Goal: Task Accomplishment & Management: Use online tool/utility

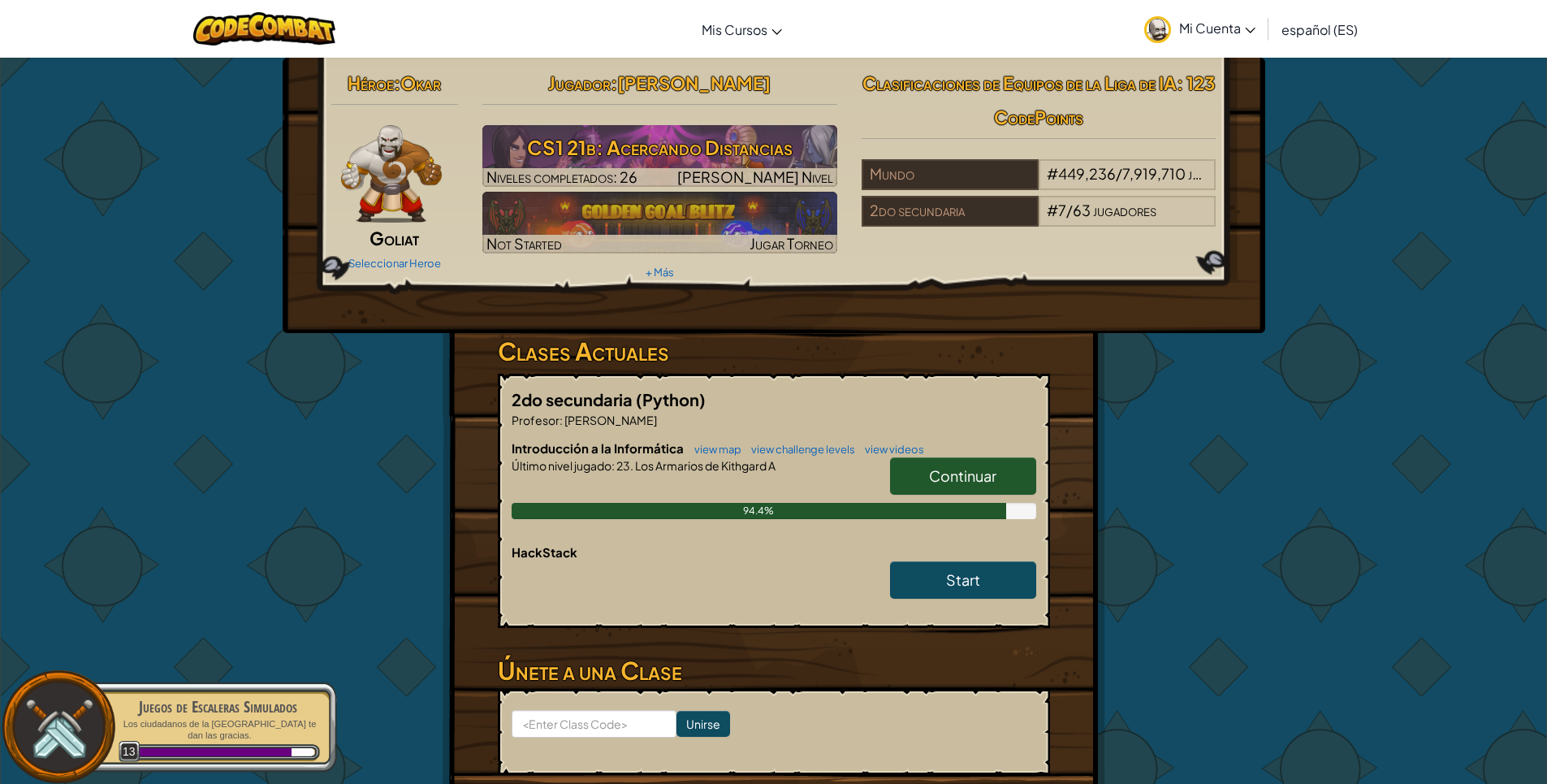
click at [963, 478] on span "Continuar" at bounding box center [963, 475] width 67 height 19
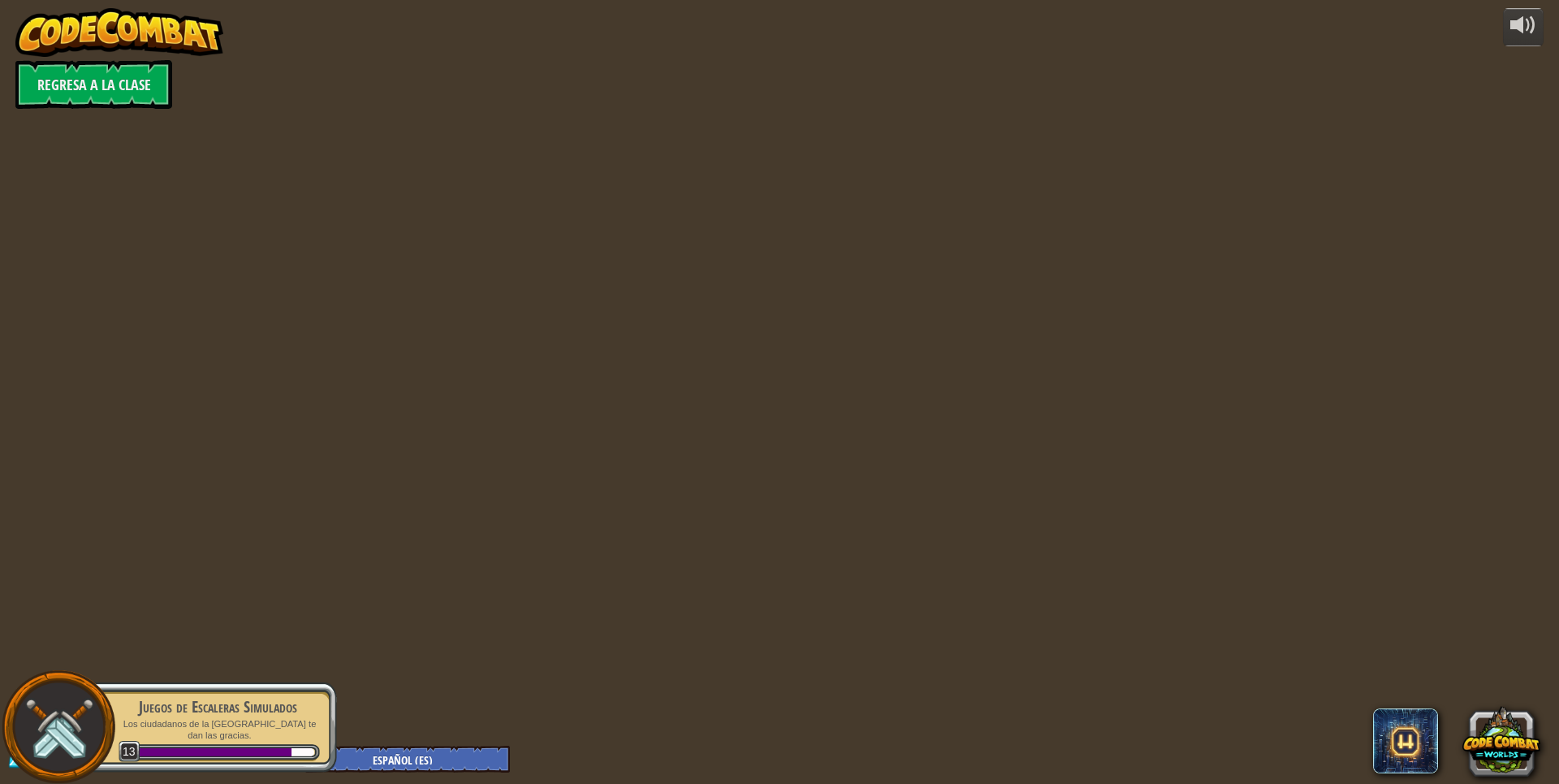
select select "es-ES"
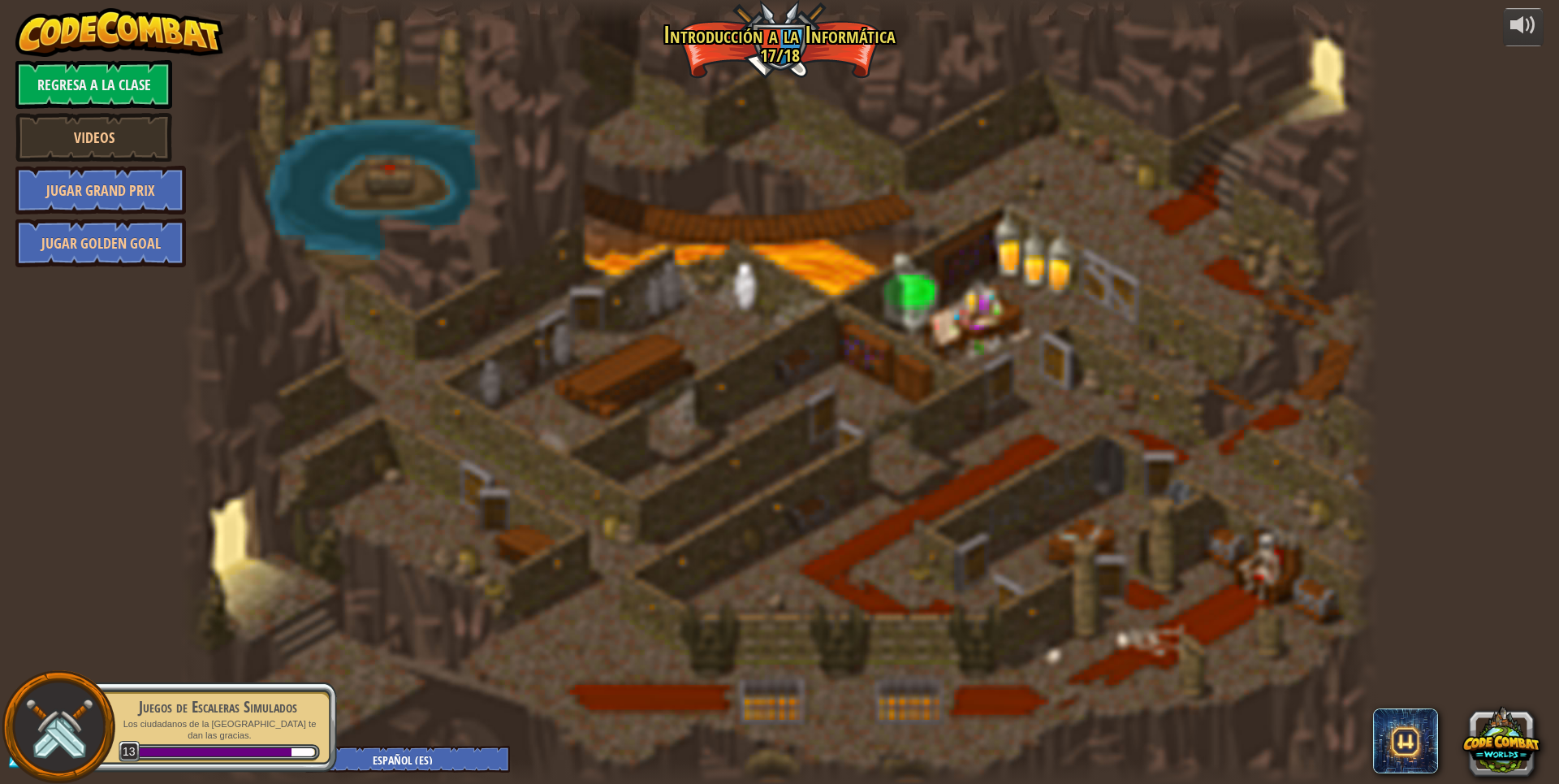
select select "es-ES"
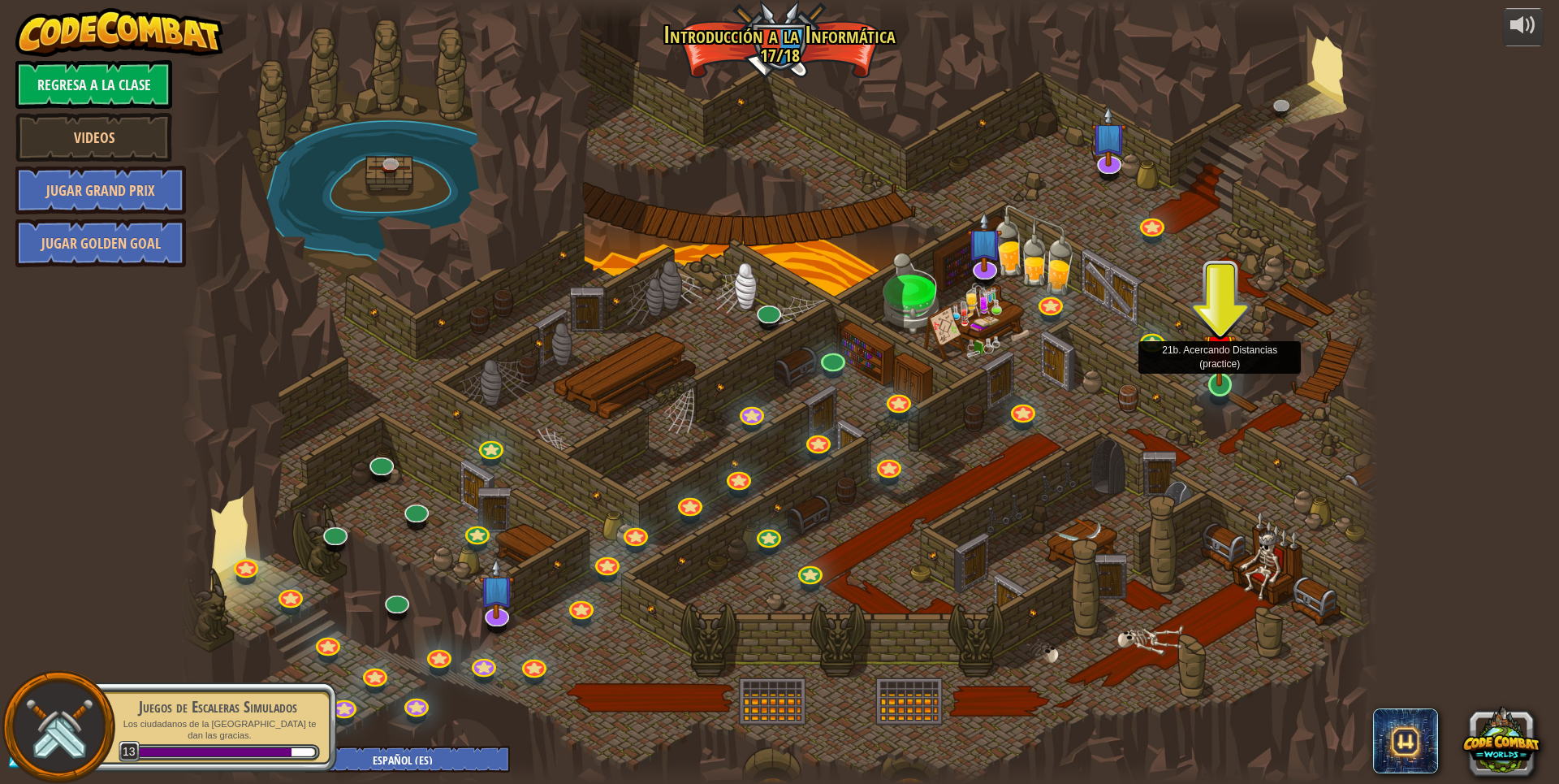
click at [1229, 380] on img at bounding box center [1220, 350] width 33 height 75
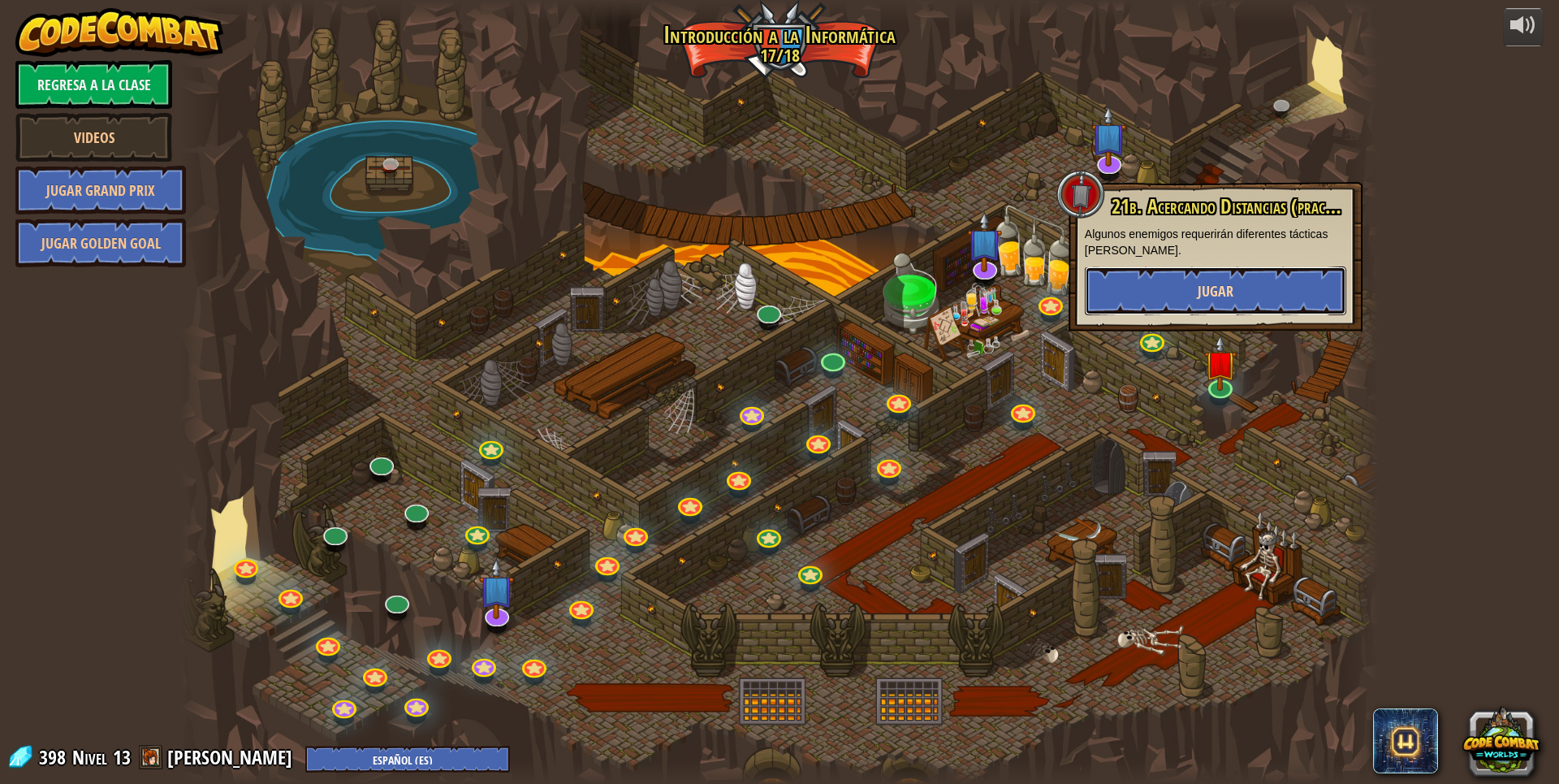
click at [1236, 273] on button "Jugar" at bounding box center [1216, 290] width 262 height 48
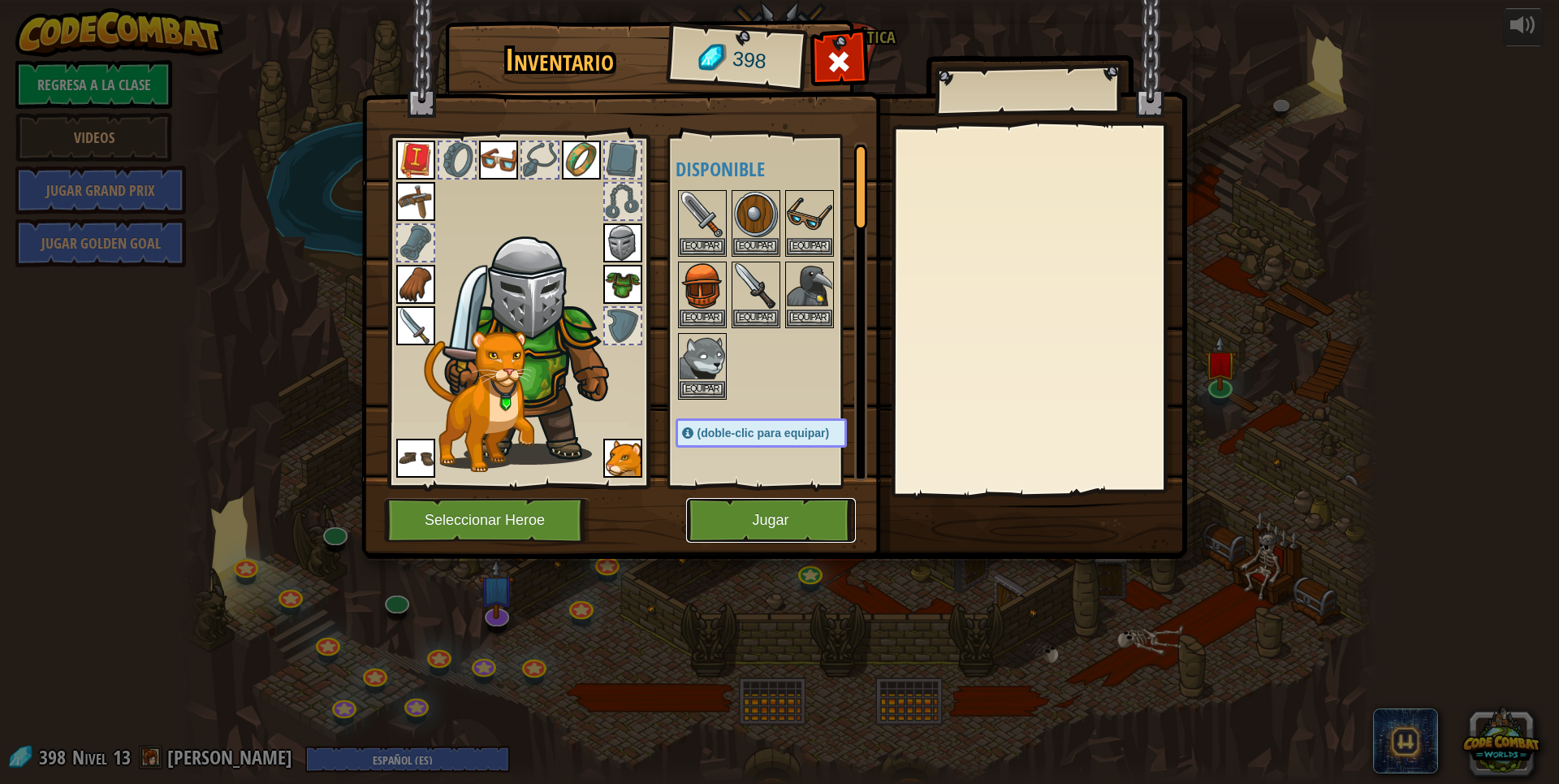
click at [765, 524] on button "Jugar" at bounding box center [771, 520] width 170 height 44
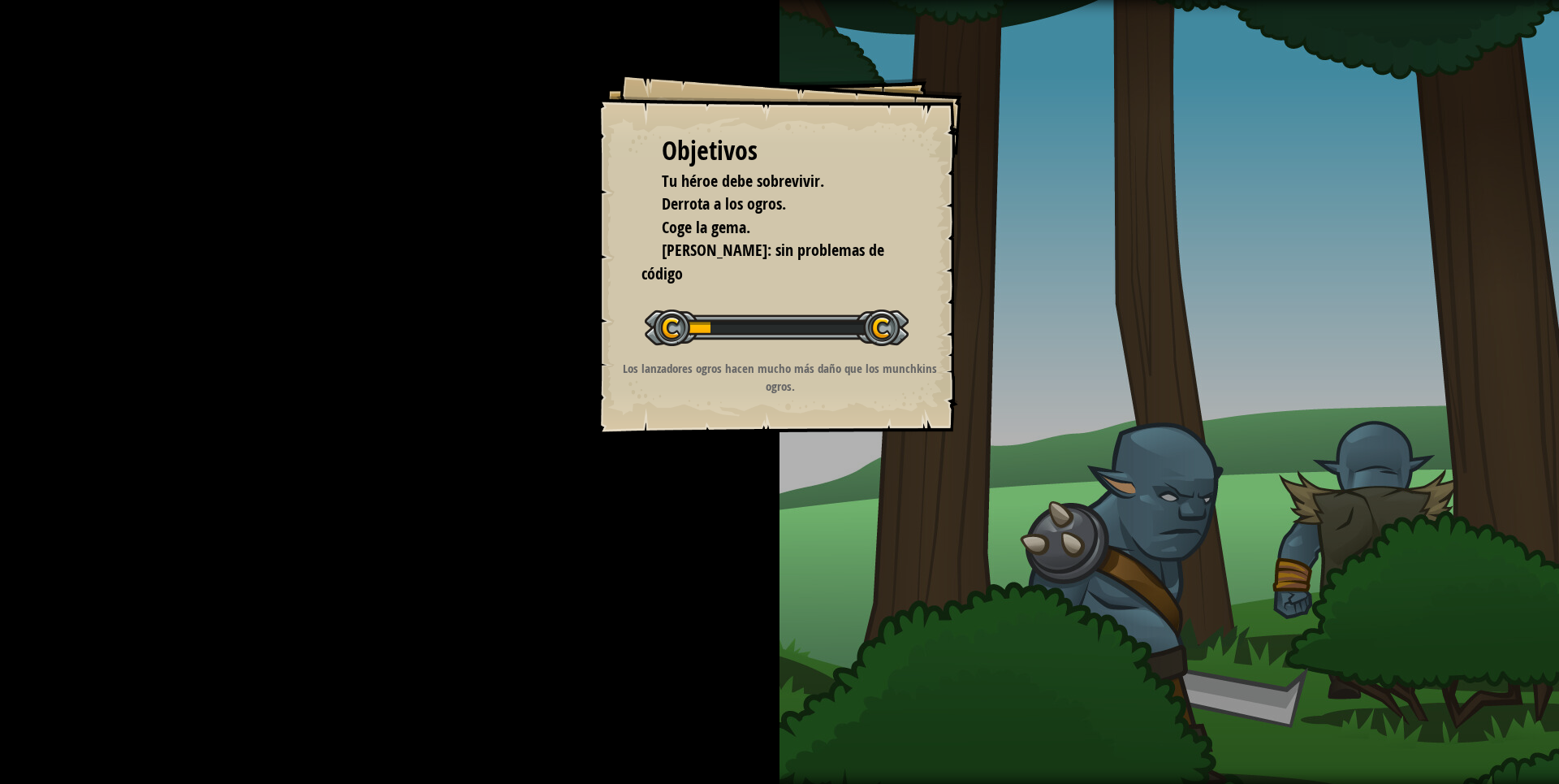
drag, startPoint x: 852, startPoint y: 406, endPoint x: 855, endPoint y: 418, distance: 12.4
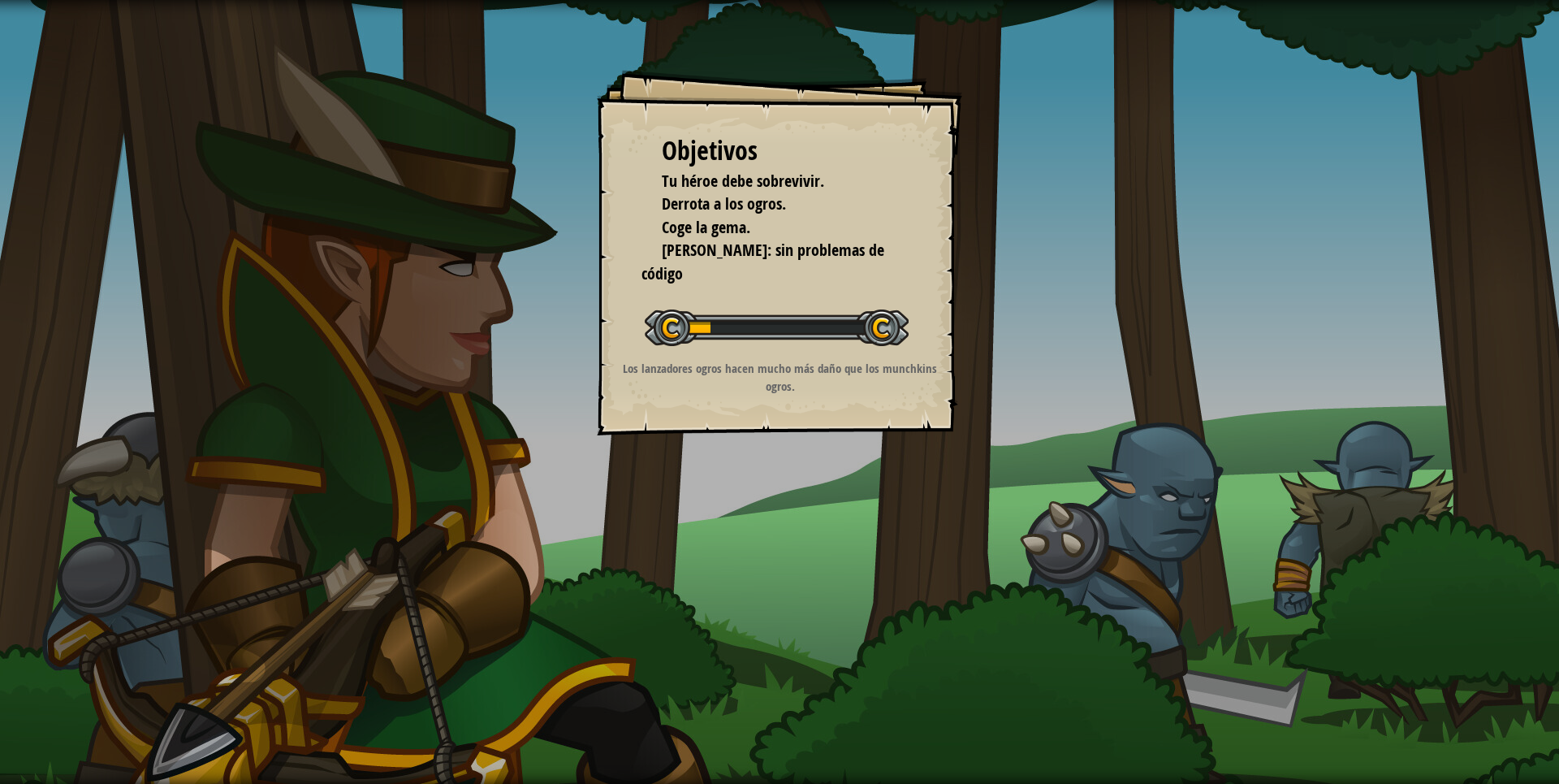
click at [855, 415] on div "Objetivos Tu héroe debe sobrevivir. Derrota a los ogros. Coge la gema. [PERSON_…" at bounding box center [779, 252] width 365 height 365
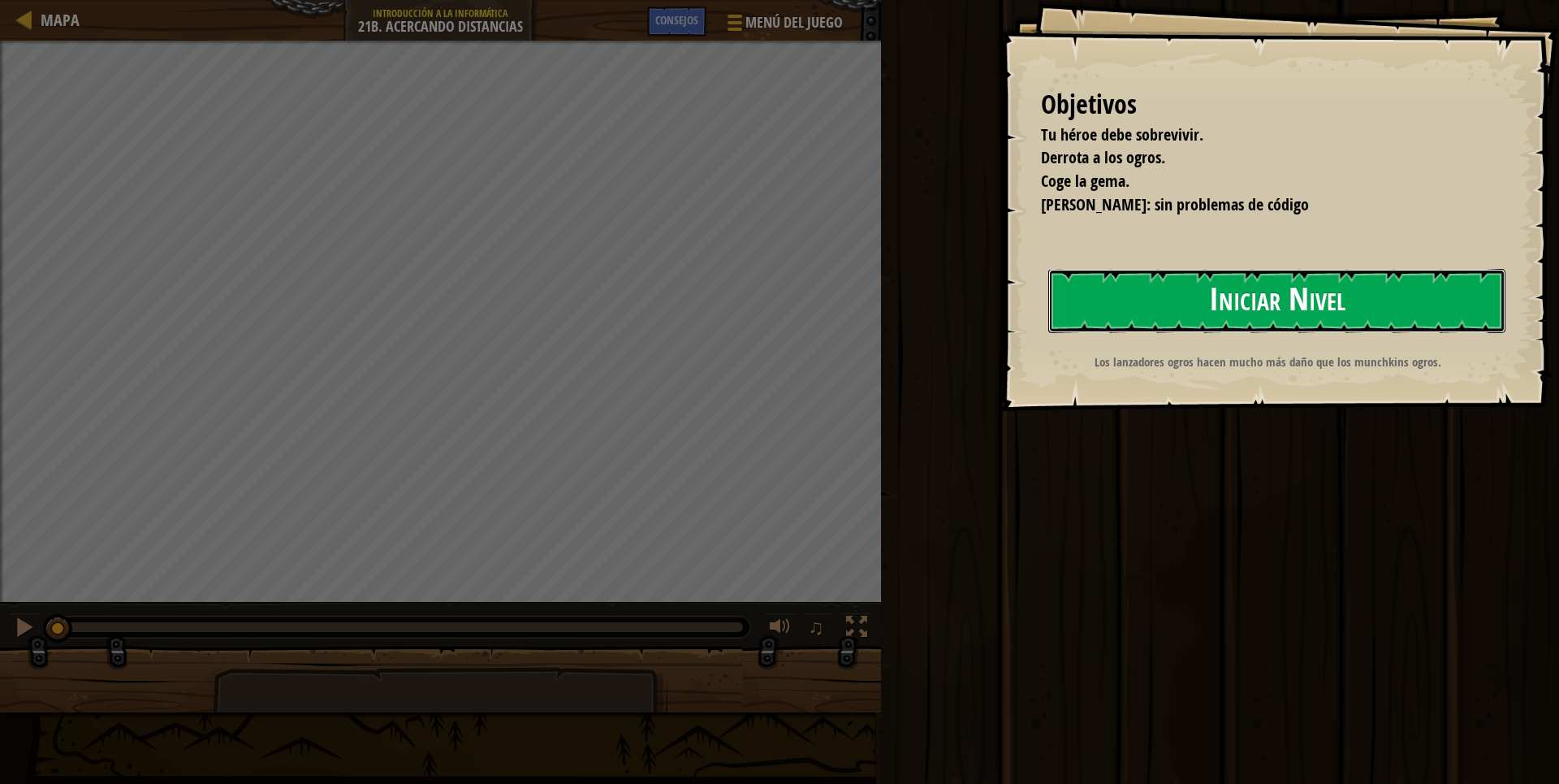
click at [1318, 296] on button "Iniciar Nivel" at bounding box center [1277, 300] width 457 height 64
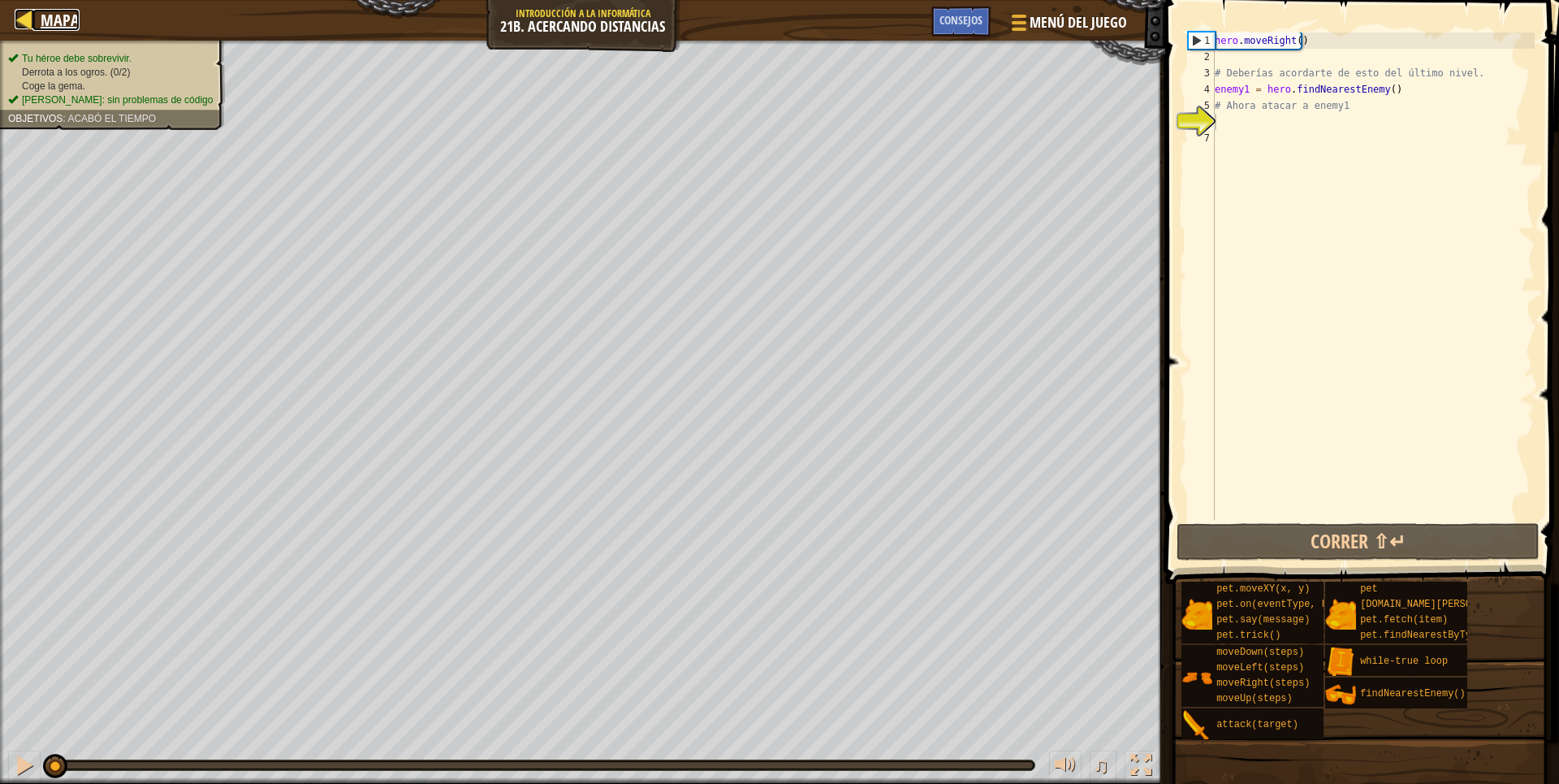
click at [25, 22] on div at bounding box center [25, 19] width 21 height 21
select select "es-ES"
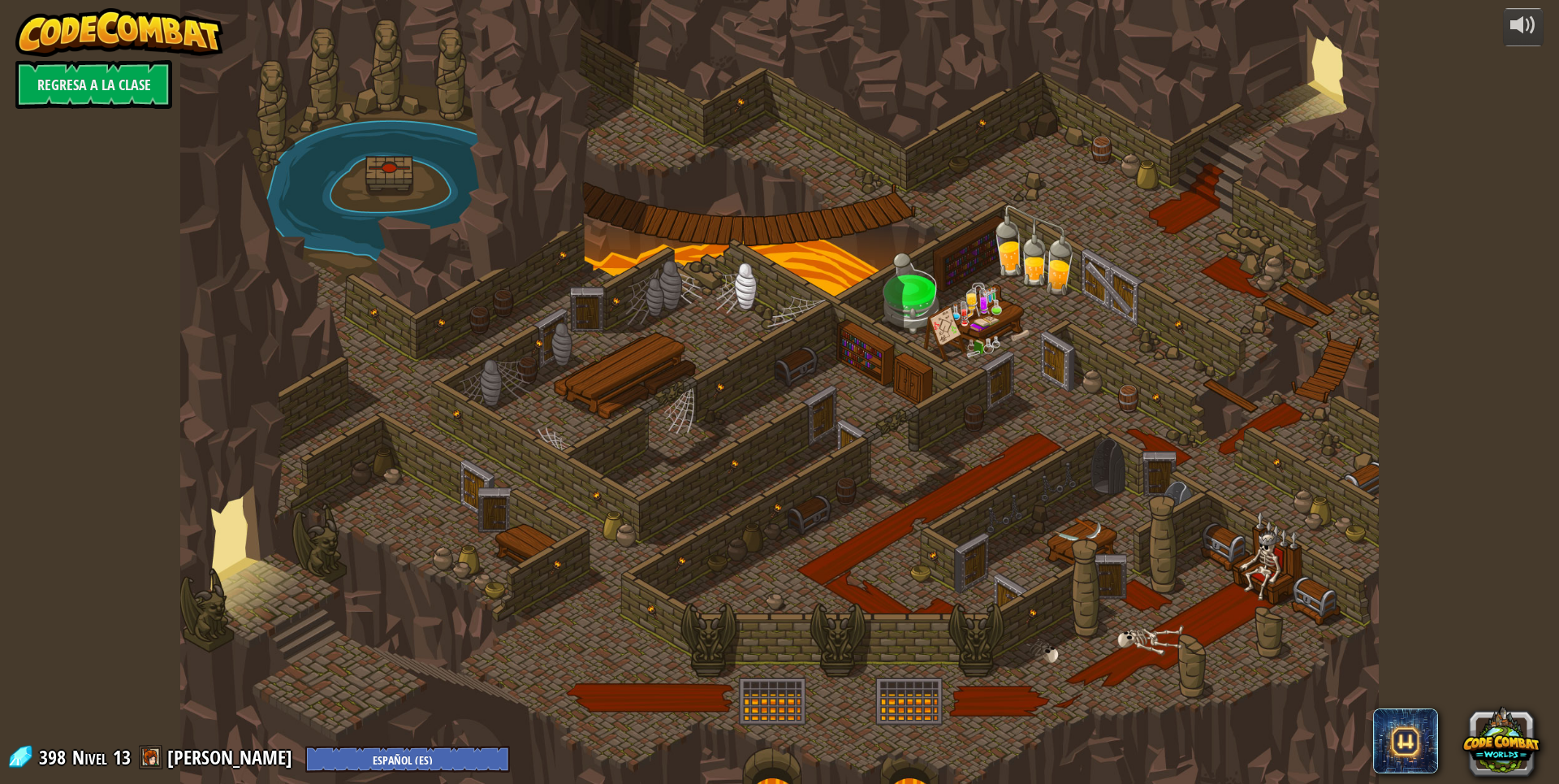
select select "es-ES"
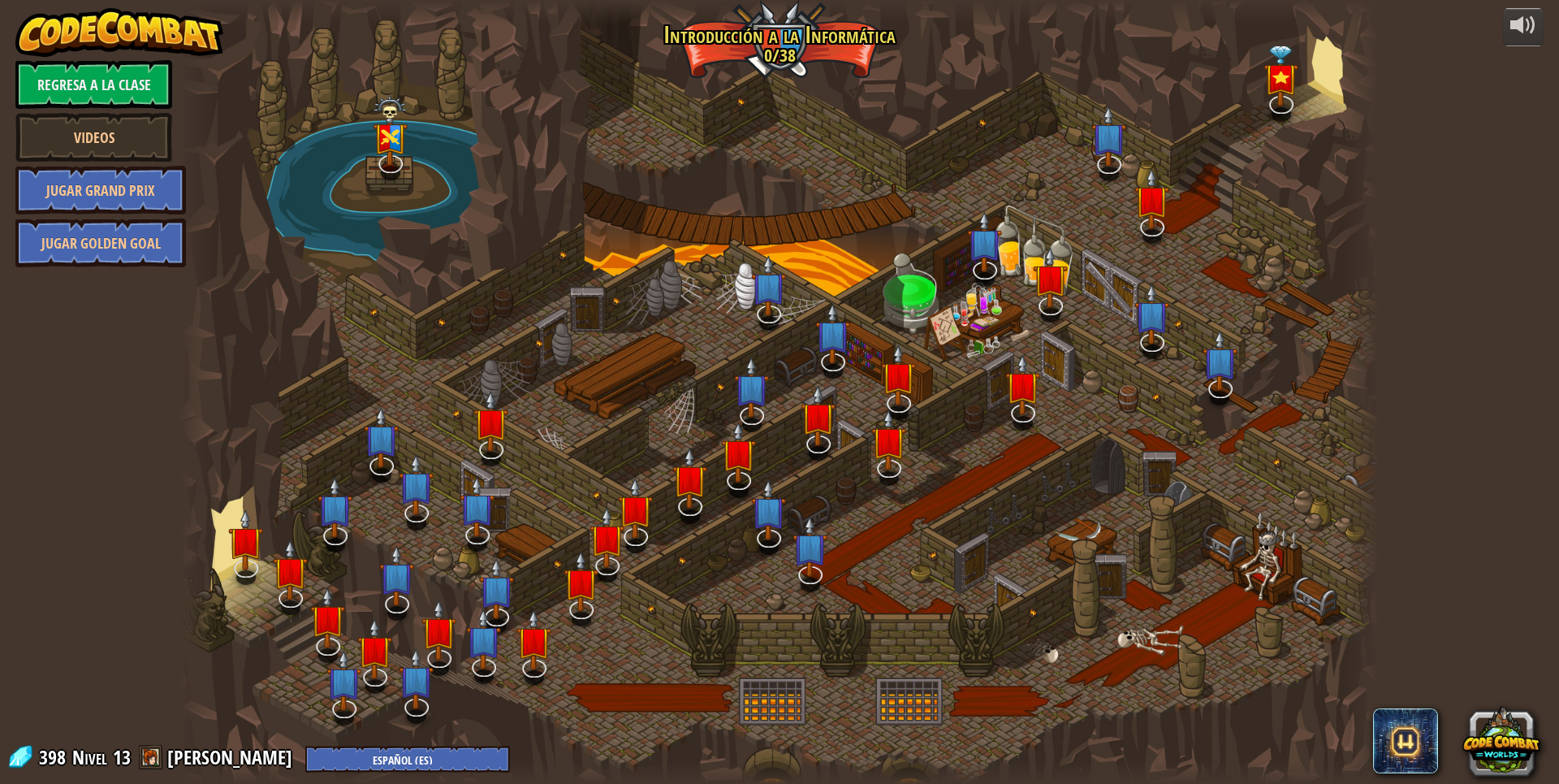
select select "es-ES"
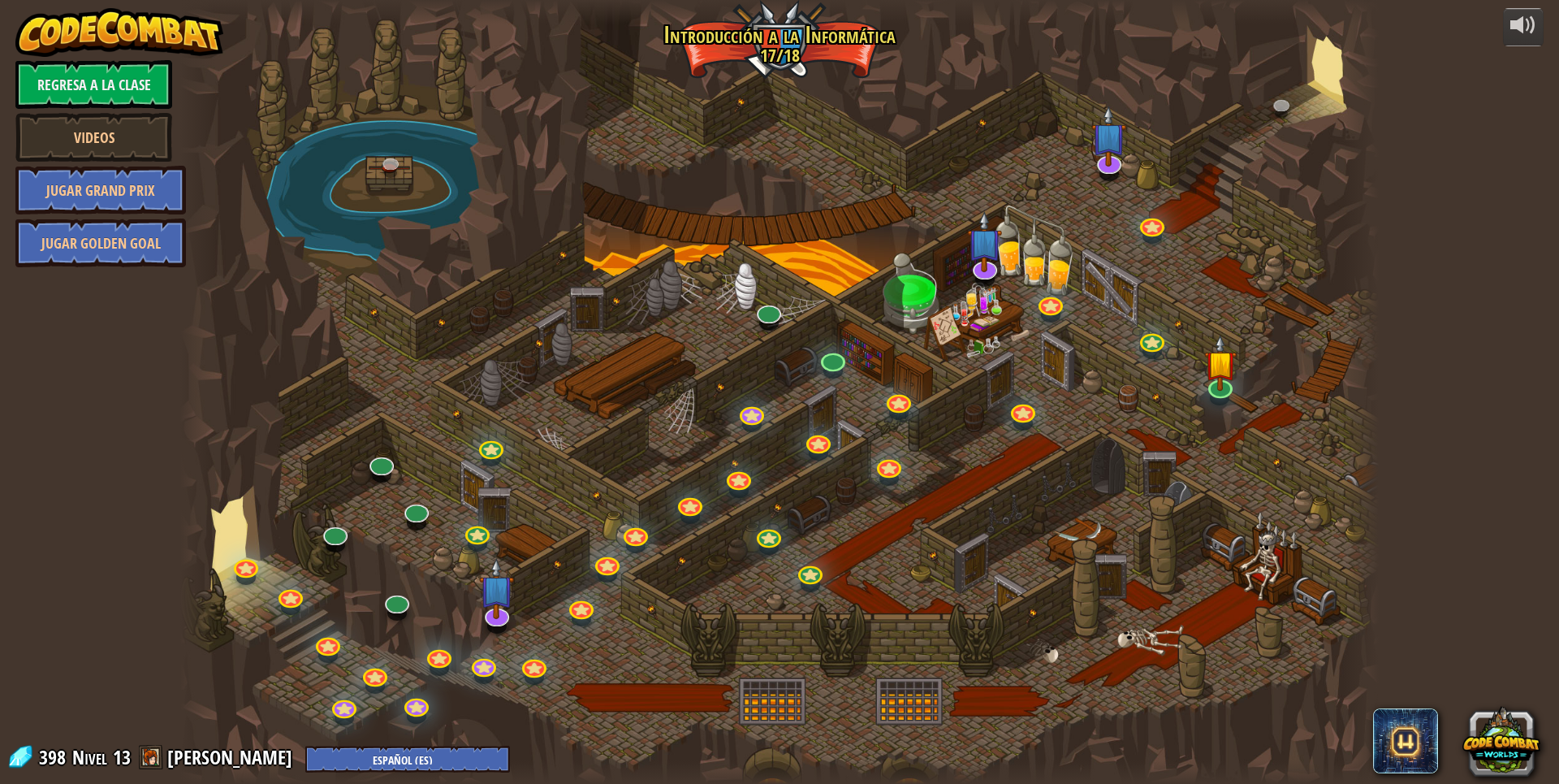
select select "es-ES"
click at [1151, 227] on link at bounding box center [1151, 221] width 33 height 33
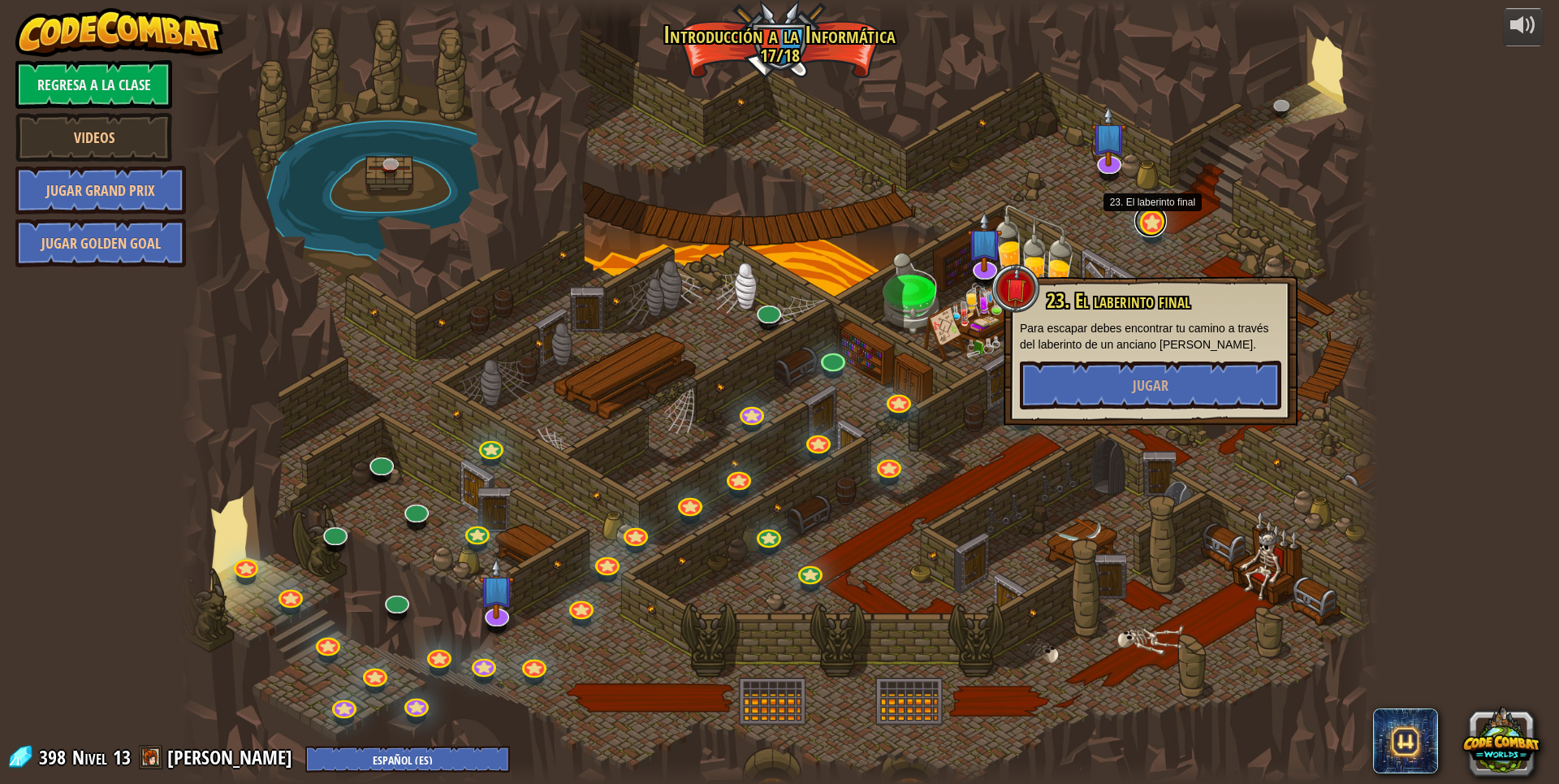
click at [1151, 227] on link at bounding box center [1151, 221] width 33 height 33
click at [1149, 383] on span "Jugar" at bounding box center [1151, 385] width 36 height 21
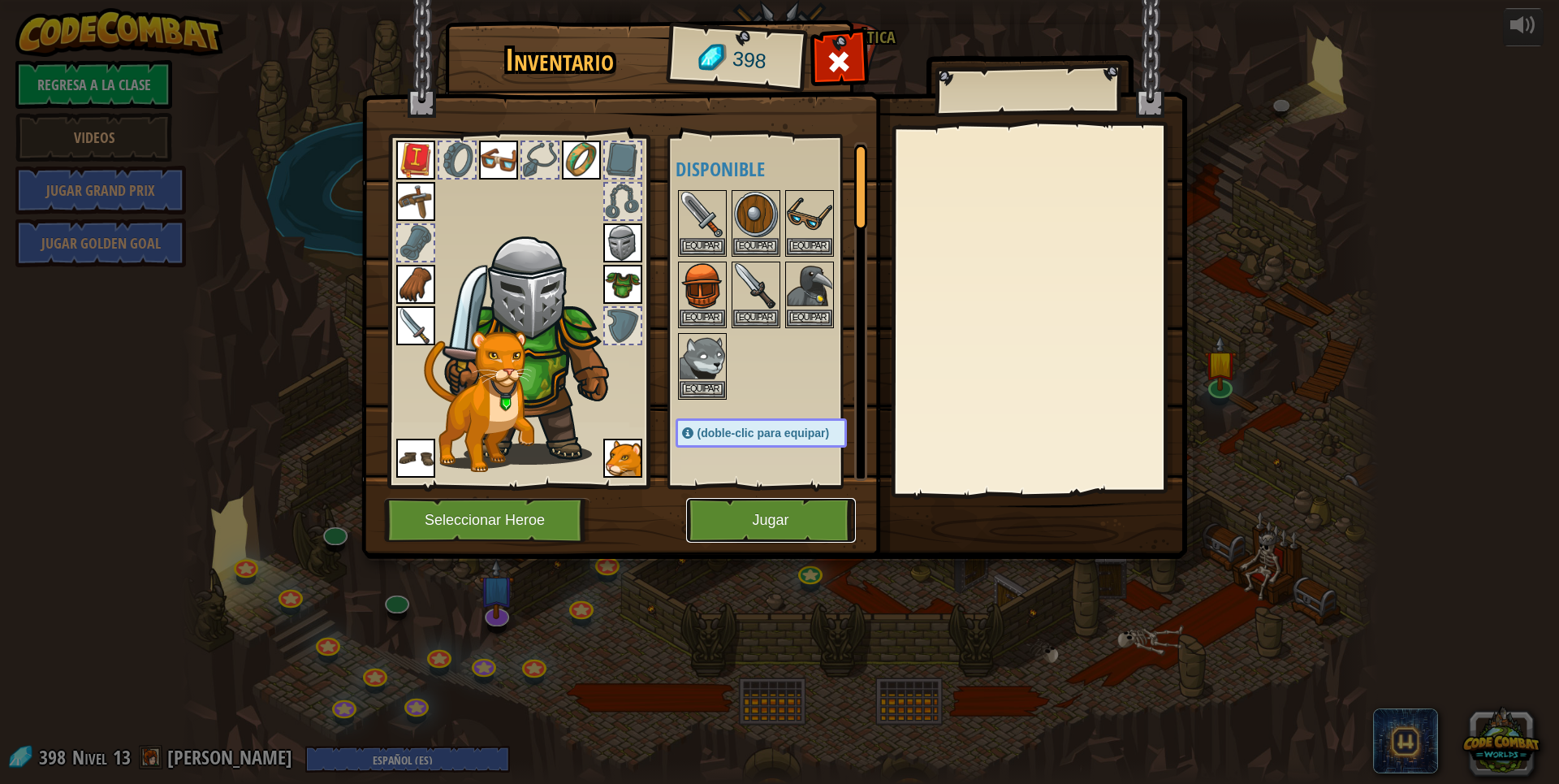
click at [758, 531] on button "Jugar" at bounding box center [771, 520] width 170 height 44
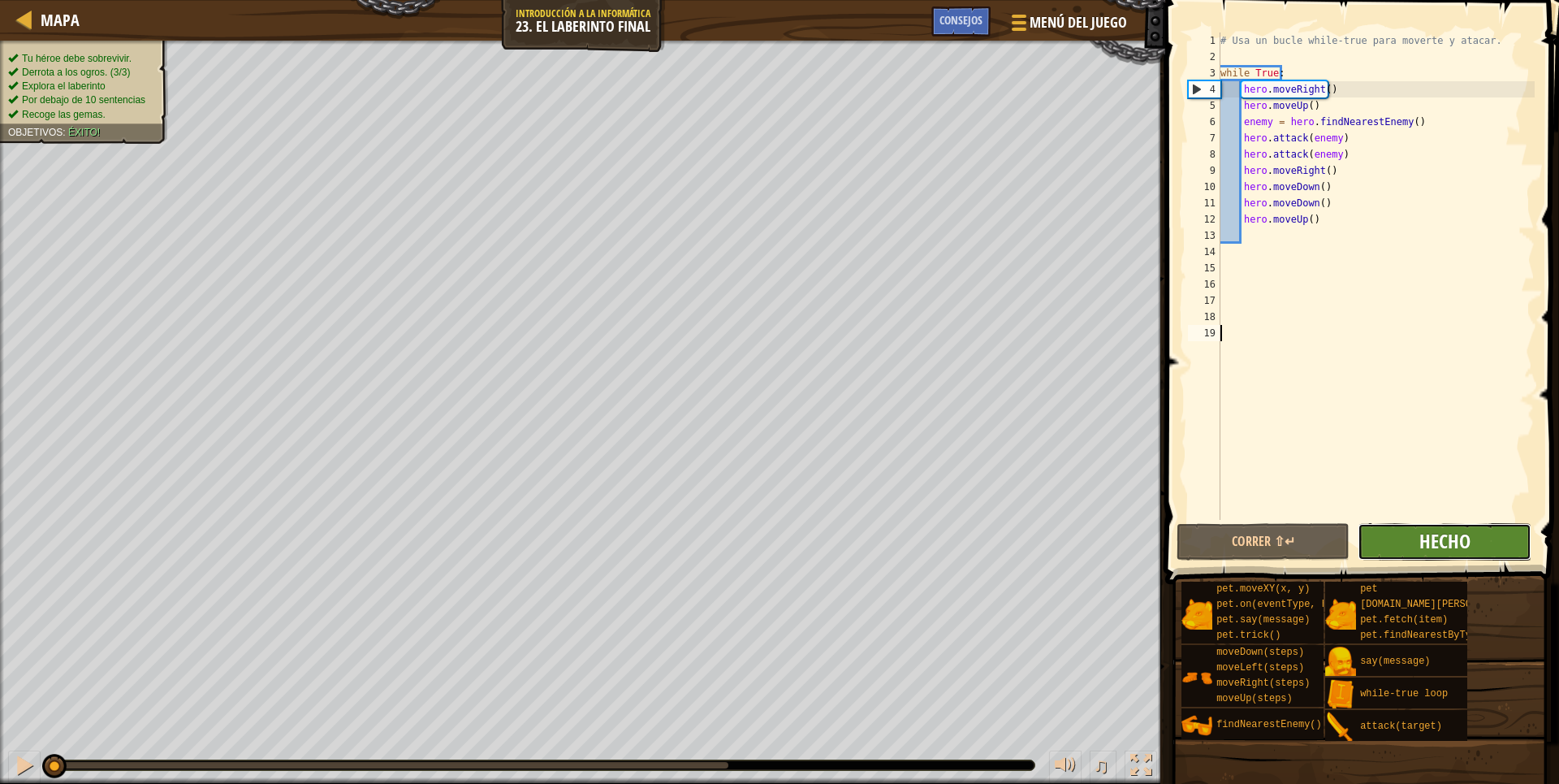
click at [1465, 548] on span "Hecho" at bounding box center [1445, 541] width 51 height 26
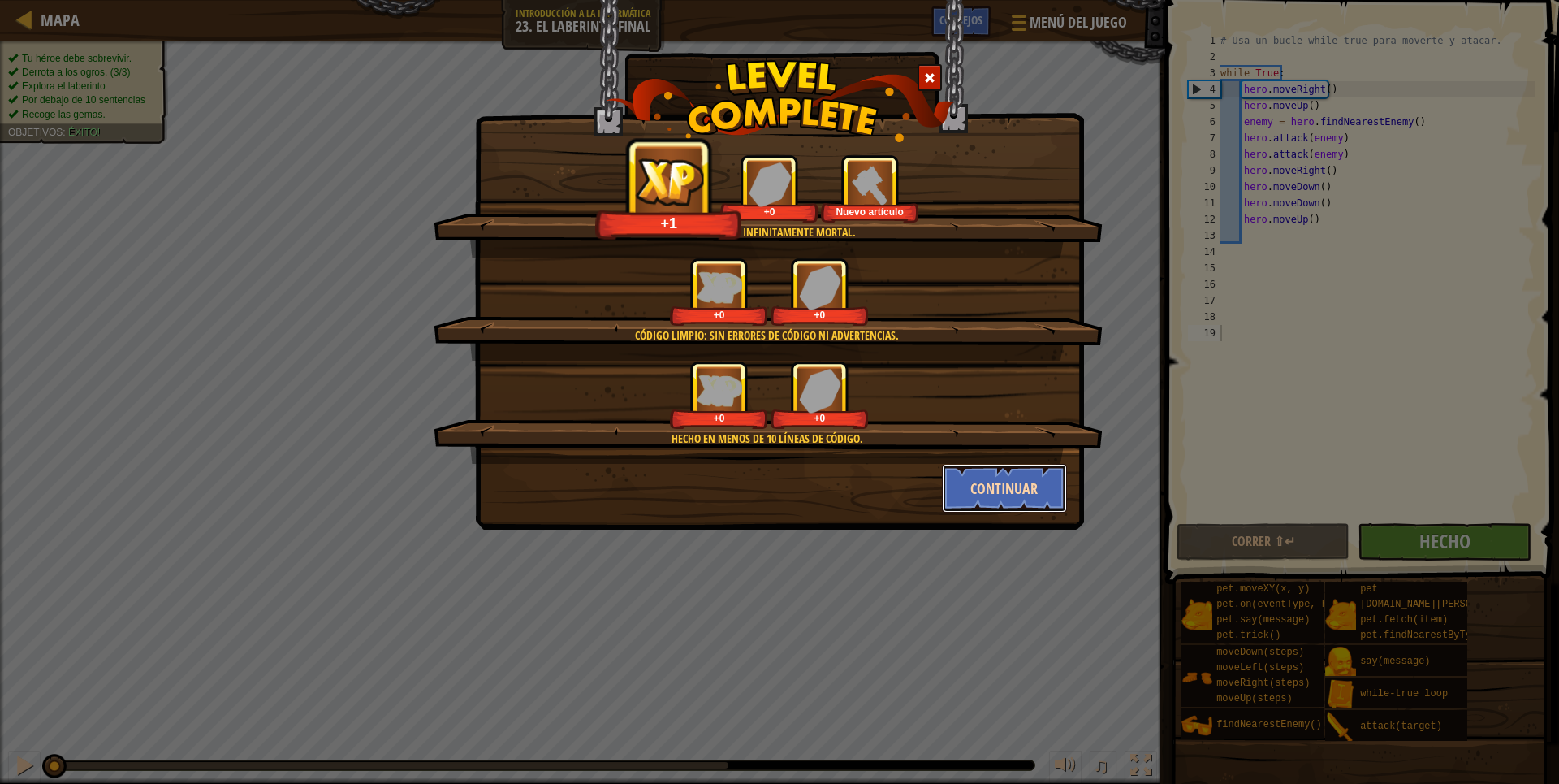
click at [1006, 486] on button "Continuar" at bounding box center [1004, 488] width 126 height 48
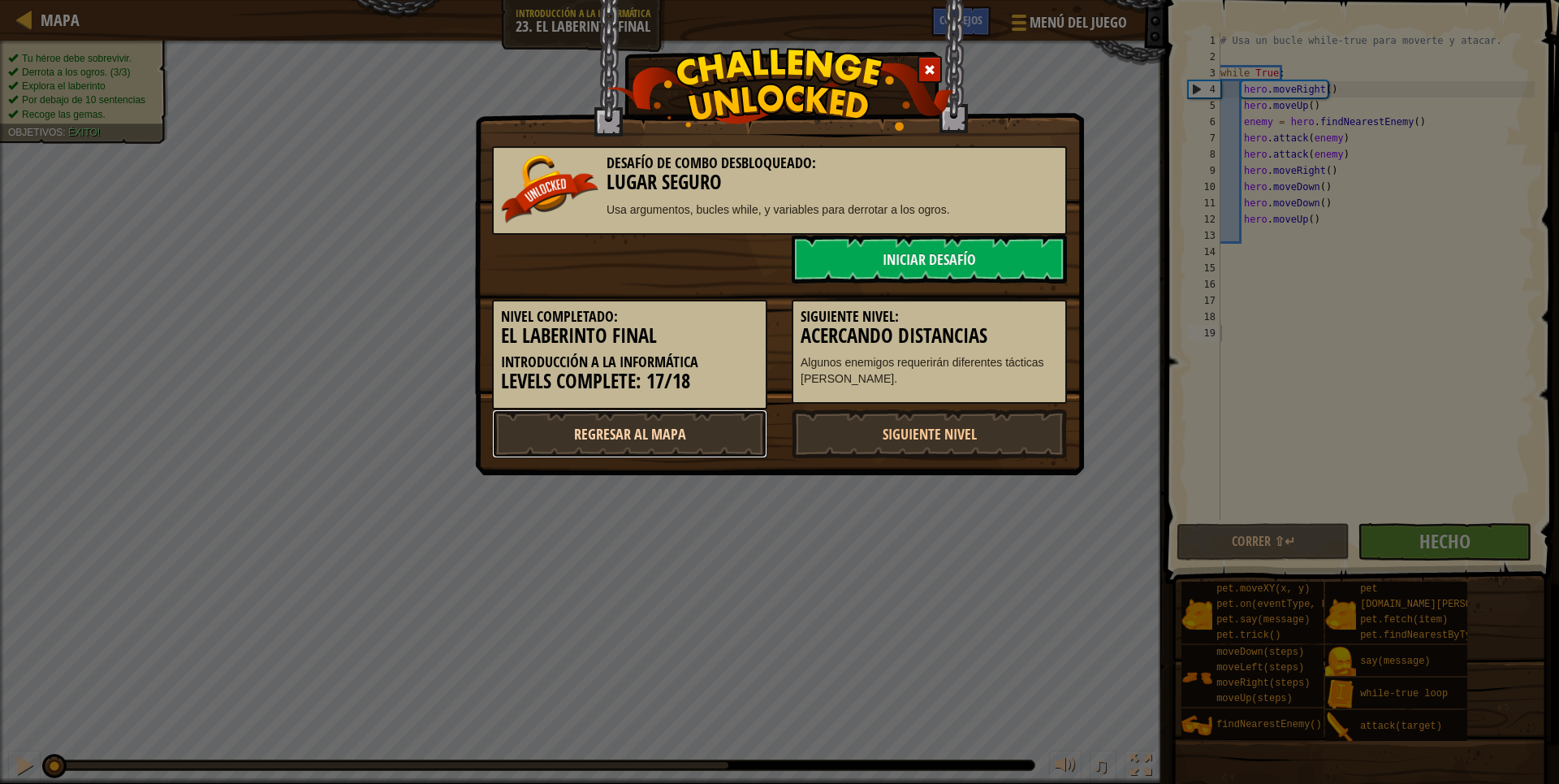
click at [627, 440] on link "Regresar al mapa" at bounding box center [629, 433] width 275 height 48
select select "es-ES"
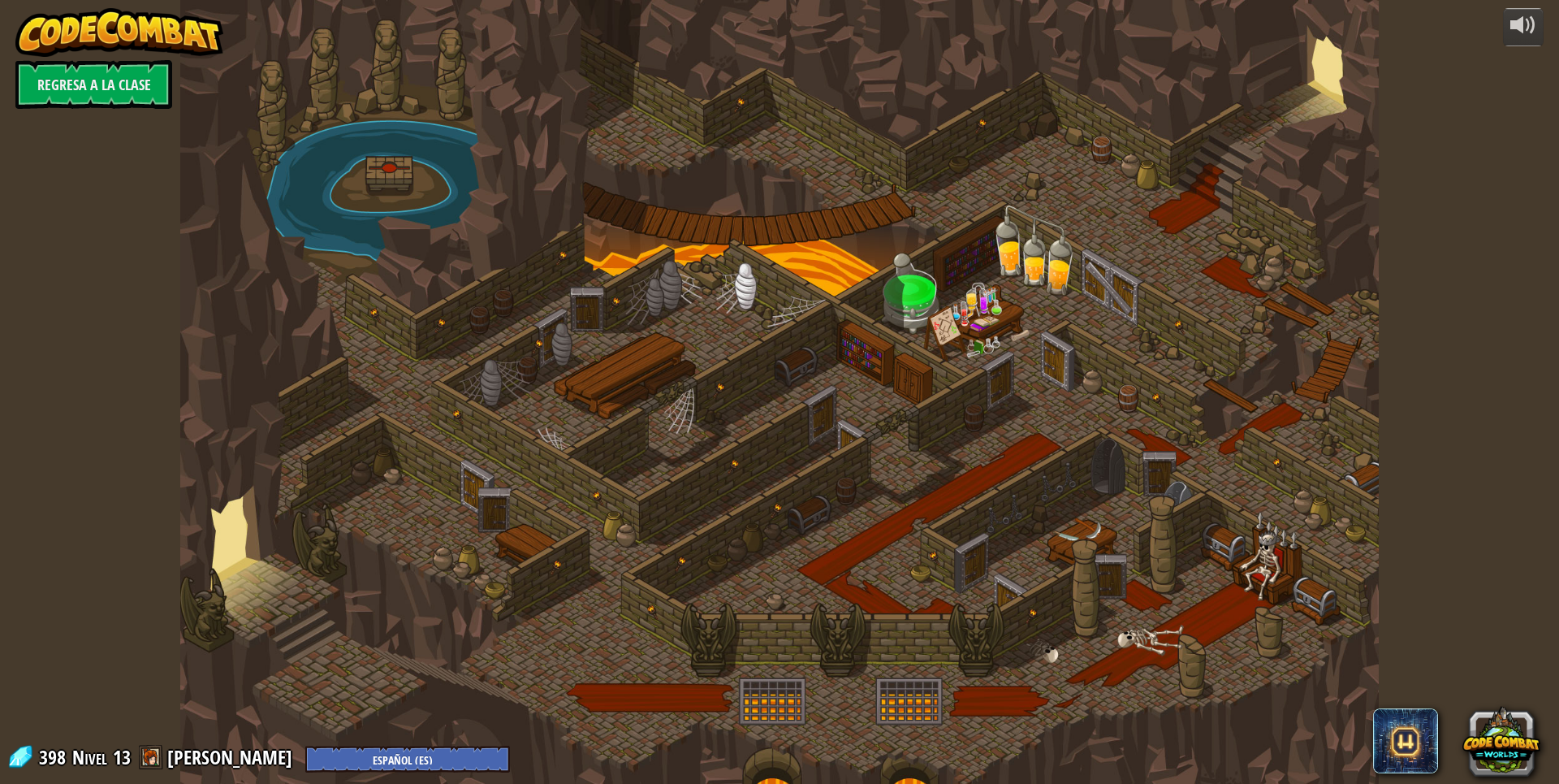
select select "es-ES"
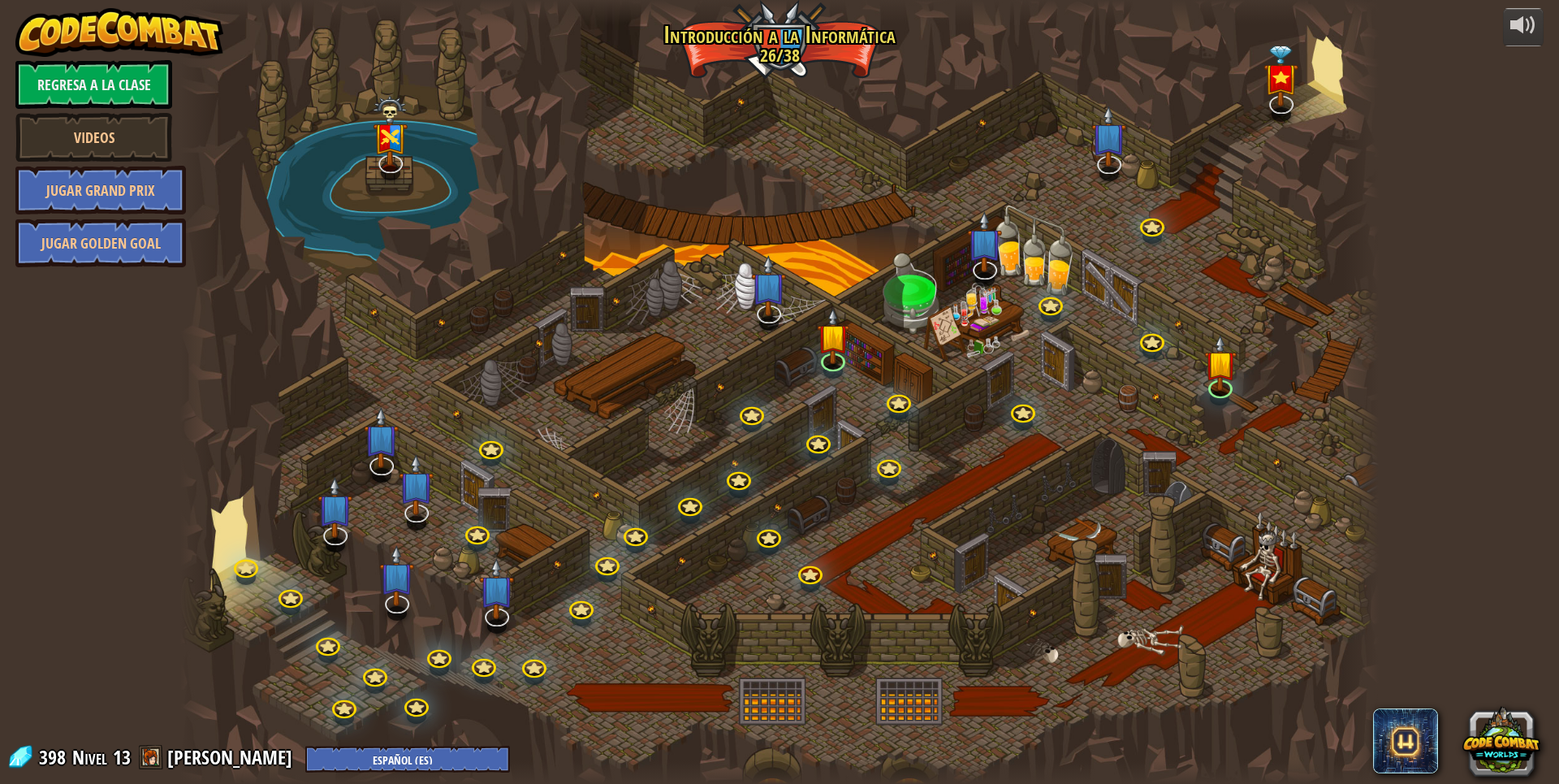
select select "es-ES"
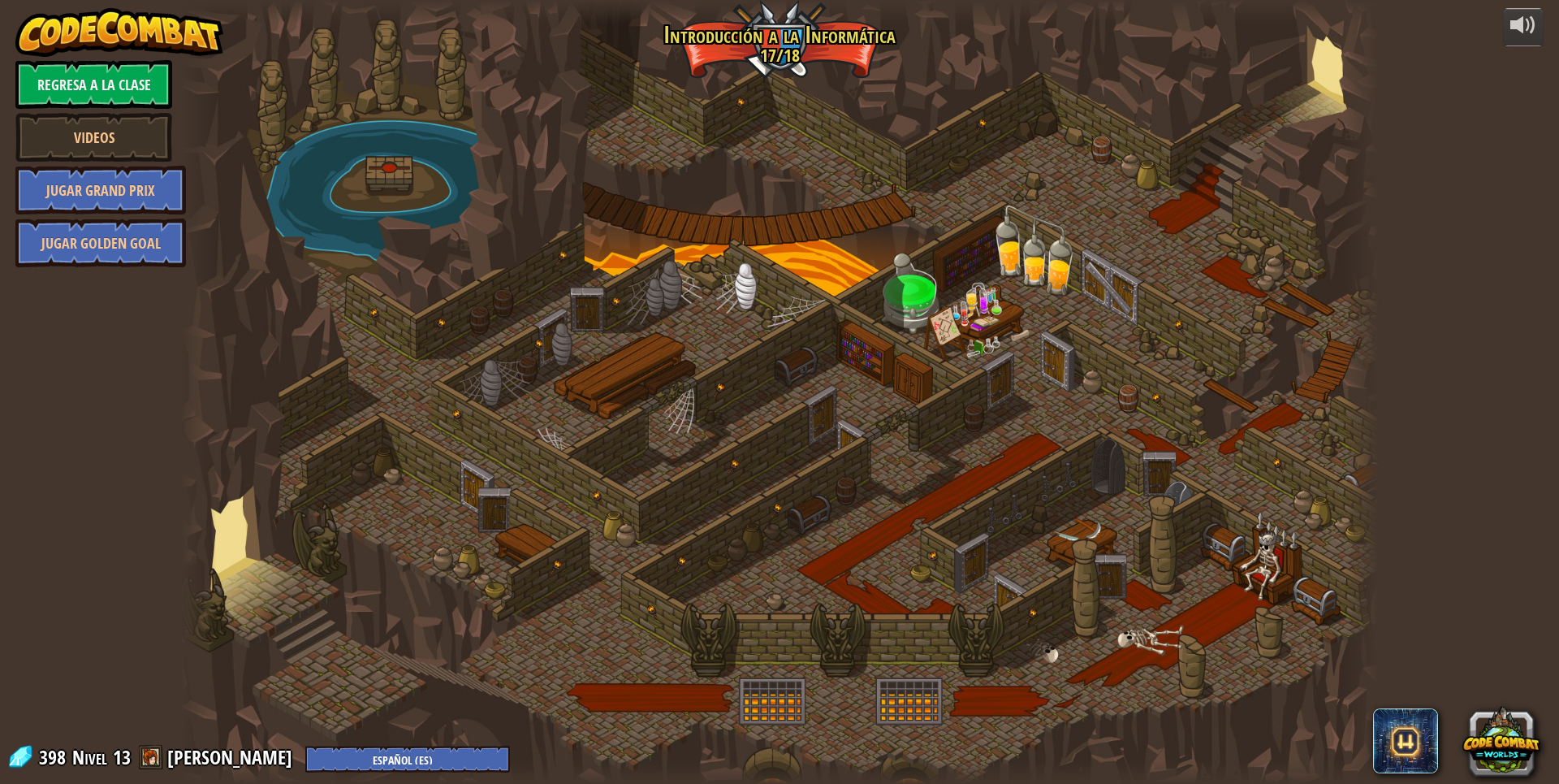
select select "es-ES"
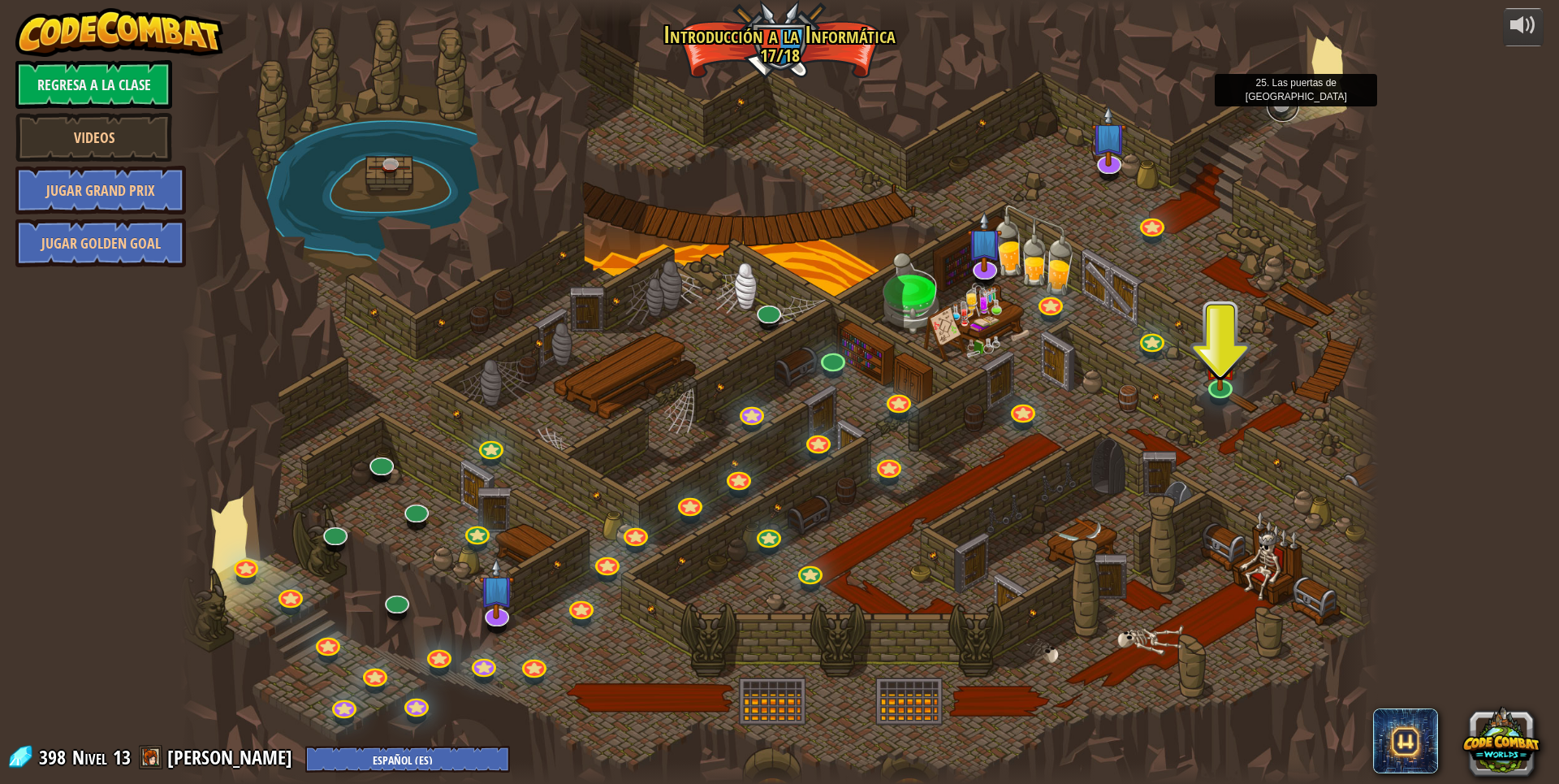
click at [1282, 102] on link at bounding box center [1283, 106] width 33 height 33
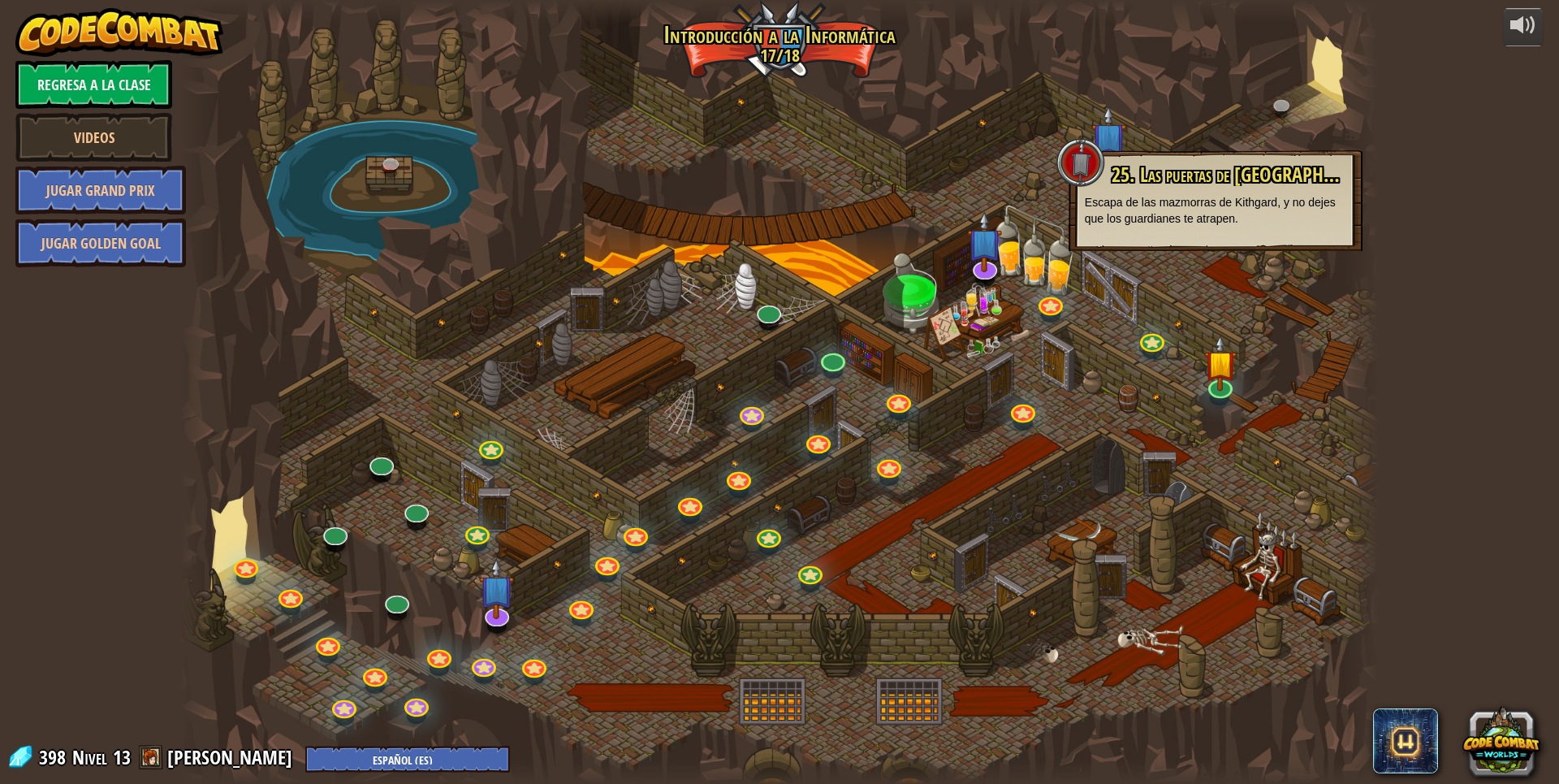
click at [1258, 250] on div "25. Las puertas de Kithgard (Bloqueado) Escapa de las mazmorras de Kithgard, y …" at bounding box center [1216, 200] width 294 height 101
click at [1228, 288] on div at bounding box center [780, 392] width 1199 height 784
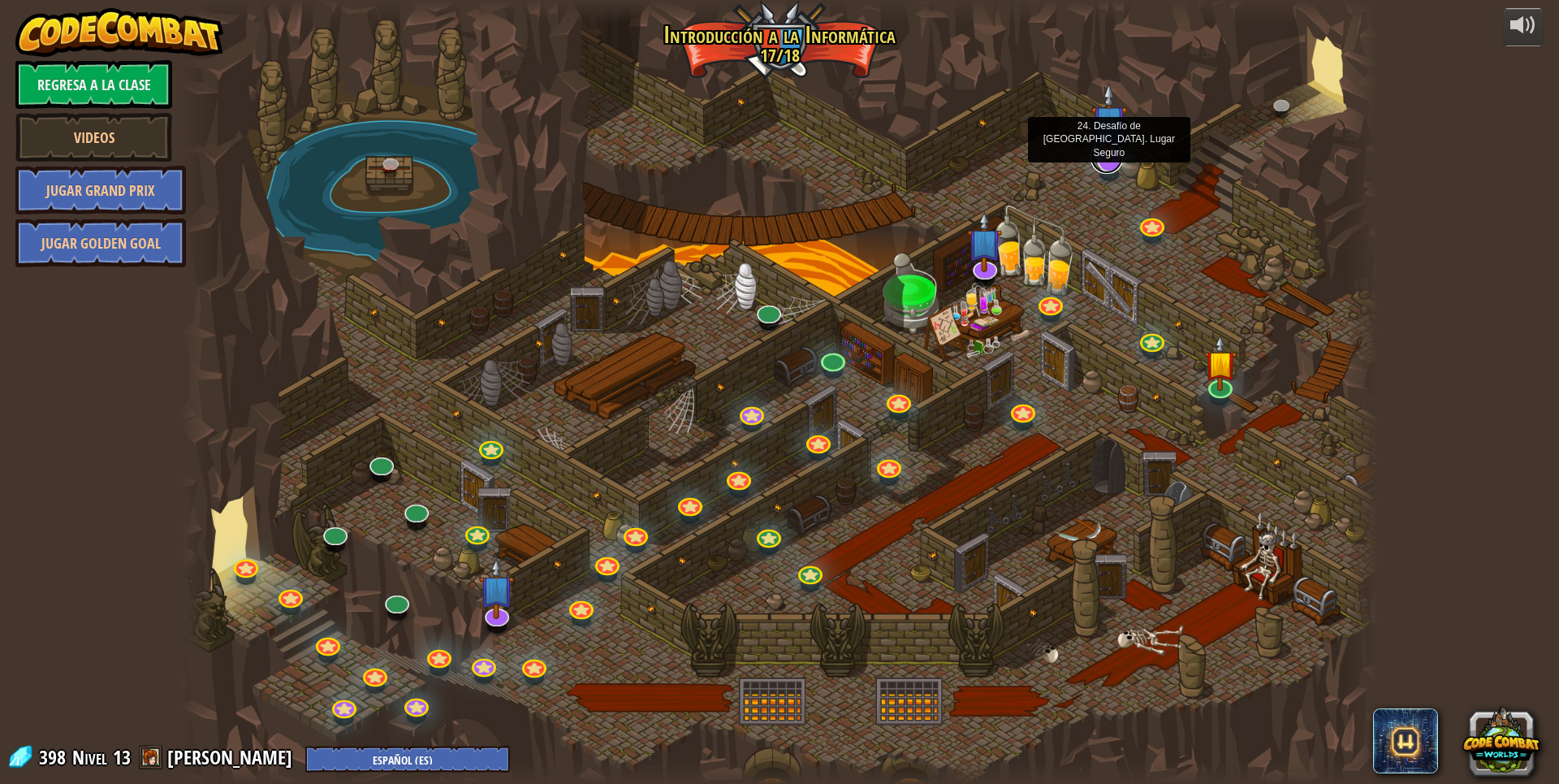
click at [1109, 167] on link at bounding box center [1107, 158] width 33 height 33
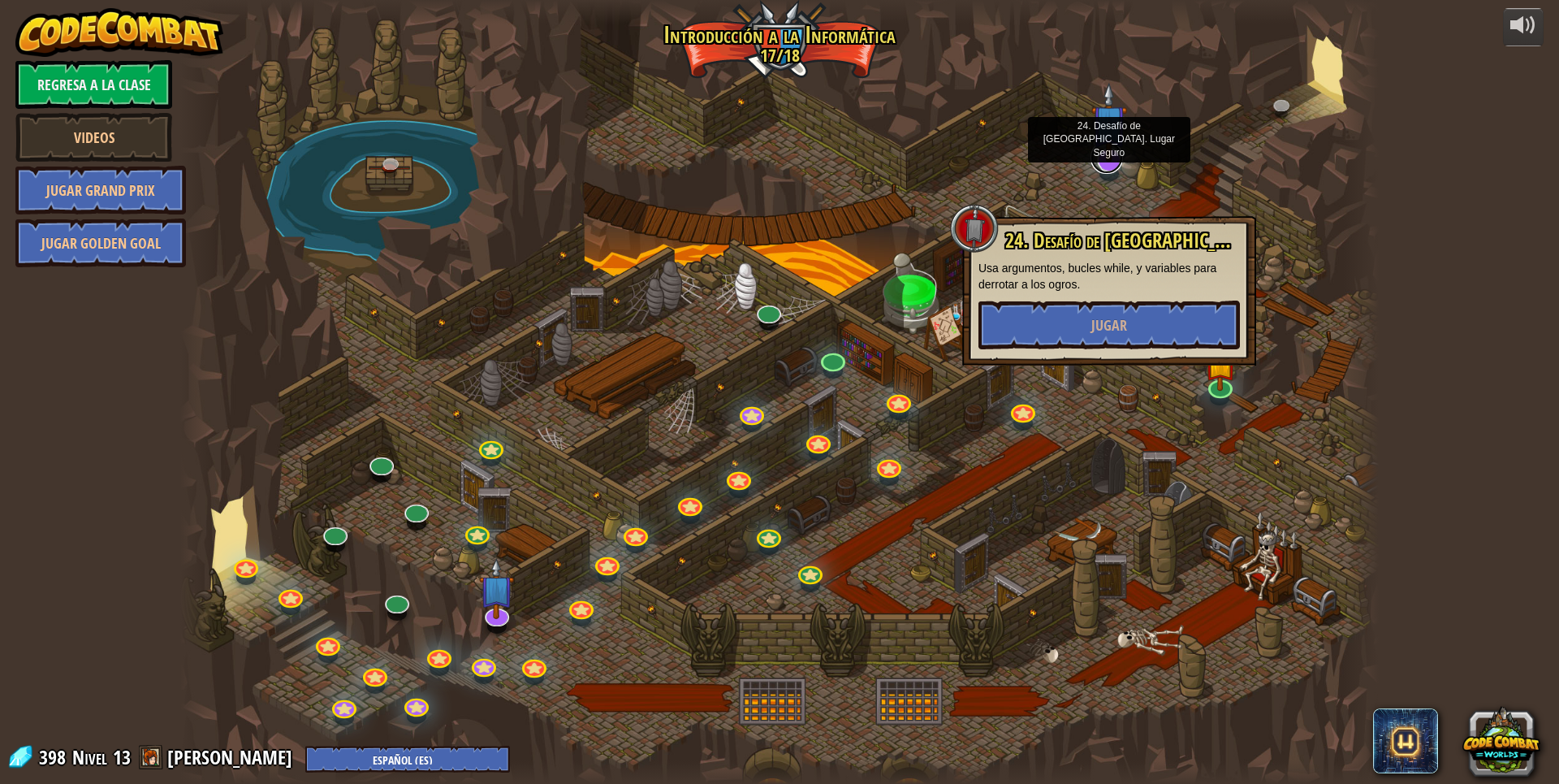
click at [1109, 167] on link at bounding box center [1107, 158] width 33 height 33
click at [1112, 328] on span "Jugar" at bounding box center [1109, 325] width 36 height 21
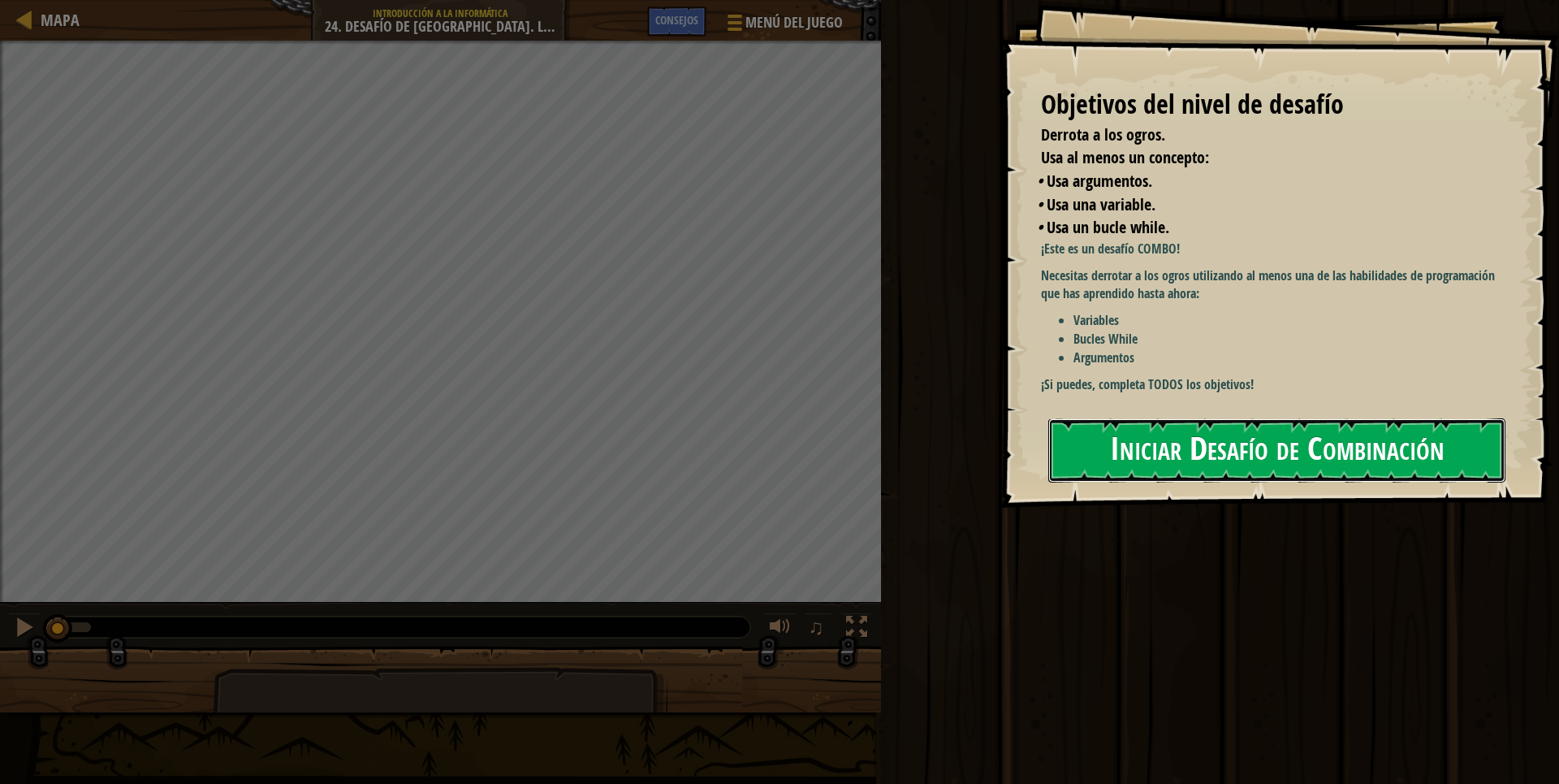
click at [1381, 452] on button "Iniciar Desafío de Combinación" at bounding box center [1277, 450] width 457 height 64
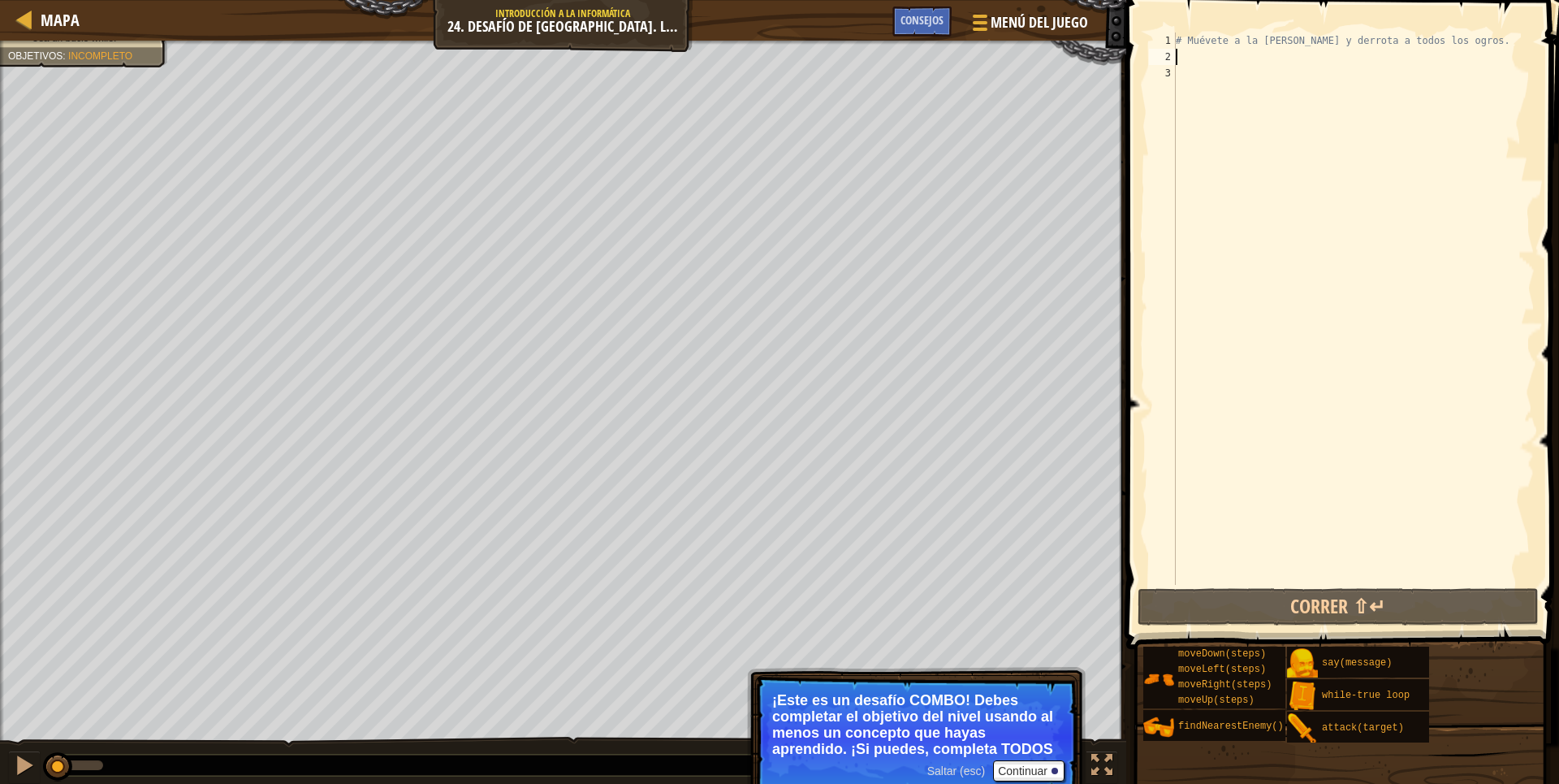
type textarea "h"
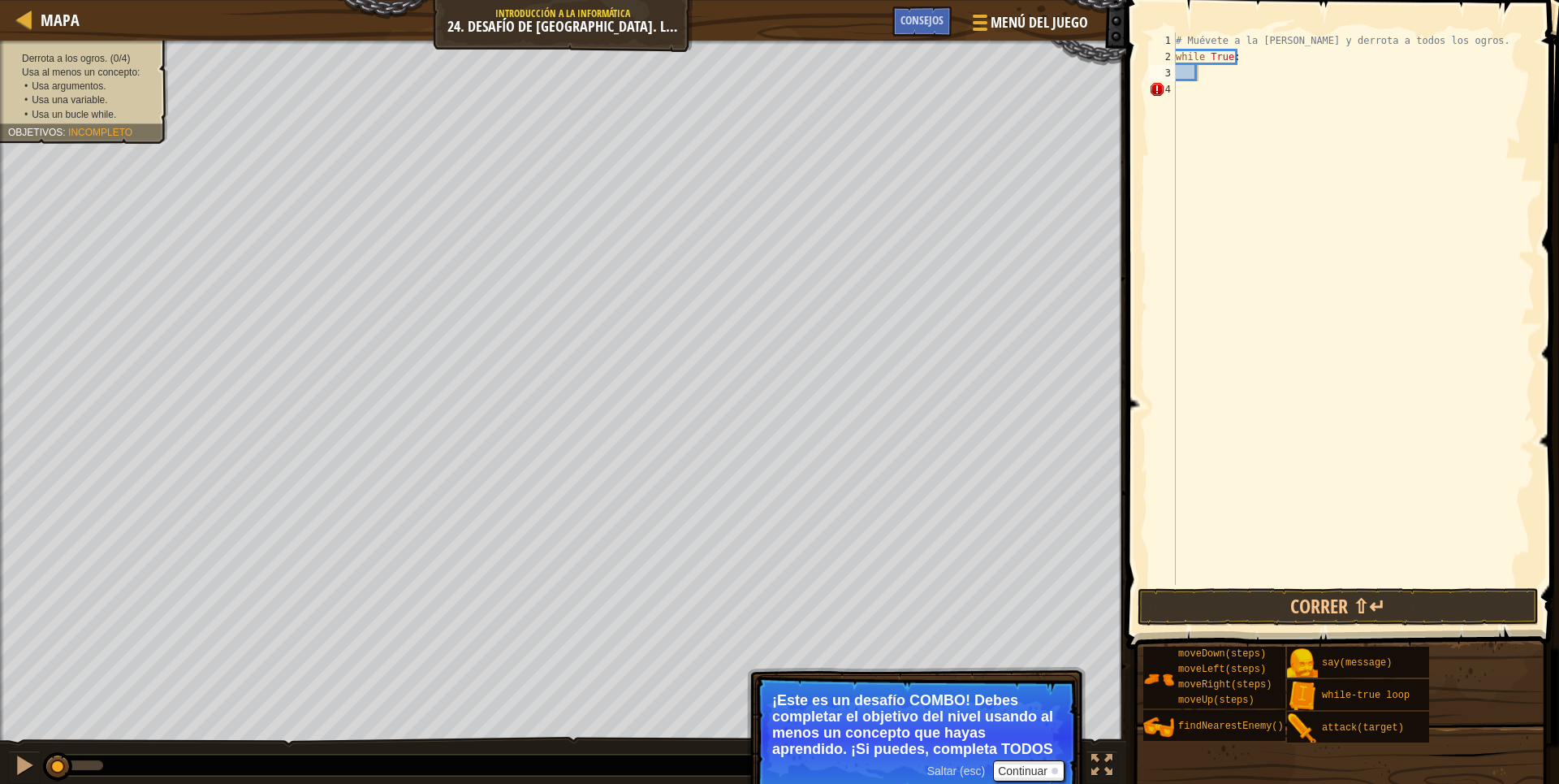
click at [89, 56] on div "Derrota a los ogros. (0/4) Usa al menos un concepto: • Usa argumentos. • Usa un…" at bounding box center [84, 86] width 152 height 70
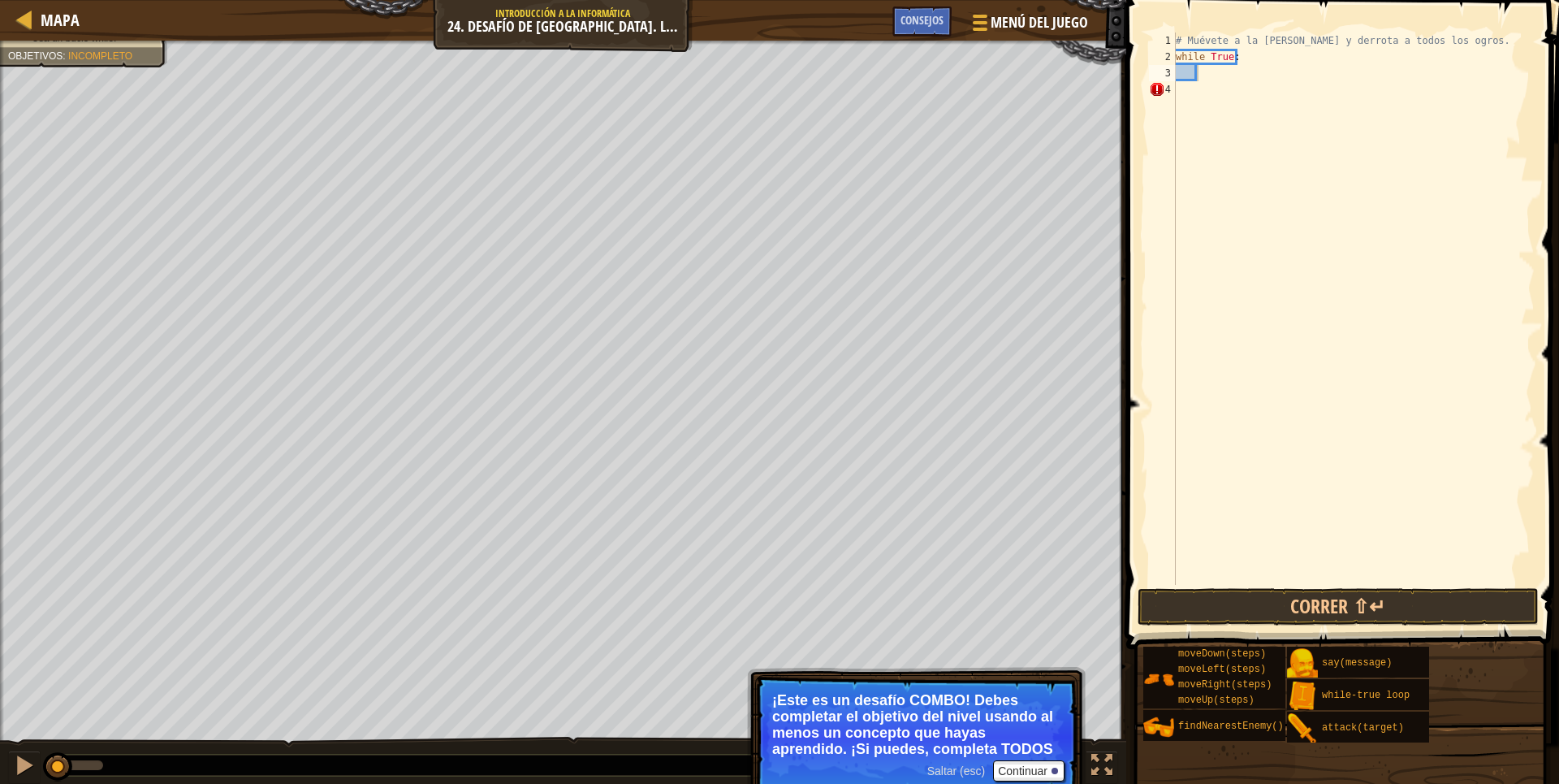
click at [1213, 73] on div "# Muévete a la [PERSON_NAME] y derrota a todos los ogros. while True :" at bounding box center [1353, 325] width 362 height 585
type textarea "h"
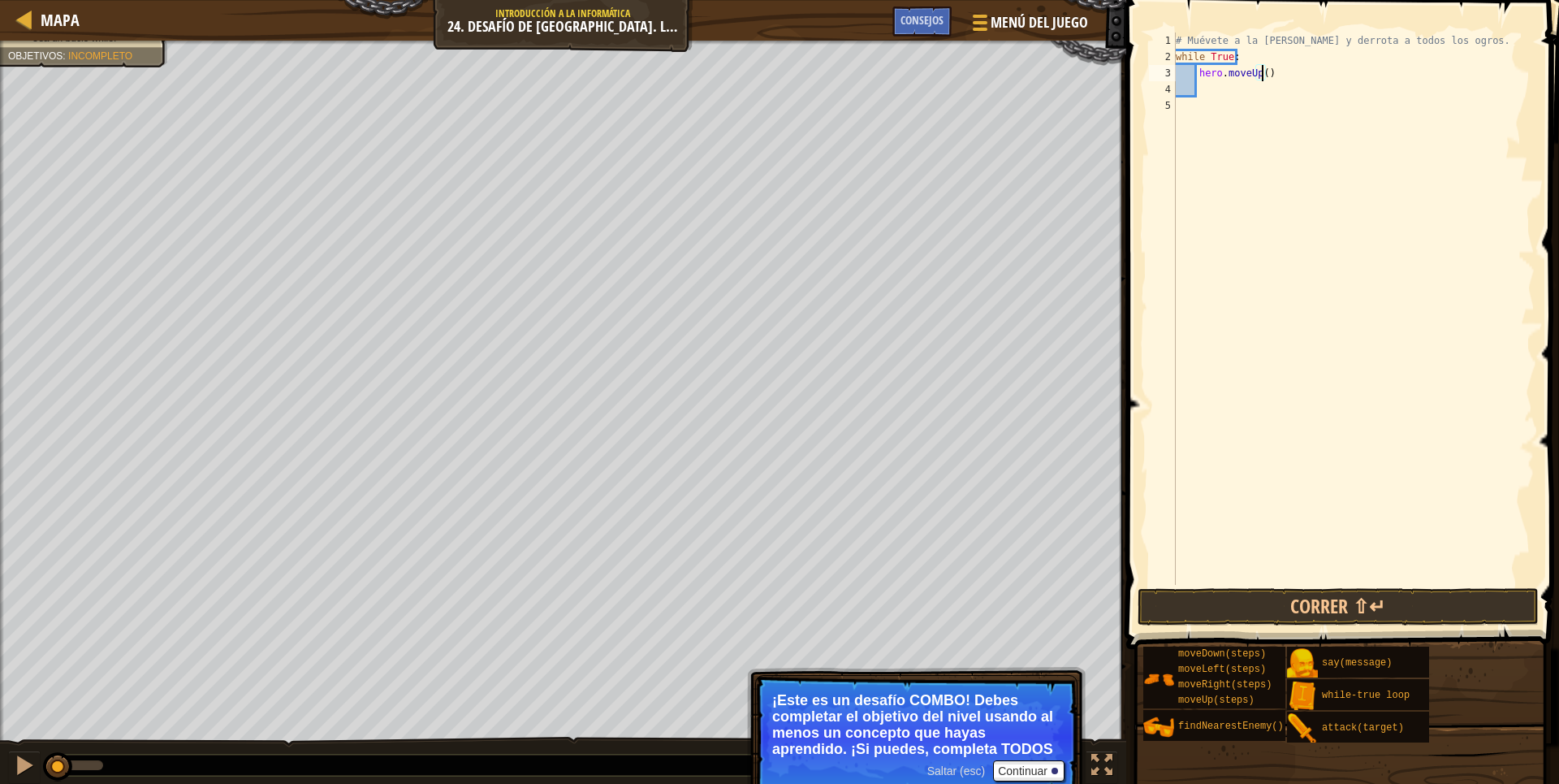
type textarea "hero.moveUp(3)"
click at [1207, 93] on div "# Muévete a la [PERSON_NAME] y derrota a todos los ogros. while True : hero . m…" at bounding box center [1353, 325] width 362 height 585
type textarea "h"
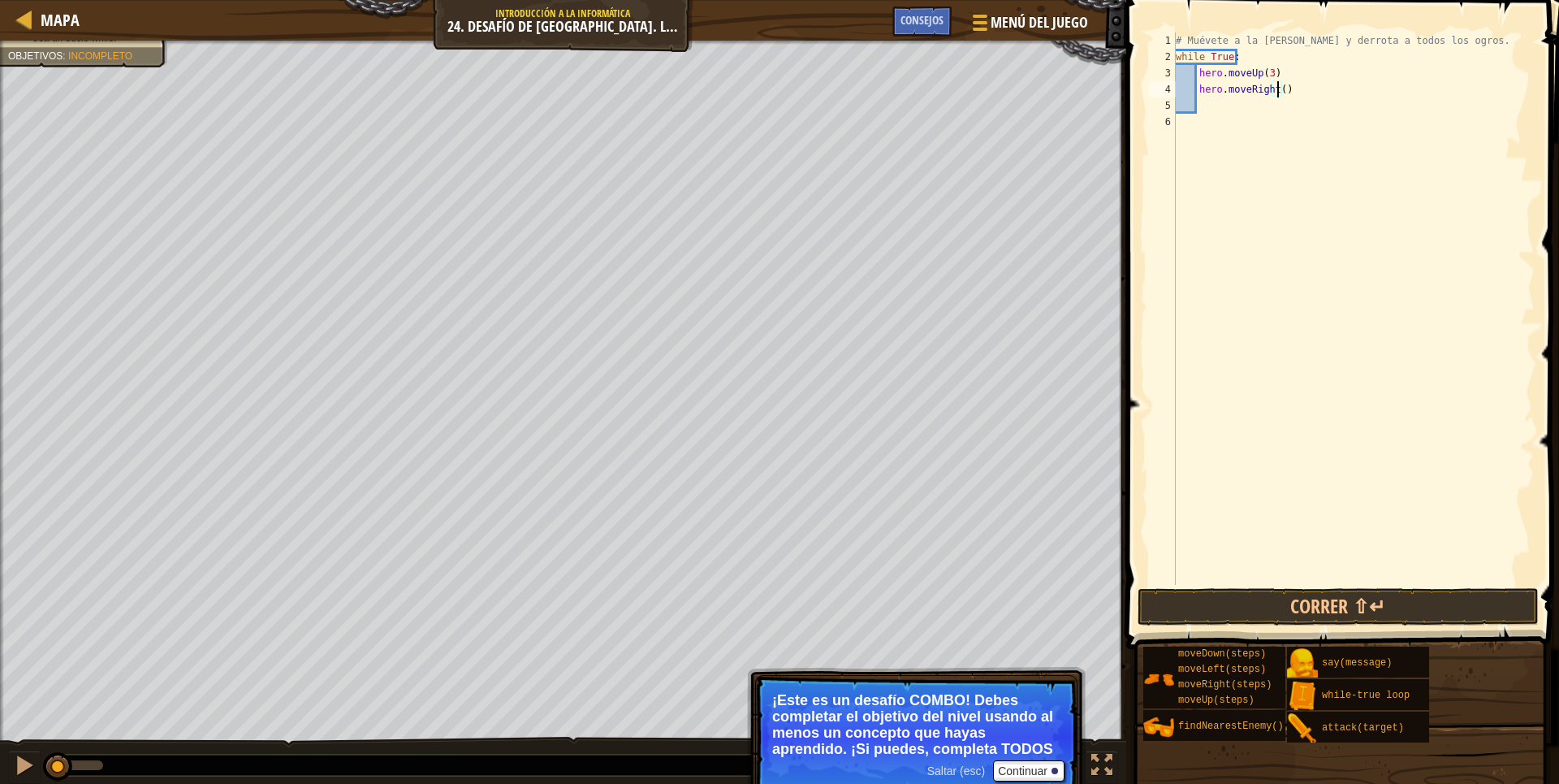
type textarea "hero.moveRight(4)"
click at [1299, 600] on button "Correr ⇧↵" at bounding box center [1338, 607] width 401 height 38
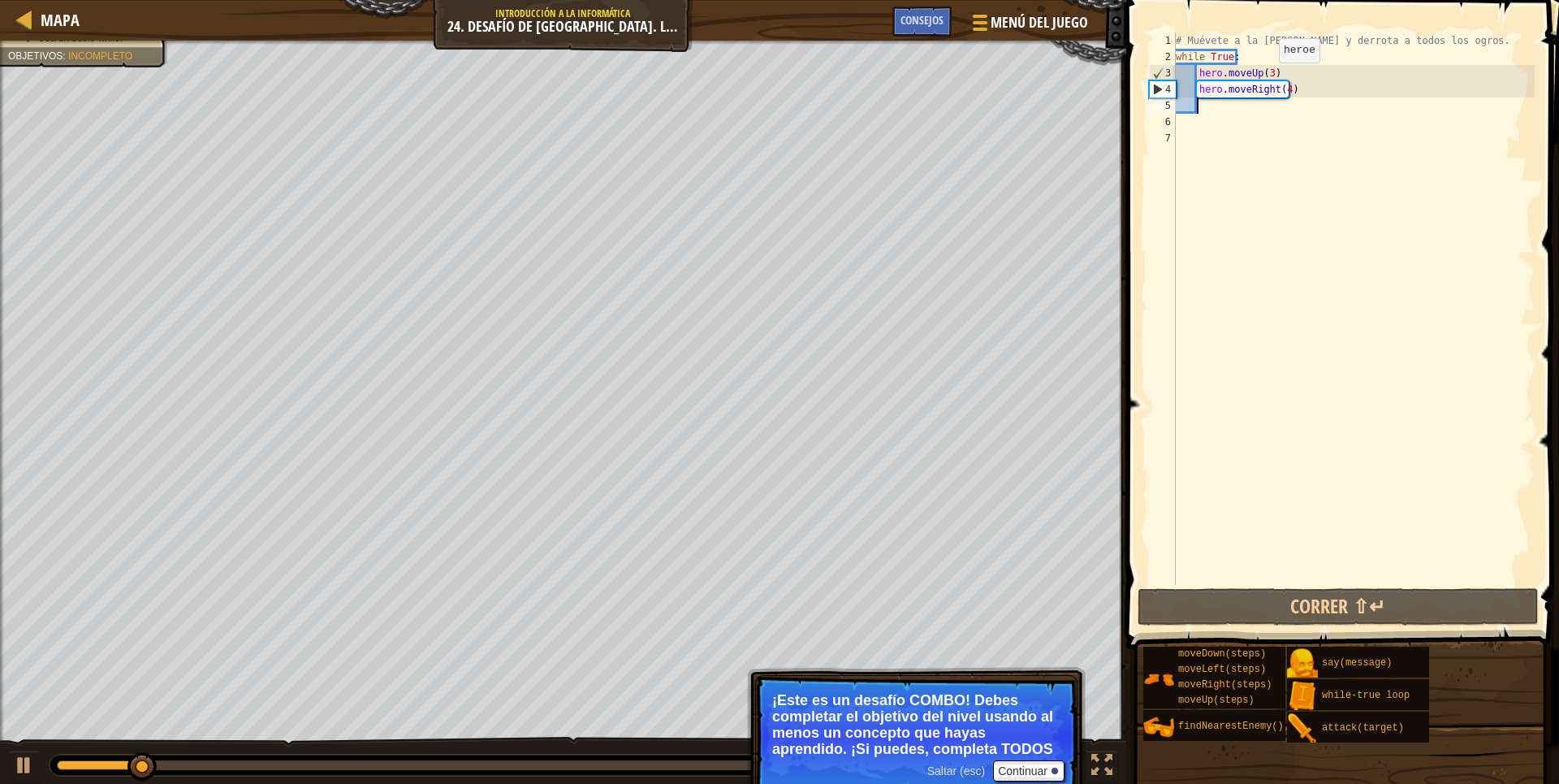
click at [1265, 79] on div "# Muévete a la [PERSON_NAME] y derrota a todos los ogros. while True : hero . m…" at bounding box center [1353, 325] width 362 height 585
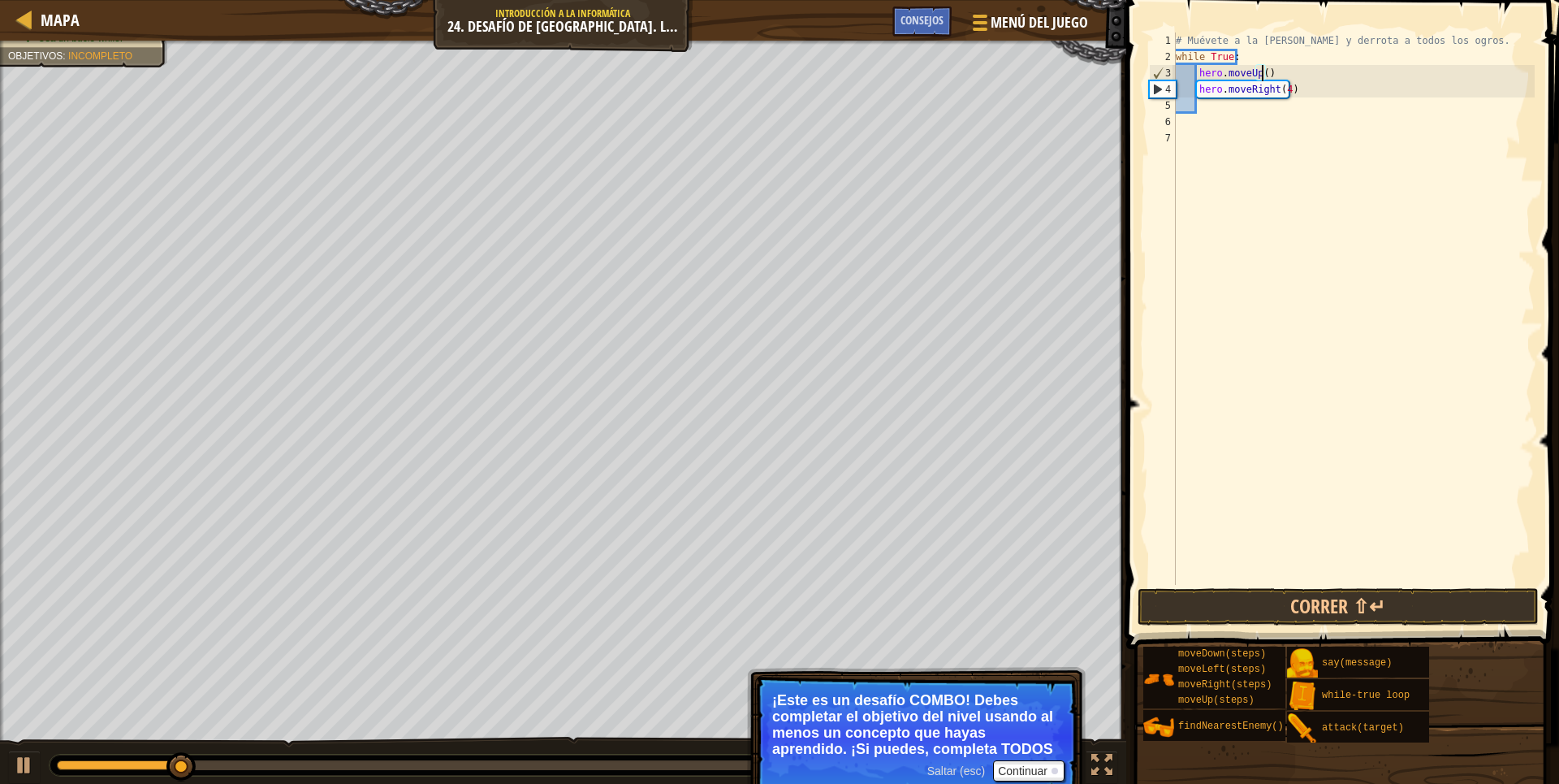
type textarea "hero.moveUp(4)"
click at [1181, 488] on div "# Muévete a la [PERSON_NAME] y derrota a todos los ogros. while True : hero . m…" at bounding box center [1353, 325] width 362 height 585
click at [1318, 592] on button "Correr ⇧↵" at bounding box center [1338, 607] width 401 height 38
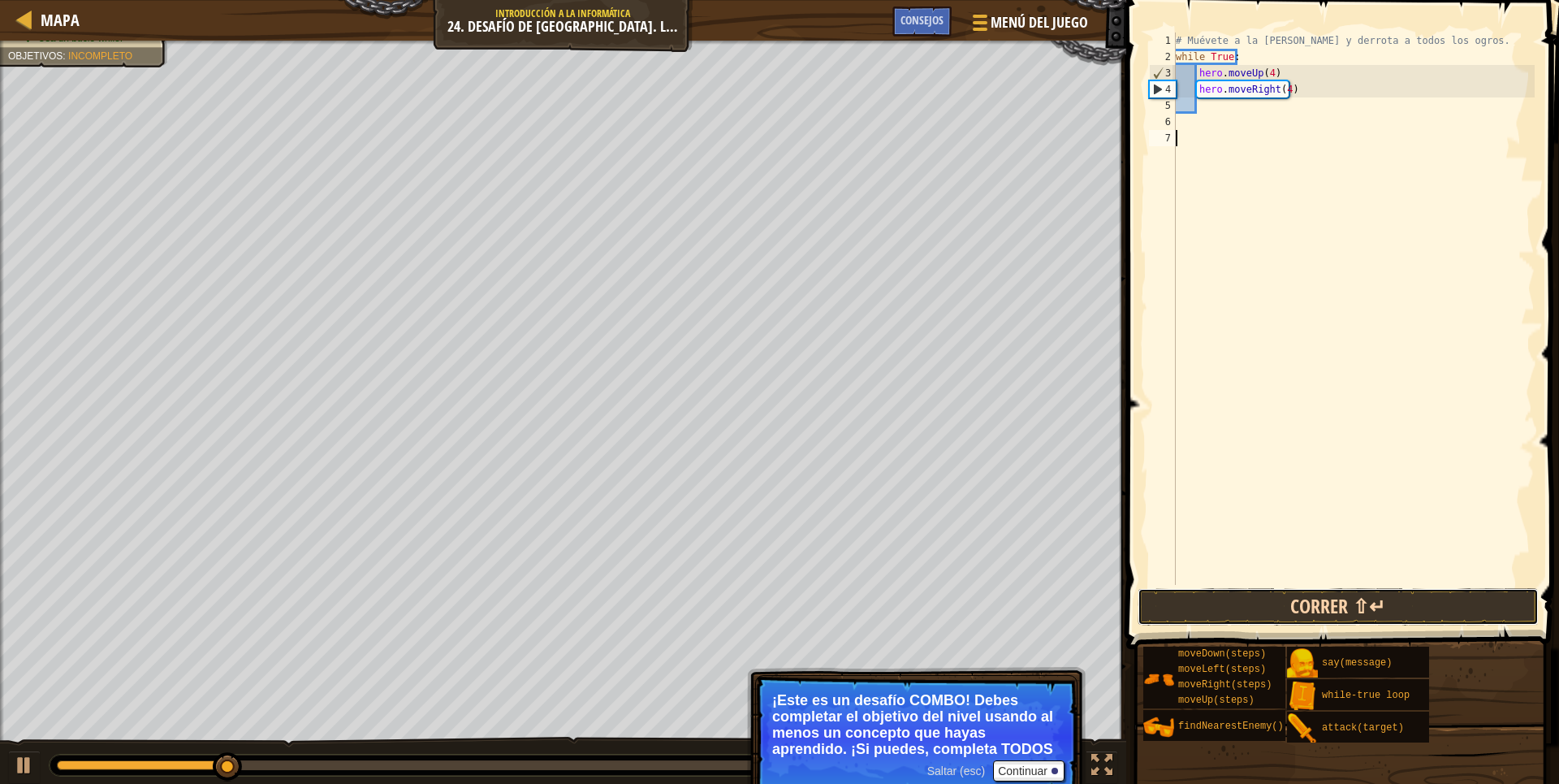
click at [1318, 592] on button "Correr ⇧↵" at bounding box center [1338, 607] width 401 height 38
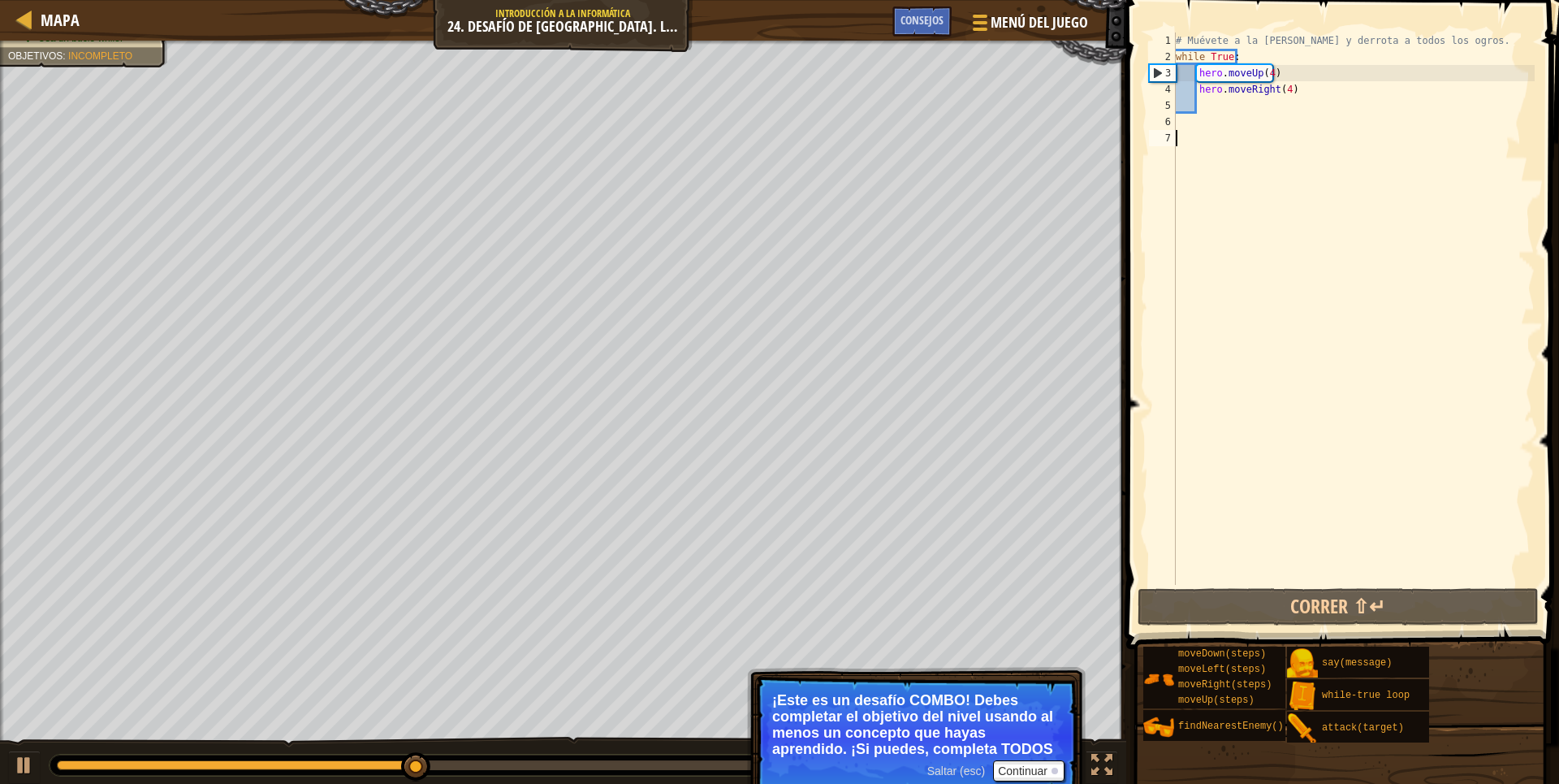
click at [1196, 80] on div "# Muévete a la [PERSON_NAME] y derrota a todos los ogros. while True : hero . m…" at bounding box center [1353, 325] width 362 height 585
type textarea "hero.moveUp(4)"
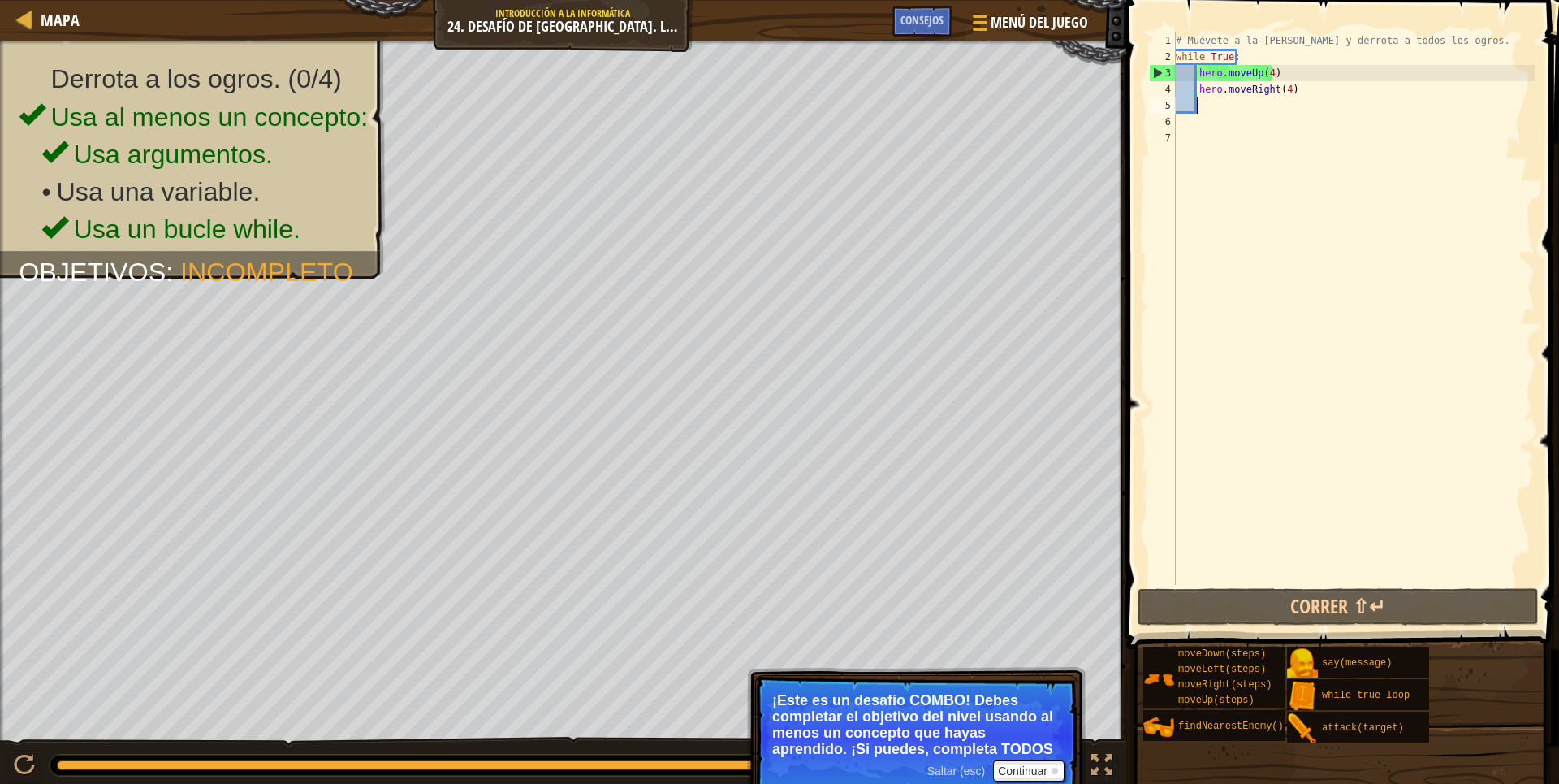
click at [1200, 108] on div "# Muévete a la [PERSON_NAME] y derrota a todos los ogros. while True : hero . m…" at bounding box center [1353, 325] width 362 height 585
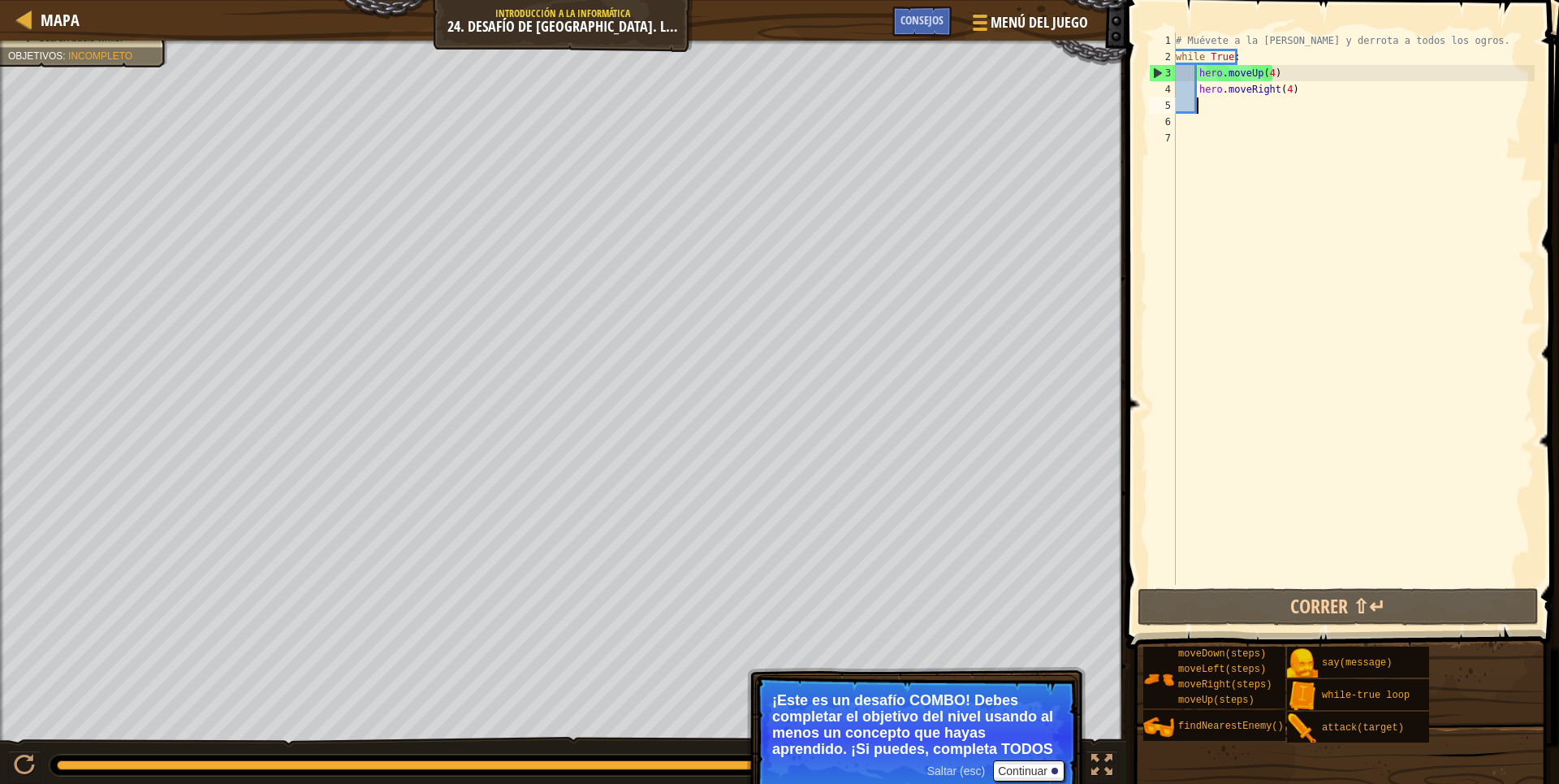
type textarea "h"
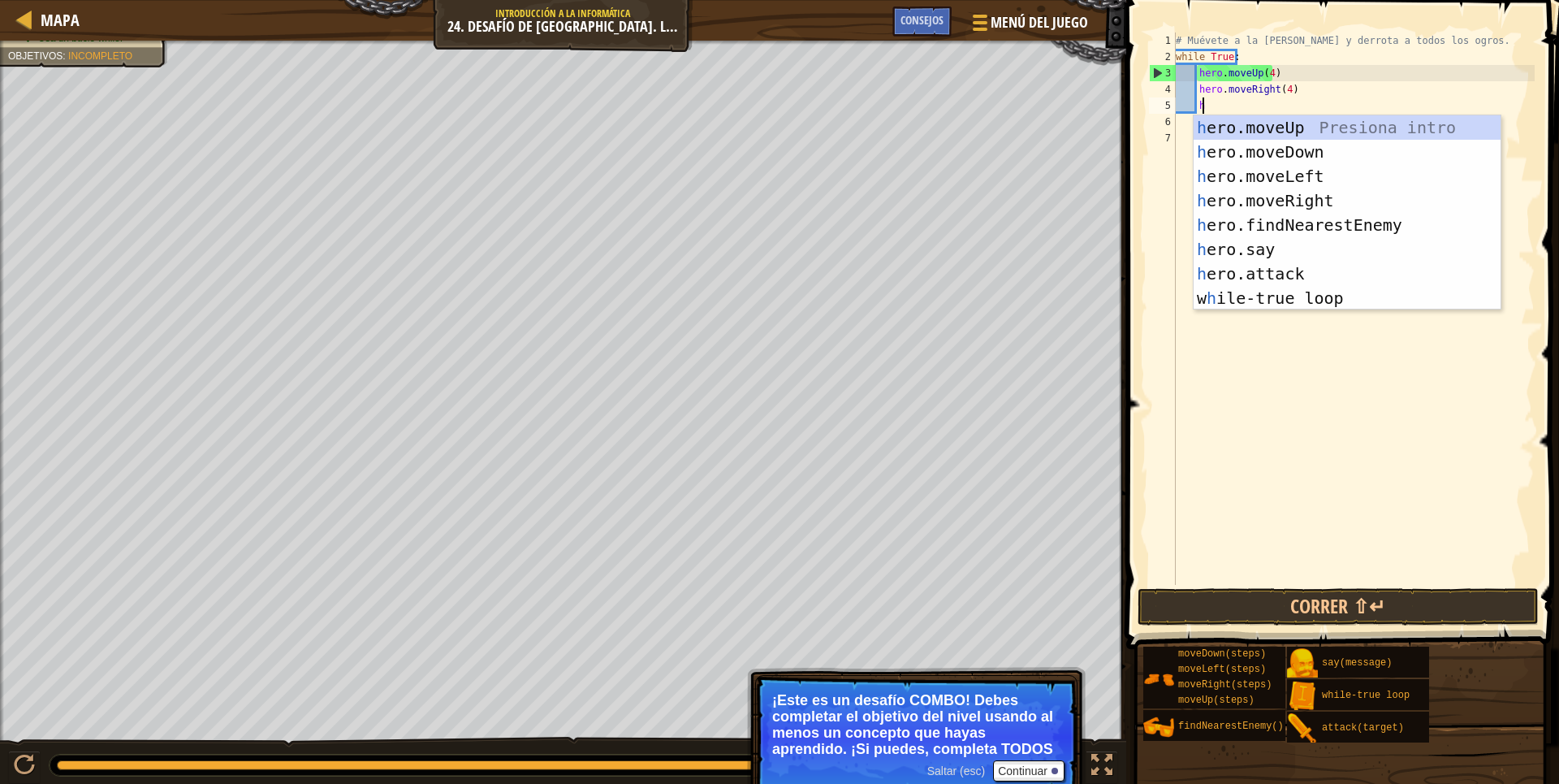
scroll to position [7, 1]
click at [1384, 383] on div "# Muévete a la [PERSON_NAME] y derrota a todos los ogros. while True : hero . m…" at bounding box center [1353, 325] width 362 height 585
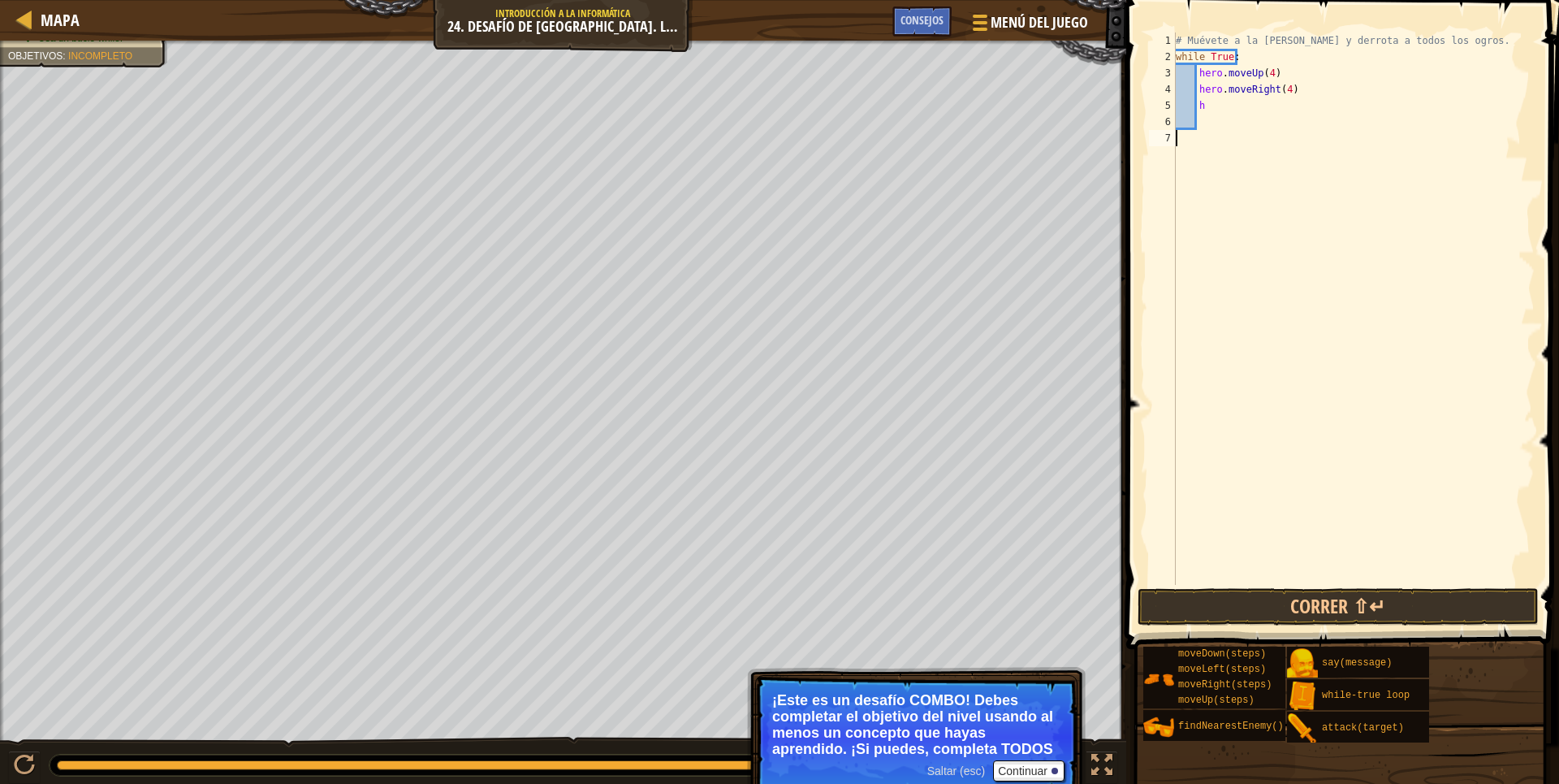
click at [1213, 112] on div "# Muévete a la [PERSON_NAME] y derrota a todos los ogros. while True : hero . m…" at bounding box center [1353, 325] width 362 height 585
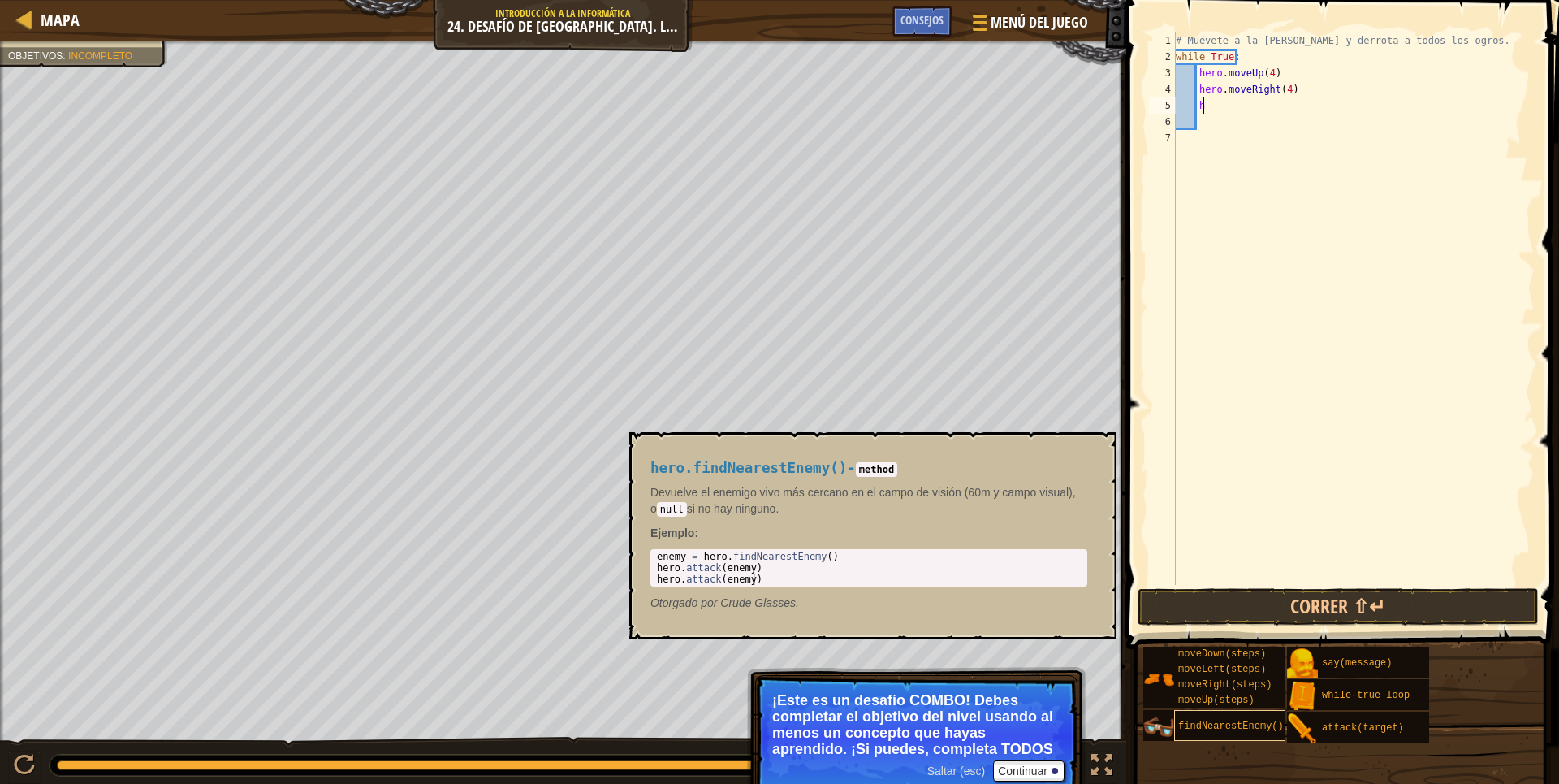
type textarea "h"
click at [1268, 733] on div "findNearestEnemy()" at bounding box center [1252, 726] width 156 height 31
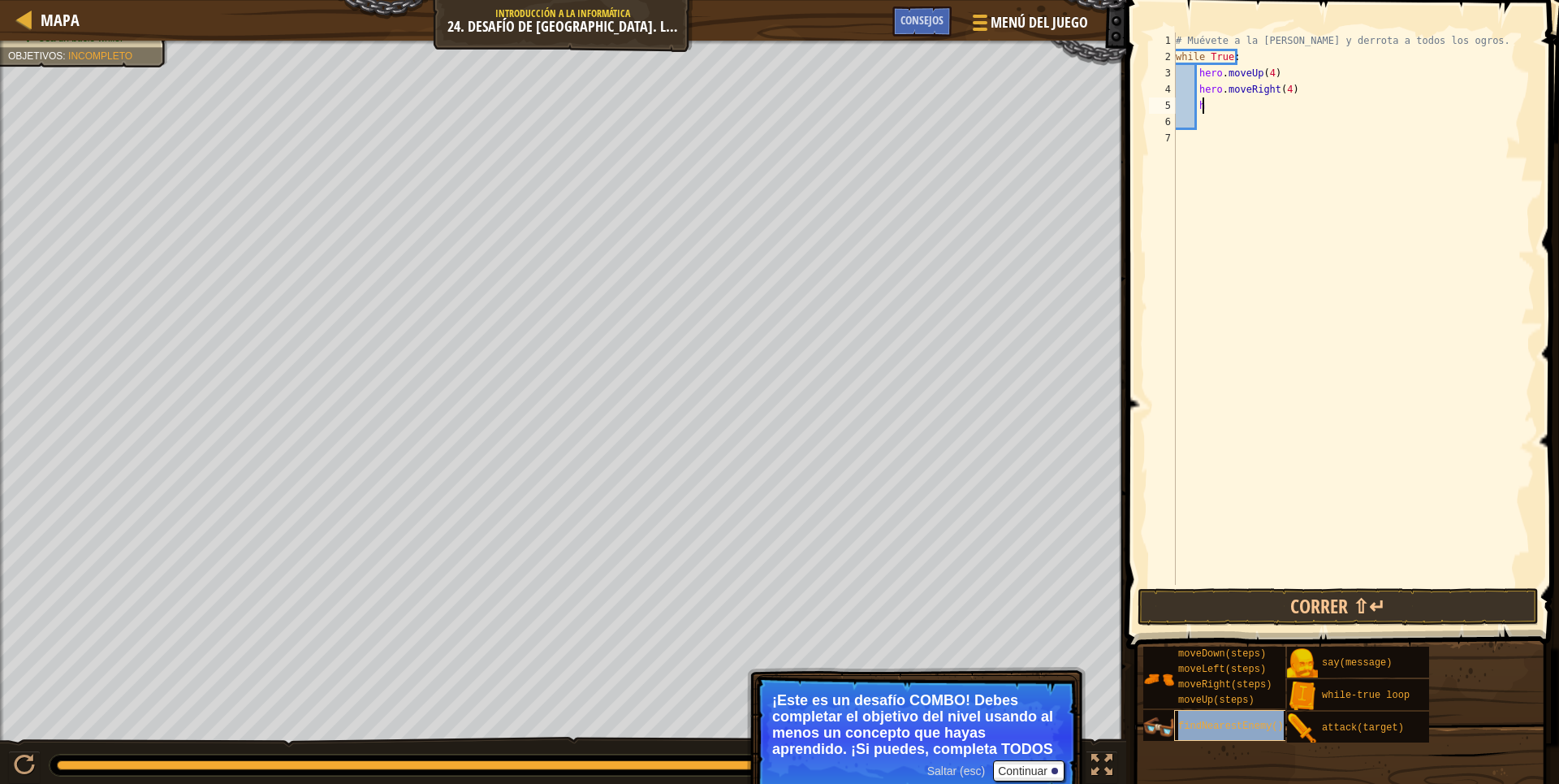
click at [1268, 733] on div "findNearestEnemy()" at bounding box center [1252, 726] width 156 height 31
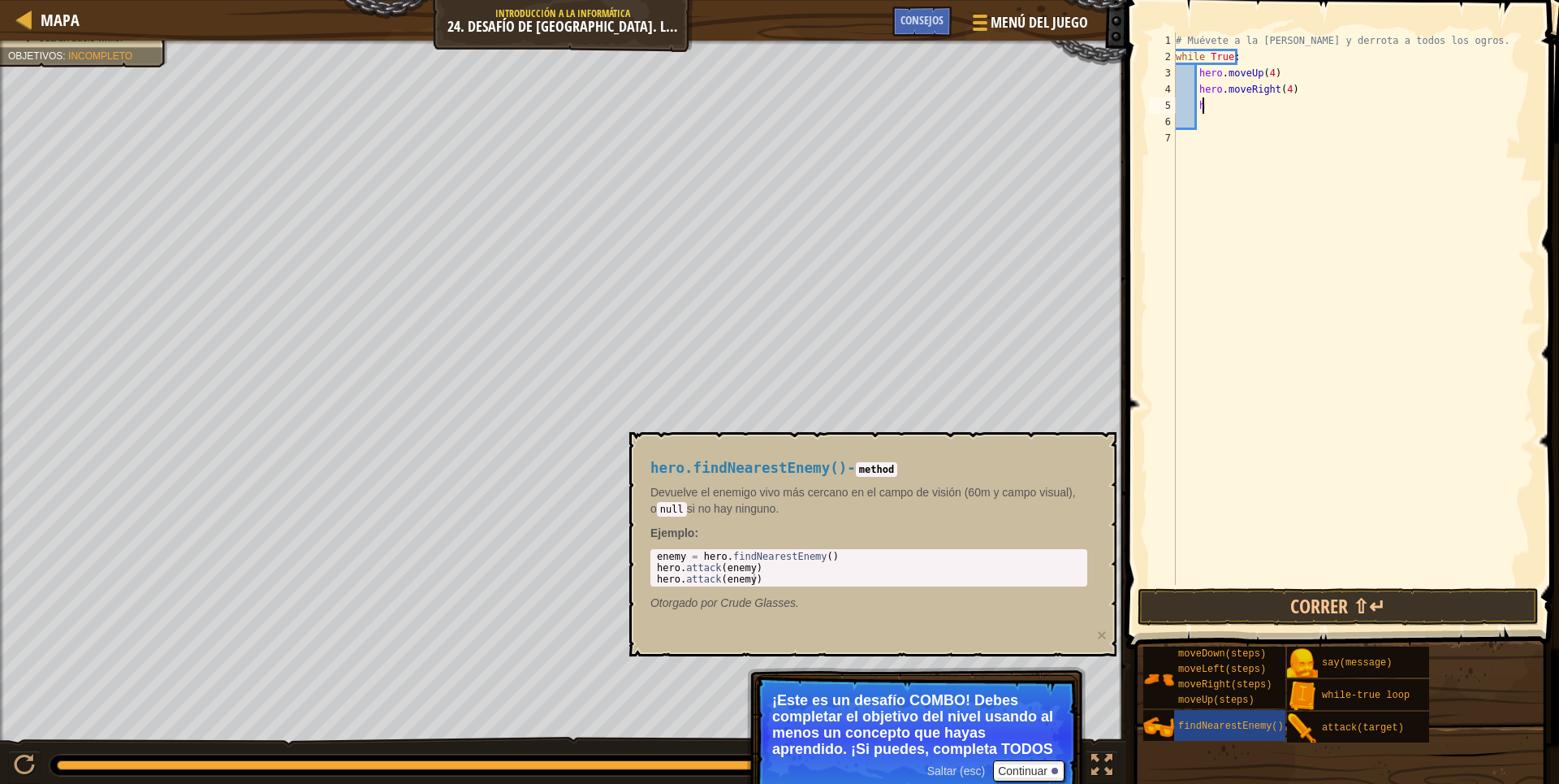
click at [1274, 453] on div "# Muévete a la [PERSON_NAME] y derrota a todos los ogros. while True : hero . m…" at bounding box center [1353, 325] width 362 height 585
click at [1251, 112] on div "# Muévete a la [PERSON_NAME] y derrota a todos los ogros. while True : hero . m…" at bounding box center [1353, 325] width 362 height 585
type textarea "he"
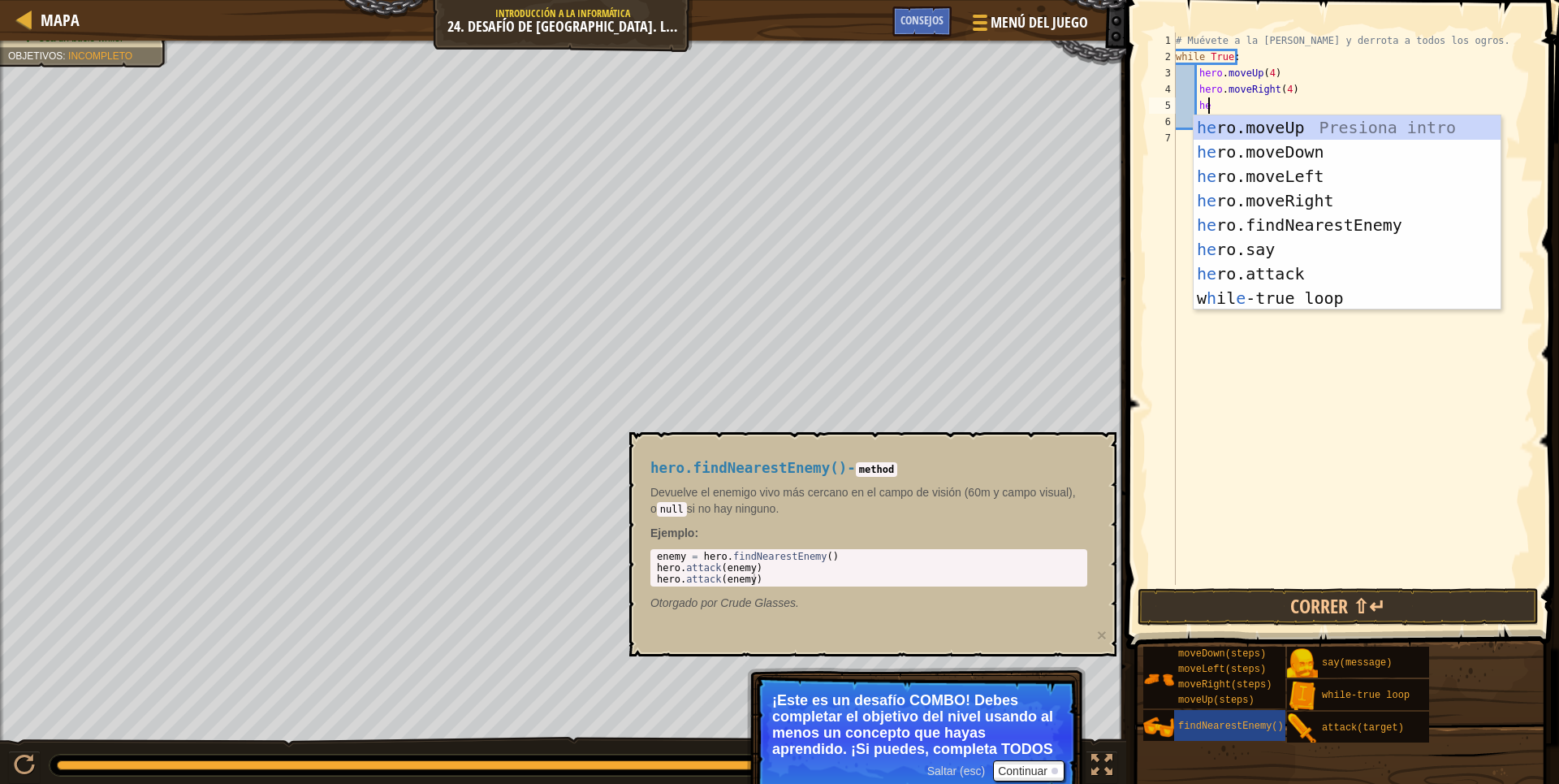
scroll to position [7, 2]
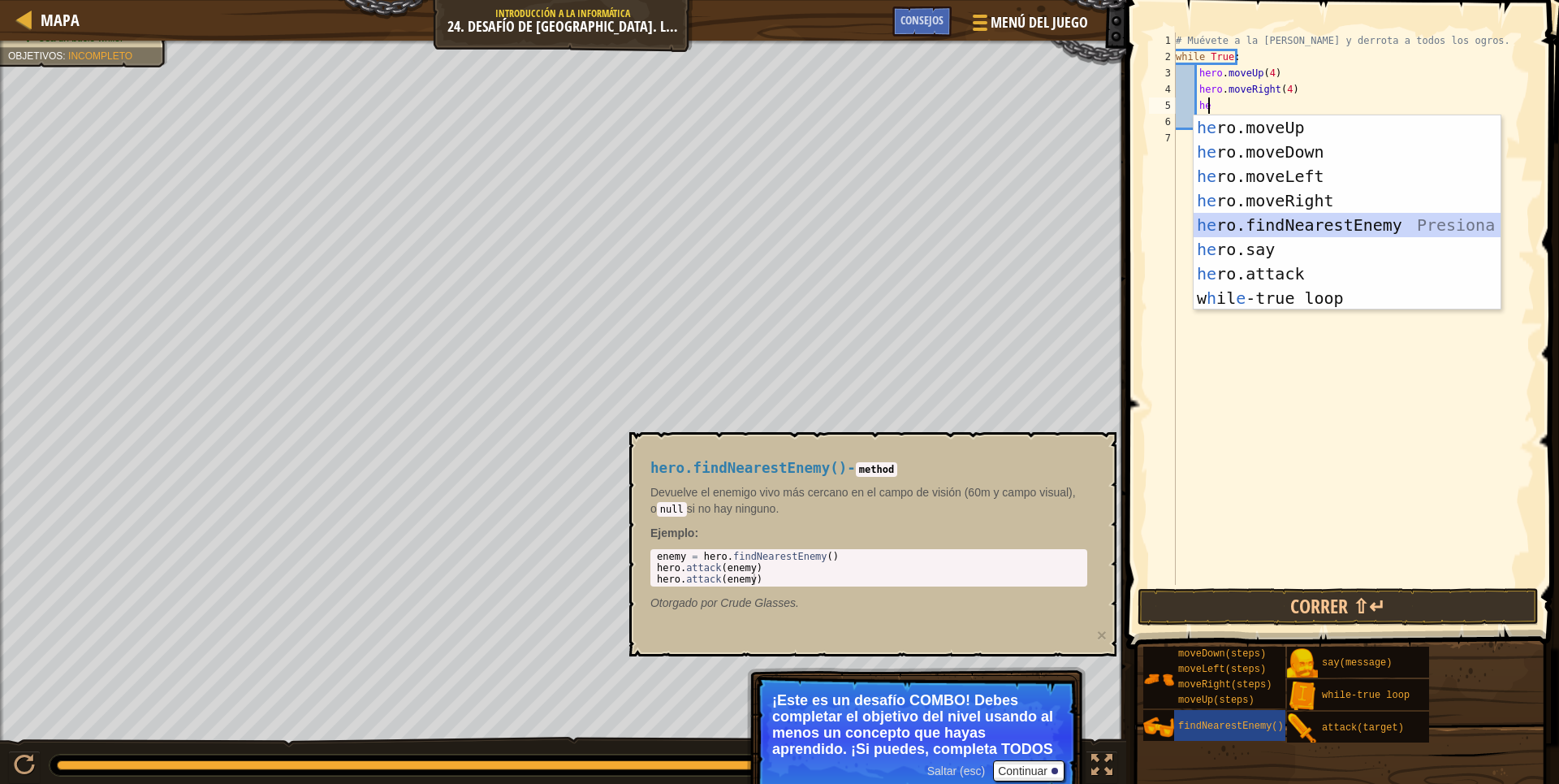
click at [1289, 218] on div "he ro.moveUp Presiona intro he ro.moveDown Presiona intro he ro.moveLeft Presio…" at bounding box center [1347, 236] width 307 height 244
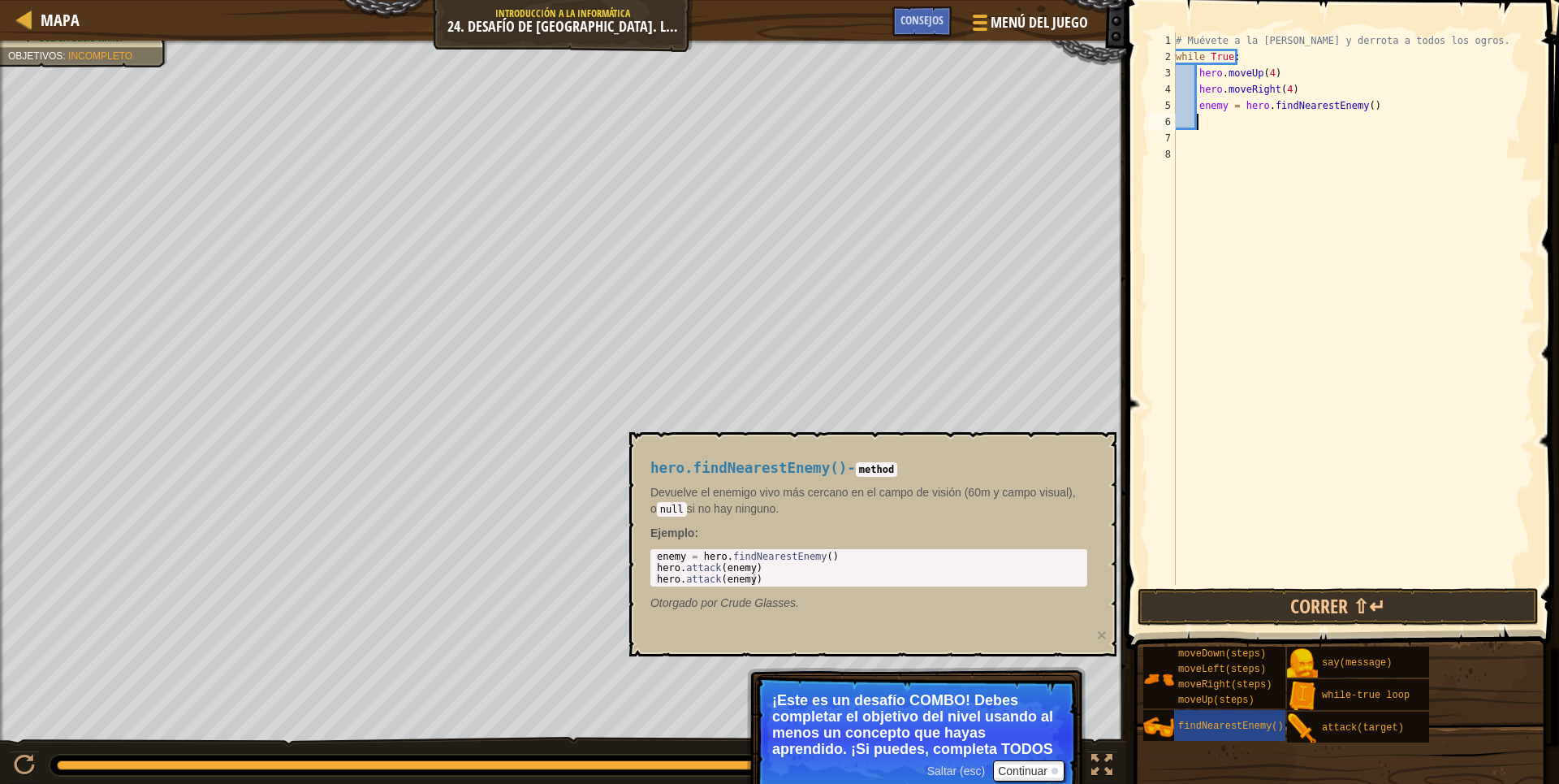
click at [1316, 290] on div "# Muévete a la [PERSON_NAME] y derrota a todos los ogros. while True : hero . m…" at bounding box center [1353, 325] width 362 height 585
click at [1217, 121] on div "# Muévete a la [PERSON_NAME] y derrota a todos los ogros. while True : hero . m…" at bounding box center [1353, 325] width 362 height 585
drag, startPoint x: 1195, startPoint y: 111, endPoint x: 1362, endPoint y: 112, distance: 167.0
click at [1362, 112] on div "# Muévete a la [PERSON_NAME] y derrota a todos los ogros. while True : hero . m…" at bounding box center [1353, 325] width 362 height 585
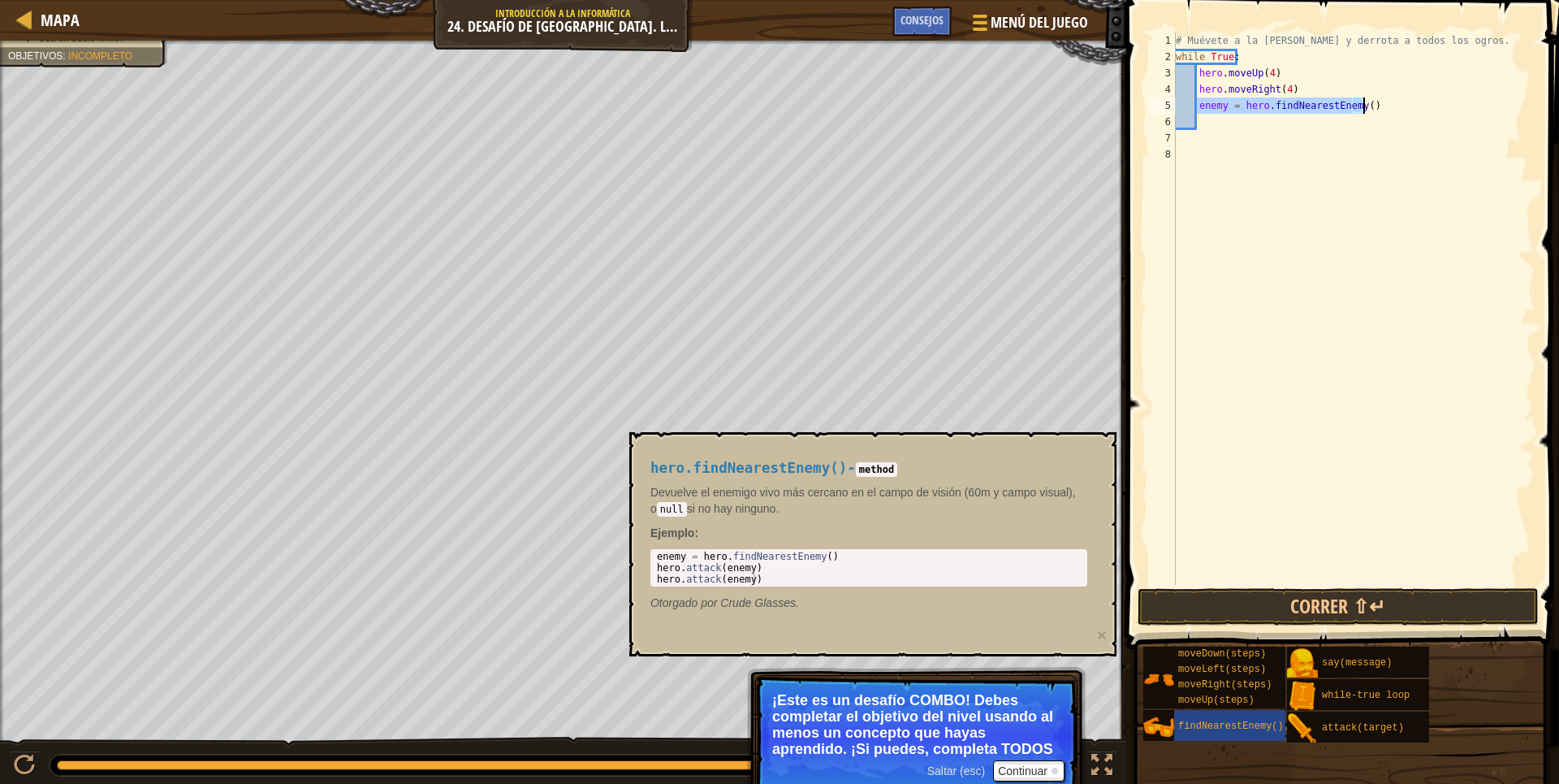
click at [1362, 112] on div "# Muévete a la [PERSON_NAME] y derrota a todos los ogros. while True : hero . m…" at bounding box center [1353, 309] width 362 height 552
drag, startPoint x: 1378, startPoint y: 103, endPoint x: 1268, endPoint y: 112, distance: 110.4
click at [1372, 105] on div "# Muévete a la [PERSON_NAME] y derrota a todos los ogros. while True : hero . m…" at bounding box center [1353, 325] width 362 height 585
drag, startPoint x: 1268, startPoint y: 112, endPoint x: 1214, endPoint y: 104, distance: 54.6
click at [1214, 104] on div "# Muévete a la [PERSON_NAME] y derrota a todos los ogros. while True : hero . m…" at bounding box center [1353, 325] width 362 height 585
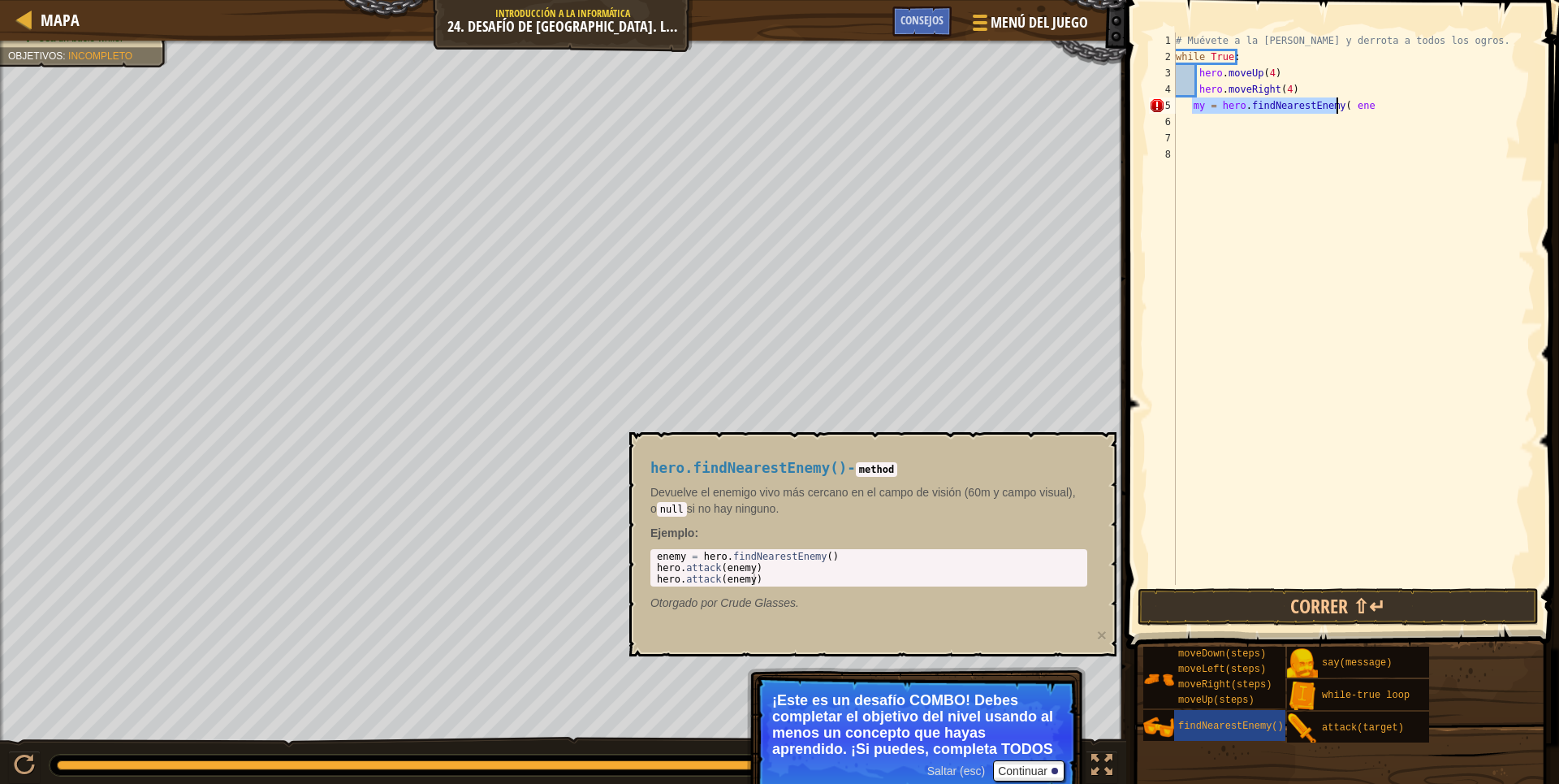
click at [1194, 109] on div "# Muévete a la [PERSON_NAME] y derrota a todos los ogros. while True : hero . m…" at bounding box center [1353, 309] width 362 height 552
click at [1369, 110] on div "# Muévete a la [PERSON_NAME] y derrota a todos los ogros. while True : hero . m…" at bounding box center [1353, 309] width 362 height 552
click at [1369, 110] on div "# Muévete a la [PERSON_NAME] y derrota a todos los ogros. while True : hero . m…" at bounding box center [1353, 325] width 362 height 585
type textarea "e"
click at [1033, 777] on button "Continuar" at bounding box center [1029, 771] width 71 height 21
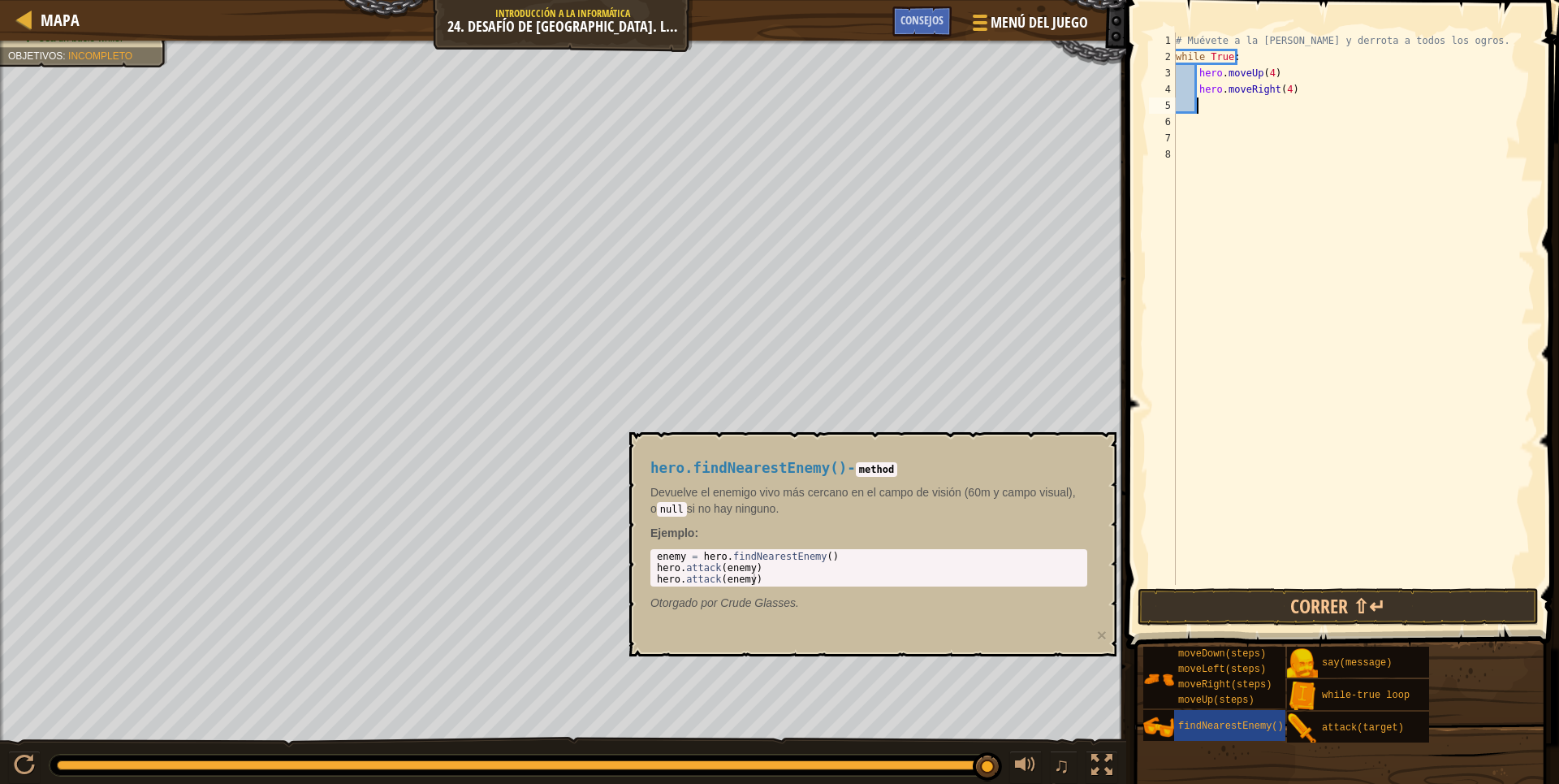
type textarea "h"
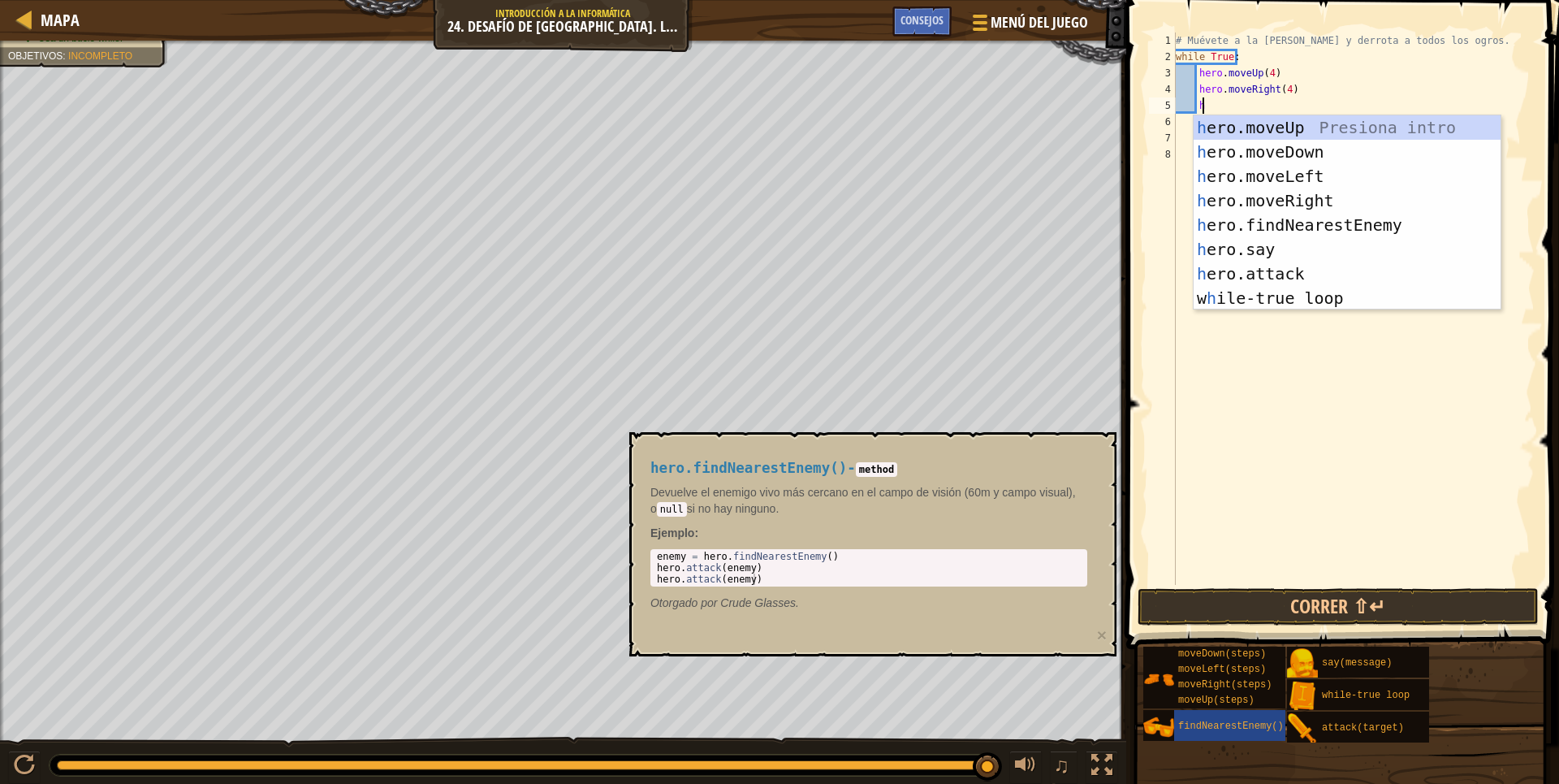
scroll to position [7, 1]
click at [1274, 149] on div "h ero.moveUp Presiona intro h ero.moveDown Presiona intro h ero.moveLeft Presio…" at bounding box center [1347, 236] width 307 height 244
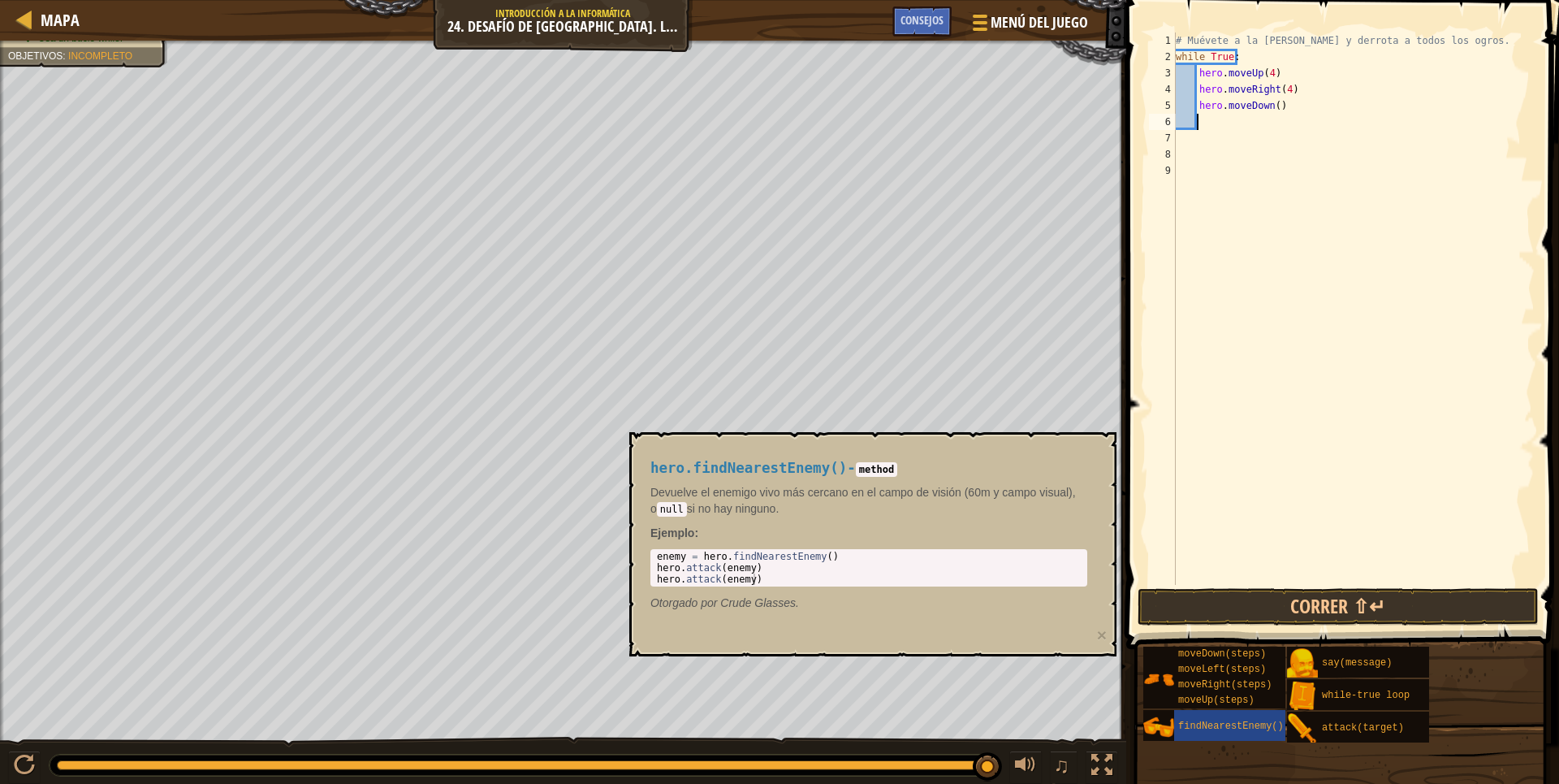
click at [1047, 477] on div "hero.findNearestEnemy() - method Devuelve el enemigo vivo más cercano en el cam…" at bounding box center [869, 535] width 460 height 181
click at [1204, 739] on div "findNearestEnemy()" at bounding box center [1252, 726] width 156 height 31
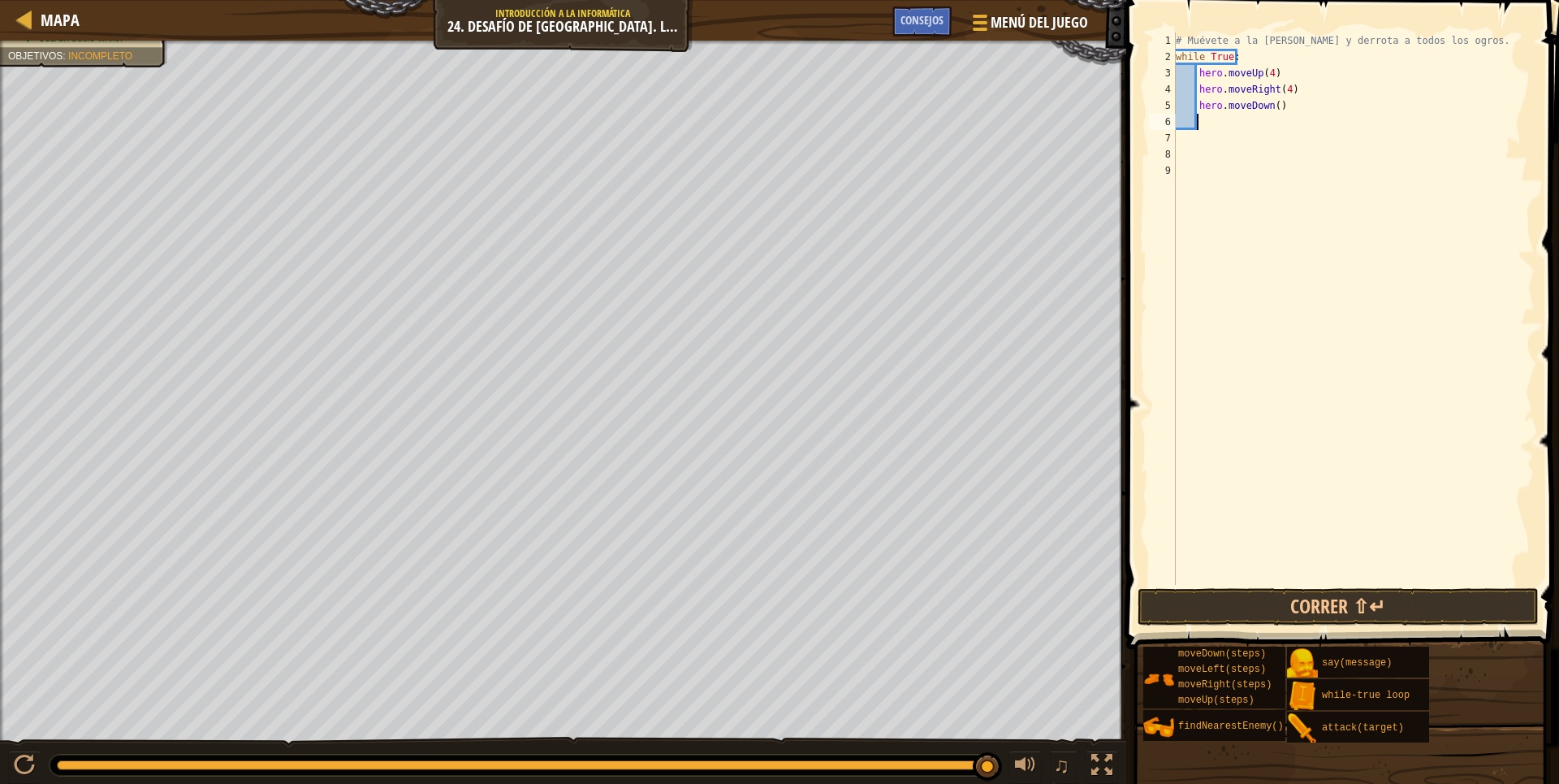
click at [1204, 121] on div "# Muévete a la [PERSON_NAME] y derrota a todos los ogros. while True : hero . m…" at bounding box center [1353, 325] width 362 height 585
click at [1272, 112] on div "# Muévete a la [PERSON_NAME] y derrota a todos los ogros. while True : hero . m…" at bounding box center [1353, 325] width 362 height 585
type textarea "hero.moveDown(4)"
click at [1207, 126] on div "# Muévete a la [PERSON_NAME] y derrota a todos los ogros. while True : hero . m…" at bounding box center [1353, 325] width 362 height 585
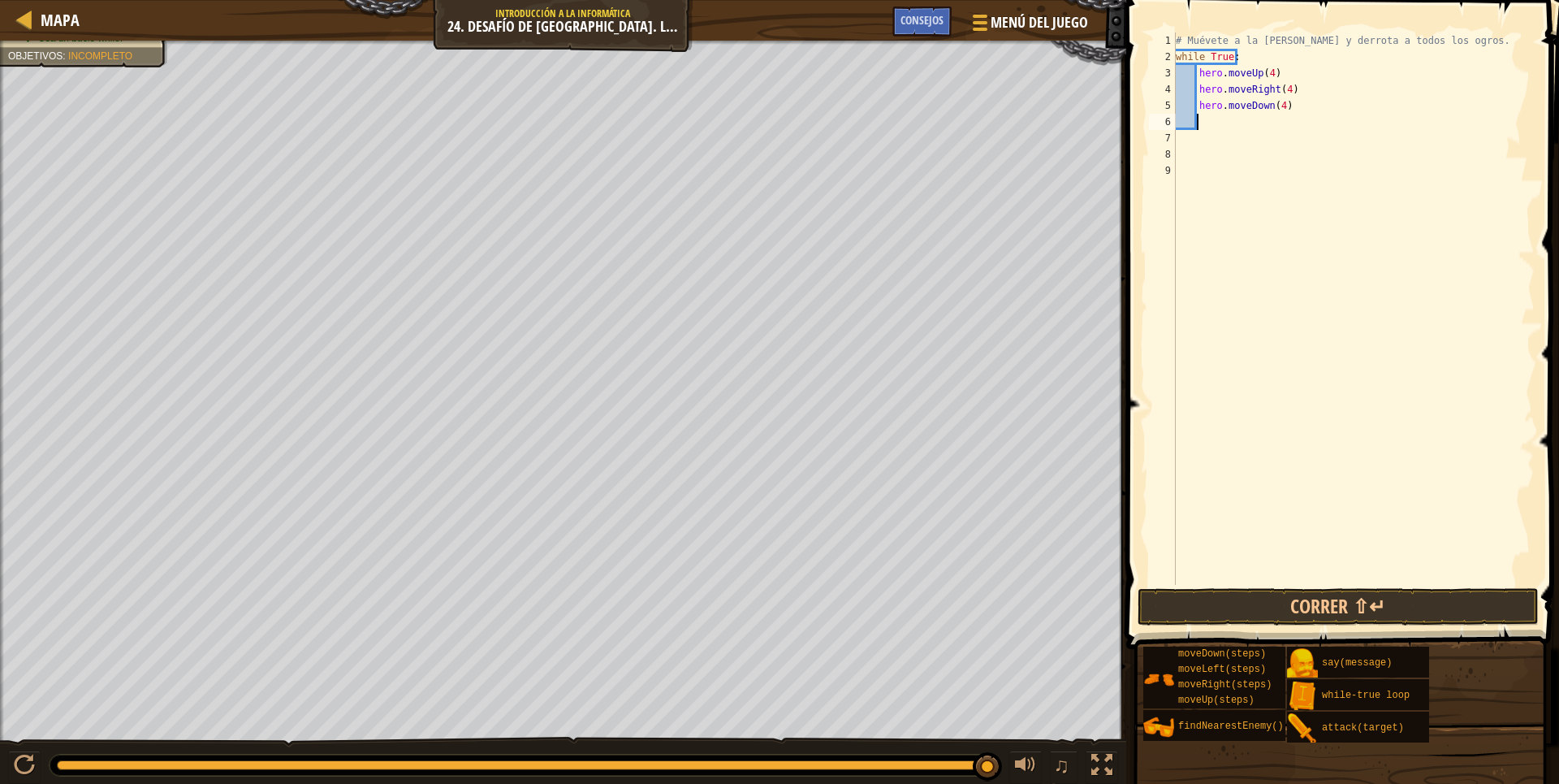
scroll to position [7, 0]
click at [1200, 116] on div "# Muévete a la [PERSON_NAME] y derrota a todos los ogros. while True : hero . m…" at bounding box center [1353, 325] width 362 height 585
drag, startPoint x: 1213, startPoint y: 149, endPoint x: 1212, endPoint y: 122, distance: 27.0
click at [1212, 140] on div "# Muévete a la [PERSON_NAME] y derrota a todos los ogros. while True : hero . m…" at bounding box center [1353, 325] width 362 height 585
click at [1204, 116] on div "# Muévete a la [PERSON_NAME] y derrota a todos los ogros. while True : hero . m…" at bounding box center [1353, 325] width 362 height 585
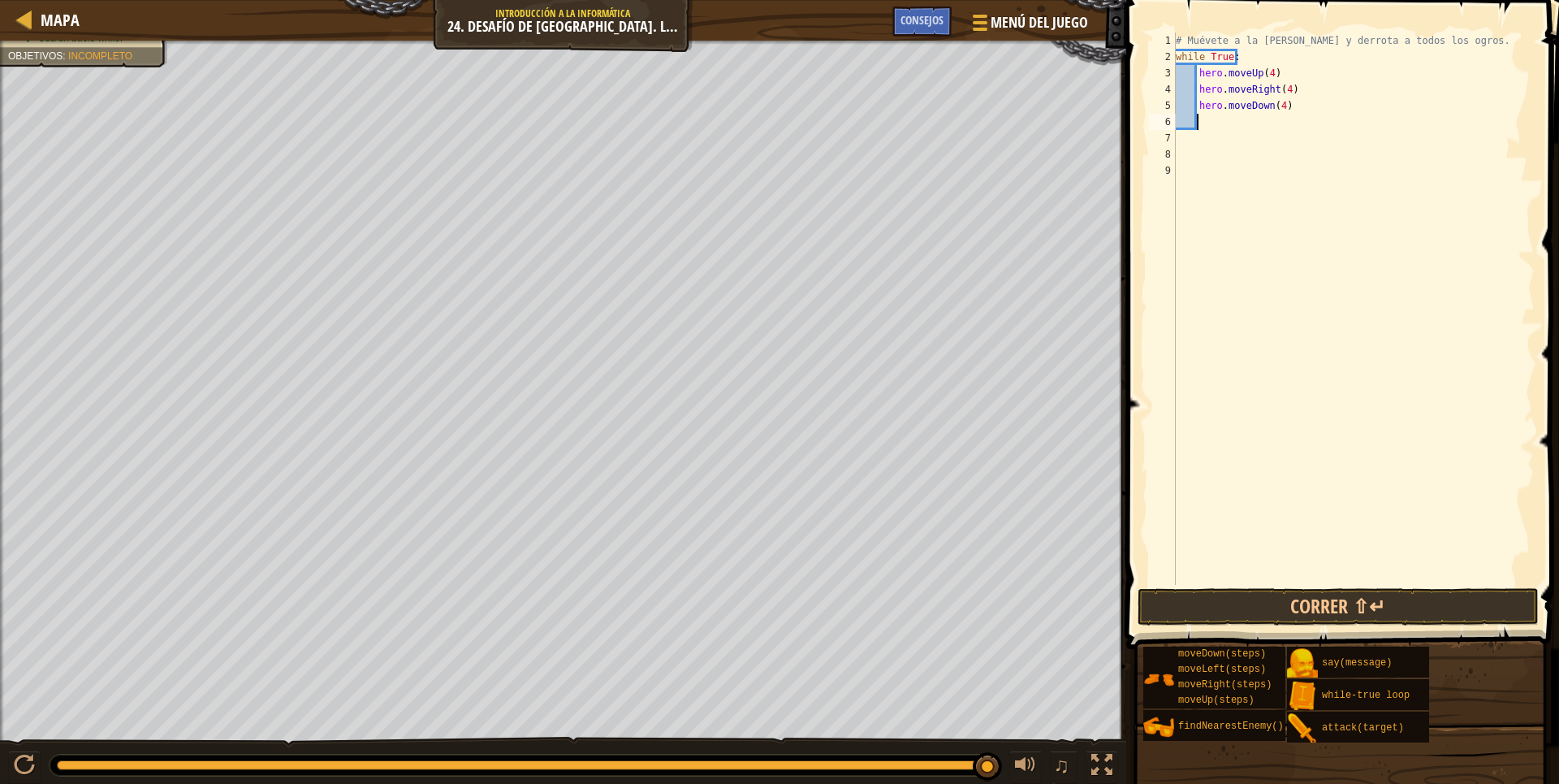
type textarea "h"
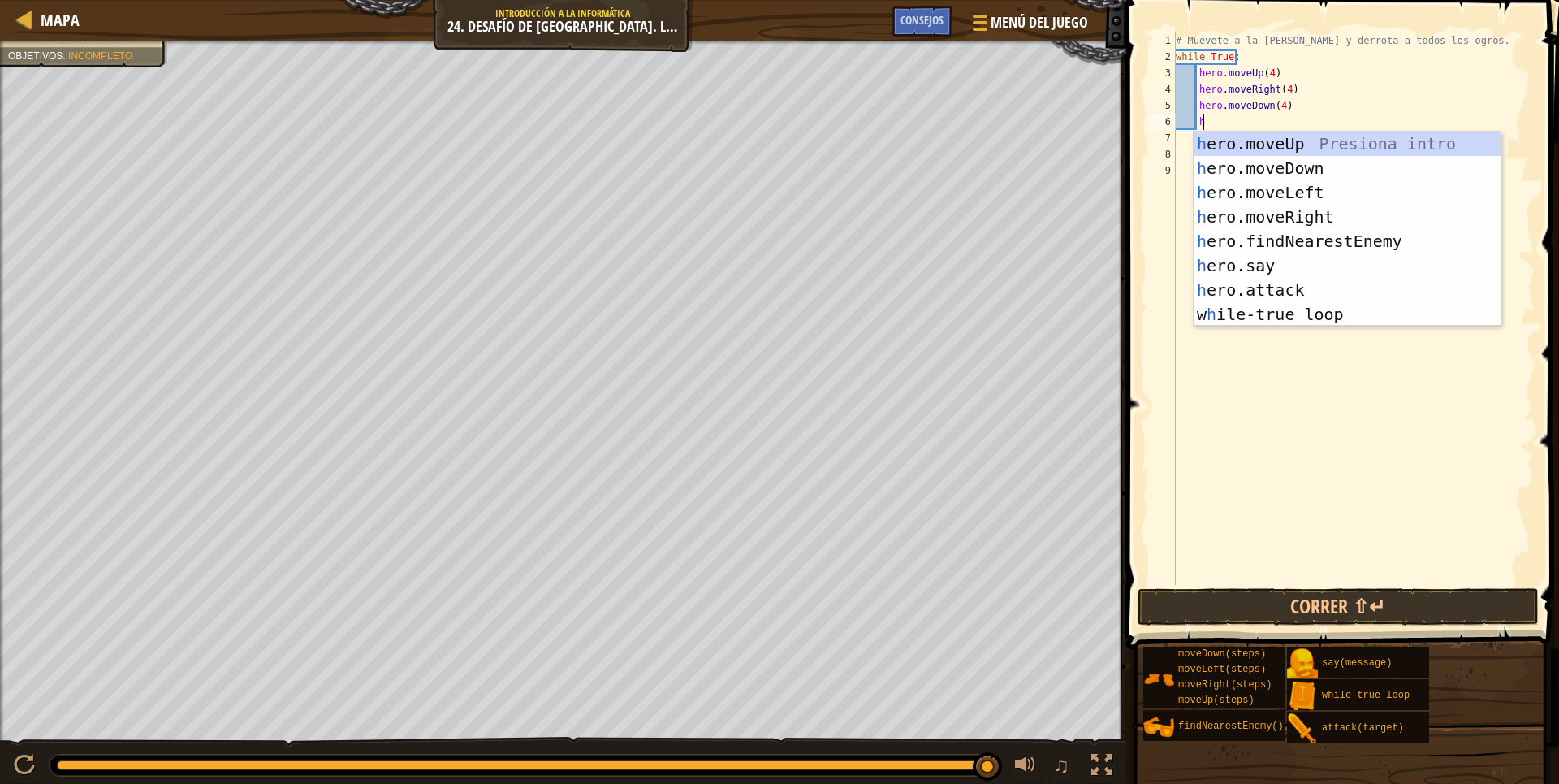
scroll to position [7, 1]
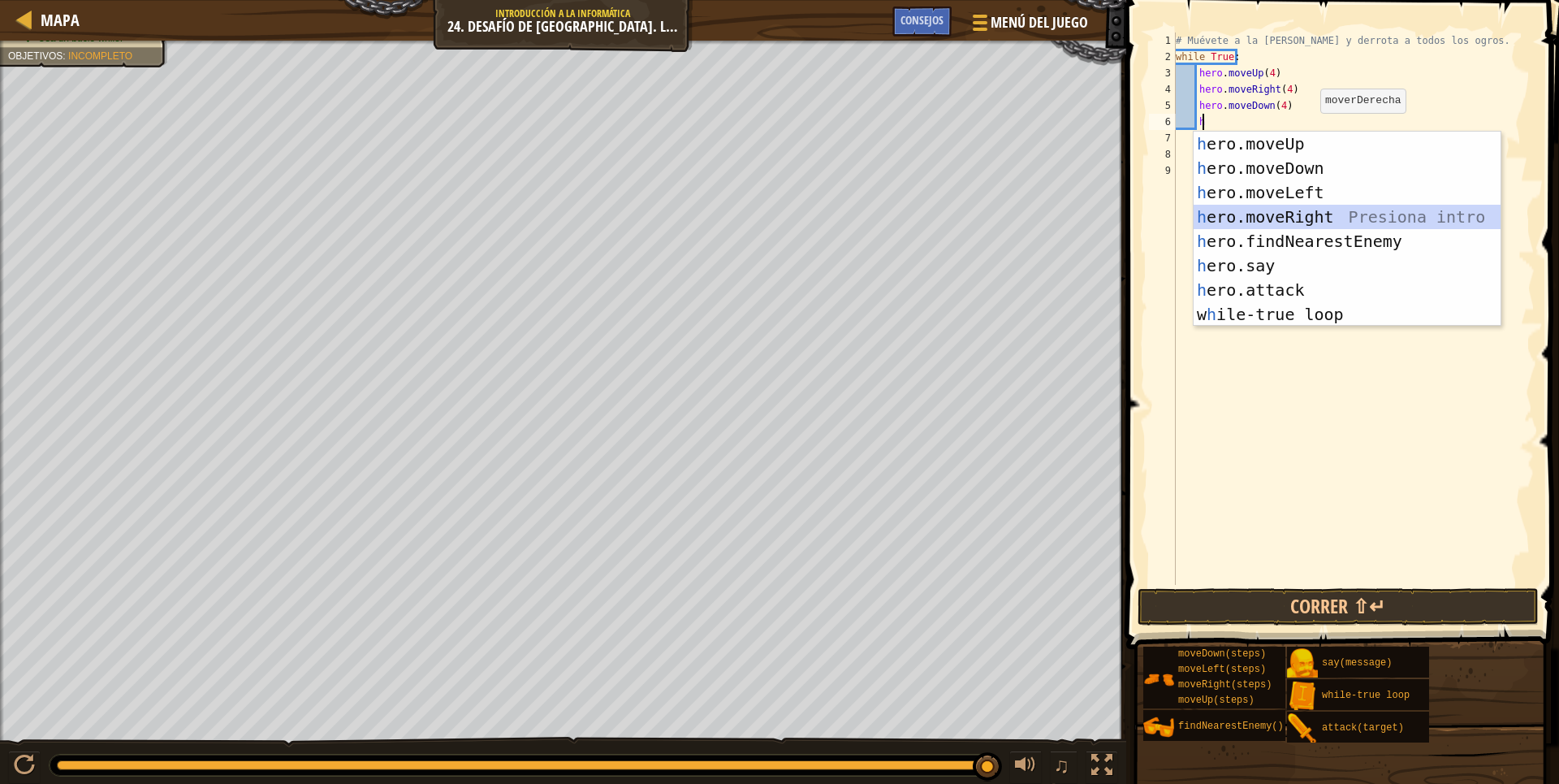
click at [1309, 218] on div "h ero.moveUp Presiona intro h ero.moveDown Presiona intro h ero.moveLeft Presio…" at bounding box center [1347, 253] width 307 height 244
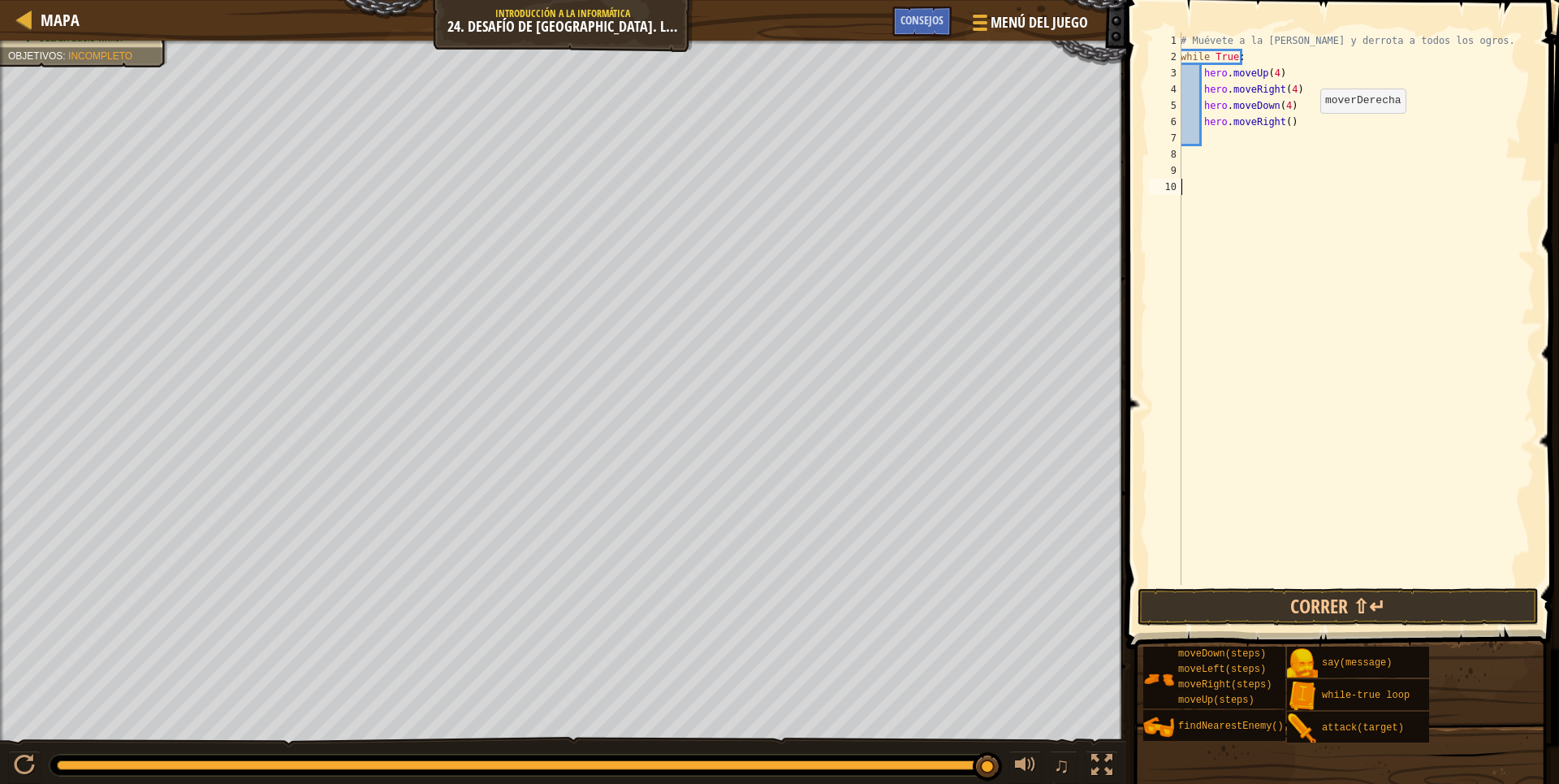
click at [1309, 218] on div "# Muévete a la [PERSON_NAME] y derrota a todos los ogros. while True : hero . m…" at bounding box center [1355, 325] width 357 height 585
click at [1282, 123] on div "# Muévete a la [PERSON_NAME] y derrota a todos los ogros. while True : hero . m…" at bounding box center [1355, 325] width 357 height 585
drag, startPoint x: 1308, startPoint y: 601, endPoint x: 1315, endPoint y: 603, distance: 7.3
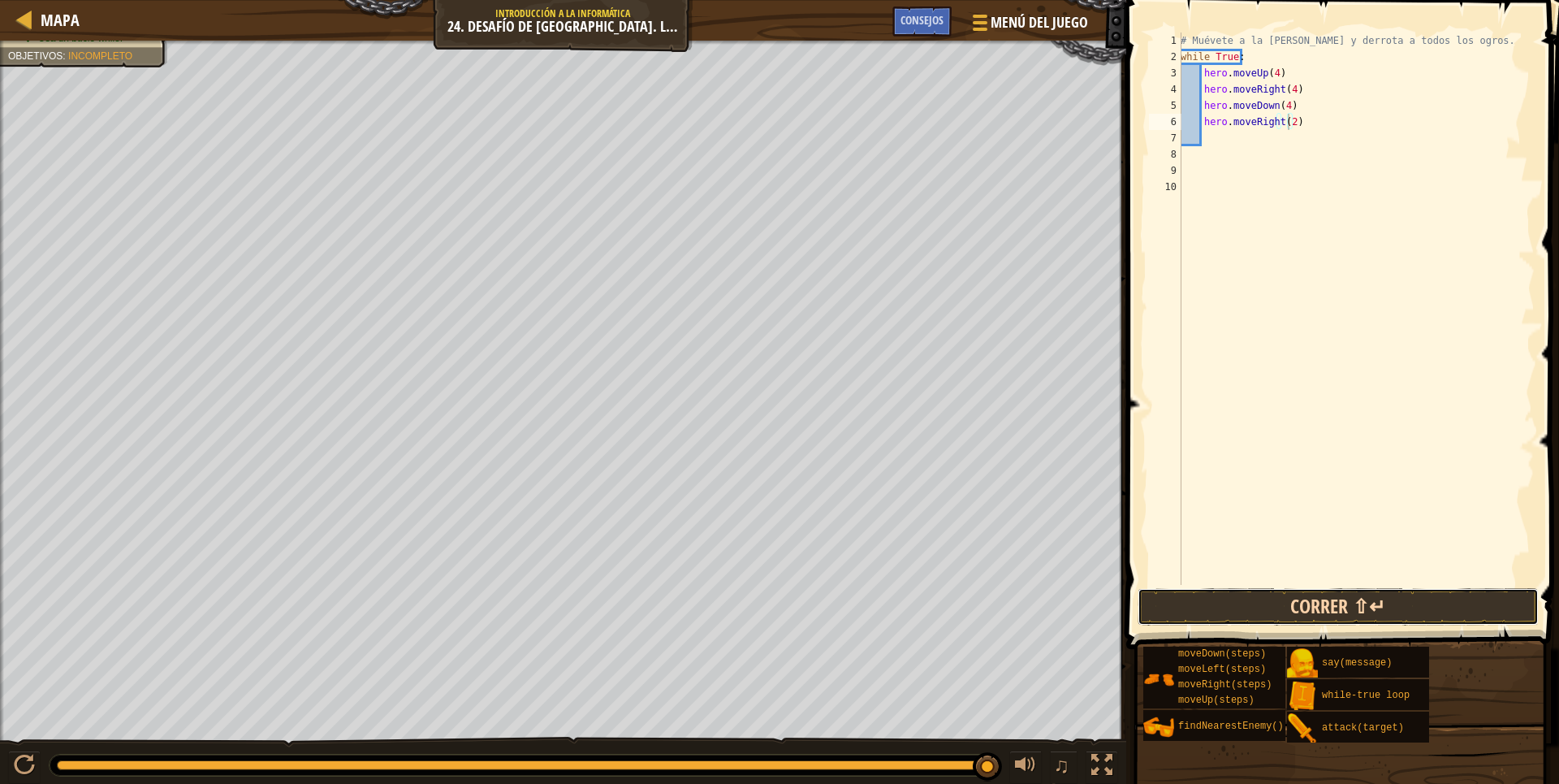
click at [1310, 601] on button "Correr ⇧↵" at bounding box center [1338, 607] width 401 height 38
click at [1313, 601] on button "Correr ⇧↵" at bounding box center [1338, 607] width 401 height 38
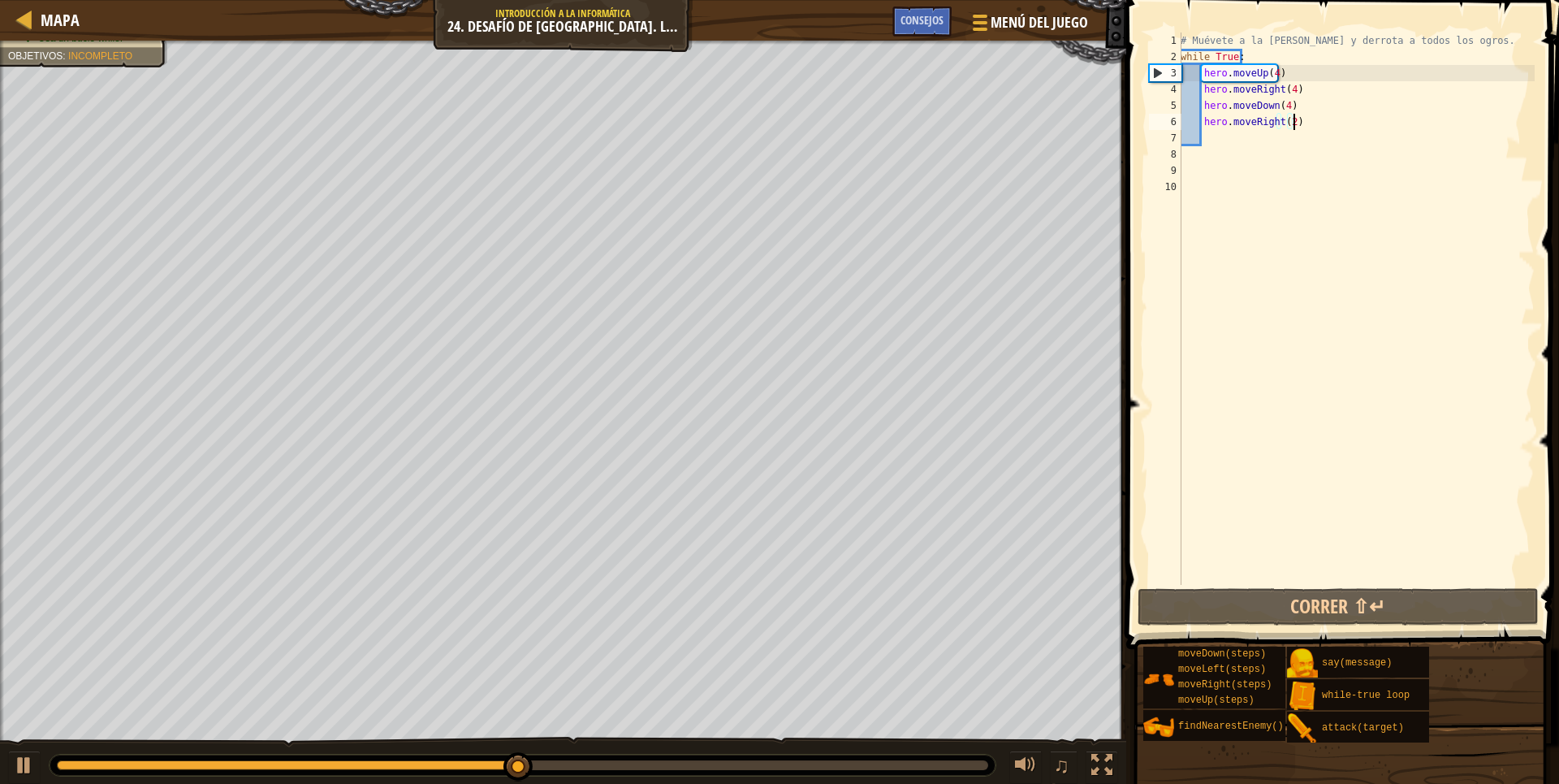
click at [1308, 117] on div "# Muévete a la [PERSON_NAME] y derrota a todos los ogros. while True : hero . m…" at bounding box center [1355, 325] width 357 height 585
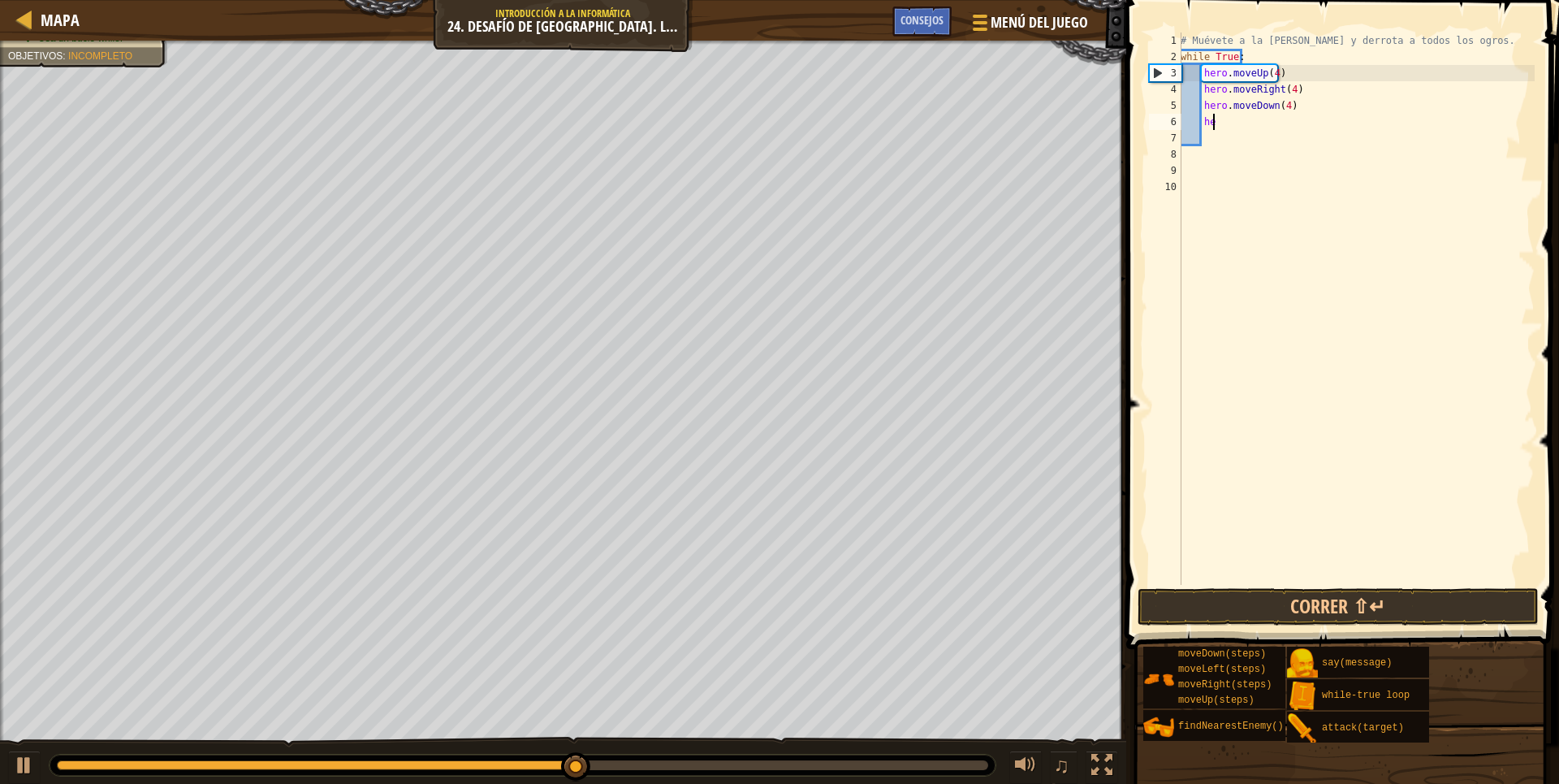
type textarea "h"
click at [1406, 603] on button "Correr ⇧↵" at bounding box center [1338, 607] width 401 height 38
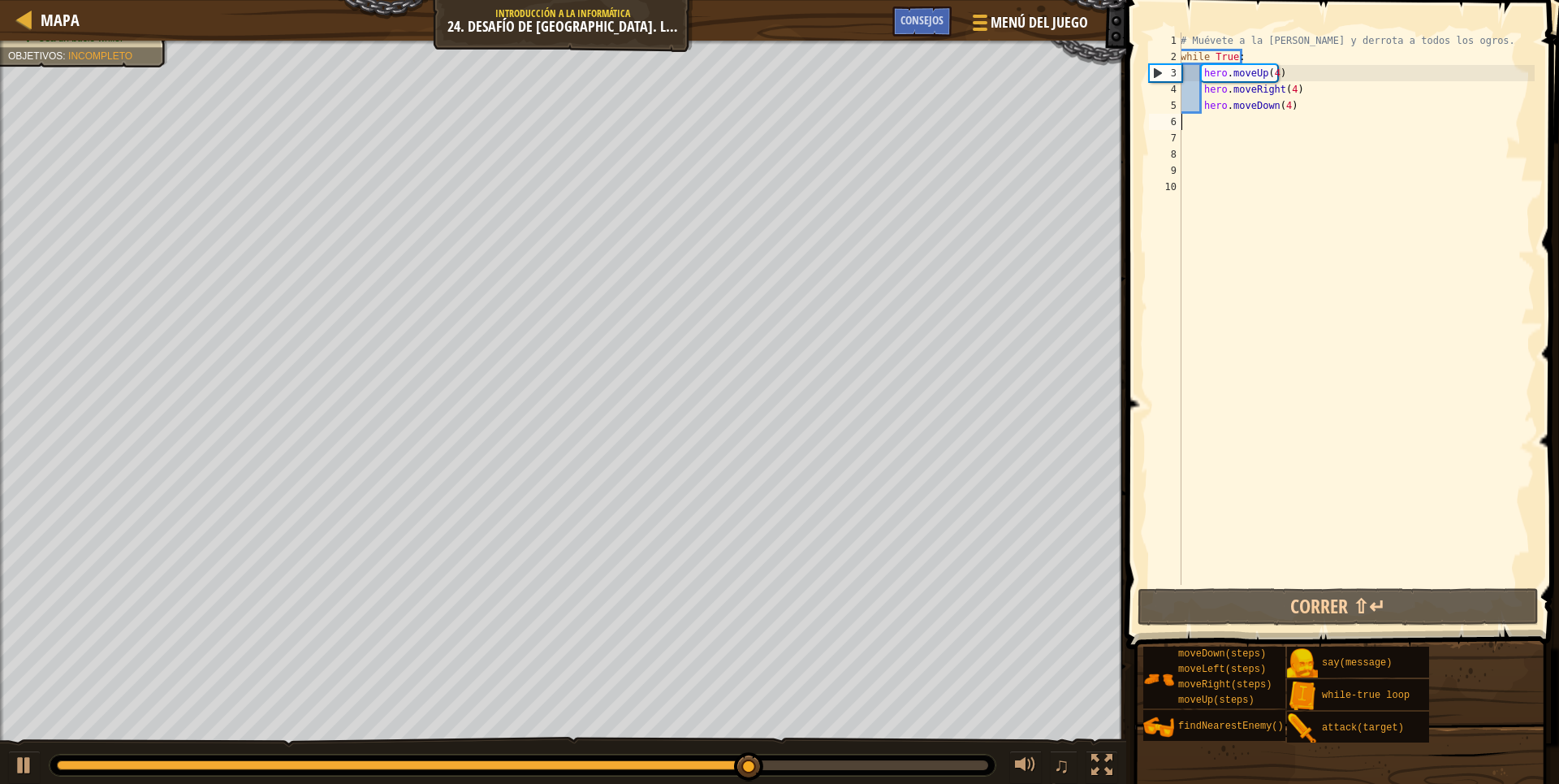
type textarea "h"
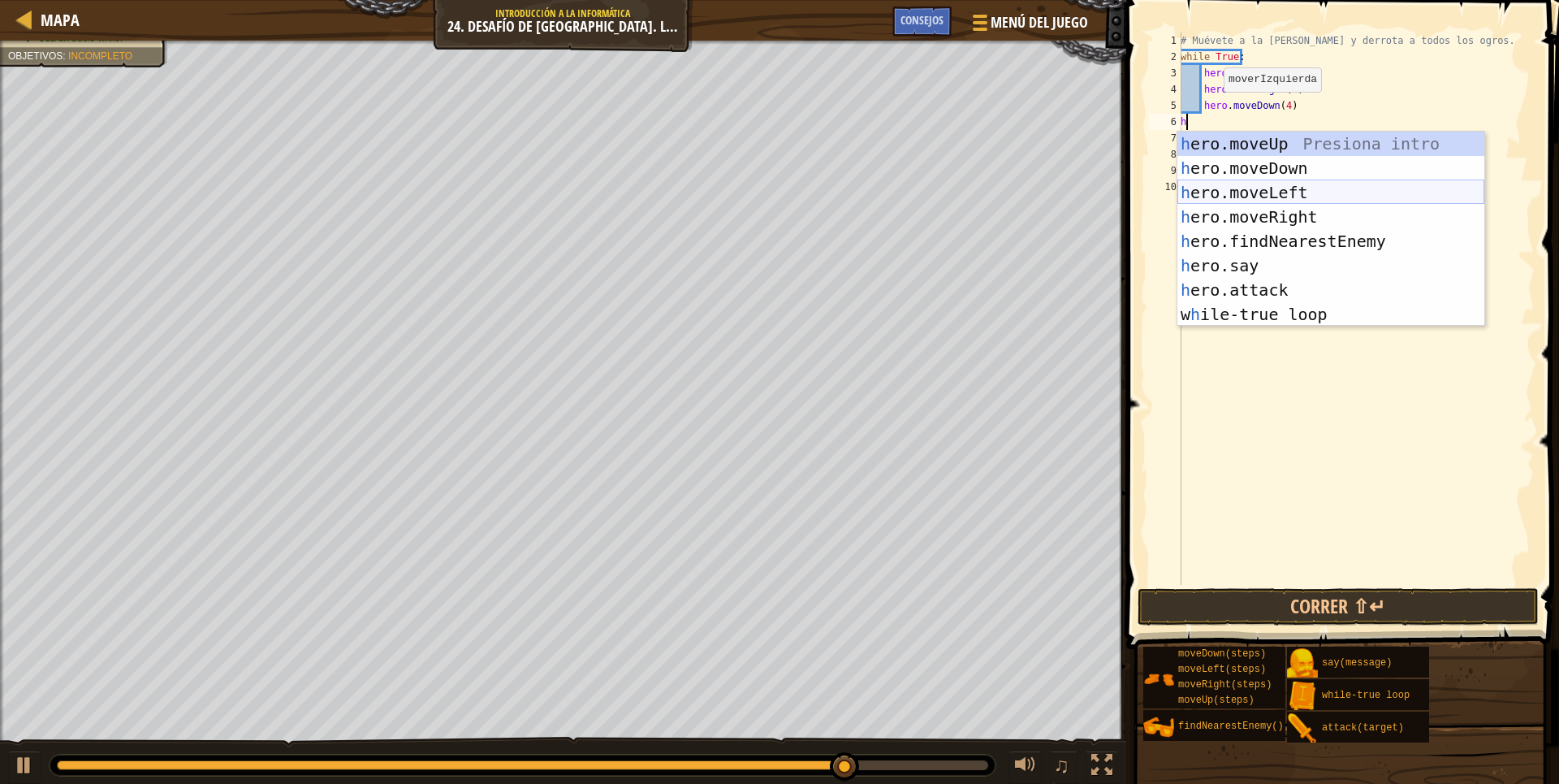
click at [1271, 191] on div "h ero.moveUp Presiona intro h ero.moveDown Presiona intro h ero.moveLeft Presio…" at bounding box center [1331, 253] width 307 height 244
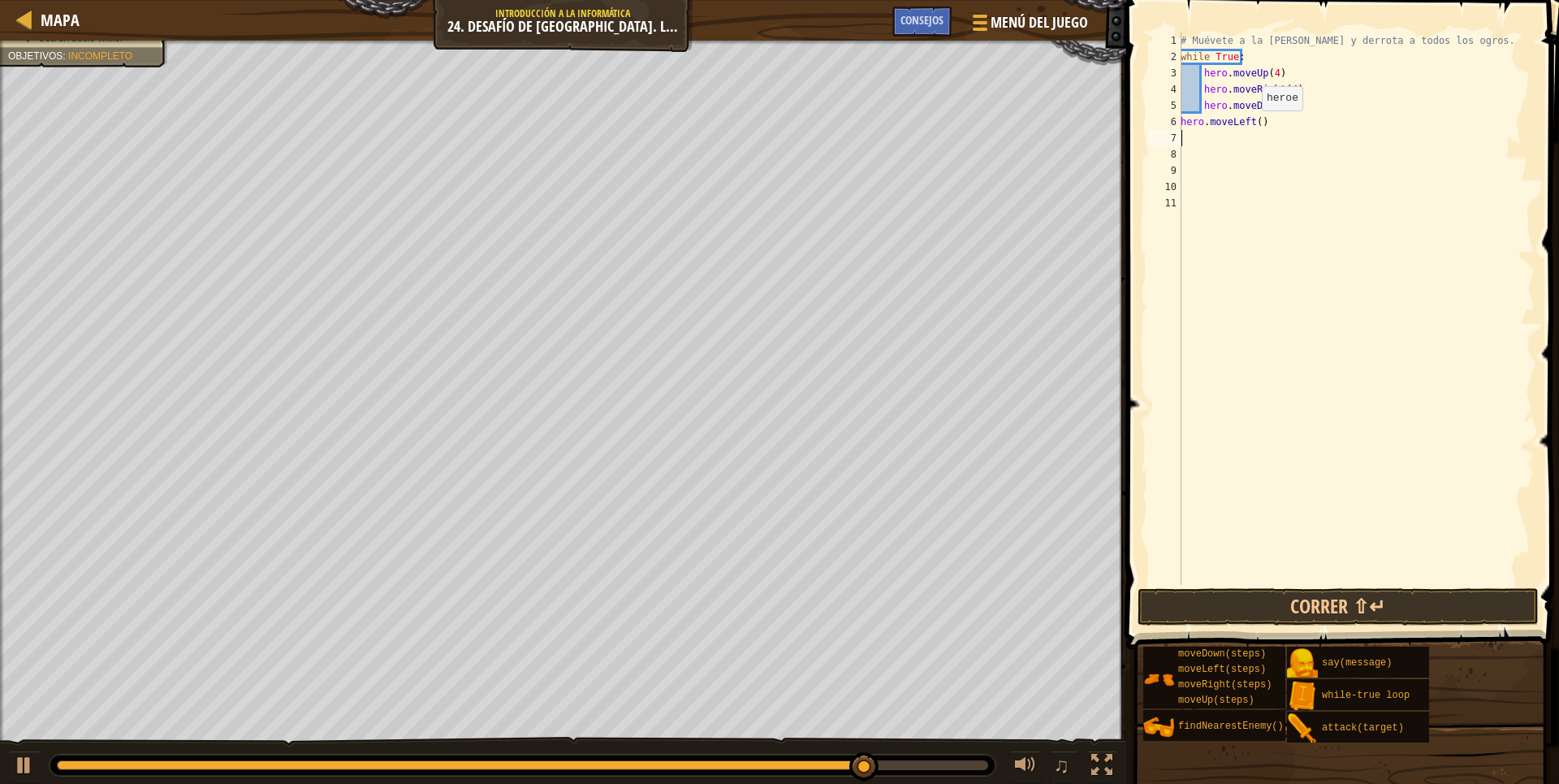
click at [1253, 126] on div "# Muévete a la [PERSON_NAME] y derrota a todos los ogros. while True : hero . m…" at bounding box center [1355, 325] width 357 height 585
click at [1254, 124] on div "# Muévete a la [PERSON_NAME] y derrota a todos los ogros. while True : hero . m…" at bounding box center [1355, 325] width 357 height 585
click at [1321, 602] on button "Correr ⇧↵" at bounding box center [1338, 607] width 401 height 38
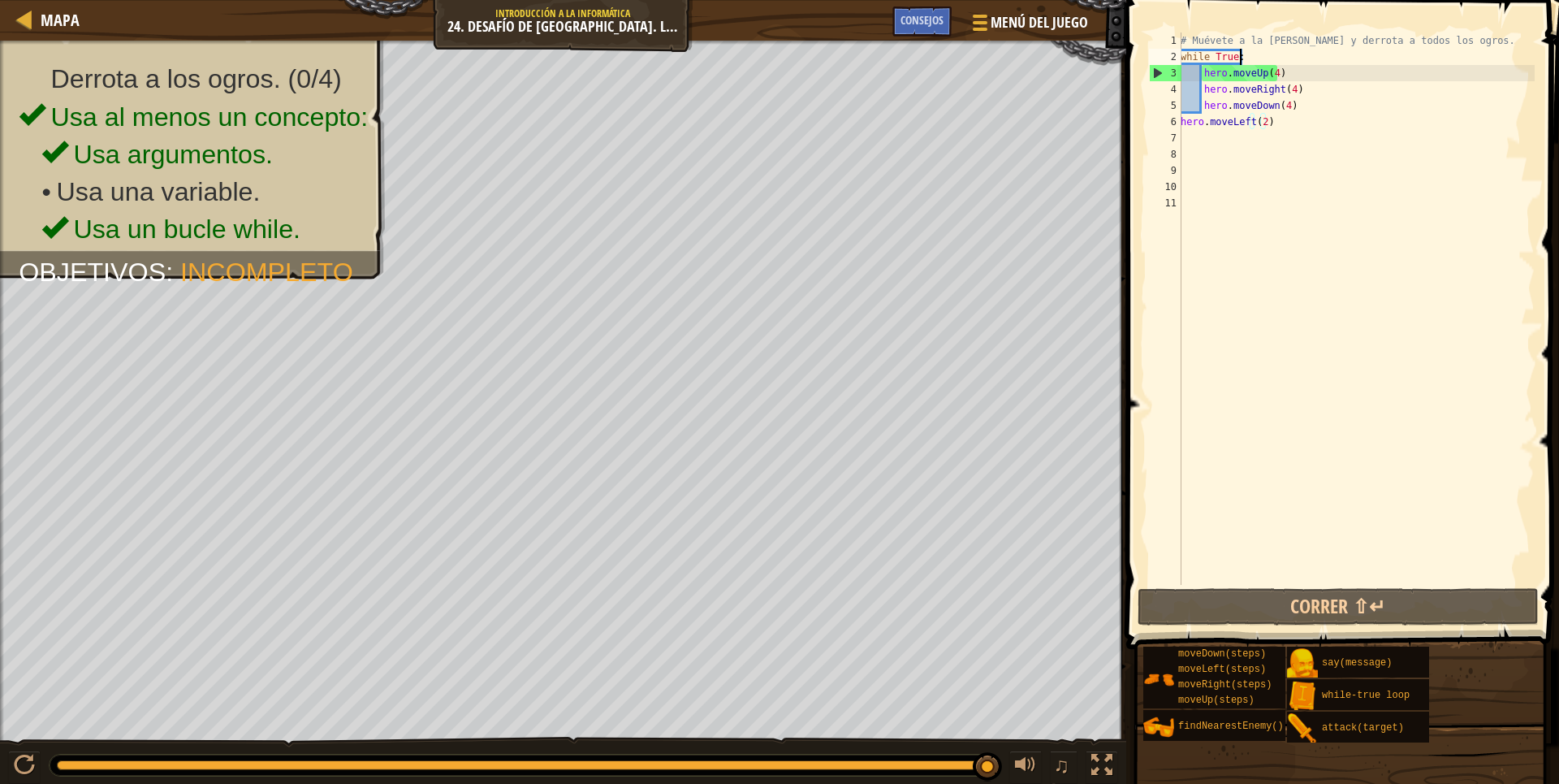
click at [1259, 50] on div "# Muévete a la [PERSON_NAME] y derrota a todos los ogros. while True : hero . m…" at bounding box center [1355, 325] width 357 height 585
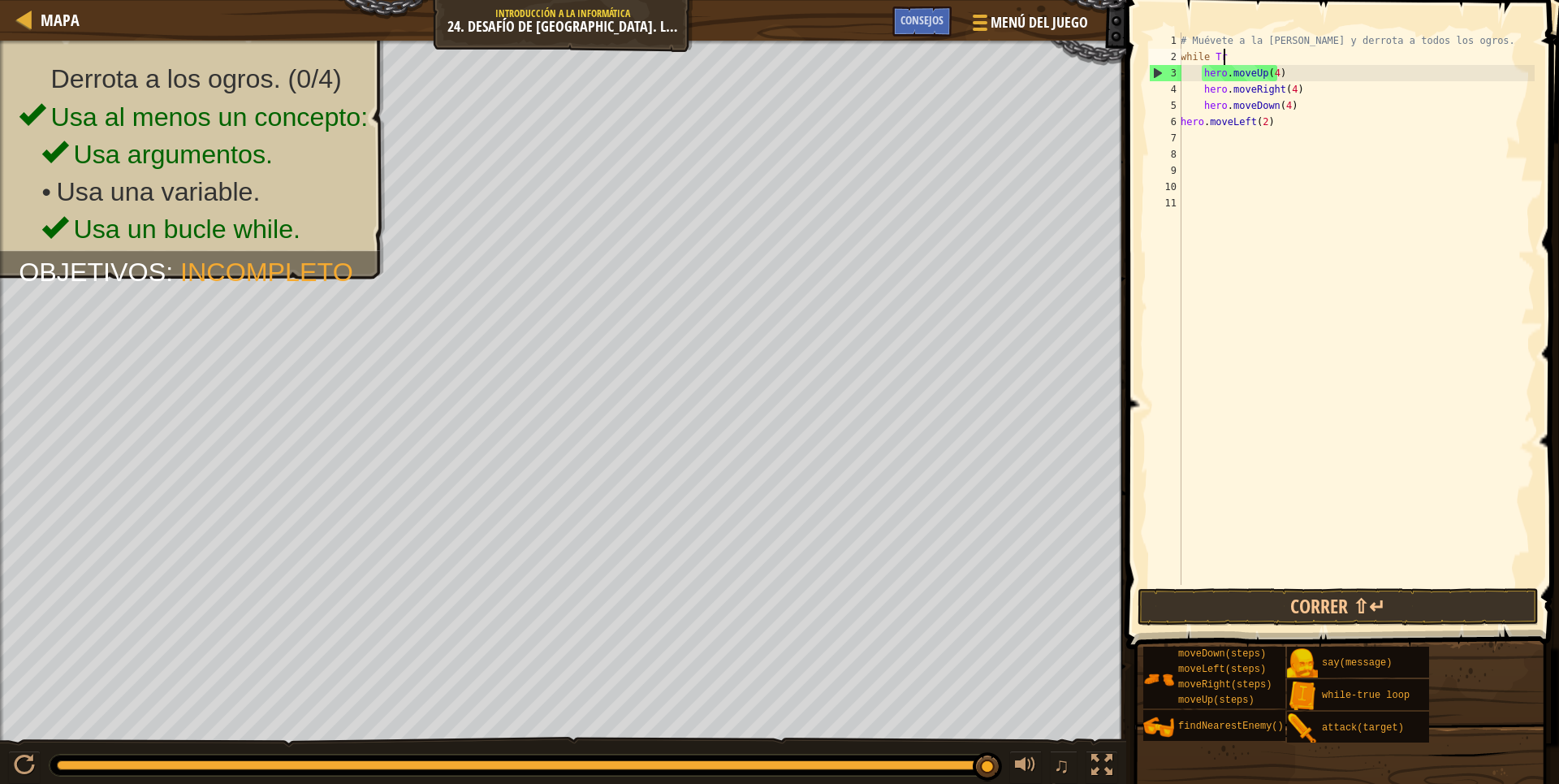
scroll to position [7, 0]
type textarea "w"
click at [1204, 73] on div "# Muévete a la [PERSON_NAME] y derrota a todos los ogros. w hero . moveUp ( 4 )…" at bounding box center [1355, 325] width 357 height 585
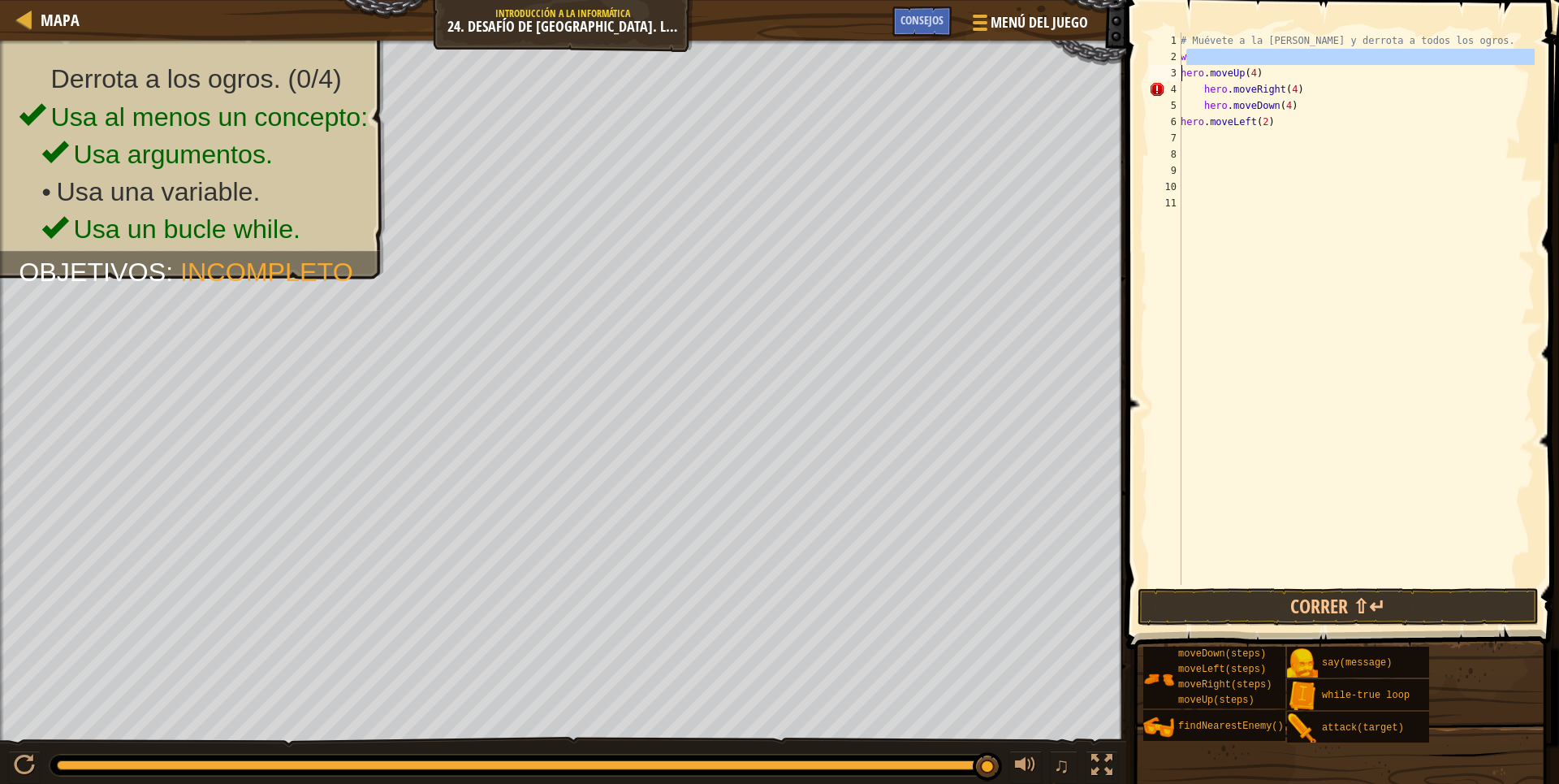
click at [1194, 57] on div "# Muévete a la [PERSON_NAME] y derrota a todos los ogros. w hero . moveUp ( 4 )…" at bounding box center [1355, 309] width 357 height 552
type textarea "w"
click at [1201, 92] on div "# Muévete a la [PERSON_NAME] y derrota a todos los ogros. hero . moveUp ( 4 ) h…" at bounding box center [1355, 325] width 357 height 585
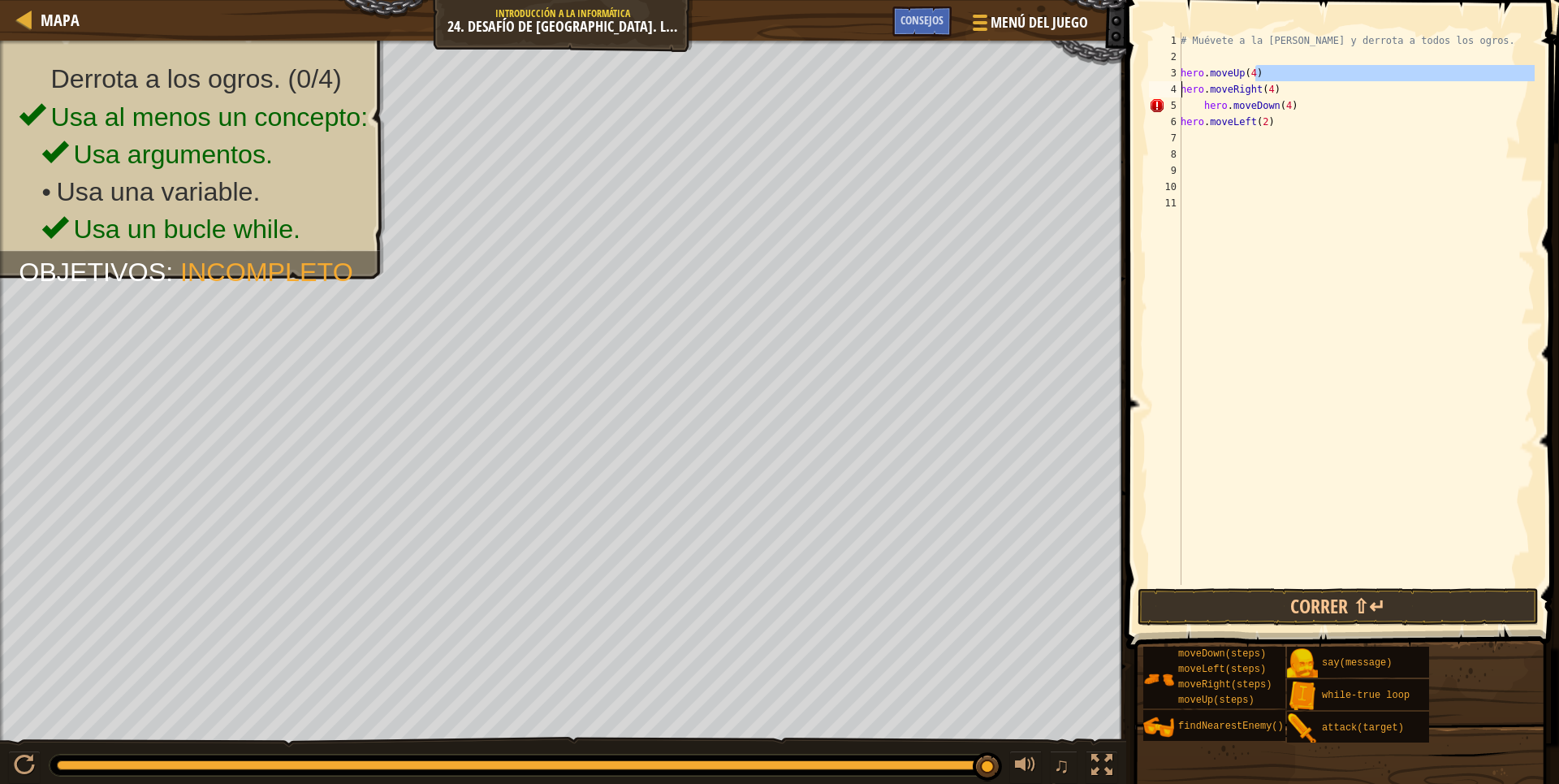
click at [1198, 103] on div "# Muévete a la [PERSON_NAME] y derrota a todos los ogros. hero . moveUp ( 4 ) h…" at bounding box center [1355, 325] width 357 height 585
type textarea "hero.moveRight(4) hero.moveDown(4)"
click at [1326, 142] on div "# Muévete a la [PERSON_NAME] y derrota a todos los ogros. hero . moveUp ( 4 ) h…" at bounding box center [1355, 325] width 357 height 585
click at [1375, 616] on button "Correr ⇧↵" at bounding box center [1338, 607] width 401 height 38
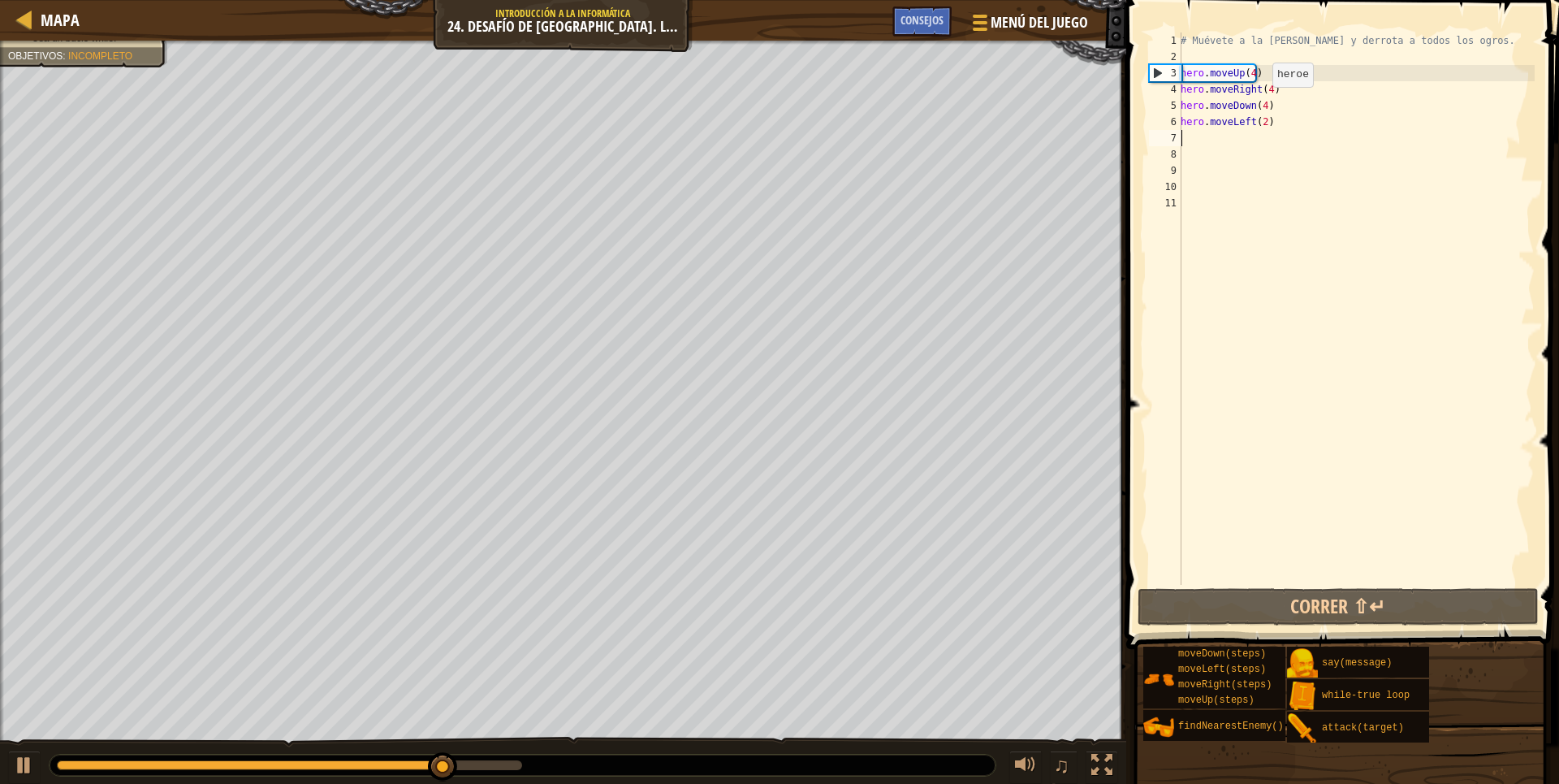
click at [1263, 103] on div "# Muévete a la [PERSON_NAME] y derrota a todos los ogros. hero . moveUp ( 4 ) h…" at bounding box center [1355, 325] width 357 height 585
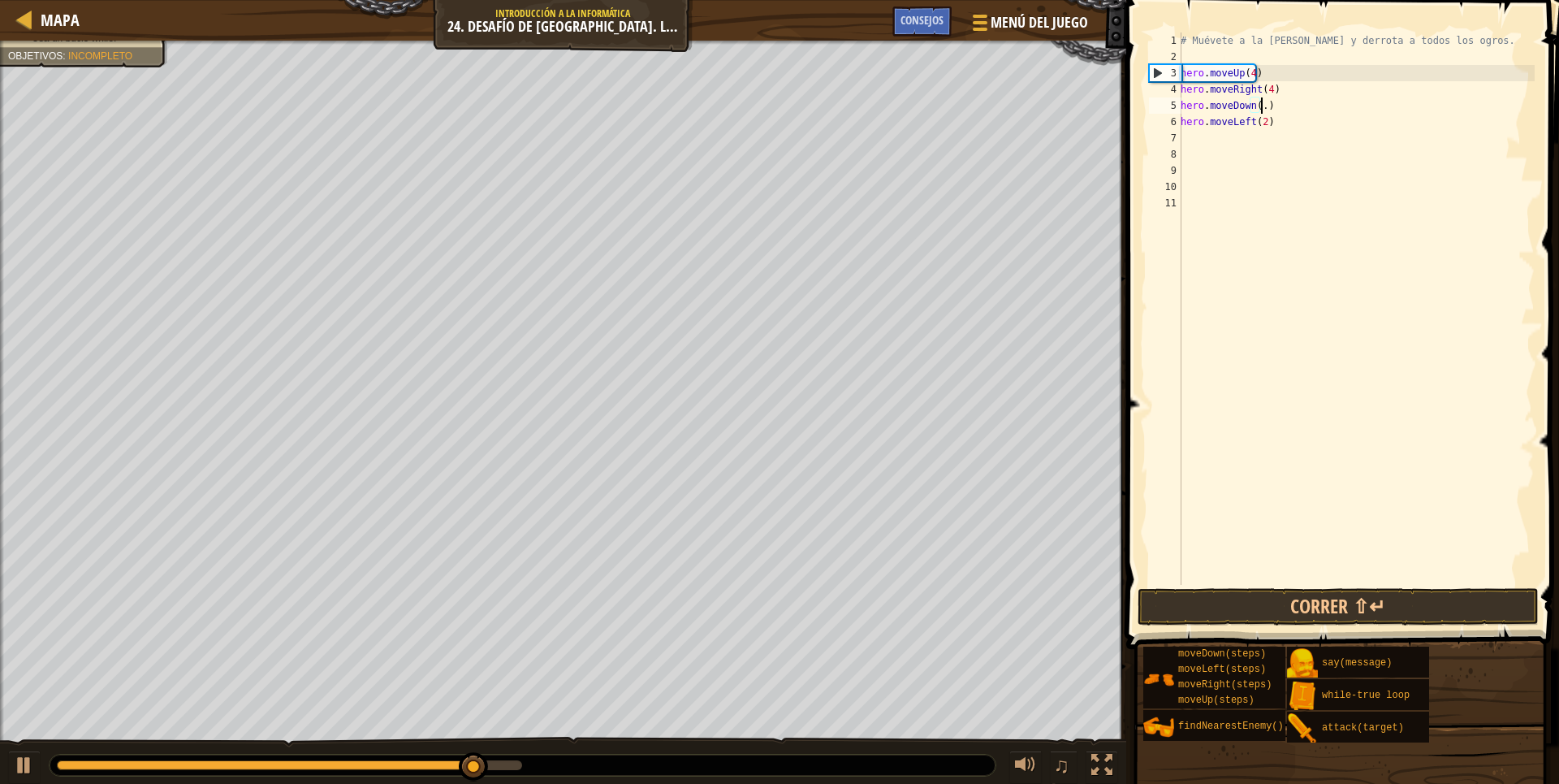
scroll to position [7, 6]
type textarea "hero.moveDown(3)"
click at [1287, 606] on button "Correr ⇧↵" at bounding box center [1338, 607] width 401 height 38
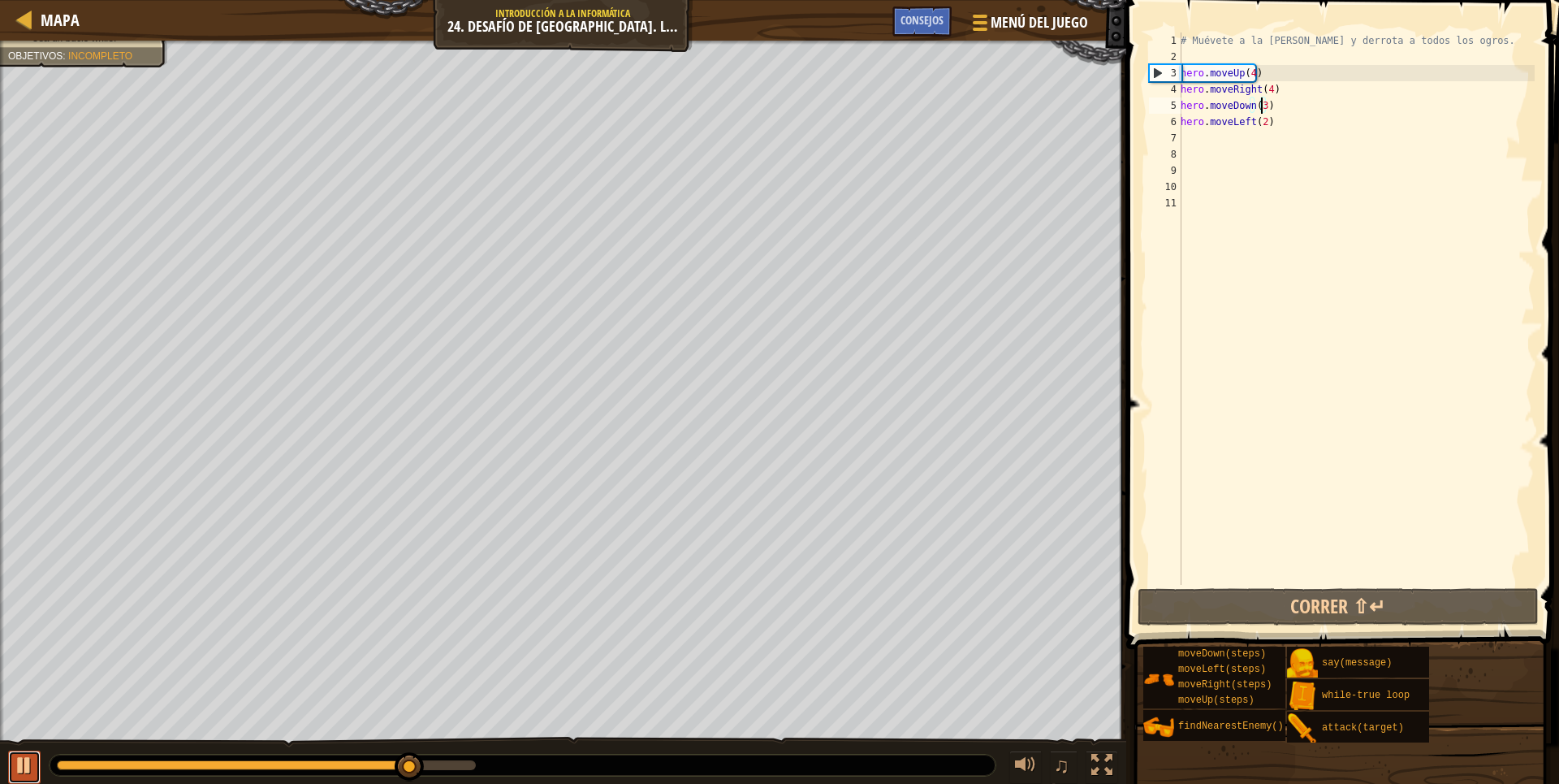
click at [24, 770] on div at bounding box center [25, 765] width 21 height 21
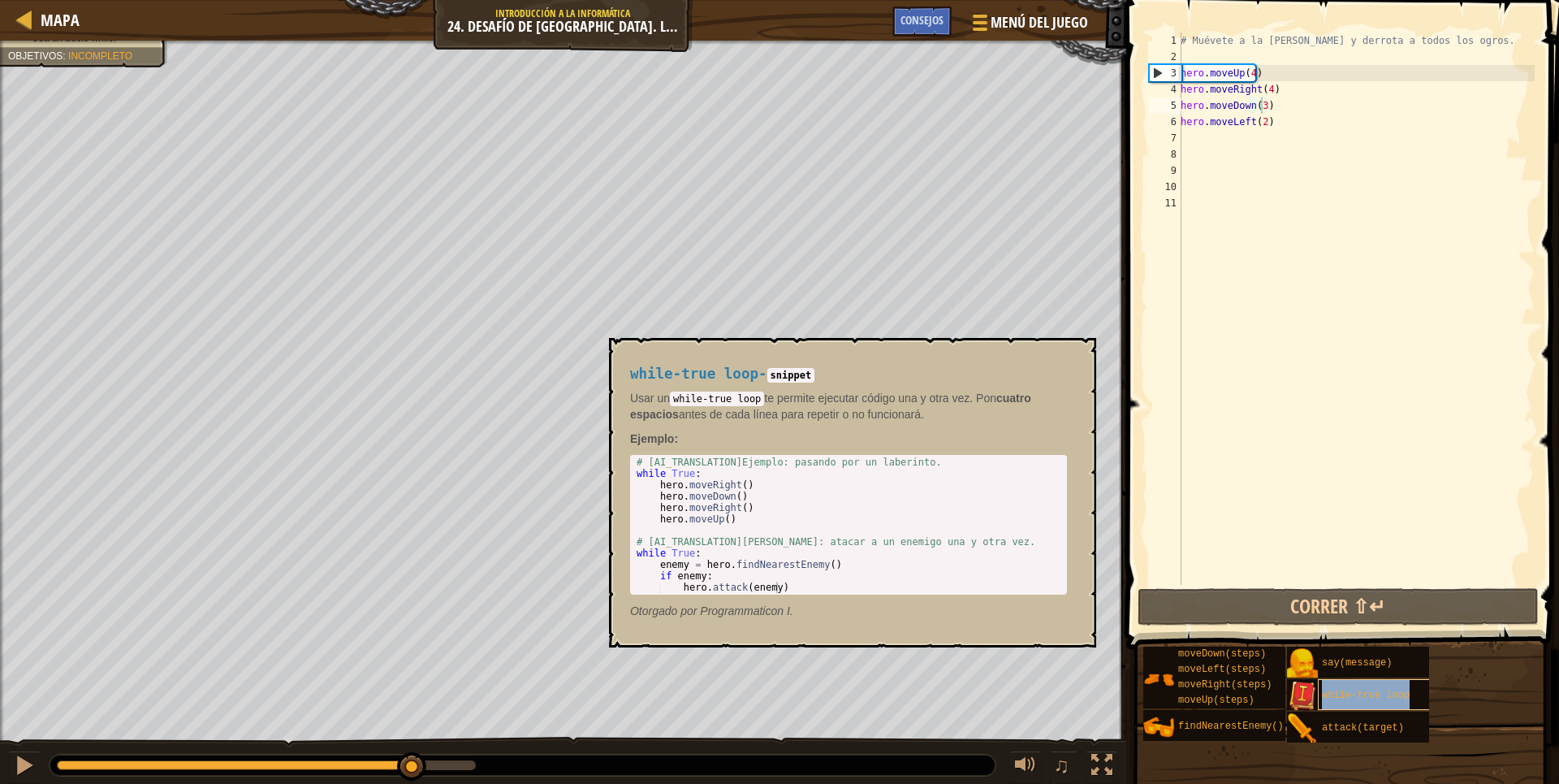
click at [1318, 689] on div "while-true loop" at bounding box center [1396, 695] width 156 height 31
click at [1199, 152] on div "# Muévete a la [PERSON_NAME] y derrota a todos los ogros. hero . moveUp ( 4 ) h…" at bounding box center [1355, 325] width 357 height 585
click at [1194, 132] on div "# Muévete a la [PERSON_NAME] y derrota a todos los ogros. hero . moveUp ( 4 ) h…" at bounding box center [1355, 325] width 357 height 585
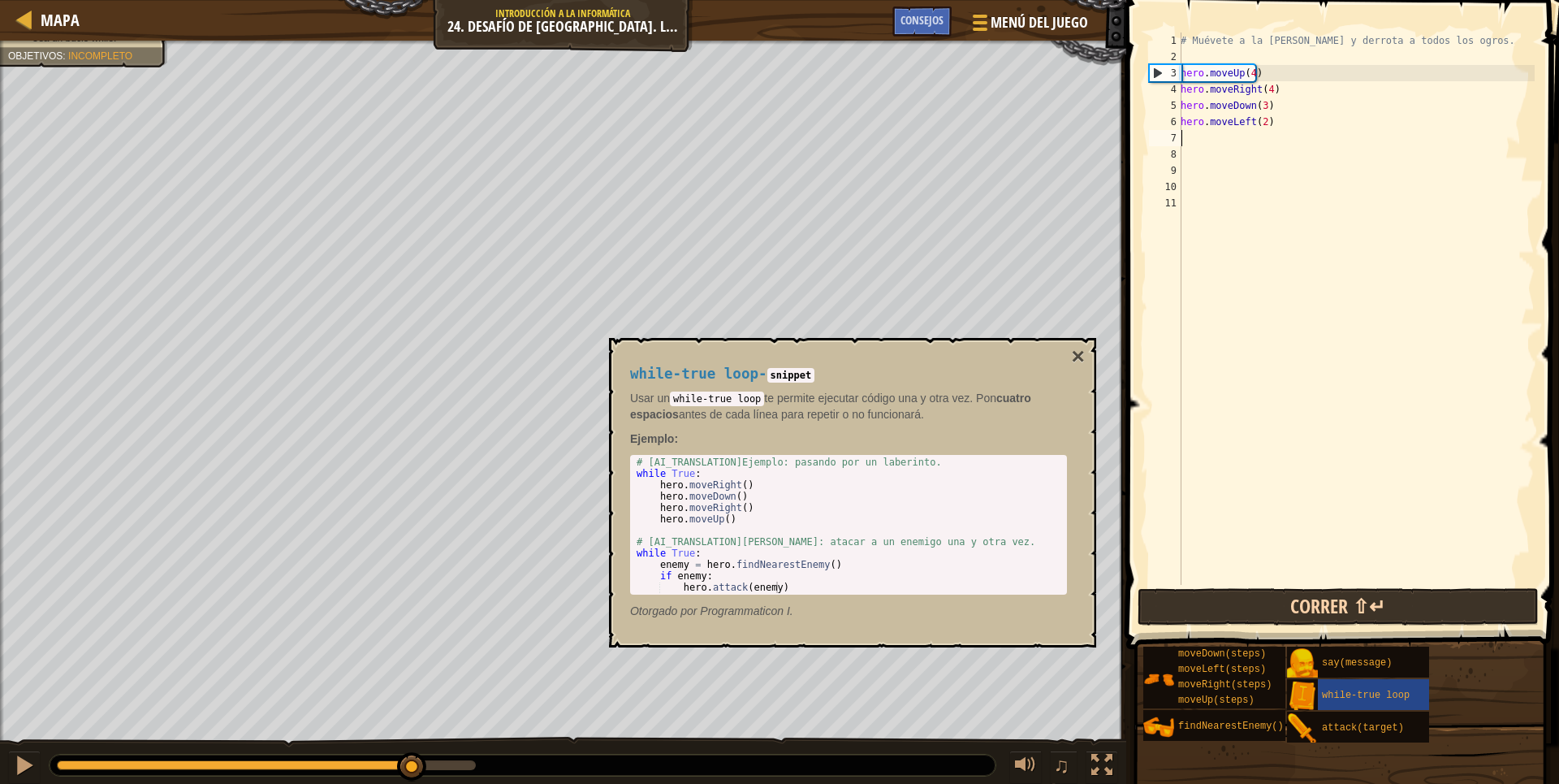
type textarea "h"
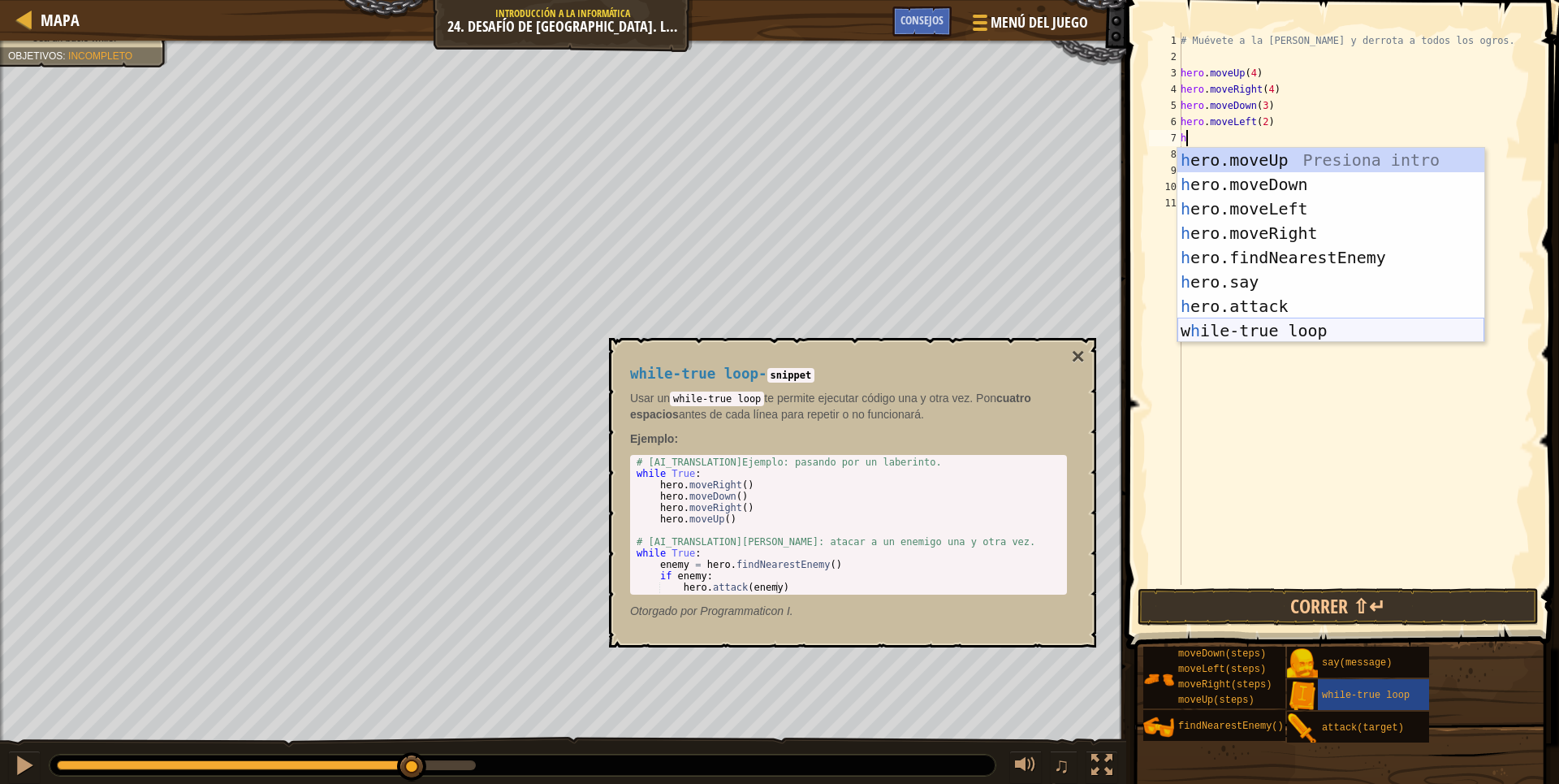
click at [1230, 338] on div "h ero.moveUp Presiona intro h ero.moveDown Presiona intro h ero.moveLeft Presio…" at bounding box center [1331, 269] width 307 height 244
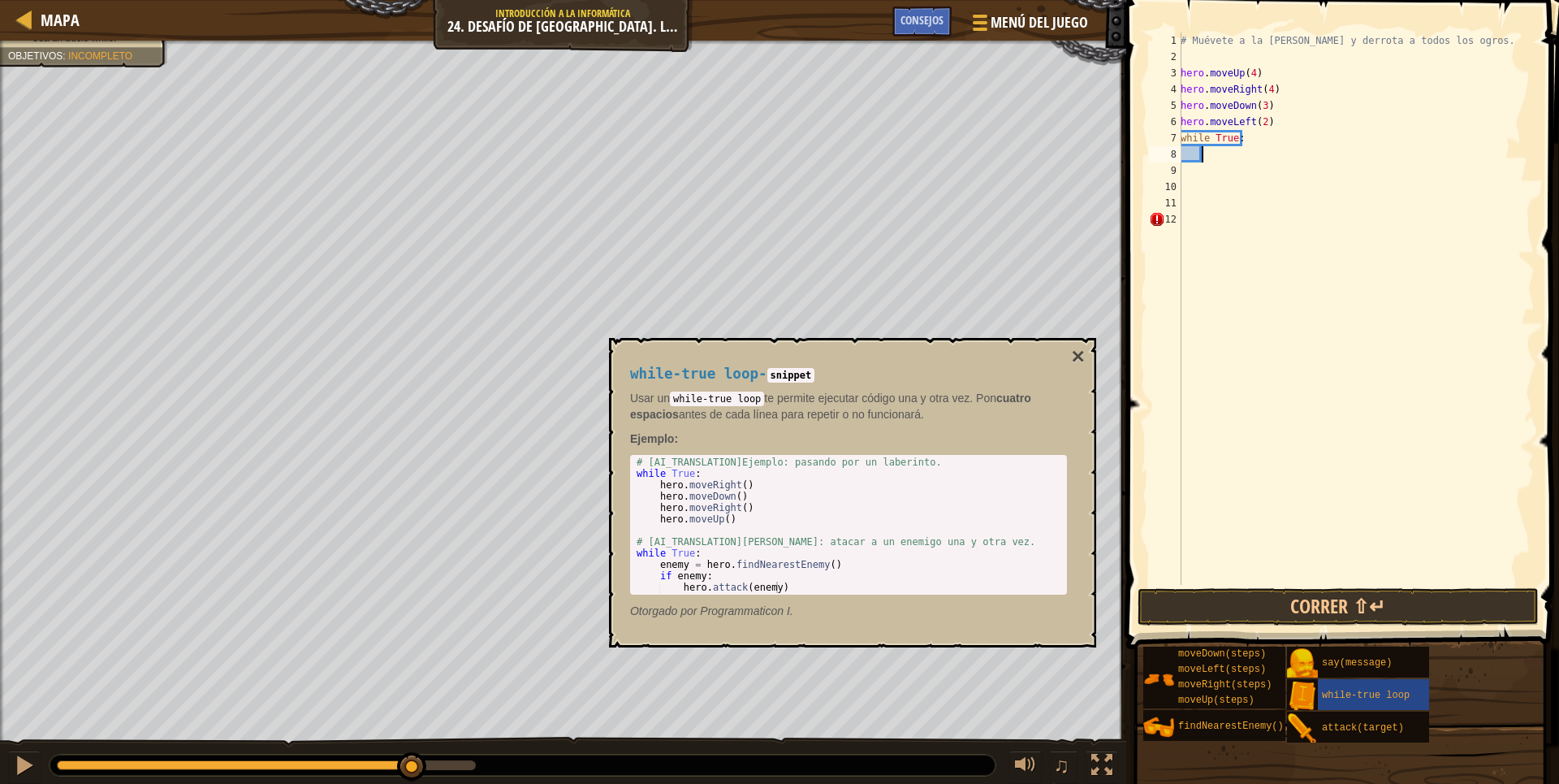
scroll to position [7, 1]
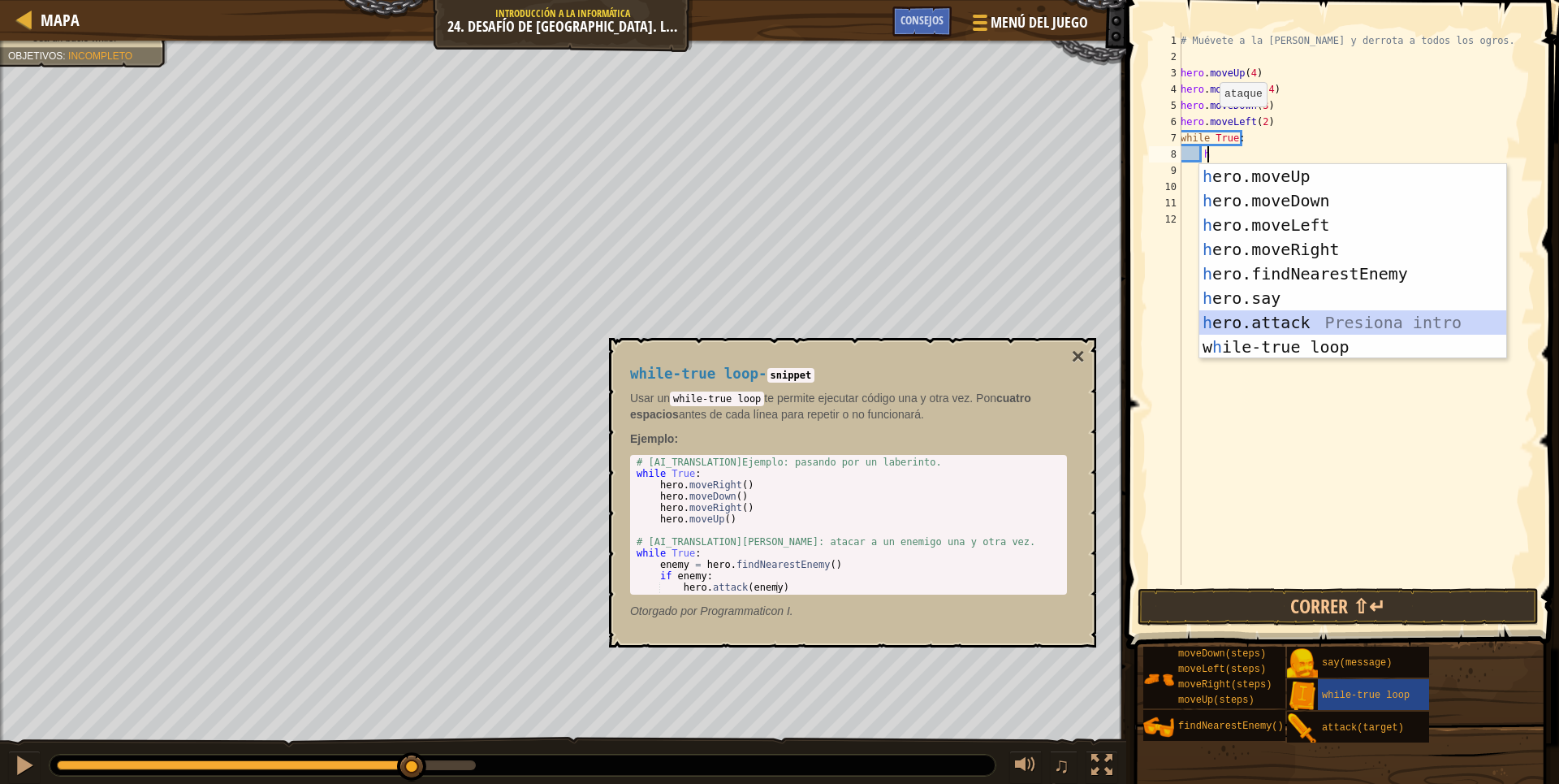
click at [1281, 324] on div "h ero.moveUp Presiona intro h ero.moveDown Presiona intro h ero.moveLeft Presio…" at bounding box center [1353, 286] width 307 height 244
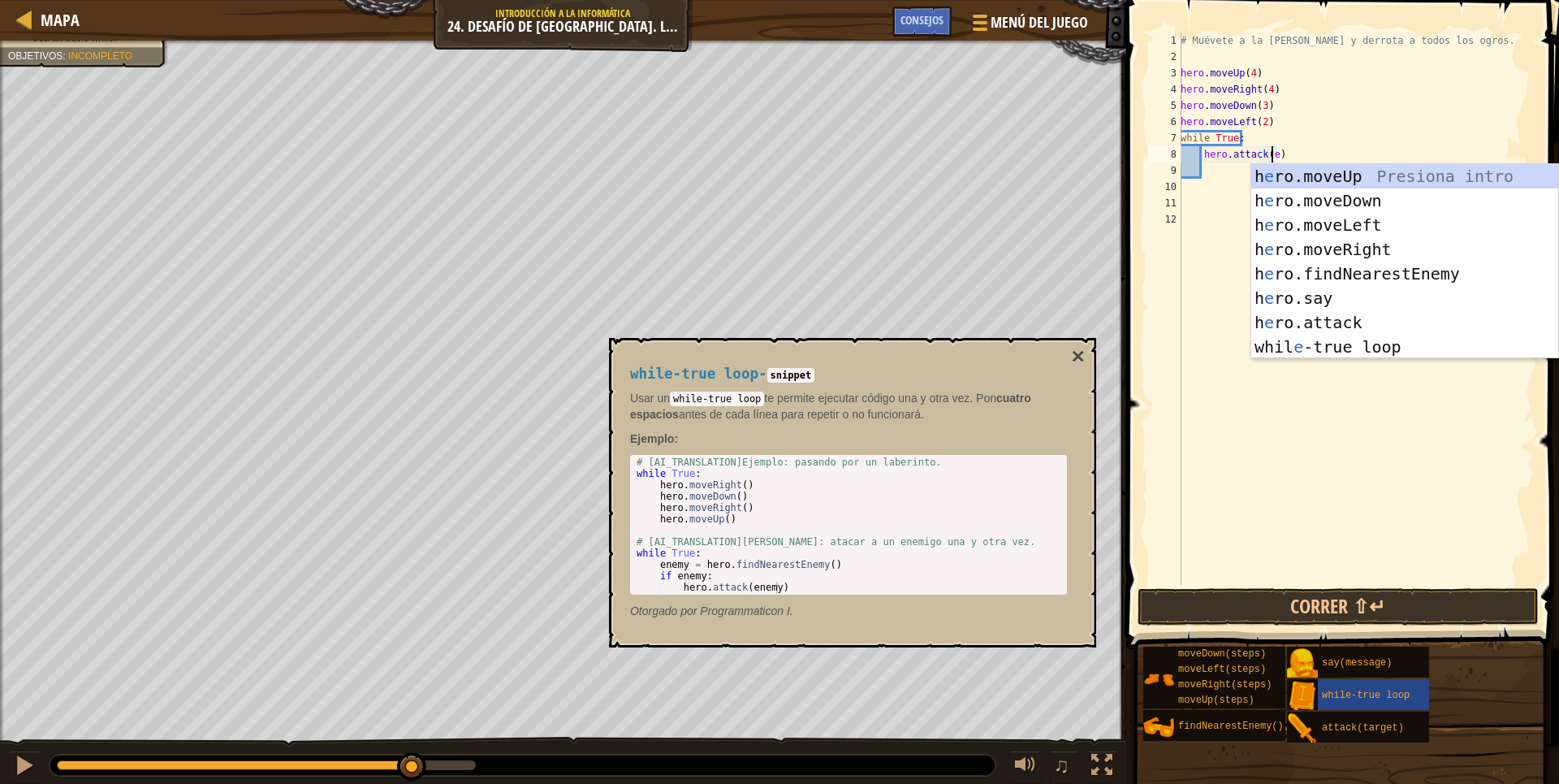
scroll to position [7, 7]
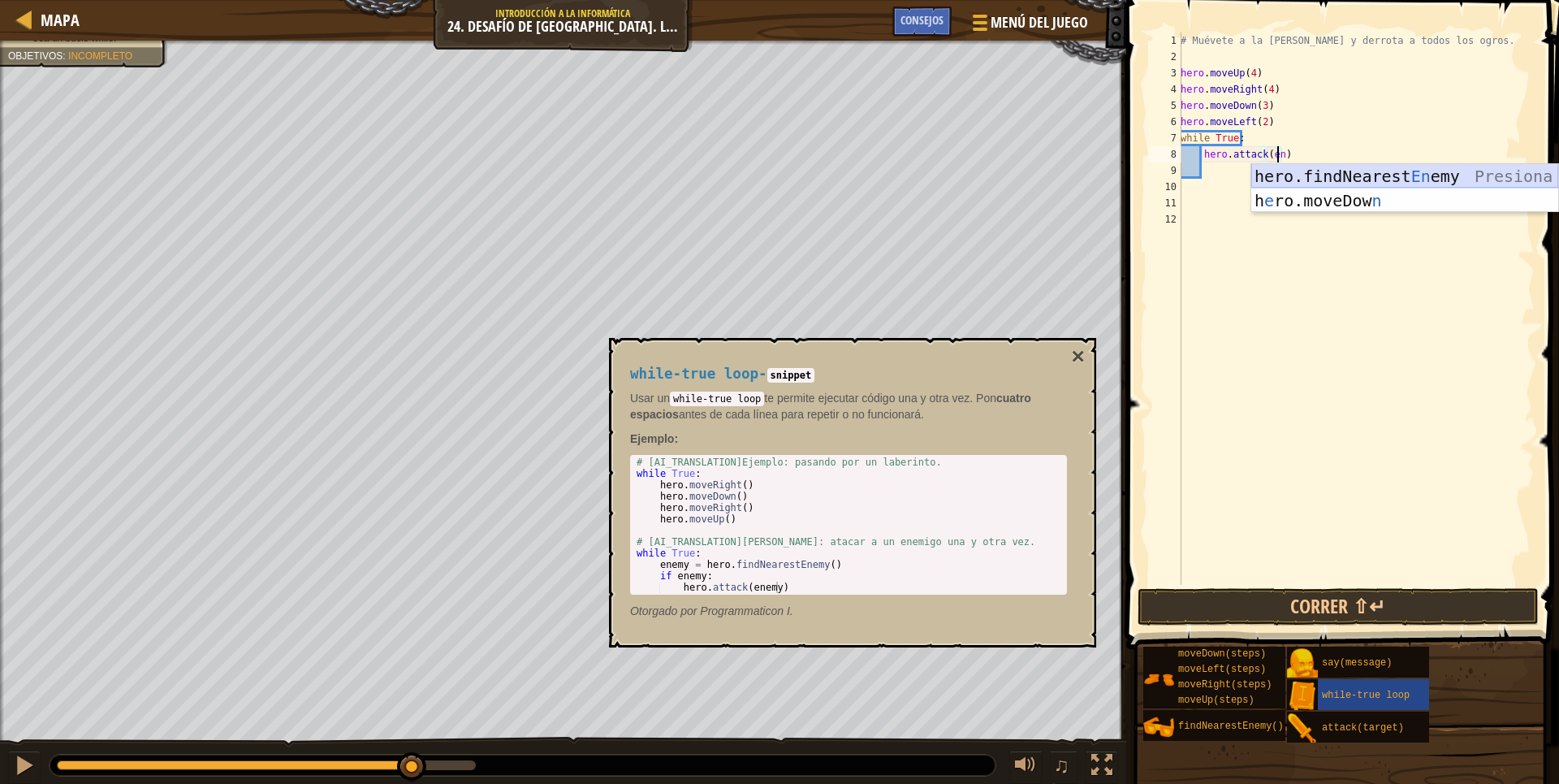
click at [1404, 164] on div "hero.findNearest En emy Presiona intro h e ro.moveDow n Presiona intro" at bounding box center [1405, 213] width 307 height 98
type textarea "hero.attack(hero.findNearestEnemy())"
click at [1404, 164] on div "# Muévete a la [PERSON_NAME] y derrota a todos los ogros. hero . moveUp ( 4 ) h…" at bounding box center [1355, 325] width 357 height 585
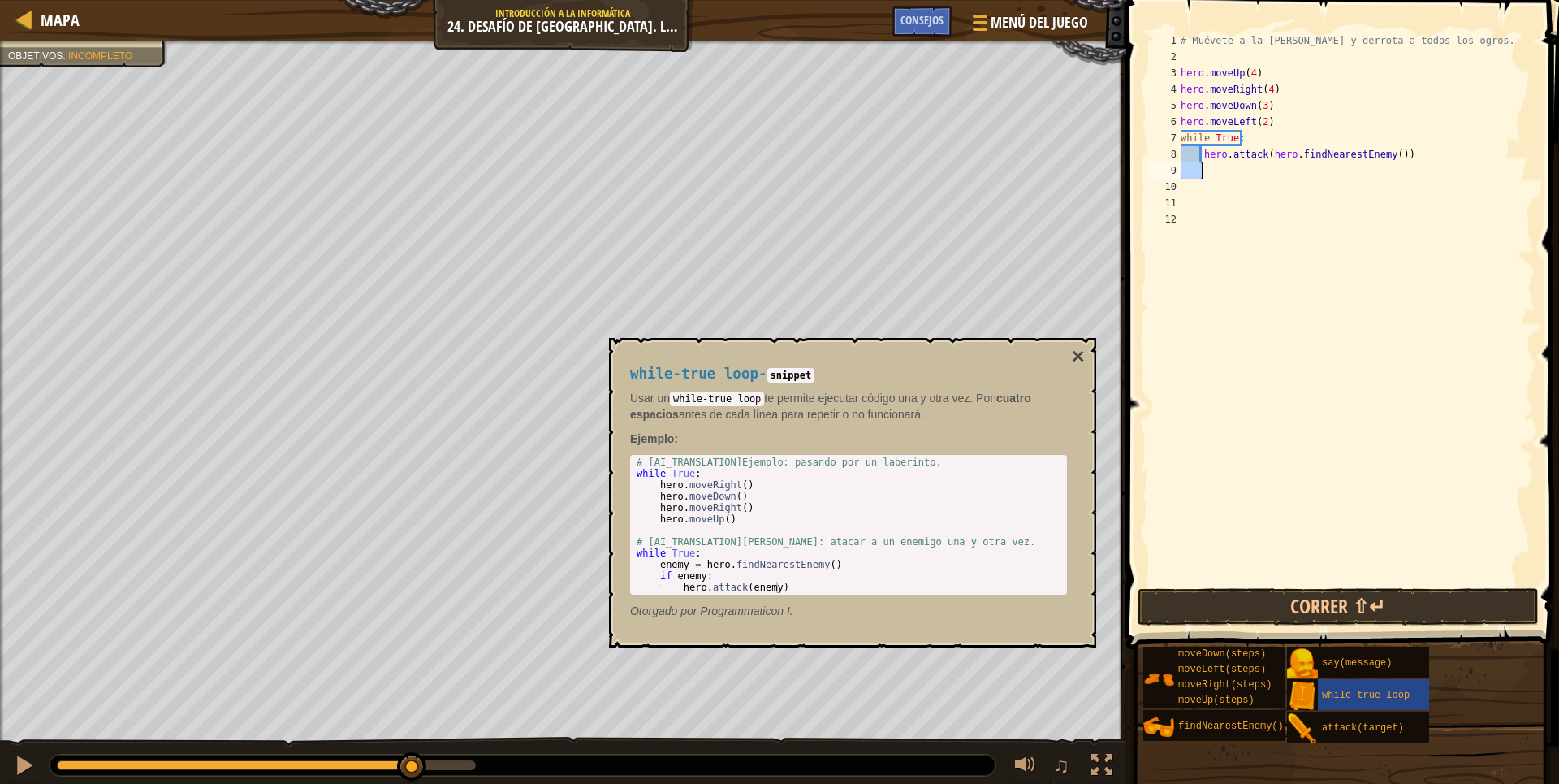
click at [1392, 154] on div "# Muévete a la [PERSON_NAME] y derrota a todos los ogros. hero . moveUp ( 4 ) h…" at bounding box center [1355, 325] width 357 height 585
type textarea "hero.attack(hero.findNearestEnemy())"
click at [1393, 154] on div "# Muévete a la [PERSON_NAME] y derrota a todos los ogros. hero . moveUp ( 4 ) h…" at bounding box center [1355, 325] width 357 height 585
click at [1415, 172] on div "# Muévete a la [PERSON_NAME] y derrota a todos los ogros. hero . moveUp ( 4 ) h…" at bounding box center [1355, 325] width 357 height 585
click at [1396, 149] on div "# Muévete a la [PERSON_NAME] y derrota a todos los ogros. hero . moveUp ( 4 ) h…" at bounding box center [1355, 325] width 357 height 585
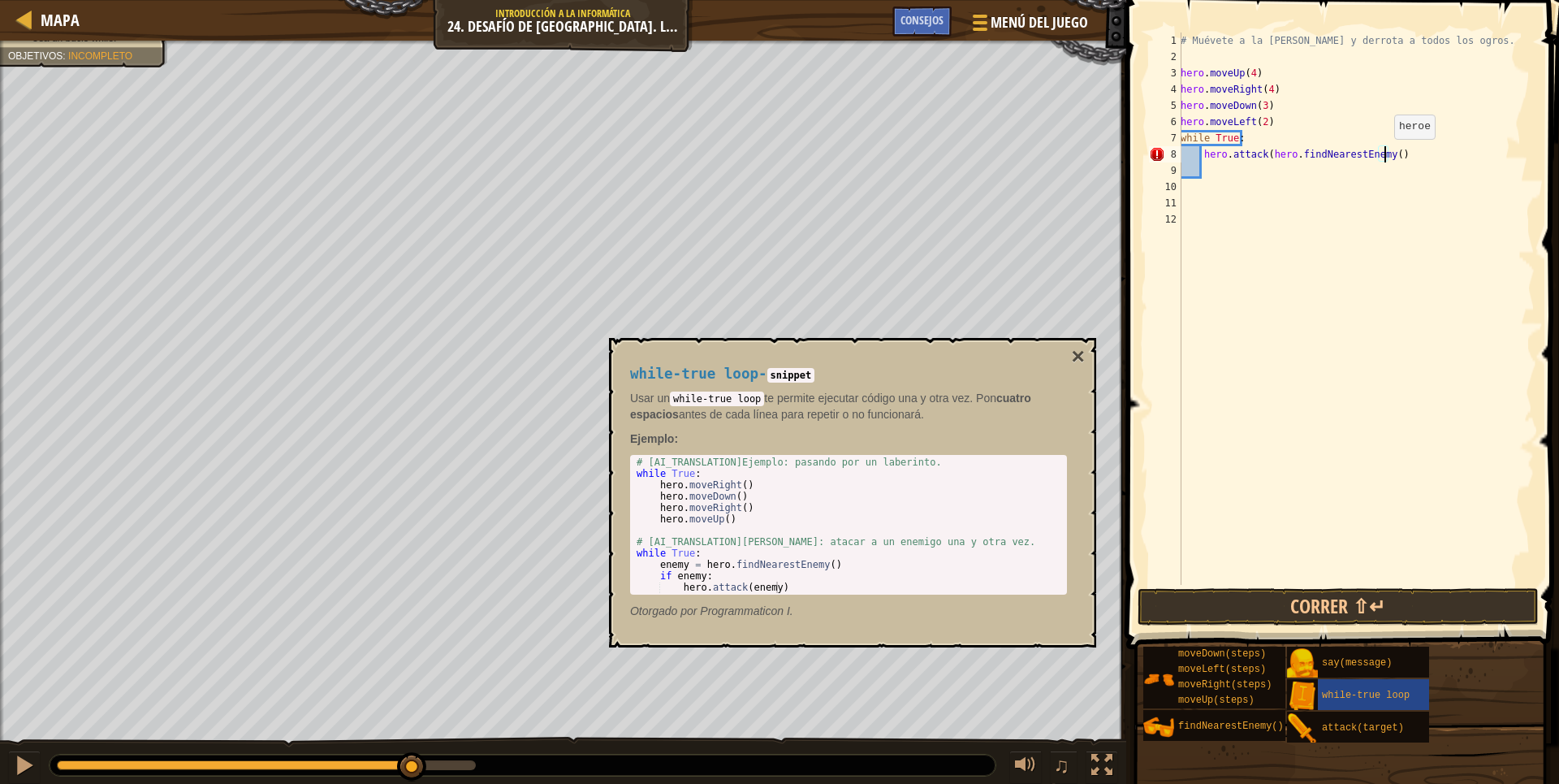
click at [1386, 155] on div "# Muévete a la [PERSON_NAME] y derrota a todos los ogros. hero . moveUp ( 4 ) h…" at bounding box center [1355, 325] width 357 height 585
type textarea "hero.attack(hero.findNearestEnemy(2)"
click at [1385, 619] on button "Correr ⇧↵" at bounding box center [1338, 607] width 401 height 38
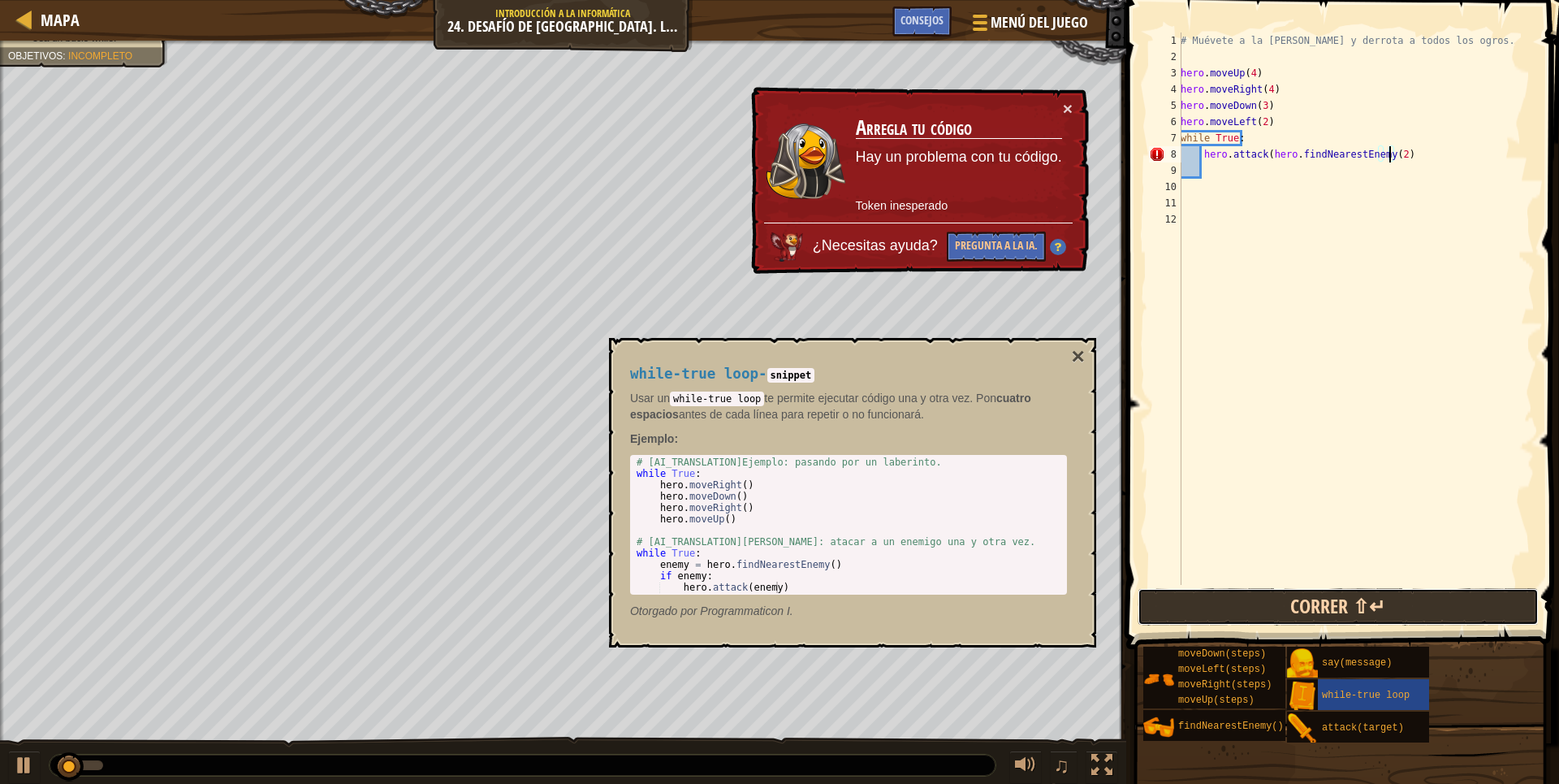
click at [1393, 607] on button "Correr ⇧↵" at bounding box center [1338, 607] width 401 height 38
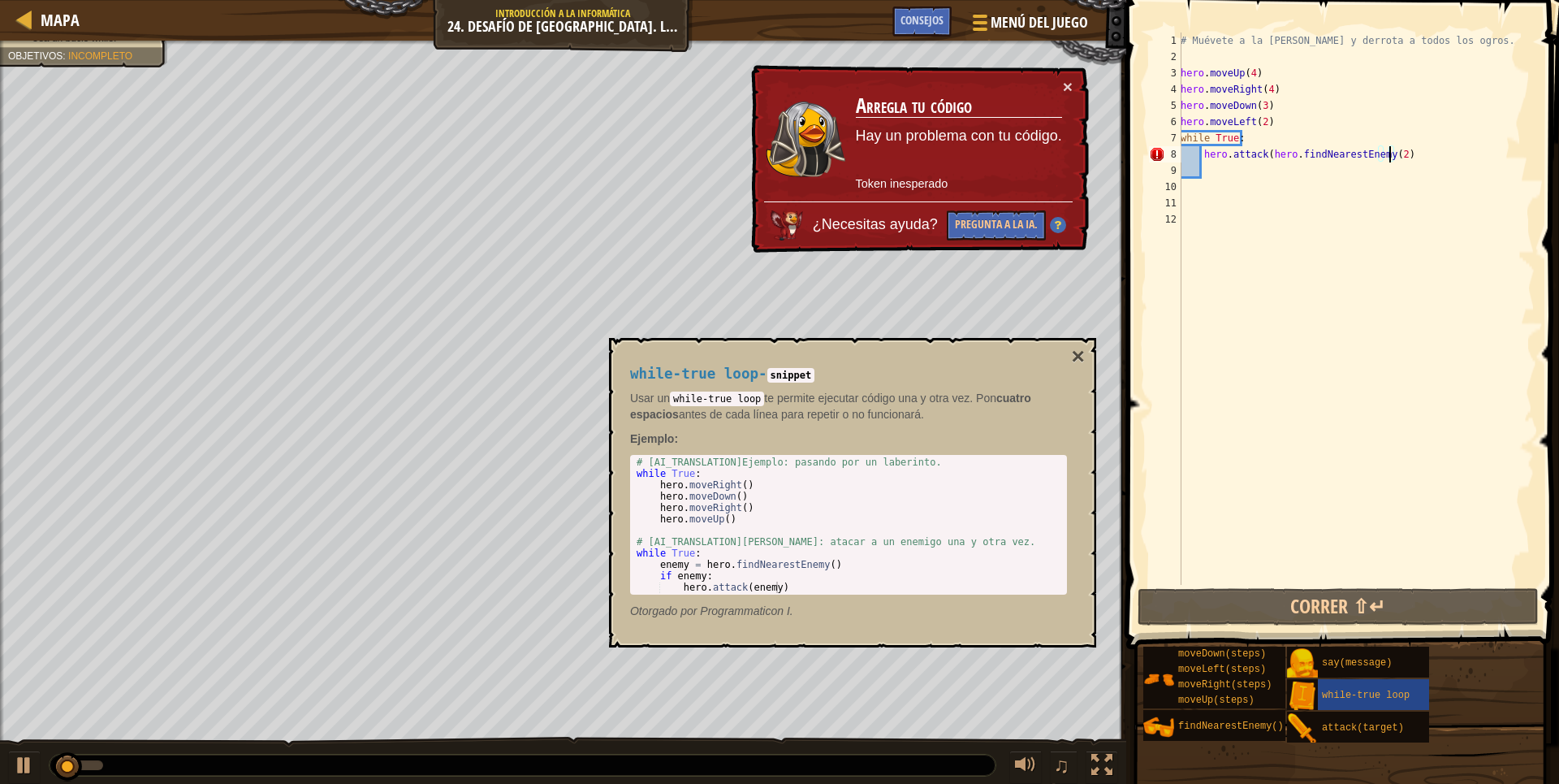
click at [1357, 374] on div "# Muévete a la [PERSON_NAME] y derrota a todos los ogros. hero . moveUp ( 4 ) h…" at bounding box center [1355, 325] width 357 height 585
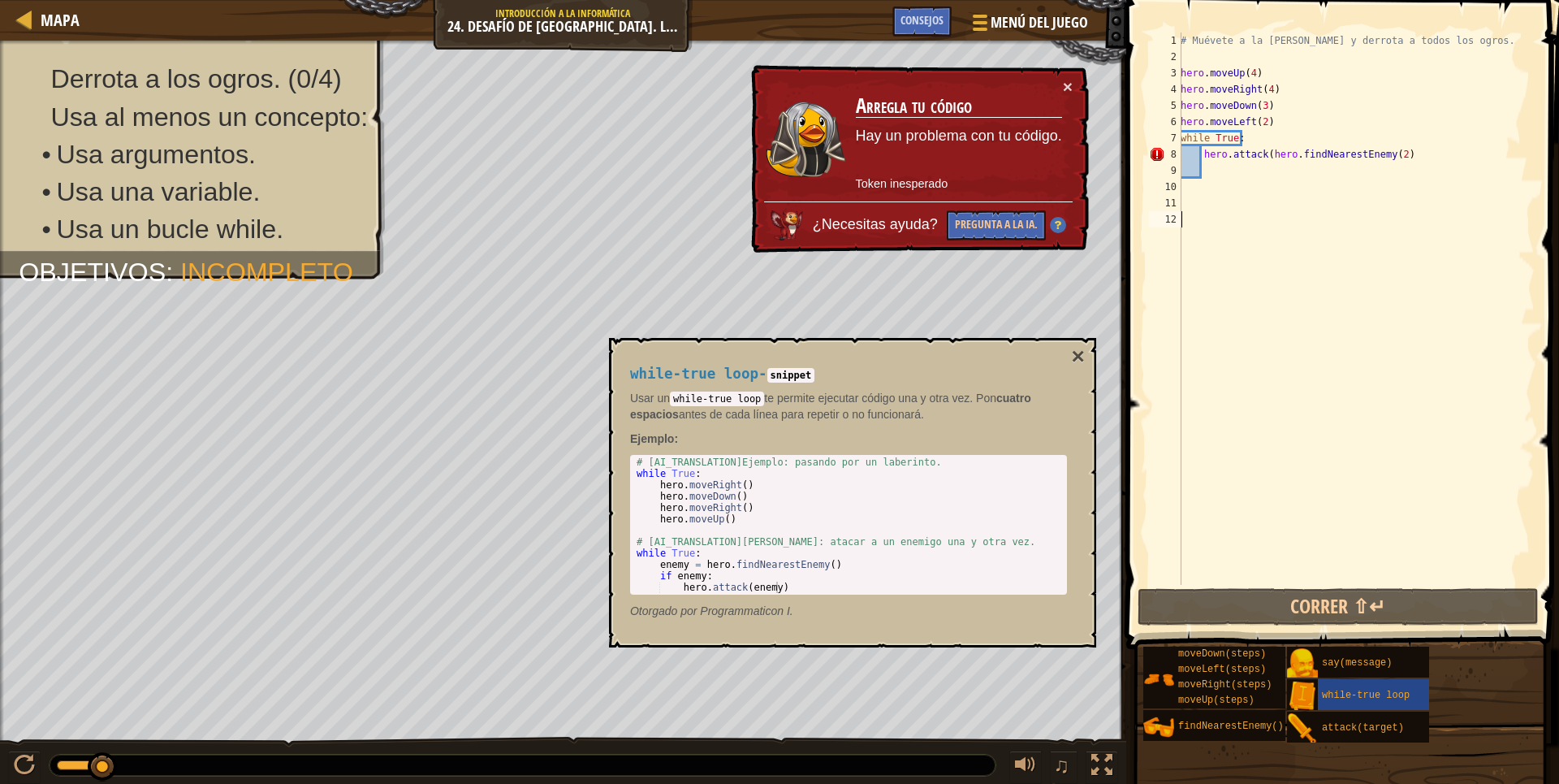
click at [1411, 149] on div "# Muévete a la [PERSON_NAME] y derrota a todos los ogros. hero . moveUp ( 4 ) h…" at bounding box center [1355, 325] width 357 height 585
drag, startPoint x: 1418, startPoint y: 160, endPoint x: 1408, endPoint y: 160, distance: 10.0
click at [1417, 160] on div "# Muévete a la [PERSON_NAME] y derrota a todos los ogros. hero . moveUp ( 4 ) h…" at bounding box center [1355, 325] width 357 height 585
click at [1392, 152] on div "# Muévete a la [PERSON_NAME] y derrota a todos los ogros. hero . moveUp ( 4 ) h…" at bounding box center [1355, 325] width 357 height 585
click at [1388, 152] on div "# Muévete a la [PERSON_NAME] y derrota a todos los ogros. hero . moveUp ( 4 ) h…" at bounding box center [1355, 325] width 357 height 585
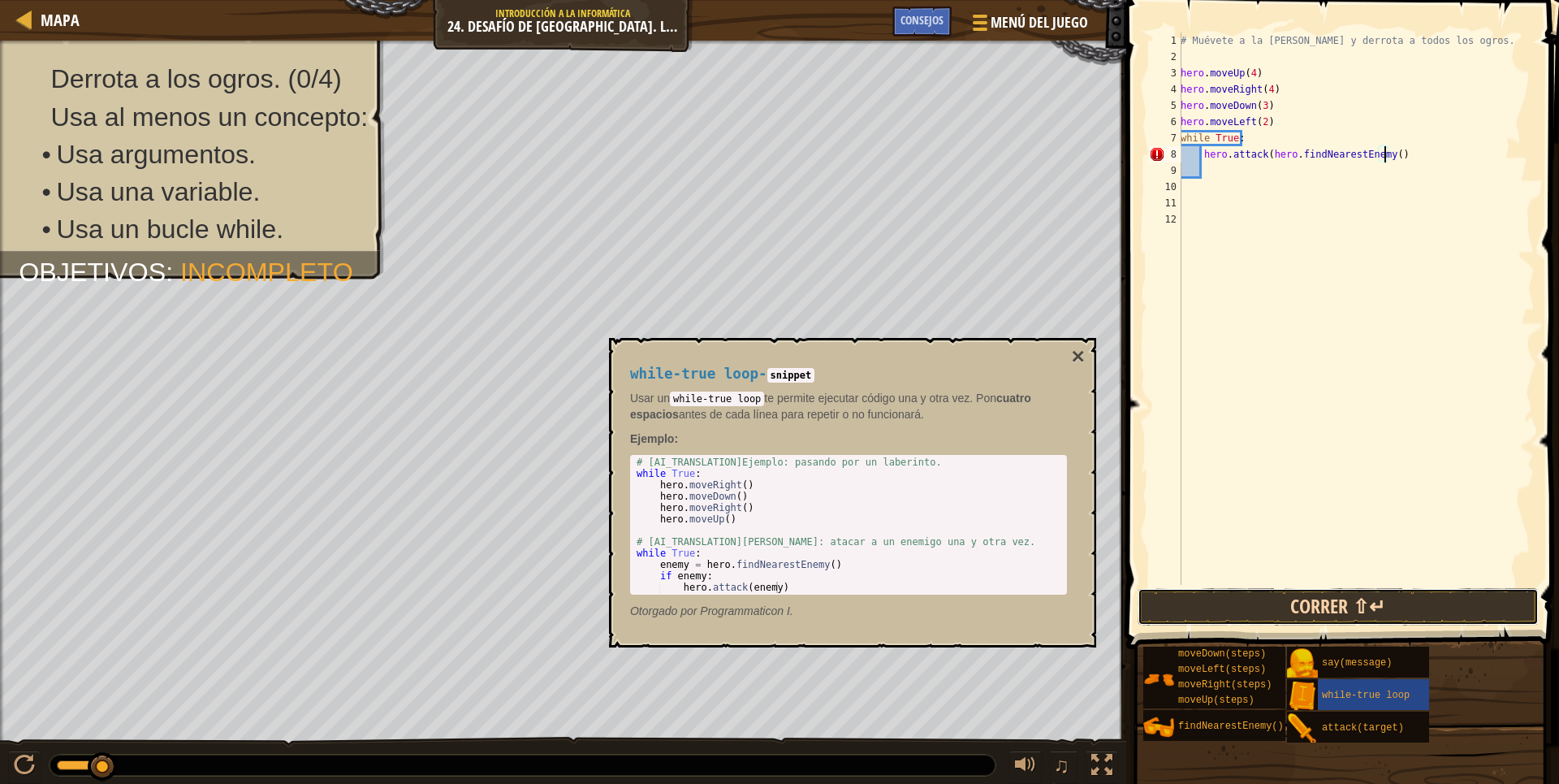
click at [1362, 612] on button "Correr ⇧↵" at bounding box center [1338, 607] width 401 height 38
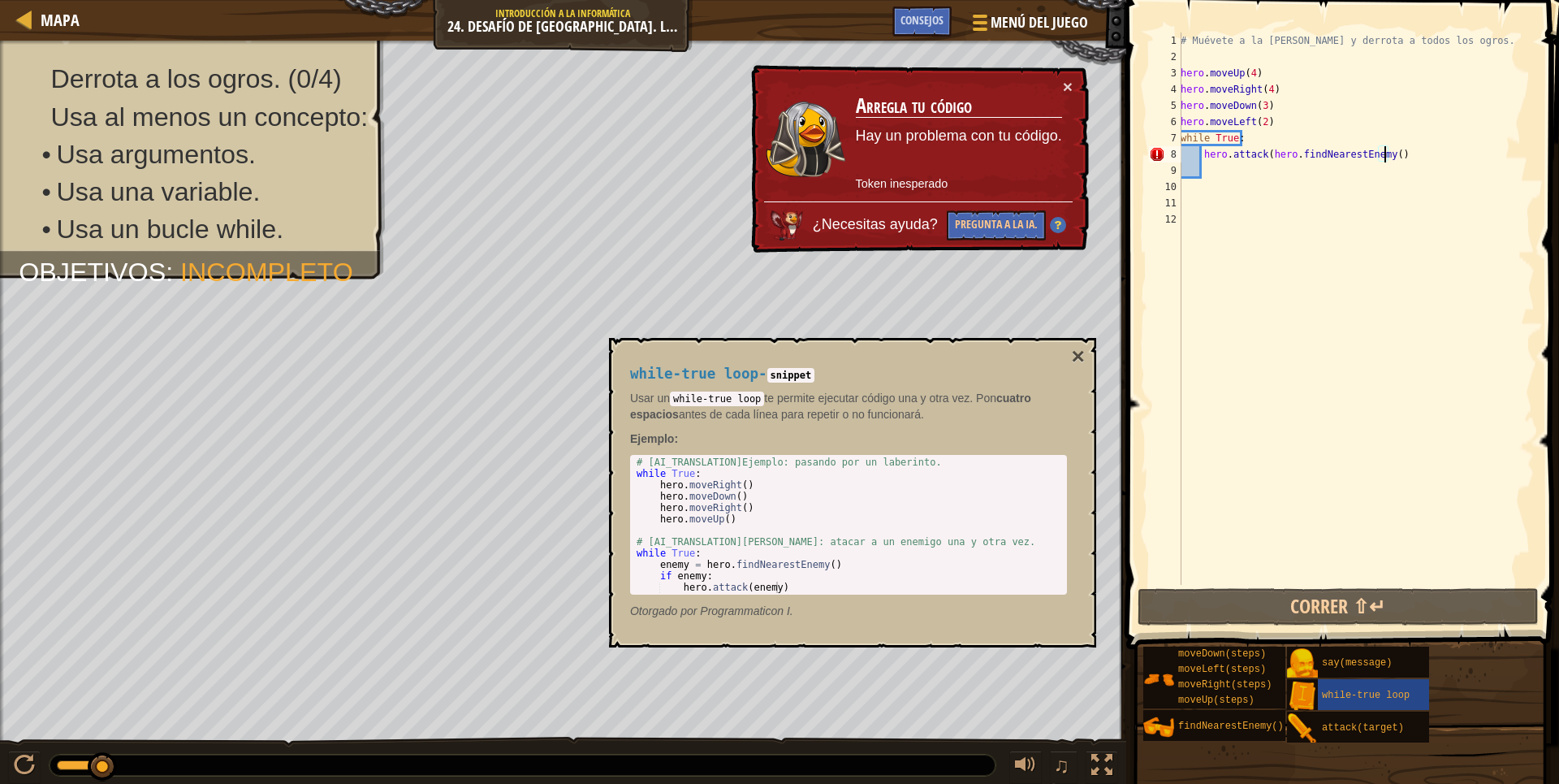
type textarea "hero.attack(hero.findNearestEnemy)"
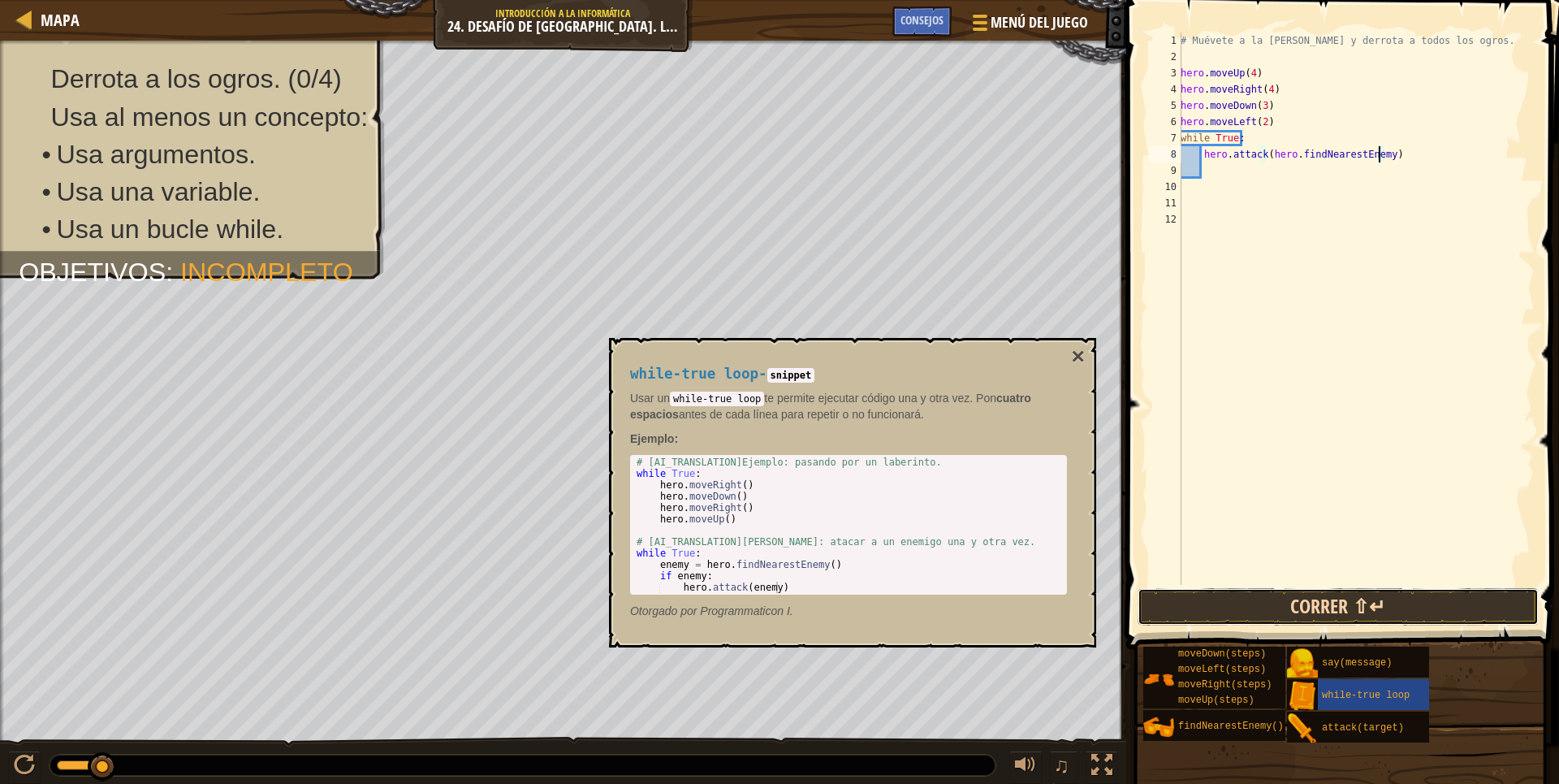
click at [1322, 607] on button "Correr ⇧↵" at bounding box center [1338, 607] width 401 height 38
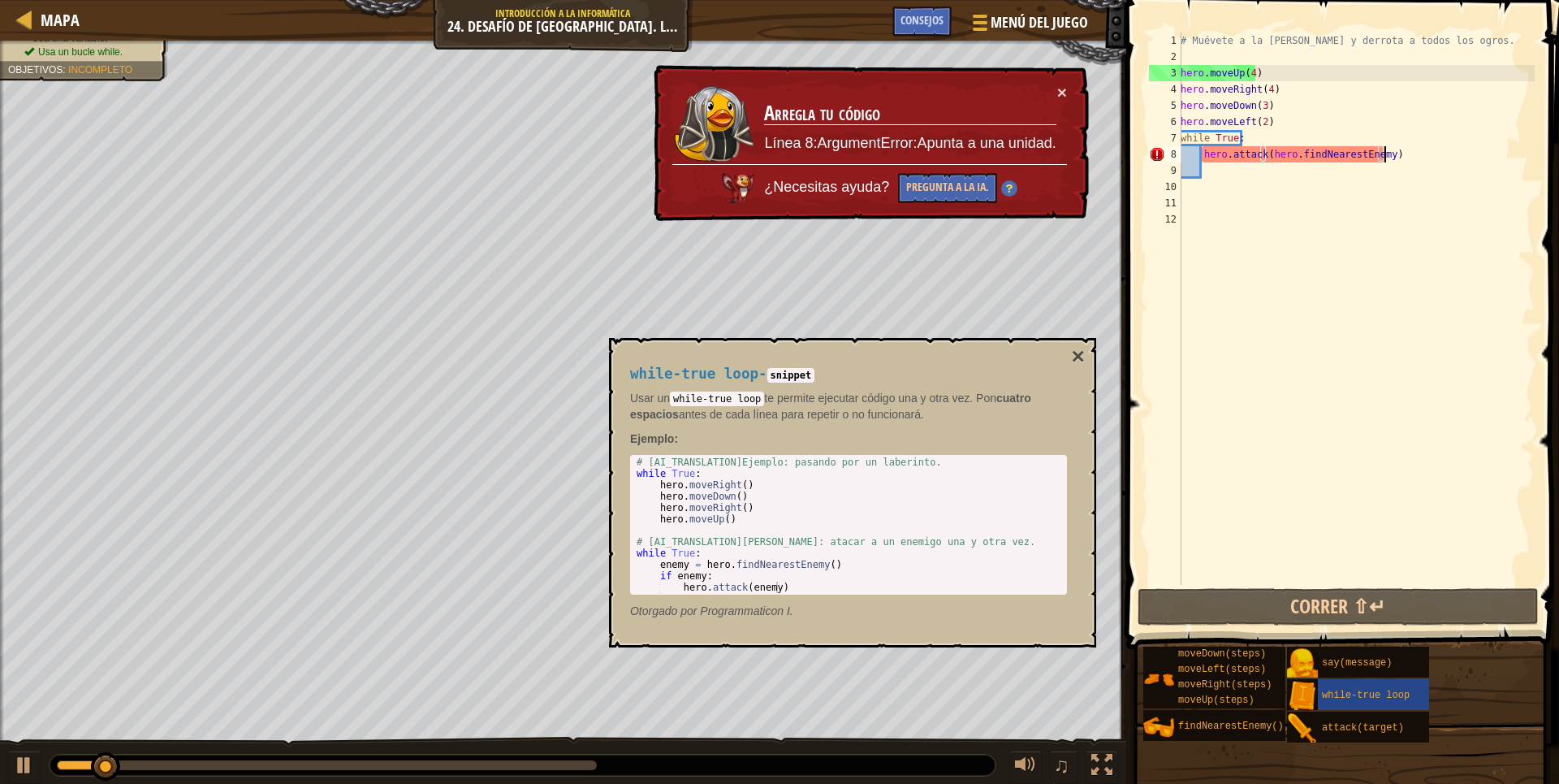
click at [1399, 156] on div "# Muévete a la [PERSON_NAME] y derrota a todos los ogros. hero . moveUp ( 4 ) h…" at bounding box center [1355, 325] width 357 height 585
click at [1256, 727] on span "findNearestEnemy()" at bounding box center [1231, 726] width 106 height 11
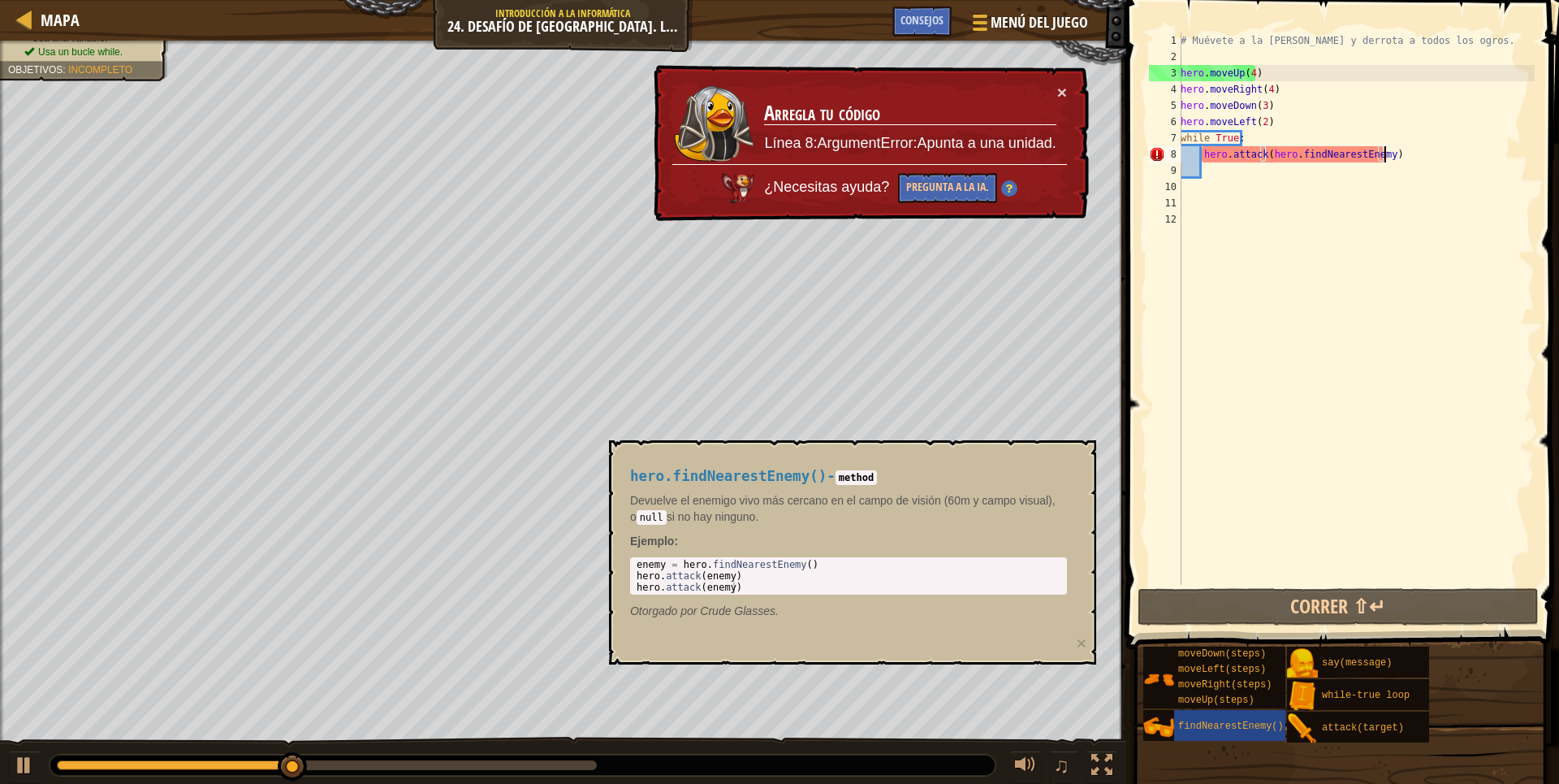
click at [1271, 188] on div "# Muévete a la [PERSON_NAME] y derrota a todos los ogros. hero . moveUp ( 4 ) h…" at bounding box center [1355, 325] width 357 height 585
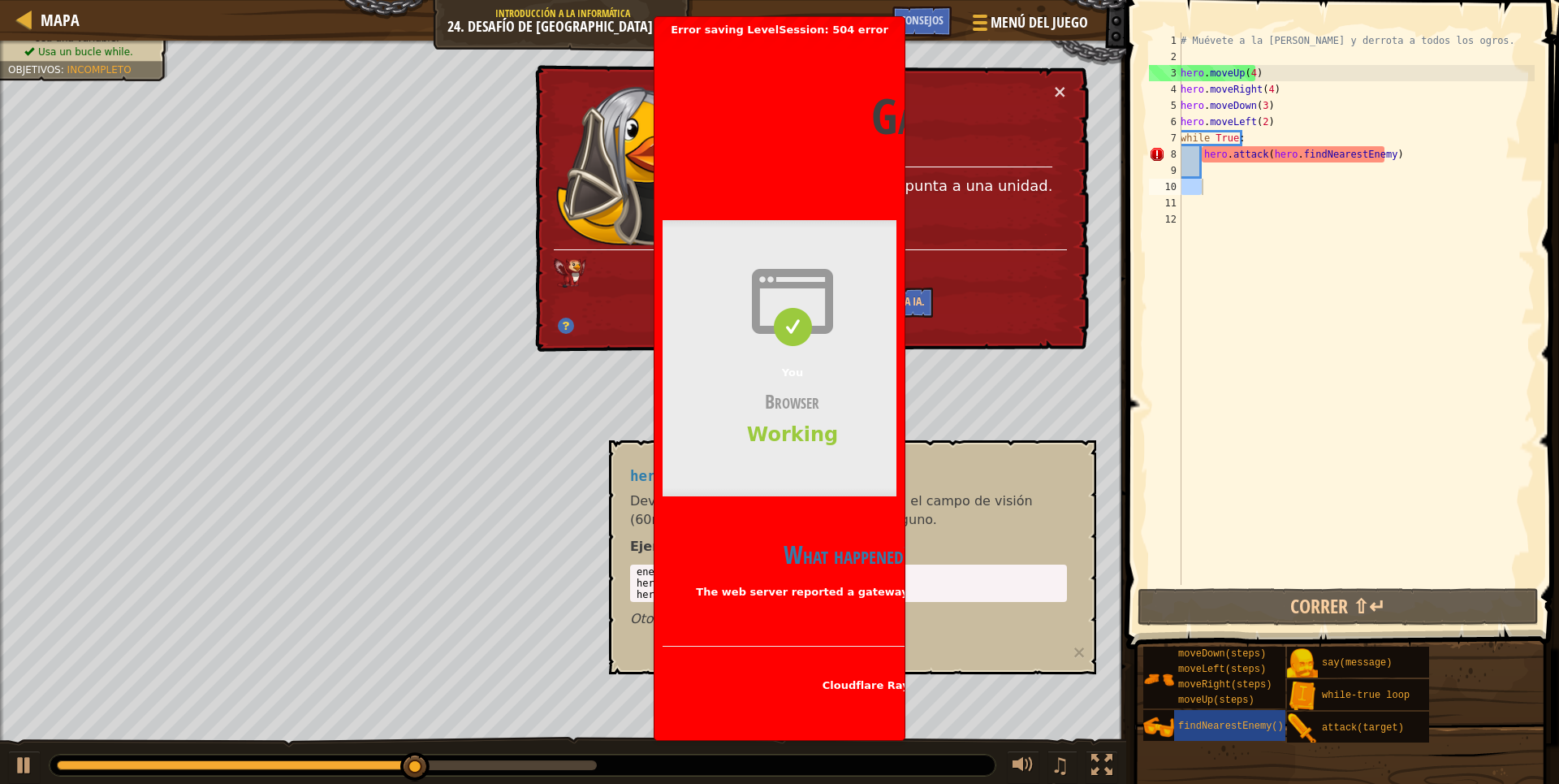
click at [863, 59] on header "Gateway time-out Error code 504 Visit [DOMAIN_NAME] for more information. [DATE…" at bounding box center [1052, 116] width 780 height 158
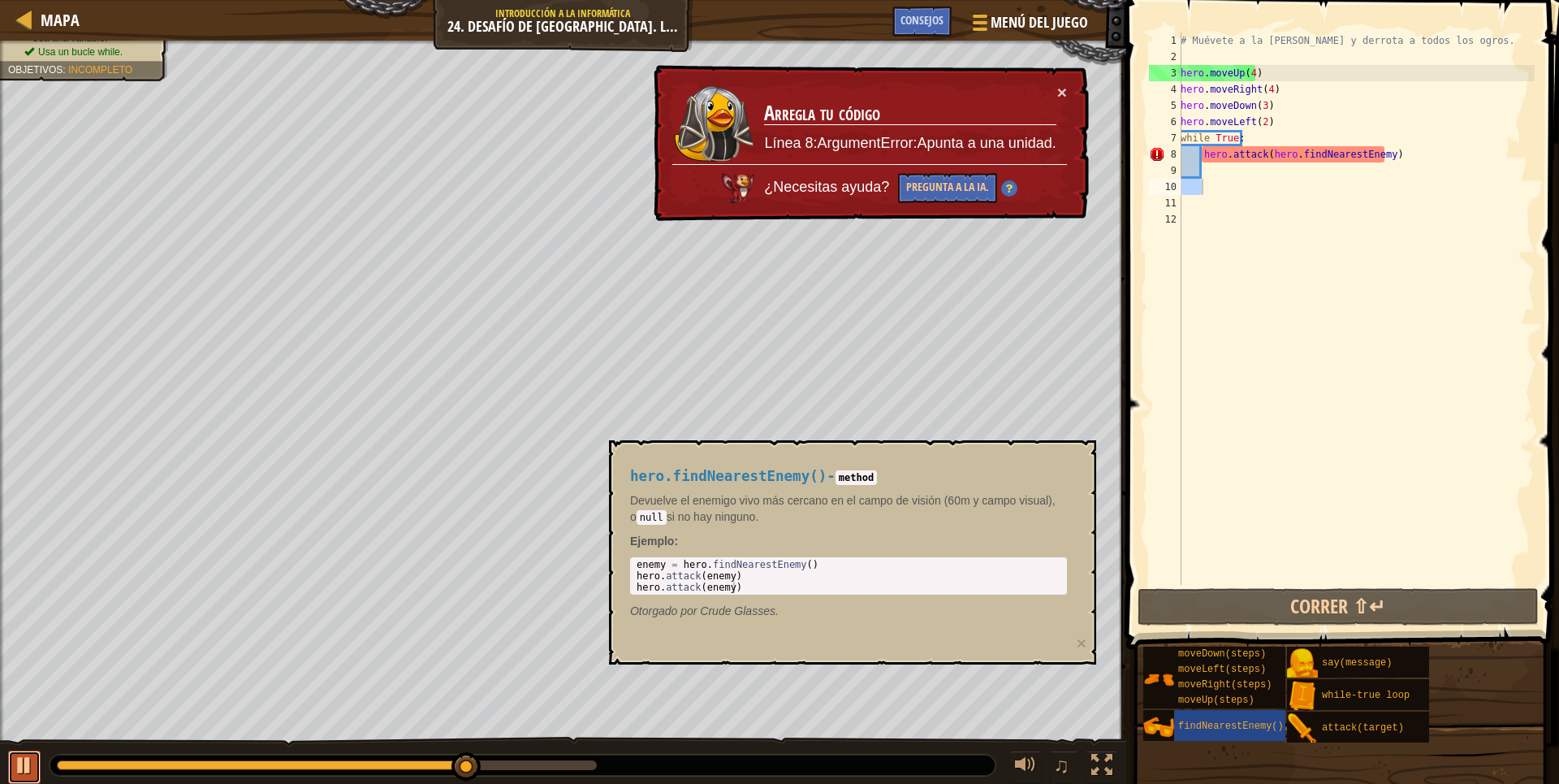
click at [16, 756] on div at bounding box center [25, 765] width 21 height 21
click at [1203, 172] on div "# Muévete a la [PERSON_NAME] y derrota a todos los ogros. hero . moveUp ( 4 ) h…" at bounding box center [1355, 325] width 357 height 585
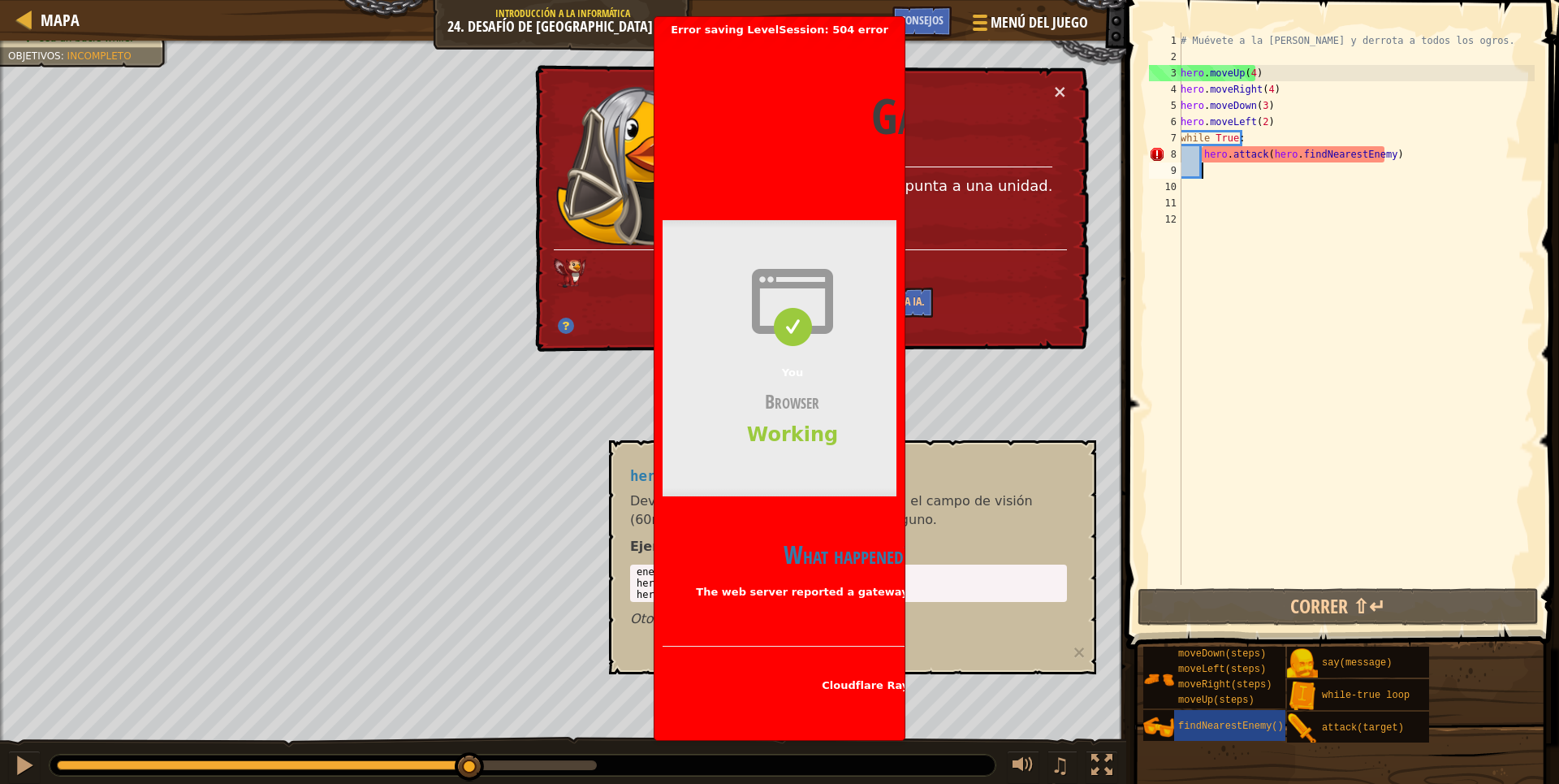
click at [787, 39] on header "Gateway time-out Error code 504 Visit [DOMAIN_NAME] for more information. [DATE…" at bounding box center [1052, 116] width 780 height 158
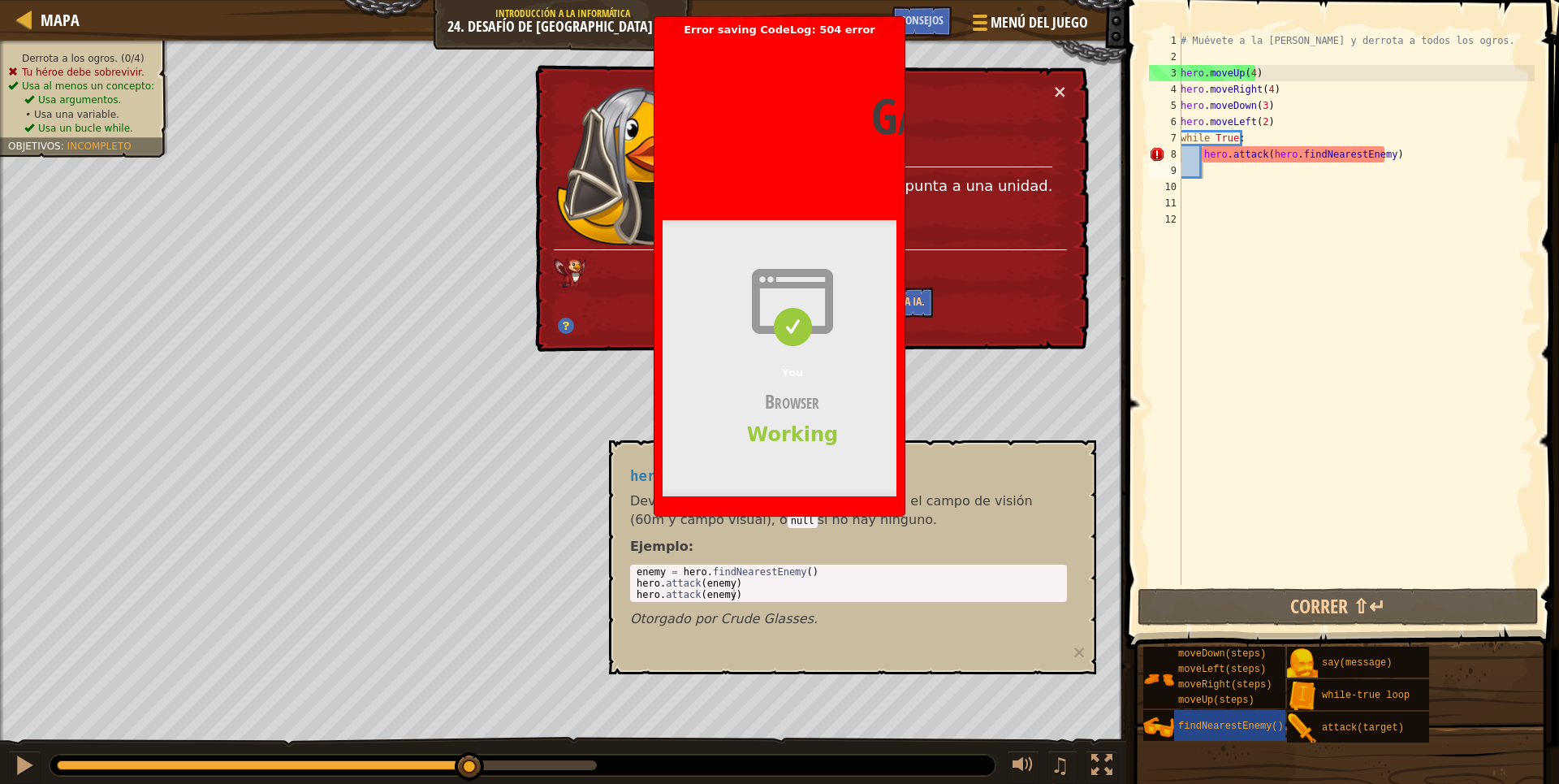
click at [46, 114] on span "Usa una variable." at bounding box center [77, 115] width 85 height 11
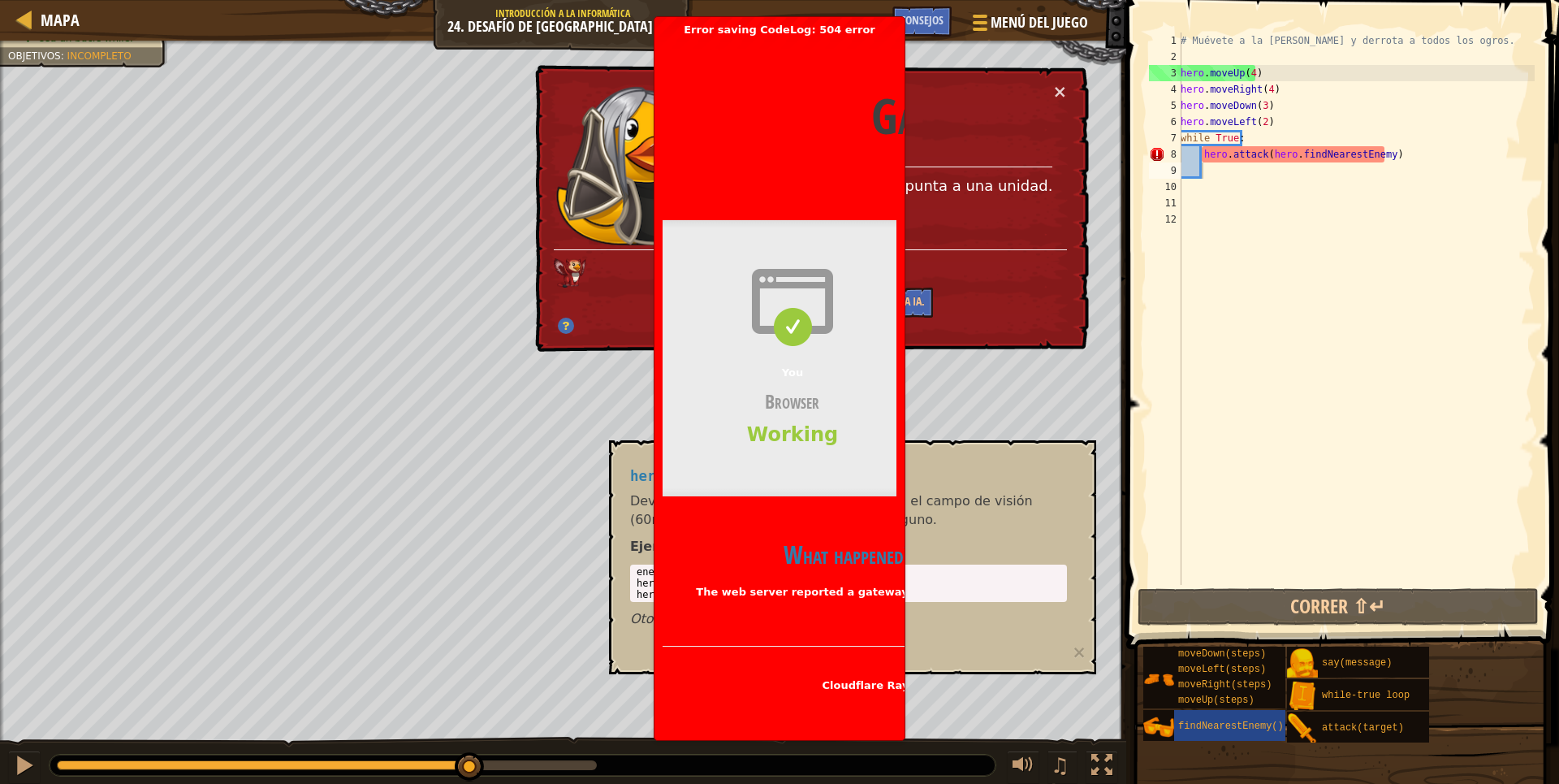
type textarea "hero.attack(hero.findNearestEnemy)"
click at [1386, 161] on div "# Muévete a la [PERSON_NAME] y derrota a todos los ogros. hero . moveUp ( 4 ) h…" at bounding box center [1355, 325] width 357 height 585
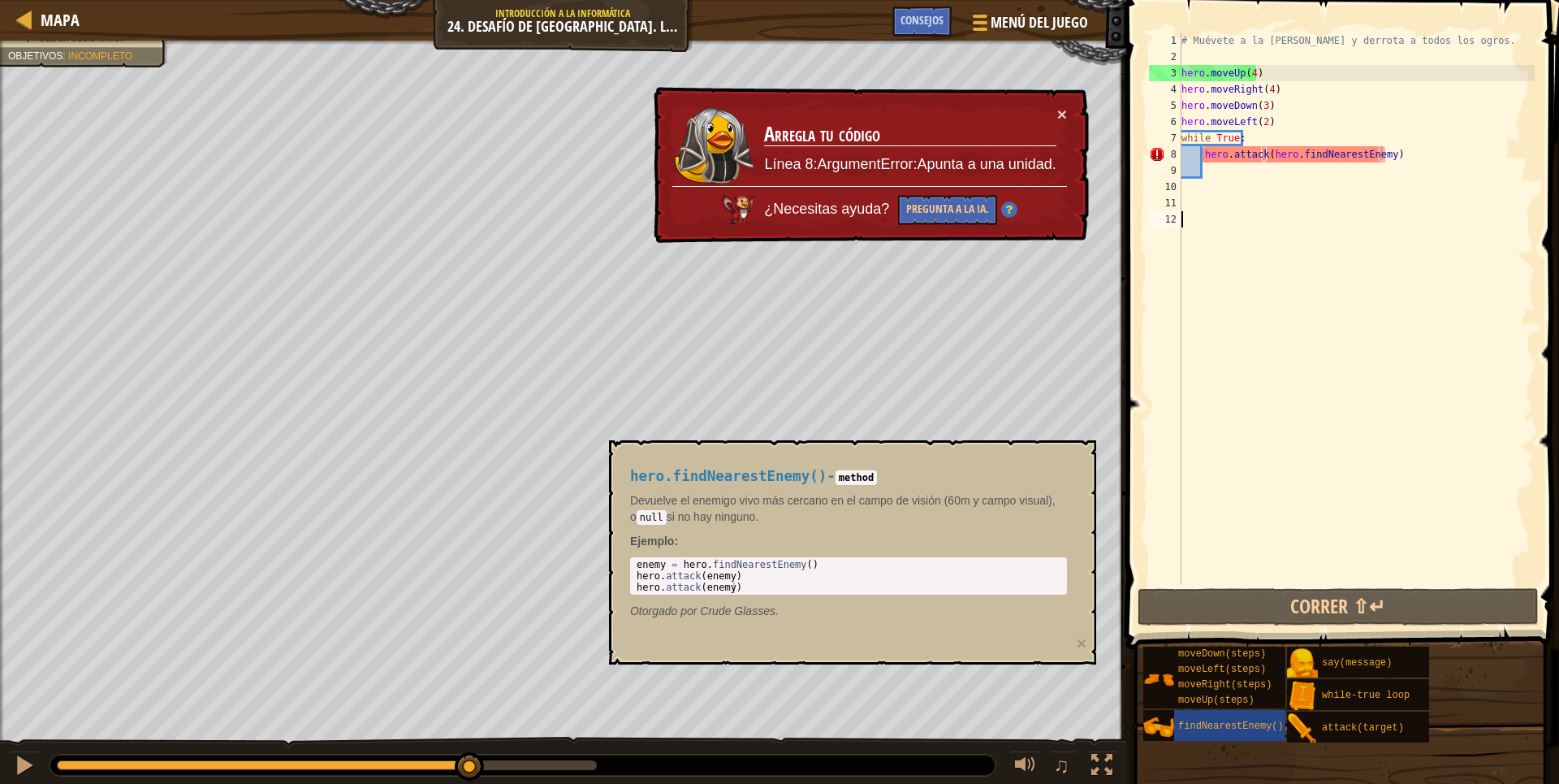
click at [1446, 353] on div "# Muévete a la [PERSON_NAME] y derrota a todos los ogros. hero . moveUp ( 4 ) h…" at bounding box center [1356, 325] width 356 height 585
click at [1397, 143] on div "# Muévete a la [PERSON_NAME] y derrota a todos los ogros. hero . moveUp ( 4 ) h…" at bounding box center [1356, 325] width 356 height 585
click at [1390, 151] on div "# Muévete a la [PERSON_NAME] y derrota a todos los ogros. hero . moveUp ( 4 ) h…" at bounding box center [1356, 325] width 356 height 585
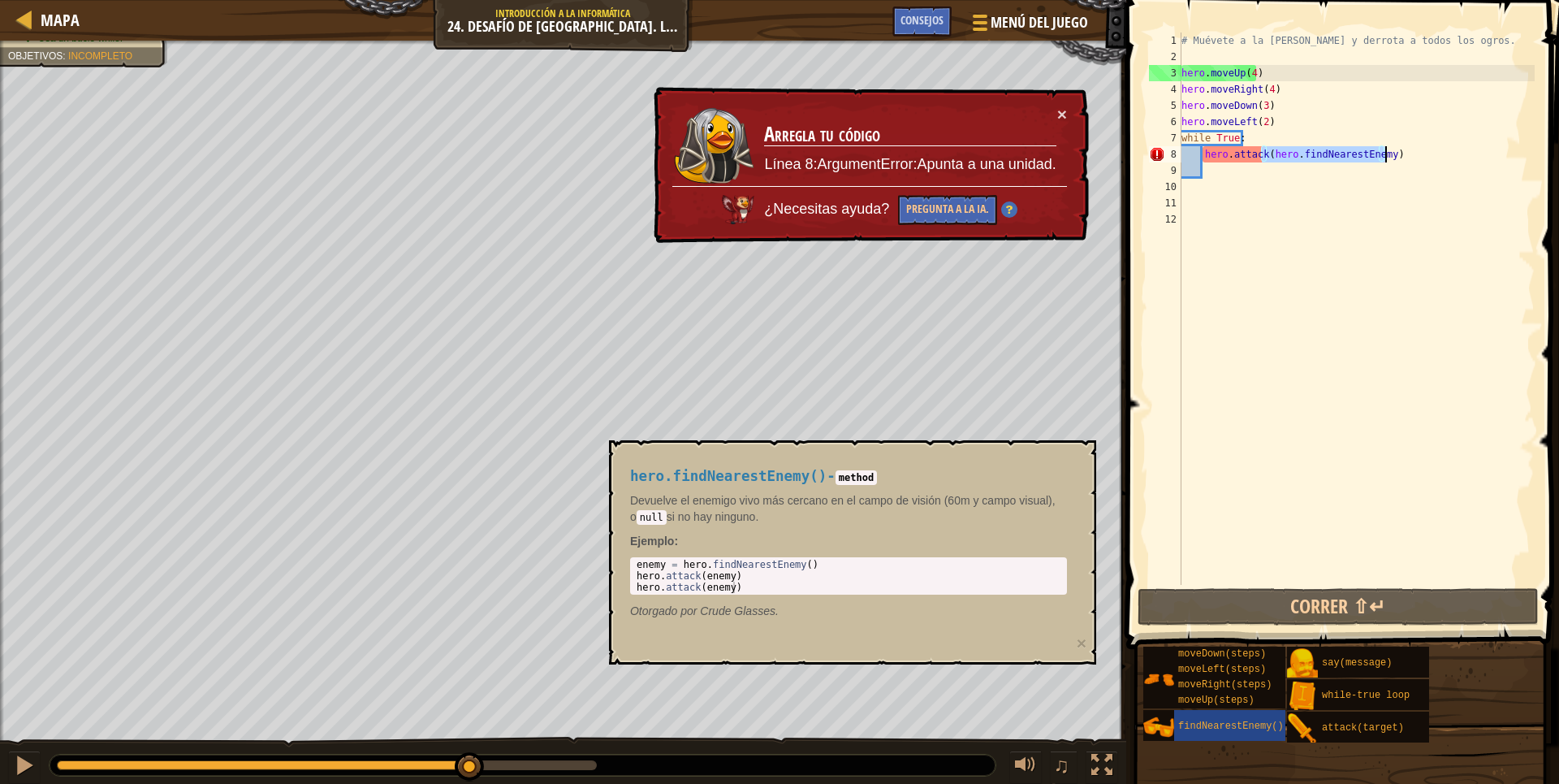
click at [1390, 154] on div "# Muévete a la [PERSON_NAME] y derrota a todos los ogros. hero . moveUp ( 4 ) h…" at bounding box center [1356, 309] width 356 height 552
click at [1390, 154] on div "# Muévete a la [PERSON_NAME] y derrota a todos los ogros. hero . moveUp ( 4 ) h…" at bounding box center [1356, 325] width 356 height 585
click at [1390, 154] on div "# Muévete a la [PERSON_NAME] y derrota a todos los ogros. hero . moveUp ( 4 ) h…" at bounding box center [1356, 309] width 356 height 552
click at [1390, 154] on div "# Muévete a la [PERSON_NAME] y derrota a todos los ogros. hero . moveUp ( 4 ) h…" at bounding box center [1356, 325] width 356 height 585
click at [1382, 150] on div "# Muévete a la [PERSON_NAME] y derrota a todos los ogros. hero . moveUp ( 4 ) h…" at bounding box center [1356, 309] width 356 height 552
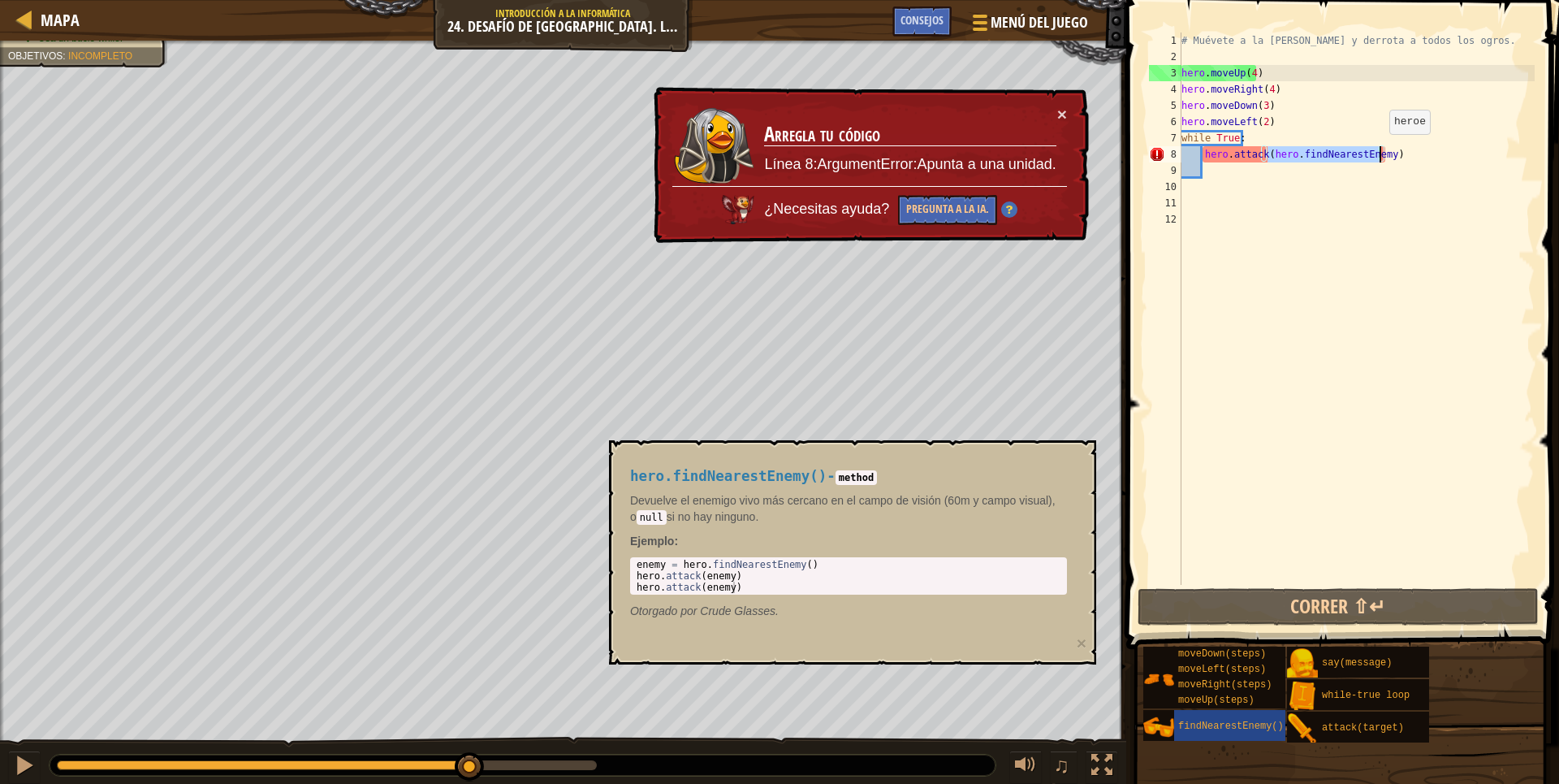
click at [1382, 150] on div "# Muévete a la [PERSON_NAME] y derrota a todos los ogros. hero . moveUp ( 4 ) h…" at bounding box center [1356, 325] width 356 height 585
click at [1387, 155] on div "# Muévete a la [PERSON_NAME] y derrota a todos los ogros. hero . moveUp ( 4 ) h…" at bounding box center [1356, 325] width 356 height 585
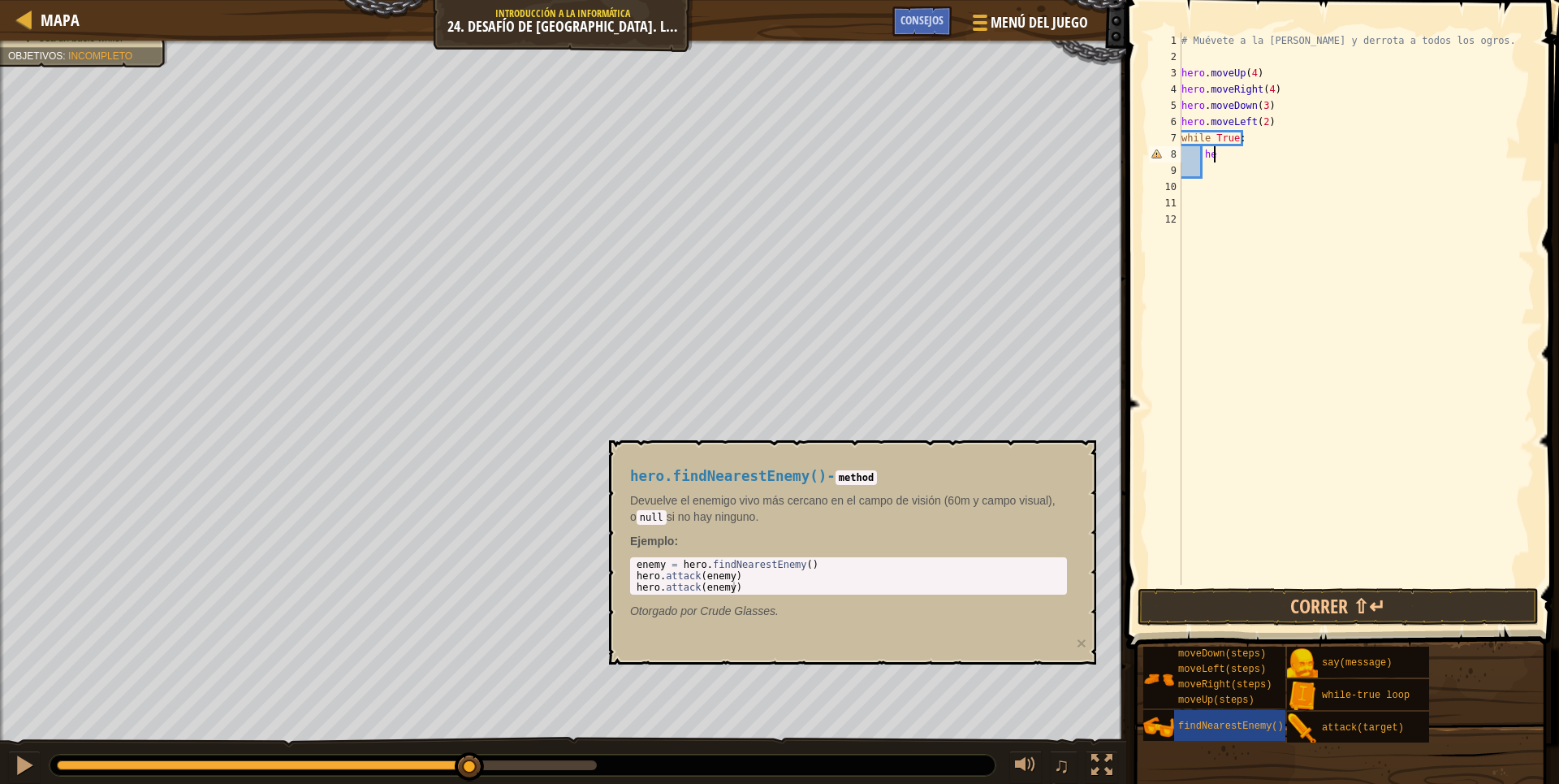
type textarea "h"
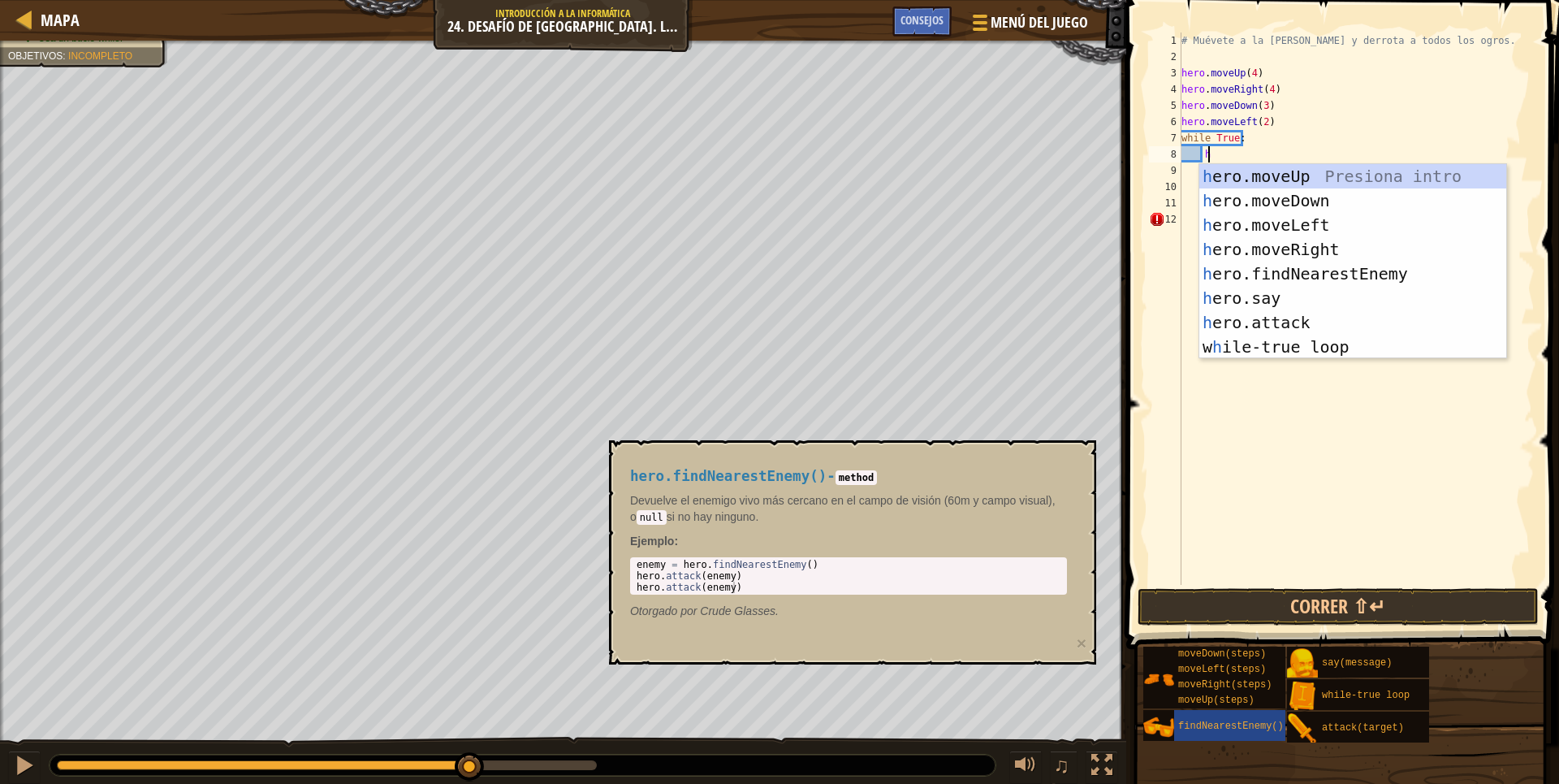
scroll to position [7, 2]
type textarea "her"
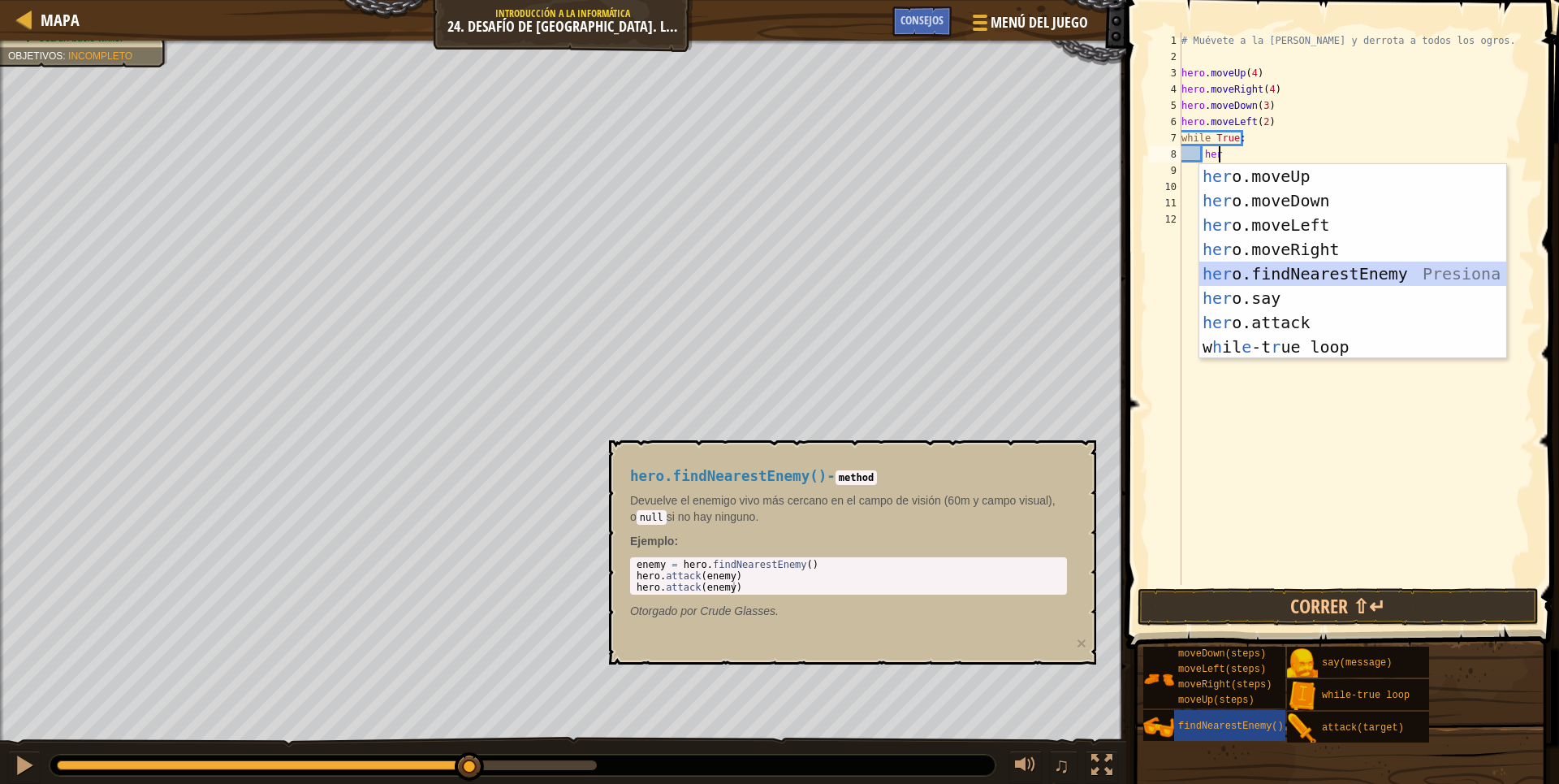
click at [1297, 266] on div "her o.moveUp Presiona intro her o.moveDown Presiona intro her o.moveLeft Presio…" at bounding box center [1353, 286] width 307 height 244
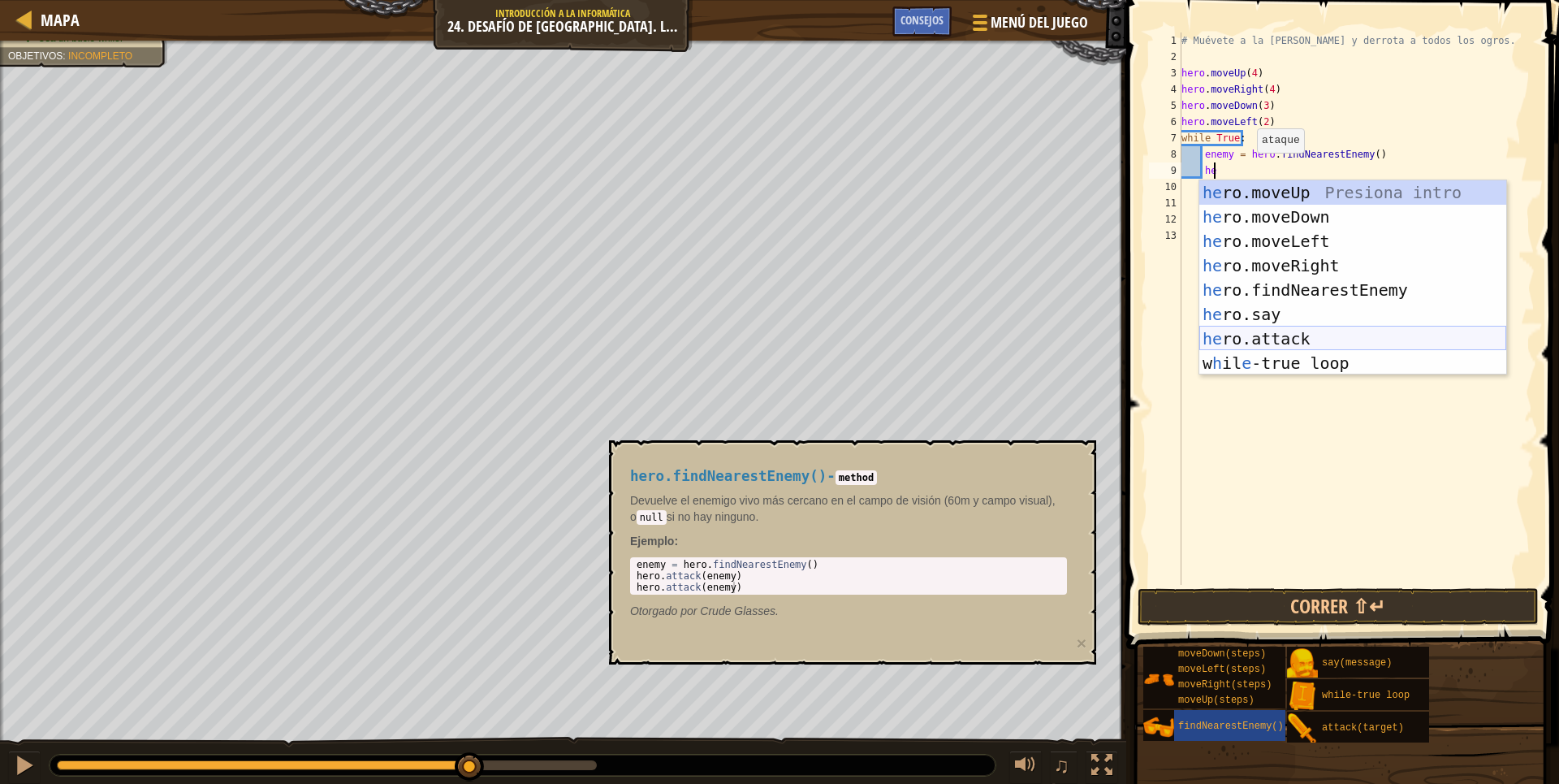
click at [1292, 332] on div "he ro.moveUp Presiona intro he ro.moveDown Presiona intro he ro.moveLeft Presio…" at bounding box center [1353, 302] width 307 height 244
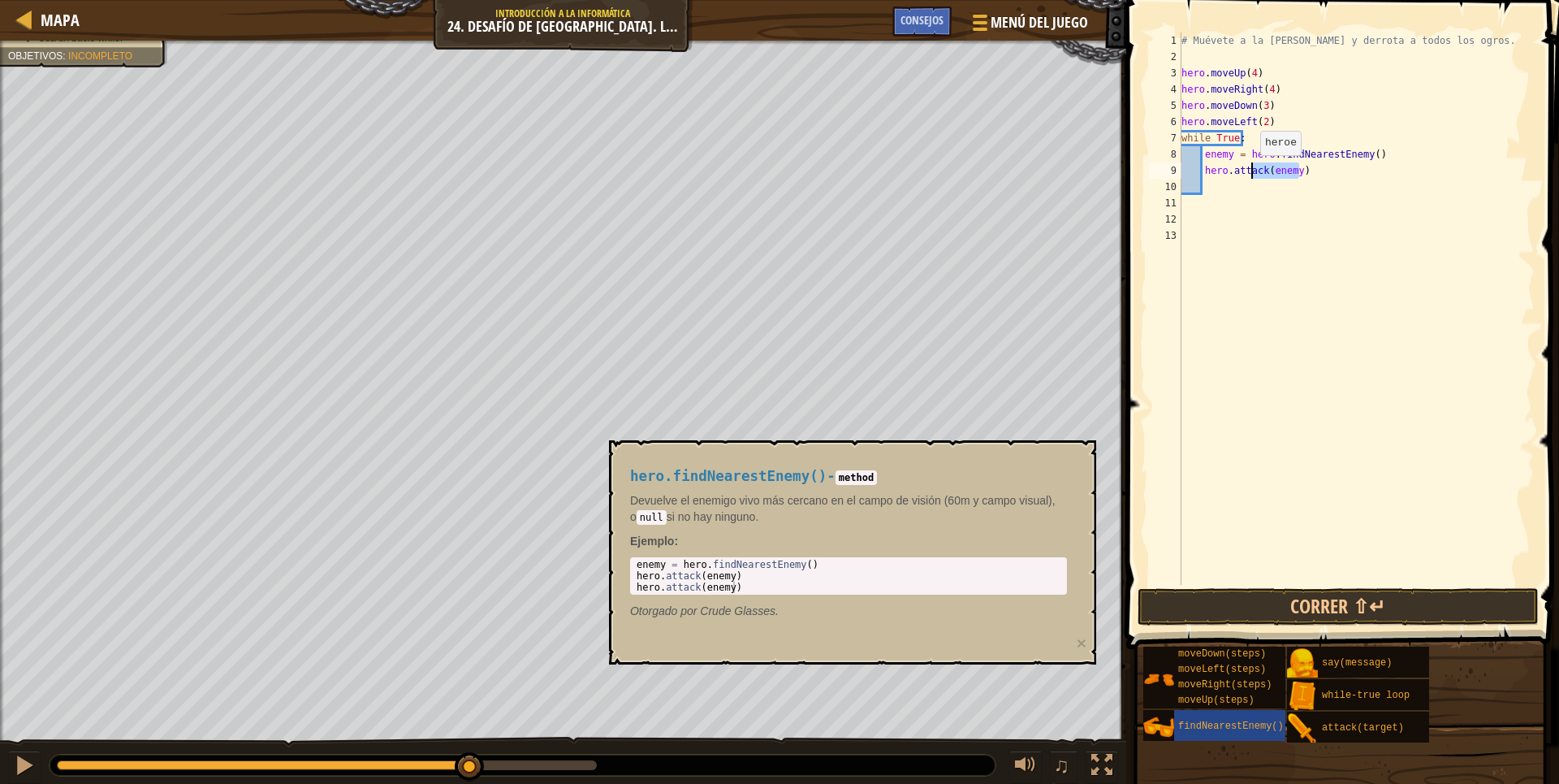
drag, startPoint x: 1315, startPoint y: 174, endPoint x: 1252, endPoint y: 172, distance: 63.0
click at [1252, 172] on div "# Muévete a la [PERSON_NAME] y derrota a todos los ogros. hero . moveUp ( 4 ) h…" at bounding box center [1356, 325] width 356 height 585
type textarea "hero.attack(enemy)"
drag, startPoint x: 1233, startPoint y: 171, endPoint x: 1197, endPoint y: 169, distance: 36.1
click at [1197, 169] on div "# Muévete a la [PERSON_NAME] y derrota a todos los ogros. hero . moveUp ( 4 ) h…" at bounding box center [1356, 325] width 356 height 585
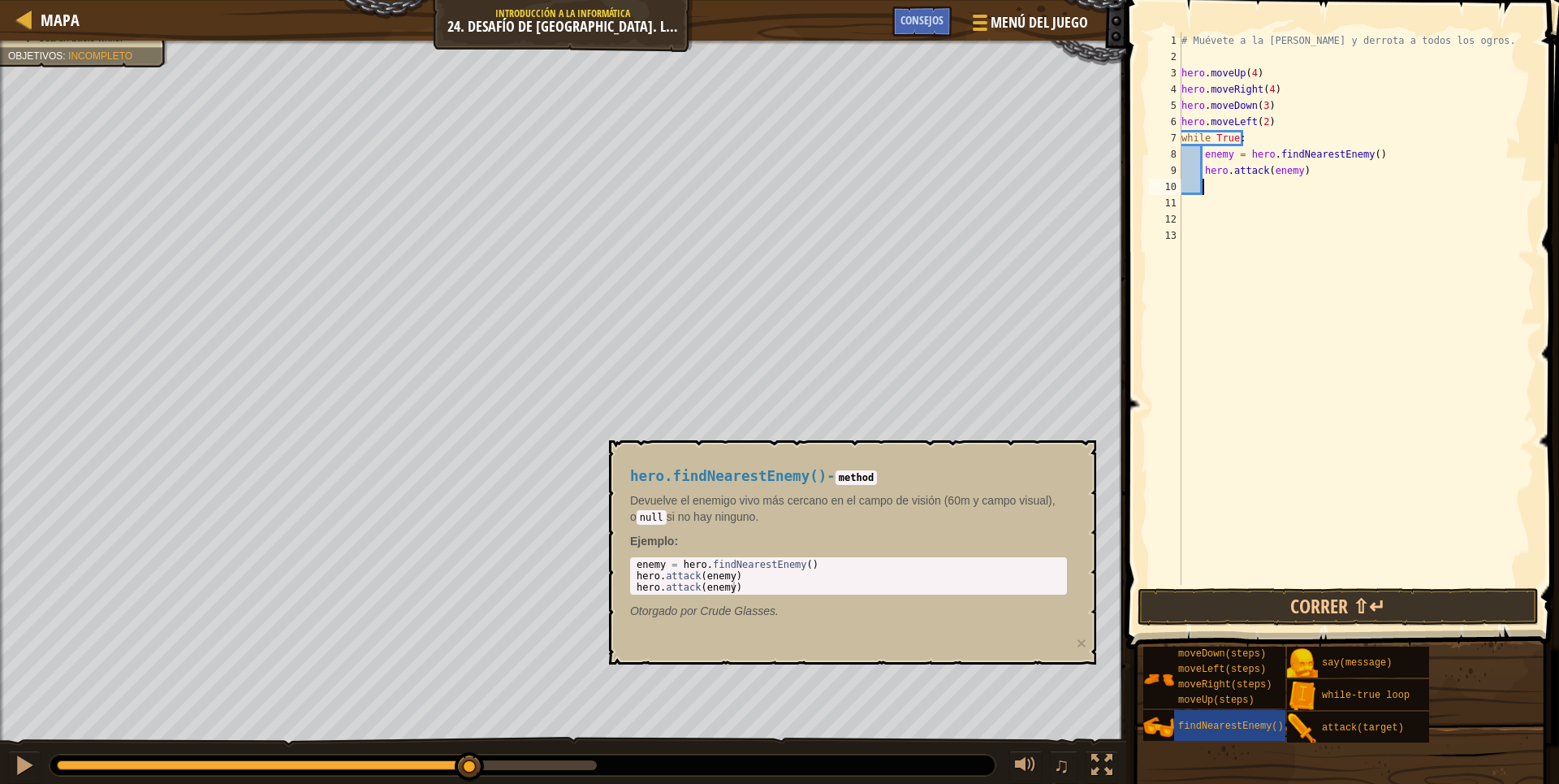
click at [1281, 193] on div "# Muévete a la [PERSON_NAME] y derrota a todos los ogros. hero . moveUp ( 4 ) h…" at bounding box center [1356, 325] width 356 height 585
drag, startPoint x: 1305, startPoint y: 168, endPoint x: 1196, endPoint y: 170, distance: 109.0
click at [1196, 170] on div "# Muévete a la [PERSON_NAME] y derrota a todos los ogros. hero . moveUp ( 4 ) h…" at bounding box center [1356, 325] width 356 height 585
click at [1196, 170] on div "# Muévete a la [PERSON_NAME] y derrota a todos los ogros. hero . moveUp ( 4 ) h…" at bounding box center [1356, 309] width 356 height 552
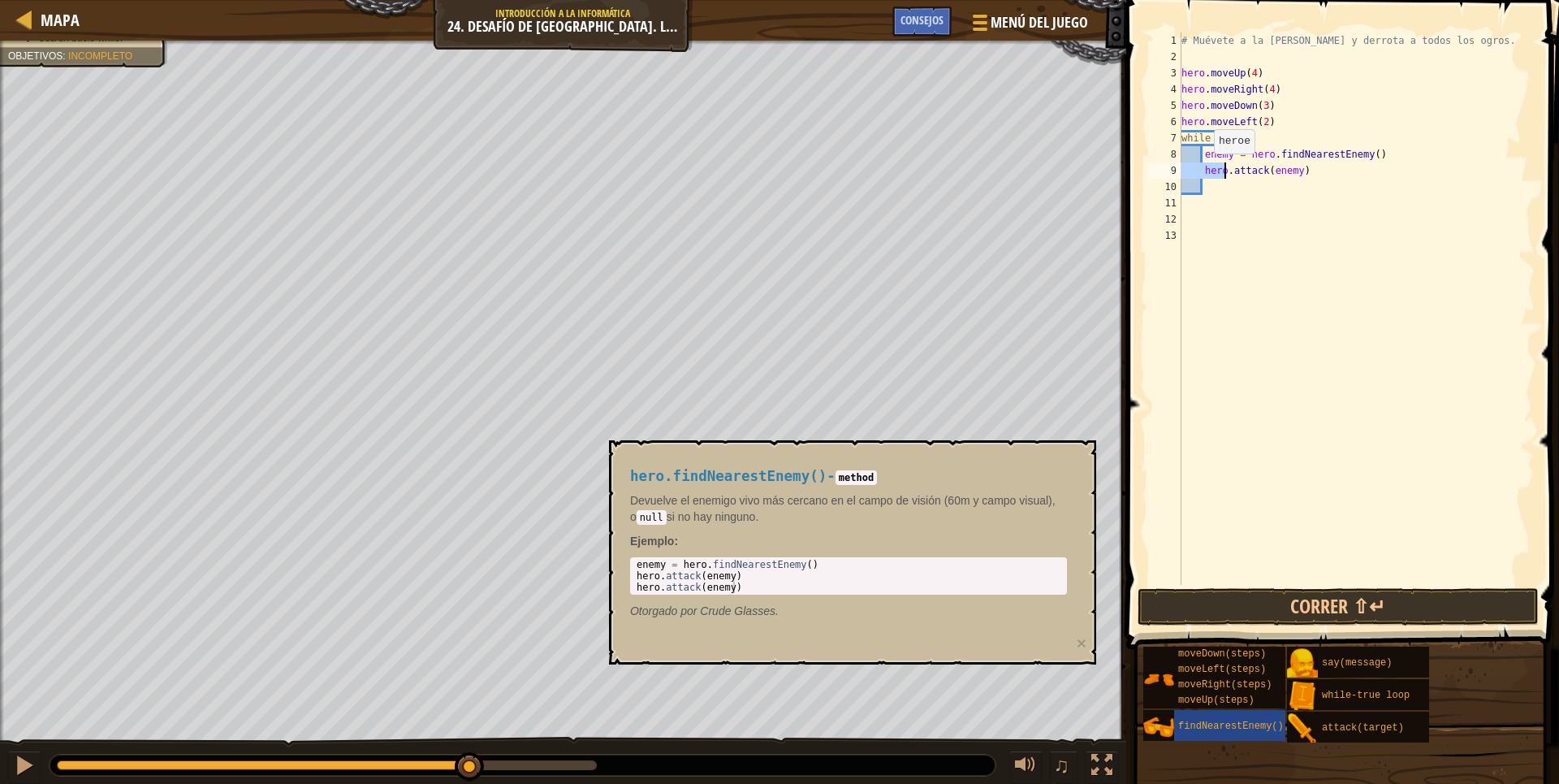
drag, startPoint x: 1196, startPoint y: 170, endPoint x: 1206, endPoint y: 170, distance: 10.0
click at [1206, 170] on div "# Muévete a la [PERSON_NAME] y derrota a todos los ogros. hero . moveUp ( 4 ) h…" at bounding box center [1356, 325] width 356 height 585
click at [1206, 170] on div "# Muévete a la [PERSON_NAME] y derrota a todos los ogros. hero . moveUp ( 4 ) h…" at bounding box center [1356, 309] width 356 height 552
click at [1296, 172] on div "# Muévete a la [PERSON_NAME] y derrota a todos los ogros. hero . moveUp ( 4 ) h…" at bounding box center [1356, 325] width 356 height 585
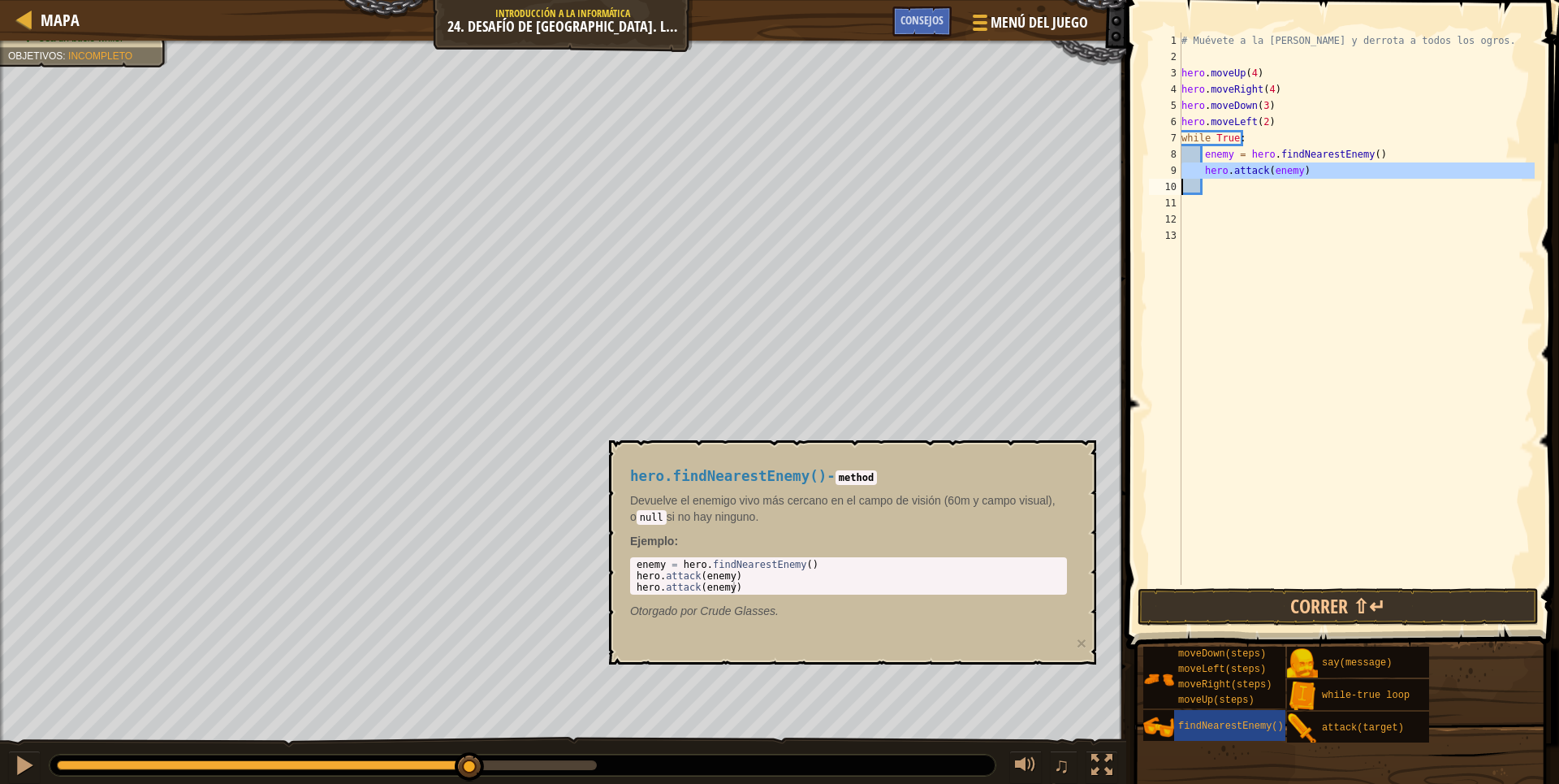
drag, startPoint x: 1296, startPoint y: 172, endPoint x: 1281, endPoint y: 168, distance: 15.5
click at [1281, 168] on div "# Muévete a la [PERSON_NAME] y derrota a todos los ogros. hero . moveUp ( 4 ) h…" at bounding box center [1356, 325] width 356 height 585
click at [1279, 168] on div "# Muévete a la [PERSON_NAME] y derrota a todos los ogros. hero . moveUp ( 4 ) h…" at bounding box center [1356, 309] width 356 height 552
type textarea "hero.attack(enemy)"
click at [1277, 200] on div "# Muévete a la [PERSON_NAME] y derrota a todos los ogros. hero . moveUp ( 4 ) h…" at bounding box center [1356, 325] width 356 height 585
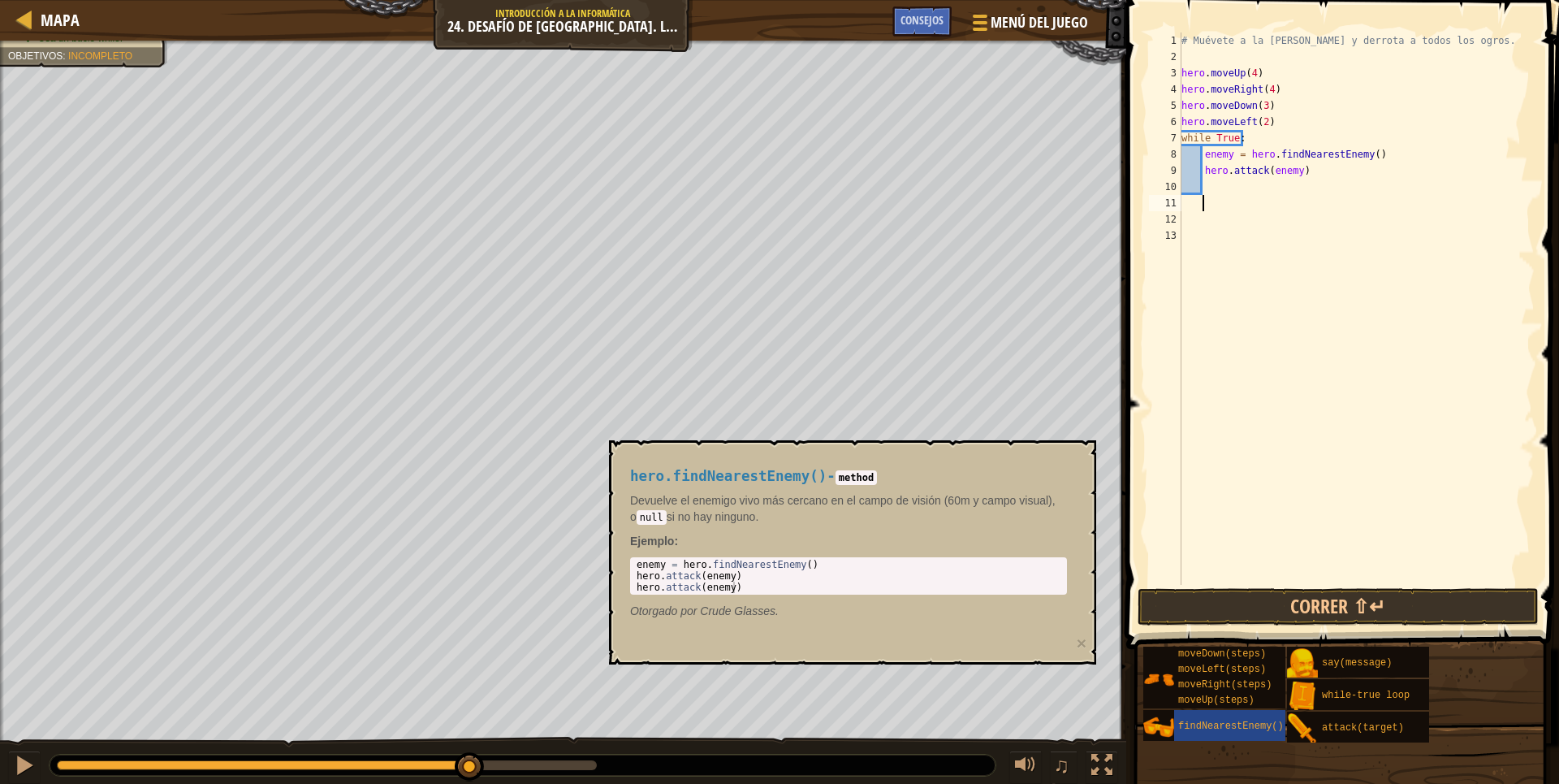
drag, startPoint x: 1296, startPoint y: 171, endPoint x: 1277, endPoint y: 167, distance: 19.4
click at [1295, 170] on div "# Muévete a la [PERSON_NAME] y derrota a todos los ogros. hero . moveUp ( 4 ) h…" at bounding box center [1356, 325] width 356 height 585
click at [1252, 167] on div "# Muévete a la [PERSON_NAME] y derrota a todos los ogros. hero . moveUp ( 4 ) h…" at bounding box center [1356, 325] width 356 height 585
click at [1250, 167] on div "# Muévete a la [PERSON_NAME] y derrota a todos los ogros. hero . moveUp ( 4 ) h…" at bounding box center [1356, 325] width 356 height 585
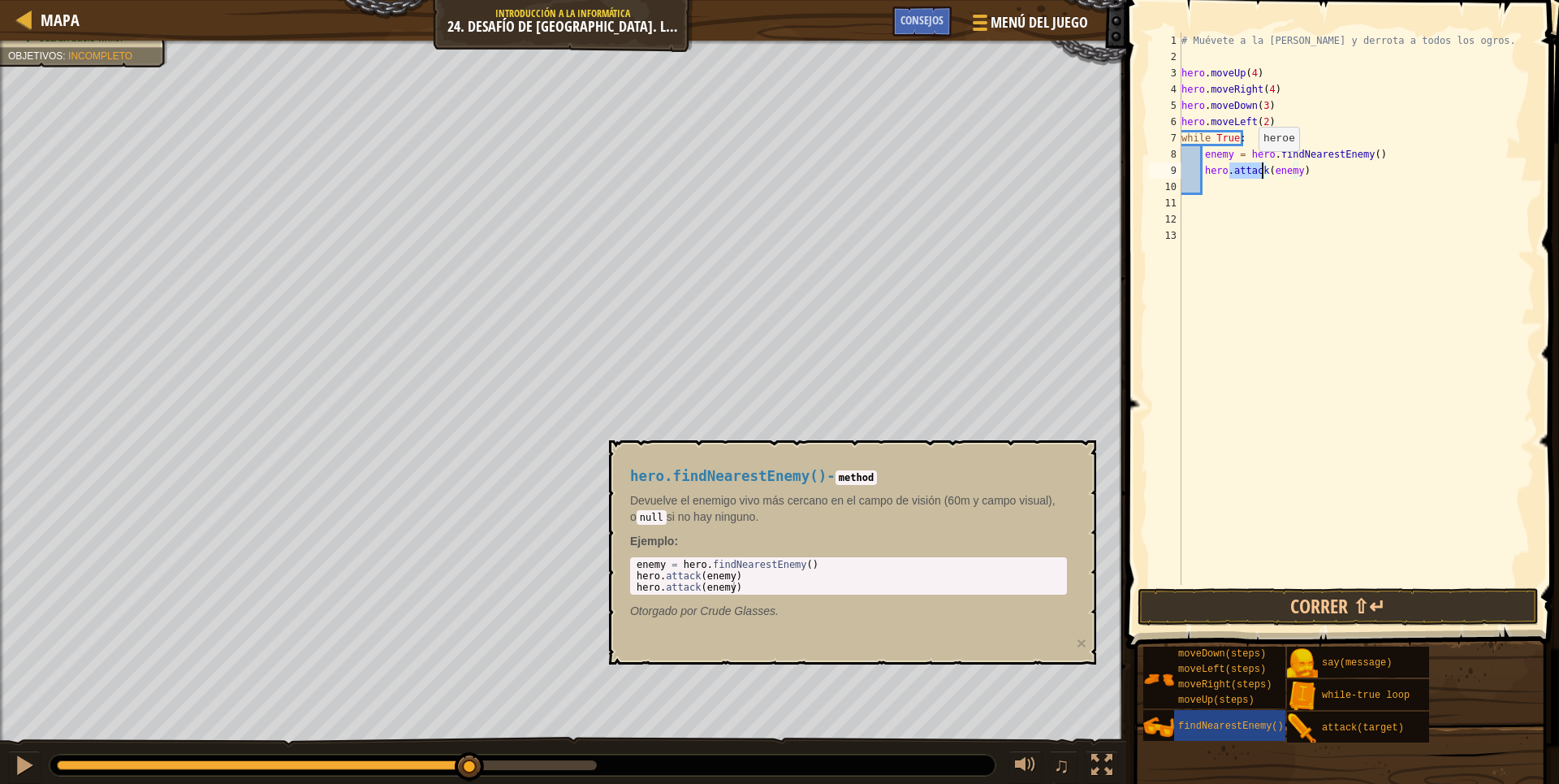
type textarea "hero.attack(enemy)"
drag, startPoint x: 1231, startPoint y: 195, endPoint x: 1215, endPoint y: 195, distance: 16.0
click at [1225, 195] on div "# Muévete a la [PERSON_NAME] y derrota a todos los ogros. hero . moveUp ( 4 ) h…" at bounding box center [1356, 325] width 356 height 585
click at [1214, 186] on div "# Muévete a la [PERSON_NAME] y derrota a todos los ogros. hero . moveUp ( 4 ) h…" at bounding box center [1356, 325] width 356 height 585
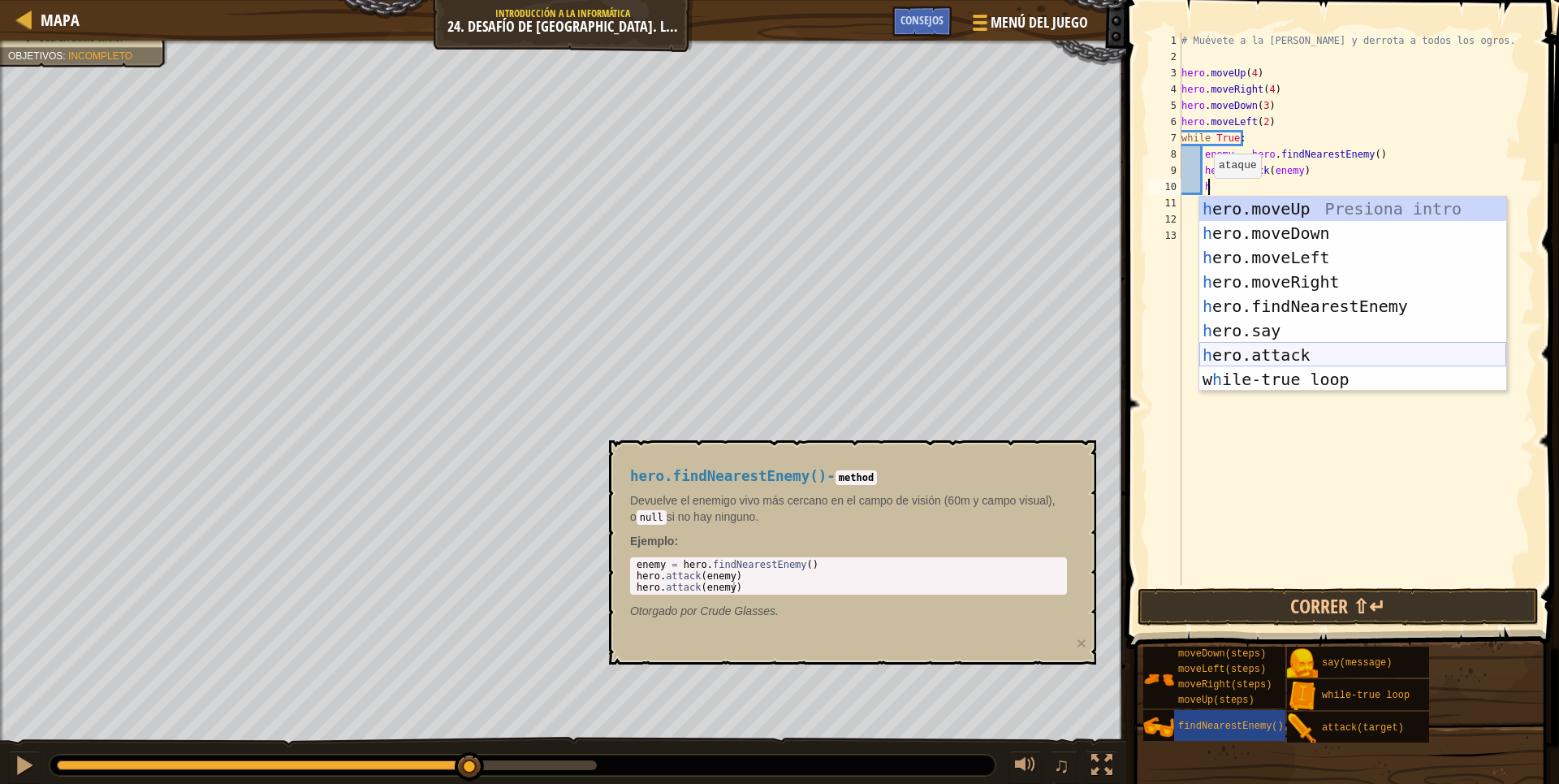
click at [1268, 350] on div "h ero.moveUp Presiona intro h ero.moveDown Presiona intro h ero.moveLeft Presio…" at bounding box center [1353, 318] width 307 height 244
type textarea "hero.attack(enemy)"
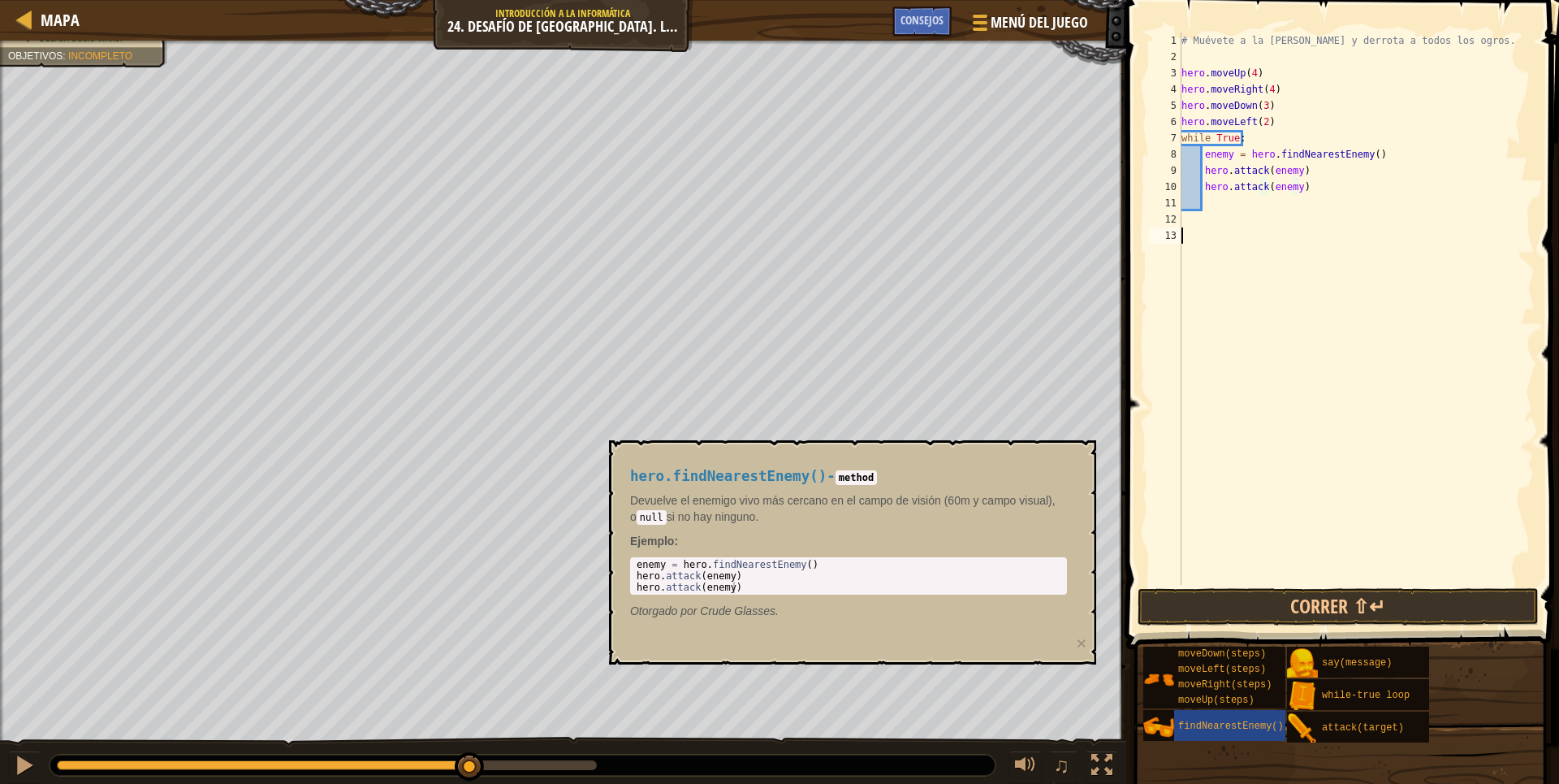
click at [1293, 238] on div "# Muévete a la [PERSON_NAME] y derrota a todos los ogros. hero . moveUp ( 4 ) h…" at bounding box center [1356, 325] width 356 height 585
click at [1313, 613] on button "Correr ⇧↵" at bounding box center [1338, 607] width 401 height 38
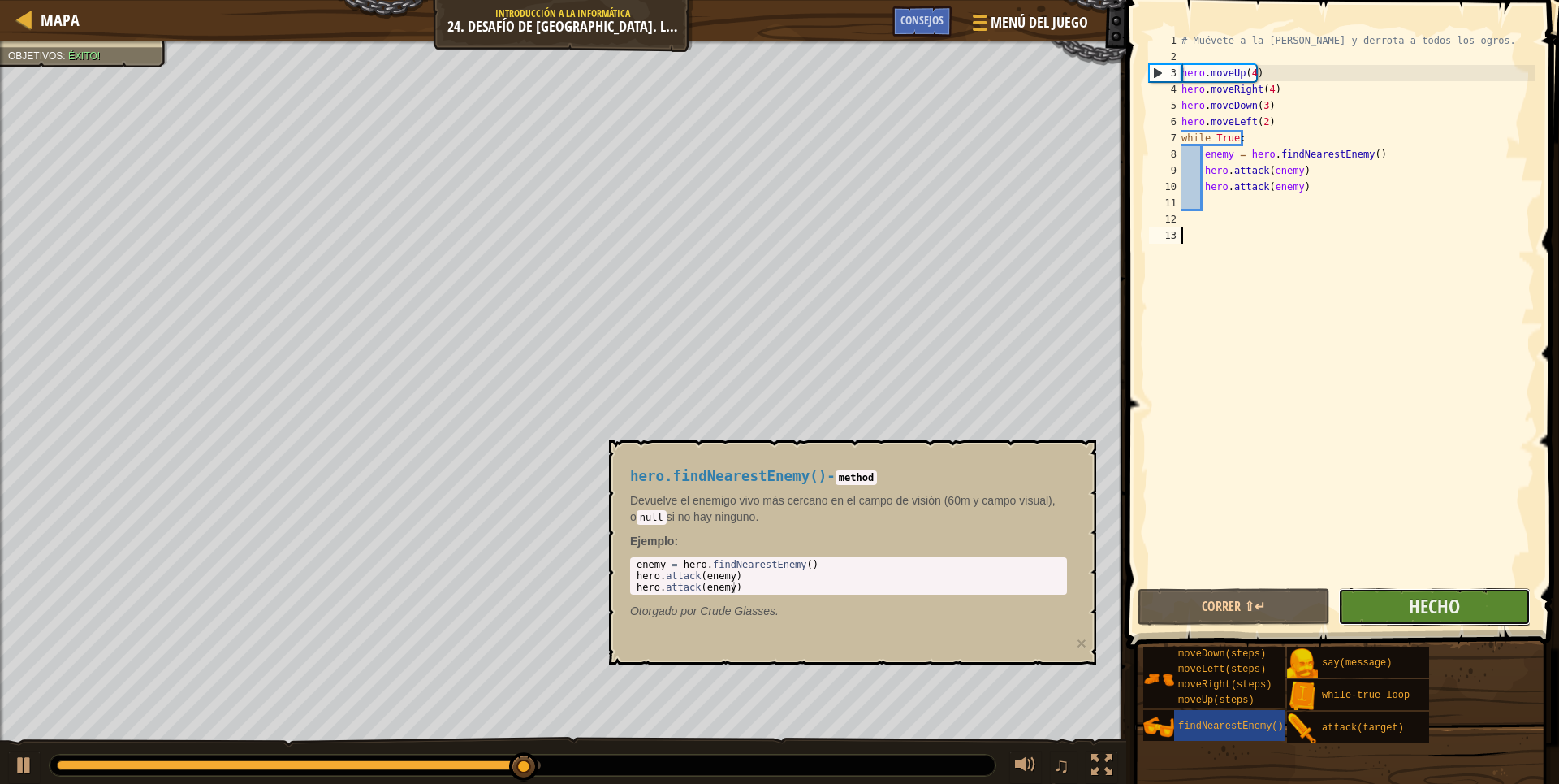
click at [1399, 599] on button "Hecho" at bounding box center [1434, 607] width 192 height 38
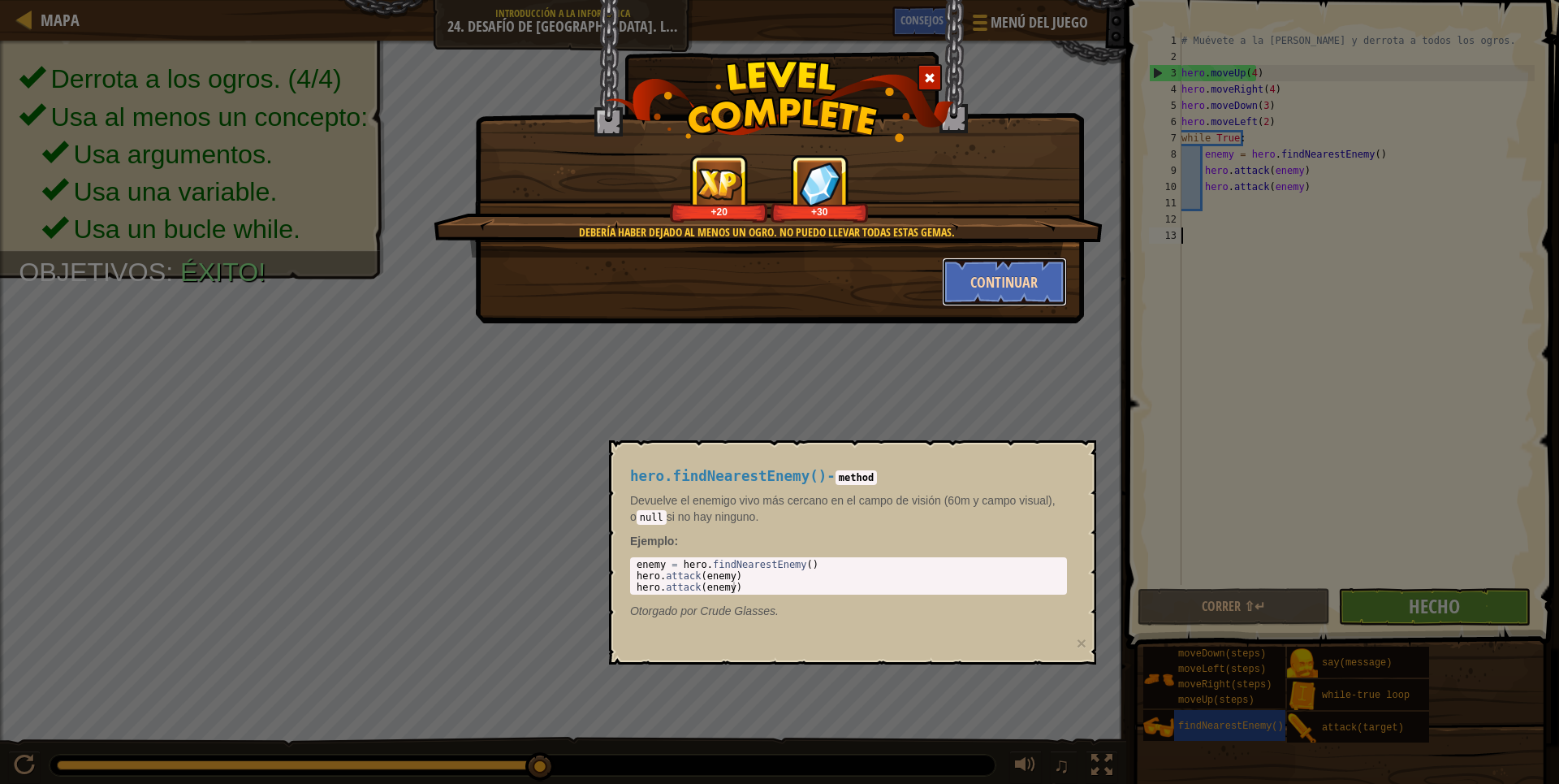
click at [1011, 283] on button "Continuar" at bounding box center [1004, 282] width 126 height 48
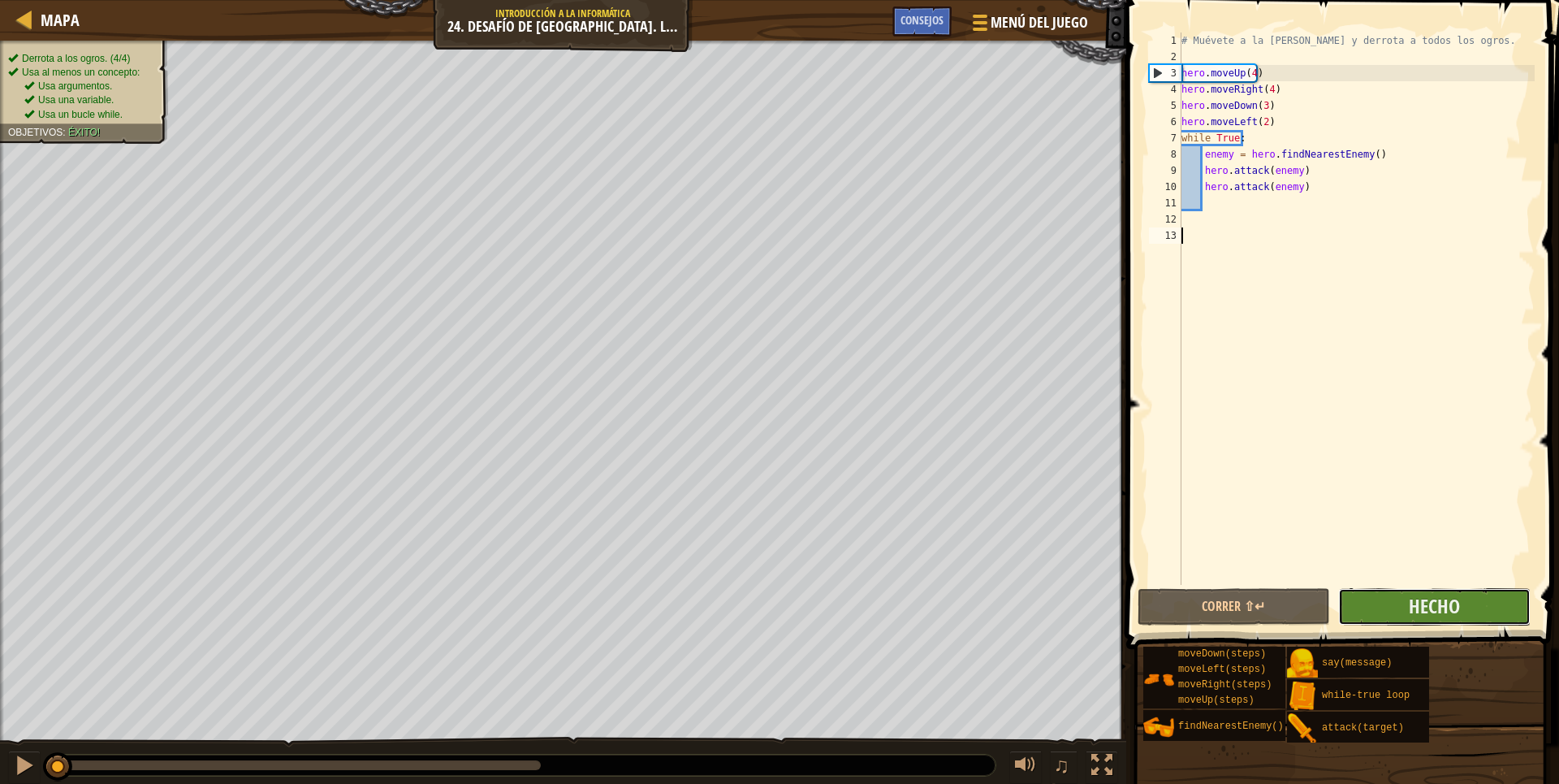
click at [1461, 607] on button "Hecho" at bounding box center [1434, 607] width 192 height 38
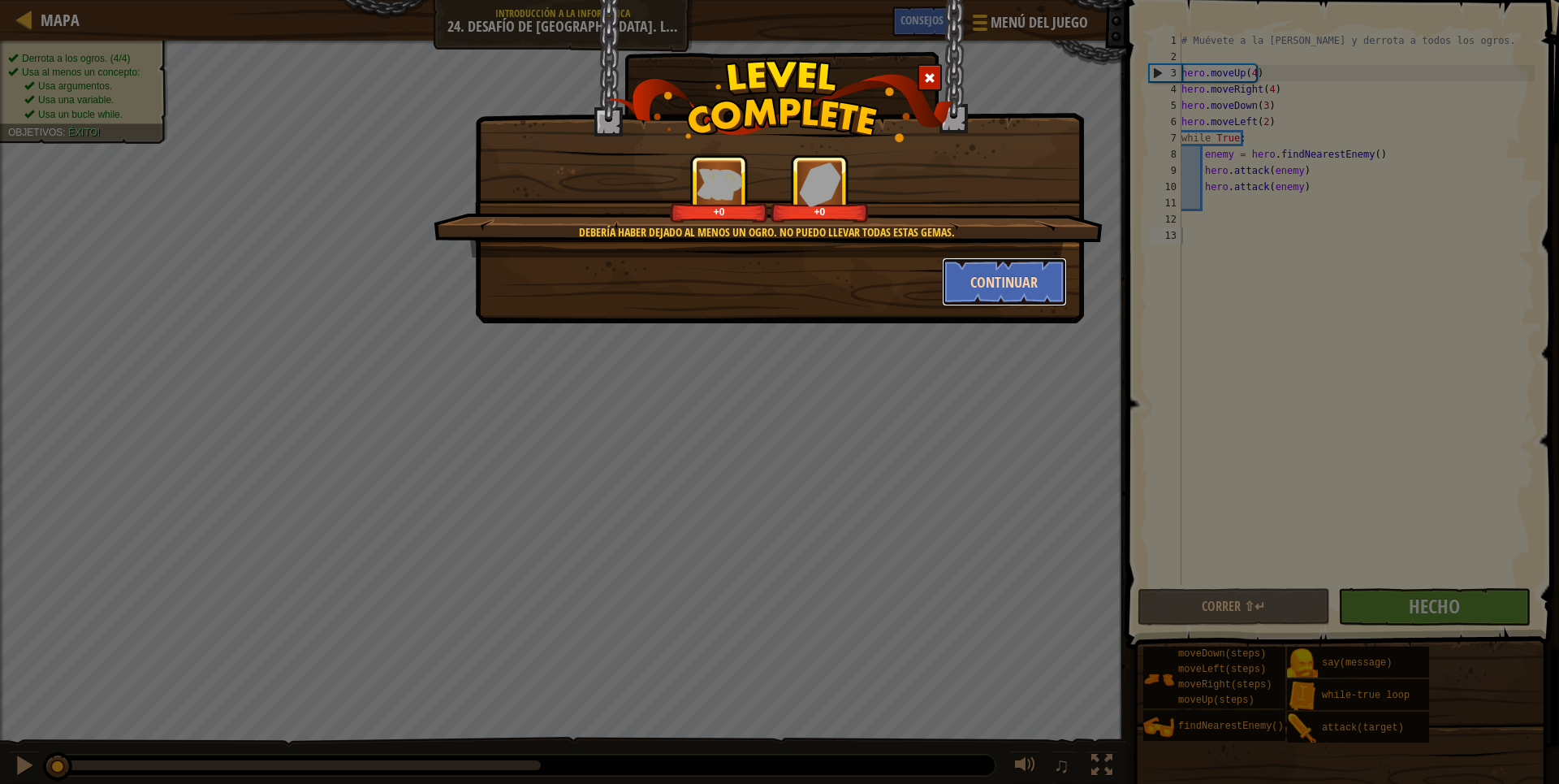
click at [1024, 274] on button "Continuar" at bounding box center [1004, 282] width 126 height 48
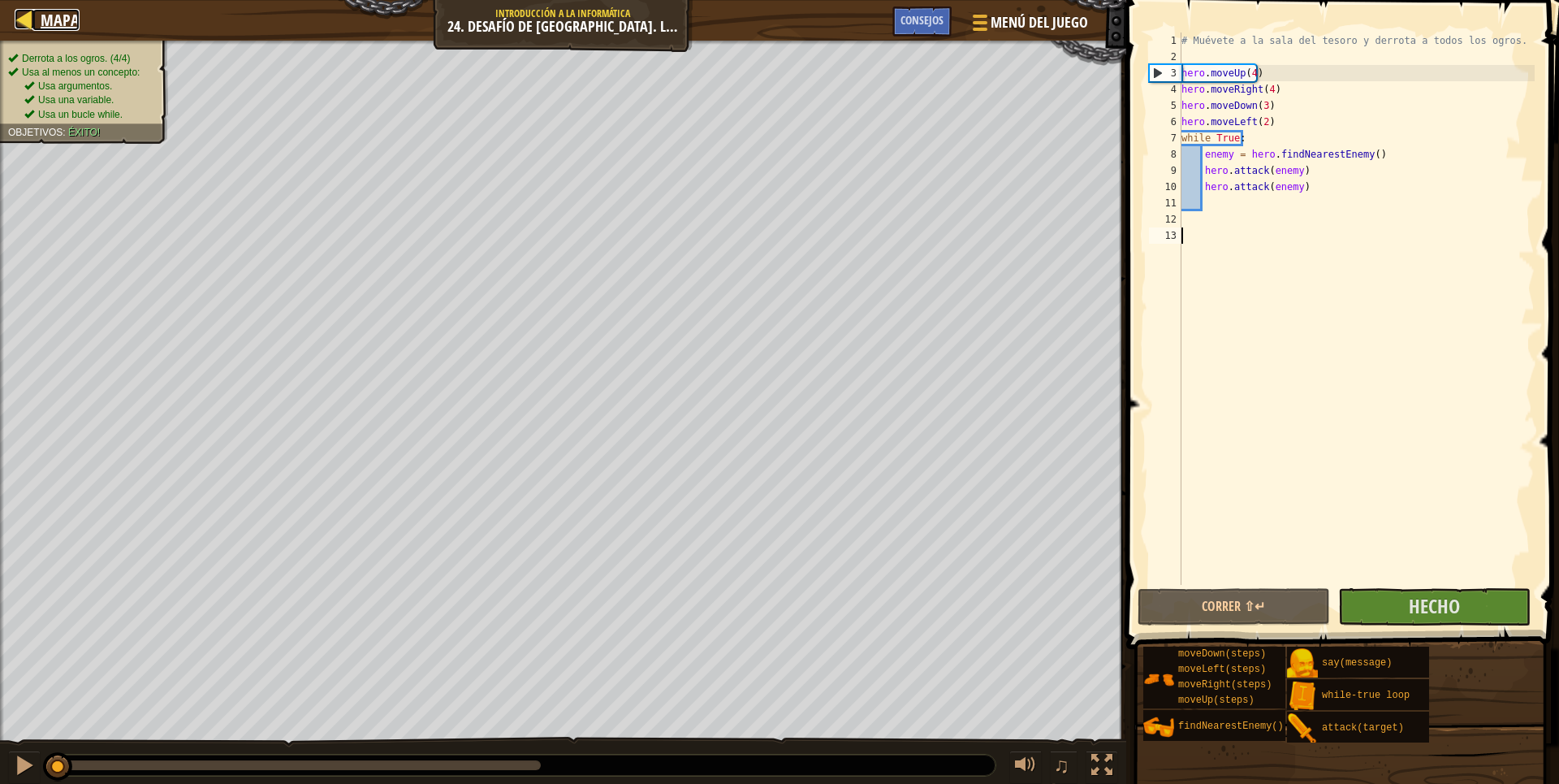
click at [20, 16] on div at bounding box center [25, 19] width 21 height 21
select select "es-ES"
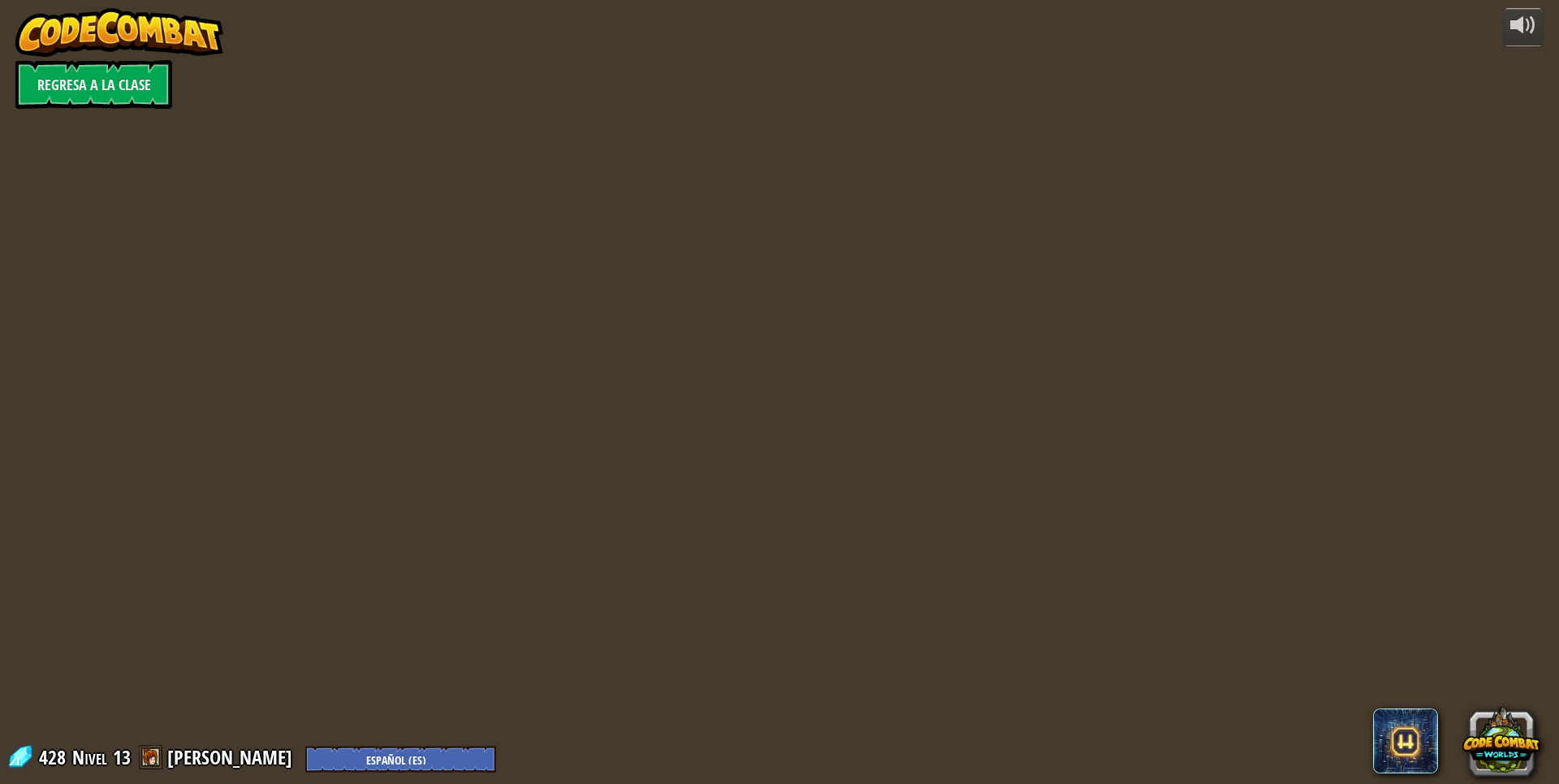
select select "es-ES"
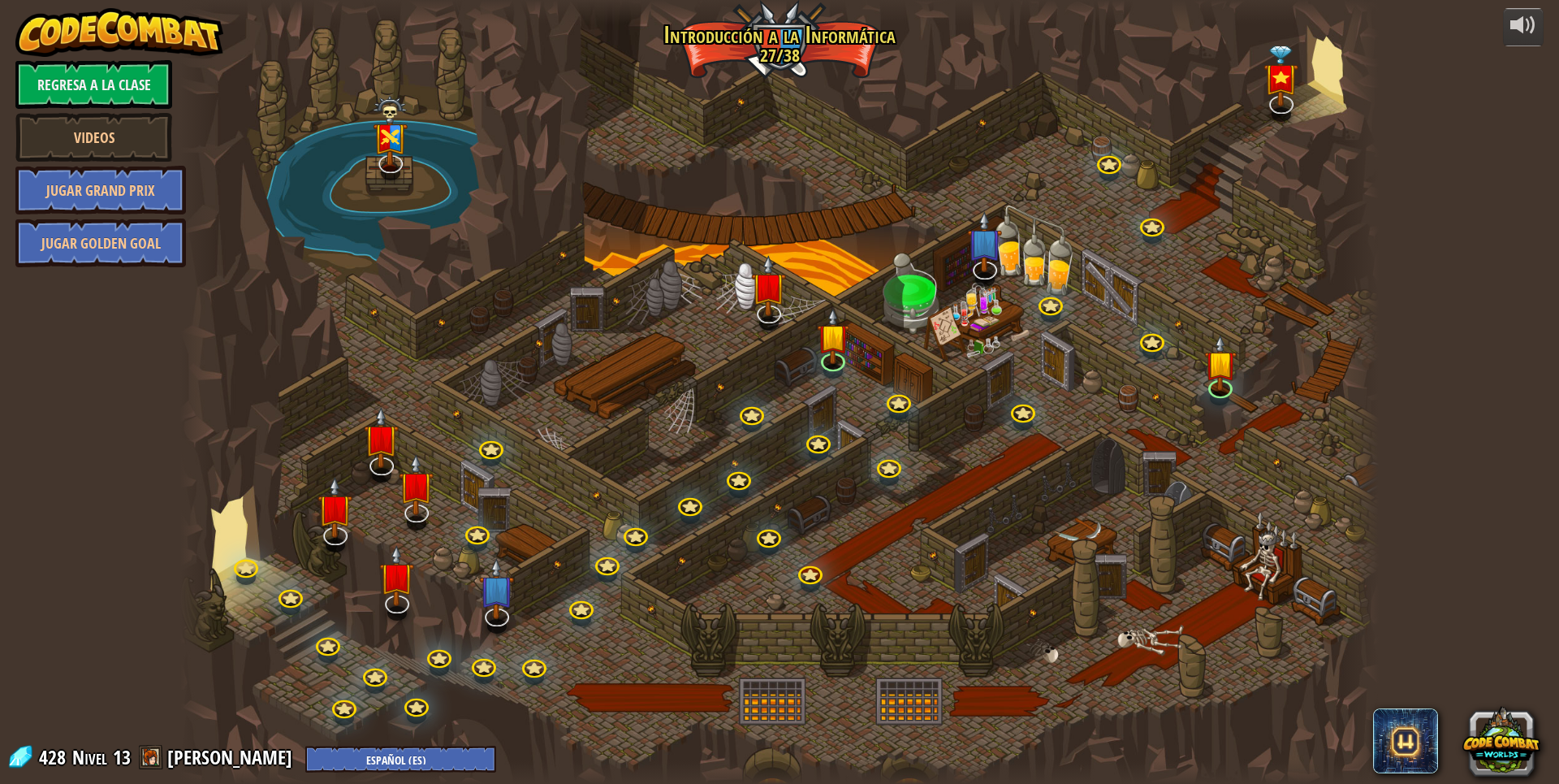
select select "es-ES"
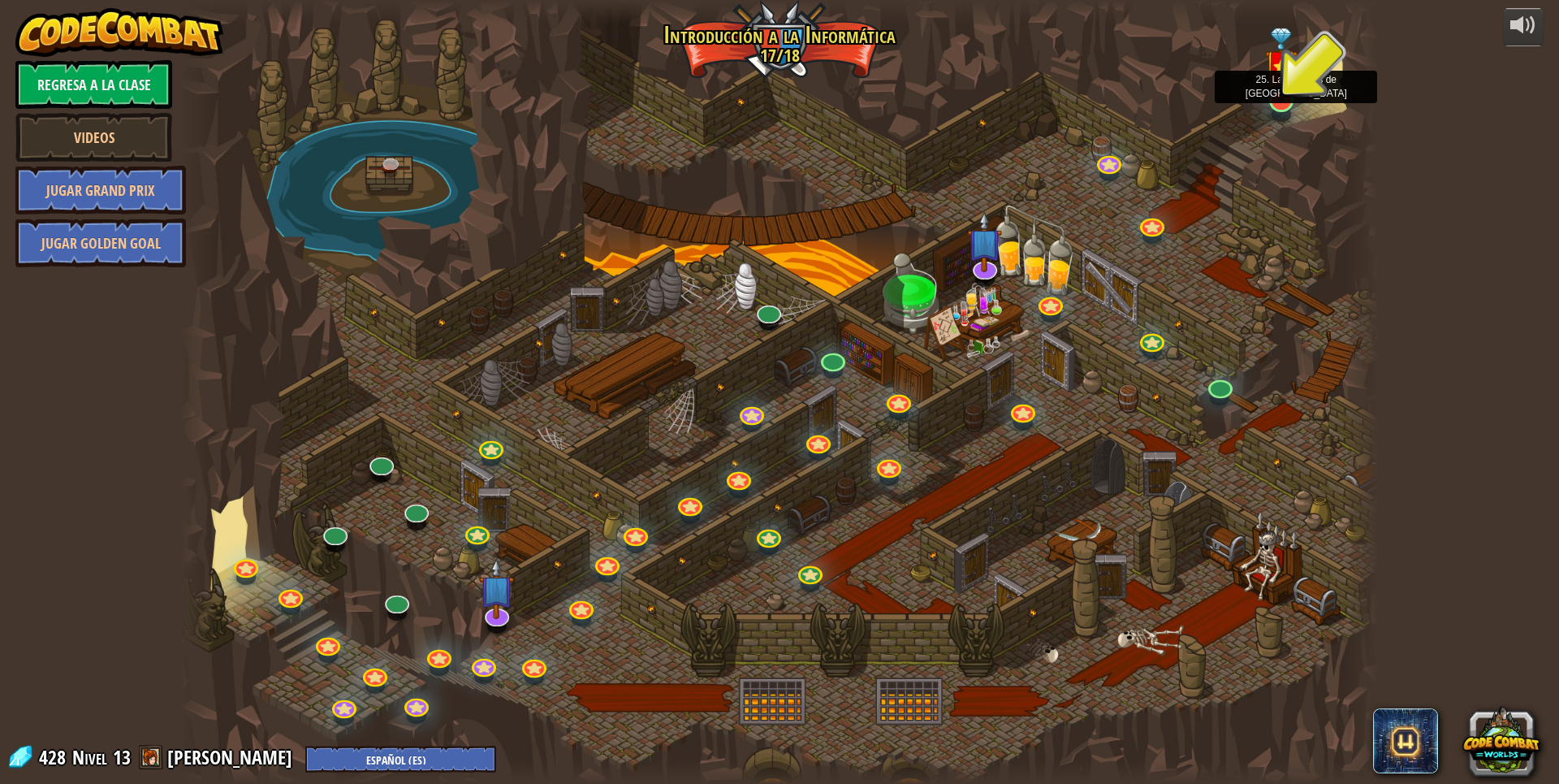
click at [1282, 97] on img at bounding box center [1282, 65] width 33 height 75
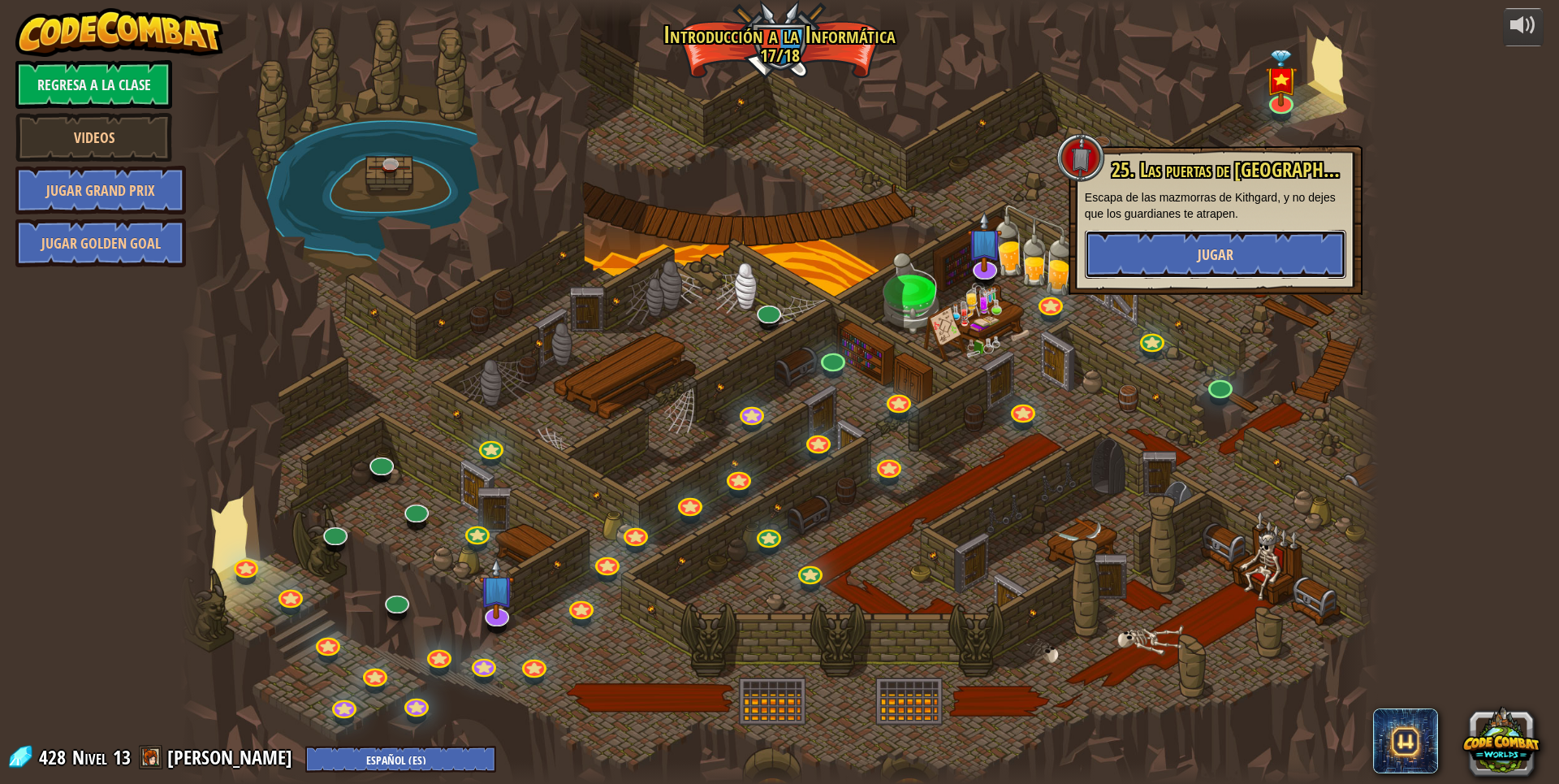
click at [1217, 253] on span "Jugar" at bounding box center [1216, 254] width 36 height 21
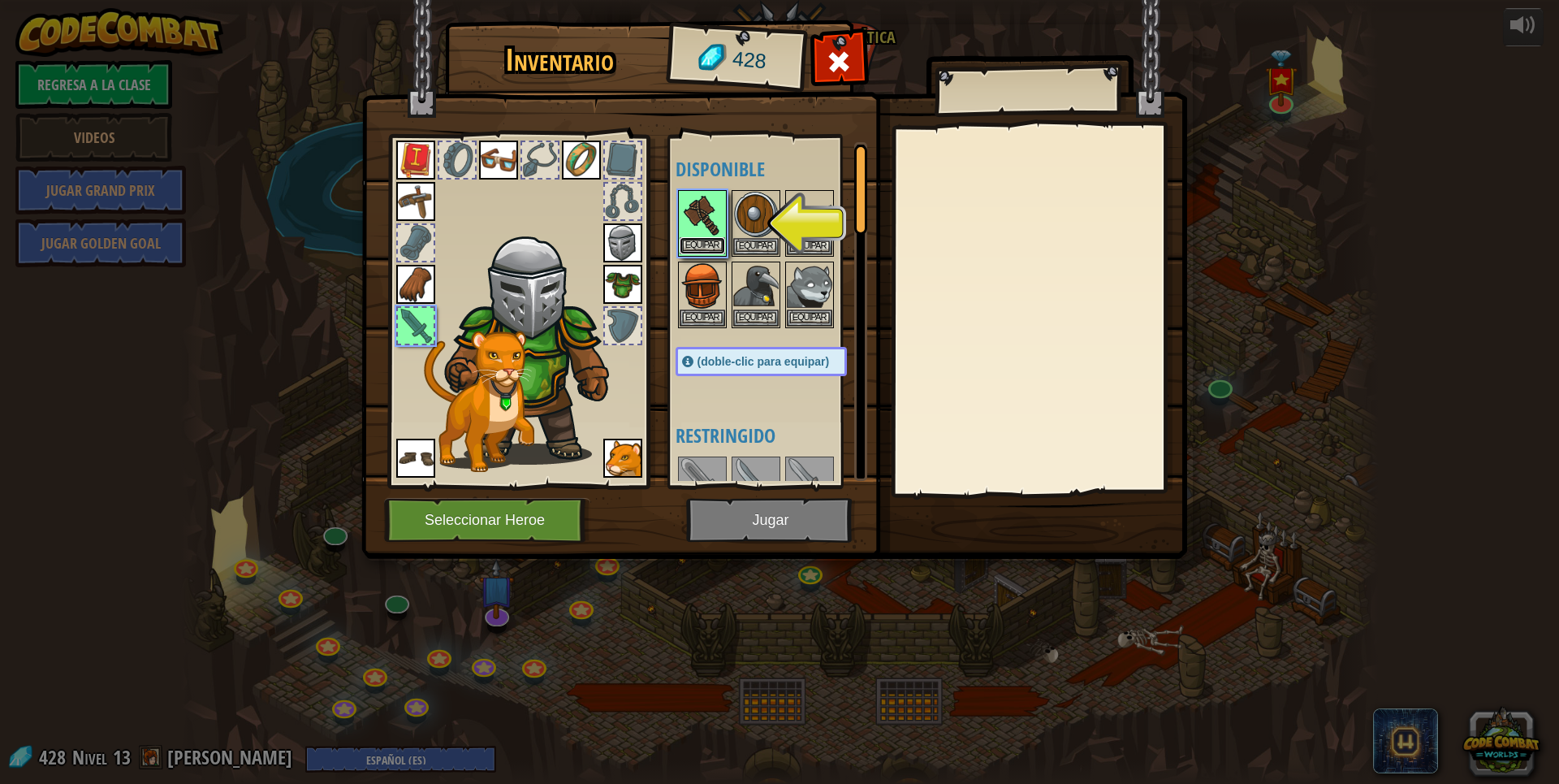
click at [713, 241] on button "Equipar" at bounding box center [702, 245] width 45 height 17
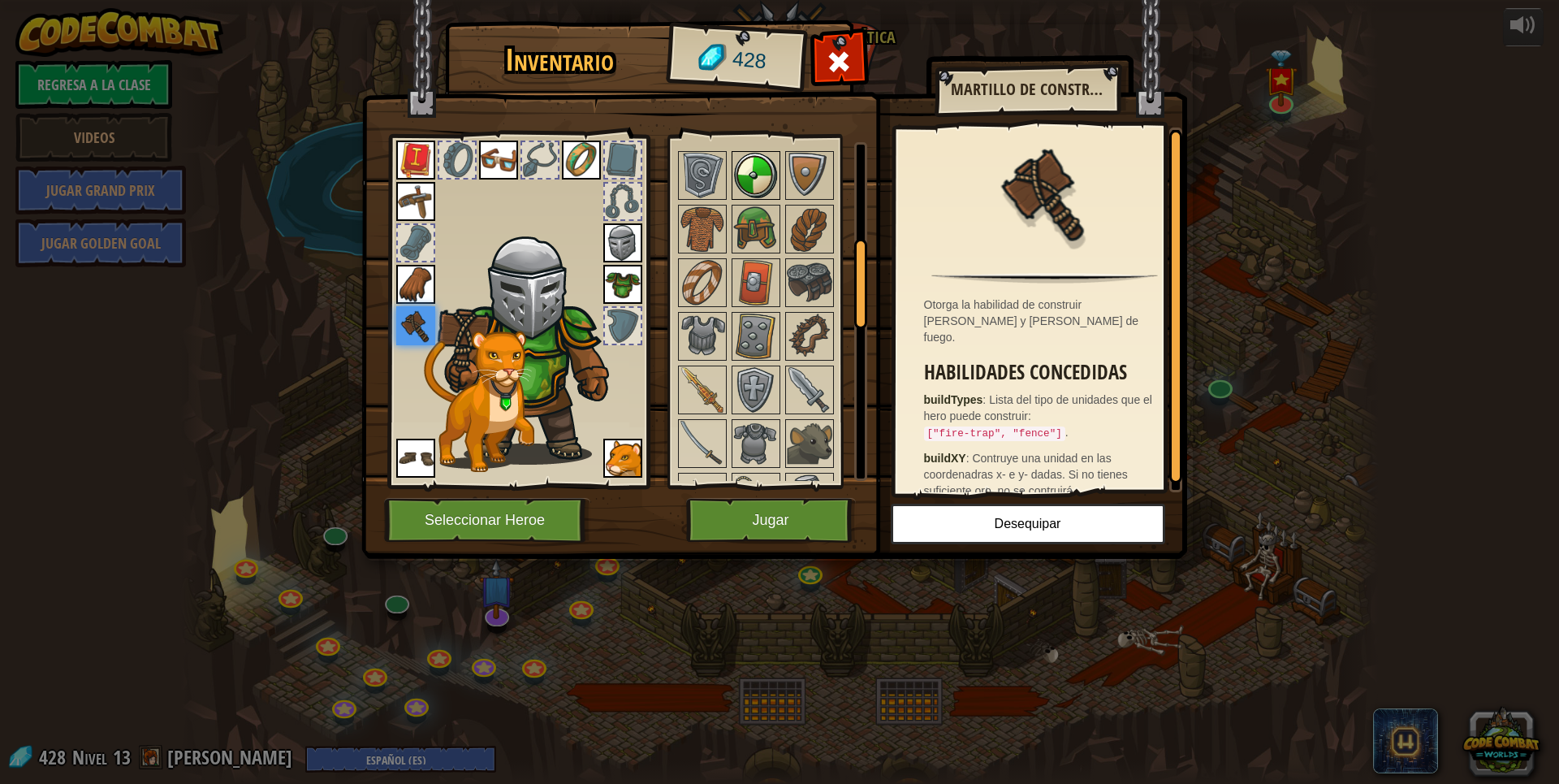
scroll to position [406, 0]
click at [688, 351] on img at bounding box center [702, 335] width 45 height 45
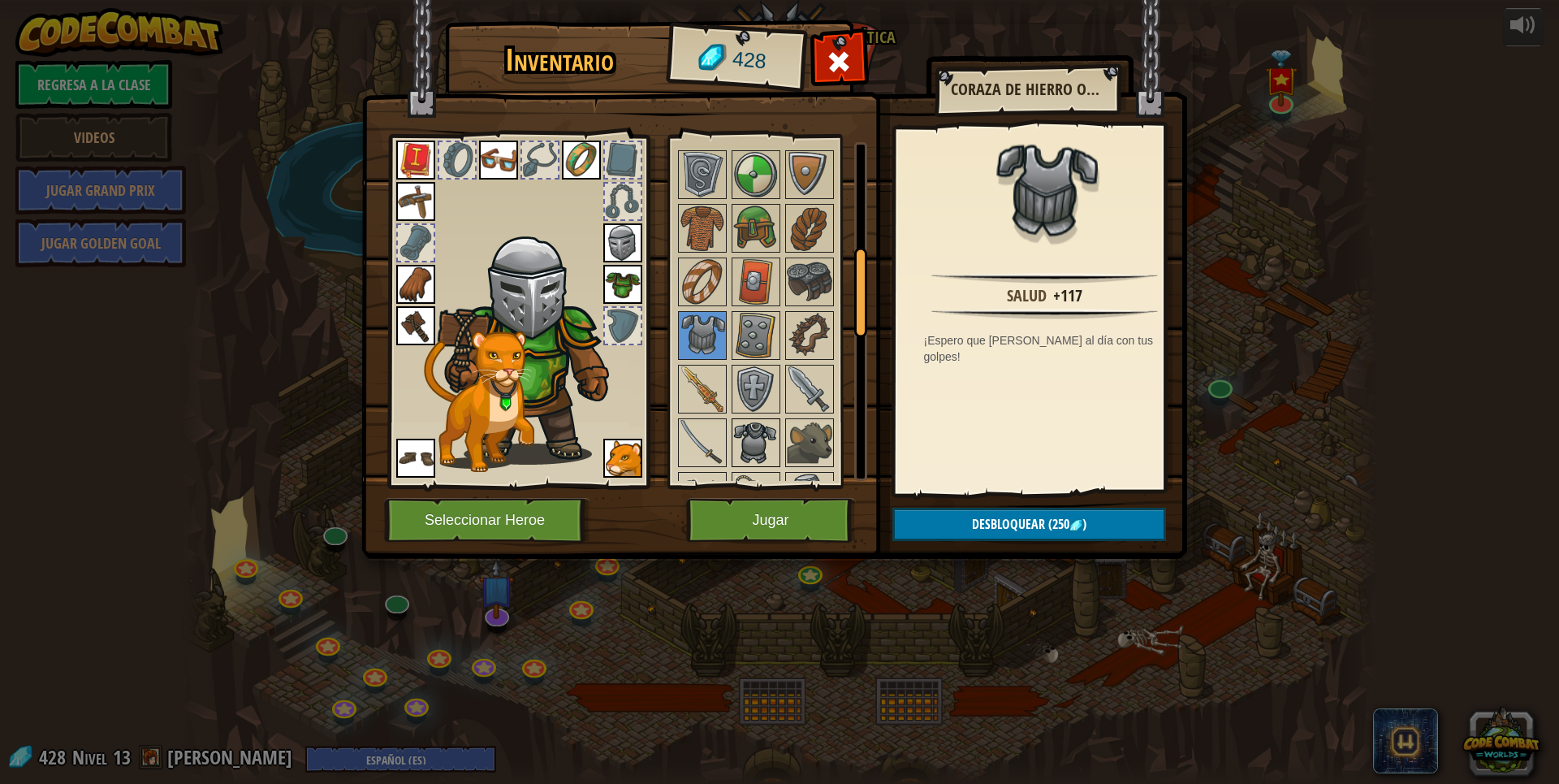
click at [758, 456] on img at bounding box center [755, 442] width 45 height 45
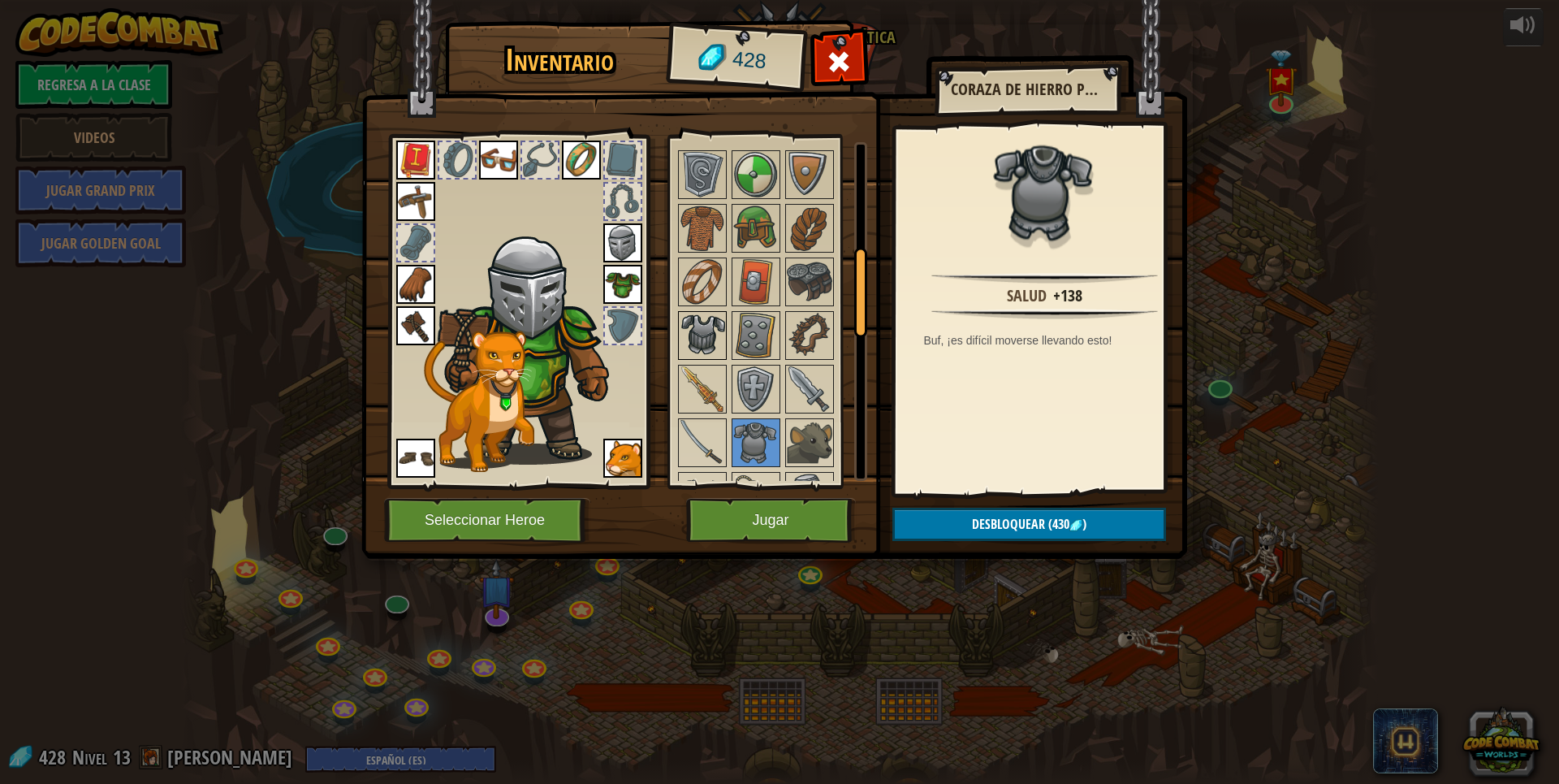
click at [699, 351] on img at bounding box center [702, 335] width 45 height 45
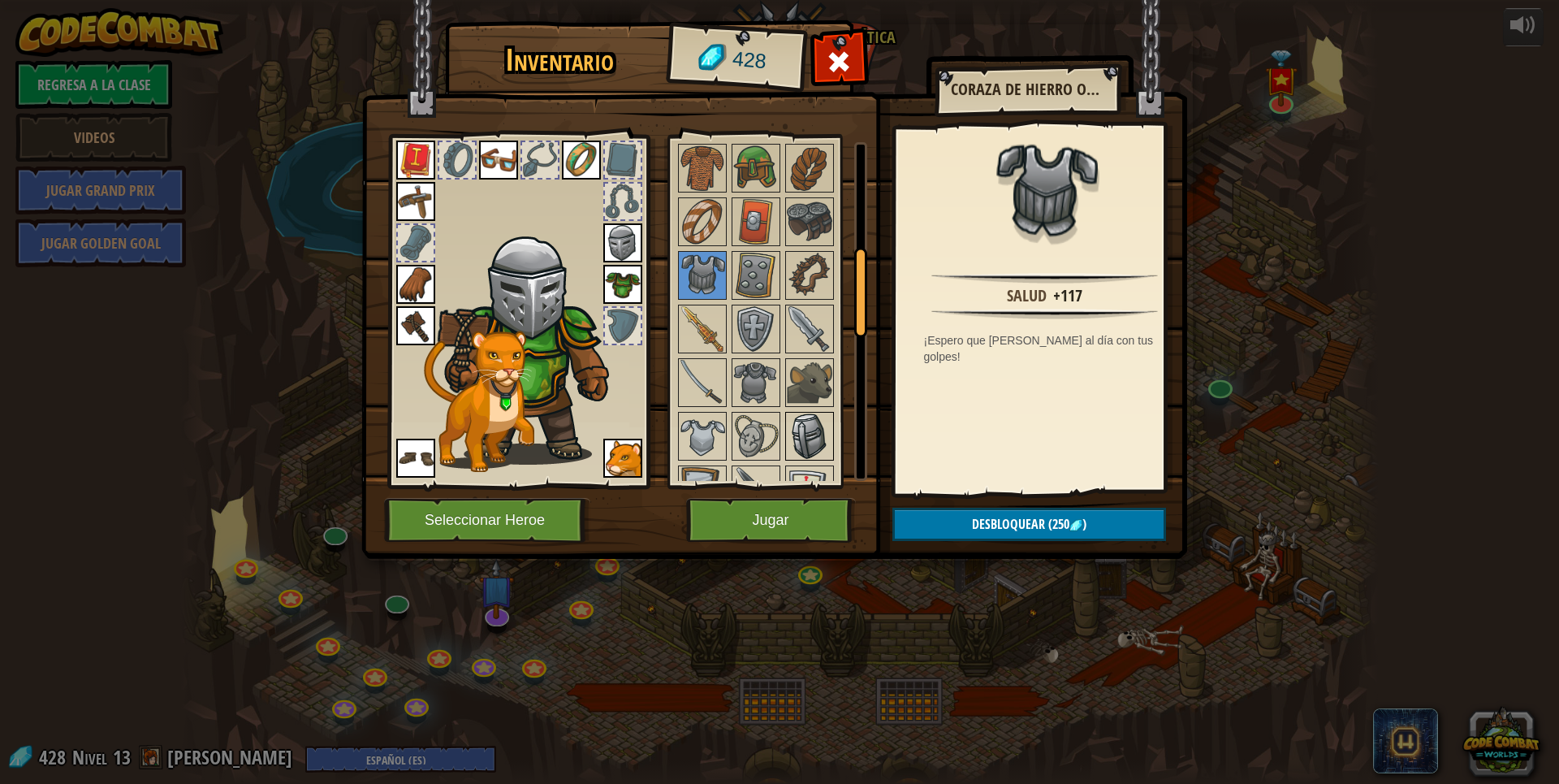
scroll to position [487, 0]
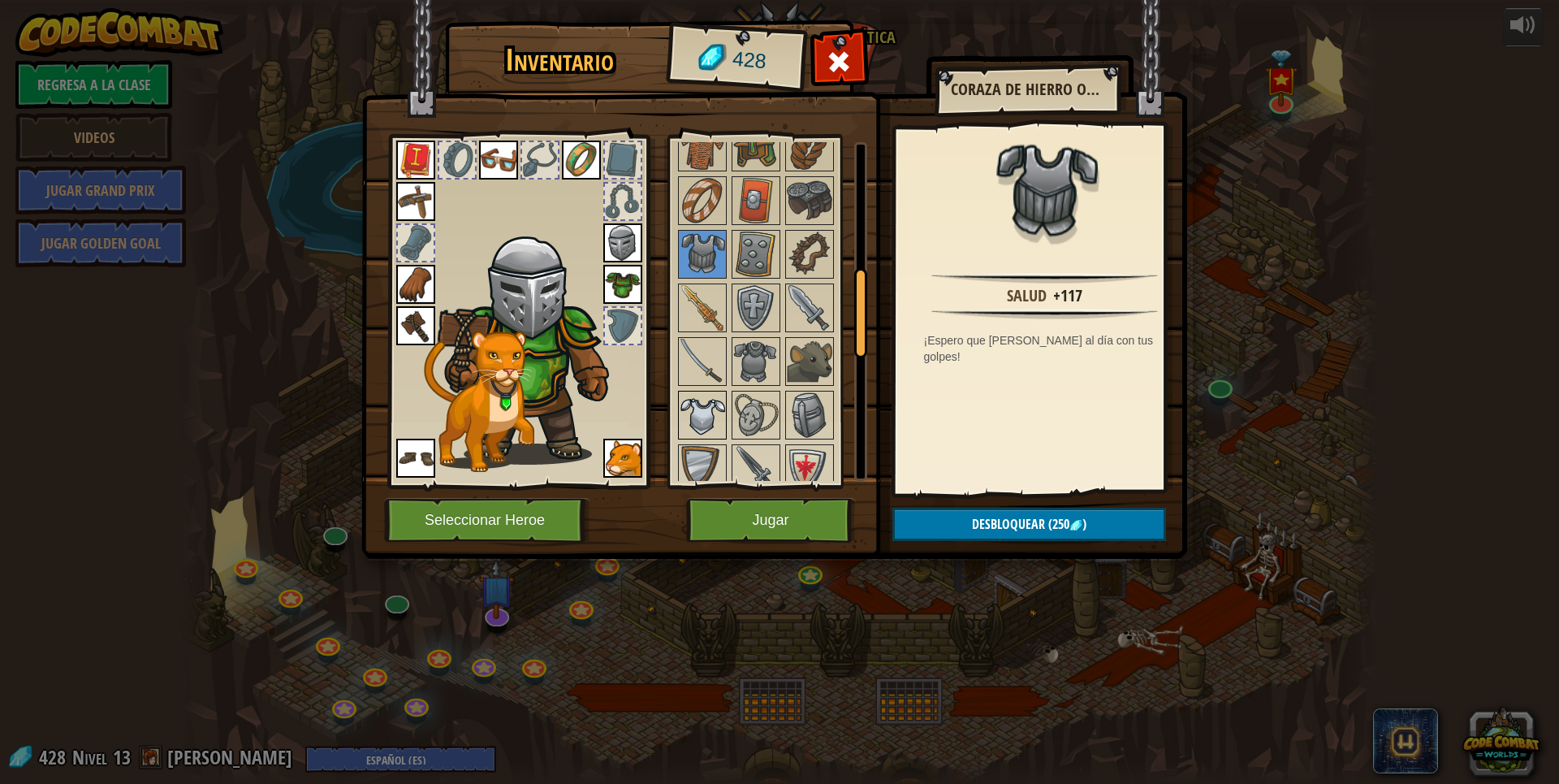
click at [685, 436] on img at bounding box center [702, 415] width 45 height 45
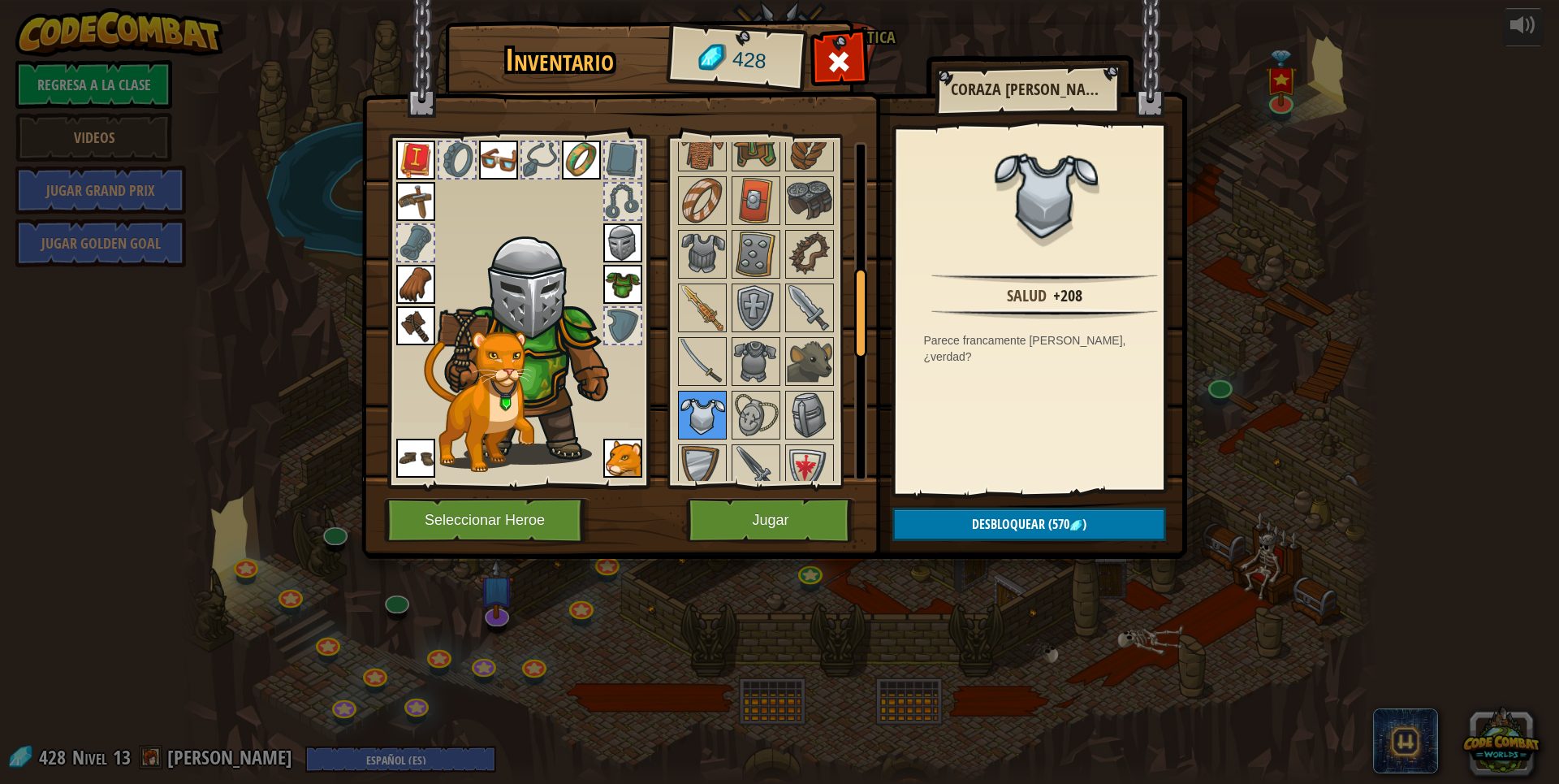
drag, startPoint x: 685, startPoint y: 436, endPoint x: 691, endPoint y: 430, distance: 8.5
click at [686, 436] on img at bounding box center [702, 415] width 45 height 45
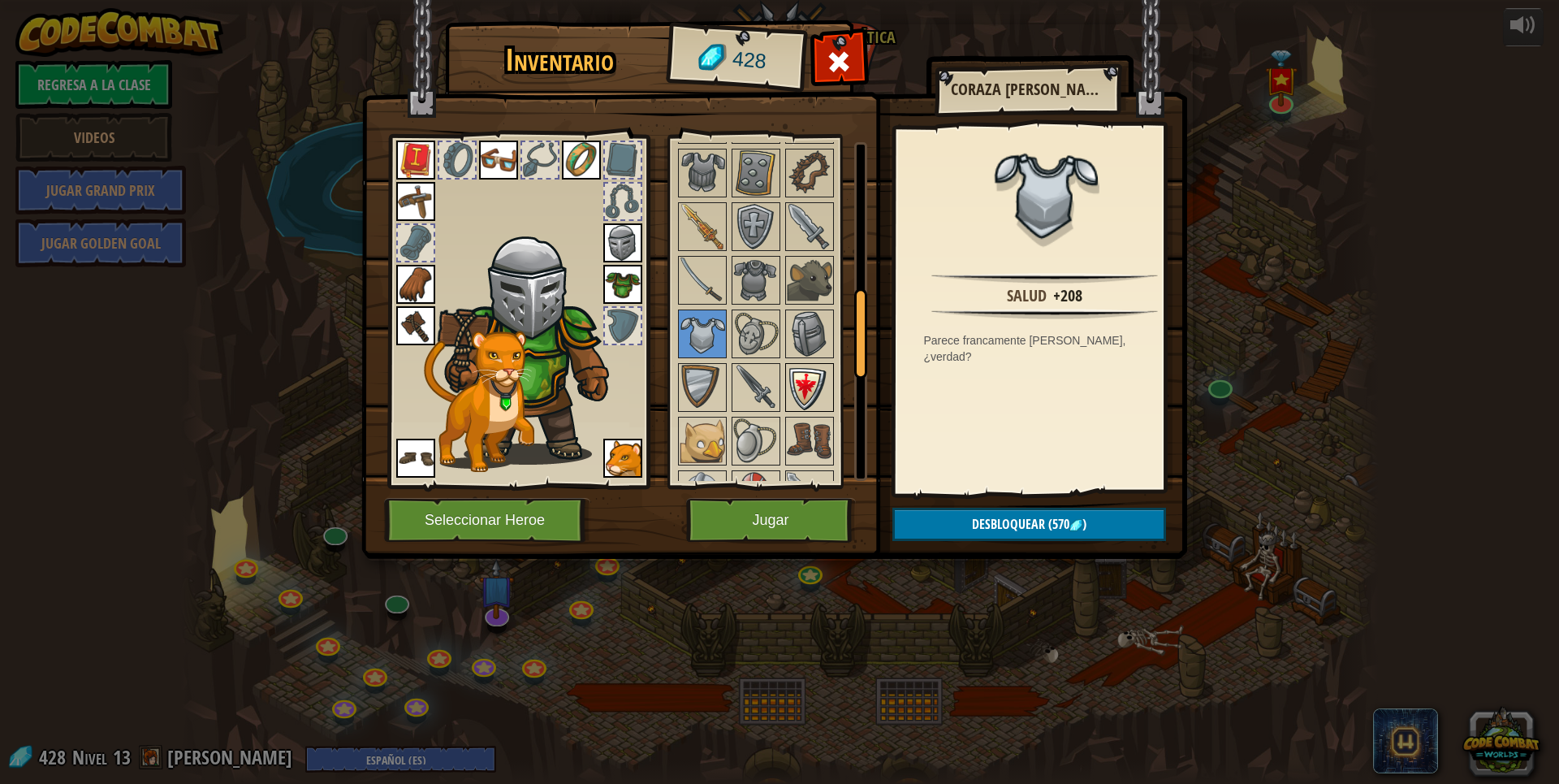
click at [807, 392] on img at bounding box center [809, 387] width 45 height 45
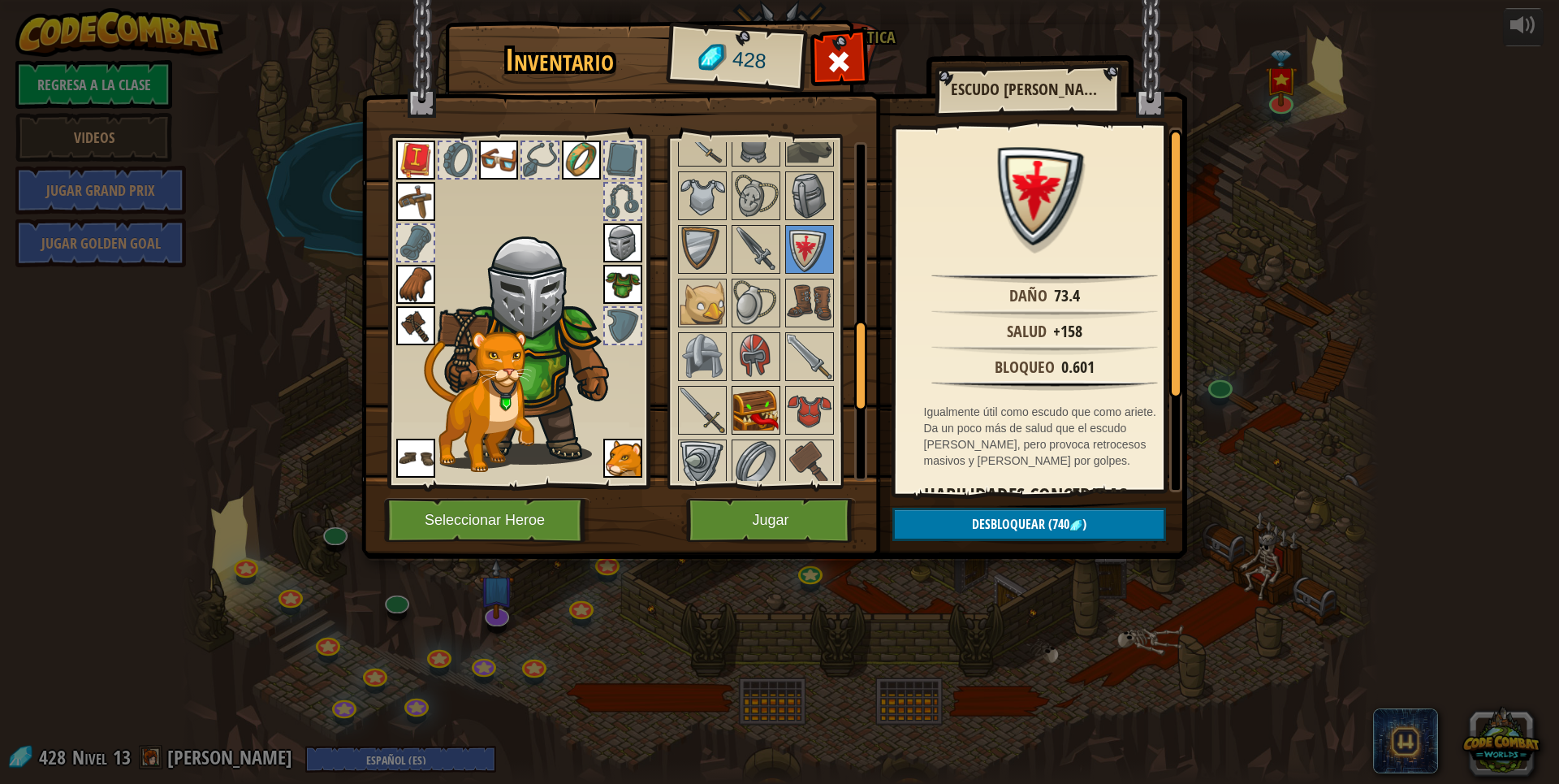
scroll to position [731, 0]
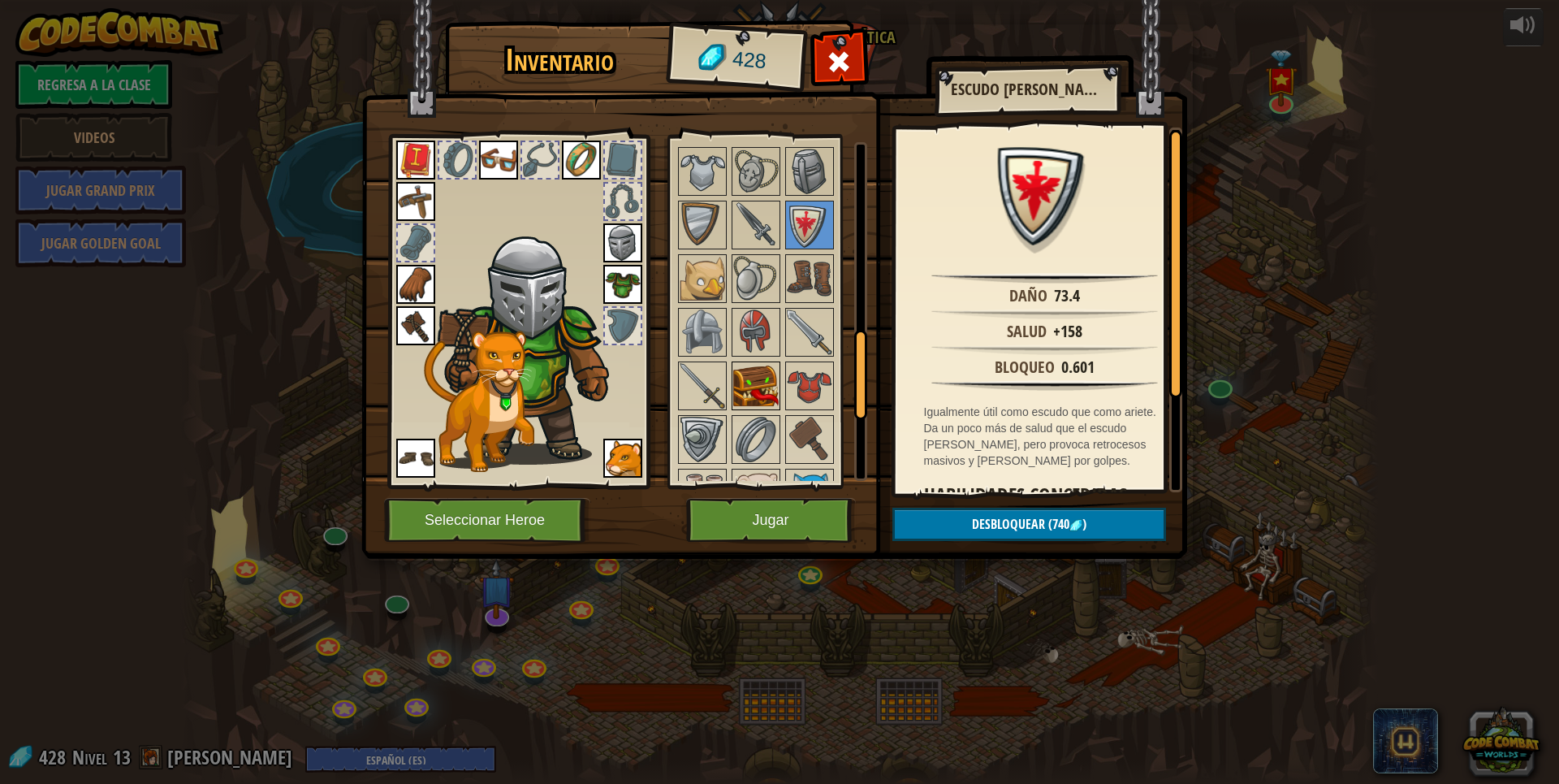
click at [745, 392] on img at bounding box center [755, 385] width 45 height 45
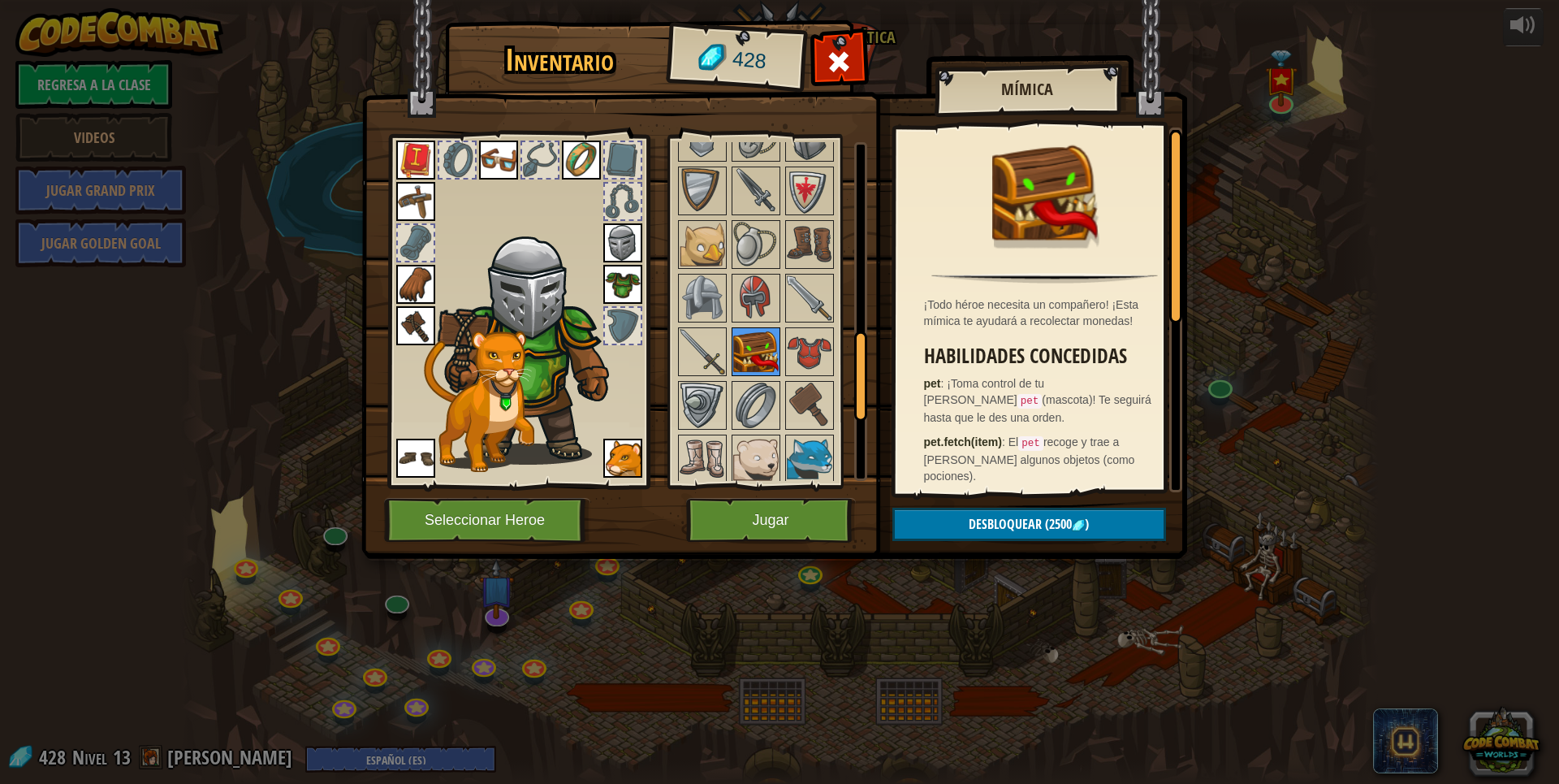
scroll to position [812, 0]
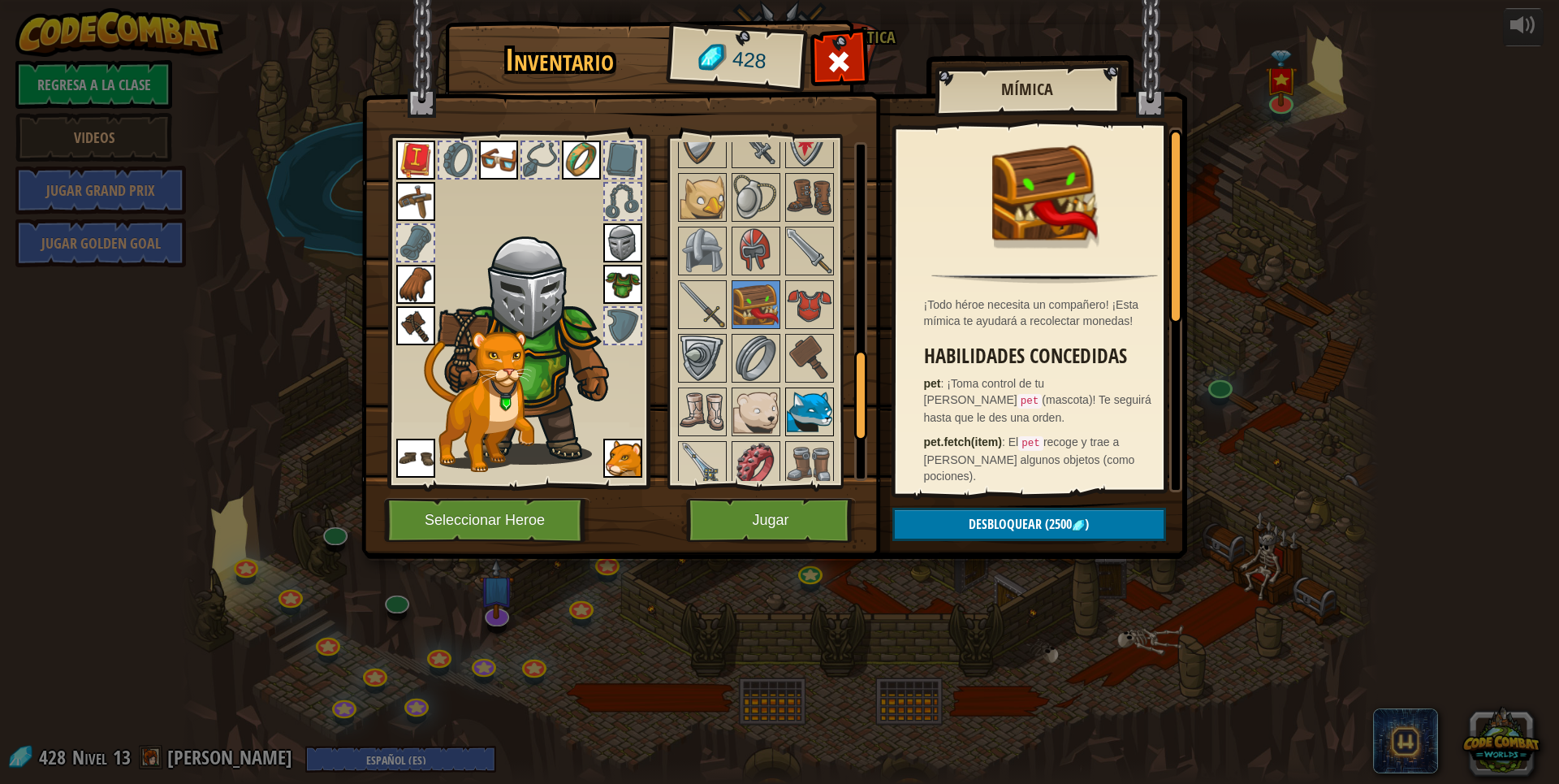
click at [818, 422] on img at bounding box center [809, 411] width 45 height 45
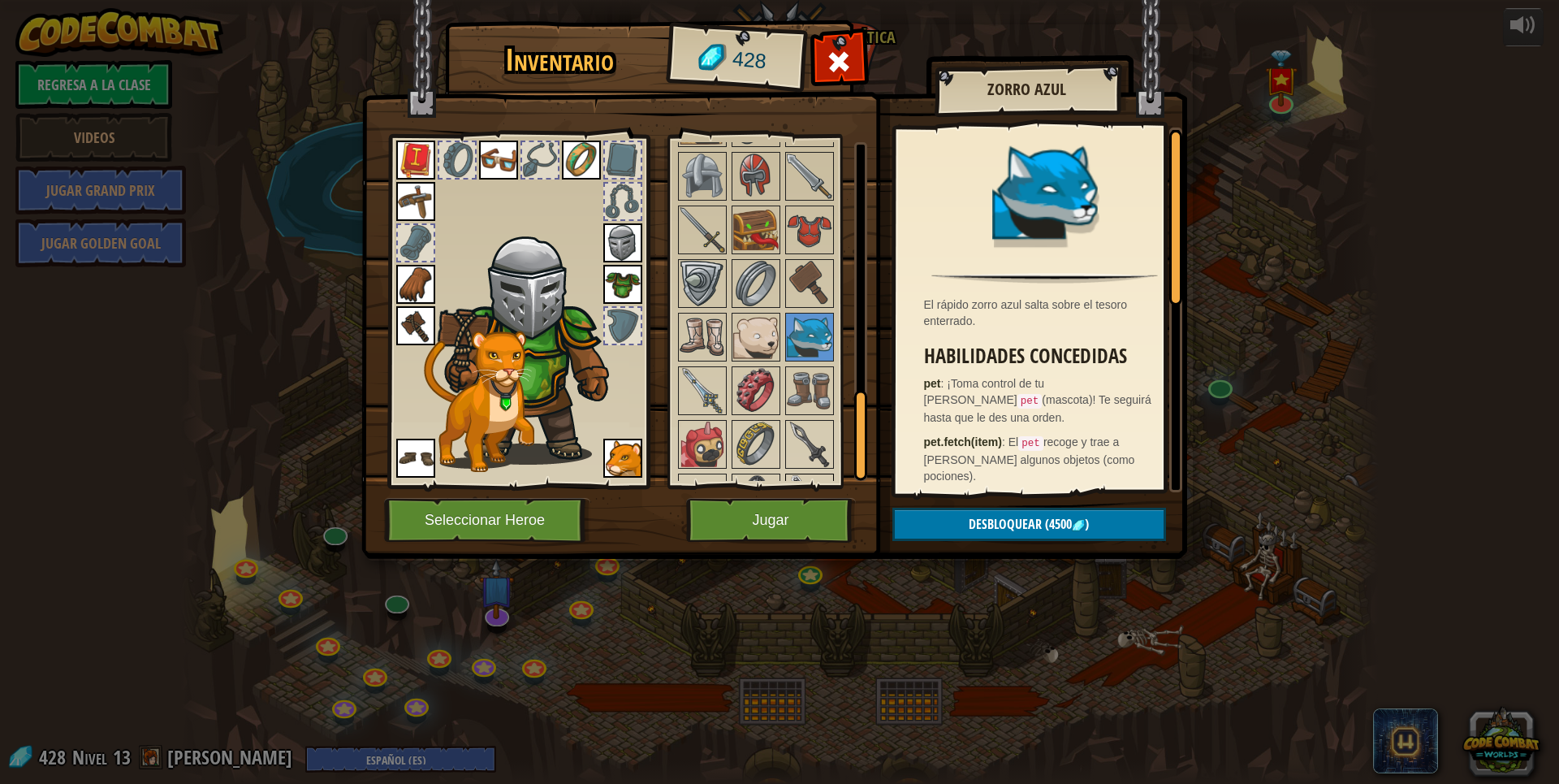
scroll to position [974, 0]
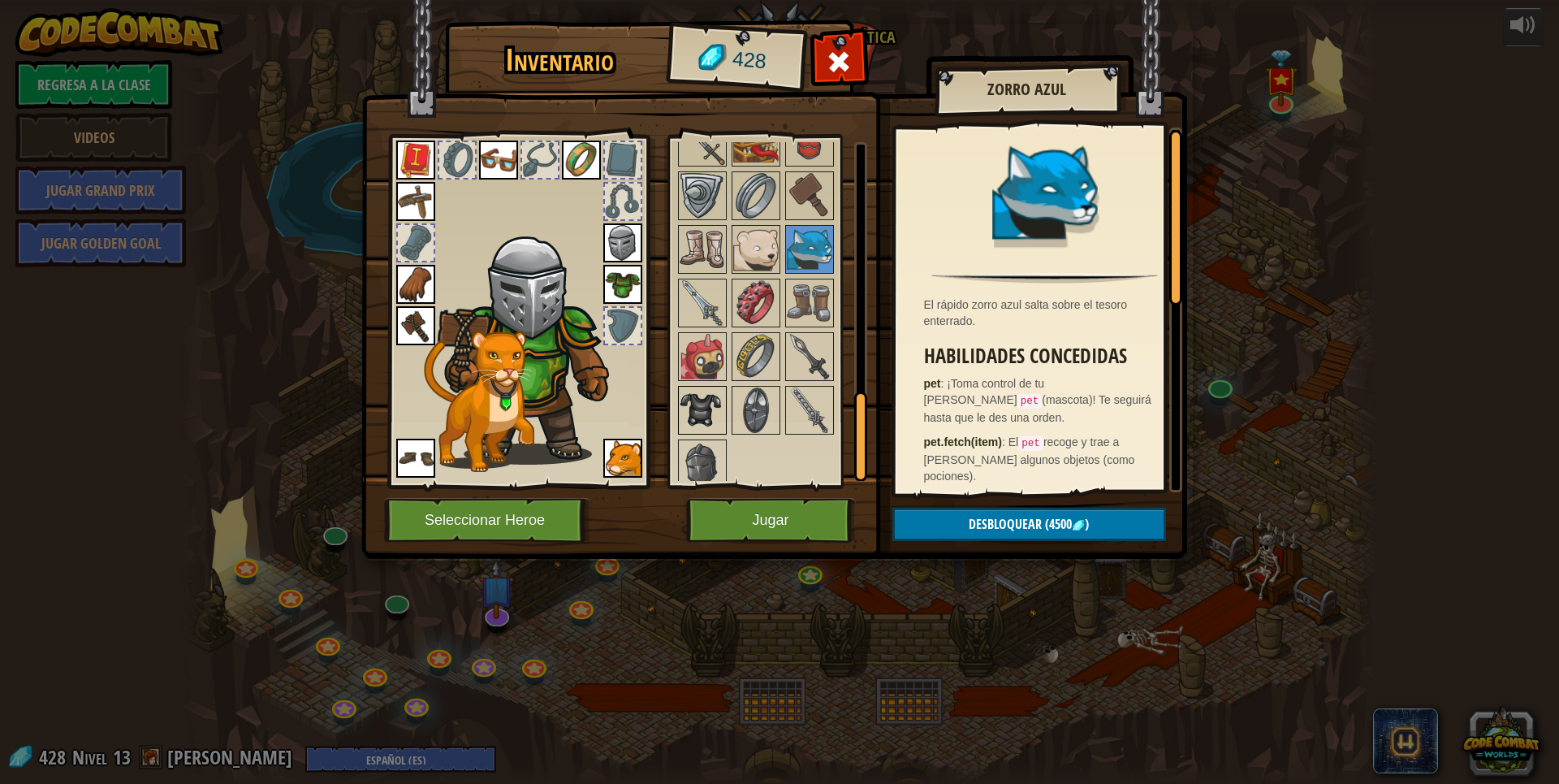
click at [701, 429] on img at bounding box center [702, 410] width 45 height 45
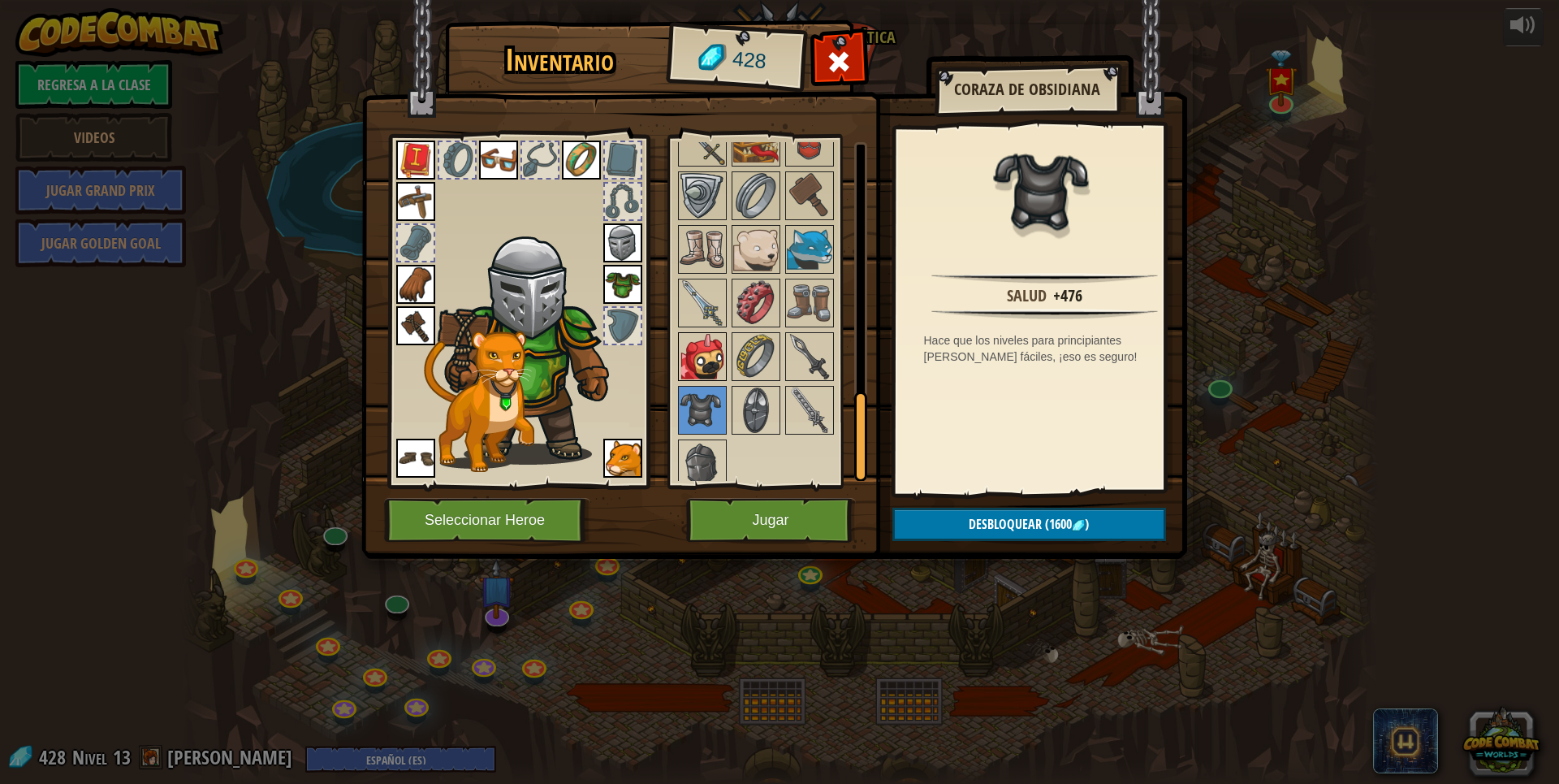
click at [704, 379] on img at bounding box center [702, 356] width 45 height 45
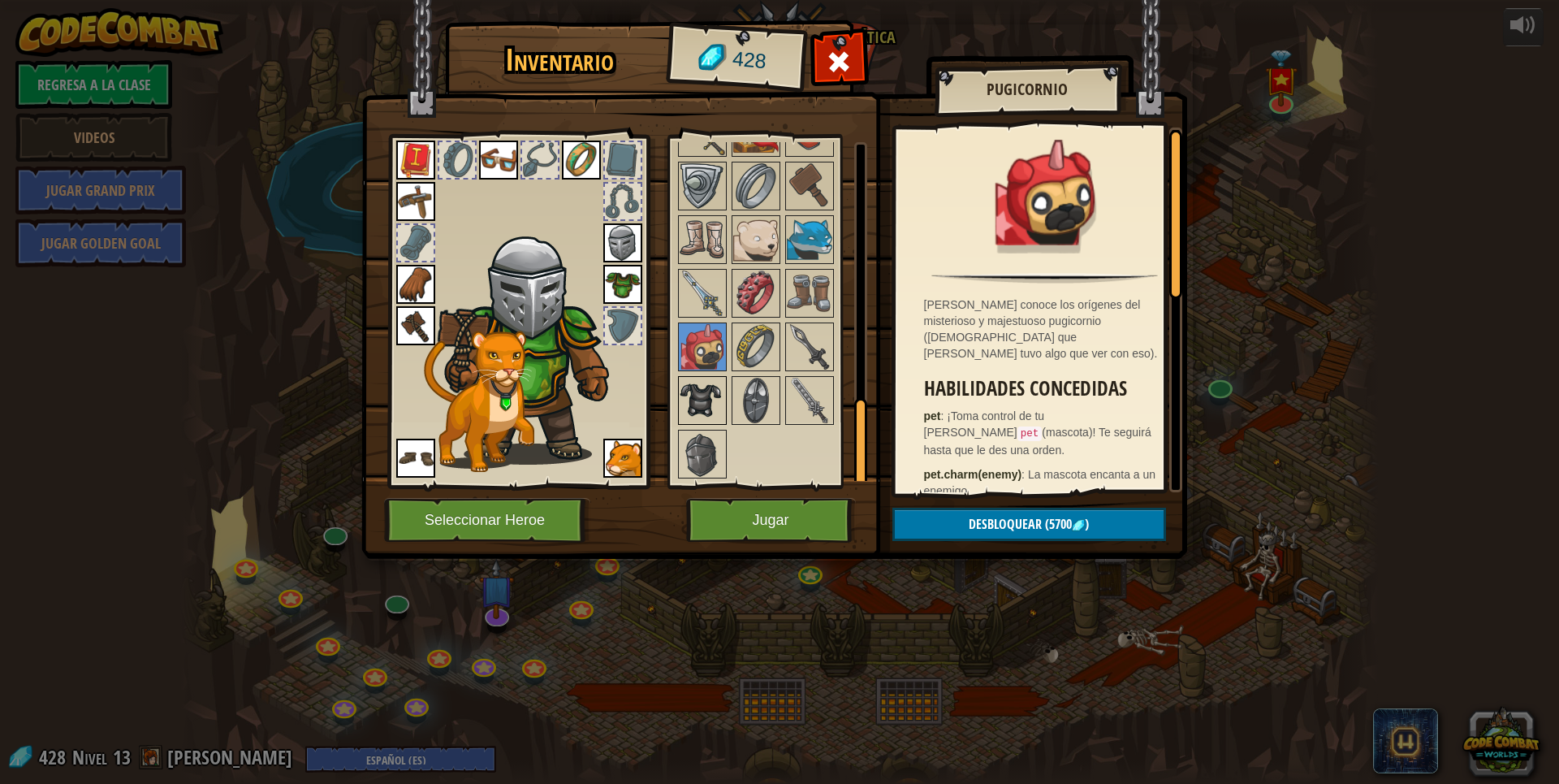
scroll to position [1001, 0]
click at [717, 453] on img at bounding box center [702, 453] width 45 height 45
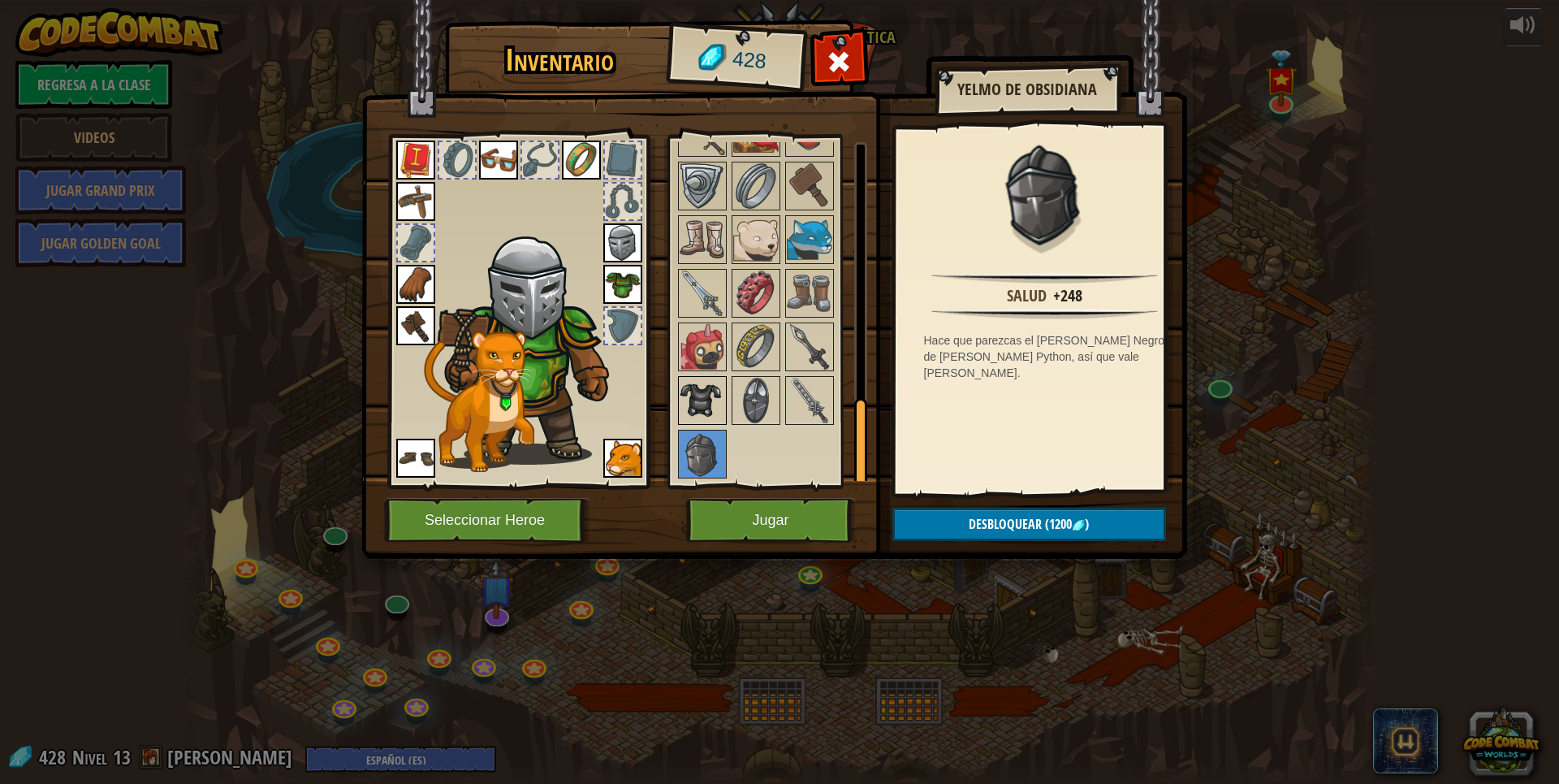
click at [692, 398] on img at bounding box center [702, 400] width 45 height 45
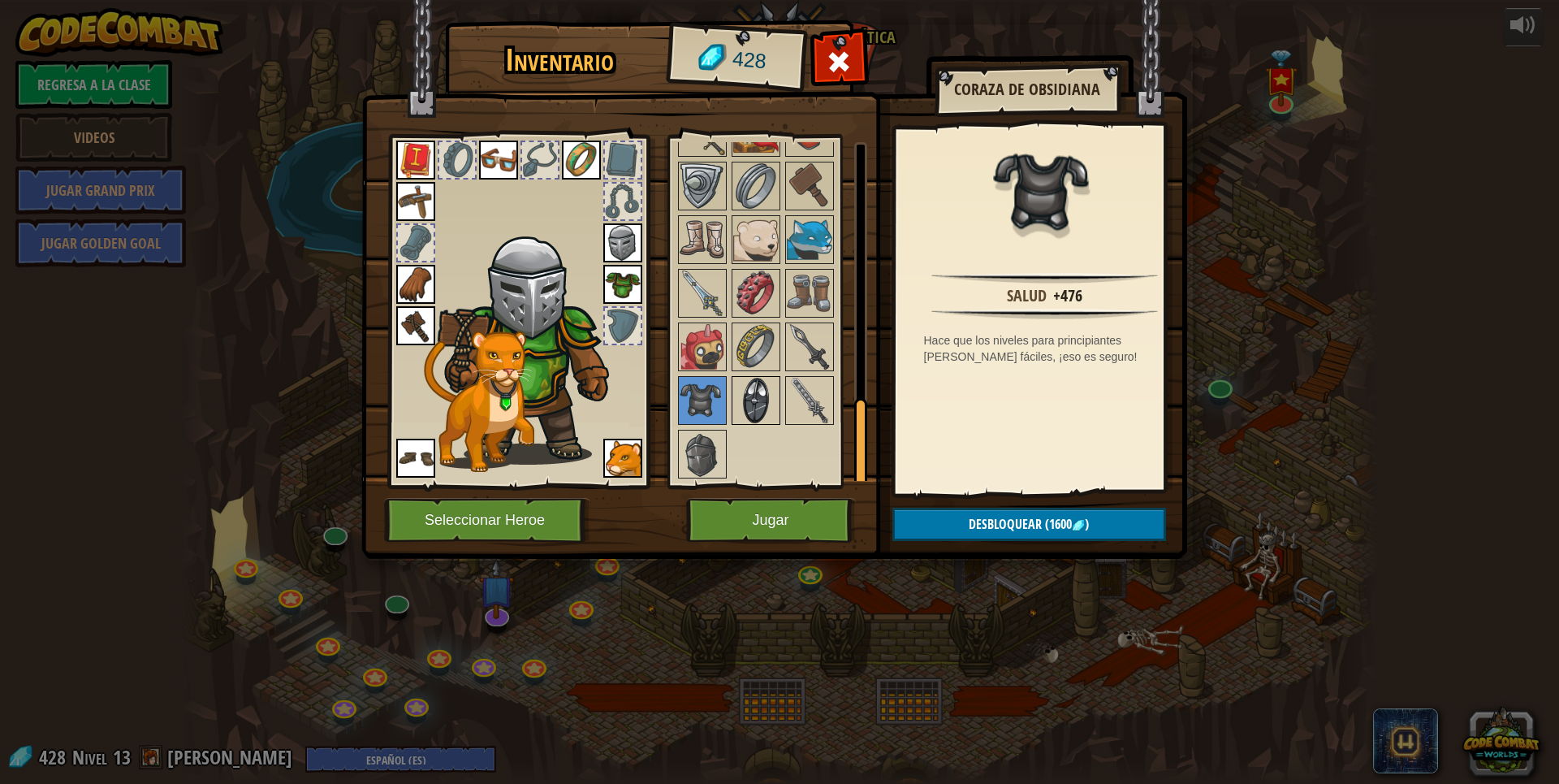
click at [764, 397] on img at bounding box center [755, 400] width 45 height 45
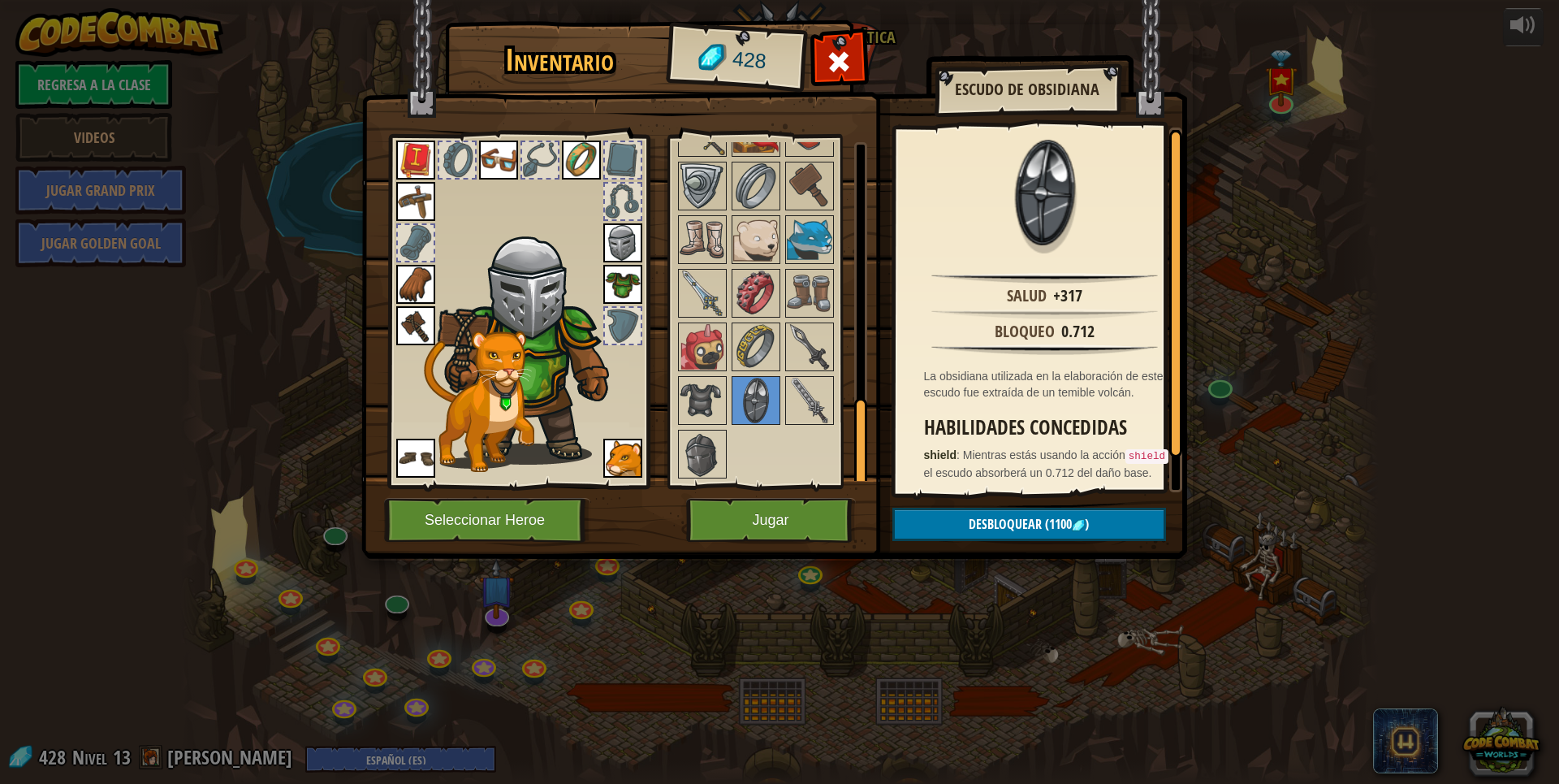
drag, startPoint x: 862, startPoint y: 394, endPoint x: 843, endPoint y: 401, distance: 20.2
click at [862, 395] on div at bounding box center [861, 311] width 13 height 338
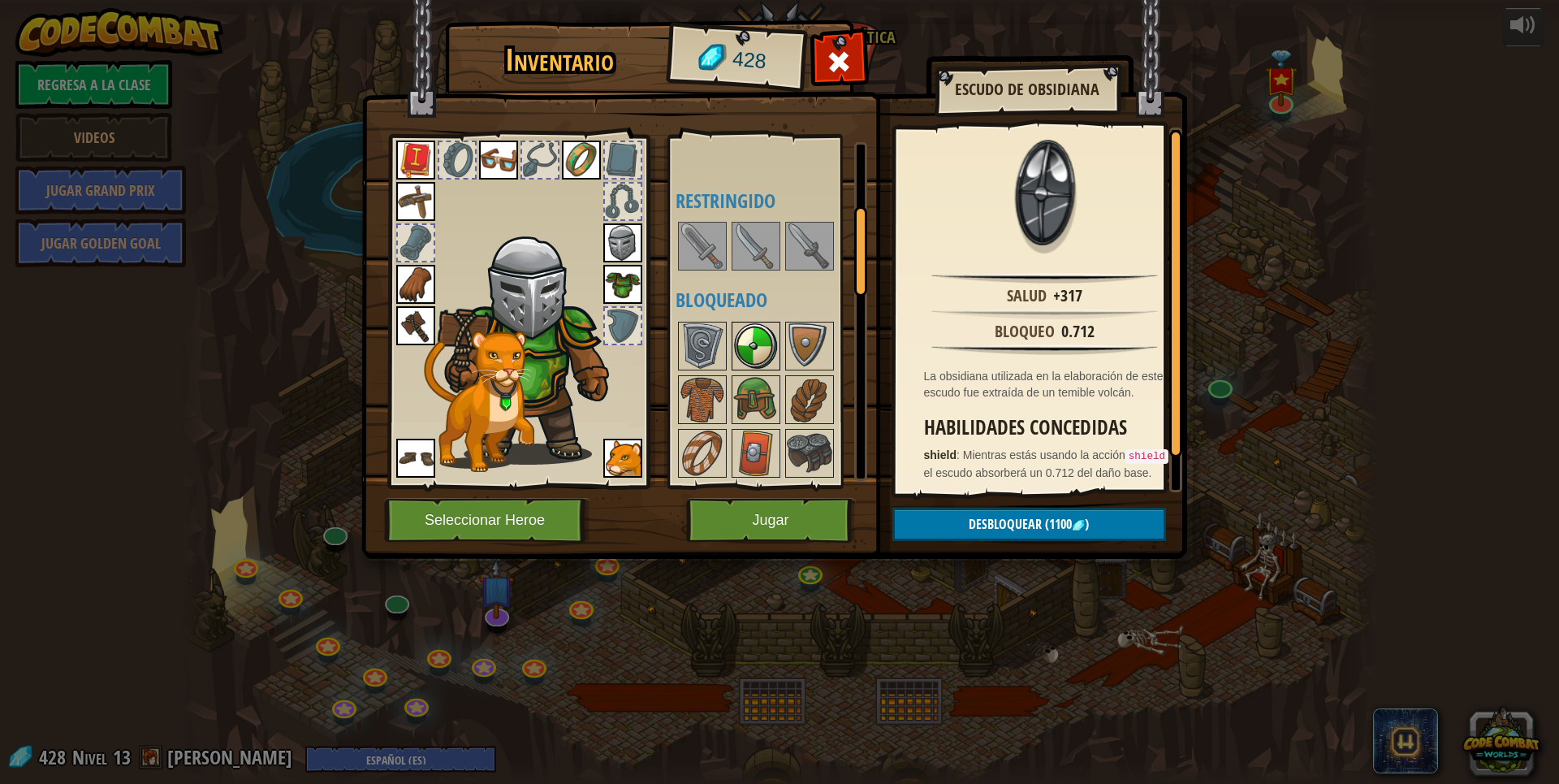
scroll to position [244, 0]
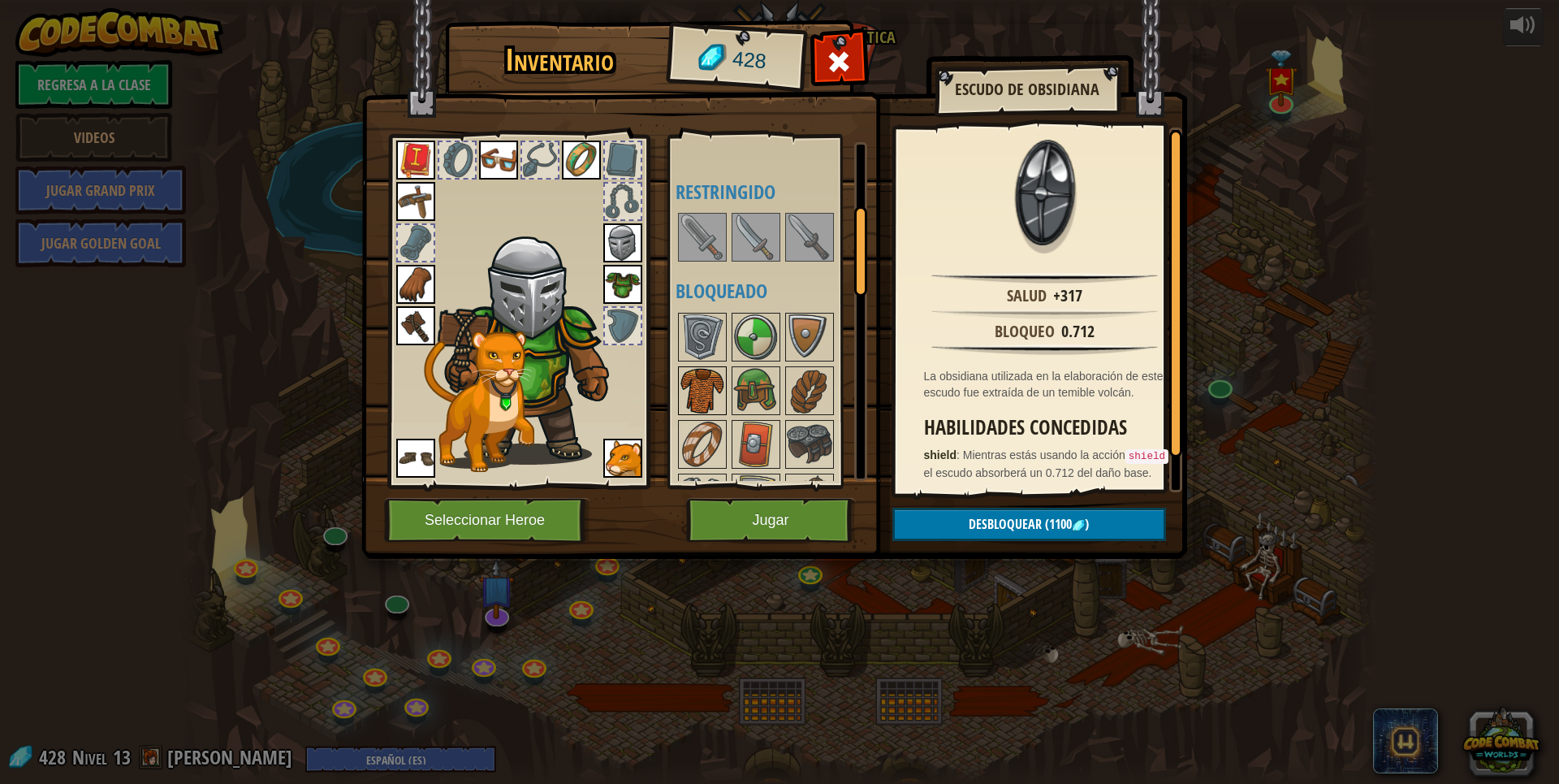
click at [715, 392] on img at bounding box center [702, 390] width 45 height 45
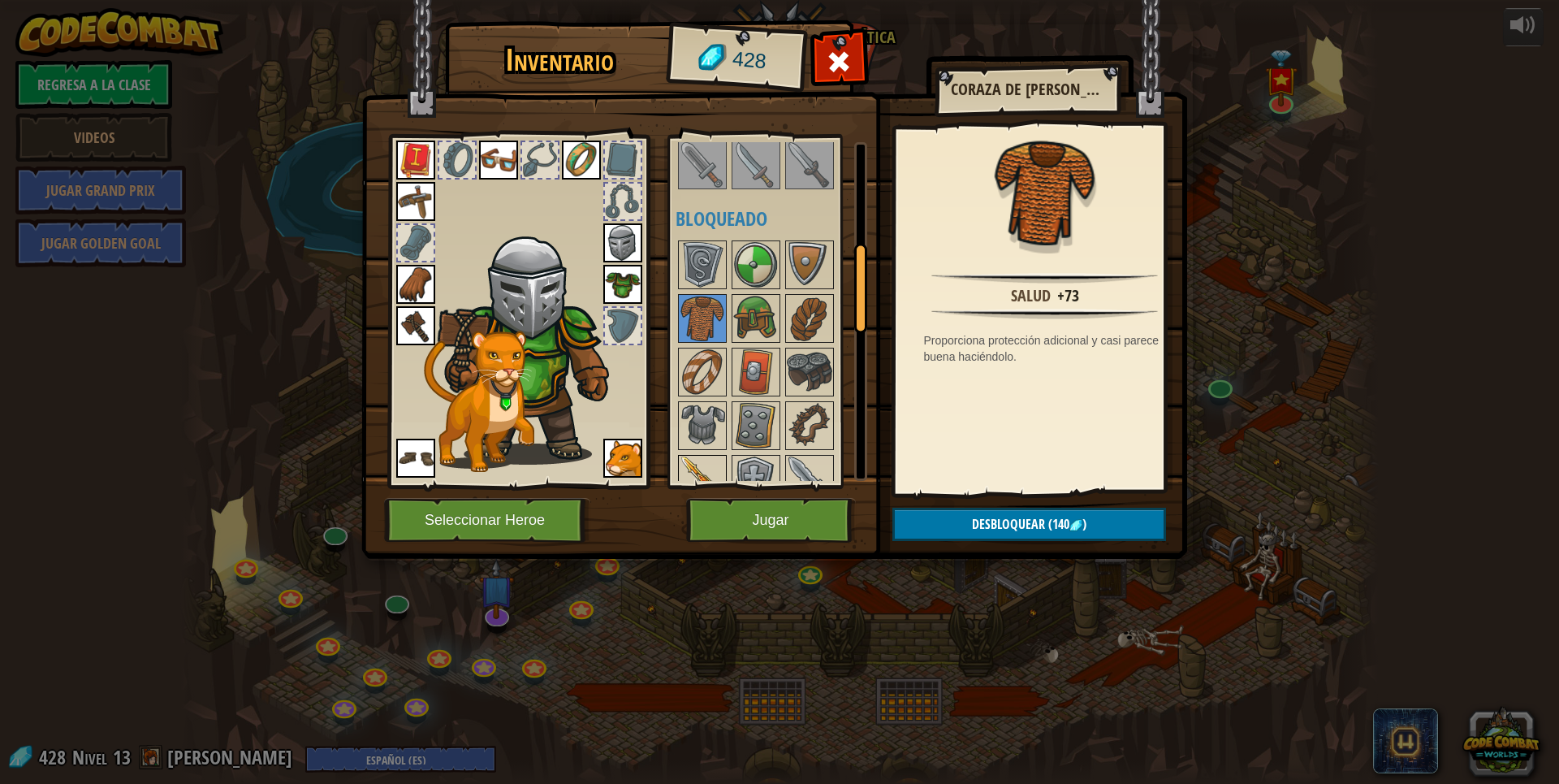
scroll to position [406, 0]
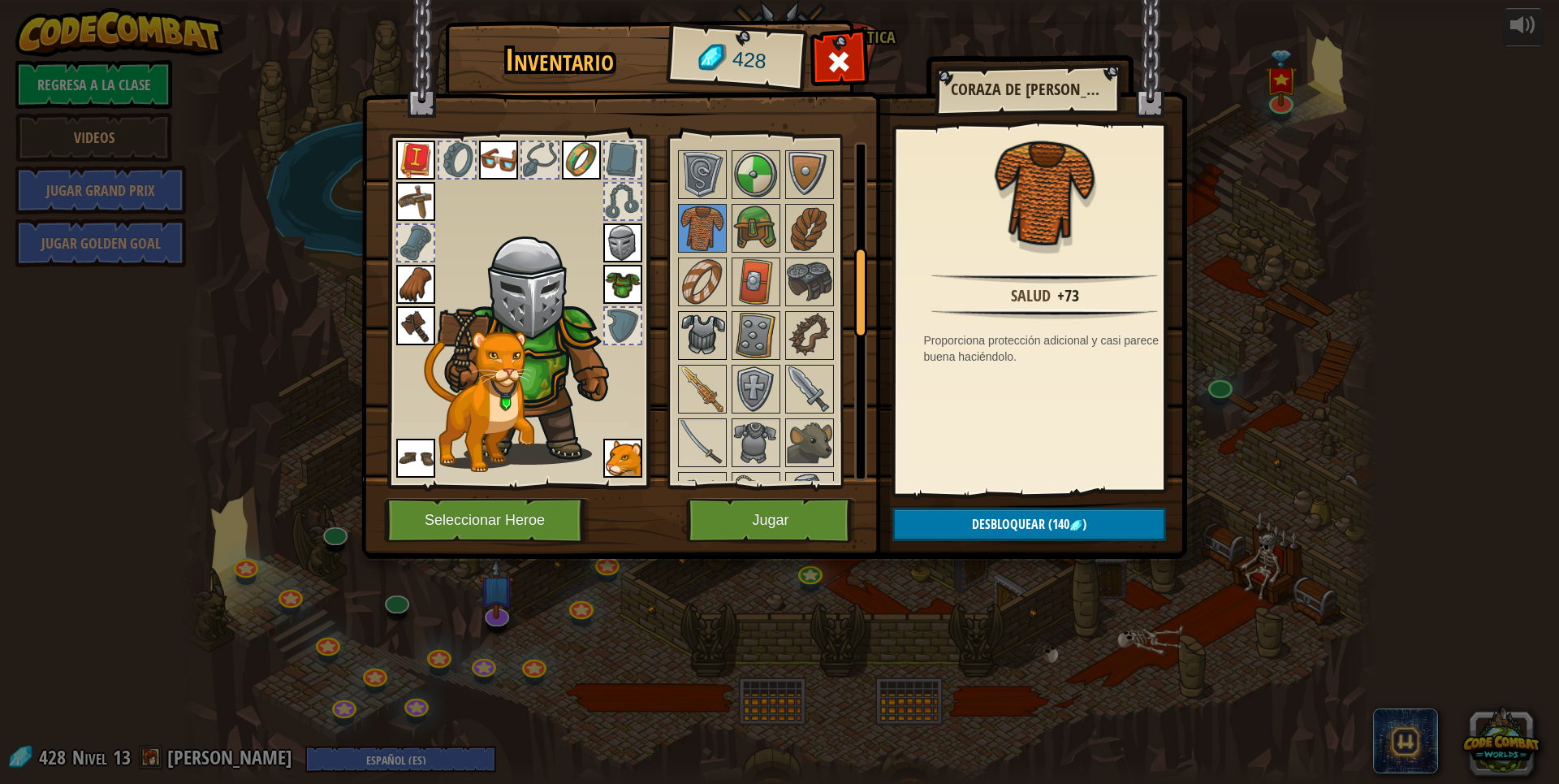
click at [712, 358] on img at bounding box center [702, 335] width 45 height 45
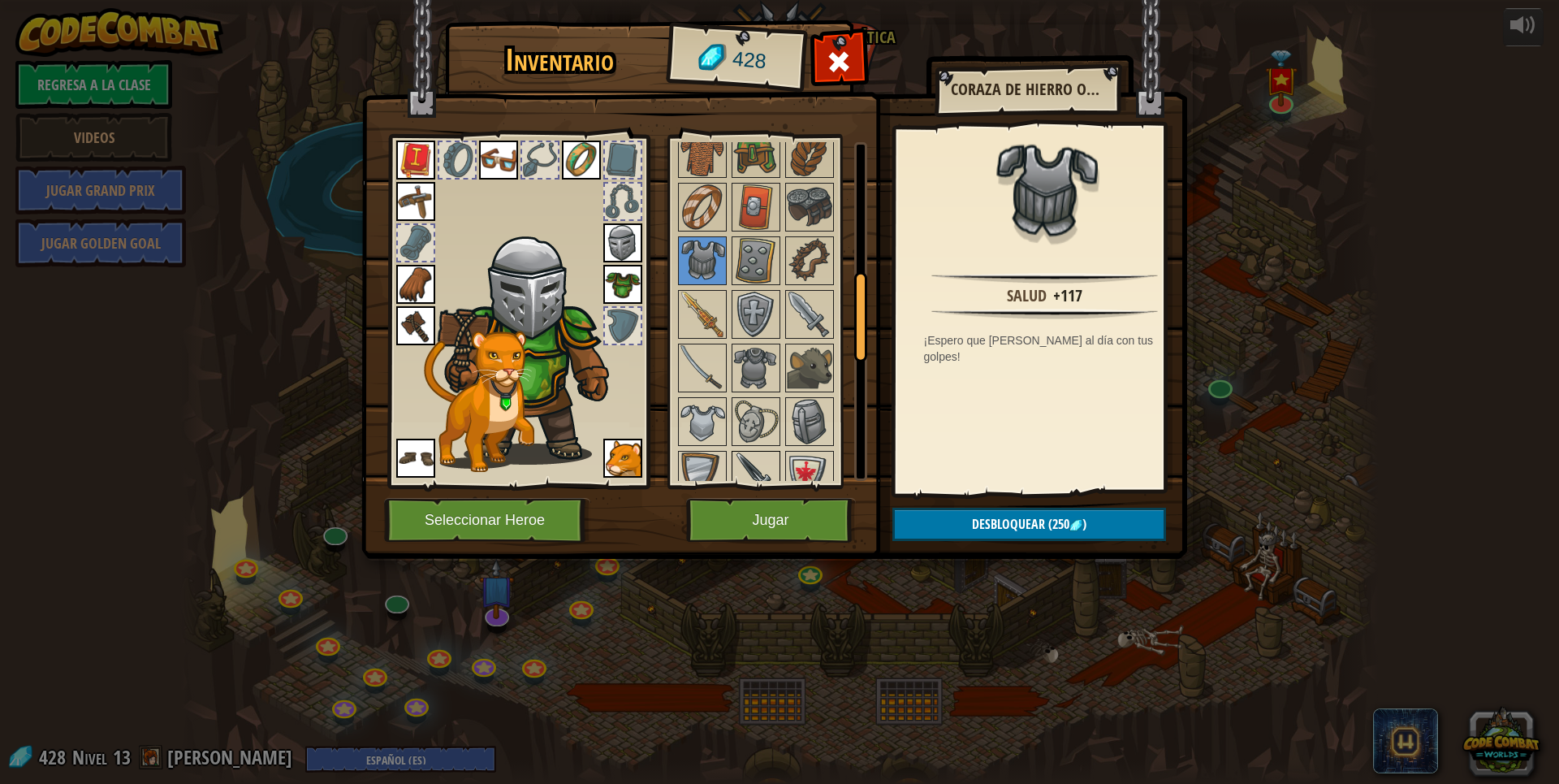
scroll to position [568, 0]
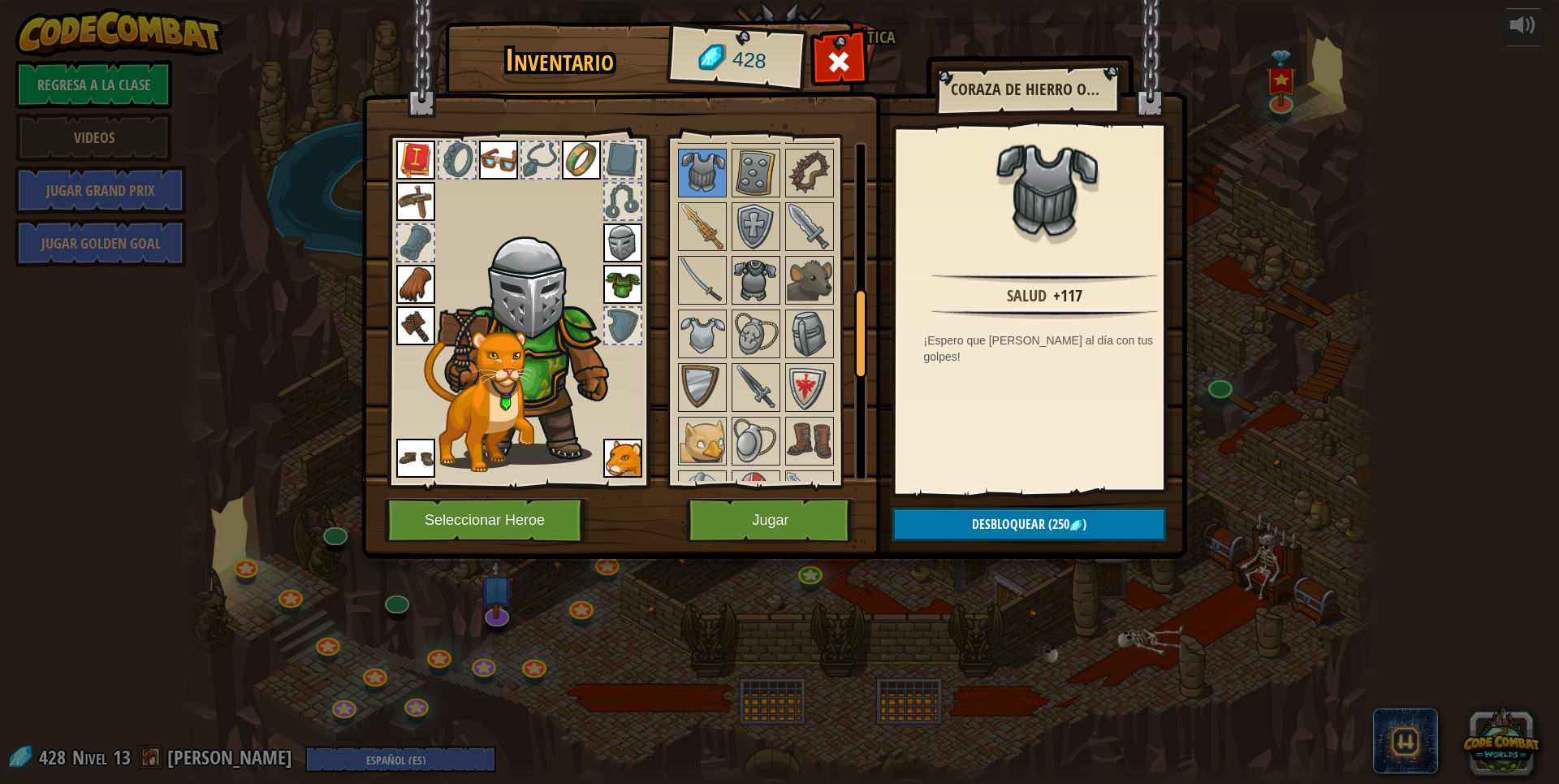
click at [756, 282] on img at bounding box center [755, 280] width 45 height 45
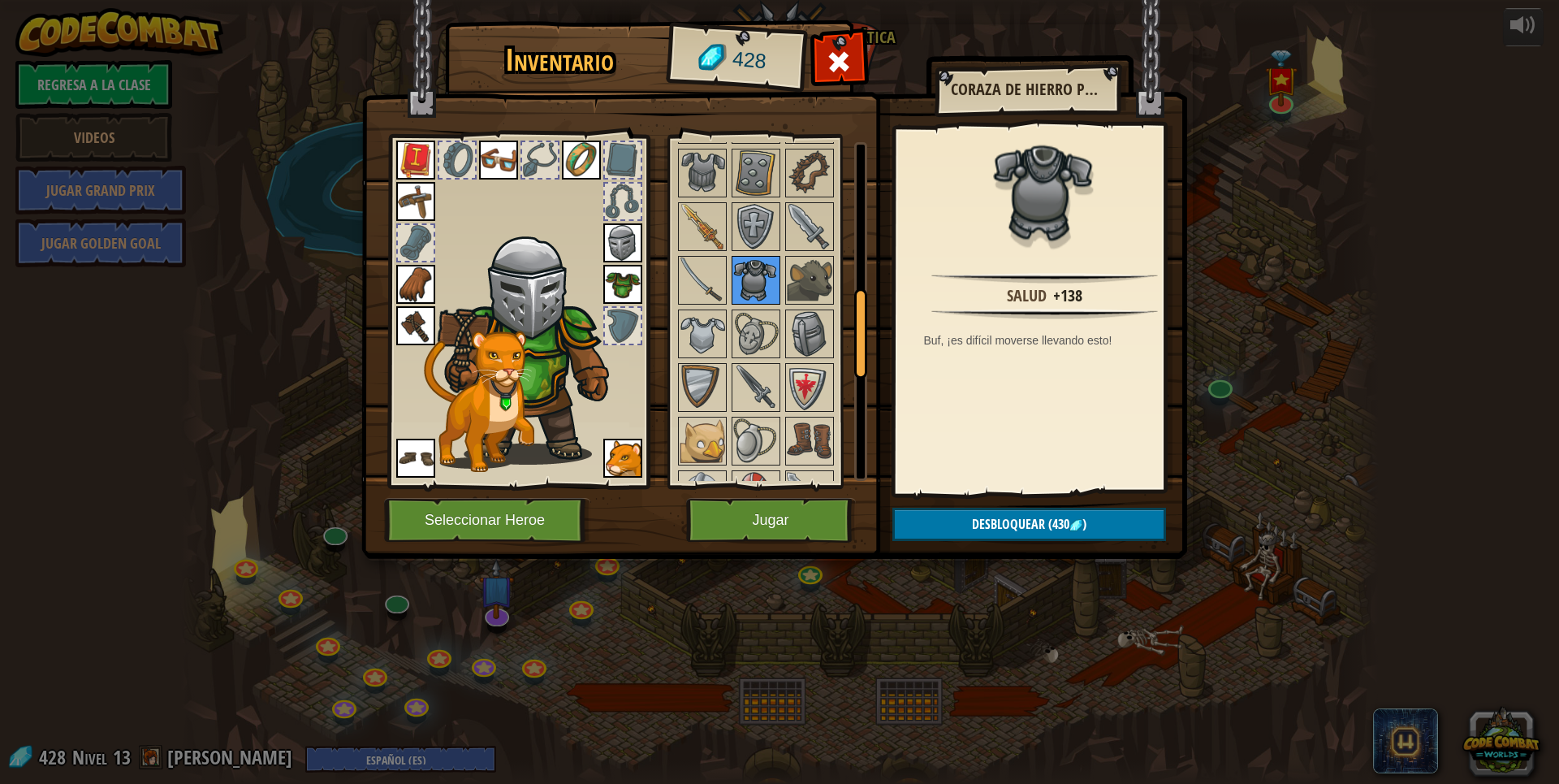
click at [756, 282] on img at bounding box center [755, 280] width 45 height 45
click at [721, 463] on img at bounding box center [702, 440] width 45 height 45
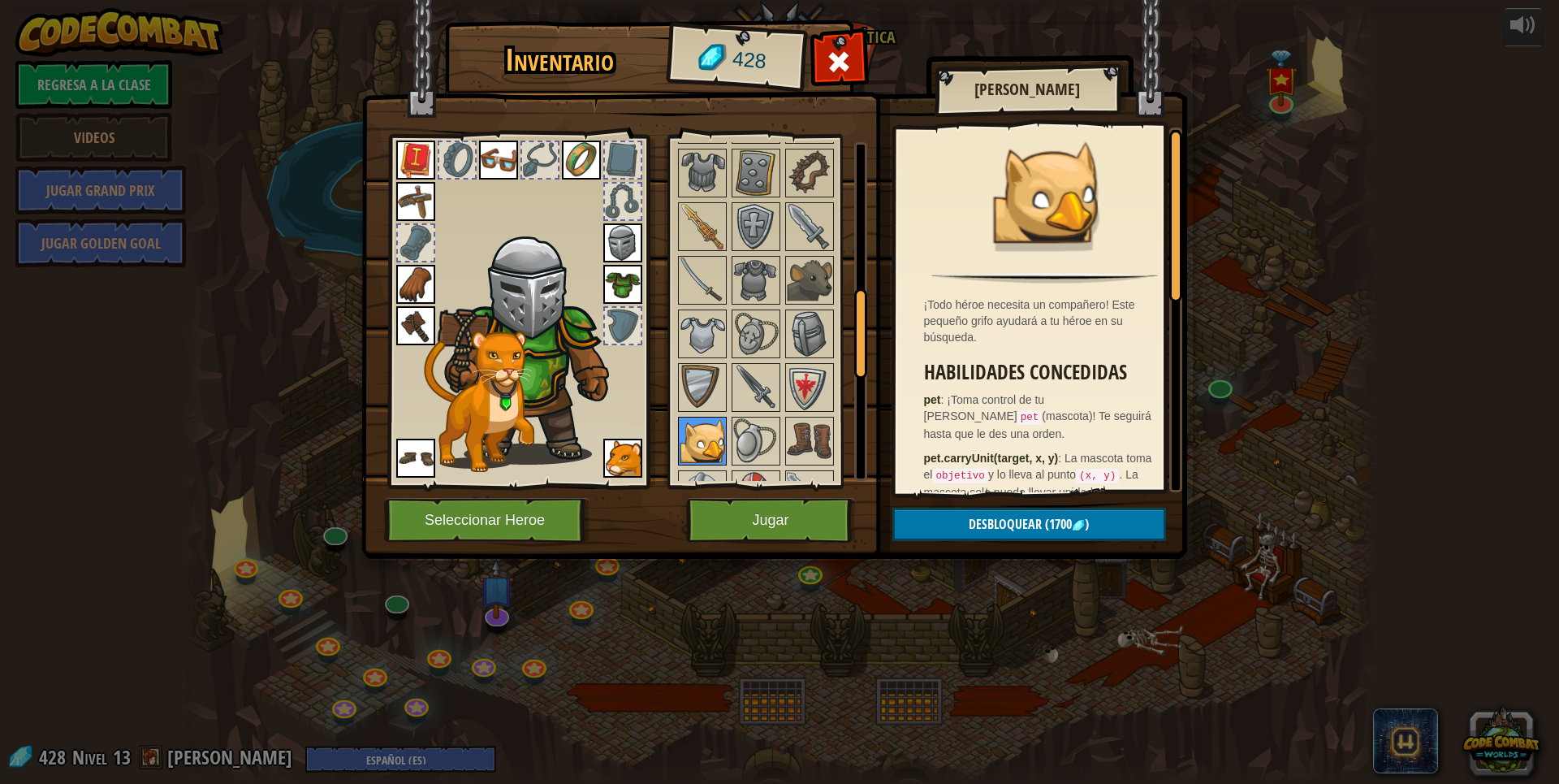
click at [721, 463] on img at bounding box center [702, 440] width 45 height 45
click at [734, 508] on button "Jugar" at bounding box center [771, 520] width 170 height 44
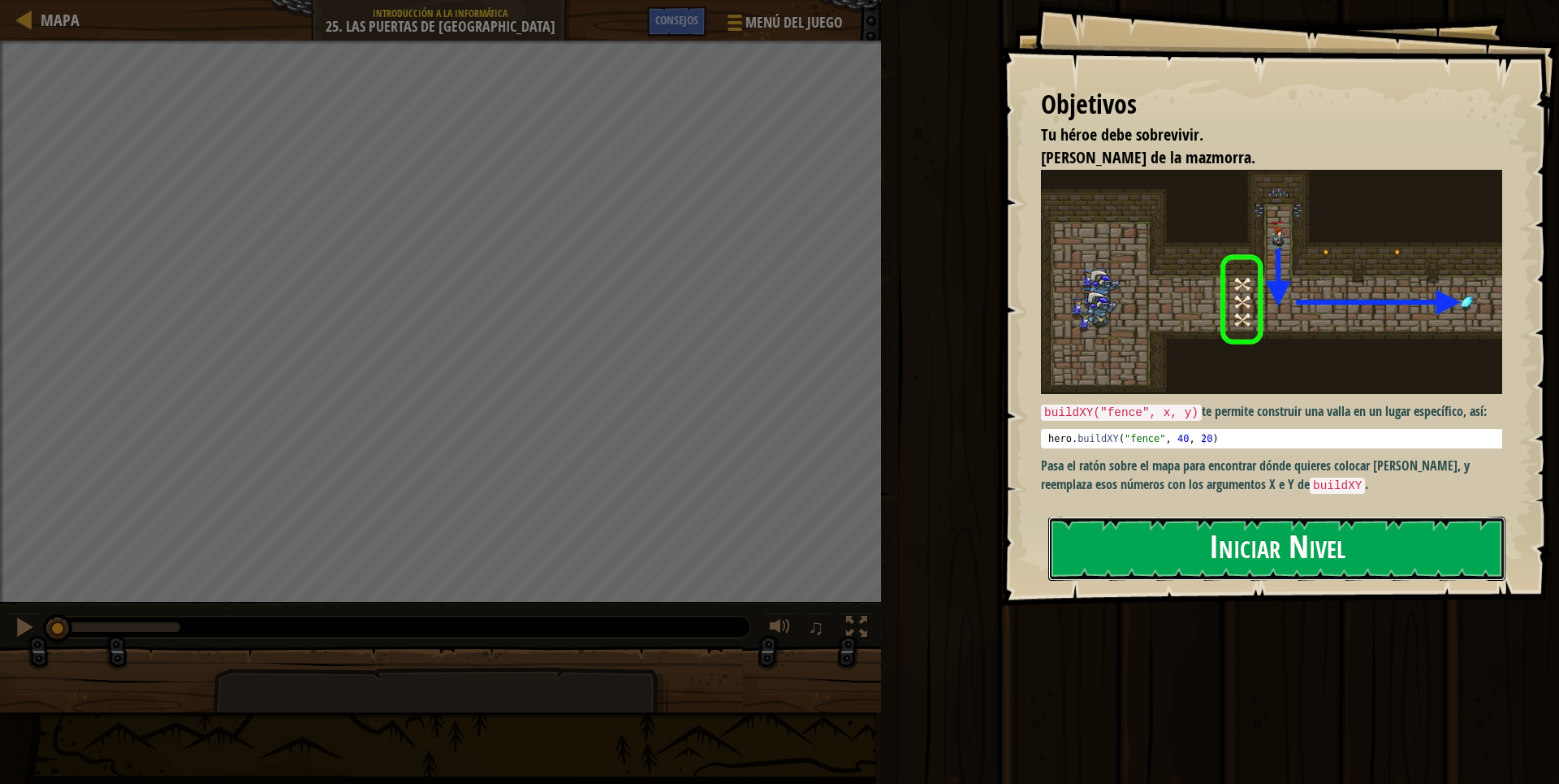
click at [1323, 565] on button "Iniciar Nivel" at bounding box center [1277, 548] width 457 height 64
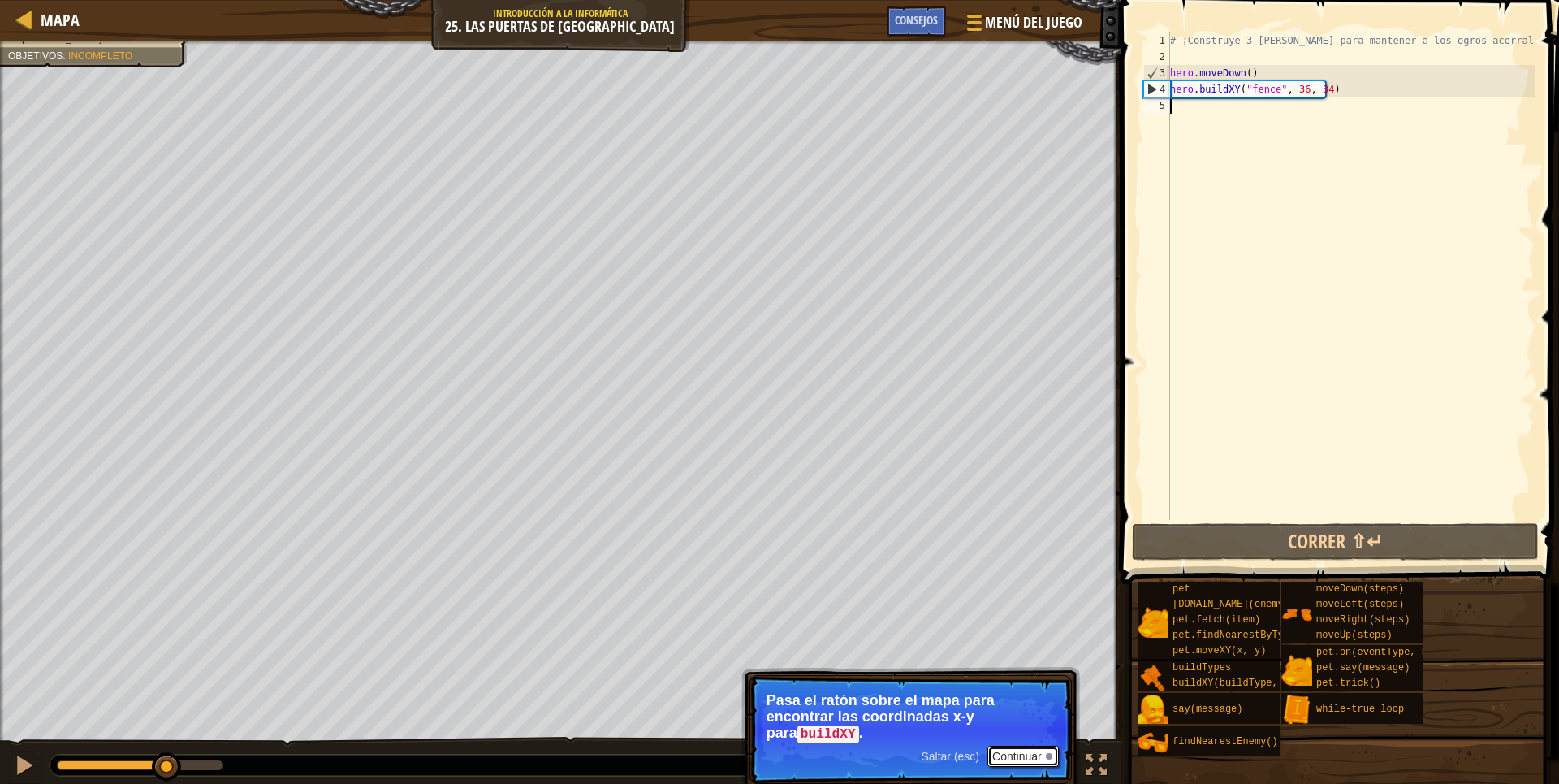
click at [1032, 755] on button "Continuar" at bounding box center [1023, 756] width 71 height 21
click at [1032, 755] on p "Saltar (esc) Continuar Pasa el ratón sobre el mapa para encontrar las coordinad…" at bounding box center [910, 729] width 323 height 109
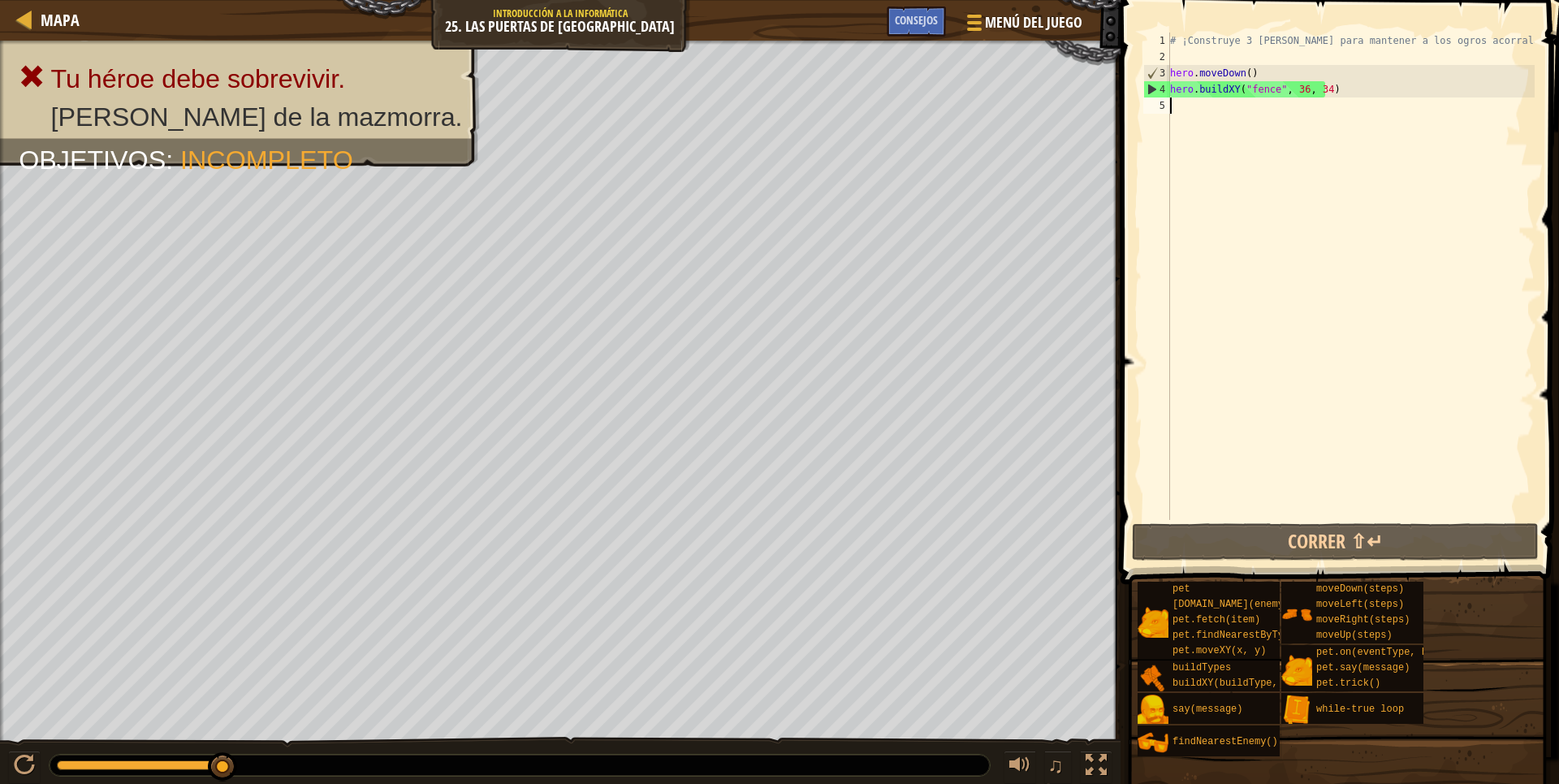
click at [1345, 85] on div "# ¡Construye 3 vallas para mantener a los ogros acorralados! hero . moveDown ( …" at bounding box center [1350, 292] width 368 height 520
type textarea "hero.buildXY("fence", 36, 34)"
click at [1345, 85] on div "# ¡Construye 3 vallas para mantener a los ogros acorralados! hero . moveDown ( …" at bounding box center [1350, 292] width 368 height 520
click at [1318, 155] on div "# ¡Construye 3 vallas para mantener a los ogros acorralados! hero . moveDown ( …" at bounding box center [1350, 292] width 368 height 520
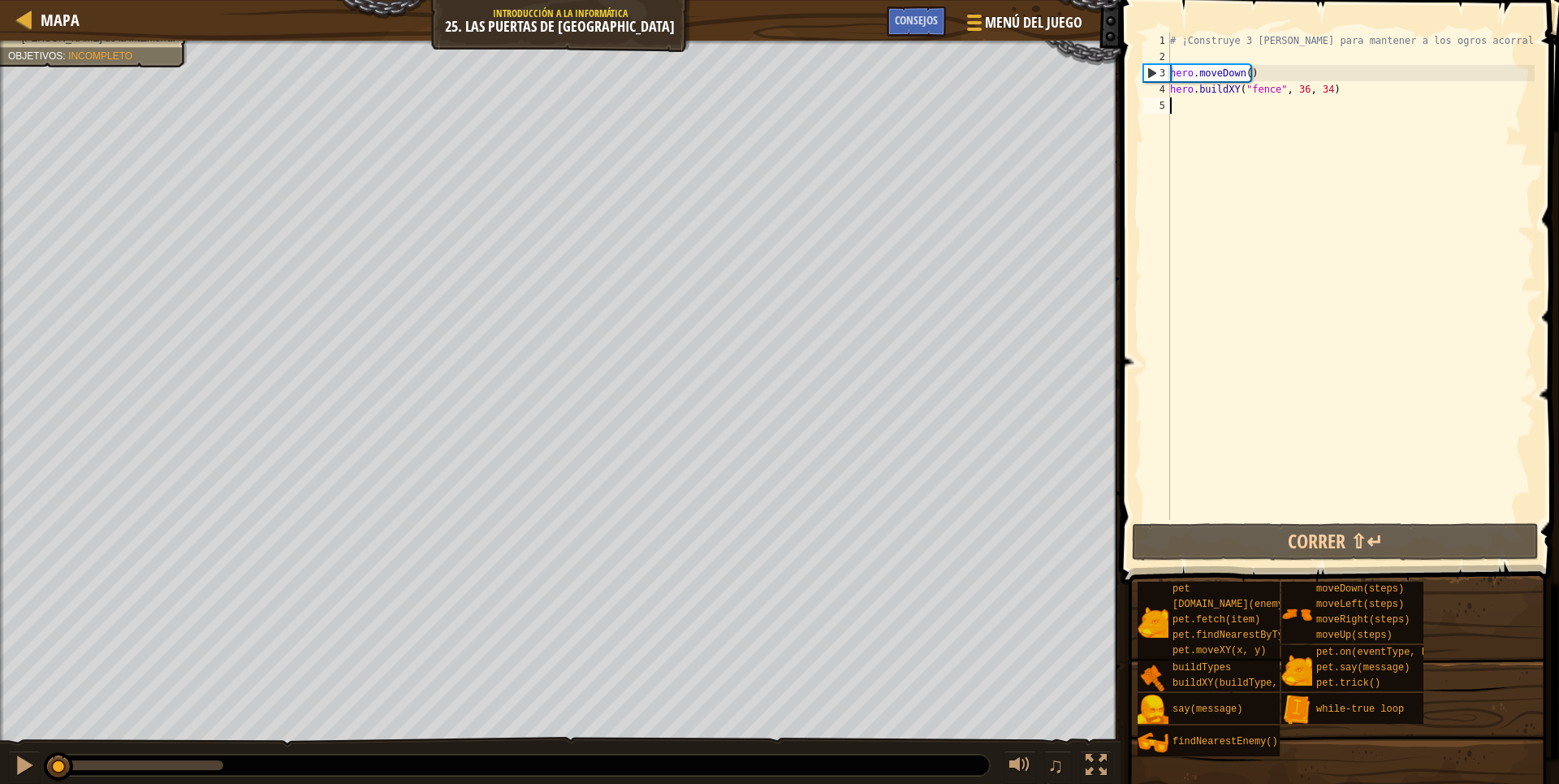
drag, startPoint x: 218, startPoint y: 761, endPoint x: 3, endPoint y: 705, distance: 222.2
click at [0, 705] on div "Tu héroe debe sobrevivir. Sal de la mazmorra. Objetivos : Incompleto ♫ Okar 152…" at bounding box center [779, 412] width 1559 height 745
click at [21, 769] on div at bounding box center [25, 765] width 21 height 21
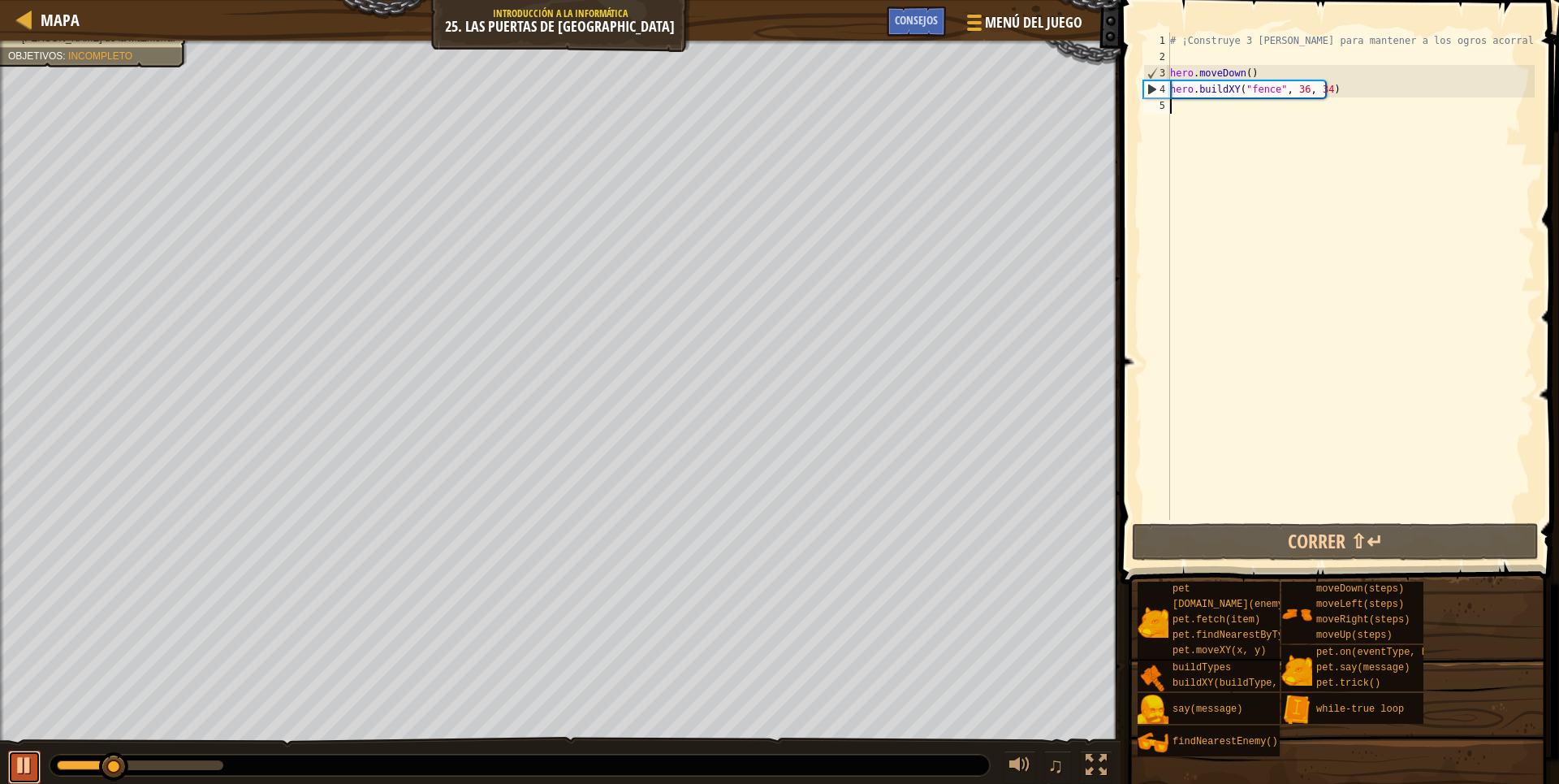
click at [16, 759] on div at bounding box center [25, 765] width 21 height 21
click at [31, 766] on div at bounding box center [25, 765] width 21 height 21
click at [0, 0] on div at bounding box center [0, 0] width 0 height 0
click at [25, 768] on div at bounding box center [25, 765] width 21 height 21
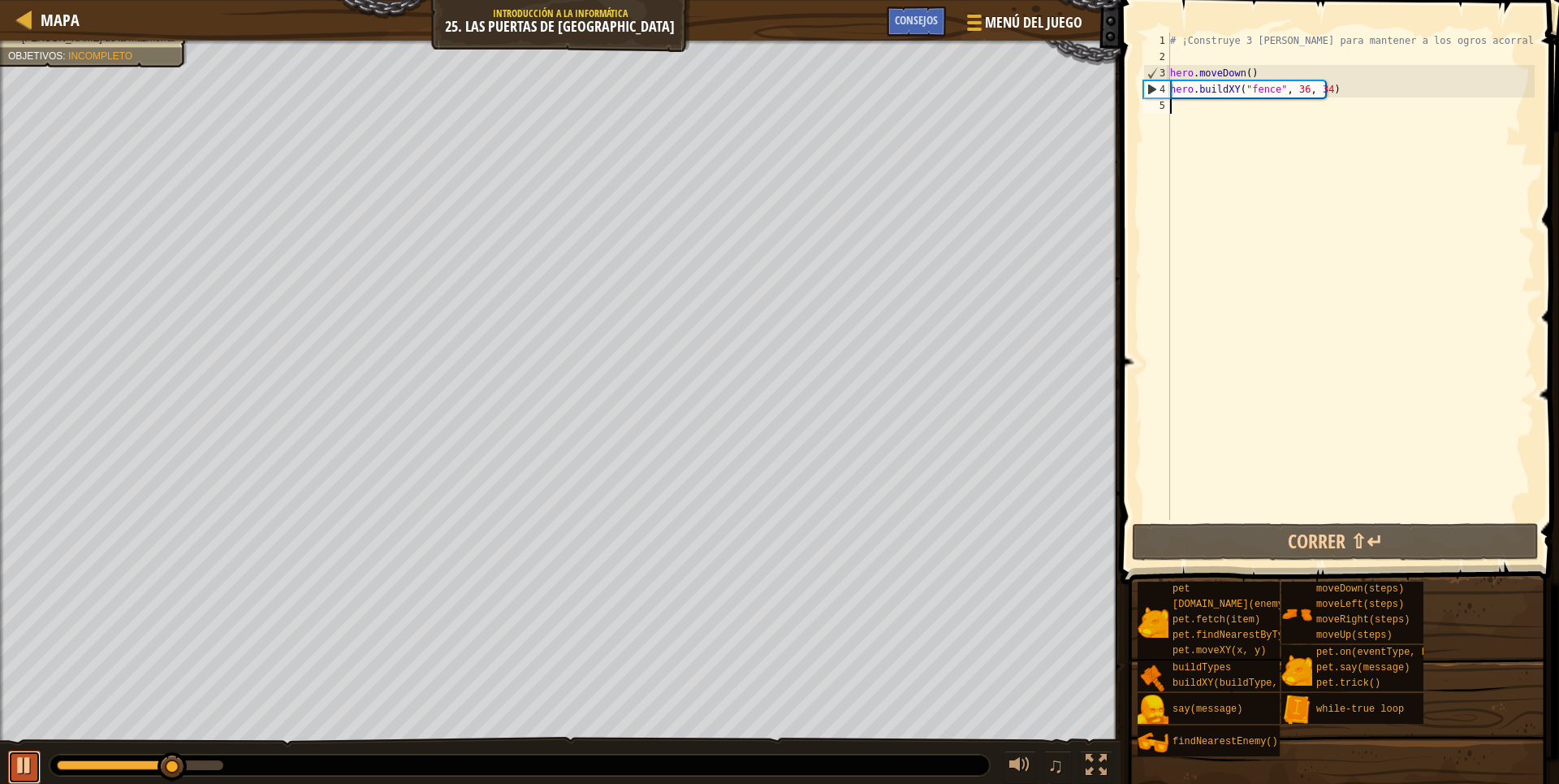
click at [0, 0] on div at bounding box center [0, 0] width 0 height 0
click at [25, 768] on div at bounding box center [25, 765] width 21 height 21
click at [11, 768] on button at bounding box center [25, 767] width 33 height 34
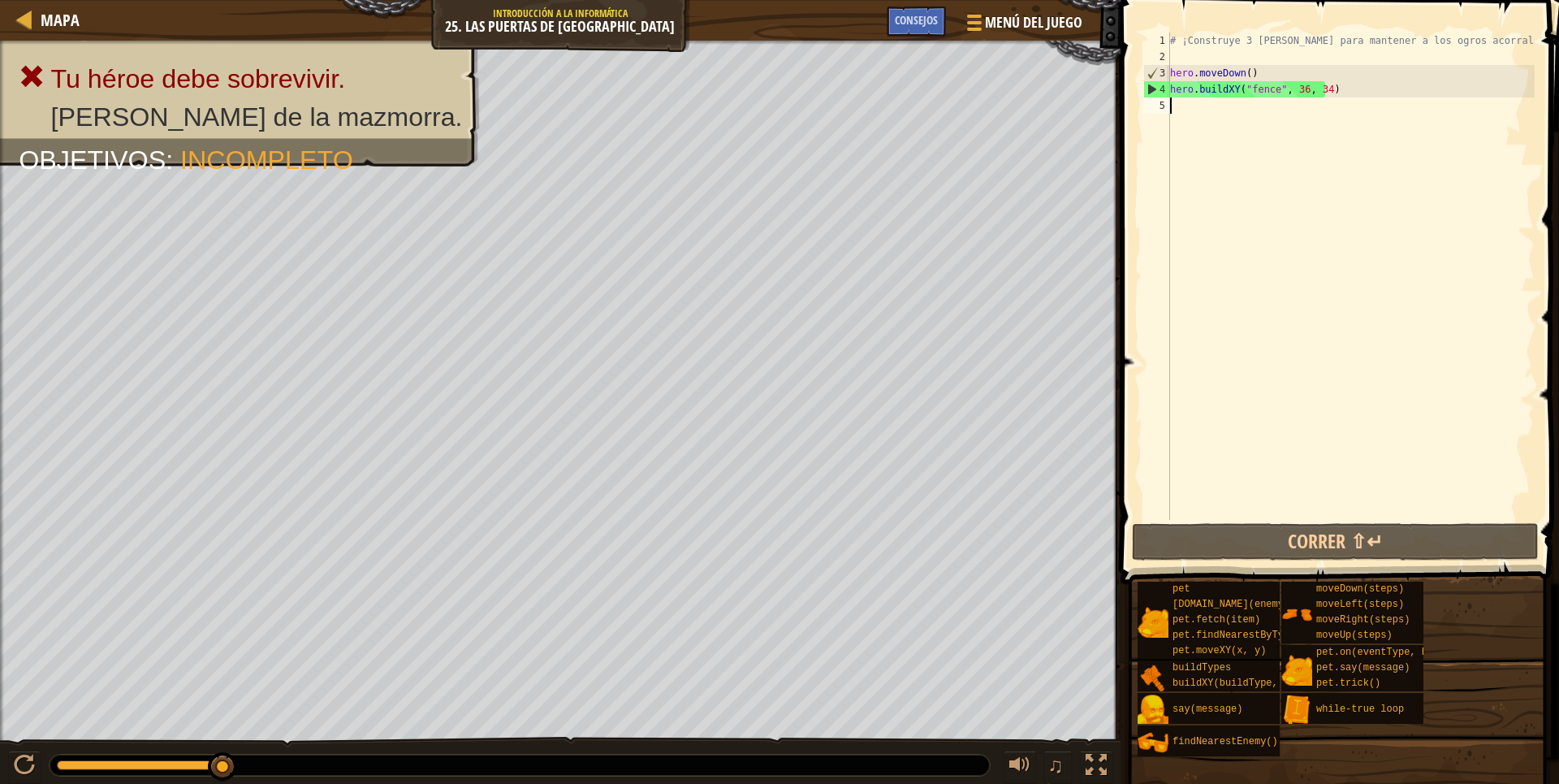
click at [1325, 89] on div "# ¡Construye 3 vallas para mantener a los ogros acorralados! hero . moveDown ( …" at bounding box center [1350, 292] width 368 height 520
type textarea "hero.buildXY("fence", 36, 34)"
click at [1325, 89] on div "# ¡Construye 3 vallas para mantener a los ogros acorralados! hero . moveDown ( …" at bounding box center [1350, 292] width 368 height 520
click at [1325, 89] on div "# ¡Construye 3 vallas para mantener a los ogros acorralados! hero . moveDown ( …" at bounding box center [1350, 276] width 368 height 487
click at [1325, 89] on div "# ¡Construye 3 vallas para mantener a los ogros acorralados! hero . moveDown ( …" at bounding box center [1350, 292] width 368 height 520
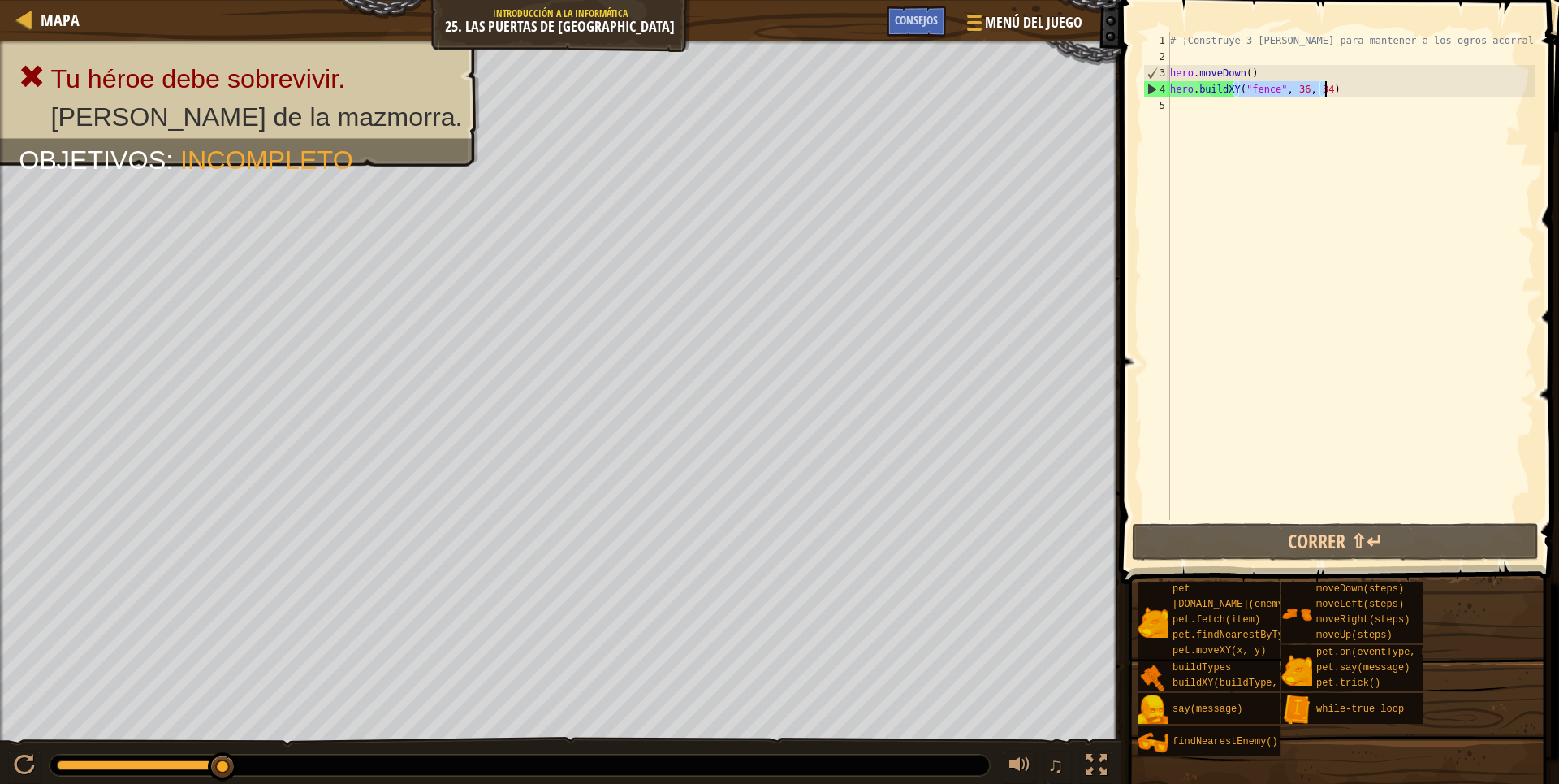
click at [1181, 112] on div "# ¡Construye 3 vallas para mantener a los ogros acorralados! hero . moveDown ( …" at bounding box center [1350, 292] width 368 height 520
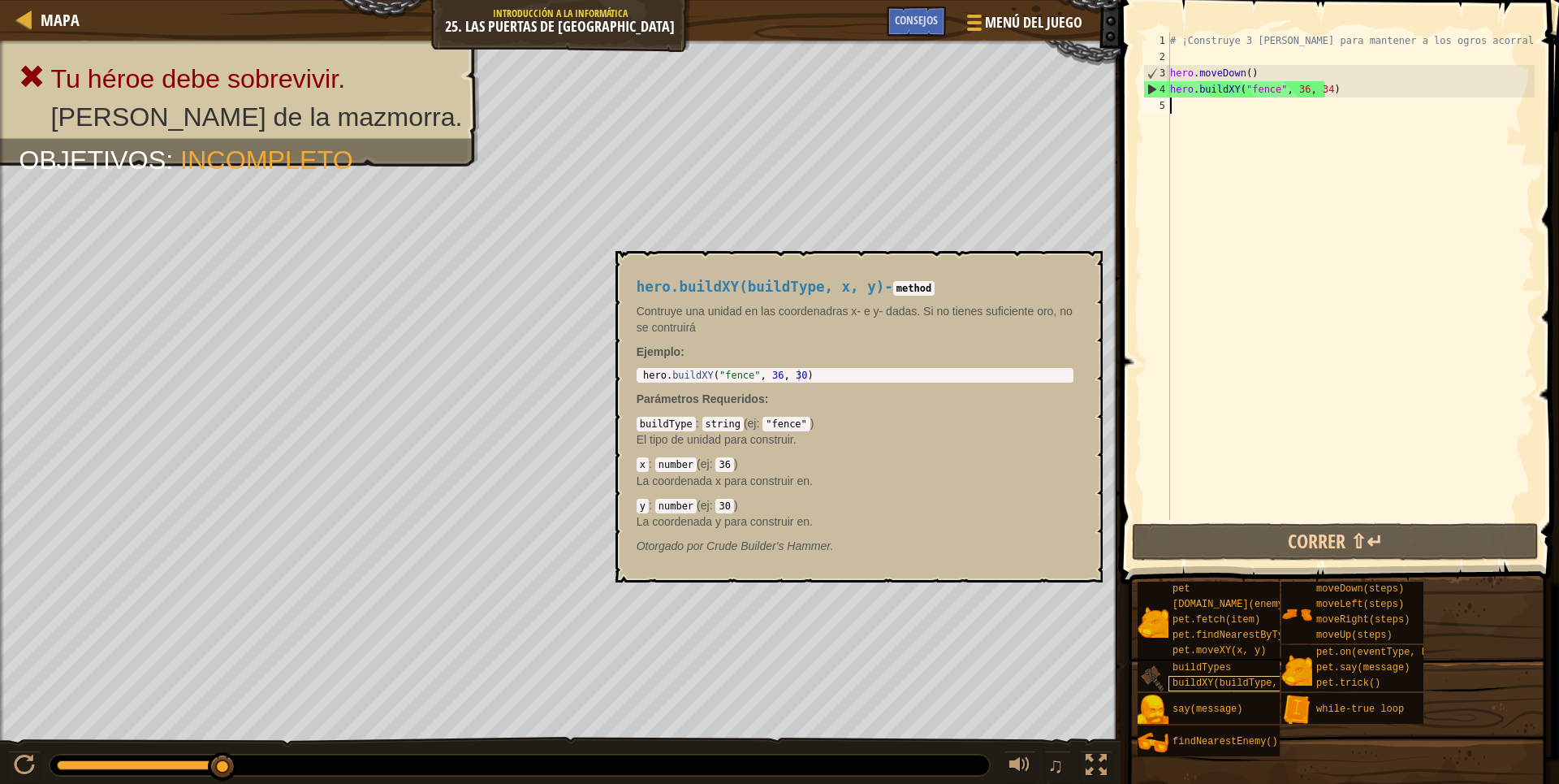
click at [1222, 685] on span "buildXY(buildType, x, y)" at bounding box center [1242, 683] width 140 height 11
drag, startPoint x: 1222, startPoint y: 685, endPoint x: 1222, endPoint y: 143, distance: 542.0
click at [1222, 173] on div "Consejos Videos 1 2 3 4 5 # ¡Construye 3 vallas para mantener a los ogros acorr…" at bounding box center [1337, 387] width 443 height 776
drag, startPoint x: 1222, startPoint y: 143, endPoint x: 1227, endPoint y: 112, distance: 31.4
click at [1227, 112] on div "# ¡Construye 3 vallas para mantener a los ogros acorralados! hero . moveDown ( …" at bounding box center [1350, 292] width 368 height 520
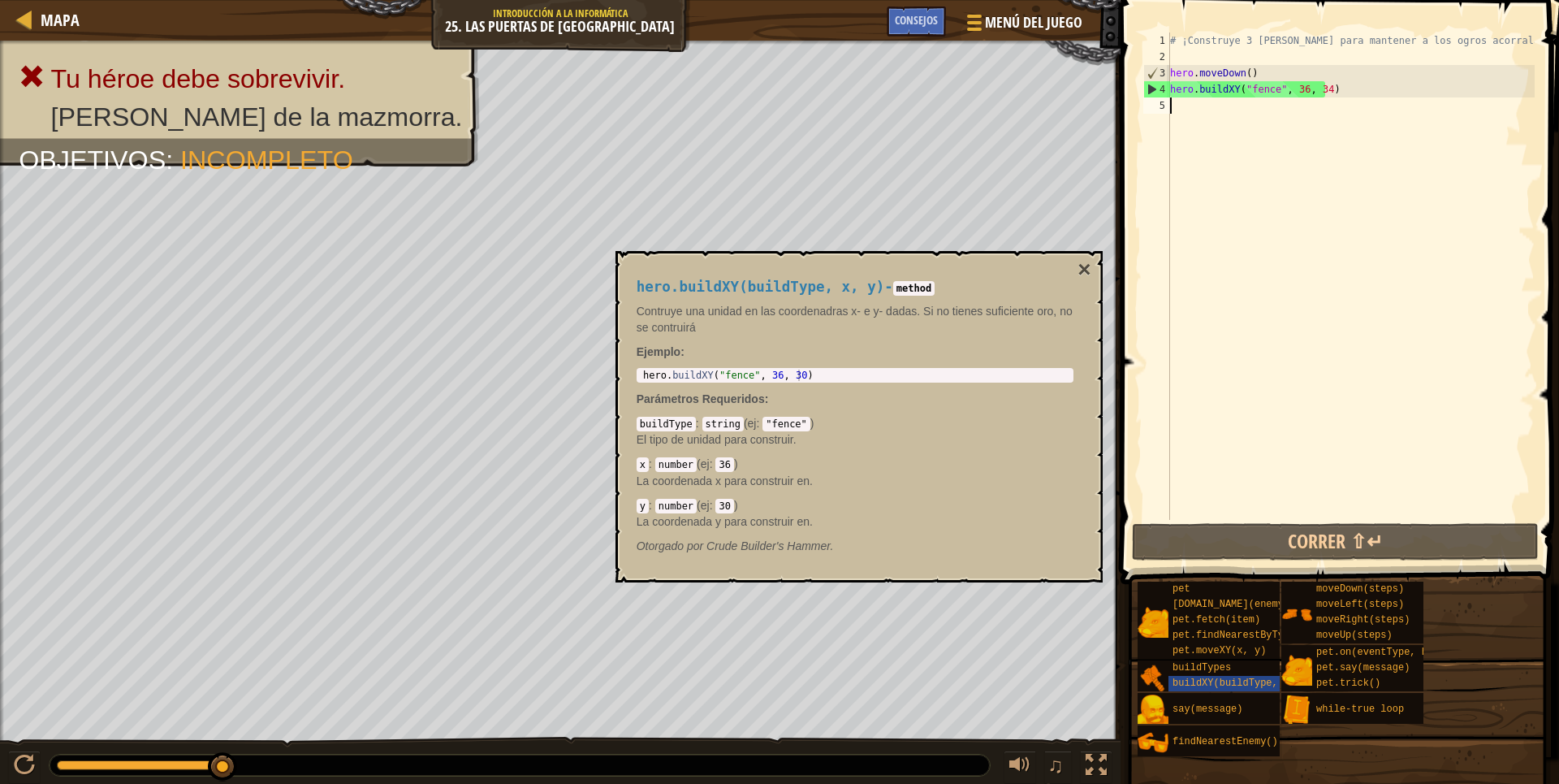
click at [1227, 112] on div "# ¡Construye 3 vallas para mantener a los ogros acorralados! hero . moveDown ( …" at bounding box center [1350, 292] width 368 height 520
click at [1204, 681] on span "buildXY(buildType, x, y)" at bounding box center [1242, 683] width 140 height 11
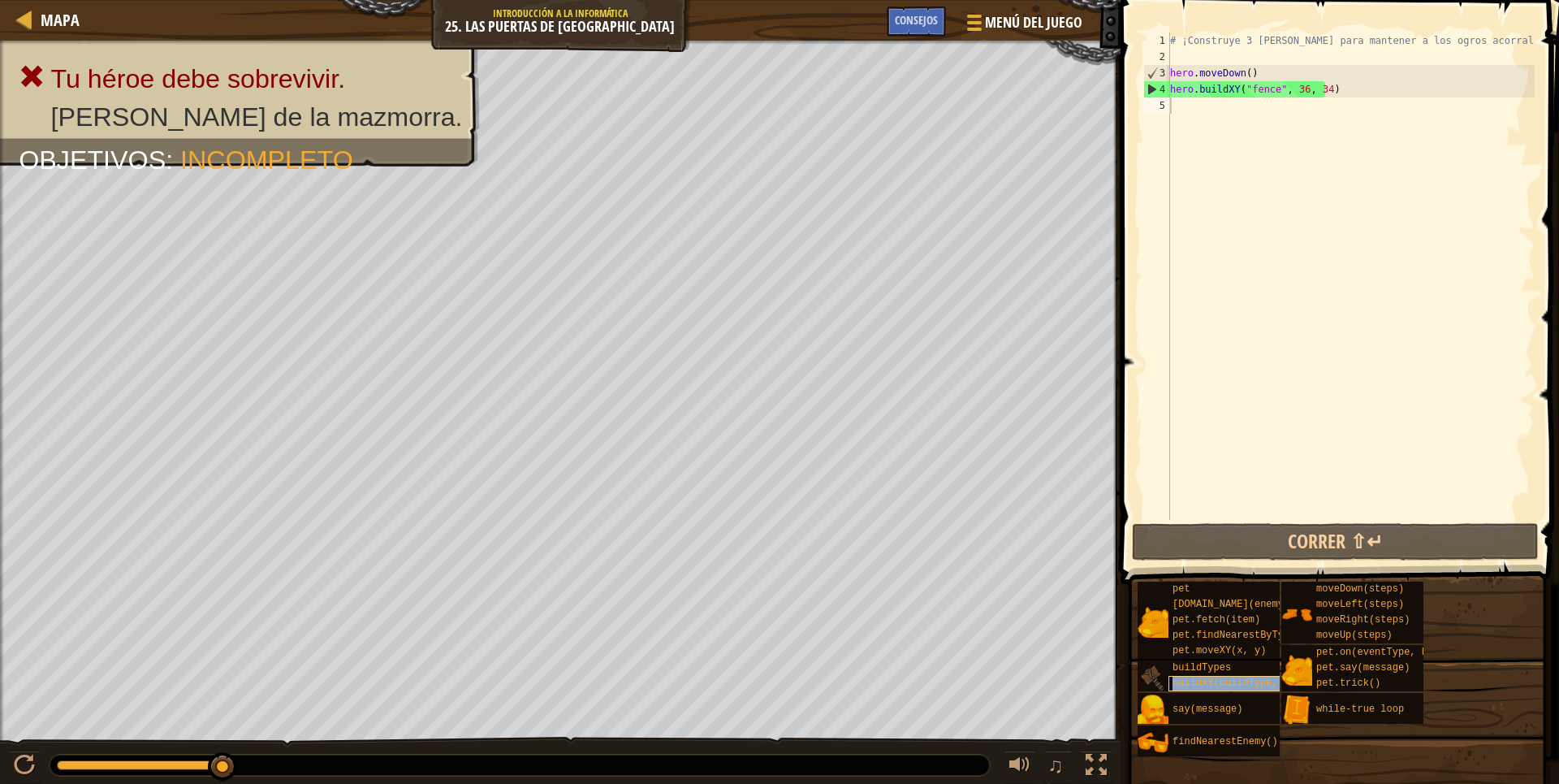
click at [1204, 680] on span "buildXY(buildType, x, y)" at bounding box center [1242, 683] width 140 height 11
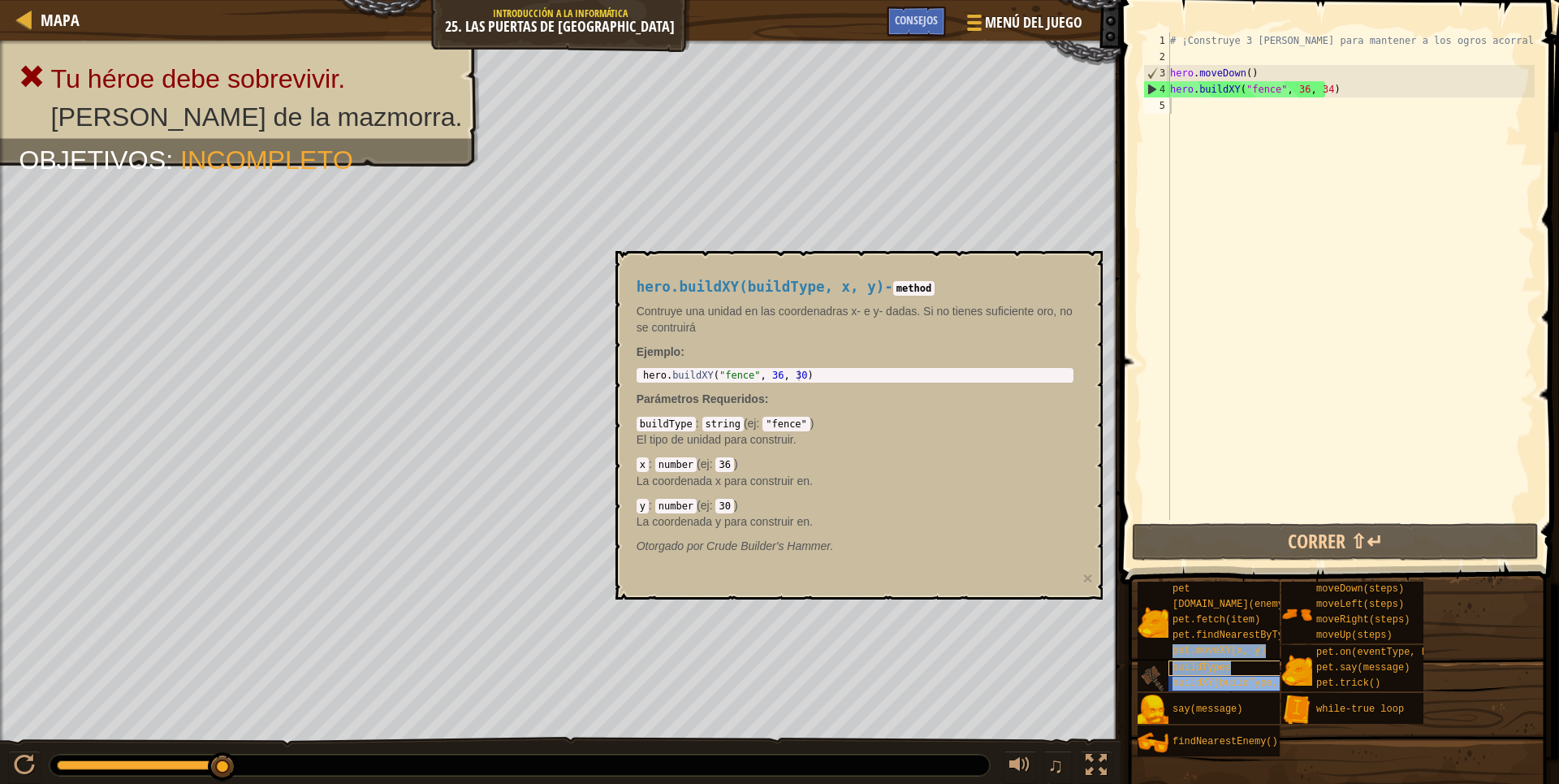
drag, startPoint x: 1204, startPoint y: 680, endPoint x: 1207, endPoint y: 660, distance: 20.2
click at [1204, 655] on div "pet pet.chase(enemy) pet.fetch(item) pet.findNearestByType(type) pet.moveXY(x, …" at bounding box center [1342, 668] width 411 height 177
click at [1207, 663] on div "buildTypes" at bounding box center [1246, 667] width 156 height 16
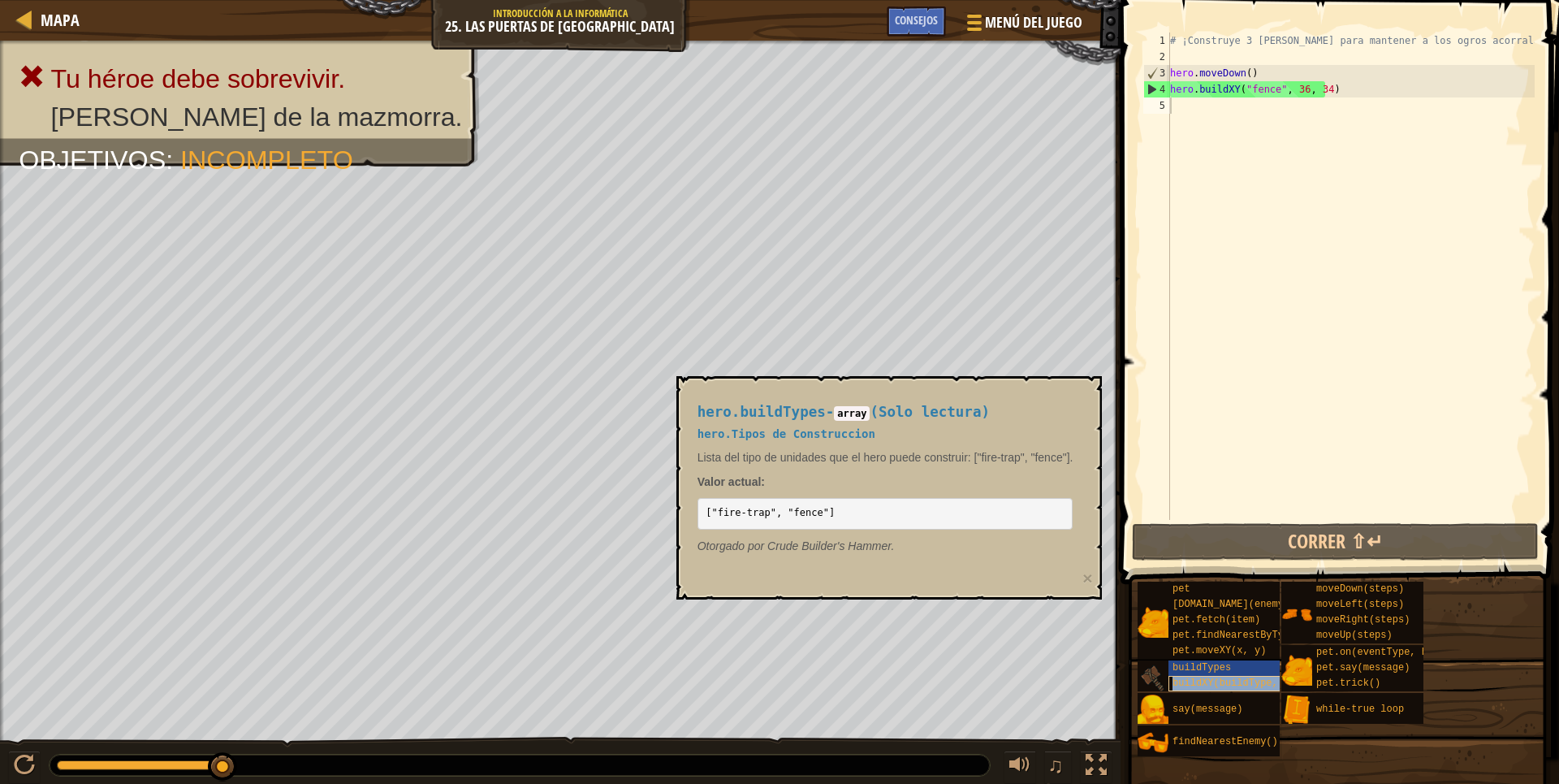
click at [1226, 683] on span "buildXY(buildType, x, y)" at bounding box center [1242, 683] width 140 height 11
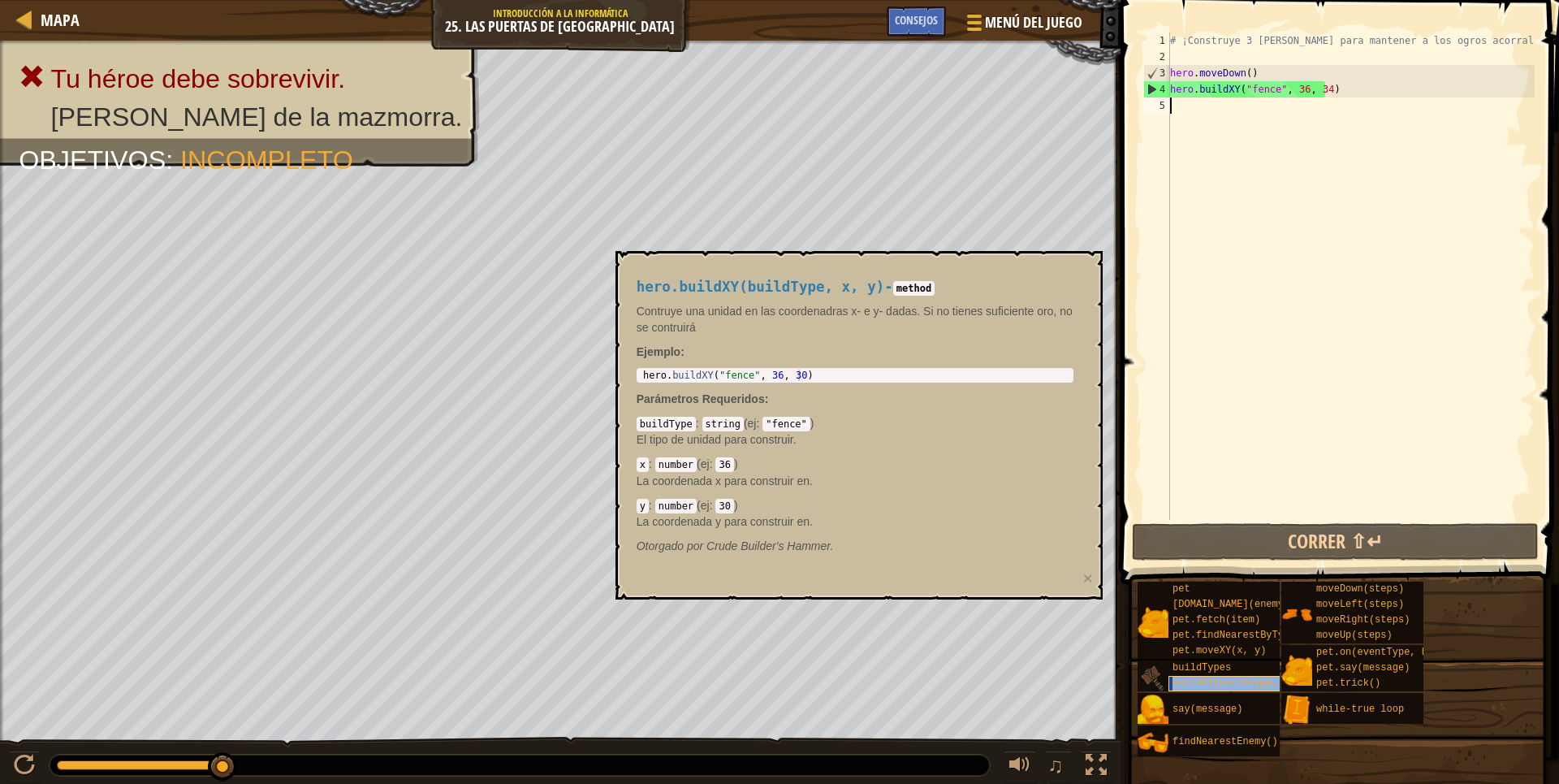
click at [1226, 683] on span "buildXY(buildType, x, y)" at bounding box center [1242, 683] width 140 height 11
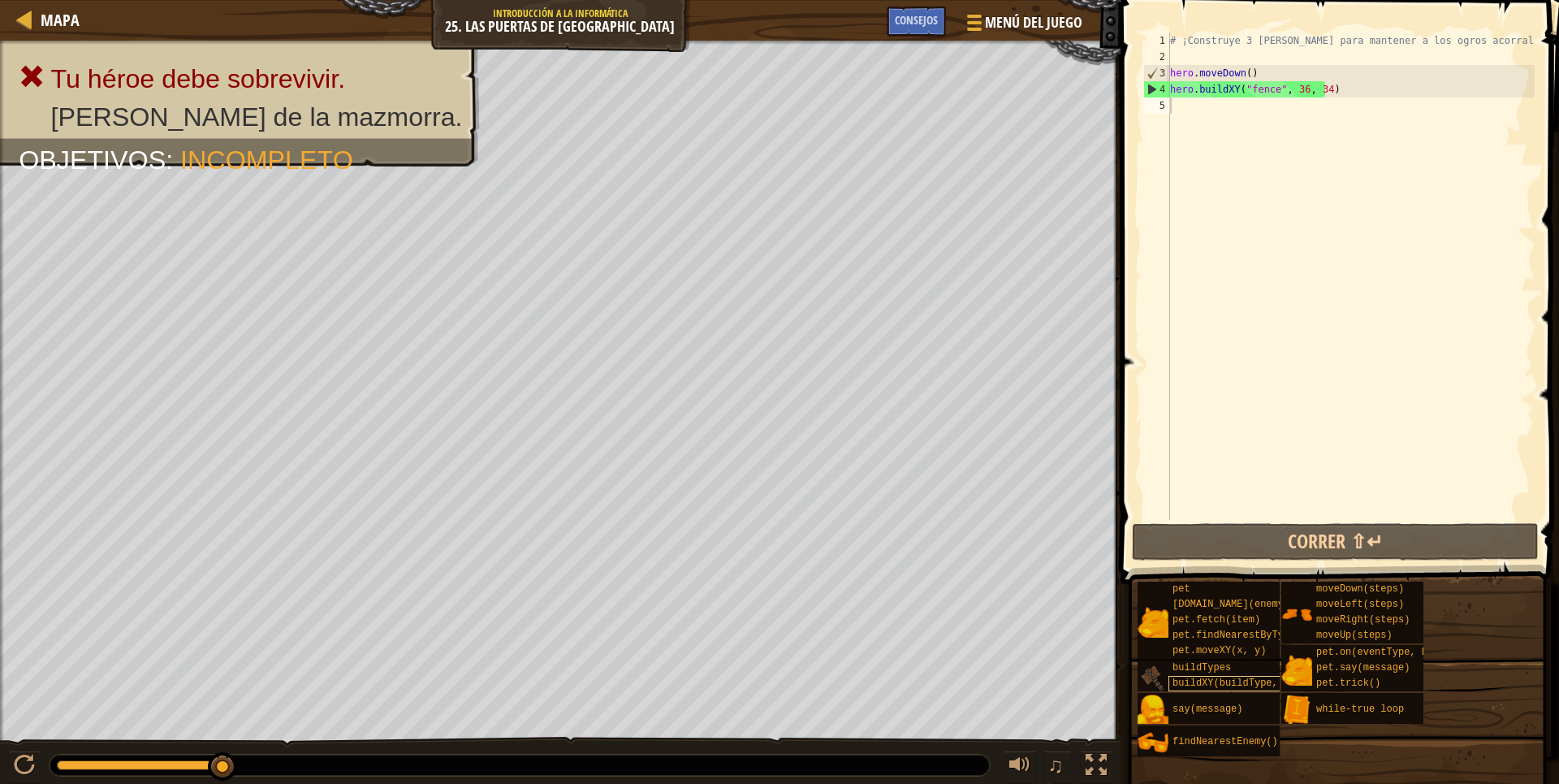
click at [1226, 683] on span "buildXY(buildType, x, y)" at bounding box center [1242, 683] width 140 height 11
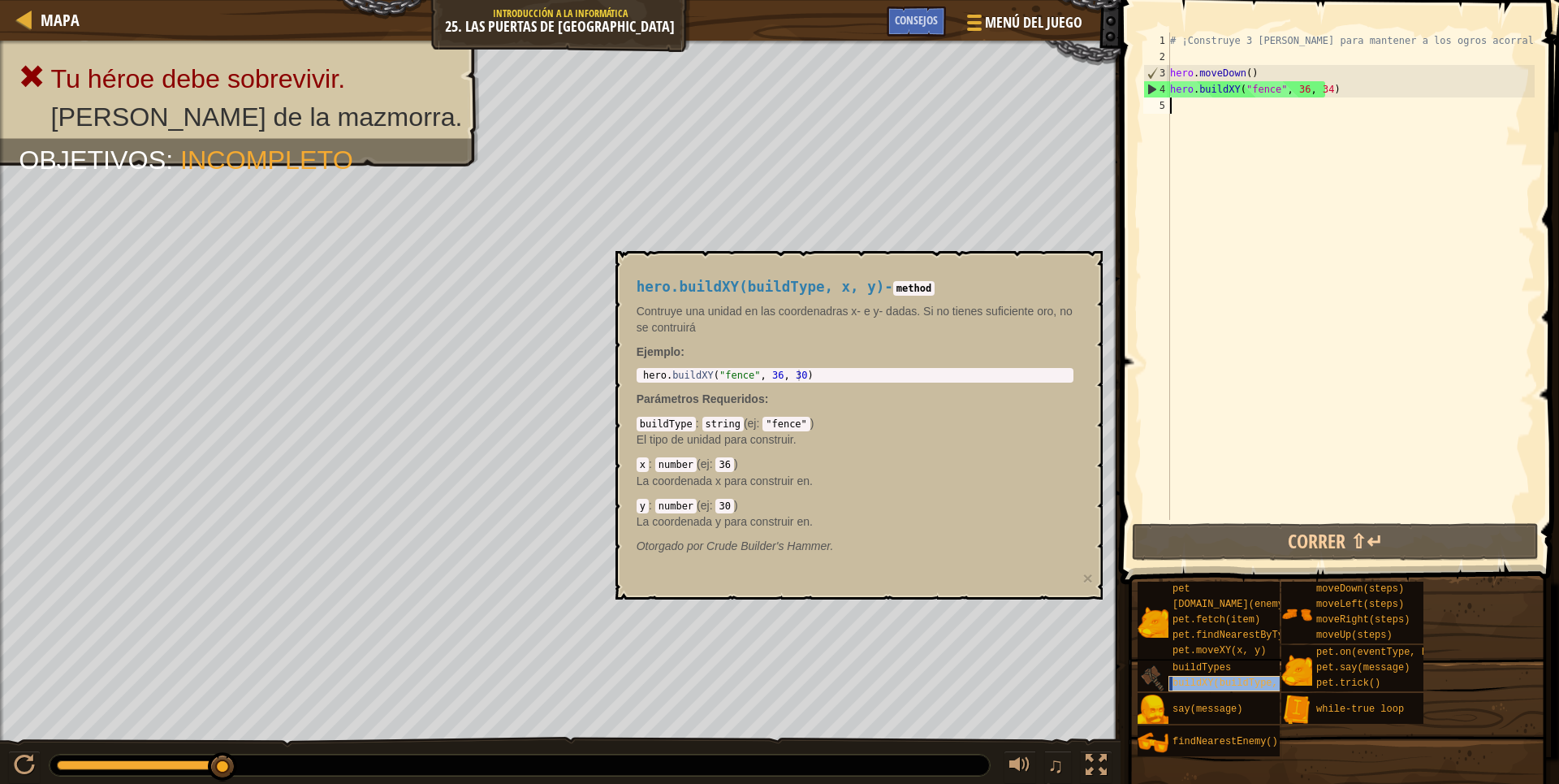
click at [1226, 683] on span "buildXY(buildType, x, y)" at bounding box center [1242, 683] width 140 height 11
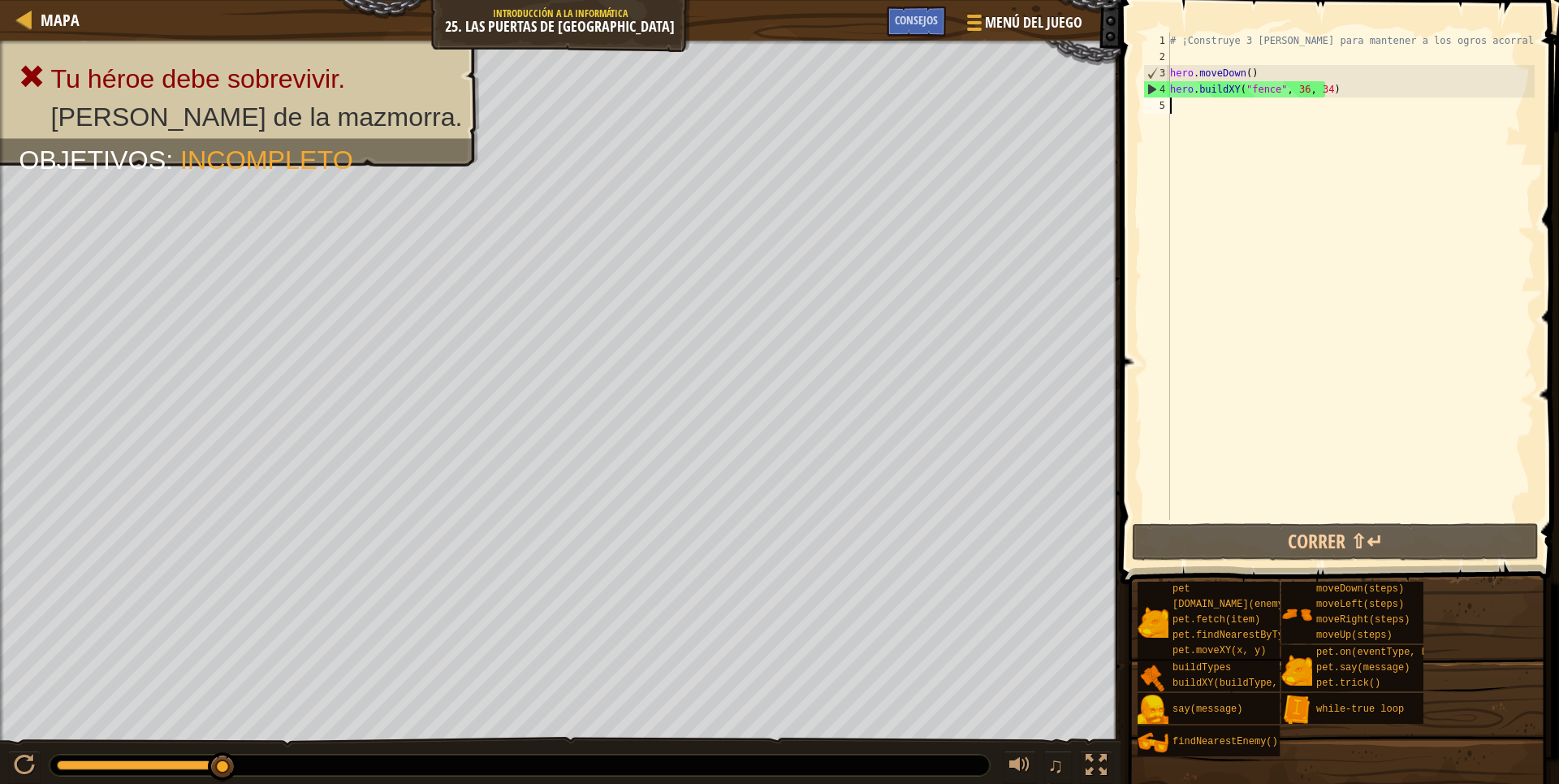
type textarea "h"
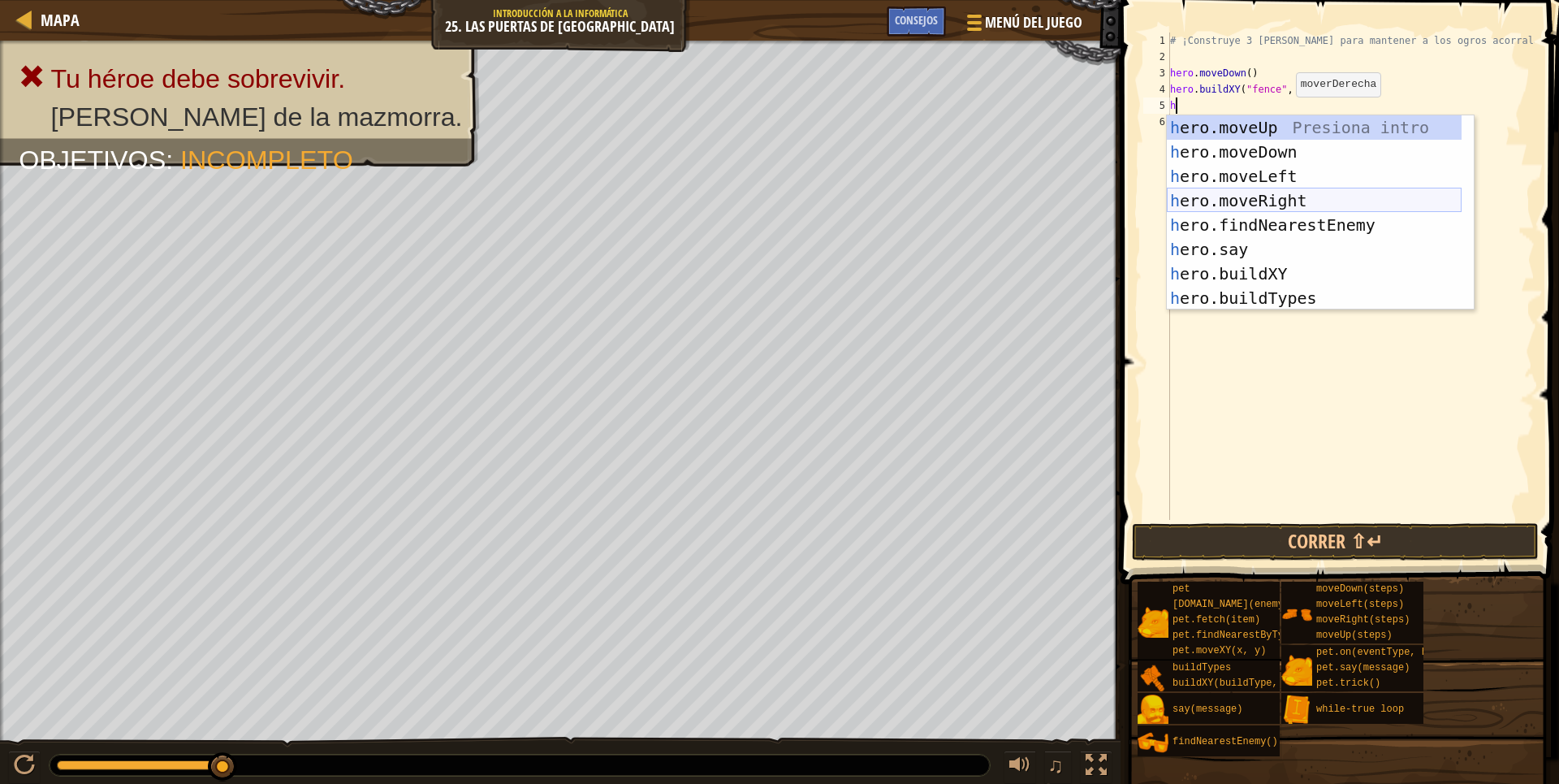
click at [1281, 198] on div "h ero.moveUp Presiona intro h ero.moveDown Presiona intro h ero.moveLeft Presio…" at bounding box center [1314, 236] width 295 height 244
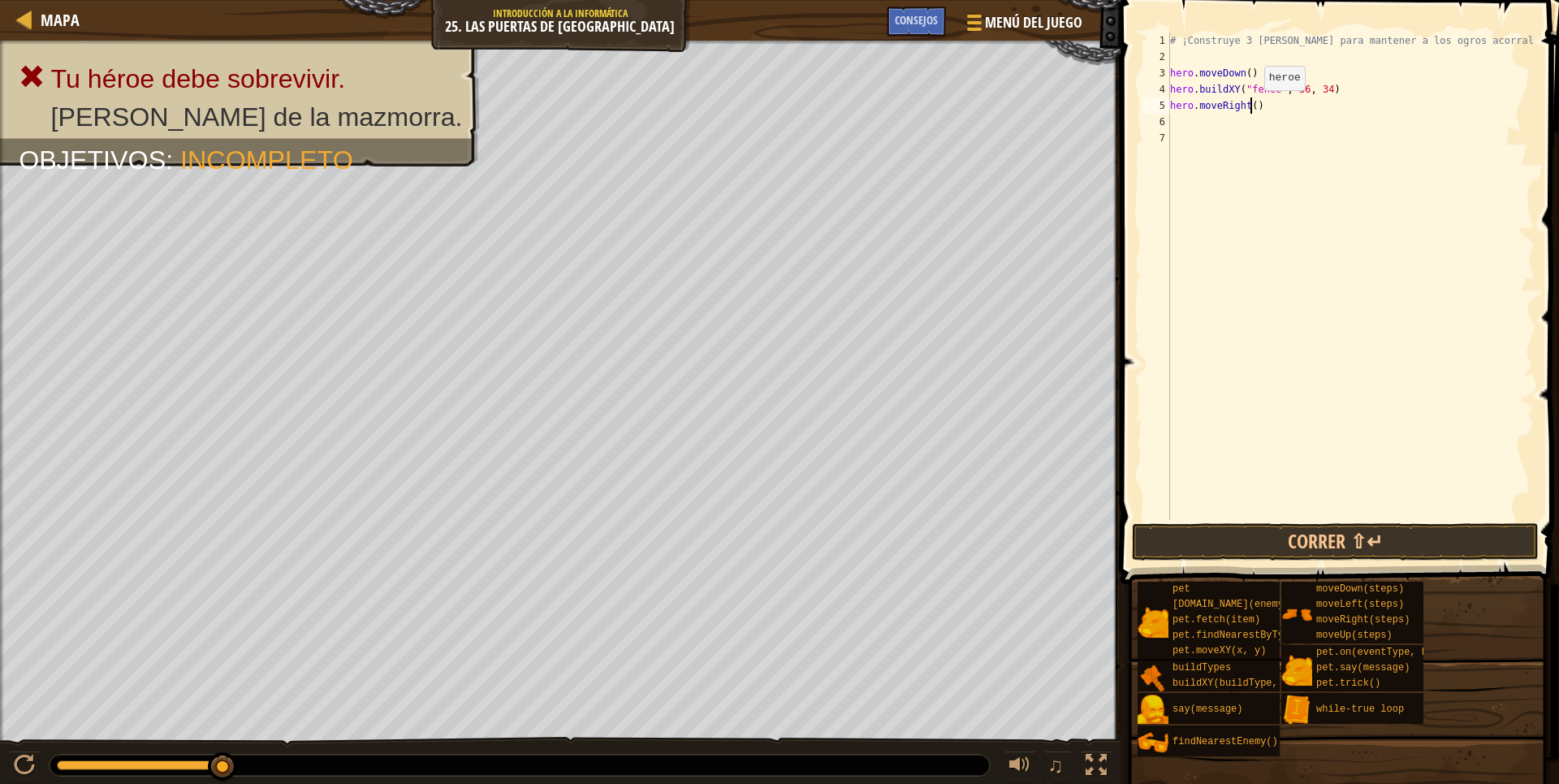
click at [1250, 107] on div "# ¡Construye 3 vallas para mantener a los ogros acorralados! hero . moveDown ( …" at bounding box center [1350, 292] width 368 height 520
type textarea "hero.moveRight(4)"
click at [1357, 540] on button "Correr ⇧↵" at bounding box center [1336, 542] width 407 height 38
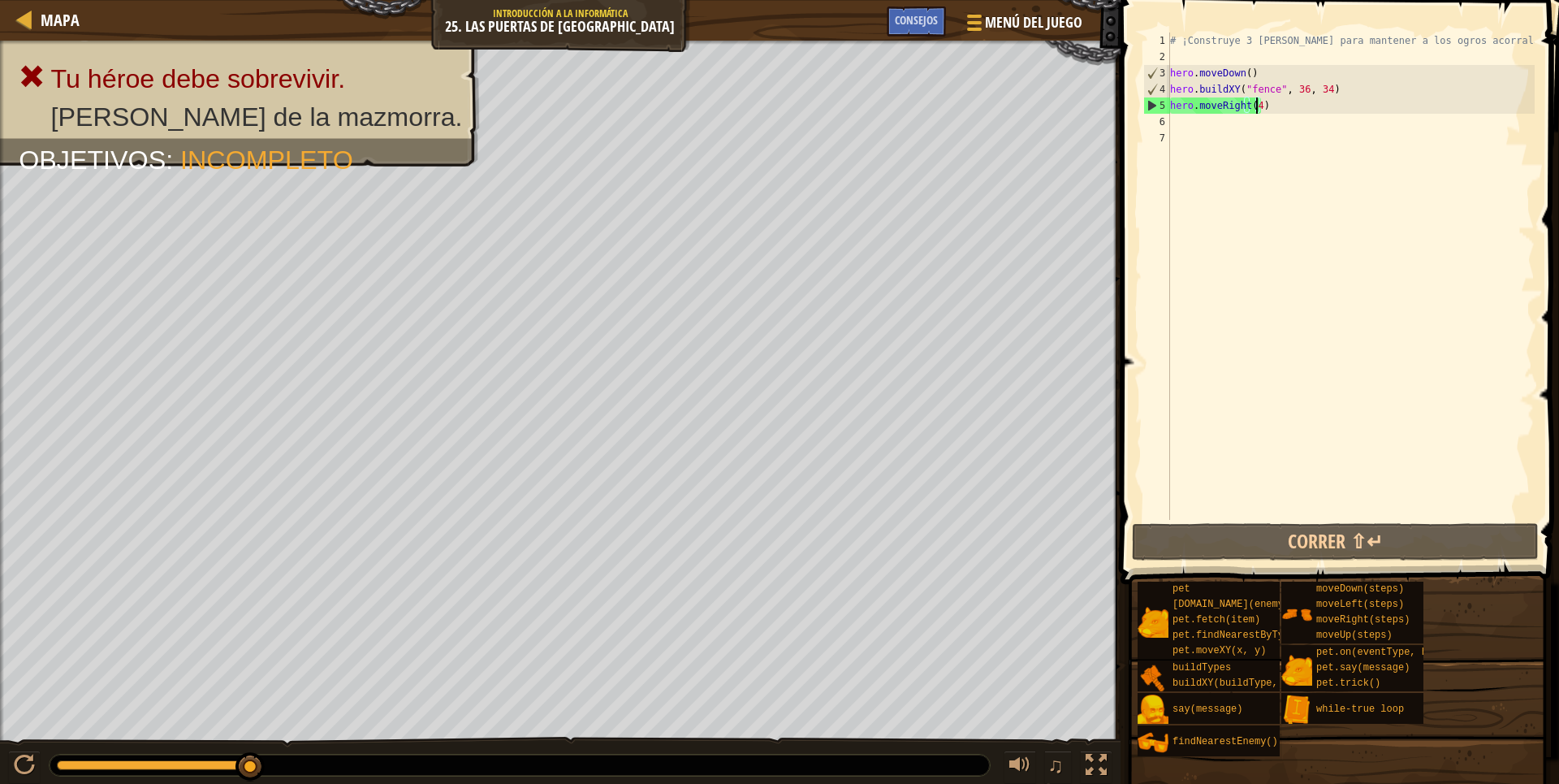
click at [1349, 209] on div "# ¡Construye 3 vallas para mantener a los ogros acorralados! hero . moveDown ( …" at bounding box center [1350, 292] width 368 height 520
click at [1300, 84] on div "# ¡Construye 3 vallas para mantener a los ogros acorralados! hero . moveDown ( …" at bounding box center [1350, 292] width 368 height 520
type textarea "hero.buildXY("fence", 36, 34)"
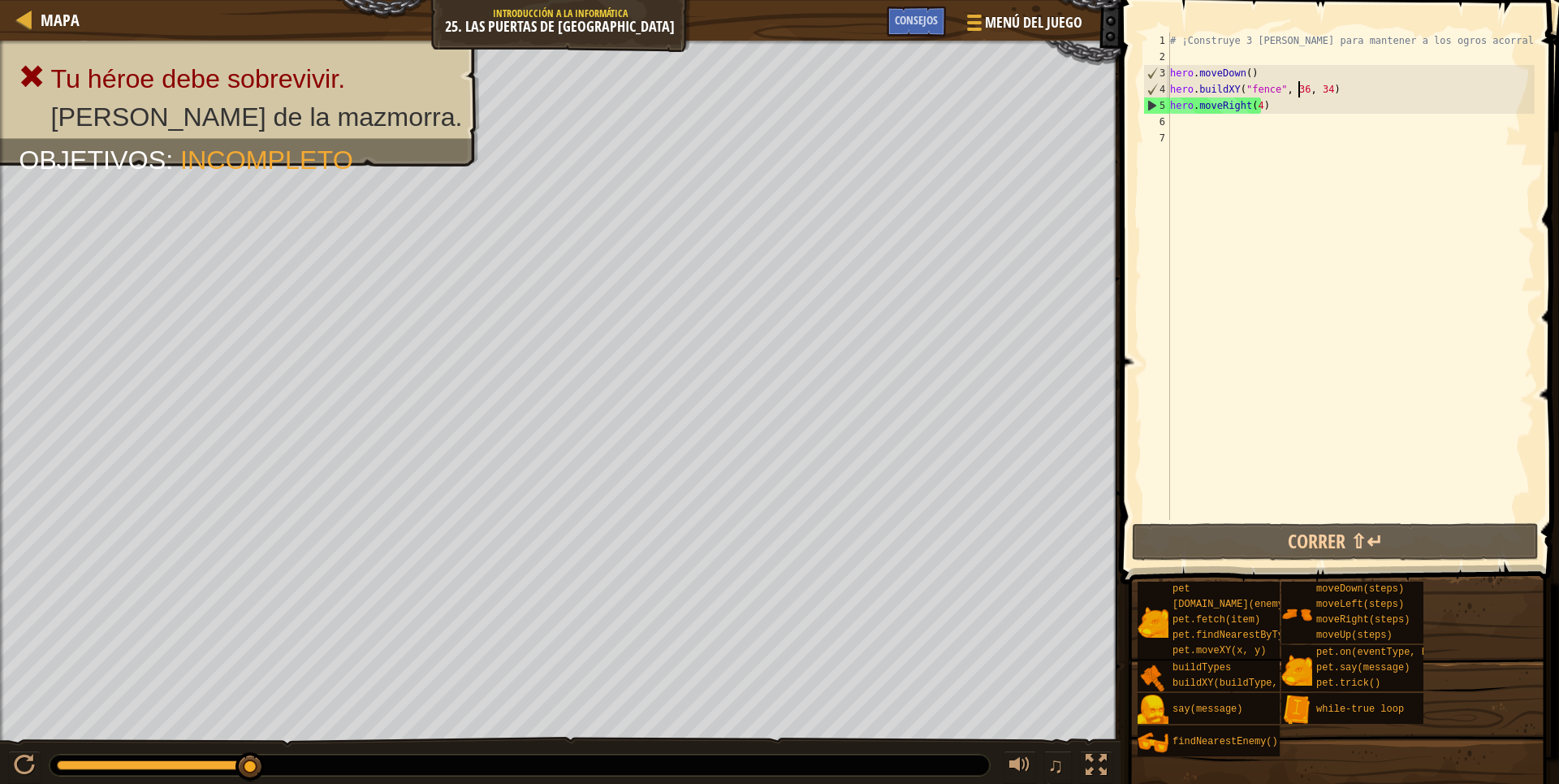
click at [1311, 167] on div "# ¡Construye 3 vallas para mantener a los ogros acorralados! hero . moveDown ( …" at bounding box center [1350, 292] width 368 height 520
click at [1309, 94] on div "# ¡Construye 3 vallas para mantener a los ogros acorralados! hero . moveDown ( …" at bounding box center [1350, 292] width 368 height 520
type textarea "hero.buildXY("fence", 36, 34)"
click at [1299, 90] on div "# ¡Construye 3 vallas para mantener a los ogros acorralados! hero . moveDown ( …" at bounding box center [1350, 292] width 368 height 520
drag, startPoint x: 1250, startPoint y: 486, endPoint x: 1262, endPoint y: 281, distance: 205.4
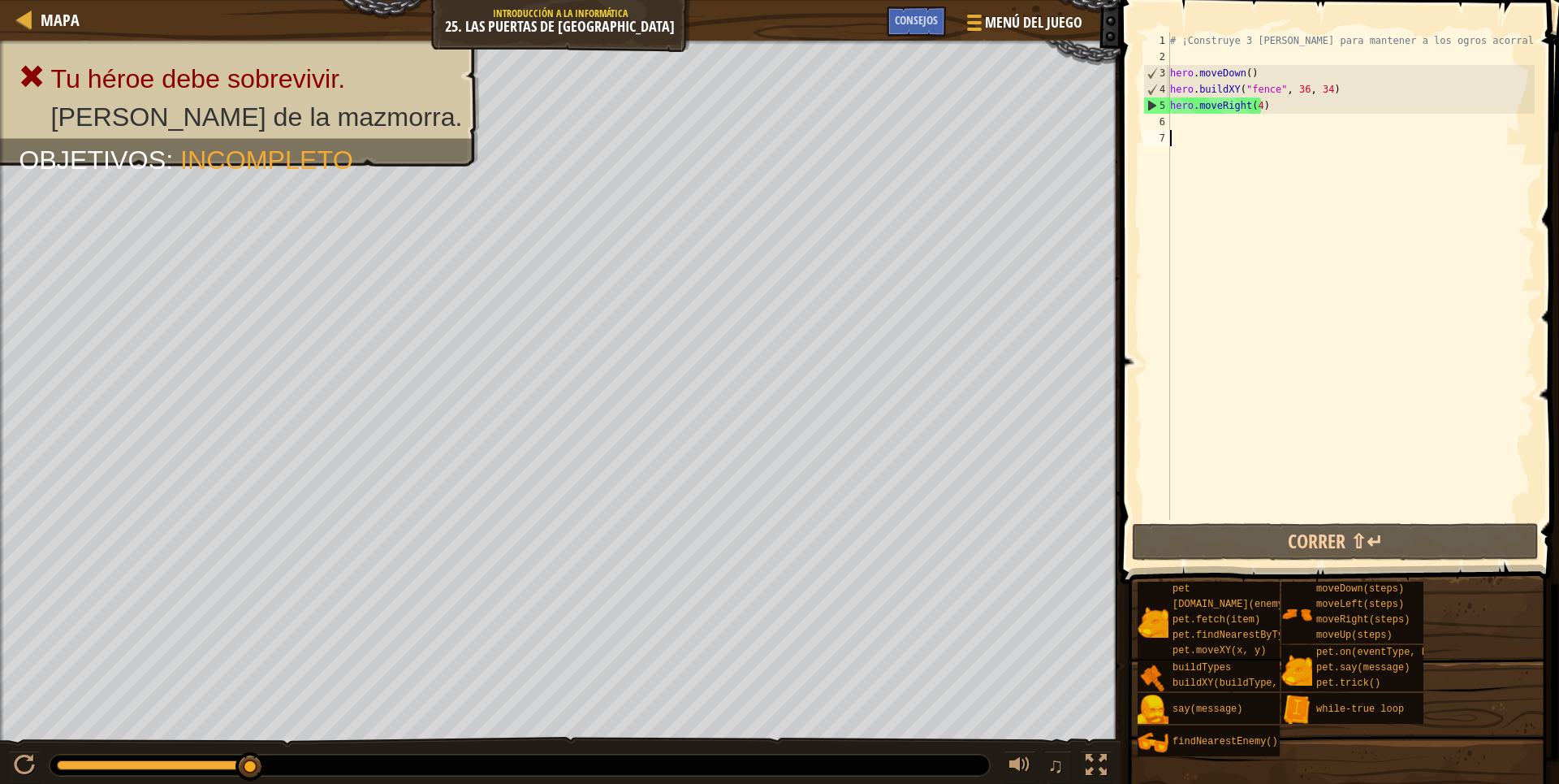
click at [1262, 281] on div "# ¡Construye 3 vallas para mantener a los ogros acorralados! hero . moveDown ( …" at bounding box center [1350, 292] width 368 height 520
click at [1292, 102] on div "# ¡Construye 3 vallas para mantener a los ogros acorralados! hero . moveDown ( …" at bounding box center [1350, 292] width 368 height 520
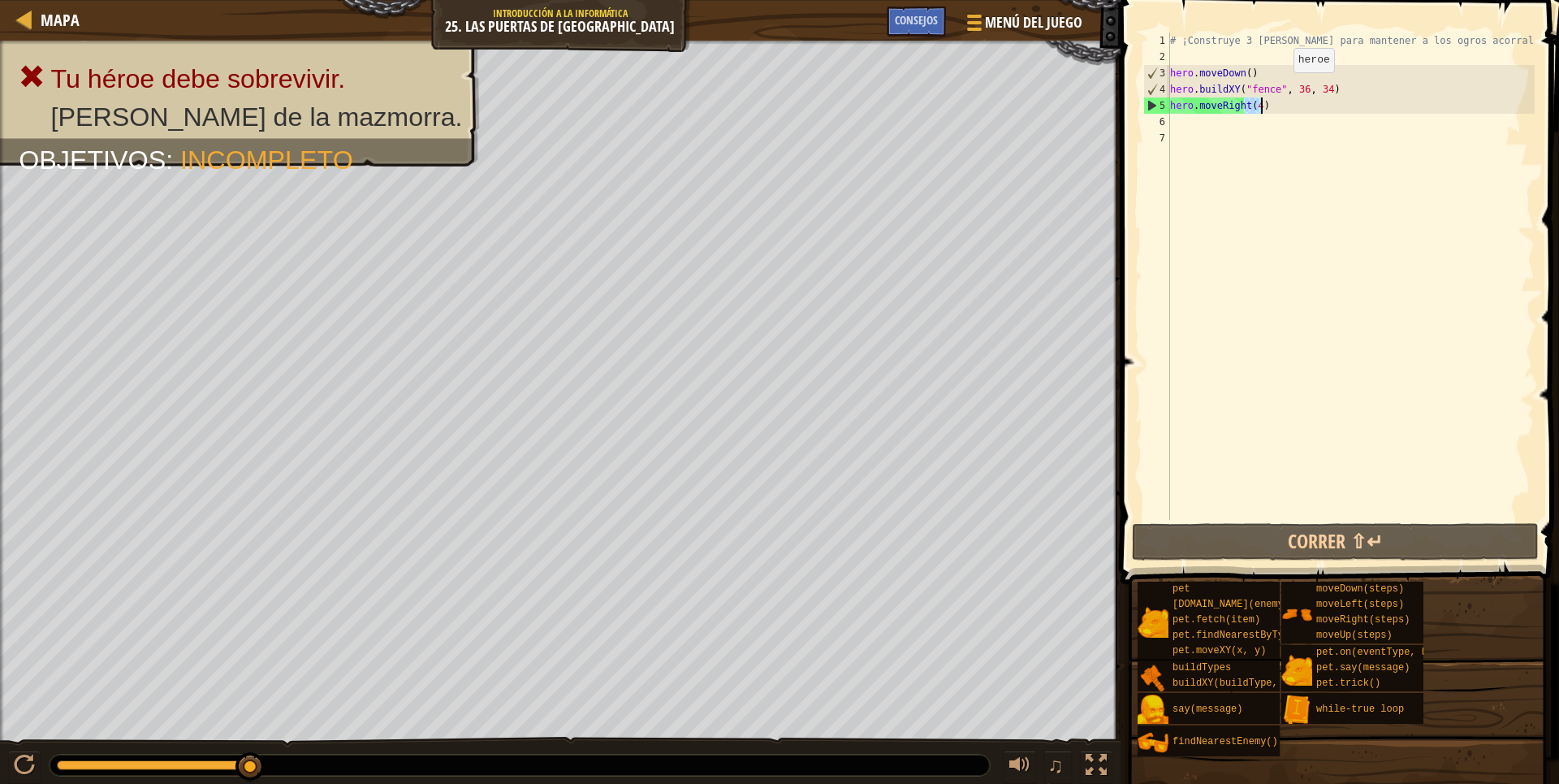
click at [1280, 89] on div "# ¡Construye 3 vallas para mantener a los ogros acorralados! hero . moveDown ( …" at bounding box center [1350, 292] width 368 height 520
click at [1265, 91] on div "# ¡Construye 3 vallas para mantener a los ogros acorralados! hero . moveDown ( …" at bounding box center [1350, 292] width 368 height 520
click at [1272, 83] on div "# ¡Construye 3 vallas para mantener a los ogros acorralados! hero . moveDown ( …" at bounding box center [1350, 292] width 368 height 520
click at [1280, 89] on div "# ¡Construye 3 vallas para mantener a los ogros acorralados! hero . moveDown ( …" at bounding box center [1350, 292] width 368 height 520
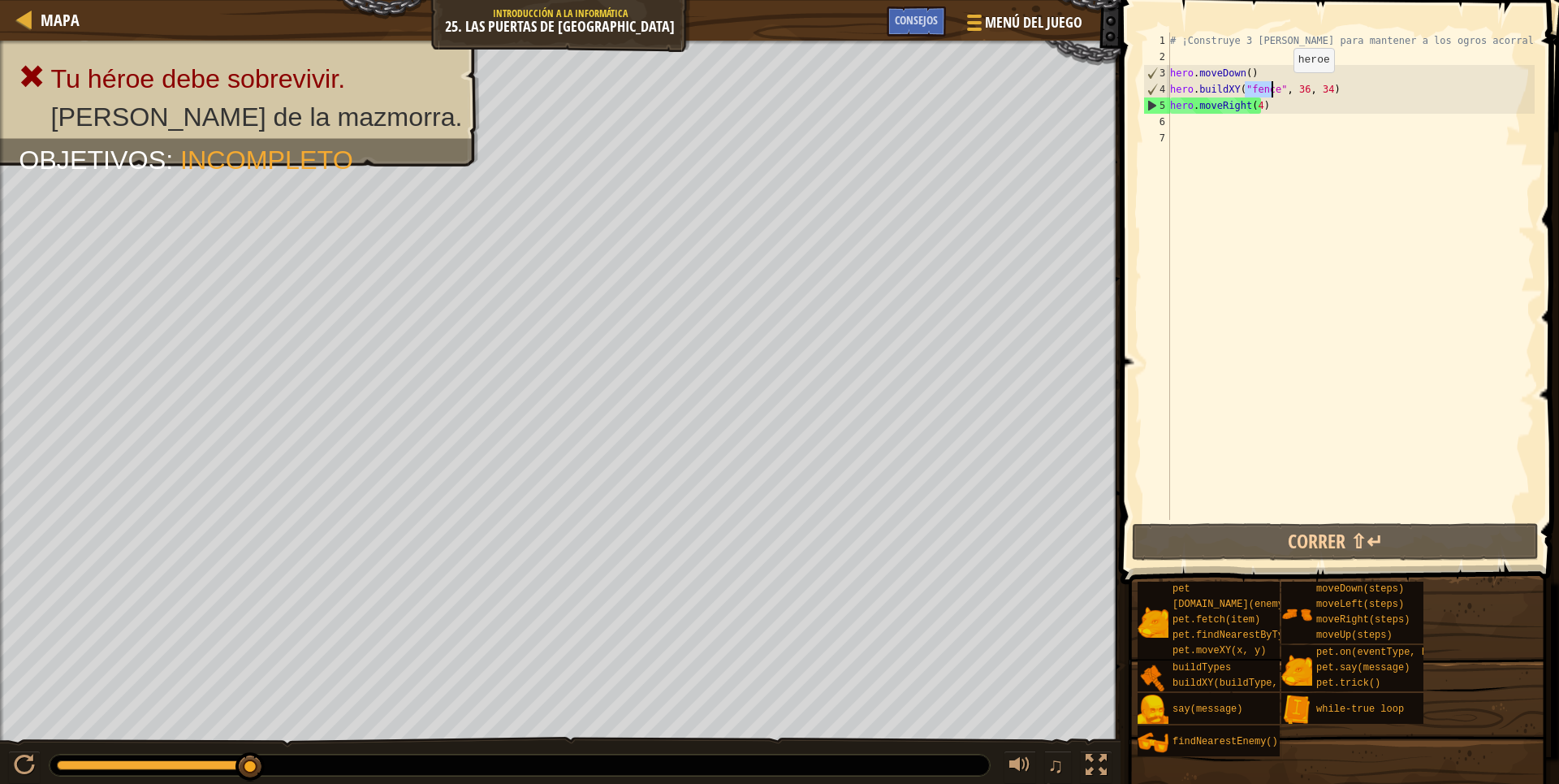
click at [1280, 89] on div "# ¡Construye 3 vallas para mantener a los ogros acorralados! hero . moveDown ( …" at bounding box center [1350, 292] width 368 height 520
click at [18, 754] on div at bounding box center [25, 765] width 21 height 21
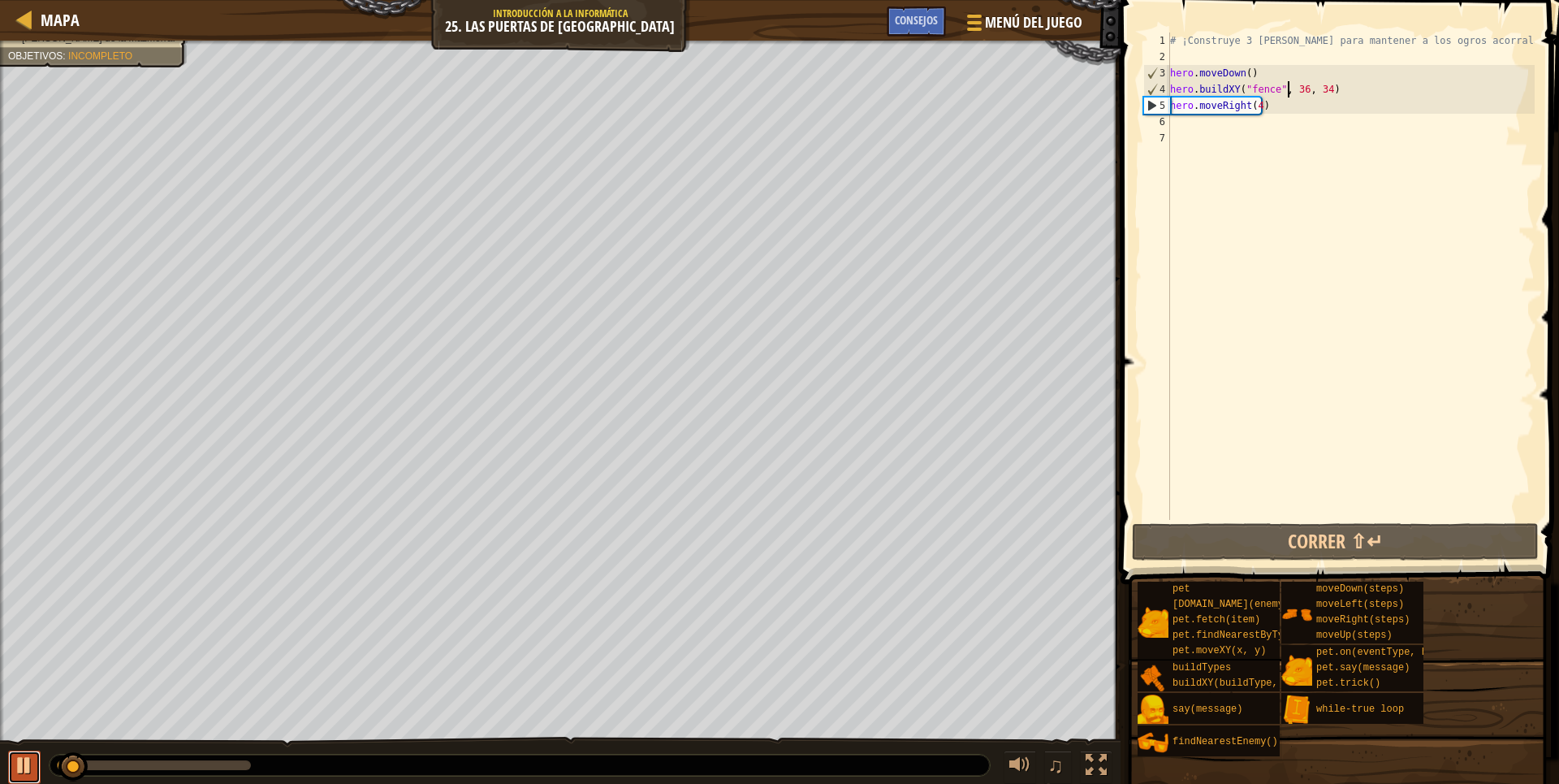
click at [19, 768] on div at bounding box center [25, 765] width 21 height 21
click at [26, 765] on div at bounding box center [25, 765] width 21 height 21
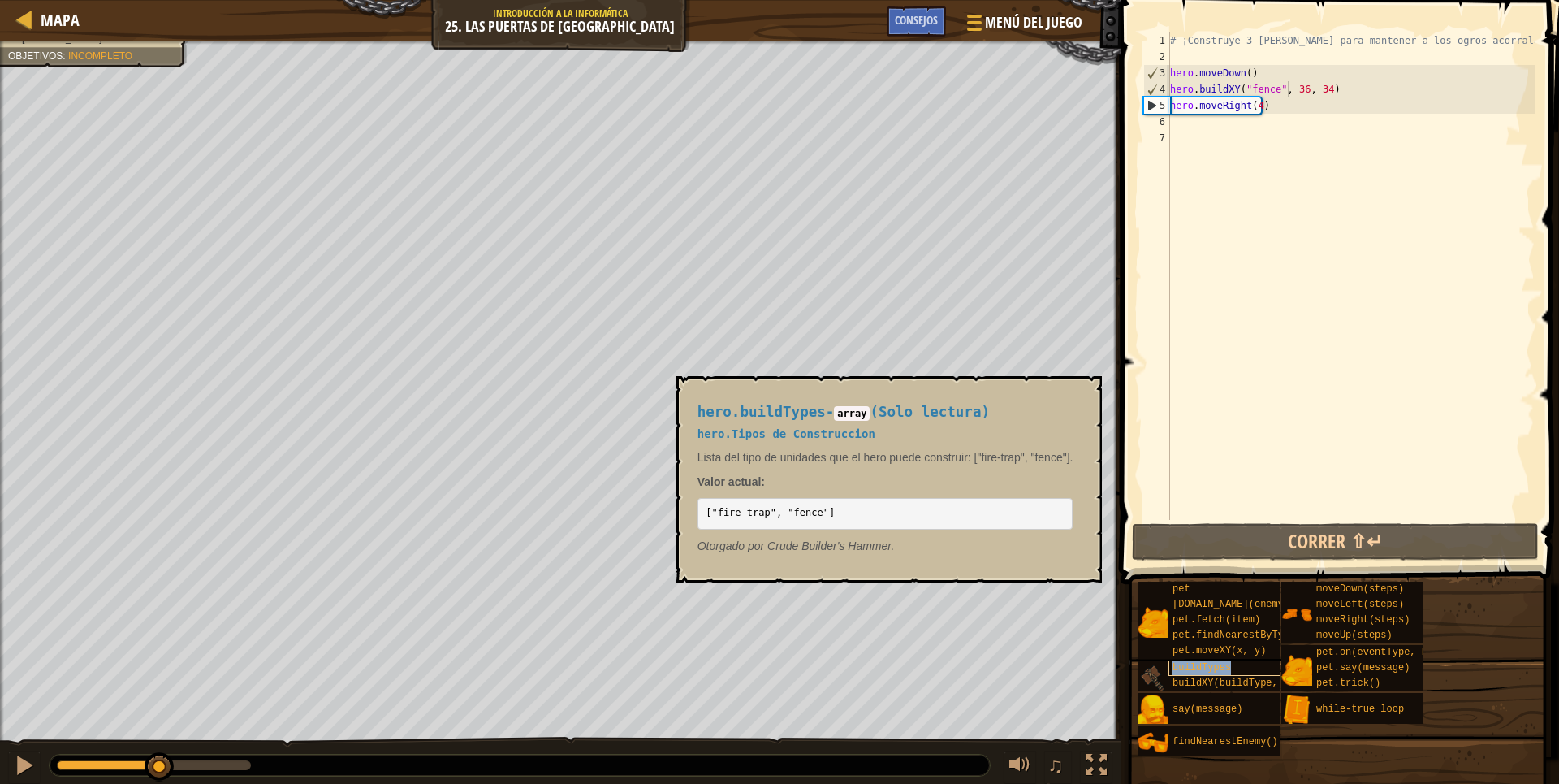
click at [1191, 675] on div "buildTypes" at bounding box center [1246, 667] width 156 height 16
click at [1214, 680] on span "buildXY(buildType, x, y)" at bounding box center [1242, 683] width 140 height 11
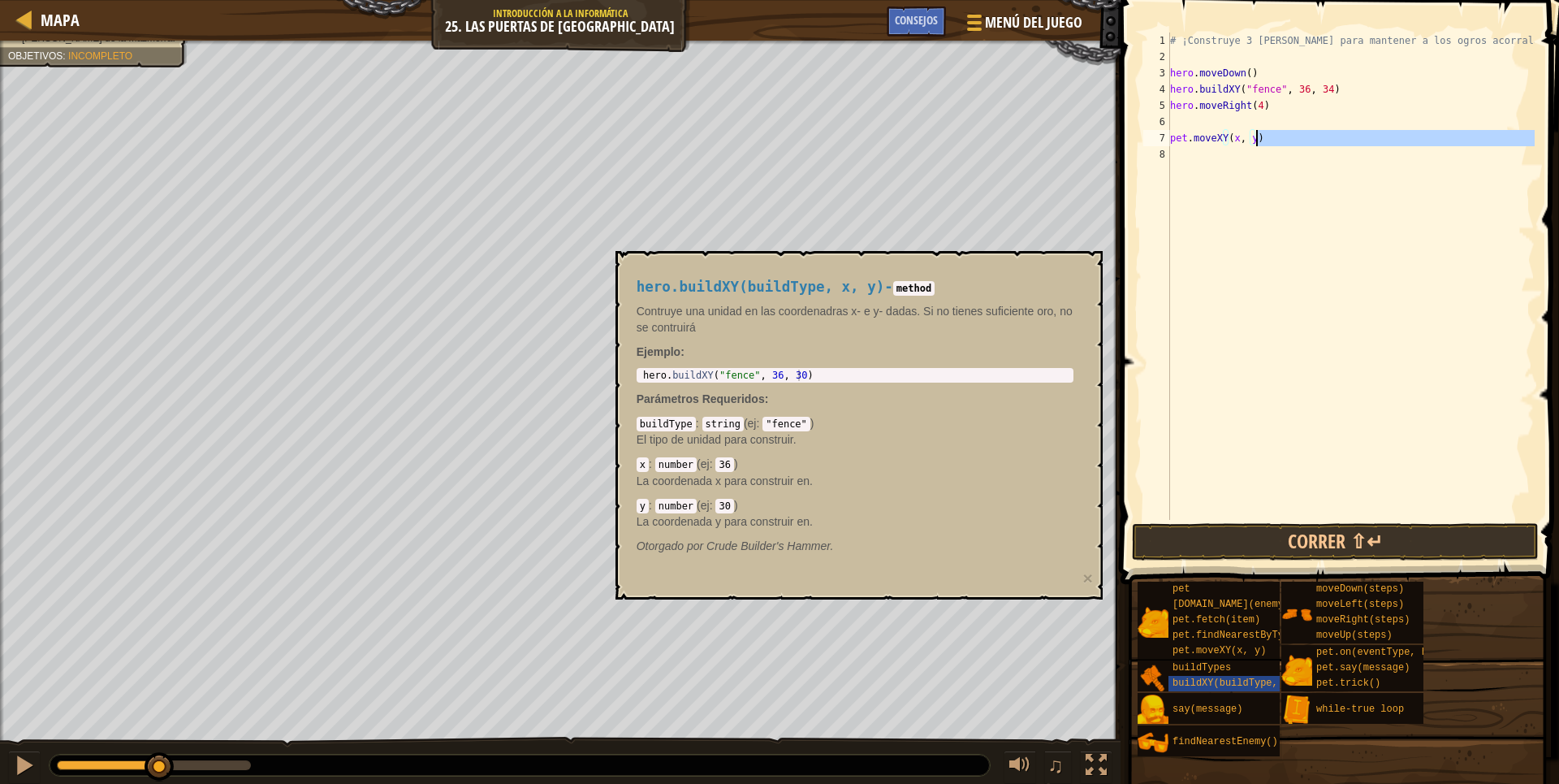
drag, startPoint x: 1286, startPoint y: 378, endPoint x: 1283, endPoint y: 140, distance: 238.0
click at [1283, 140] on div "# ¡Construye 3 vallas para mantener a los ogros acorralados! hero . moveDown ( …" at bounding box center [1350, 292] width 368 height 520
click at [1279, 130] on div "# ¡Construye 3 vallas para mantener a los ogros acorralados! hero . moveDown ( …" at bounding box center [1350, 276] width 368 height 487
click at [1279, 130] on div "# ¡Construye 3 vallas para mantener a los ogros acorralados! hero . moveDown ( …" at bounding box center [1350, 292] width 368 height 520
click at [1263, 140] on div "# ¡Construye 3 vallas para mantener a los ogros acorralados! hero . moveDown ( …" at bounding box center [1350, 276] width 368 height 487
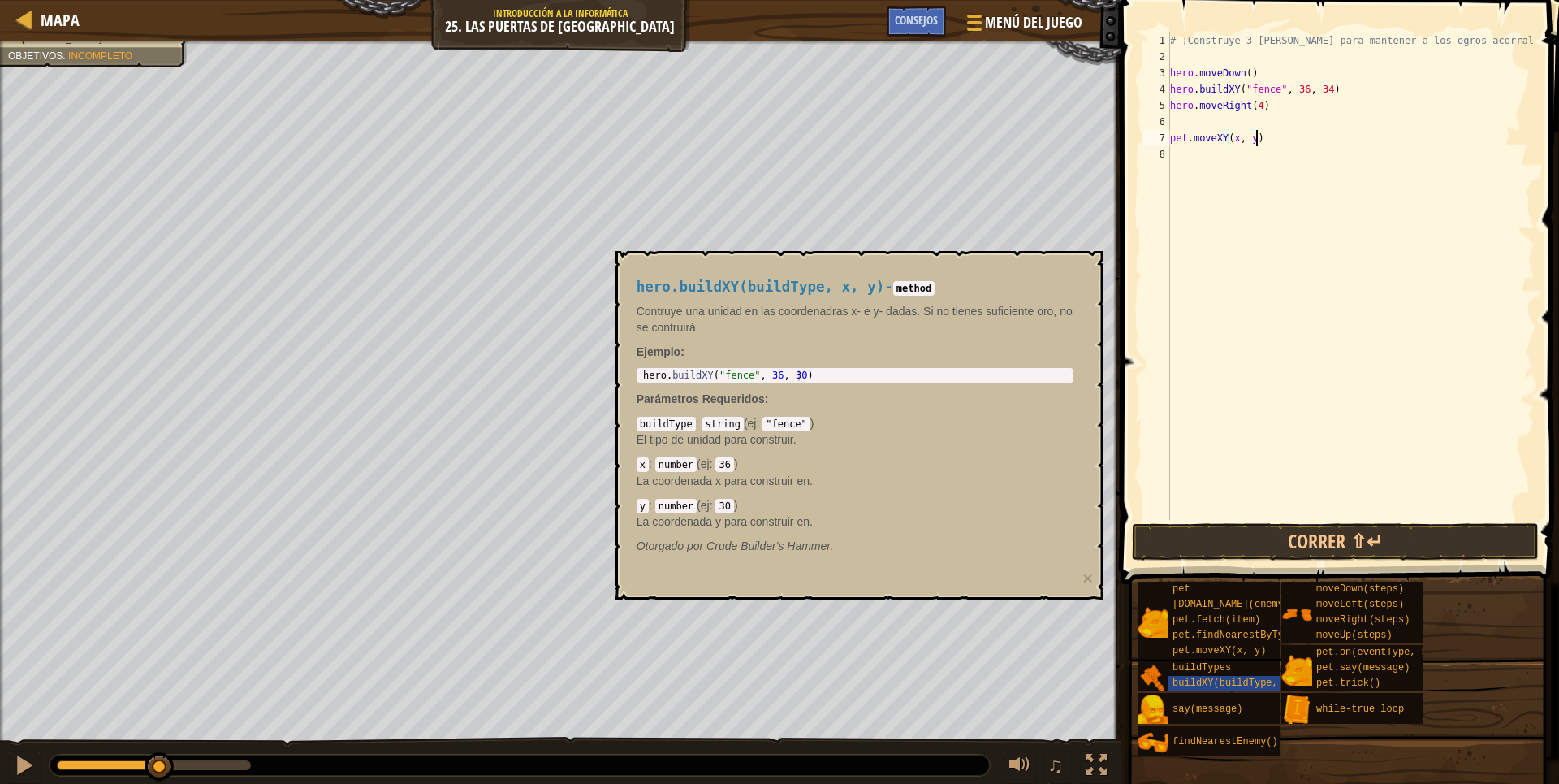
click at [1262, 140] on div "# ¡Construye 3 vallas para mantener a los ogros acorralados! hero . moveDown ( …" at bounding box center [1350, 292] width 368 height 520
click at [1236, 140] on div "# ¡Construye 3 vallas para mantener a los ogros acorralados! hero . moveDown ( …" at bounding box center [1350, 292] width 368 height 520
type textarea "pet.moveXY(36, y)"
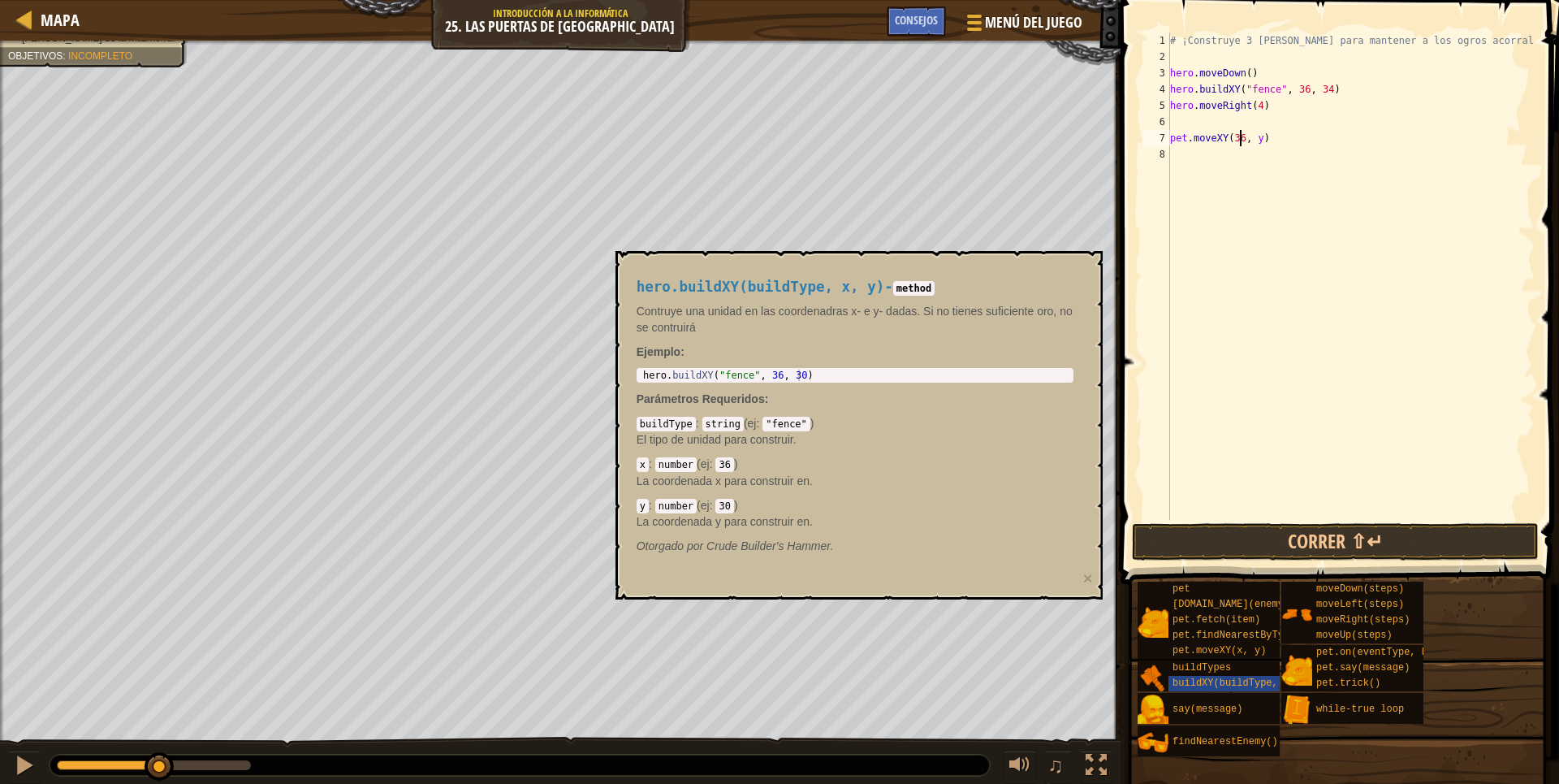
click at [1257, 146] on div "# ¡Construye 3 vallas para mantener a los ogros acorralados! hero . moveDown ( …" at bounding box center [1350, 292] width 368 height 520
click at [1255, 140] on div "# ¡Construye 3 vallas para mantener a los ogros acorralados! hero . moveDown ( …" at bounding box center [1350, 292] width 368 height 520
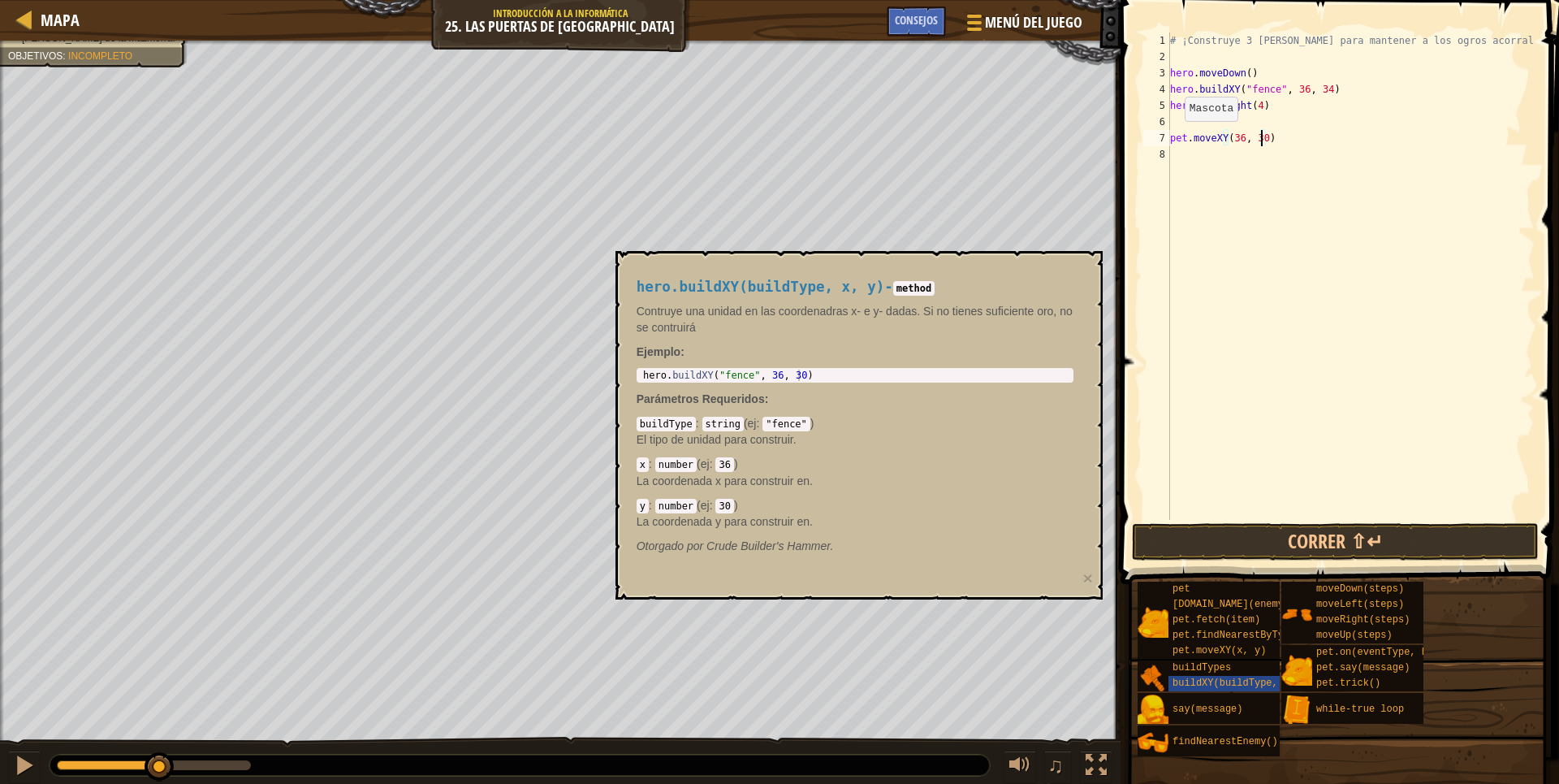
click at [1171, 137] on div "# ¡Construye 3 vallas para mantener a los ogros acorralados! hero . moveDown ( …" at bounding box center [1350, 292] width 368 height 520
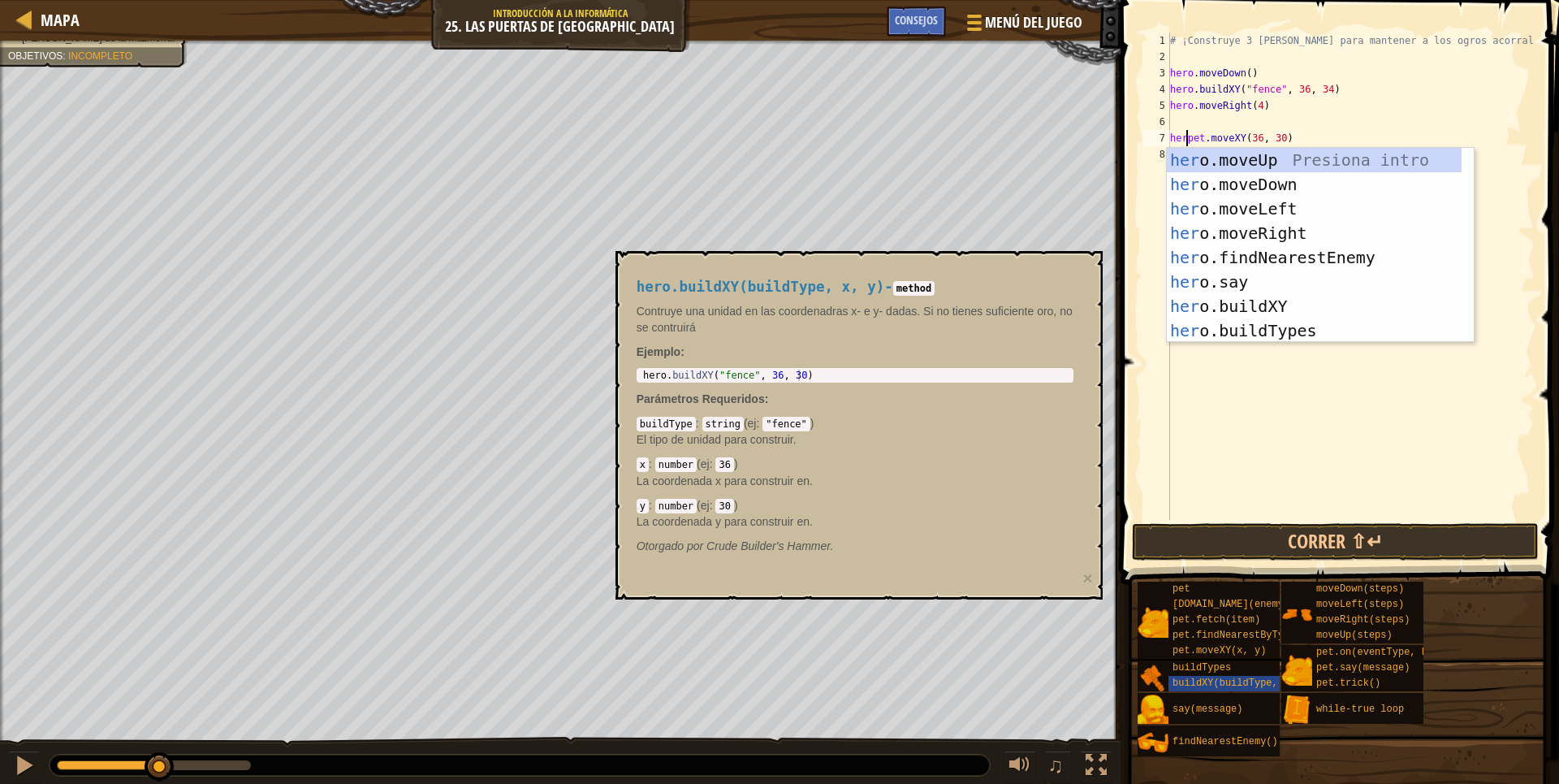
scroll to position [7, 2]
click at [1365, 539] on button "Correr ⇧↵" at bounding box center [1336, 542] width 407 height 38
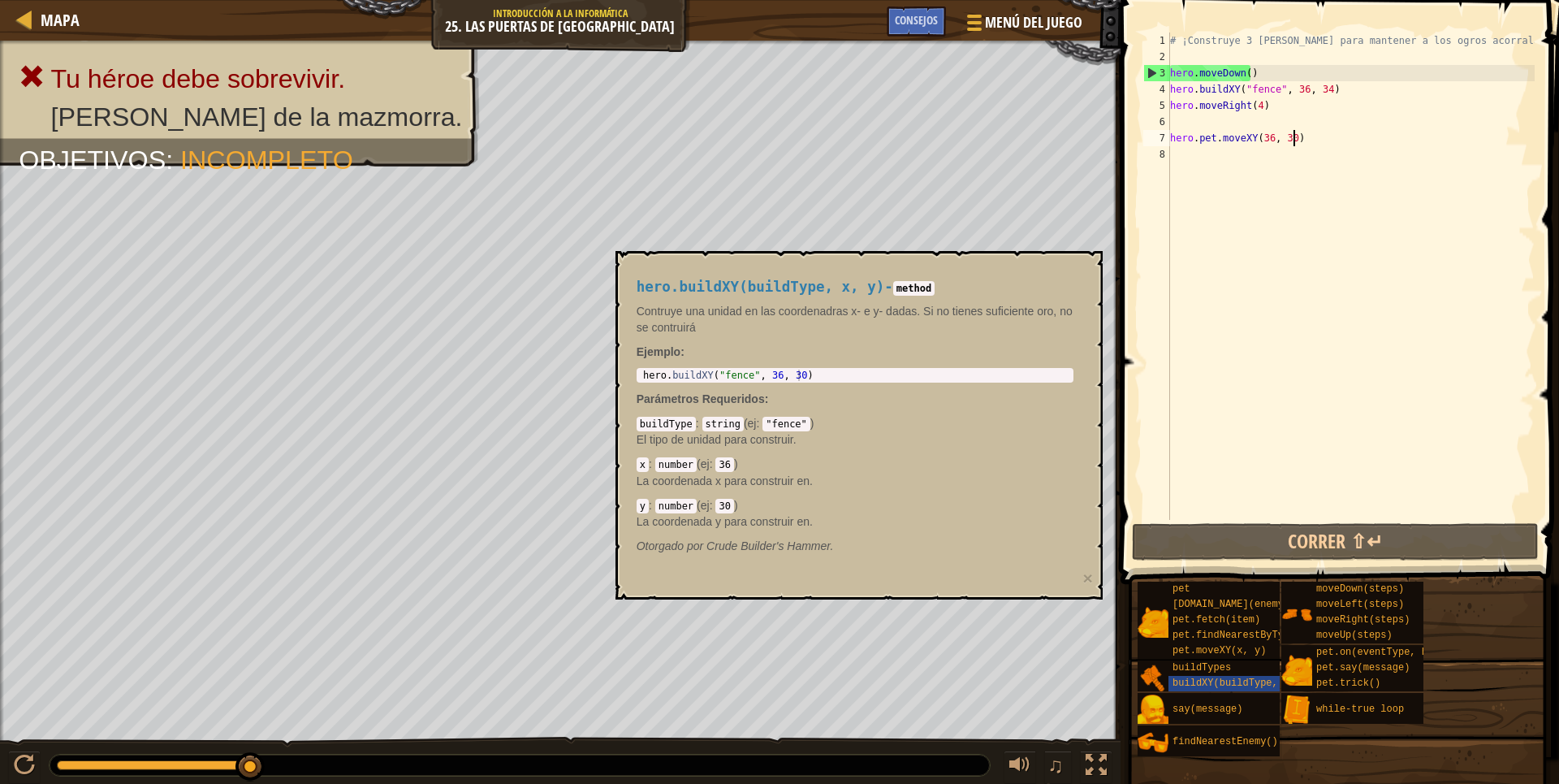
click at [1295, 139] on div "# ¡Construye 3 vallas para mantener a los ogros acorralados! hero . moveDown ( …" at bounding box center [1350, 292] width 368 height 520
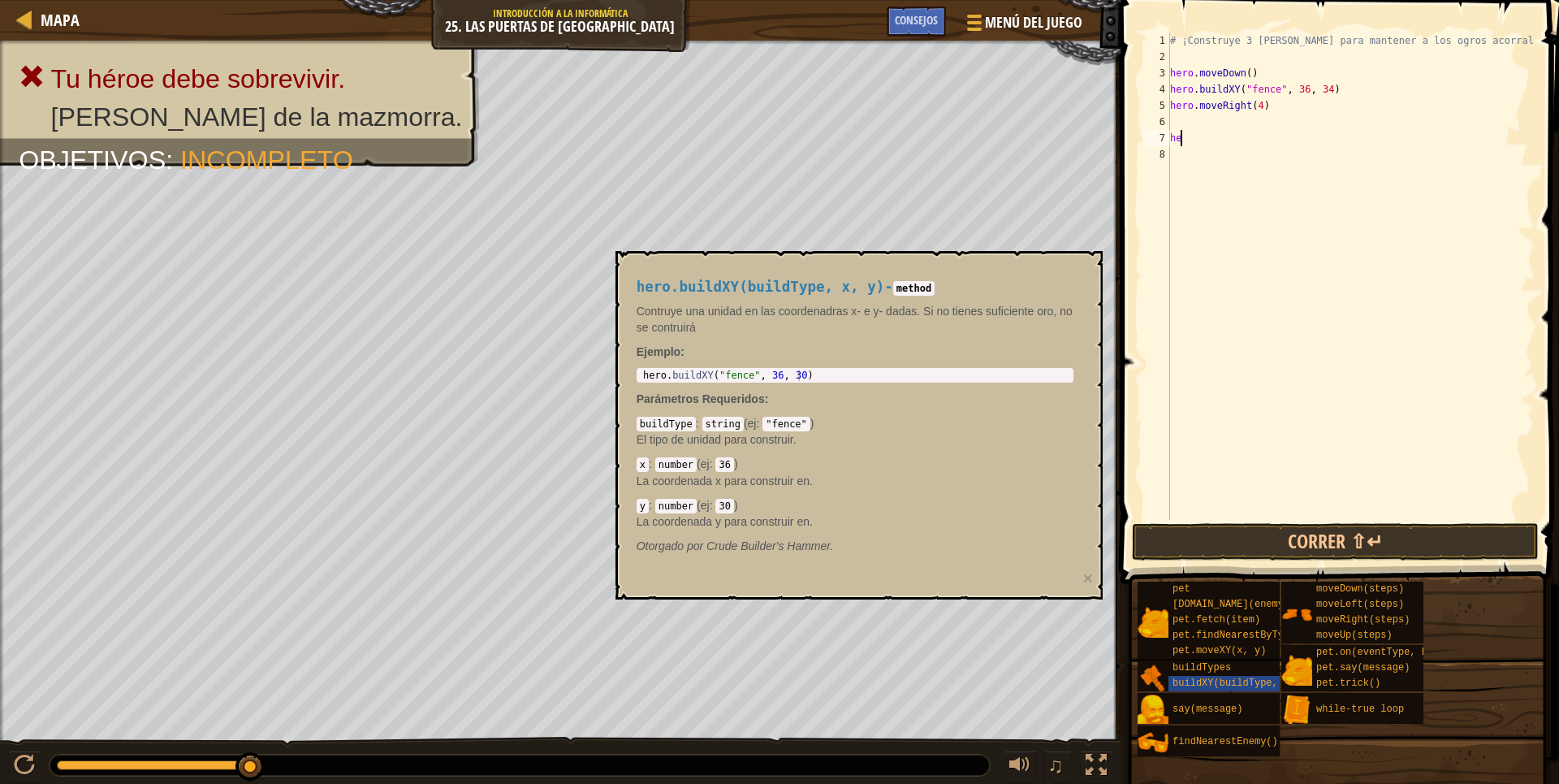
scroll to position [7, 0]
type textarea "h"
click at [1318, 135] on div "# ¡Construye 3 vallas para mantener a los ogros acorralados! hero . moveDown ( …" at bounding box center [1350, 292] width 368 height 520
click at [1297, 100] on div "# ¡Construye 3 vallas para mantener a los ogros acorralados! hero . moveDown ( …" at bounding box center [1350, 292] width 368 height 520
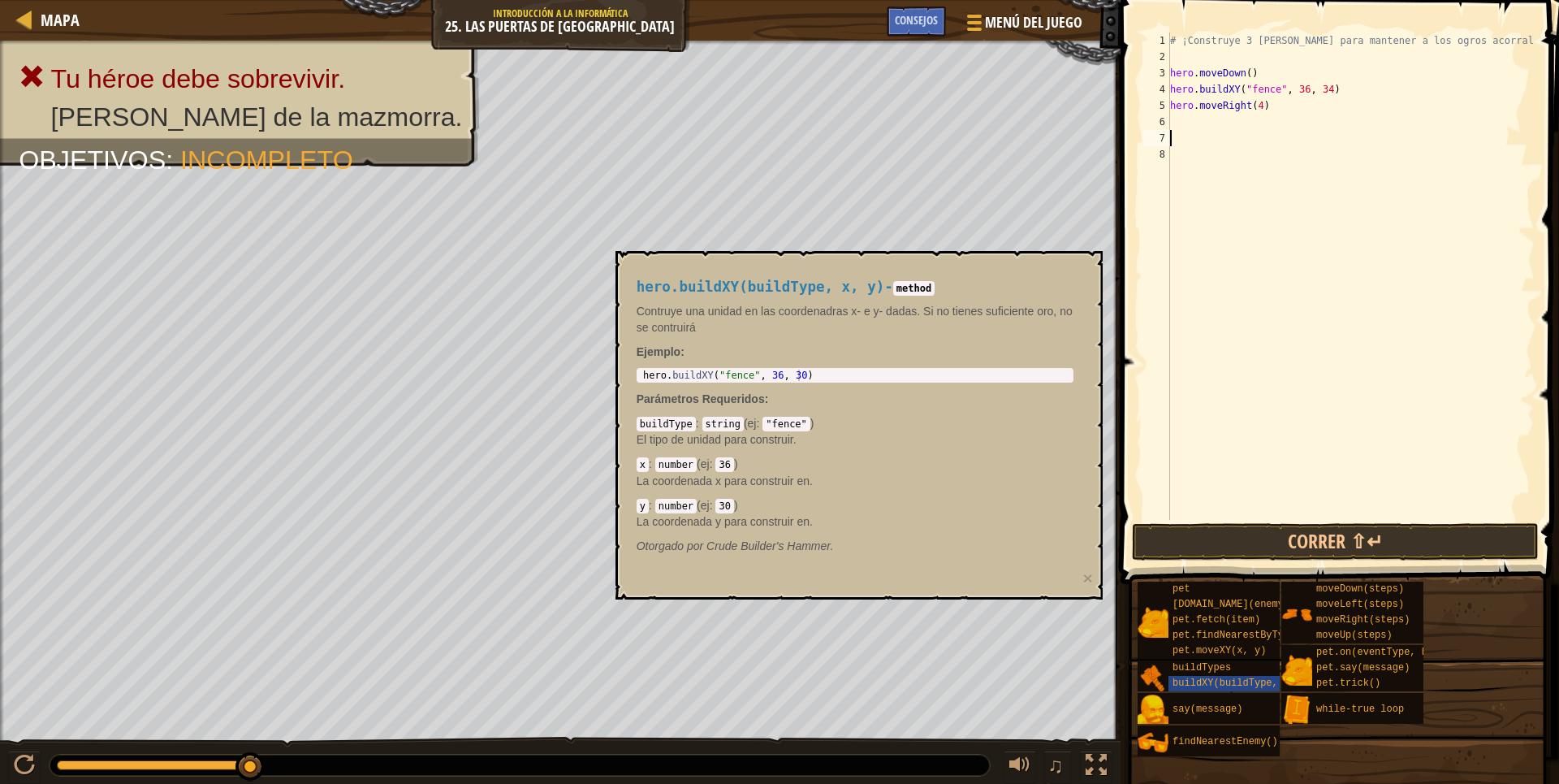
type textarea "hero.moveRight(4)"
click at [1186, 676] on div "buildXY(buildType, x, y)" at bounding box center [1246, 683] width 156 height 16
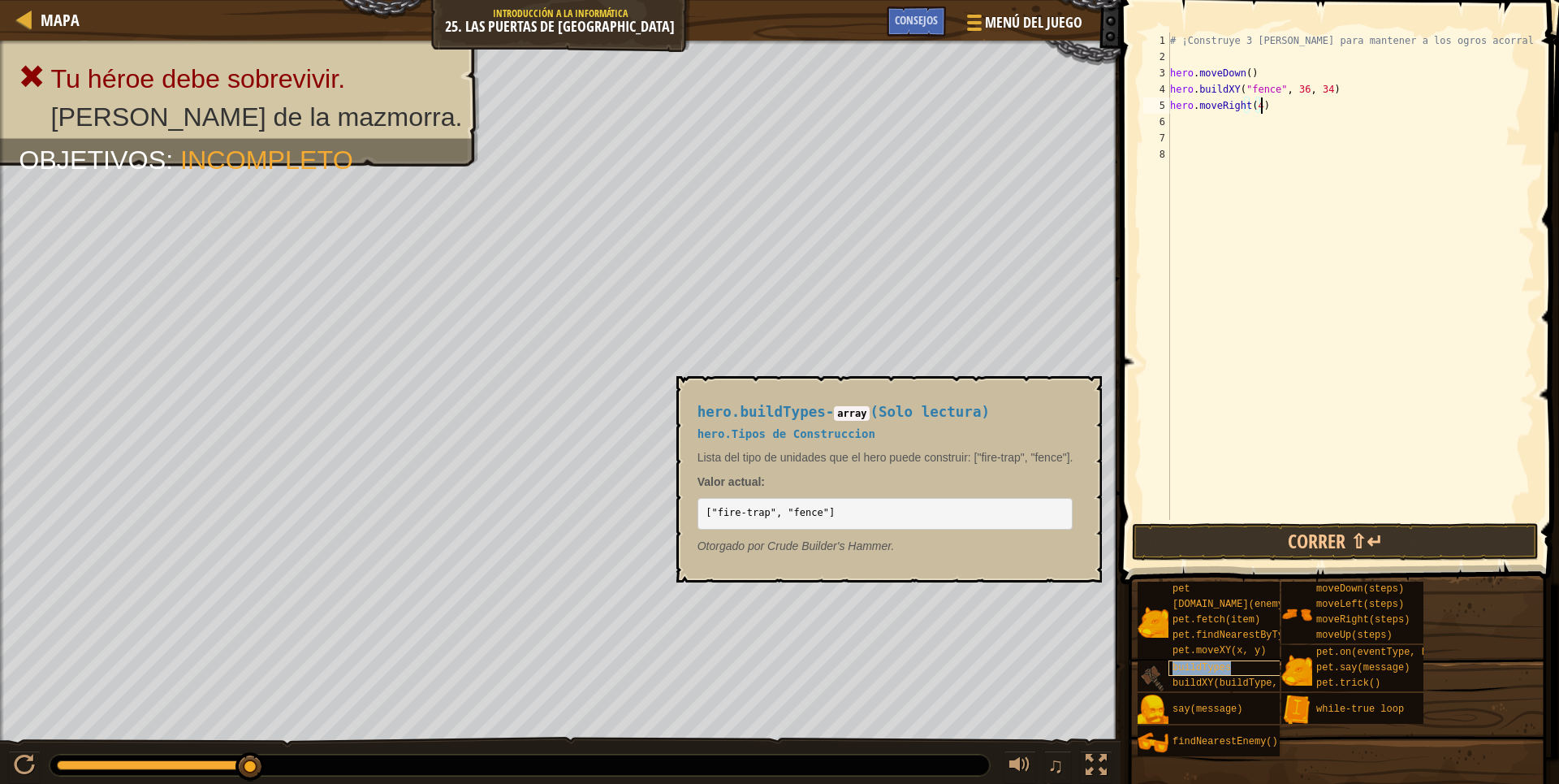
click at [1210, 668] on span "buildTypes" at bounding box center [1201, 667] width 58 height 11
click at [1219, 670] on span "buildTypes" at bounding box center [1201, 667] width 58 height 11
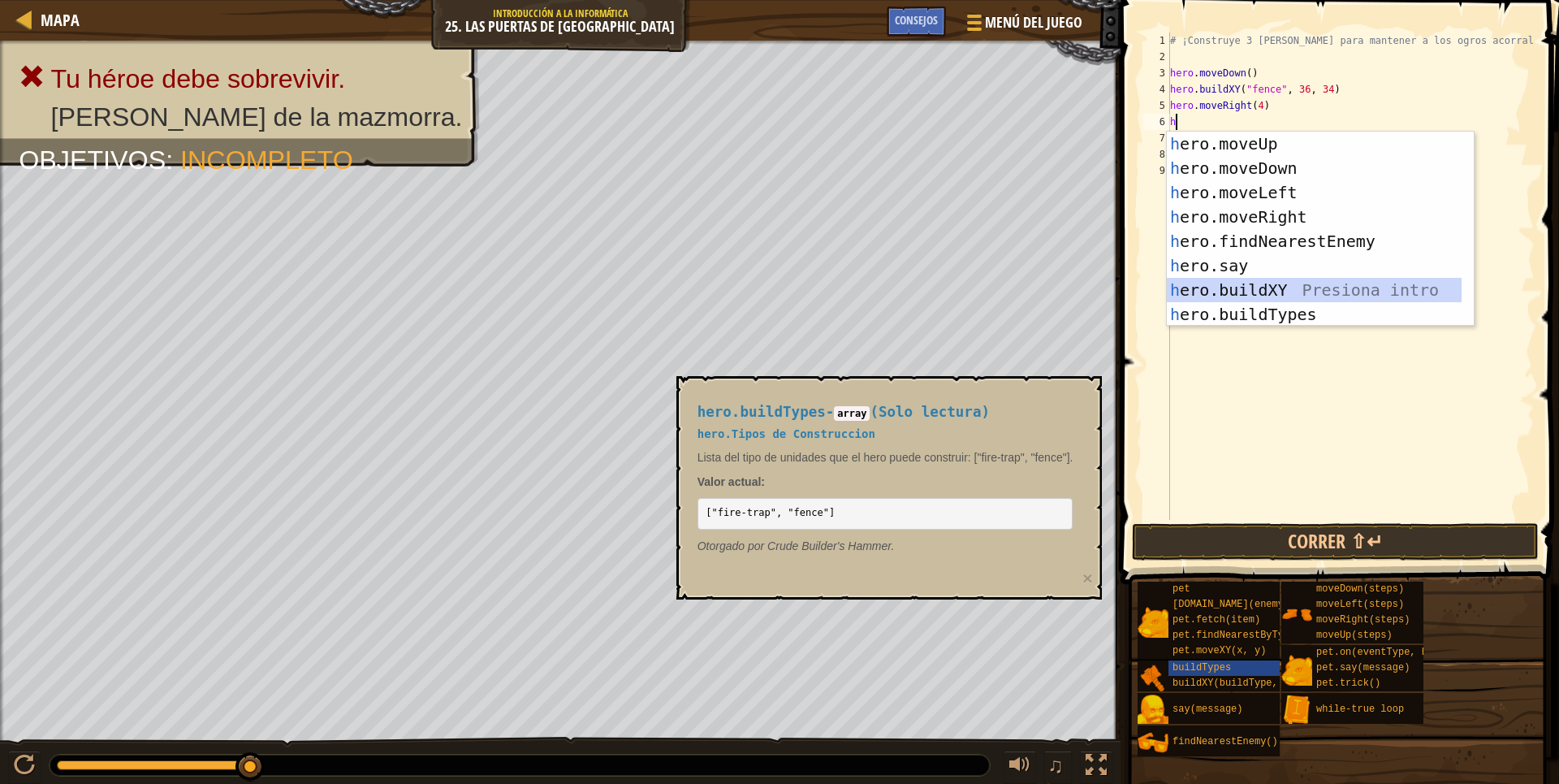
click at [1298, 286] on div "h ero.moveUp Presiona intro h ero.moveDown Presiona intro h ero.moveLeft Presio…" at bounding box center [1314, 253] width 295 height 244
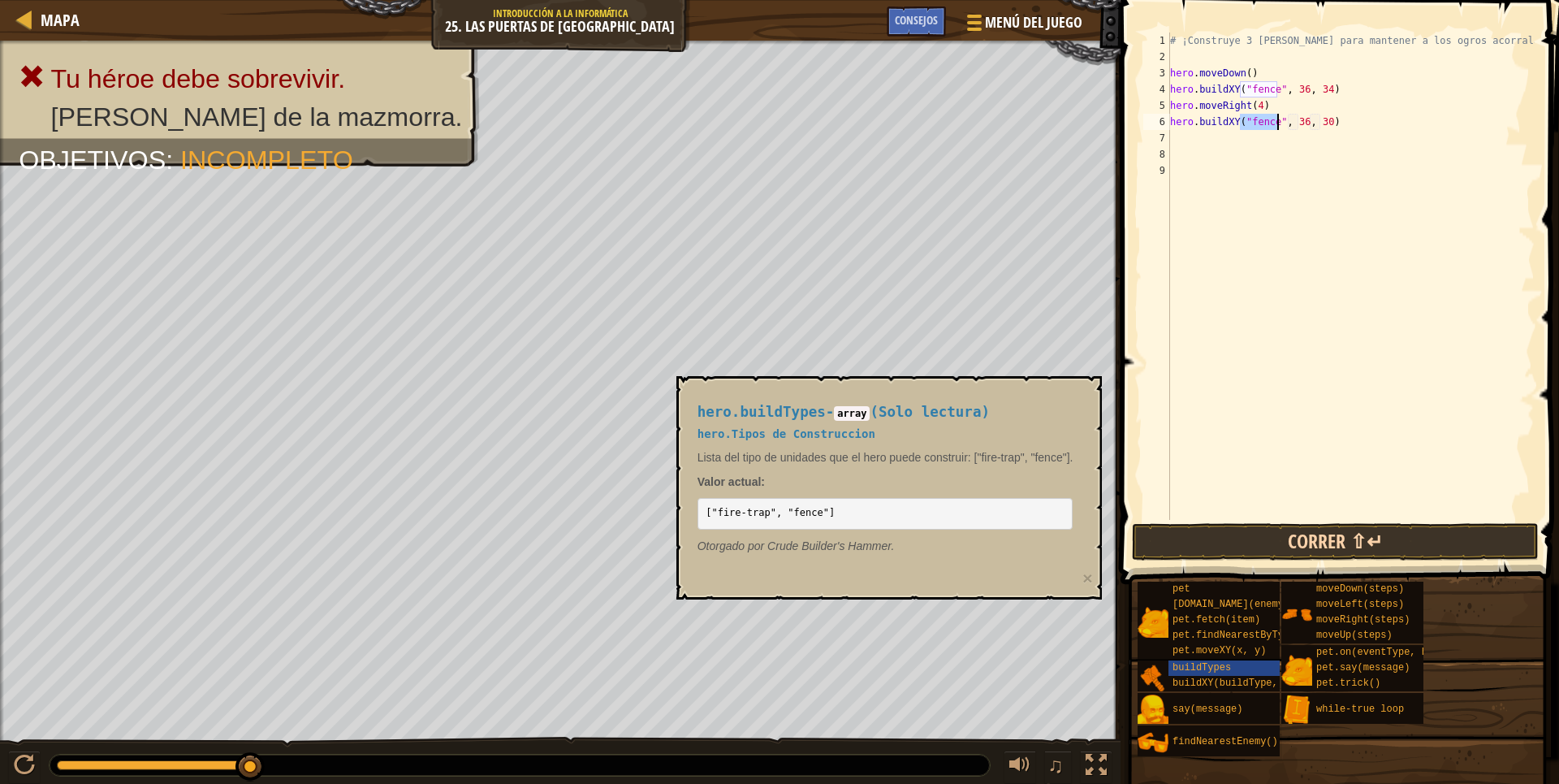
type textarea "hero.buildXY("fence", 36, 30)"
click at [1247, 551] on button "Correr ⇧↵" at bounding box center [1336, 542] width 407 height 38
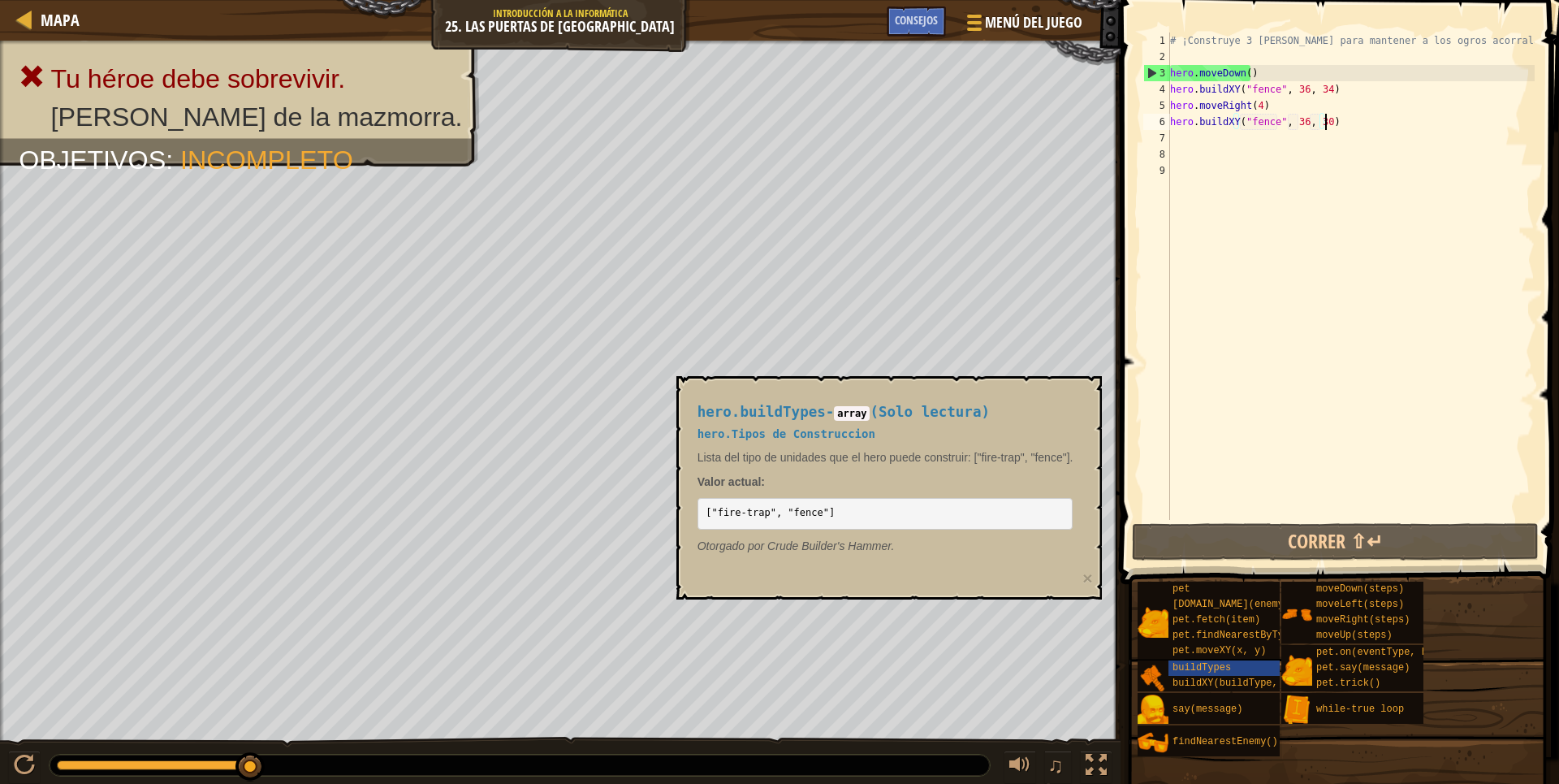
drag, startPoint x: 1327, startPoint y: 121, endPoint x: 1278, endPoint y: 121, distance: 49.0
click at [1285, 121] on div "# ¡Construye 3 vallas para mantener a los ogros acorralados! hero . moveDown ( …" at bounding box center [1350, 292] width 368 height 520
drag, startPoint x: 1256, startPoint y: 121, endPoint x: 1181, endPoint y: 125, distance: 75.1
click at [1181, 125] on div "# ¡Construye 3 vallas para mantener a los ogros acorralados! hero . moveDown ( …" at bounding box center [1350, 292] width 368 height 520
click at [1258, 147] on div "# ¡Construye 3 vallas para mantener a los ogros acorralados! hero . moveDown ( …" at bounding box center [1350, 292] width 368 height 520
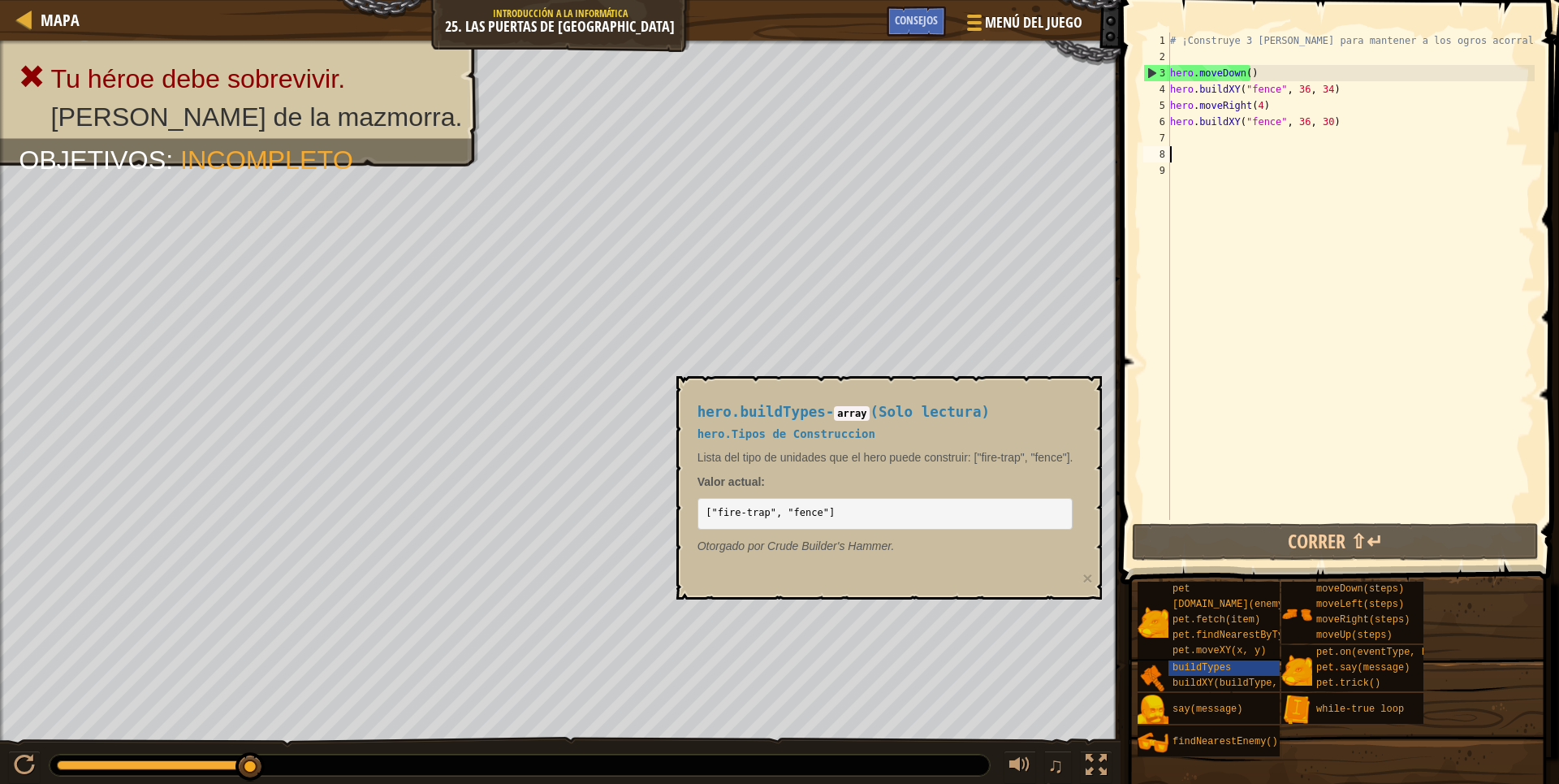
click at [1258, 147] on div "# ¡Construye 3 vallas para mantener a los ogros acorralados! hero . moveDown ( …" at bounding box center [1350, 292] width 368 height 520
click at [1323, 120] on div "# ¡Construye 3 vallas para mantener a los ogros acorralados! hero . moveDown ( …" at bounding box center [1350, 292] width 368 height 520
type textarea "hero.buildXY("fence", 36, 30)"
drag, startPoint x: 1323, startPoint y: 120, endPoint x: 1242, endPoint y: 127, distance: 81.3
click at [1243, 127] on div "# ¡Construye 3 vallas para mantener a los ogros acorralados! hero . moveDown ( …" at bounding box center [1350, 292] width 368 height 520
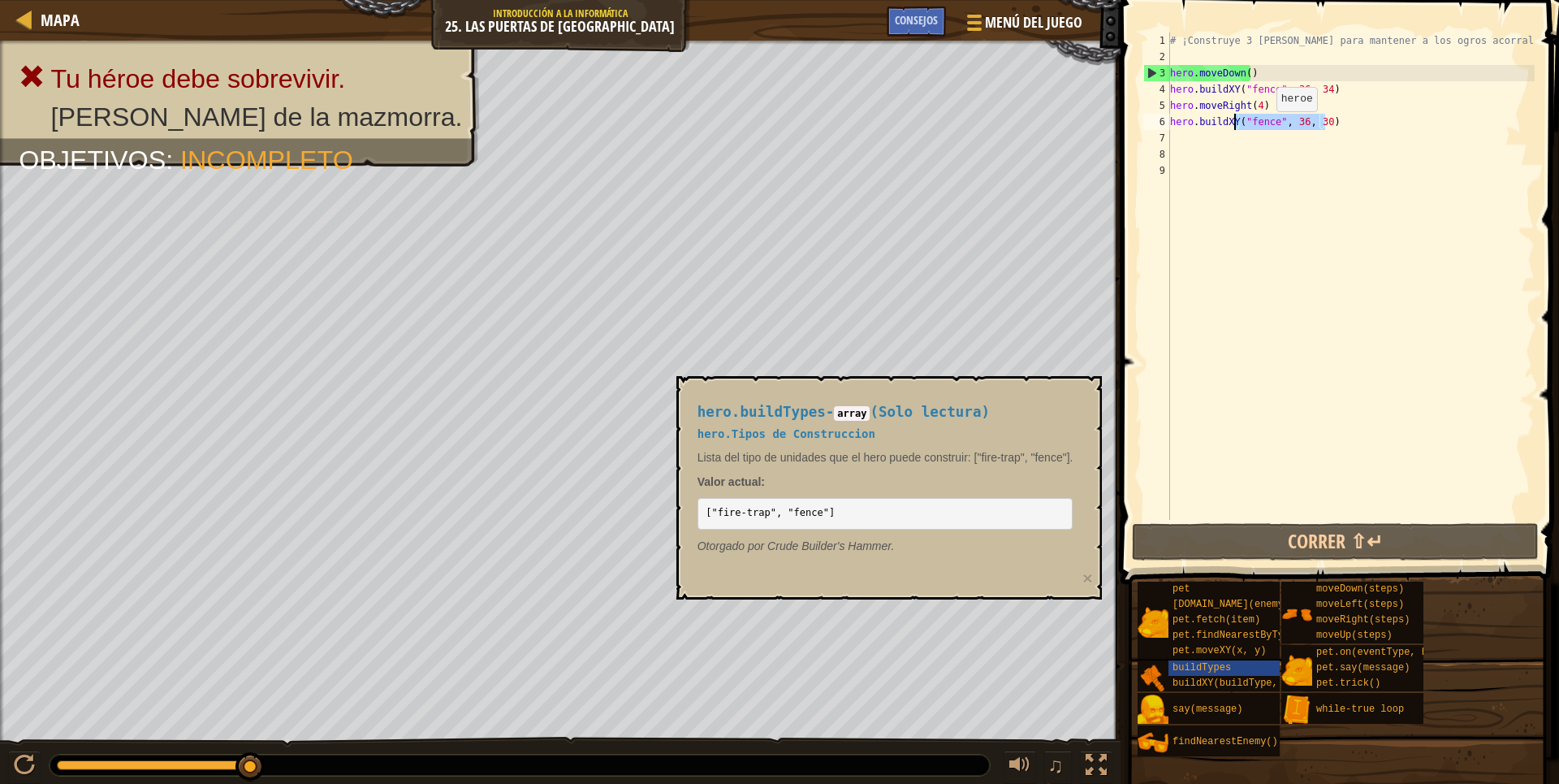
click at [1242, 127] on div "# ¡Construye 3 vallas para mantener a los ogros acorralados! hero . moveDown ( …" at bounding box center [1350, 276] width 368 height 487
click at [1191, 172] on div "# ¡Construye 3 vallas para mantener a los ogros acorralados! hero . moveDown ( …" at bounding box center [1350, 292] width 368 height 520
click at [1169, 121] on div "6" at bounding box center [1157, 121] width 27 height 16
type textarea "hero.buildXY("fence", 36, 30)"
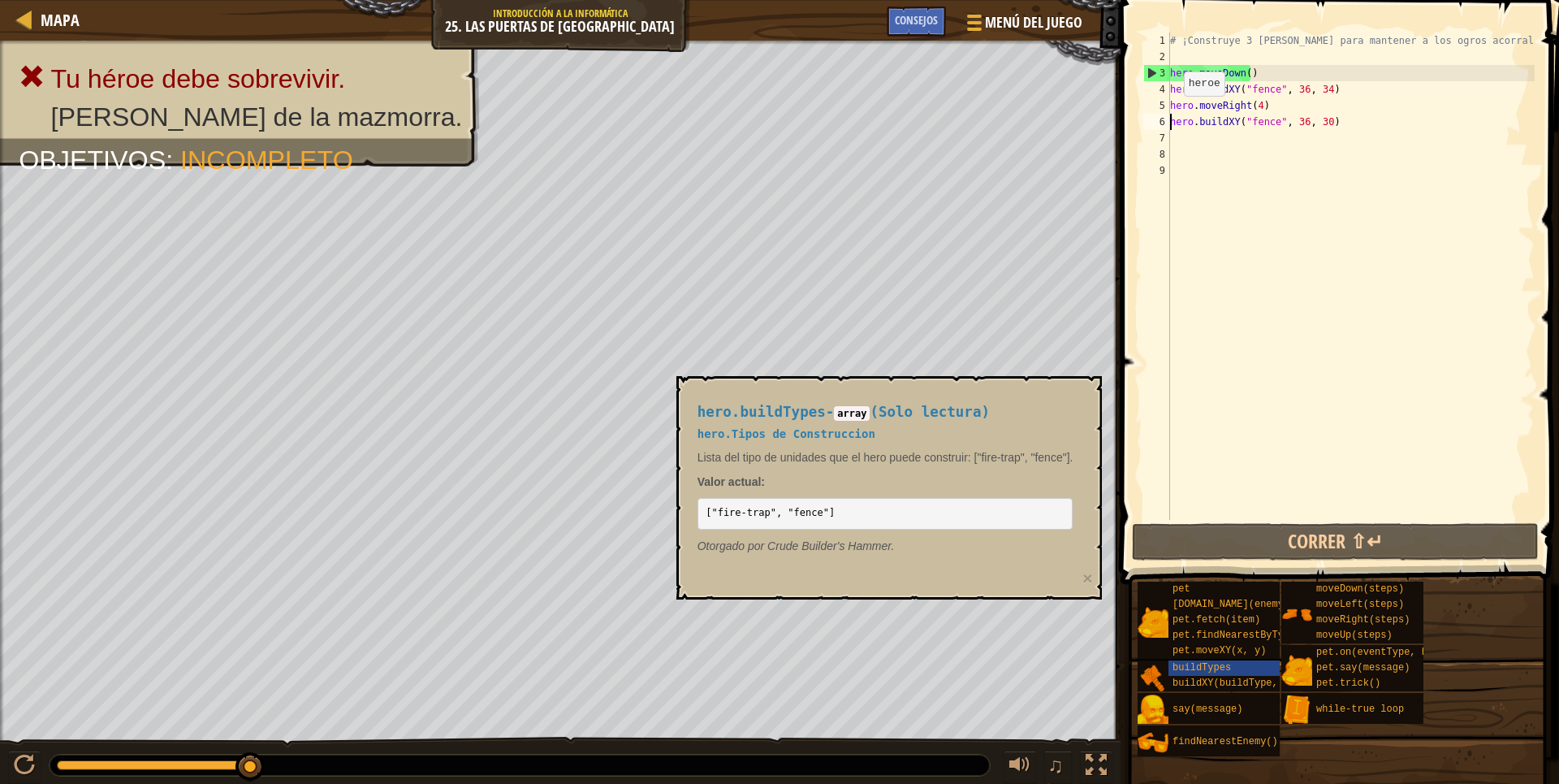
click at [1169, 121] on div "6" at bounding box center [1157, 121] width 27 height 16
drag, startPoint x: 1172, startPoint y: 121, endPoint x: 1343, endPoint y: 135, distance: 171.6
click at [1335, 112] on div "# ¡Construye 3 vallas para mantener a los ogros acorralados! hero . moveDown ( …" at bounding box center [1350, 292] width 368 height 520
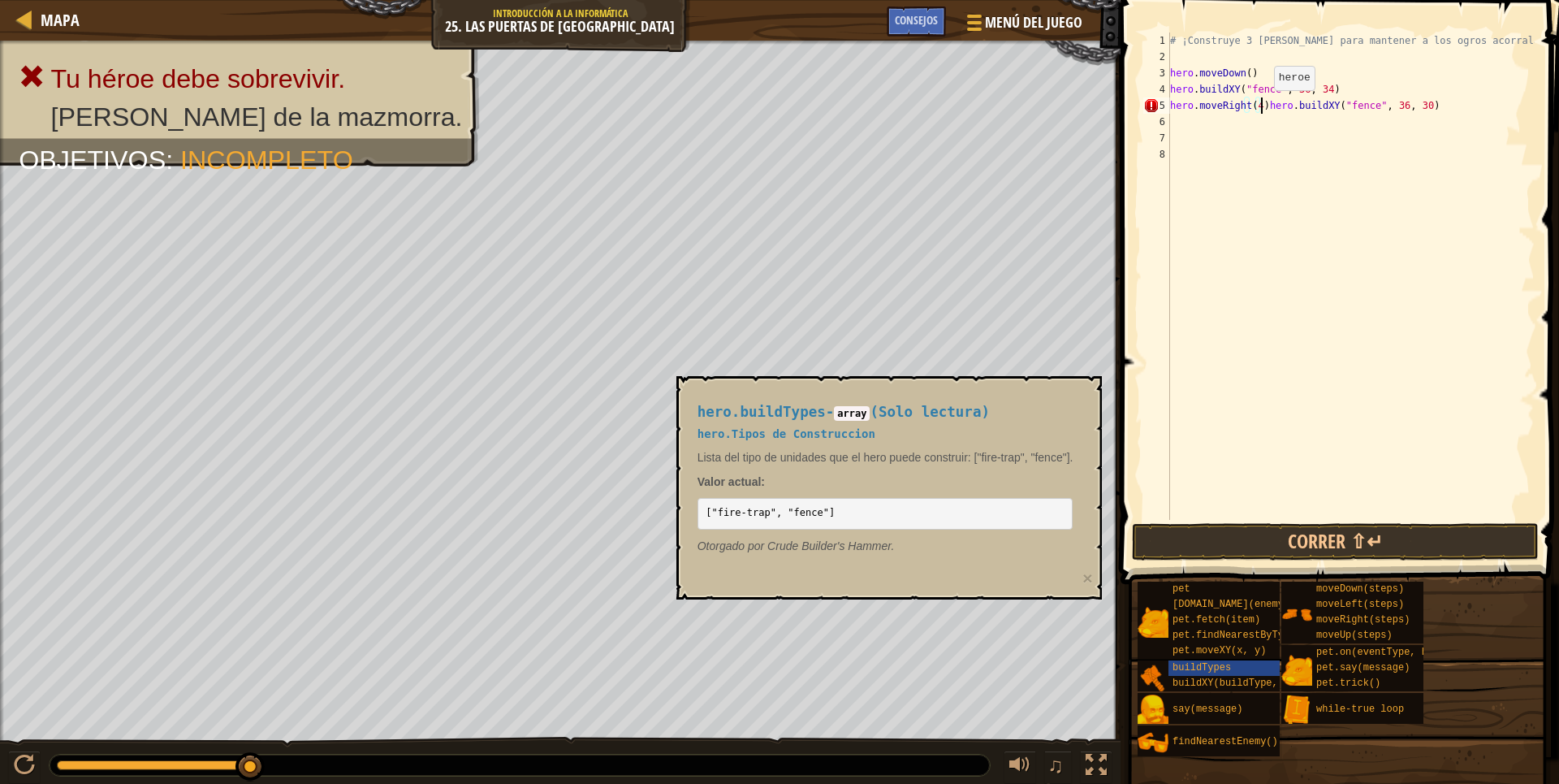
click at [1260, 107] on div "# ¡Construye 3 vallas para mantener a los ogros acorralados! hero . moveDown ( …" at bounding box center [1350, 292] width 368 height 520
type textarea "hero.buildXY("fence", 36, 30)"
click at [1173, 125] on div "# ¡Construye 3 vallas para mantener a los ogros acorralados! hero . moveDown ( …" at bounding box center [1350, 292] width 368 height 520
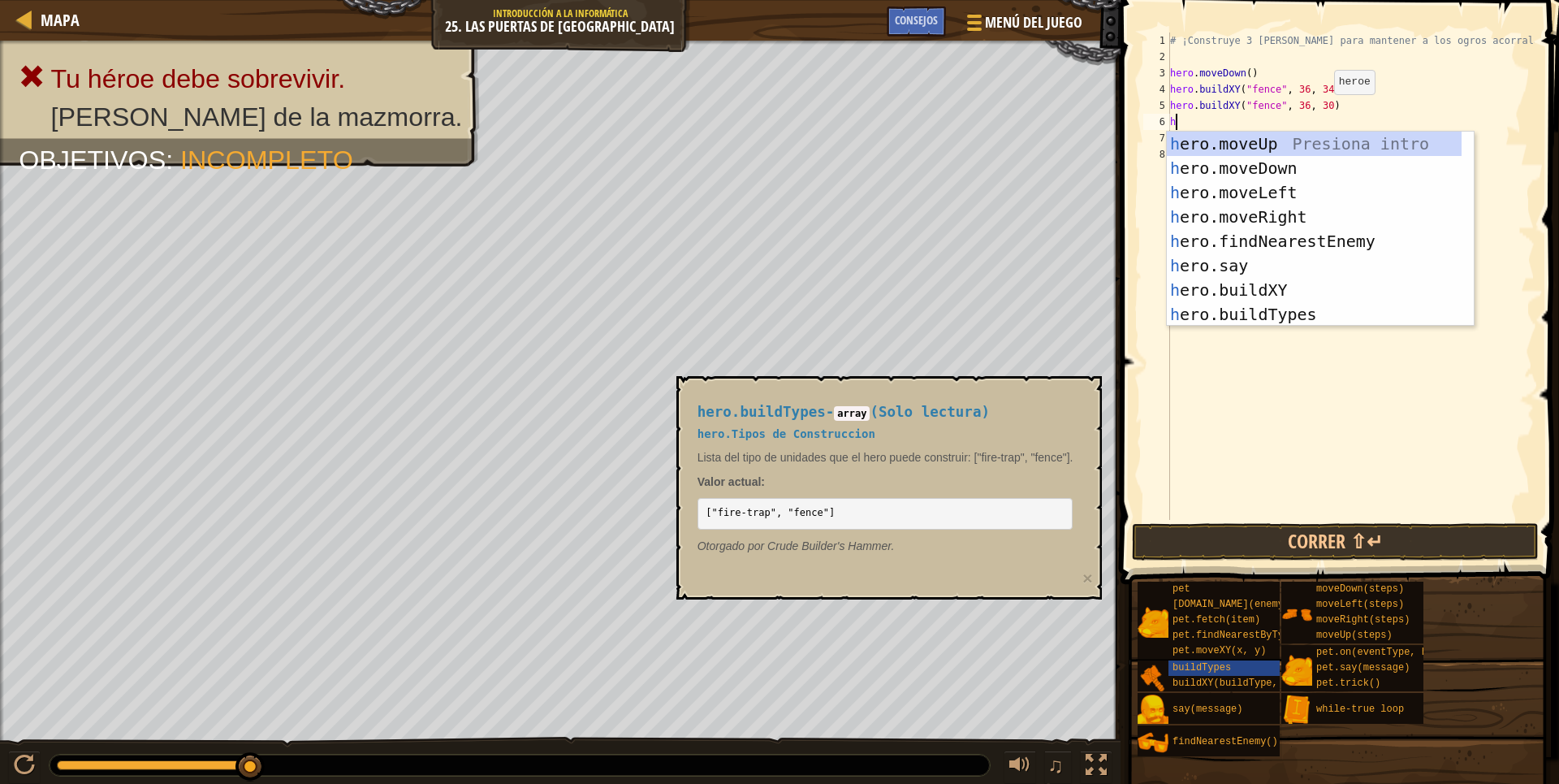
click at [1320, 111] on div "# ¡Construye 3 vallas para mantener a los ogros acorralados! hero . moveDown ( …" at bounding box center [1350, 292] width 368 height 520
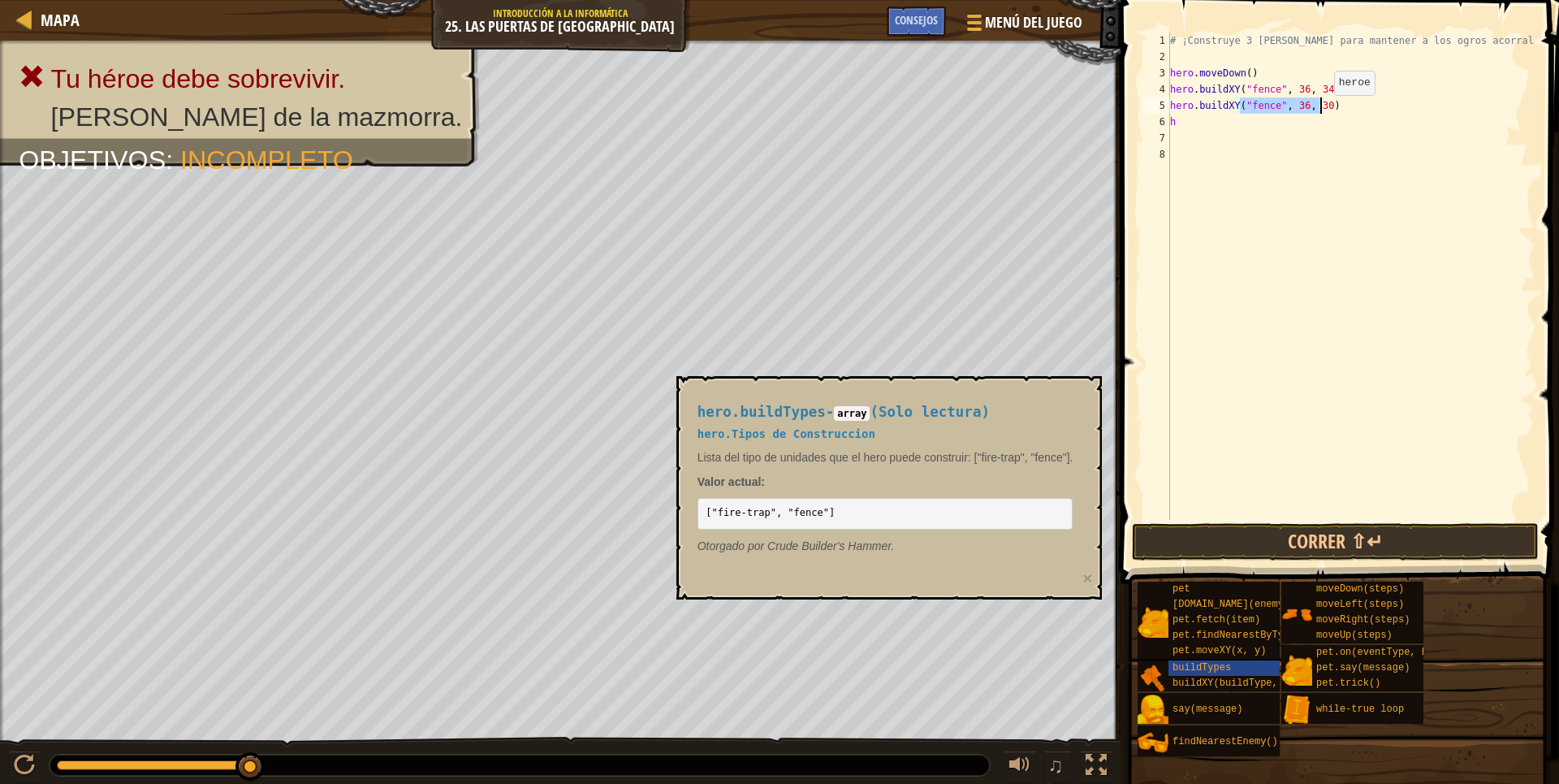
click at [1320, 112] on div "# ¡Construye 3 vallas para mantener a los ogros acorralados! hero . moveDown ( …" at bounding box center [1350, 276] width 368 height 487
click at [1208, 127] on div "# ¡Construye 3 vallas para mantener a los ogros acorralados! hero . moveDown ( …" at bounding box center [1350, 292] width 368 height 520
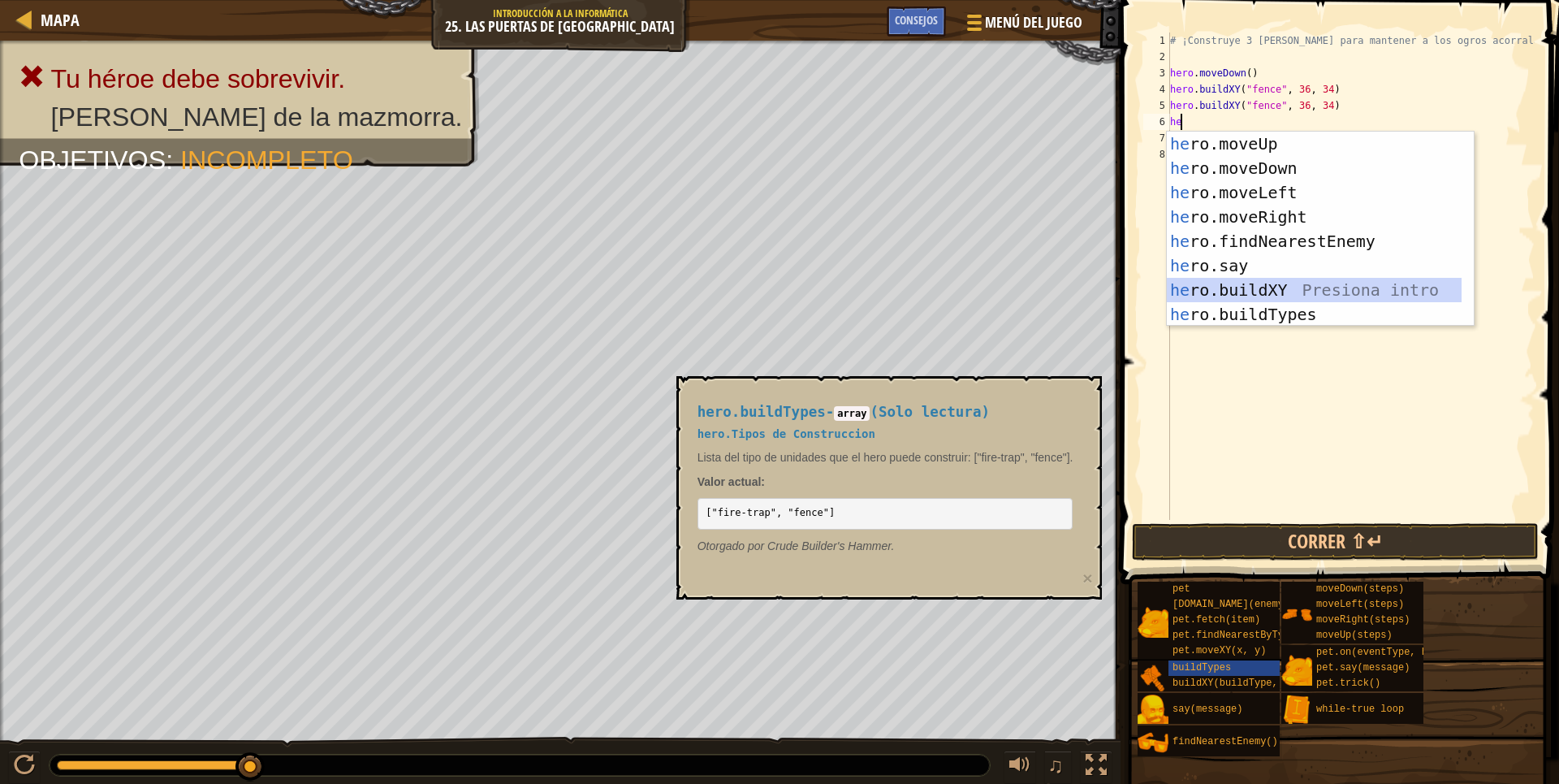
click at [1237, 299] on div "he ro.moveUp Presiona intro he ro.moveDown Presiona intro he ro.moveLeft Presio…" at bounding box center [1314, 253] width 295 height 244
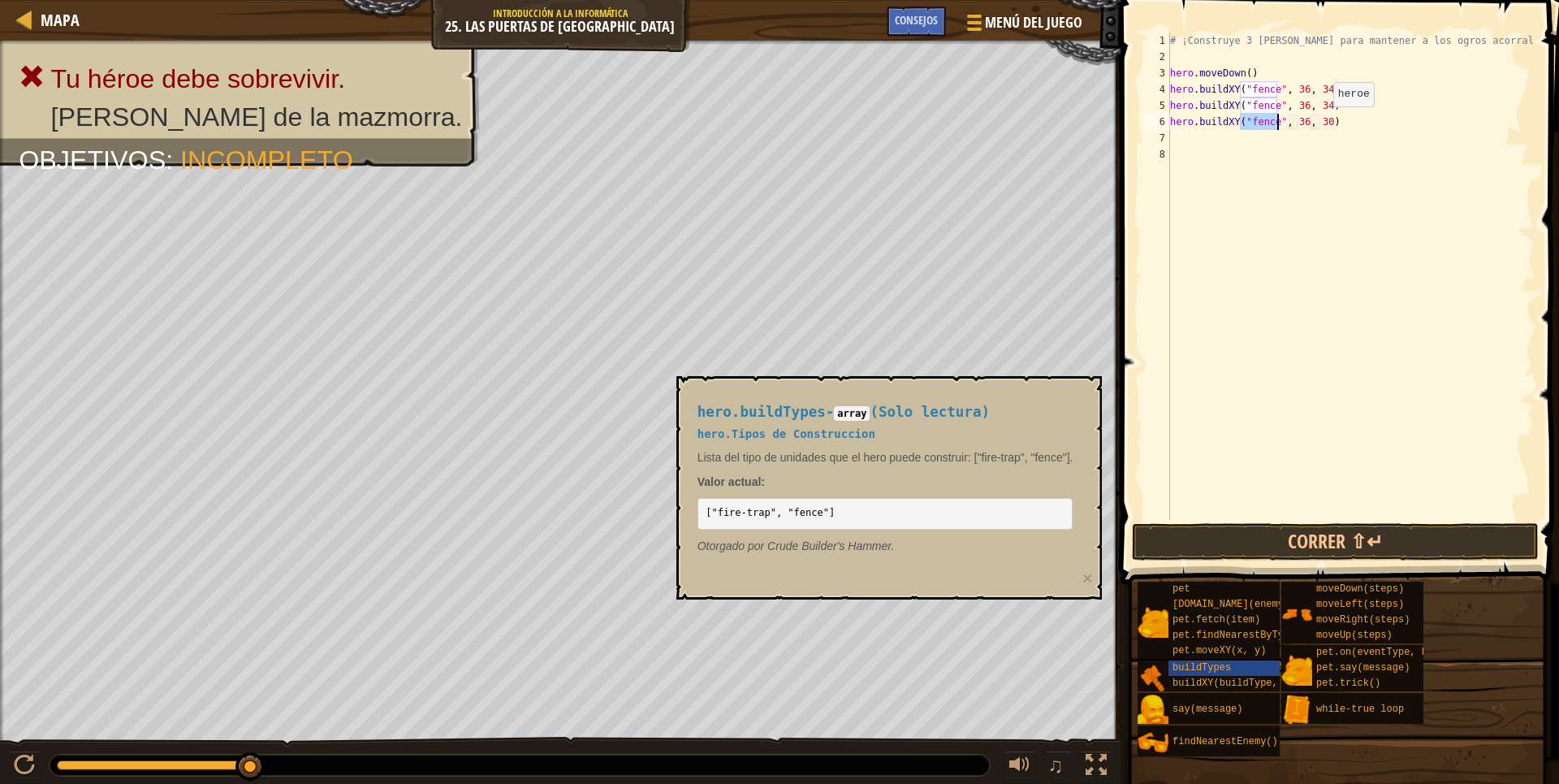
click at [1319, 122] on div "# ¡Construye 3 vallas para mantener a los ogros acorralados! hero . moveDown ( …" at bounding box center [1350, 292] width 368 height 520
click at [1385, 528] on button "Correr ⇧↵" at bounding box center [1336, 542] width 407 height 38
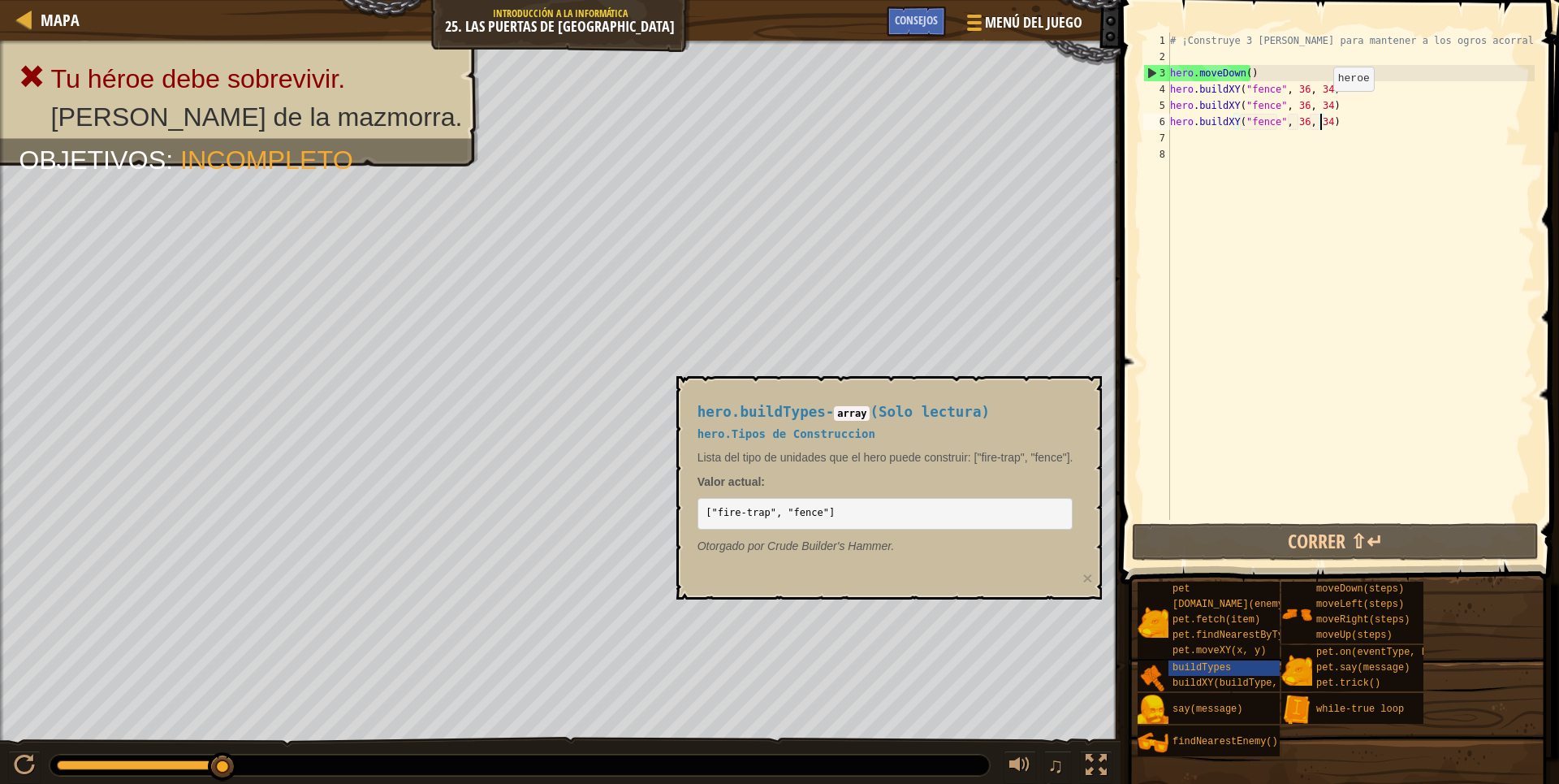
click at [1319, 108] on div "# ¡Construye 3 vallas para mantener a los ogros acorralados! hero . moveDown ( …" at bounding box center [1350, 292] width 368 height 520
click at [1341, 108] on div "# ¡Construye 3 vallas para mantener a los ogros acorralados! hero . moveDown ( …" at bounding box center [1350, 292] width 368 height 520
click at [1319, 108] on div "# ¡Construye 3 vallas para mantener a los ogros acorralados! hero . moveDown ( …" at bounding box center [1350, 292] width 368 height 520
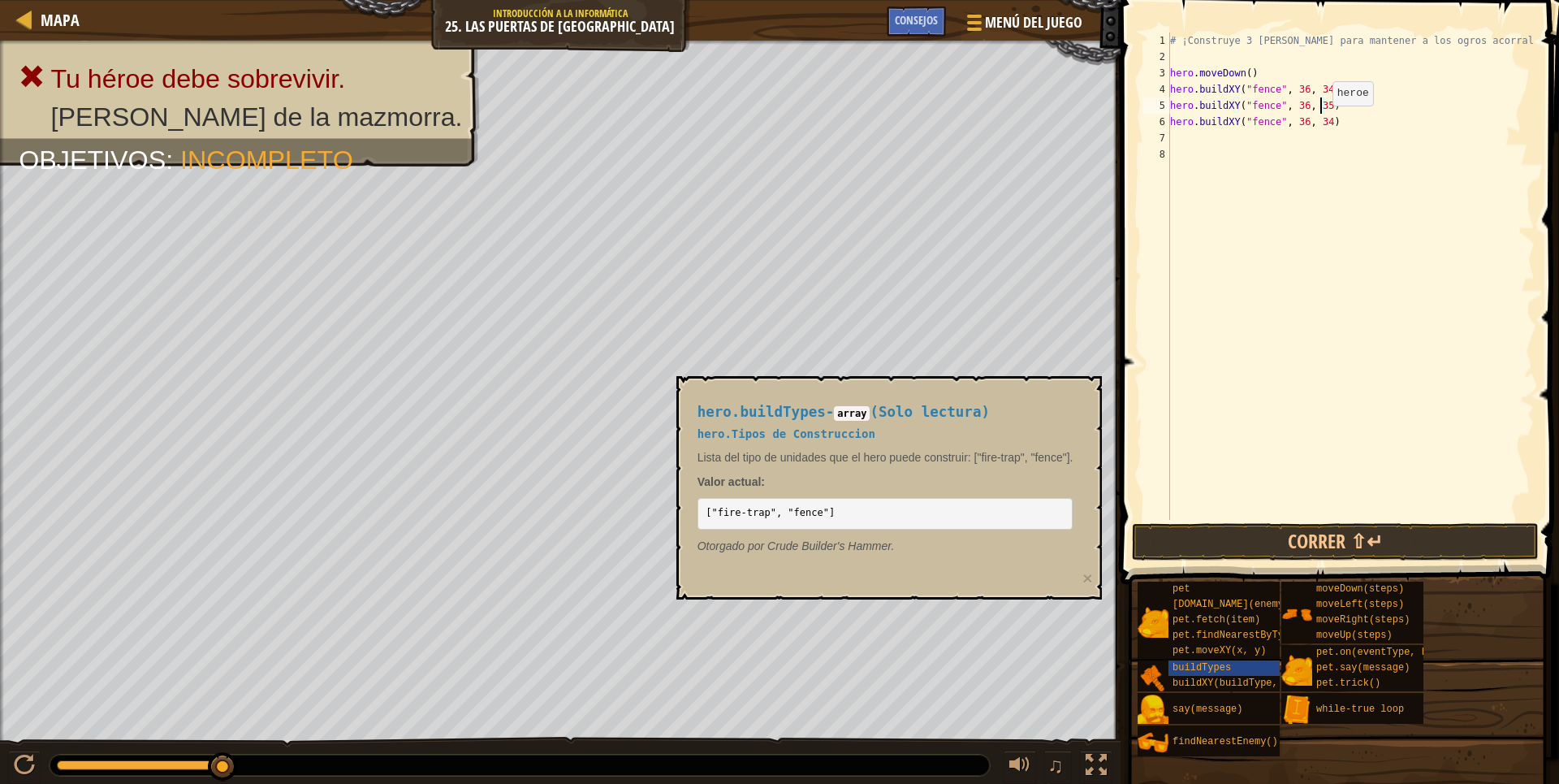
click at [1320, 121] on div "# ¡Construye 3 vallas para mantener a los ogros acorralados! hero . moveDown ( …" at bounding box center [1350, 292] width 368 height 520
click at [1291, 546] on button "Correr ⇧↵" at bounding box center [1336, 542] width 407 height 38
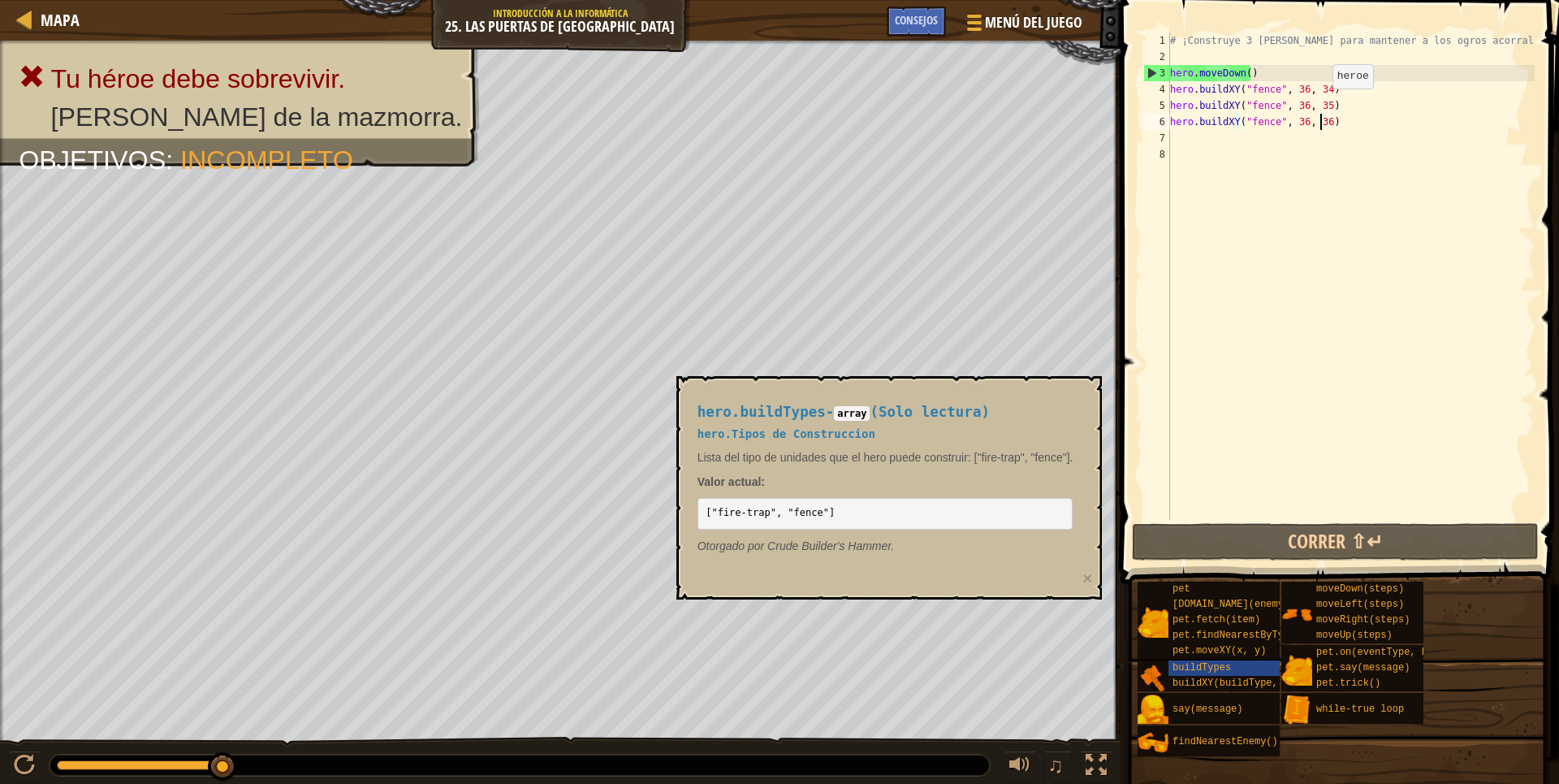
click at [1318, 105] on div "# ¡Construye 3 vallas para mantener a los ogros acorralados! hero . moveDown ( …" at bounding box center [1350, 292] width 368 height 520
click at [1321, 109] on div "# ¡Construye 3 vallas para mantener a los ogros acorralados! hero . moveDown ( …" at bounding box center [1350, 276] width 368 height 487
click at [1321, 109] on div "# ¡Construye 3 vallas para mantener a los ogros acorralados! hero . moveDown ( …" at bounding box center [1350, 292] width 368 height 520
click at [1320, 107] on div "# ¡Construye 3 vallas para mantener a los ogros acorralados! hero . moveDown ( …" at bounding box center [1350, 276] width 368 height 487
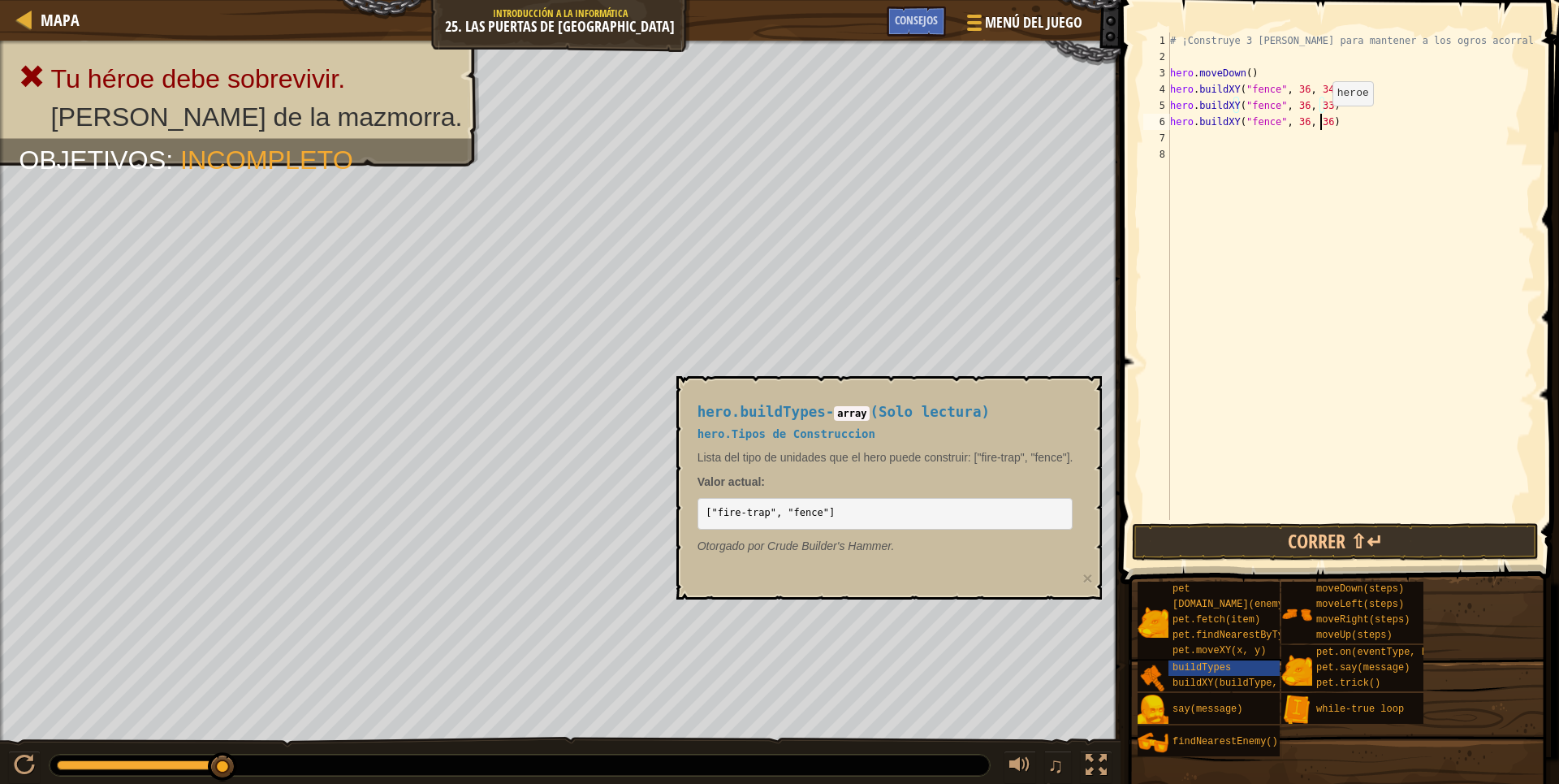
click at [1318, 121] on div "# ¡Construye 3 vallas para mantener a los ogros acorralados! hero . moveDown ( …" at bounding box center [1350, 292] width 368 height 520
click at [1341, 551] on button "Correr ⇧↵" at bounding box center [1336, 542] width 407 height 38
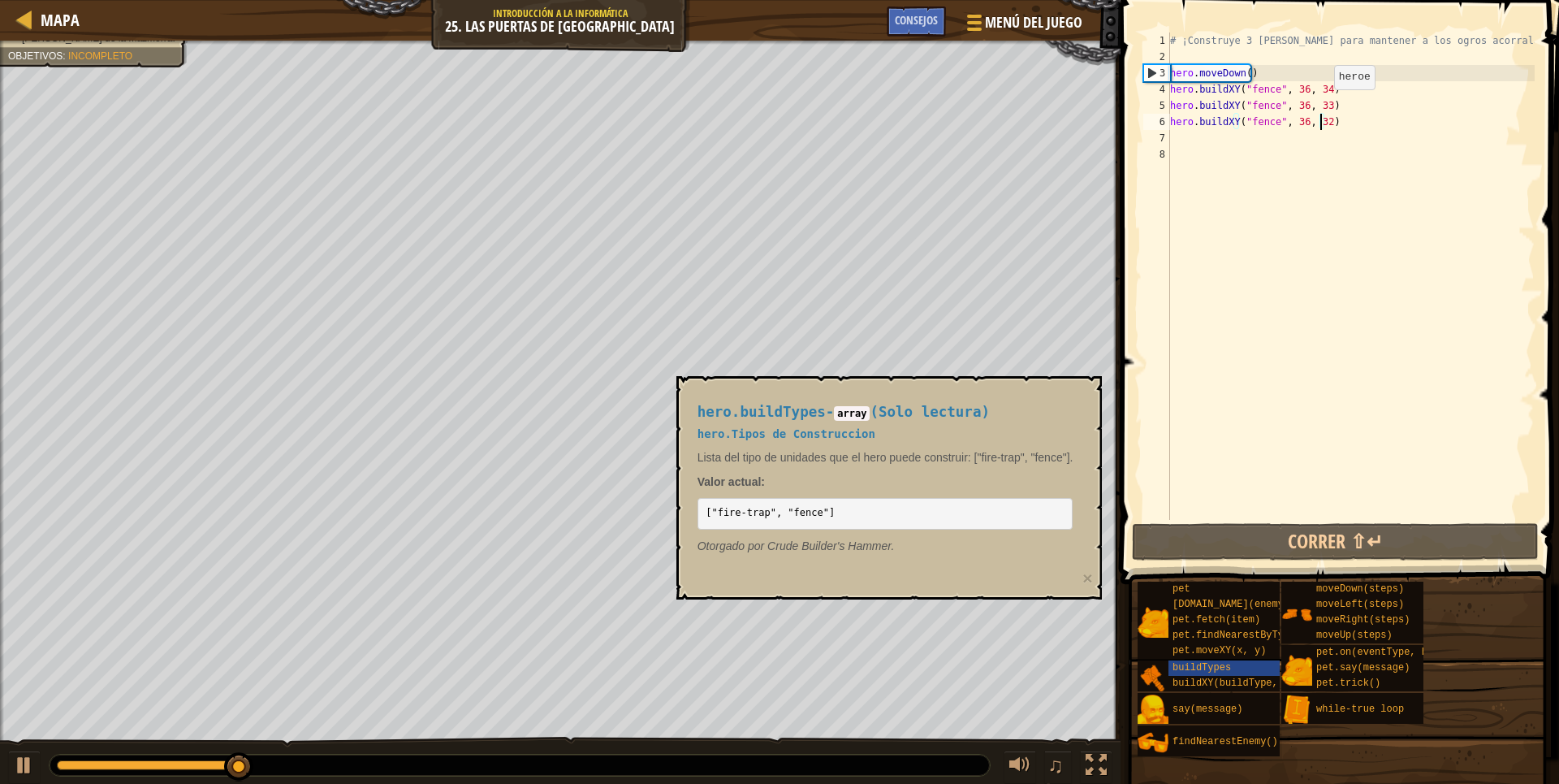
click at [1320, 106] on div "# ¡Construye 3 vallas para mantener a los ogros acorralados! hero . moveDown ( …" at bounding box center [1350, 292] width 368 height 520
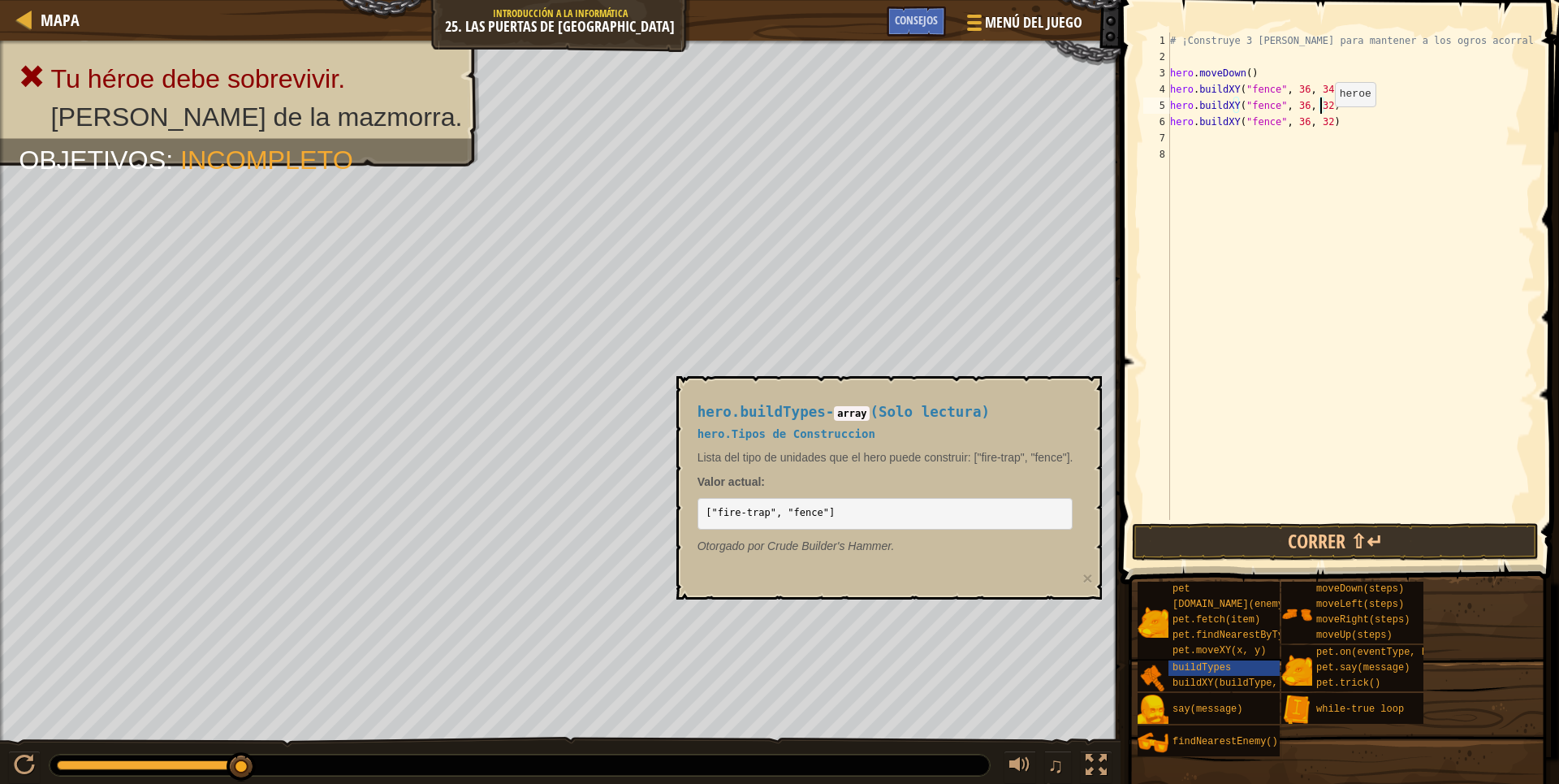
click at [1320, 121] on div "# ¡Construye 3 vallas para mantener a los ogros acorralados! hero . moveDown ( …" at bounding box center [1350, 292] width 368 height 520
click at [1305, 533] on button "Correr ⇧↵" at bounding box center [1336, 542] width 407 height 38
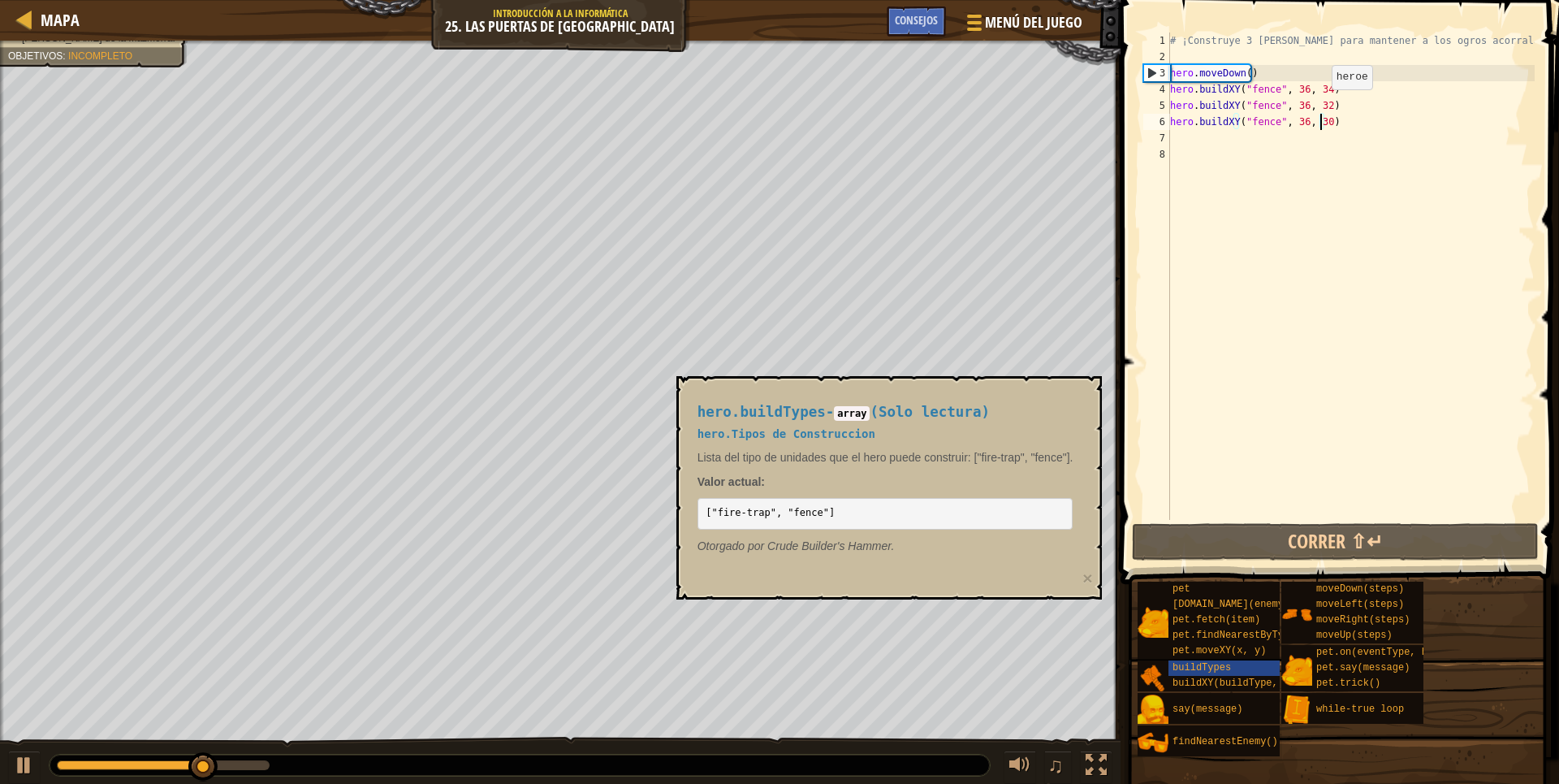
click at [1318, 106] on div "# ¡Construye 3 vallas para mantener a los ogros acorralados! hero . moveDown ( …" at bounding box center [1350, 292] width 368 height 520
click at [1318, 108] on div "# ¡Construye 3 vallas para mantener a los ogros acorralados! hero . moveDown ( …" at bounding box center [1350, 276] width 368 height 487
click at [1318, 108] on div "# ¡Construye 3 vallas para mantener a los ogros acorralados! hero . moveDown ( …" at bounding box center [1350, 292] width 368 height 520
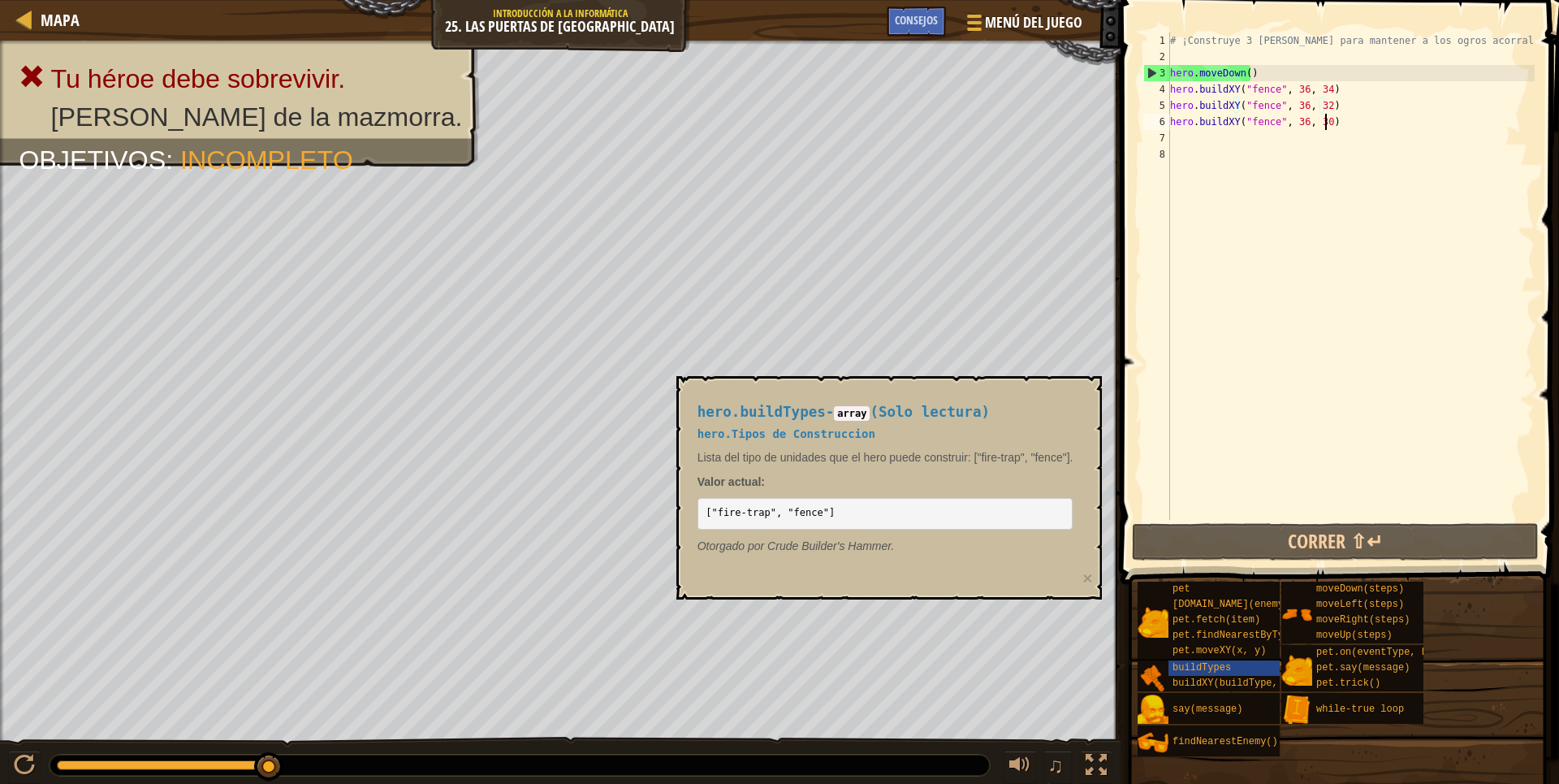
click at [1370, 128] on div "# ¡Construye 3 vallas para mantener a los ogros acorralados! hero . moveDown ( …" at bounding box center [1350, 292] width 368 height 520
click at [1317, 105] on div "# ¡Construye 3 vallas para mantener a los ogros acorralados! hero . moveDown ( …" at bounding box center [1350, 292] width 368 height 520
click at [1319, 106] on div "# ¡Construye 3 vallas para mantener a los ogros acorralados! hero . moveDown ( …" at bounding box center [1350, 292] width 368 height 520
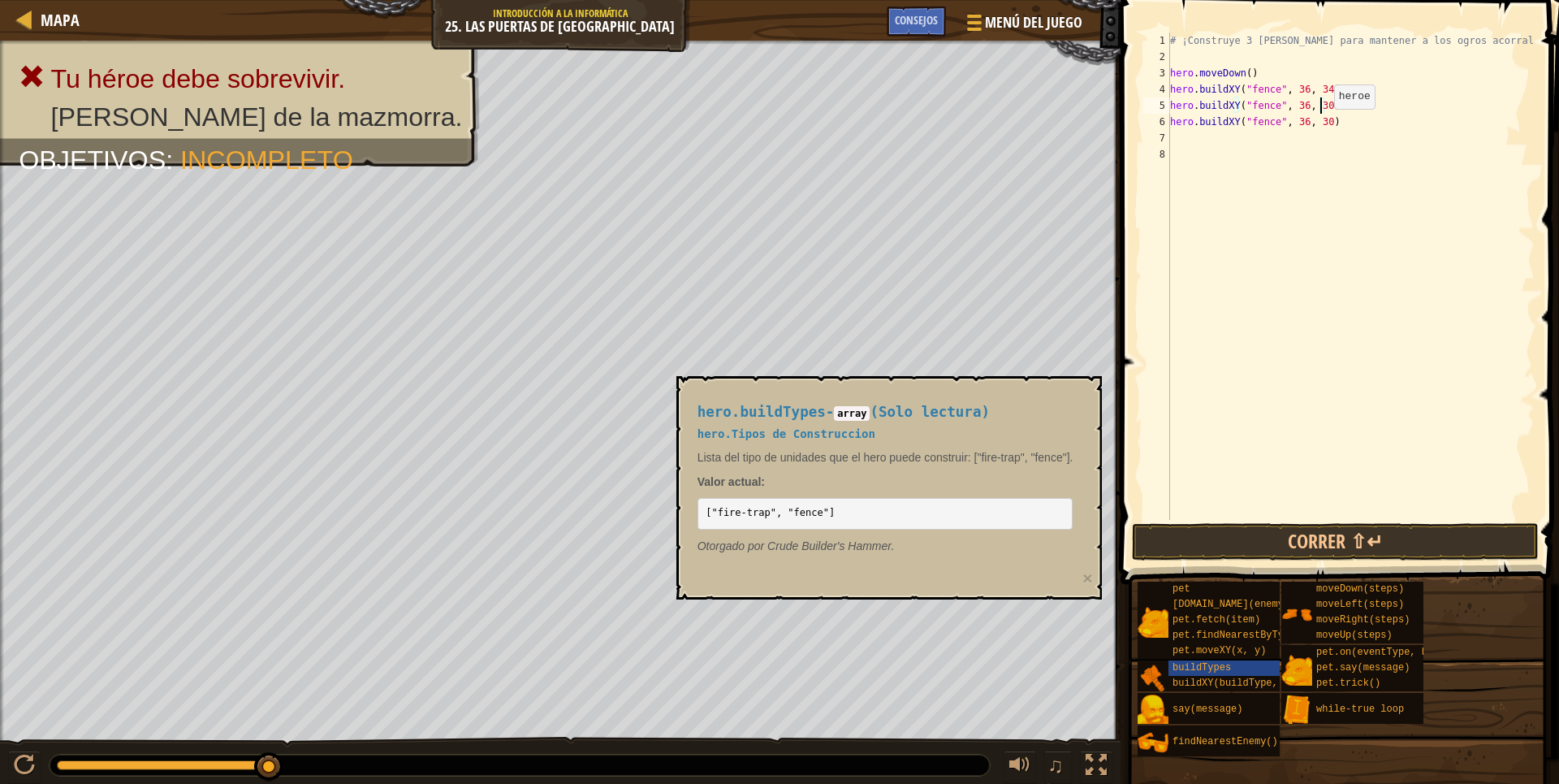
click at [1320, 125] on div "# ¡Construye 3 vallas para mantener a los ogros acorralados! hero . moveDown ( …" at bounding box center [1350, 292] width 368 height 520
type textarea "hero.buildXY("fence", 36, 28)"
click at [1217, 560] on button "Correr ⇧↵" at bounding box center [1336, 542] width 407 height 38
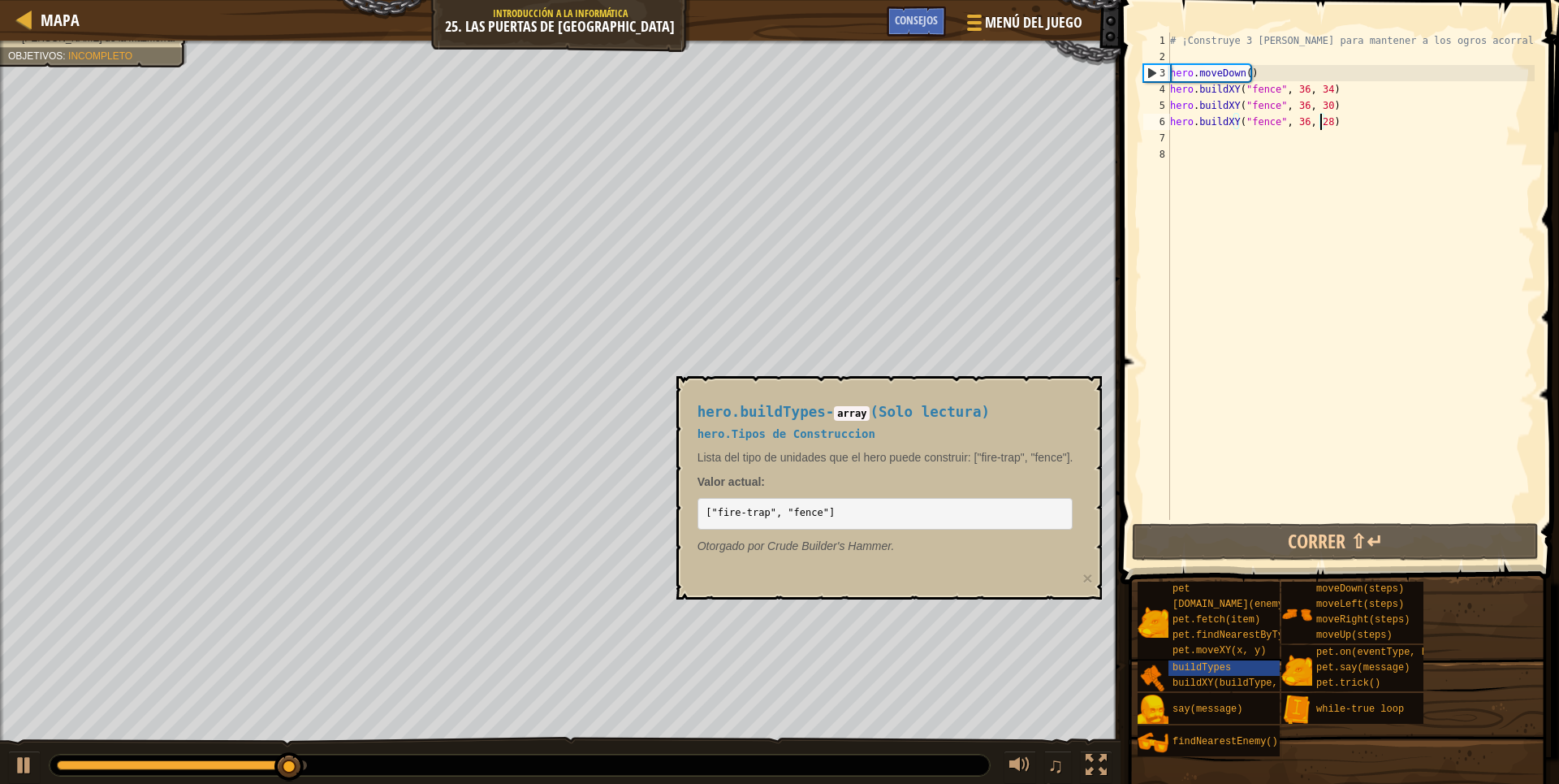
click at [1177, 143] on div "# ¡Construye 3 vallas para mantener a los ogros acorralados! hero . moveDown ( …" at bounding box center [1350, 292] width 368 height 520
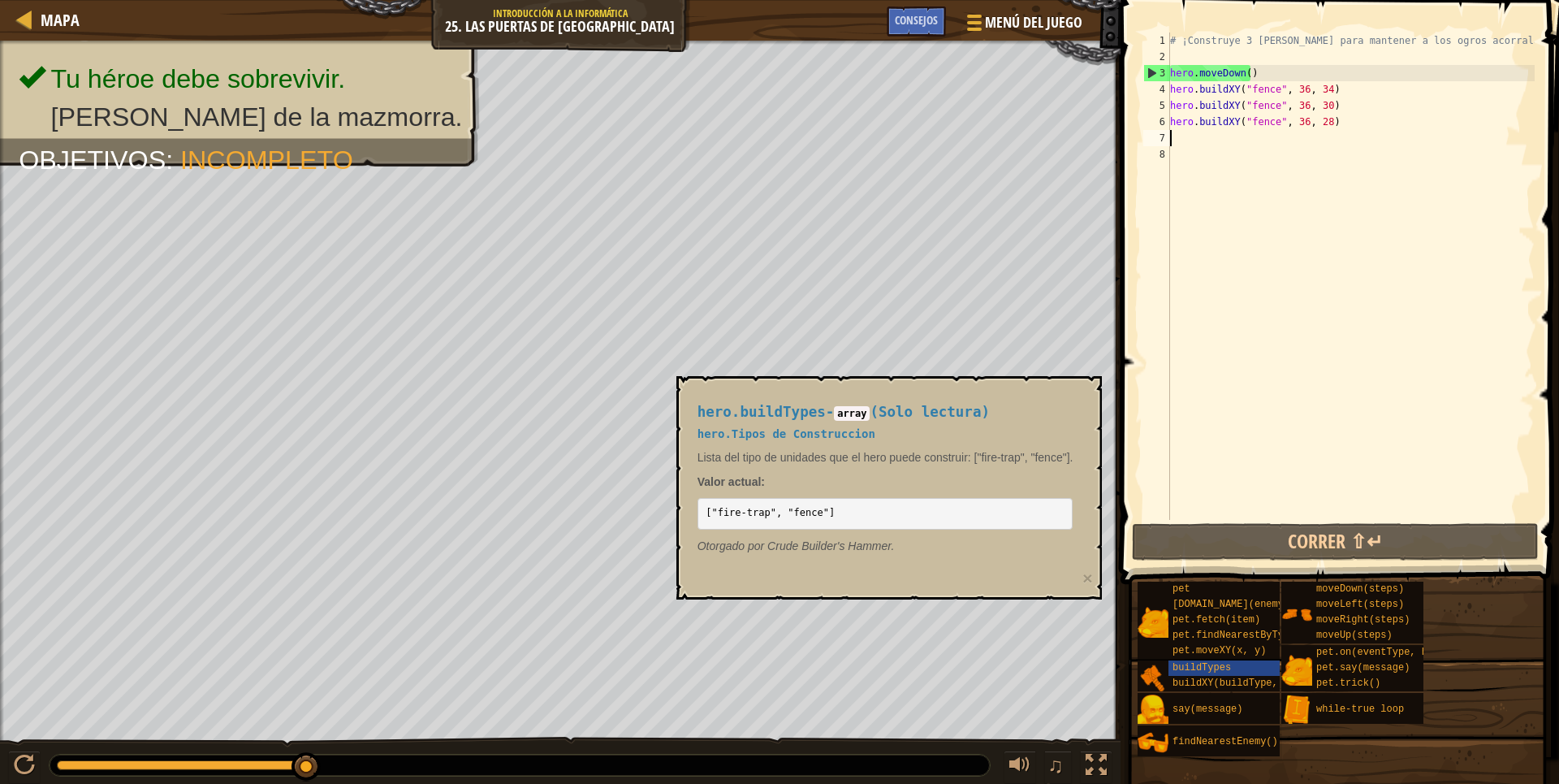
type textarea "h"
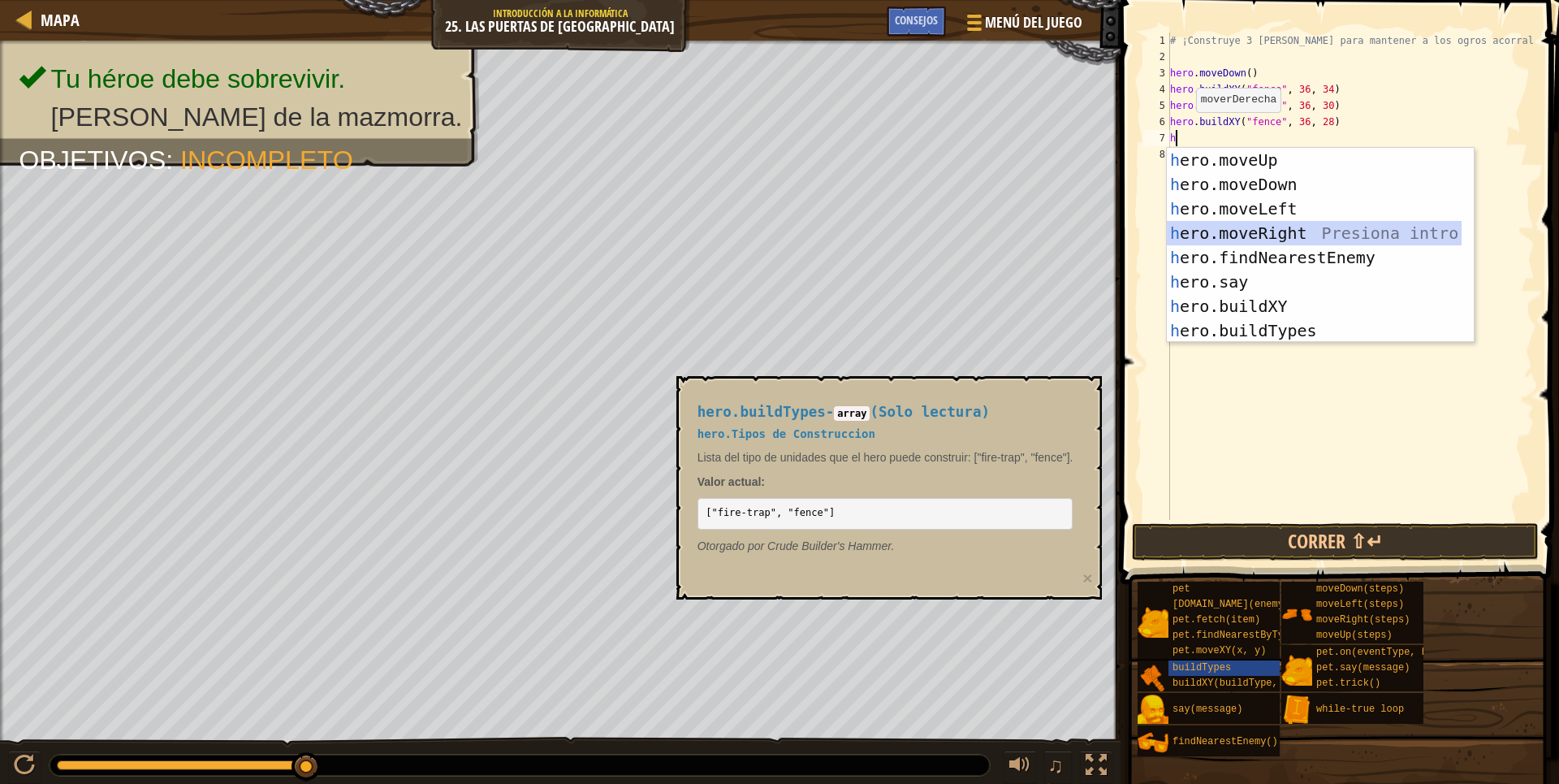
click at [1256, 228] on div "h ero.moveUp Presiona intro h ero.moveDown Presiona intro h ero.moveLeft Presio…" at bounding box center [1314, 269] width 295 height 244
click at [1256, 228] on div "# ¡Construye 3 vallas para mantener a los ogros acorralados! hero . moveDown ( …" at bounding box center [1350, 292] width 368 height 520
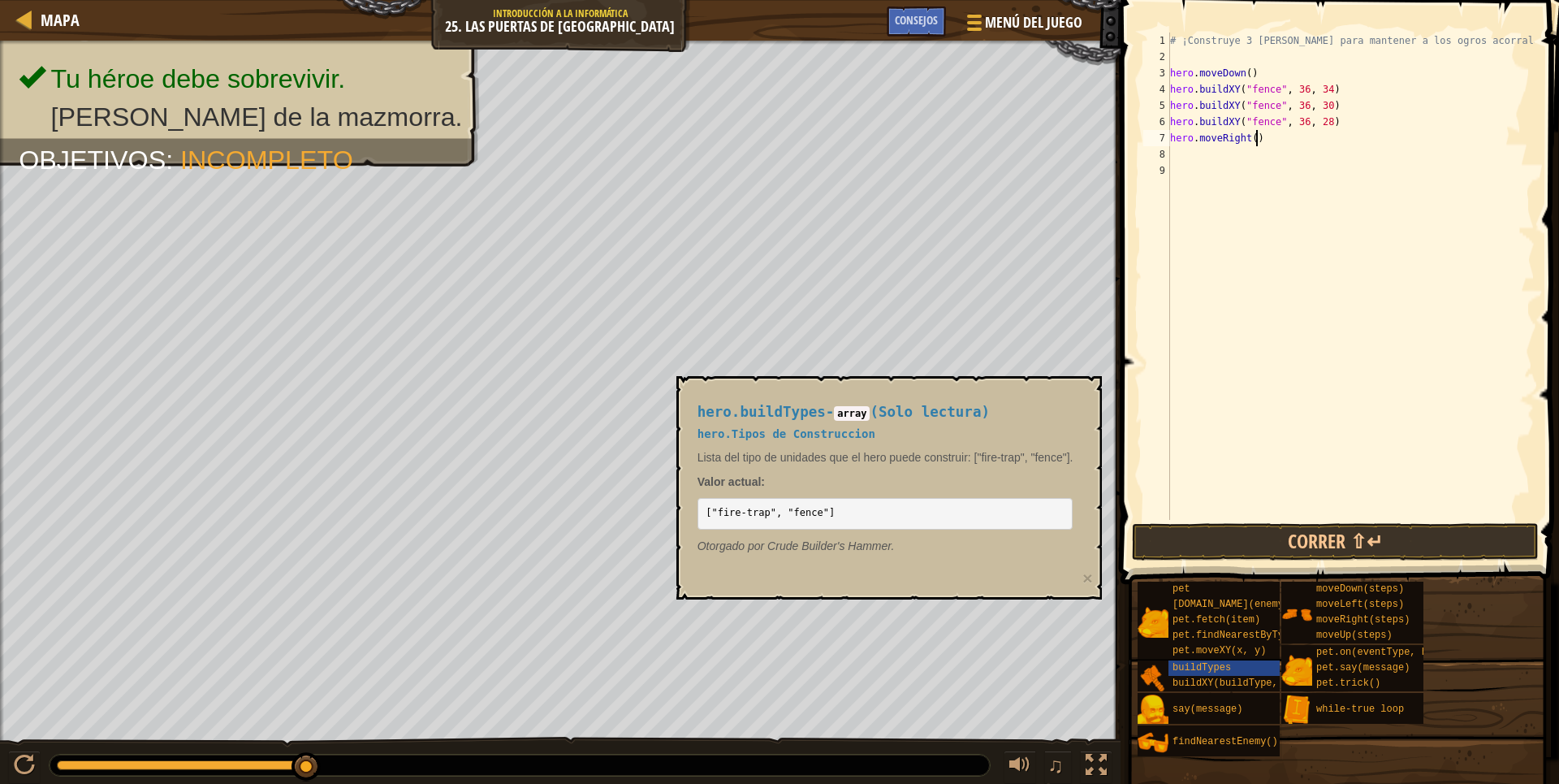
click at [1254, 138] on div "# ¡Construye 3 vallas para mantener a los ogros acorralados! hero . moveDown ( …" at bounding box center [1350, 292] width 368 height 520
click at [1244, 138] on div "# ¡Construye 3 vallas para mantener a los ogros acorralados! hero . moveDown ( …" at bounding box center [1350, 292] width 368 height 520
click at [1251, 138] on div "# ¡Construye 3 vallas para mantener a los ogros acorralados! hero . moveDown ( …" at bounding box center [1350, 292] width 368 height 520
type textarea "hero.moveRight(5)"
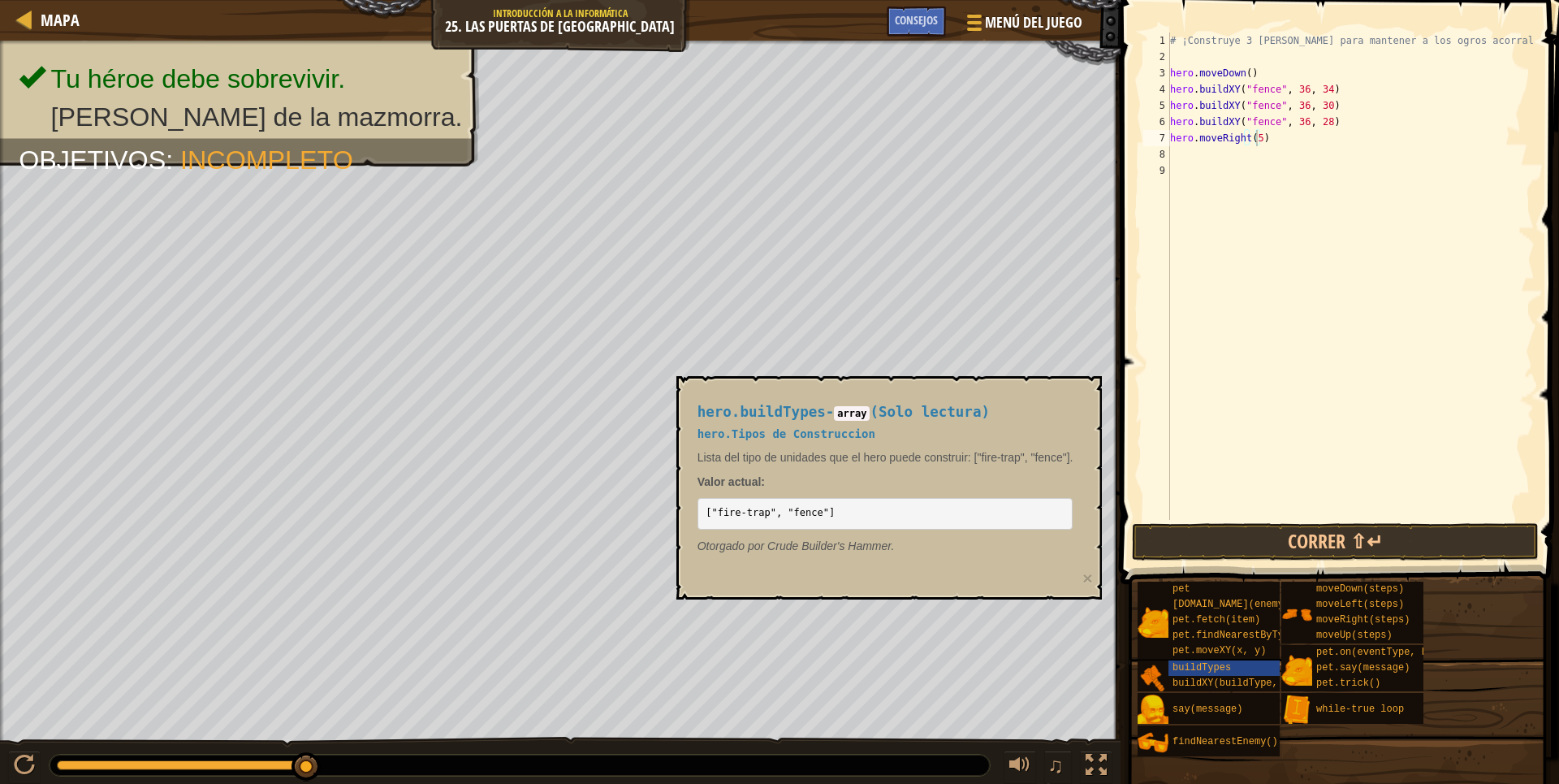
drag, startPoint x: 1360, startPoint y: 520, endPoint x: 1365, endPoint y: 531, distance: 12.1
click at [1361, 520] on span at bounding box center [1341, 269] width 452 height 632
click at [1365, 532] on button "Correr ⇧↵" at bounding box center [1336, 542] width 407 height 38
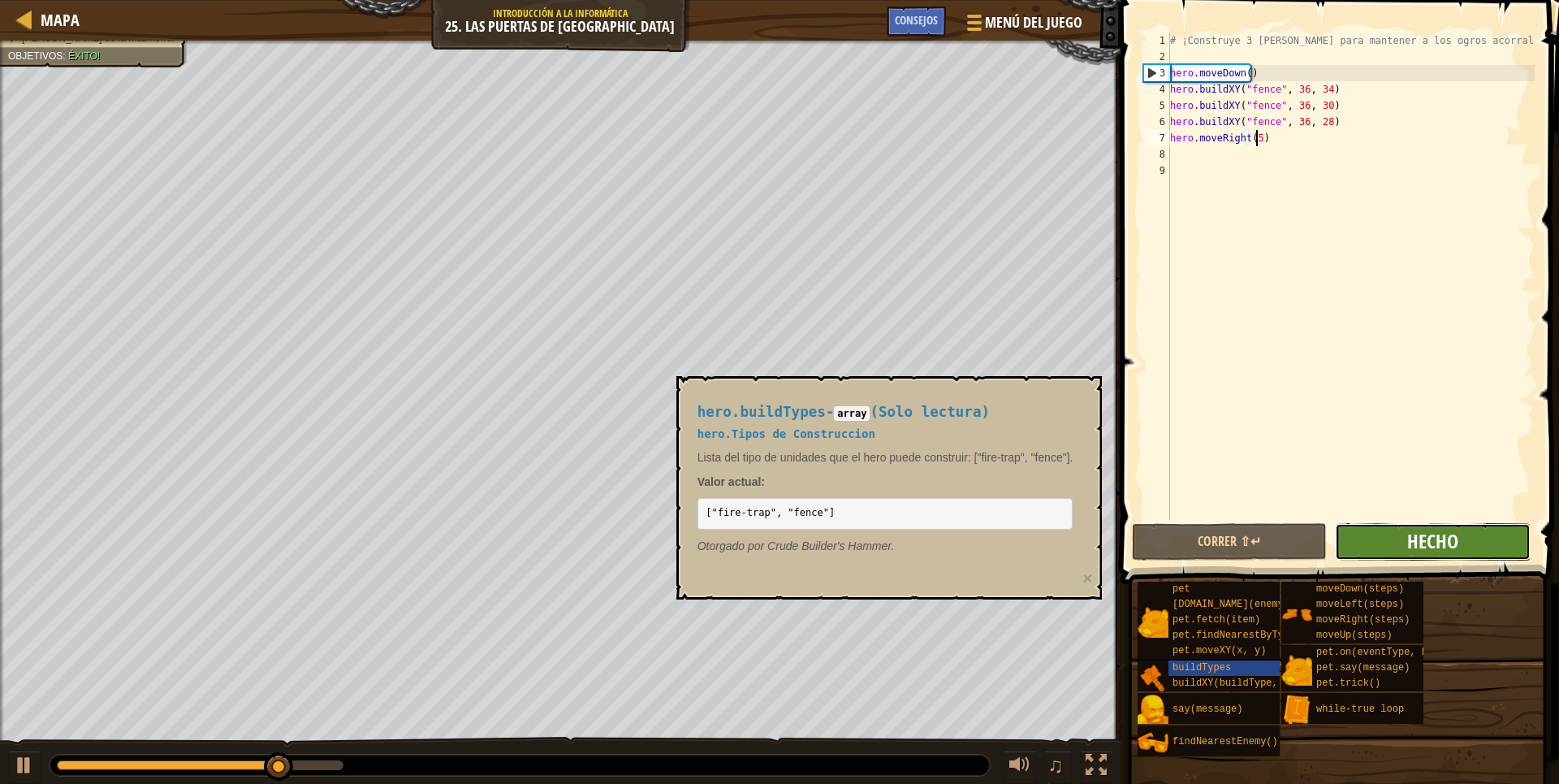
click at [1437, 549] on span "Hecho" at bounding box center [1433, 541] width 51 height 26
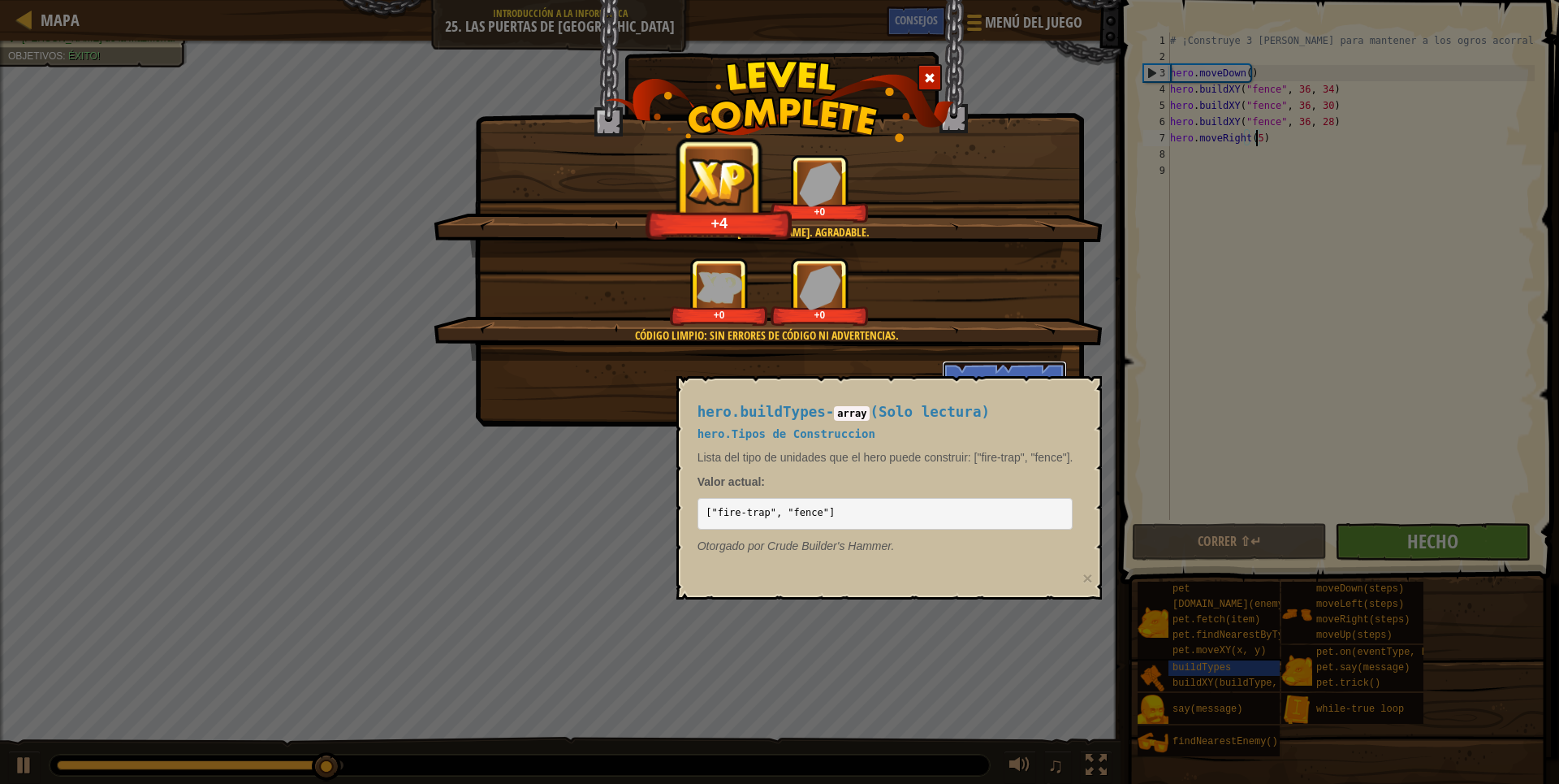
click at [1014, 363] on button "Continuar" at bounding box center [1004, 384] width 126 height 48
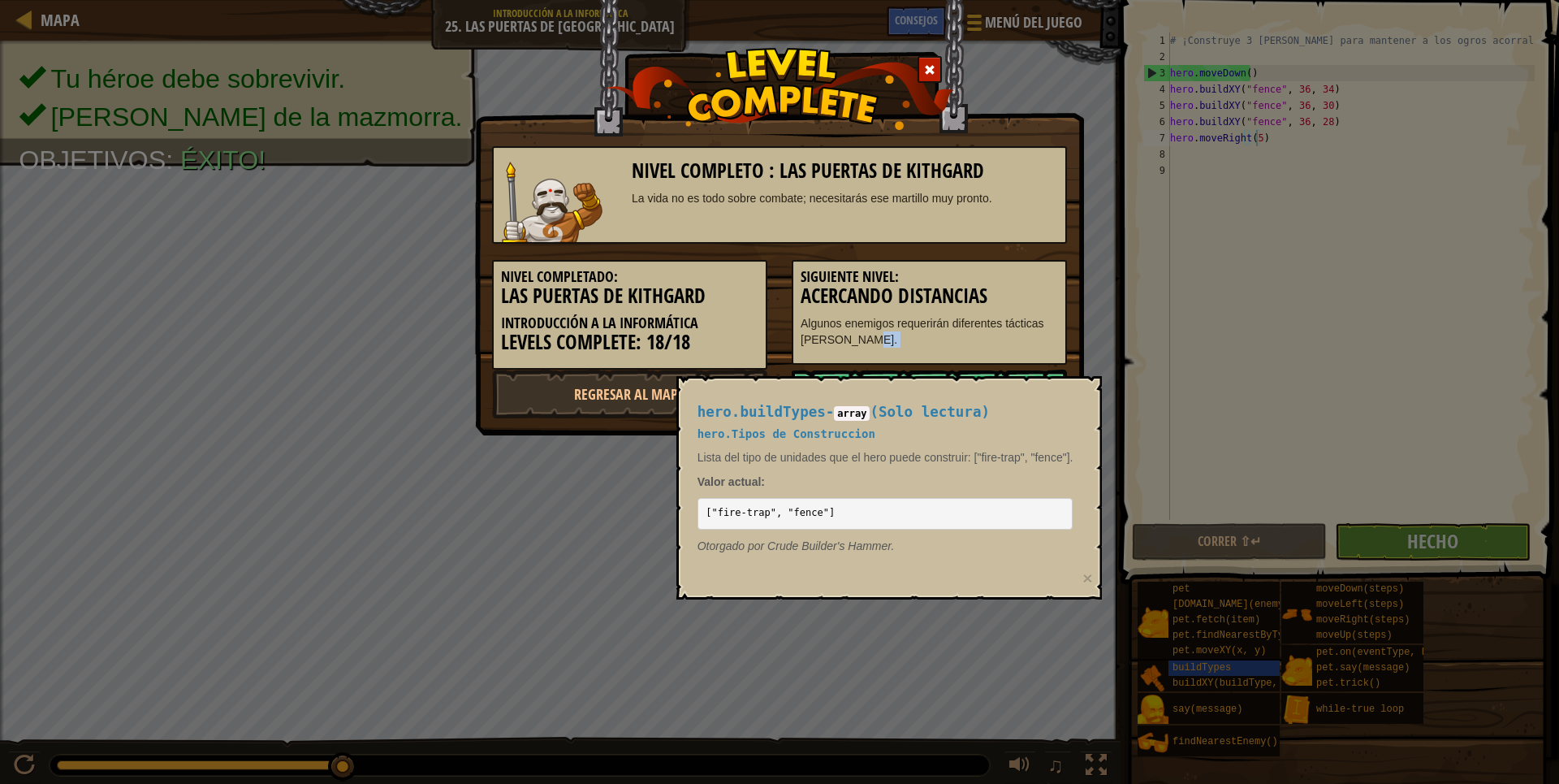
click at [1222, 672] on div "Nivel completo : Las puertas de Kithgard La vida no es todo sobre combate; nece…" at bounding box center [779, 392] width 1559 height 784
click at [1222, 671] on div "Nivel completo : Las puertas de Kithgard La vida no es todo sobre combate; nece…" at bounding box center [779, 392] width 1559 height 784
click at [1225, 669] on div "Nivel completo : Las puertas de Kithgard La vida no es todo sobre combate; nece…" at bounding box center [779, 392] width 1559 height 784
click at [1087, 514] on div "hero.buildTypes - array ( Solo lectura ) hero.Tipos de Construccion Lista del t…" at bounding box center [889, 488] width 426 height 223
drag, startPoint x: 967, startPoint y: 259, endPoint x: 956, endPoint y: 292, distance: 34.8
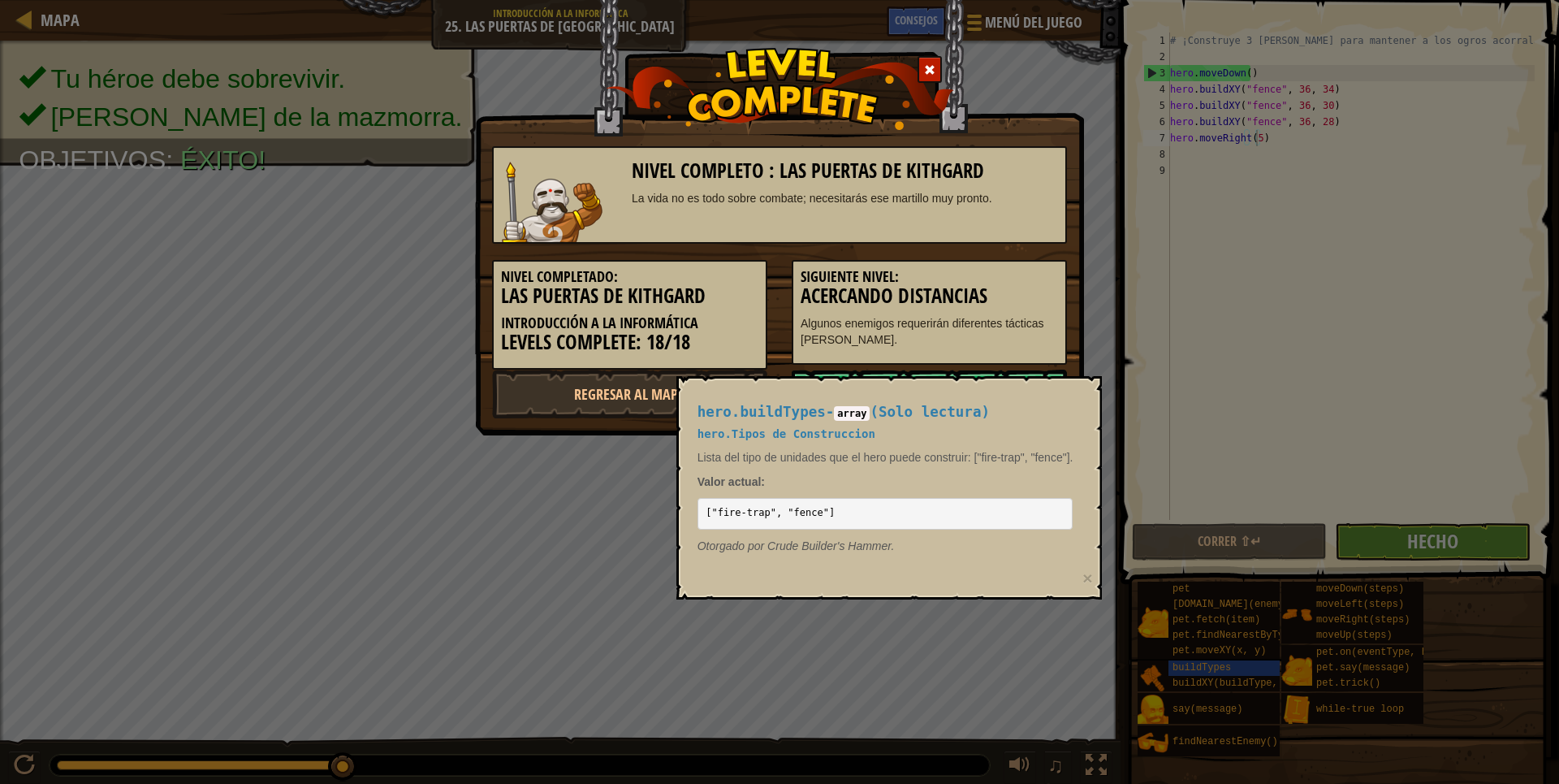
click at [963, 274] on div "Siguiente nivel: Acercando Distancias Algunos enemigos requerirán diferentes tá…" at bounding box center [929, 304] width 300 height 121
click at [928, 373] on link "Siguiente nivel" at bounding box center [929, 393] width 275 height 48
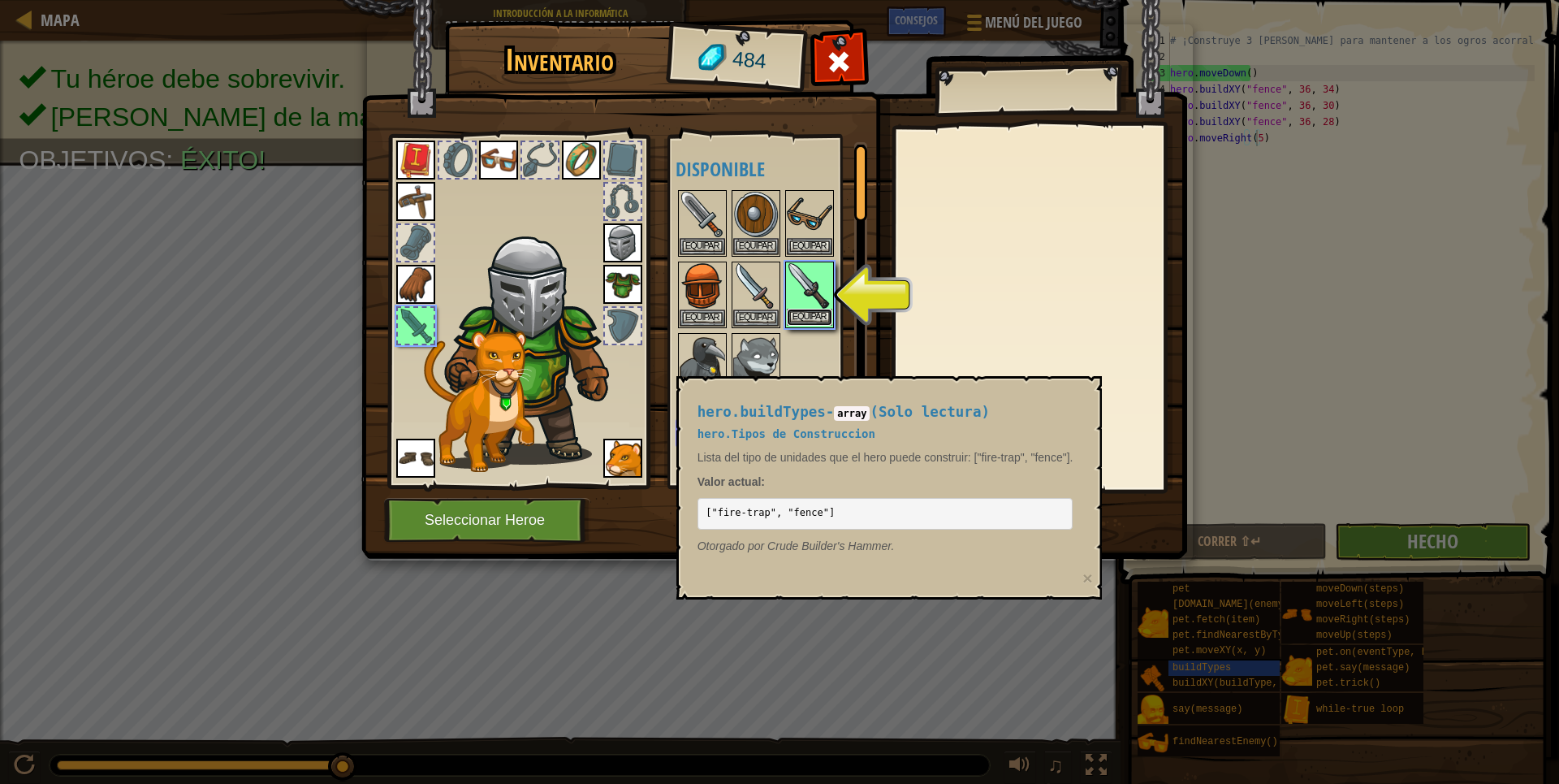
click at [815, 309] on button "Equipar" at bounding box center [809, 317] width 45 height 17
click at [725, 381] on button "Equipar" at bounding box center [702, 389] width 45 height 17
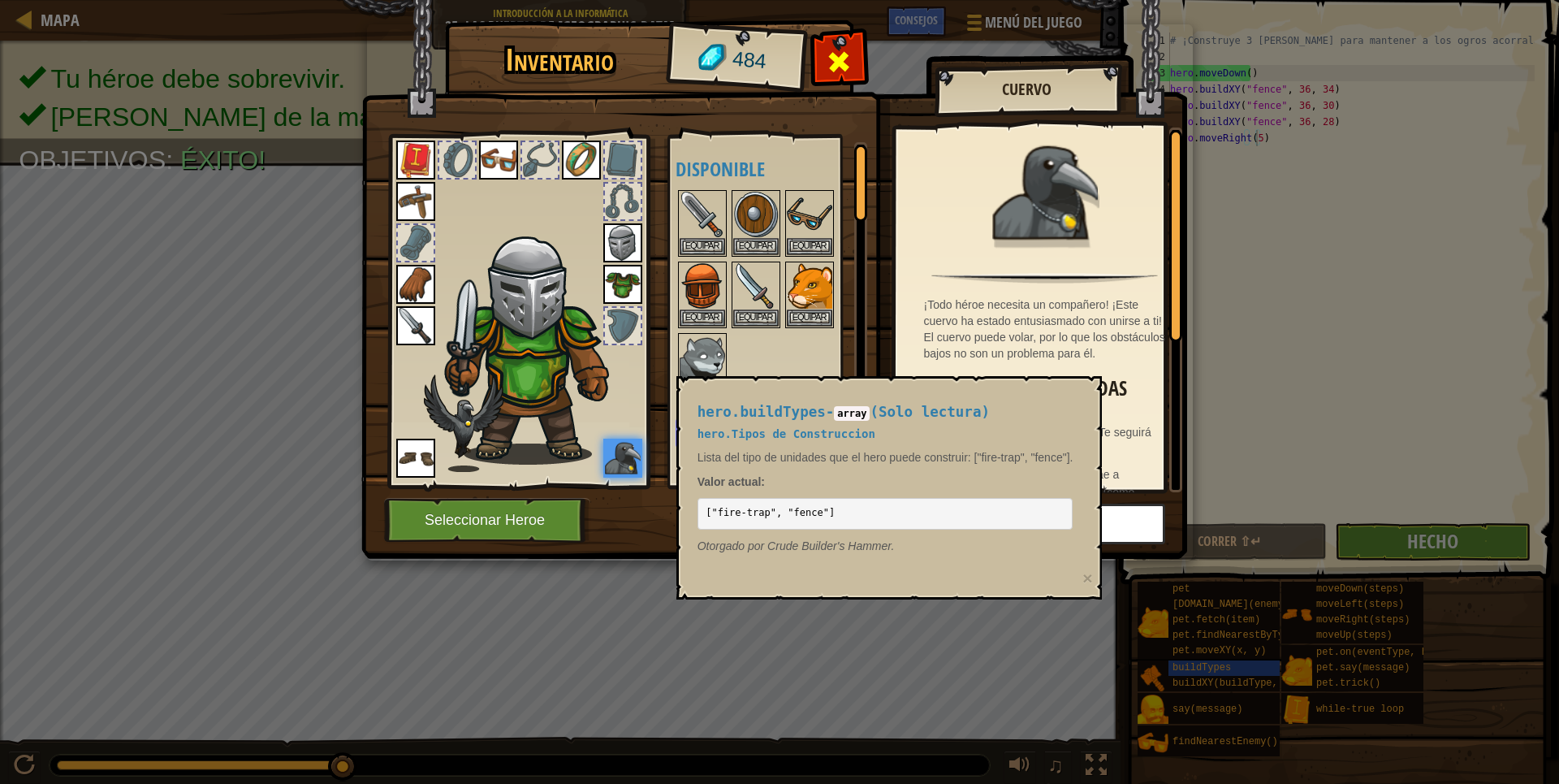
click at [841, 57] on span at bounding box center [839, 62] width 26 height 26
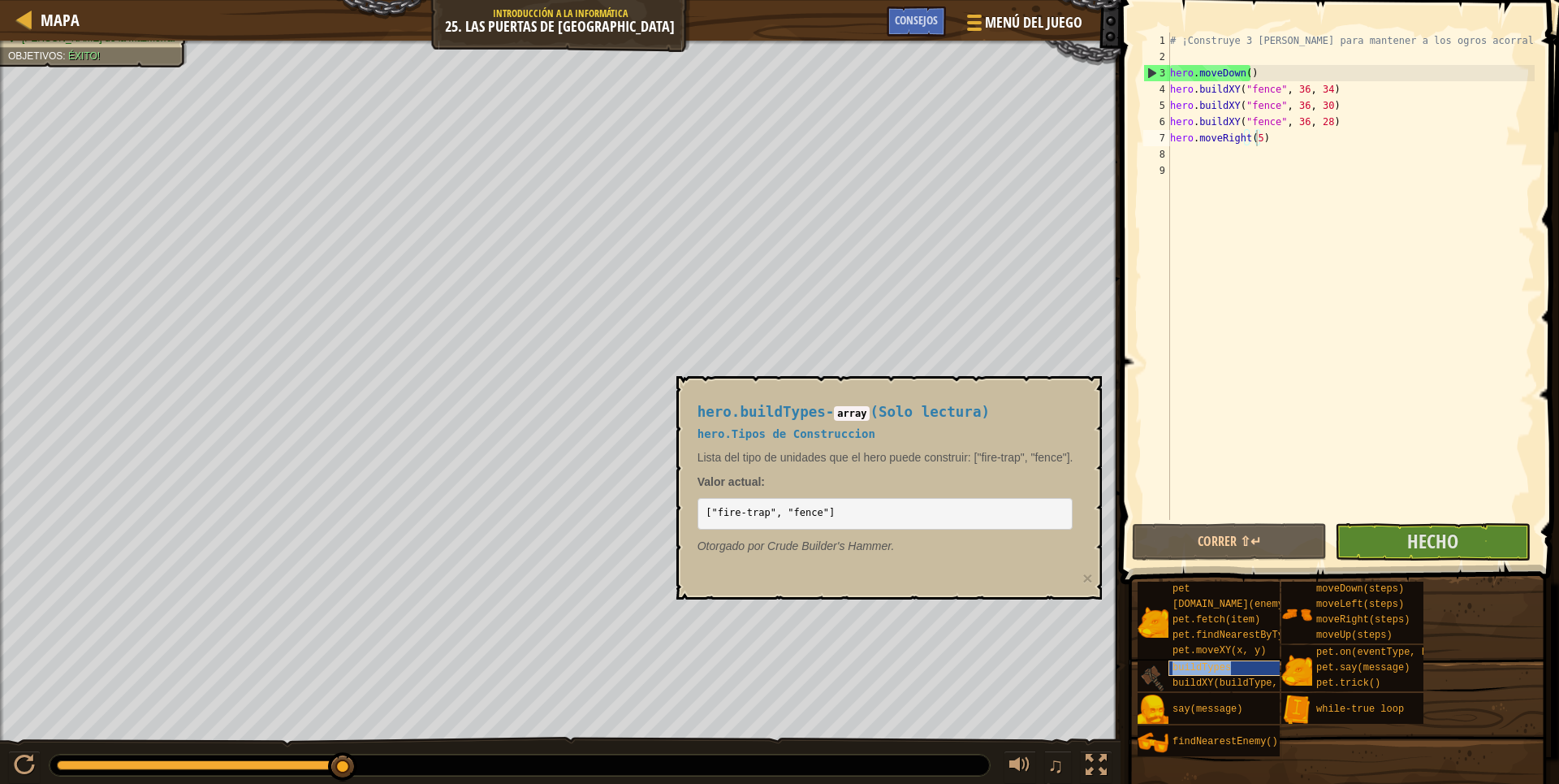
click at [1208, 669] on span "buildTypes" at bounding box center [1201, 667] width 58 height 11
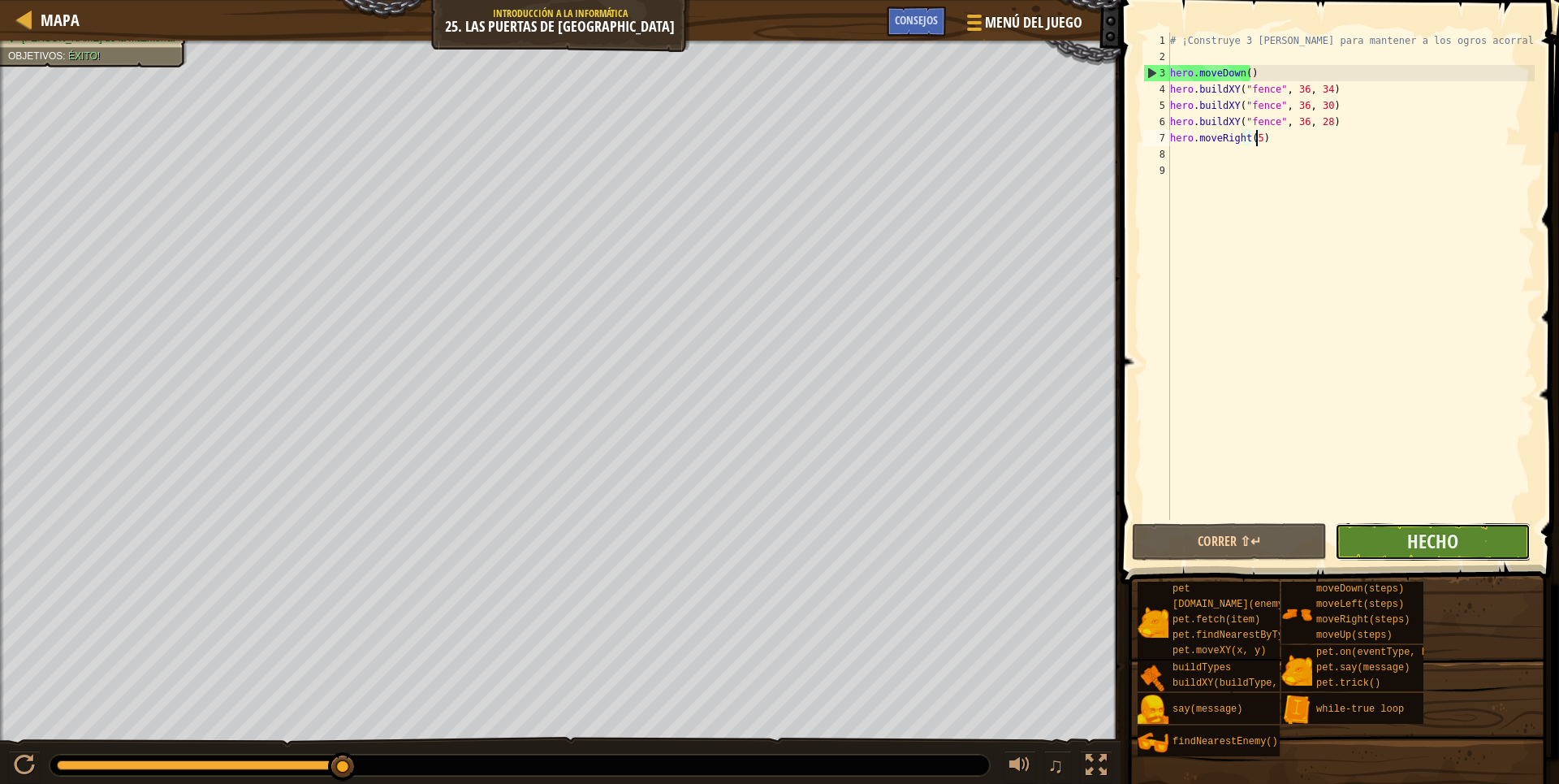
click at [1392, 527] on button "Hecho" at bounding box center [1432, 542] width 195 height 38
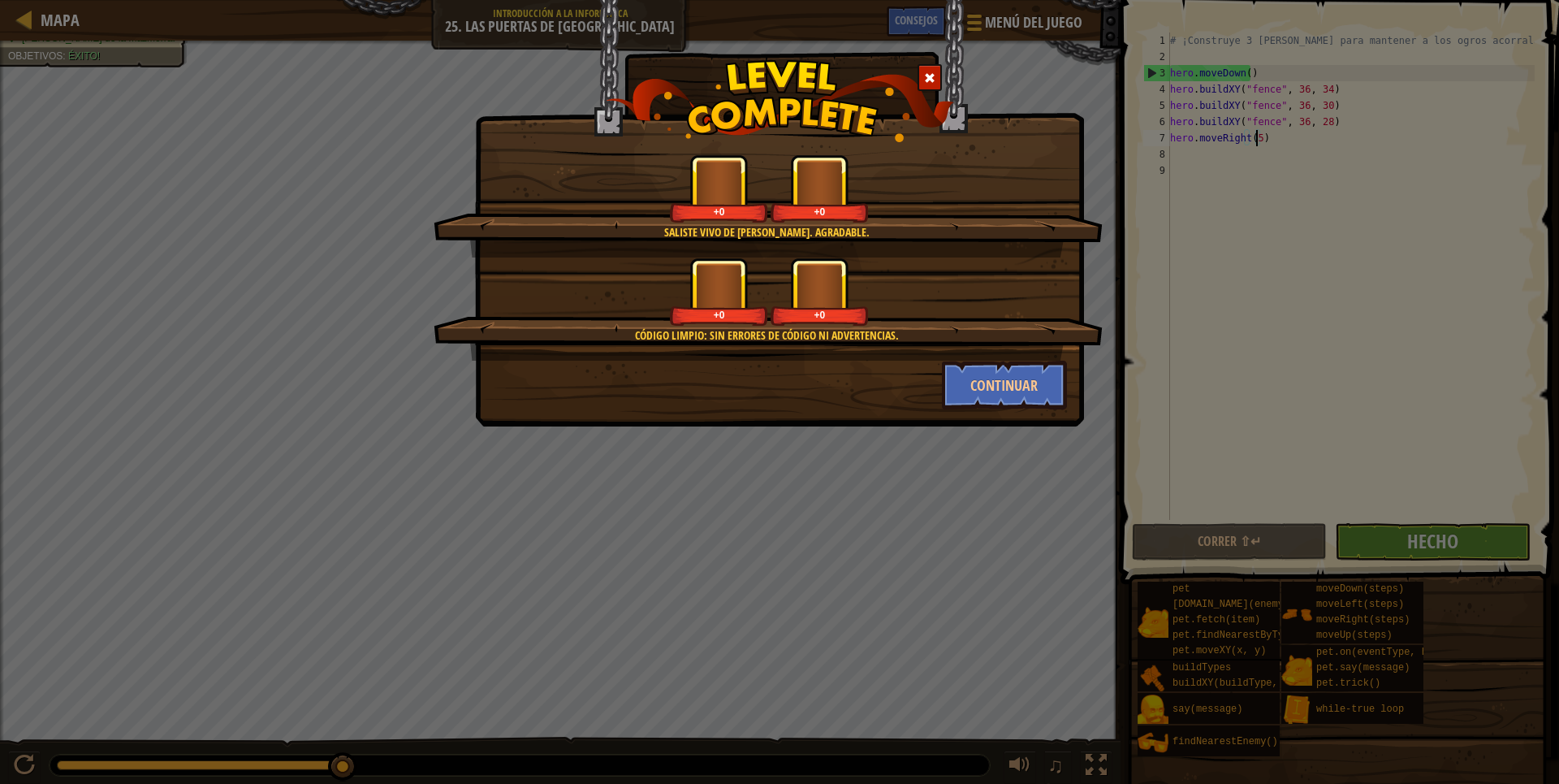
drag, startPoint x: 920, startPoint y: 355, endPoint x: 909, endPoint y: 355, distance: 11.0
click at [915, 355] on div "Código limpio: sin errores de código ni advertencias. +0 +0" at bounding box center [768, 309] width 669 height 103
click at [948, 390] on button "Continuar" at bounding box center [1004, 384] width 126 height 48
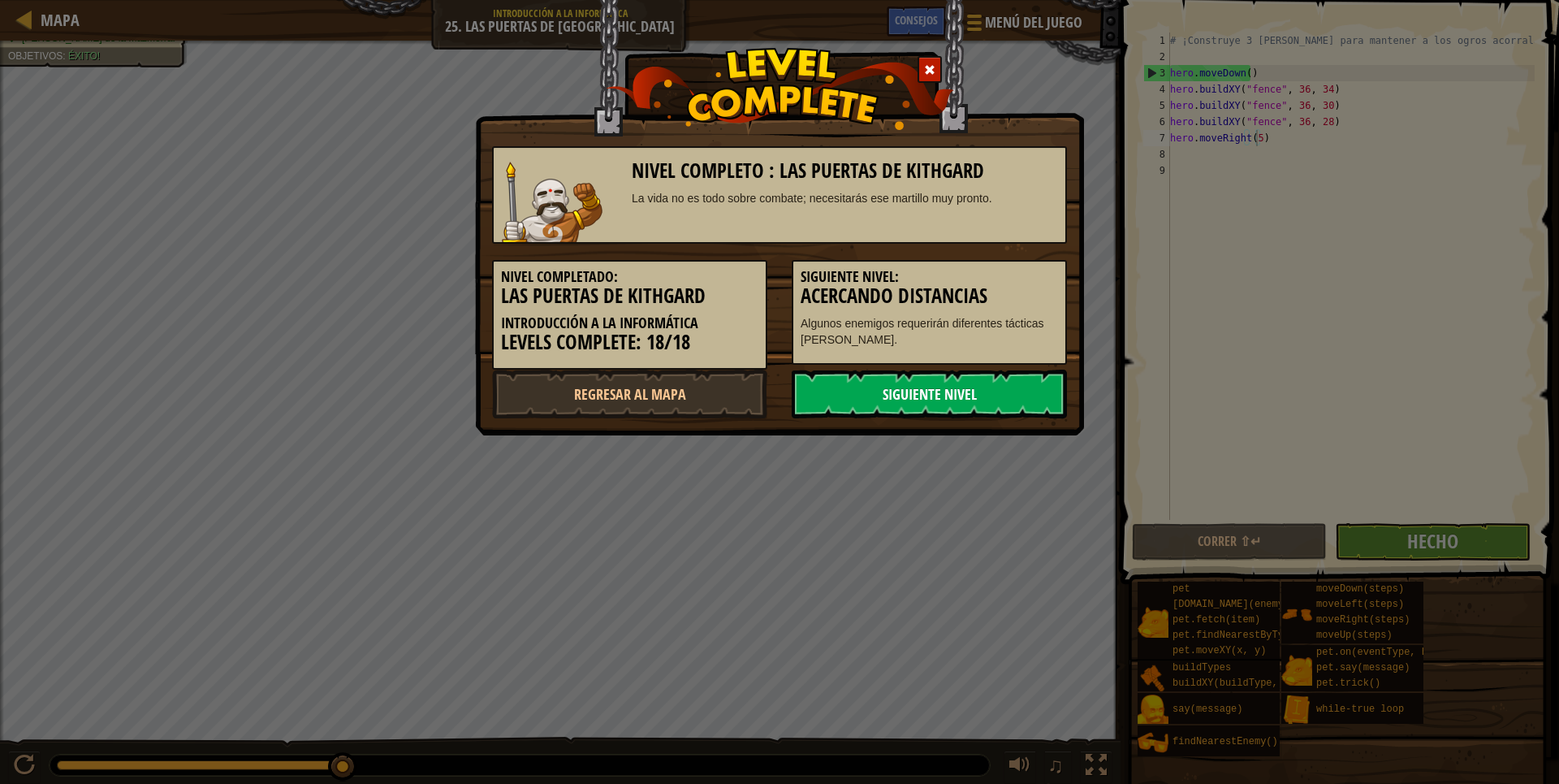
click at [990, 387] on link "Siguiente nivel" at bounding box center [929, 393] width 275 height 48
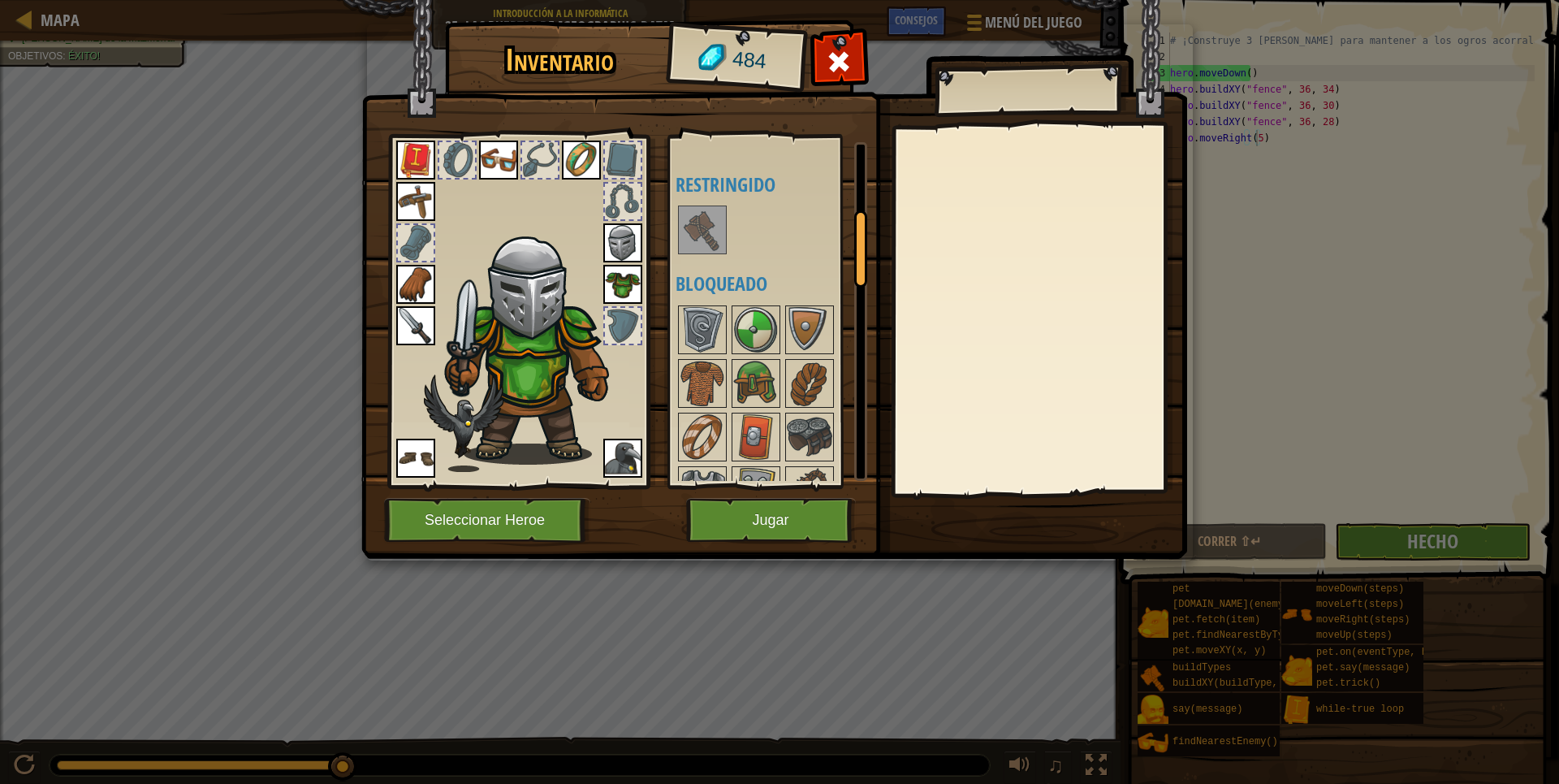
scroll to position [325, 0]
click at [702, 243] on img at bounding box center [702, 227] width 45 height 45
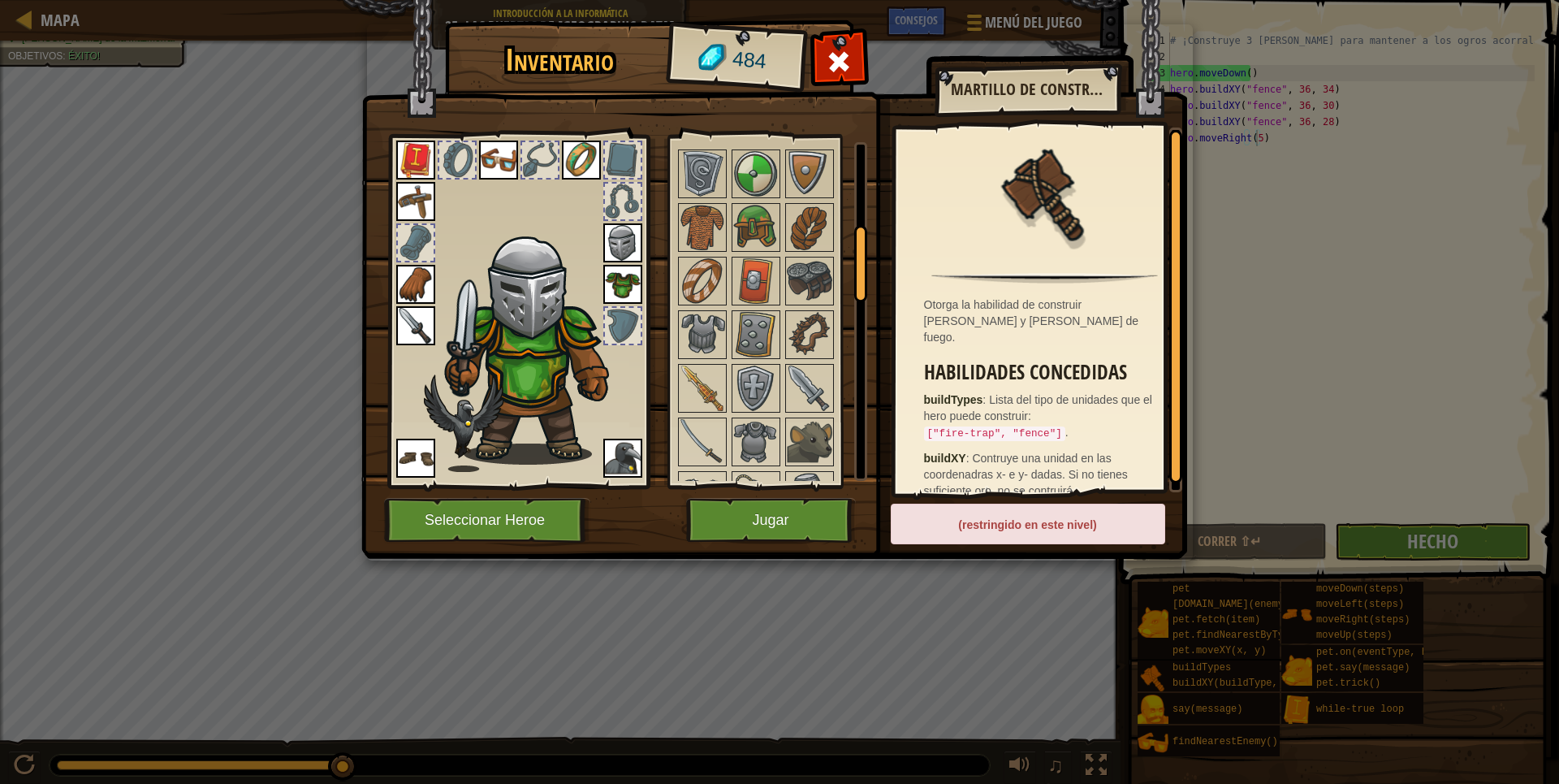
scroll to position [487, 0]
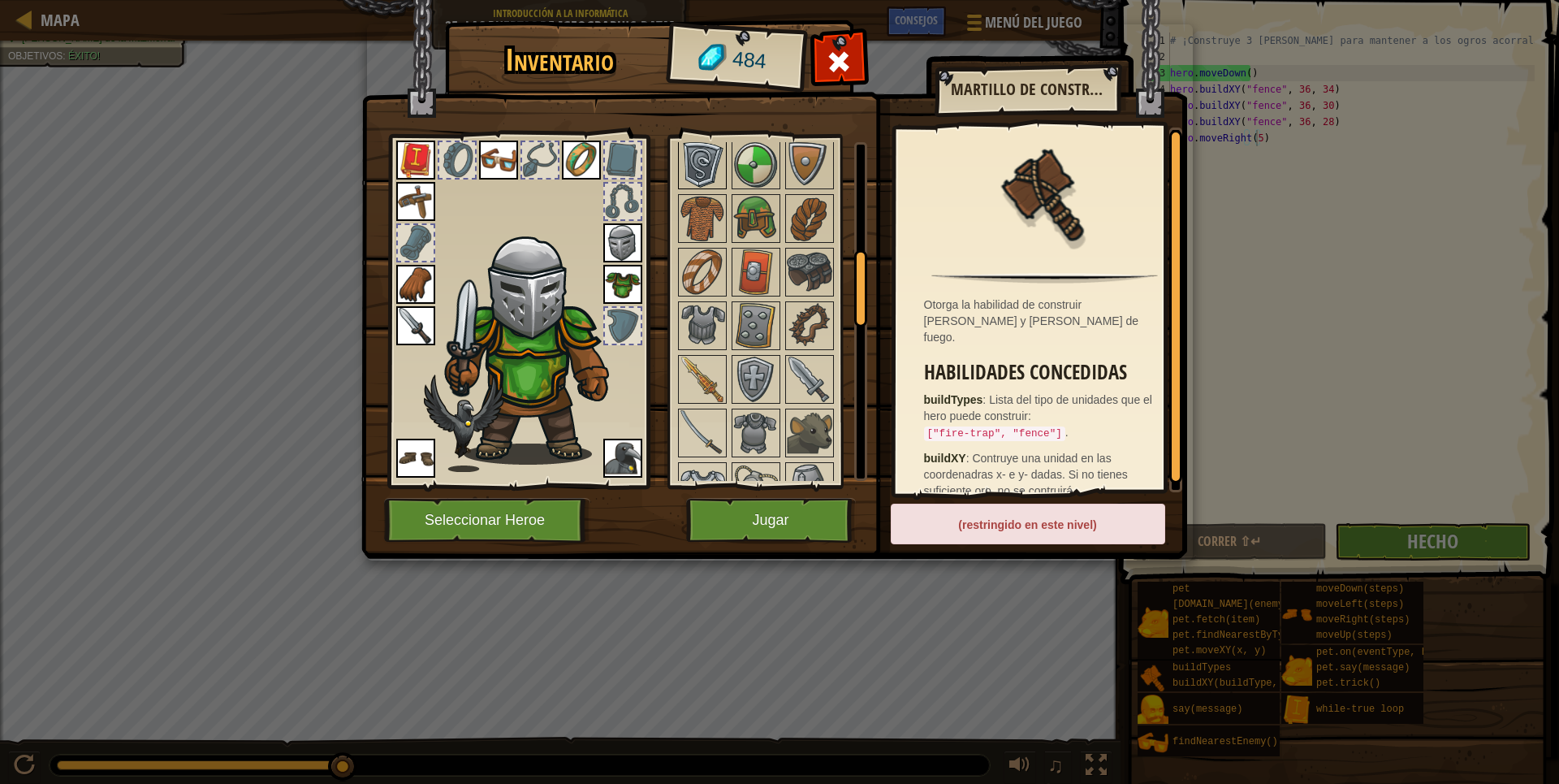
click at [689, 182] on img at bounding box center [702, 164] width 45 height 45
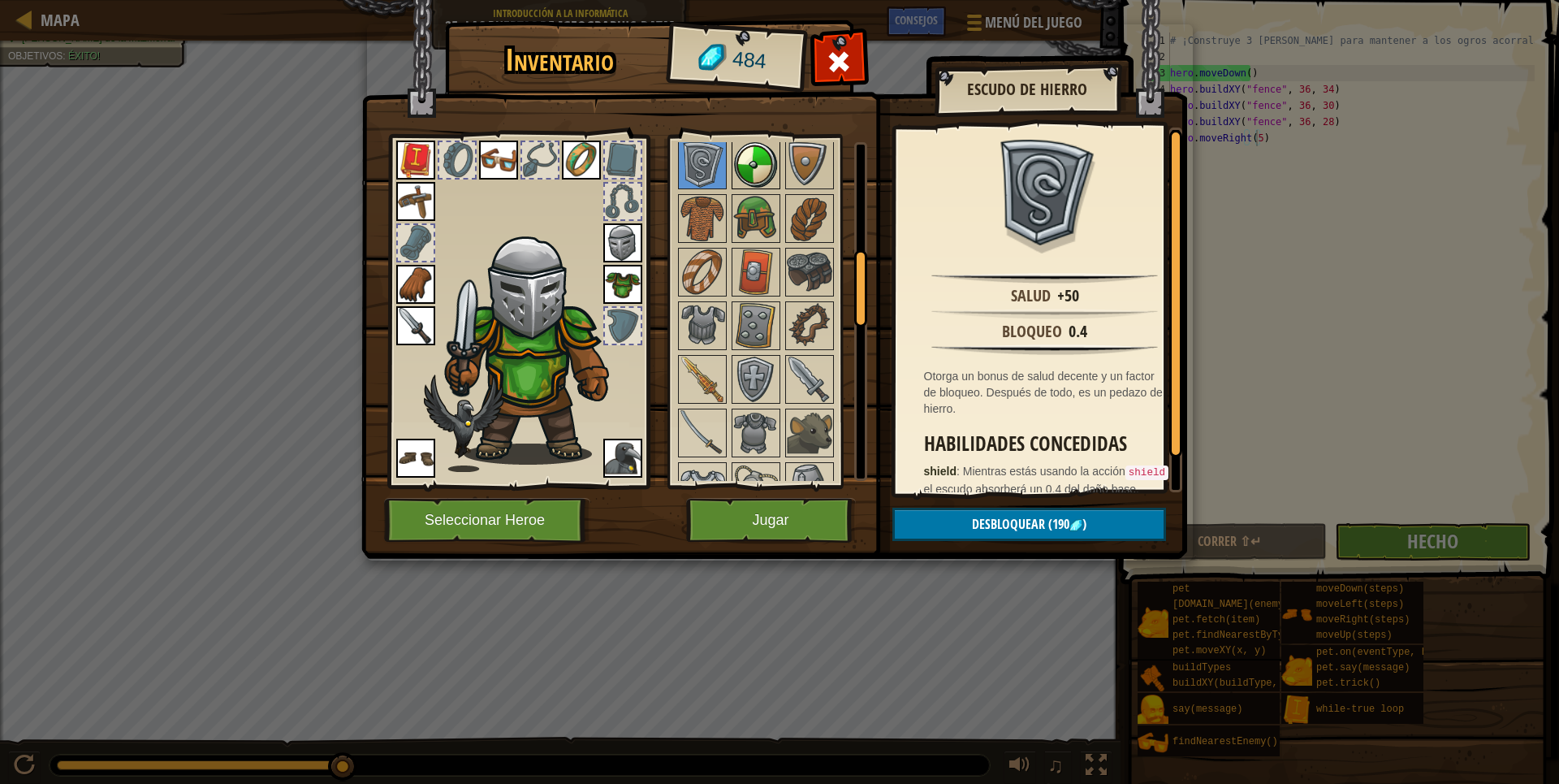
click at [741, 181] on img at bounding box center [755, 164] width 45 height 45
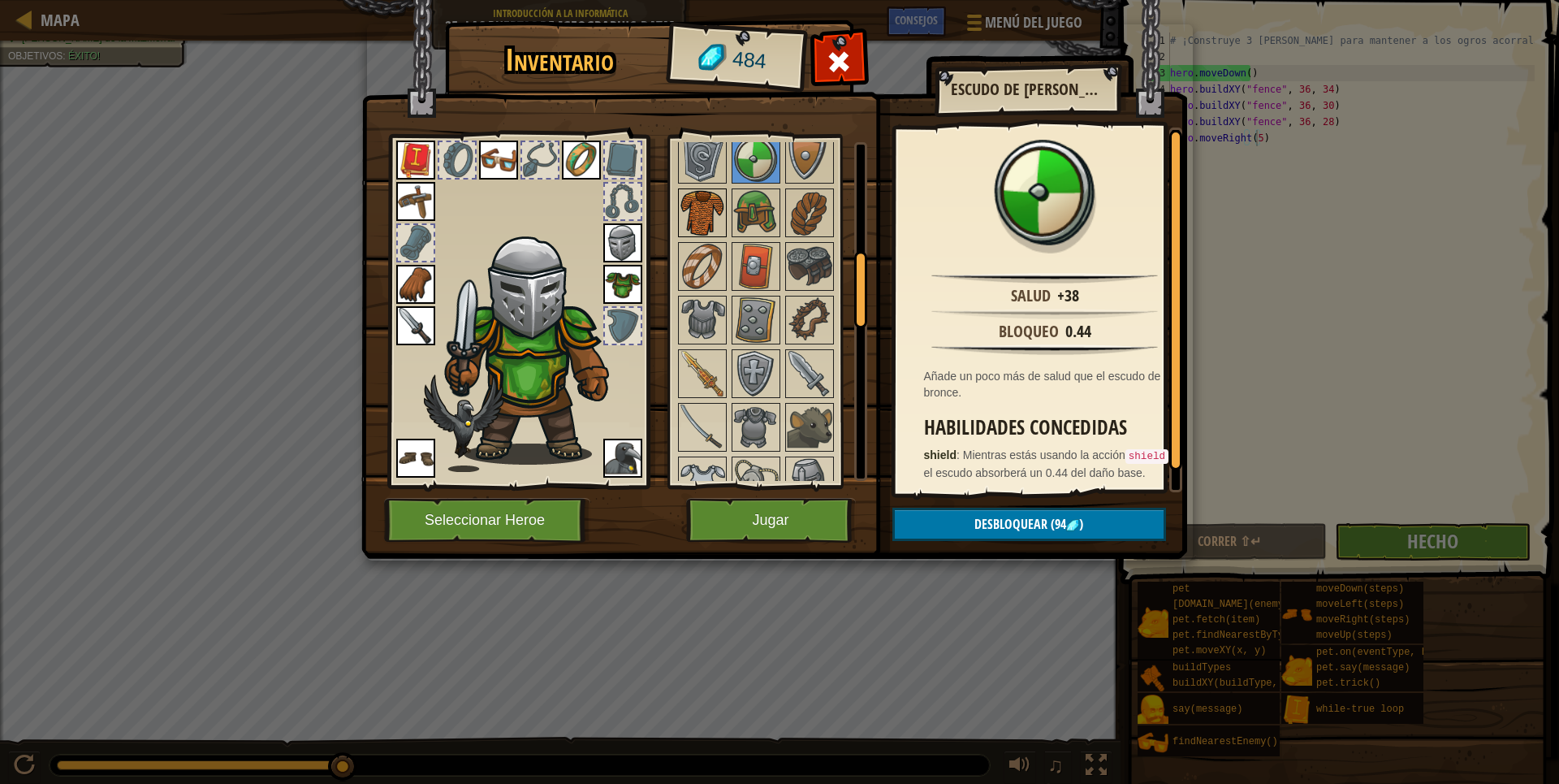
scroll to position [568, 0]
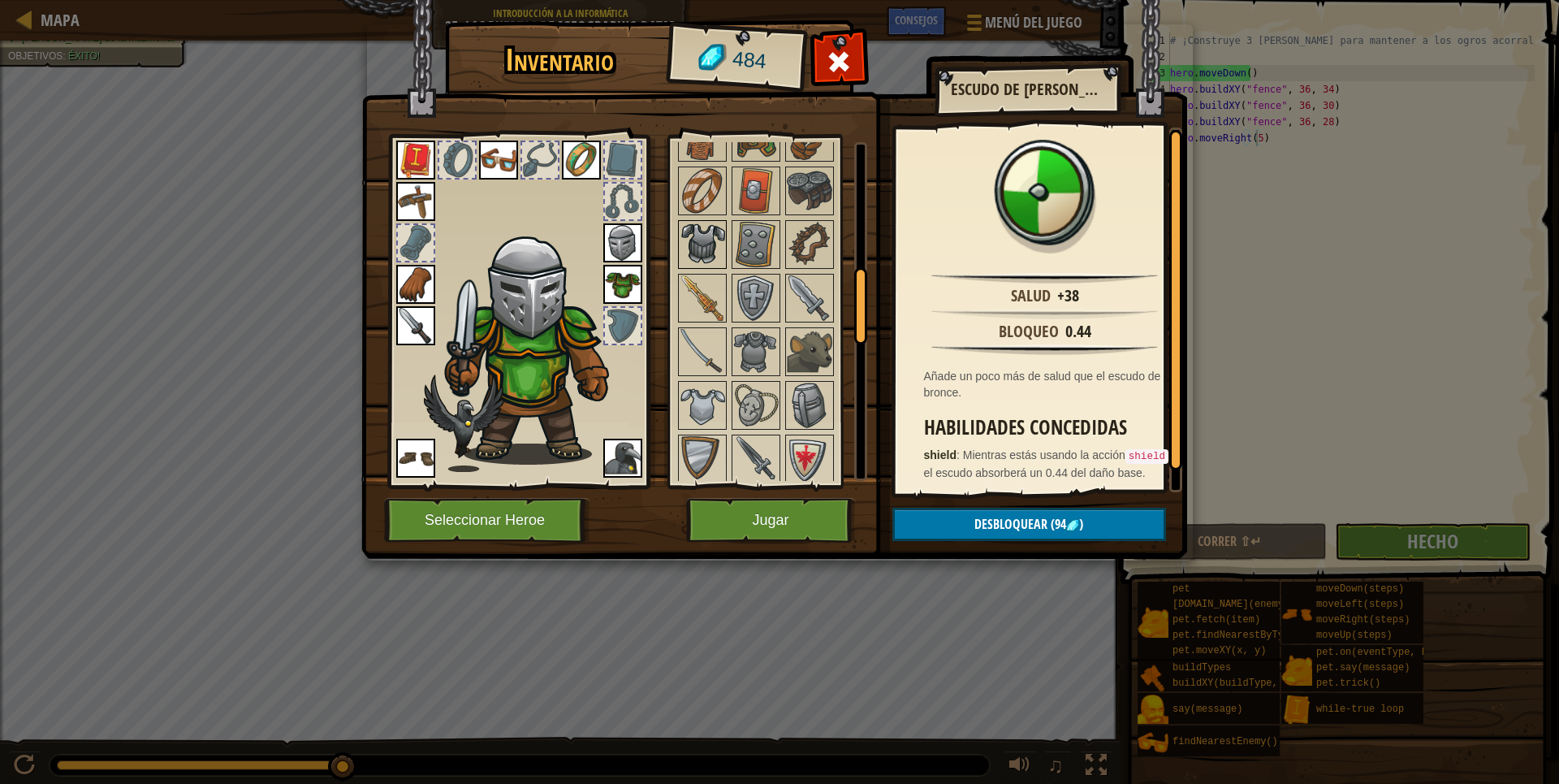
click at [713, 260] on img at bounding box center [702, 244] width 45 height 45
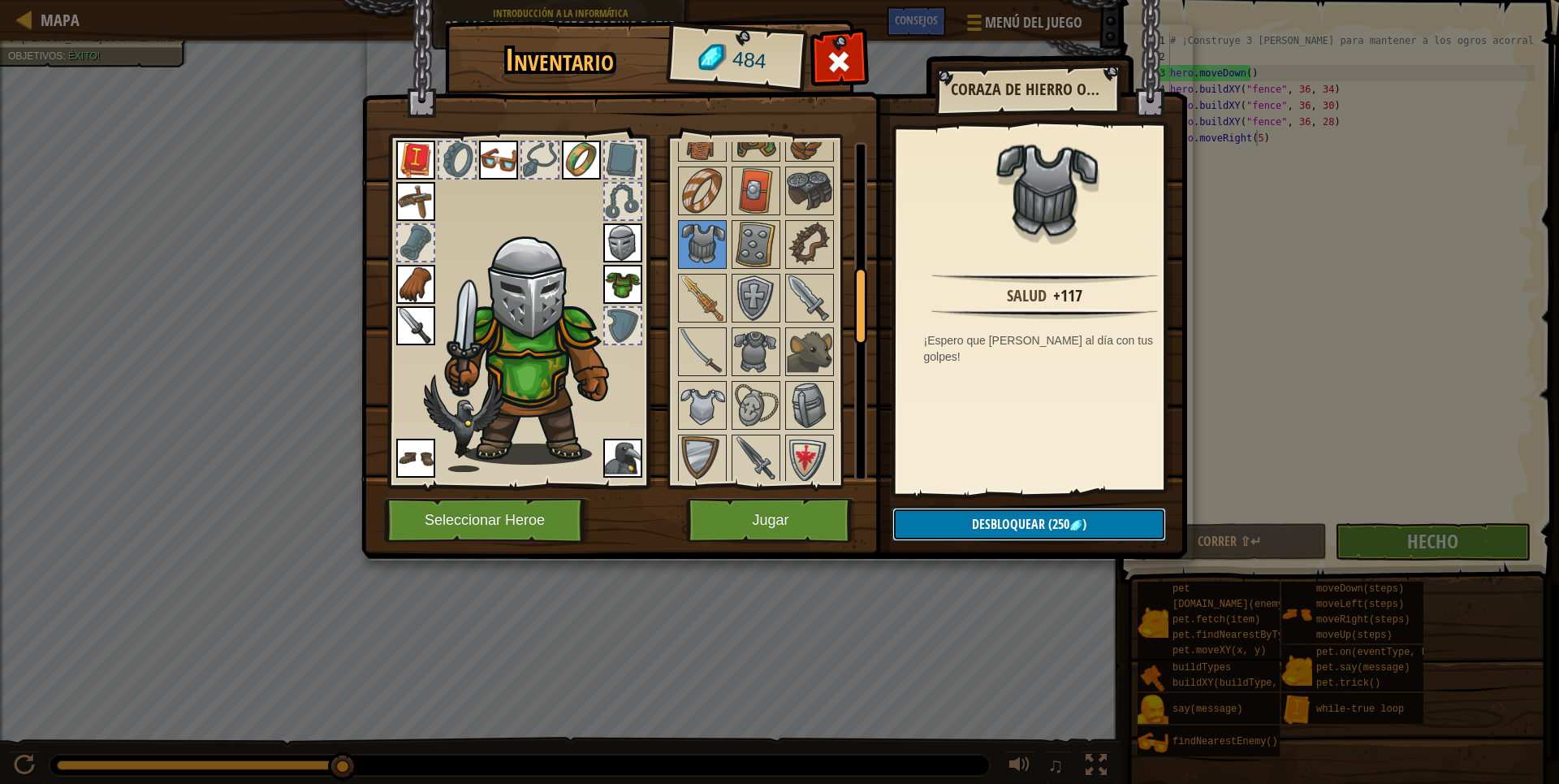
click at [1124, 521] on button "Desbloquear (250 )" at bounding box center [1029, 524] width 273 height 34
click at [1039, 527] on button "Confirmar" at bounding box center [1029, 524] width 273 height 34
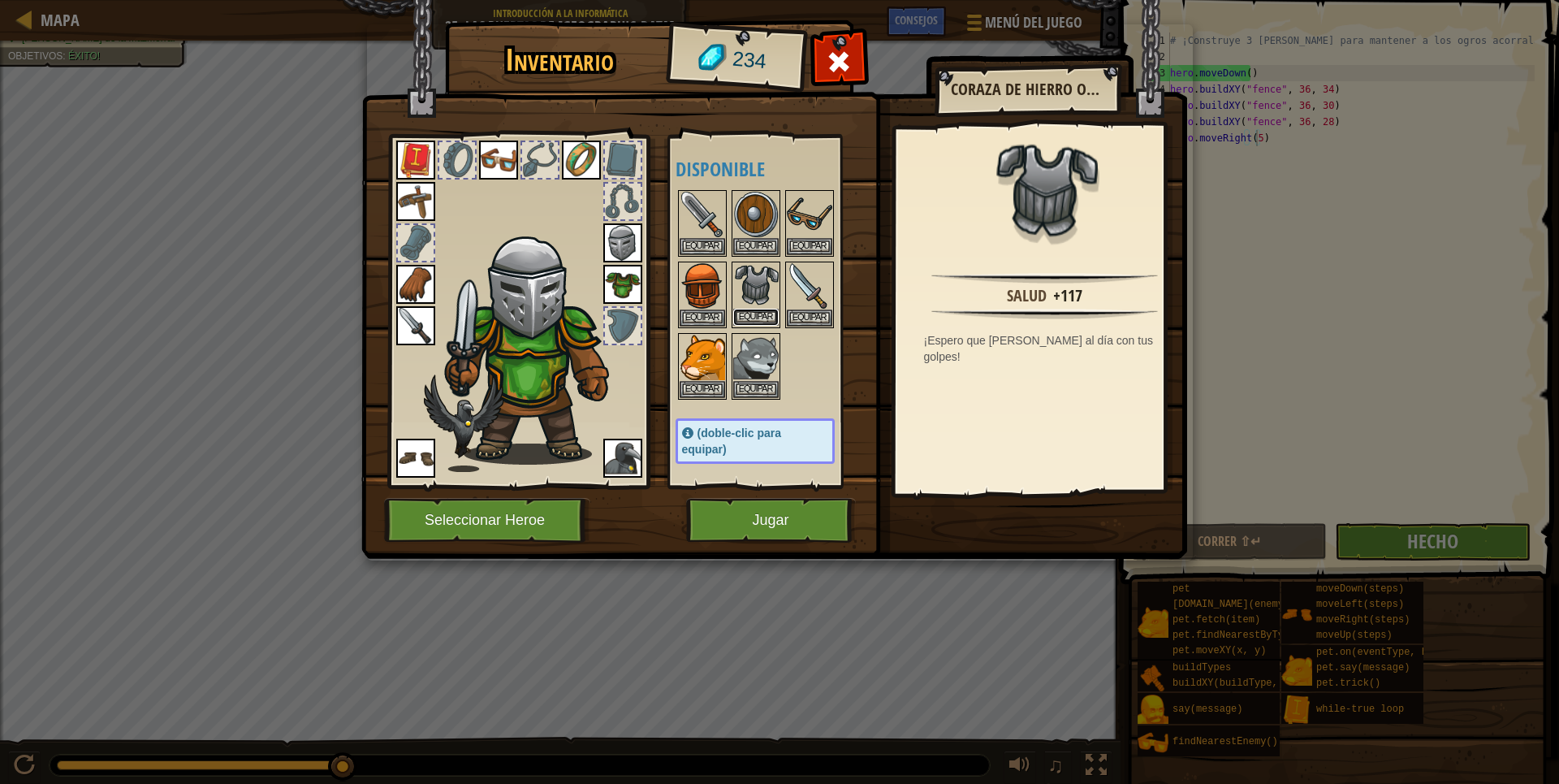
click at [775, 317] on button "Equipar" at bounding box center [755, 317] width 45 height 17
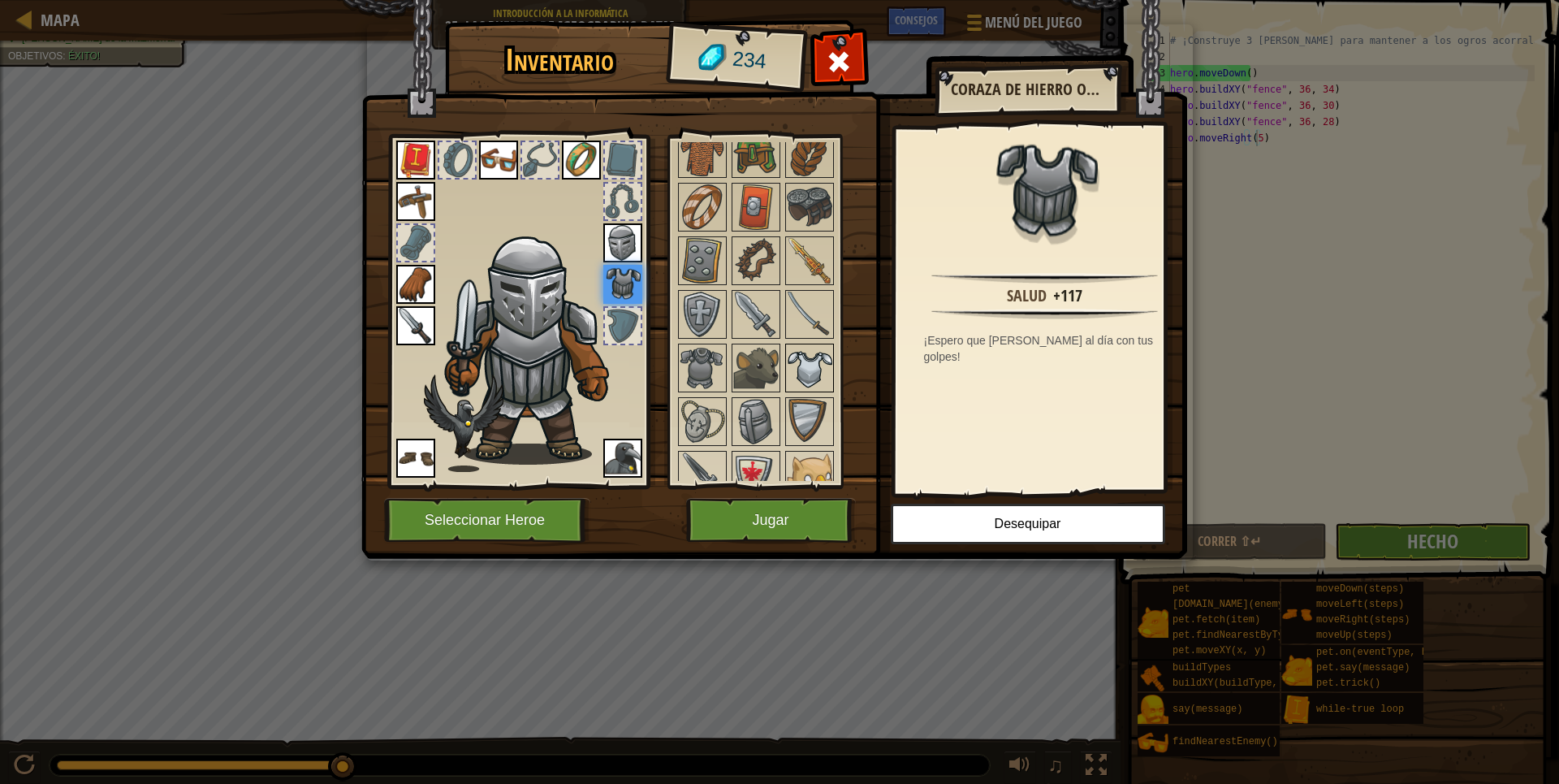
click at [800, 374] on img at bounding box center [809, 367] width 45 height 45
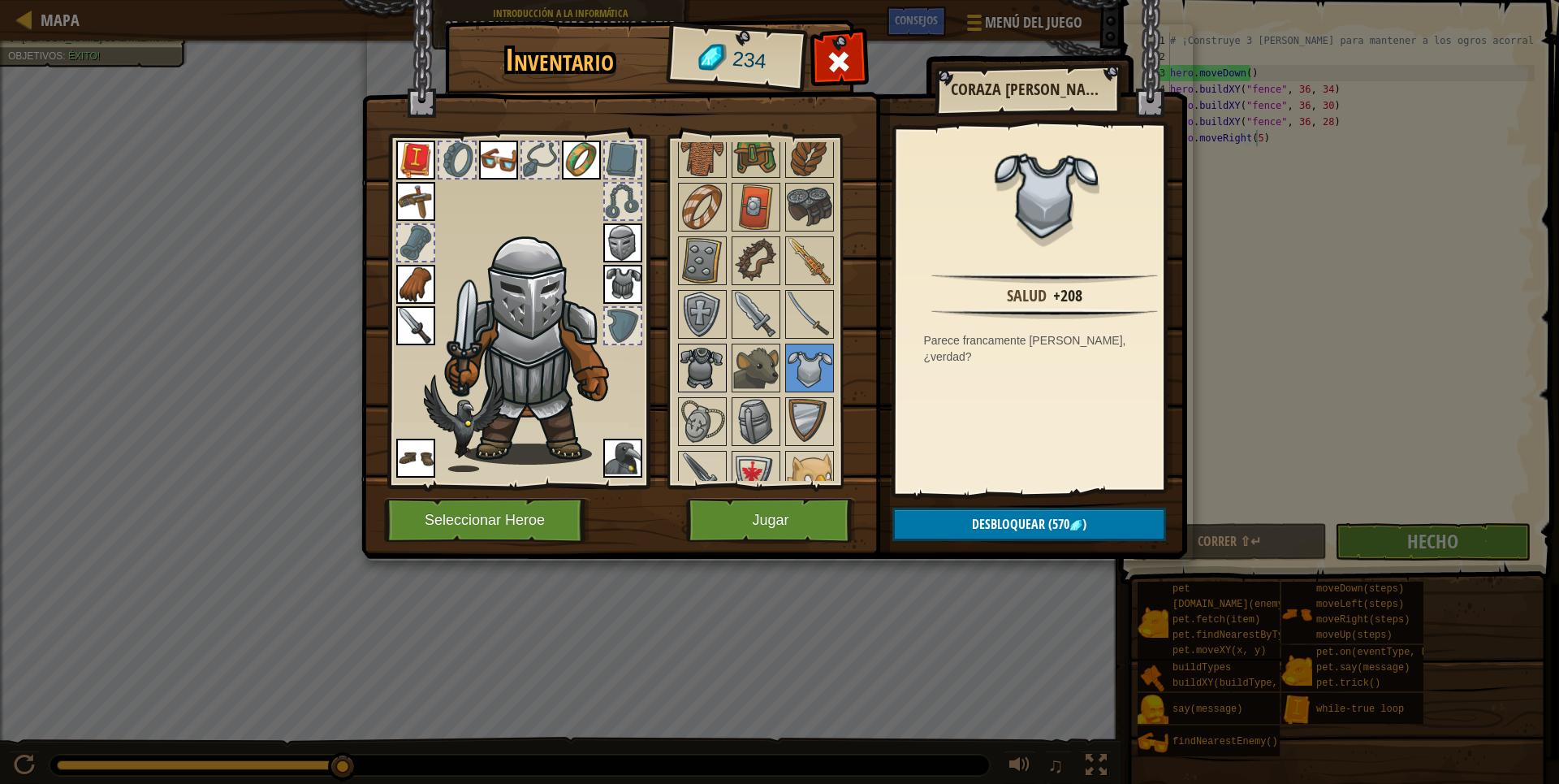
click at [681, 366] on img at bounding box center [702, 367] width 45 height 45
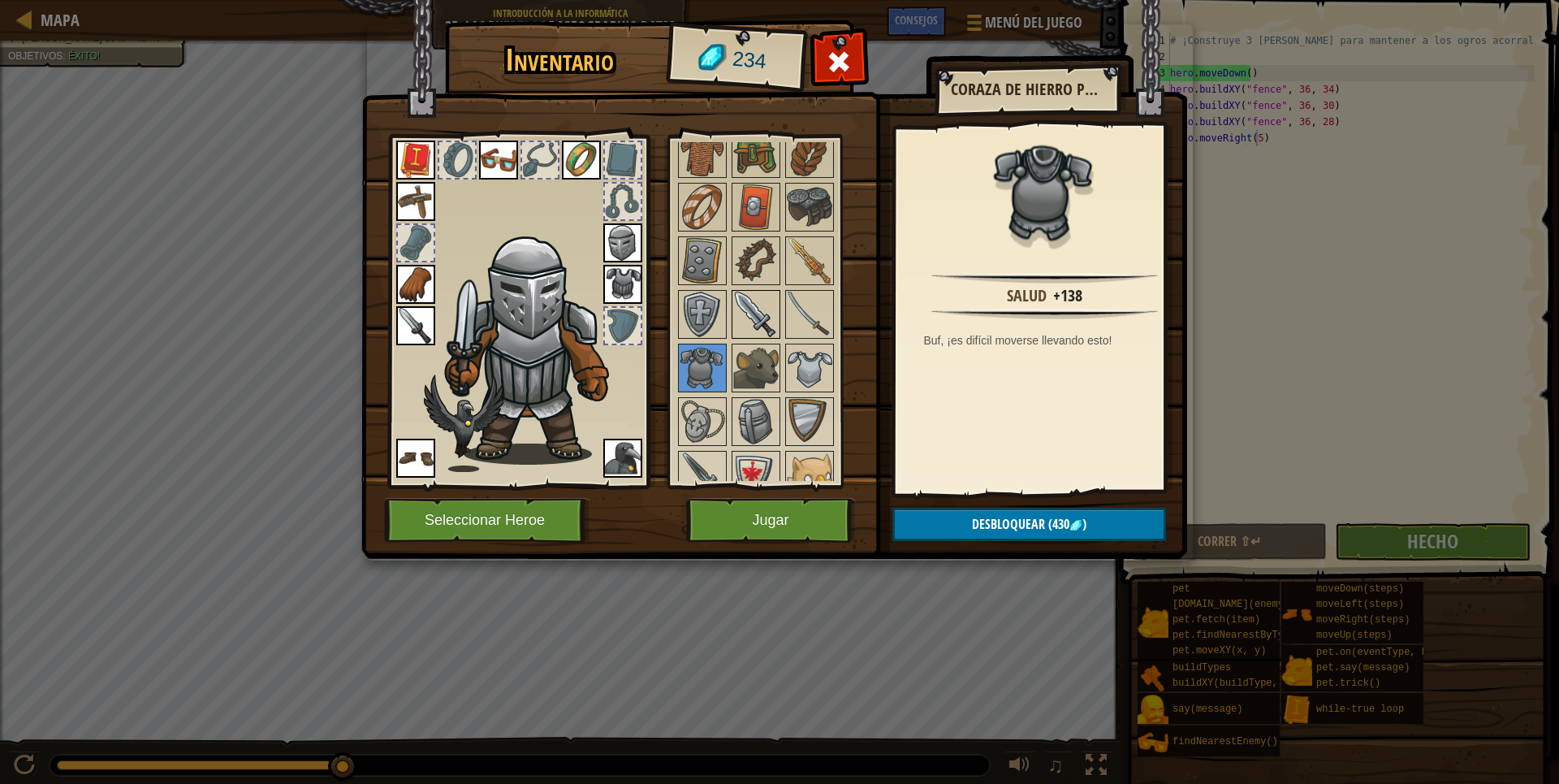
click at [742, 299] on img at bounding box center [755, 314] width 45 height 45
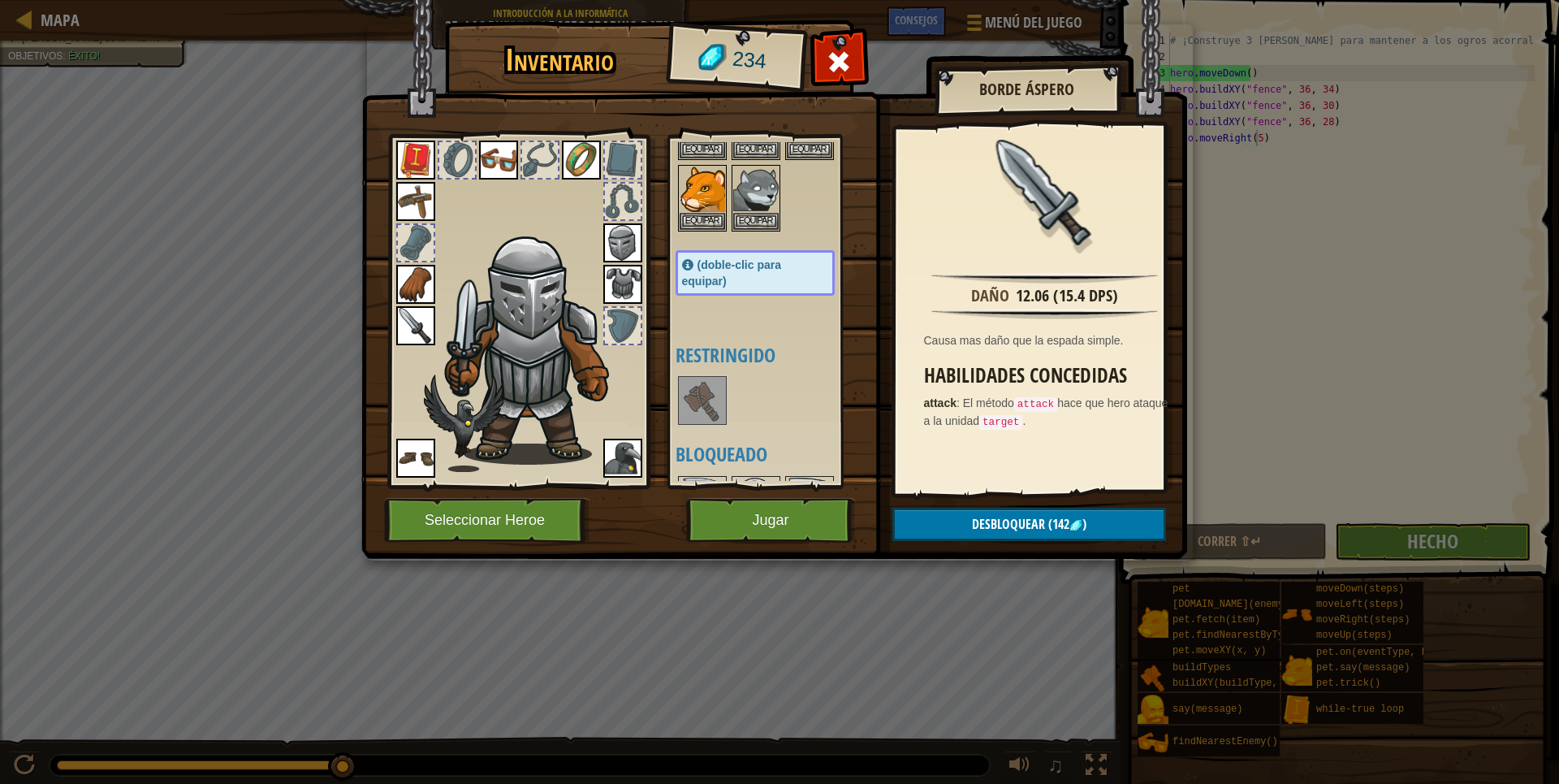
scroll to position [81, 0]
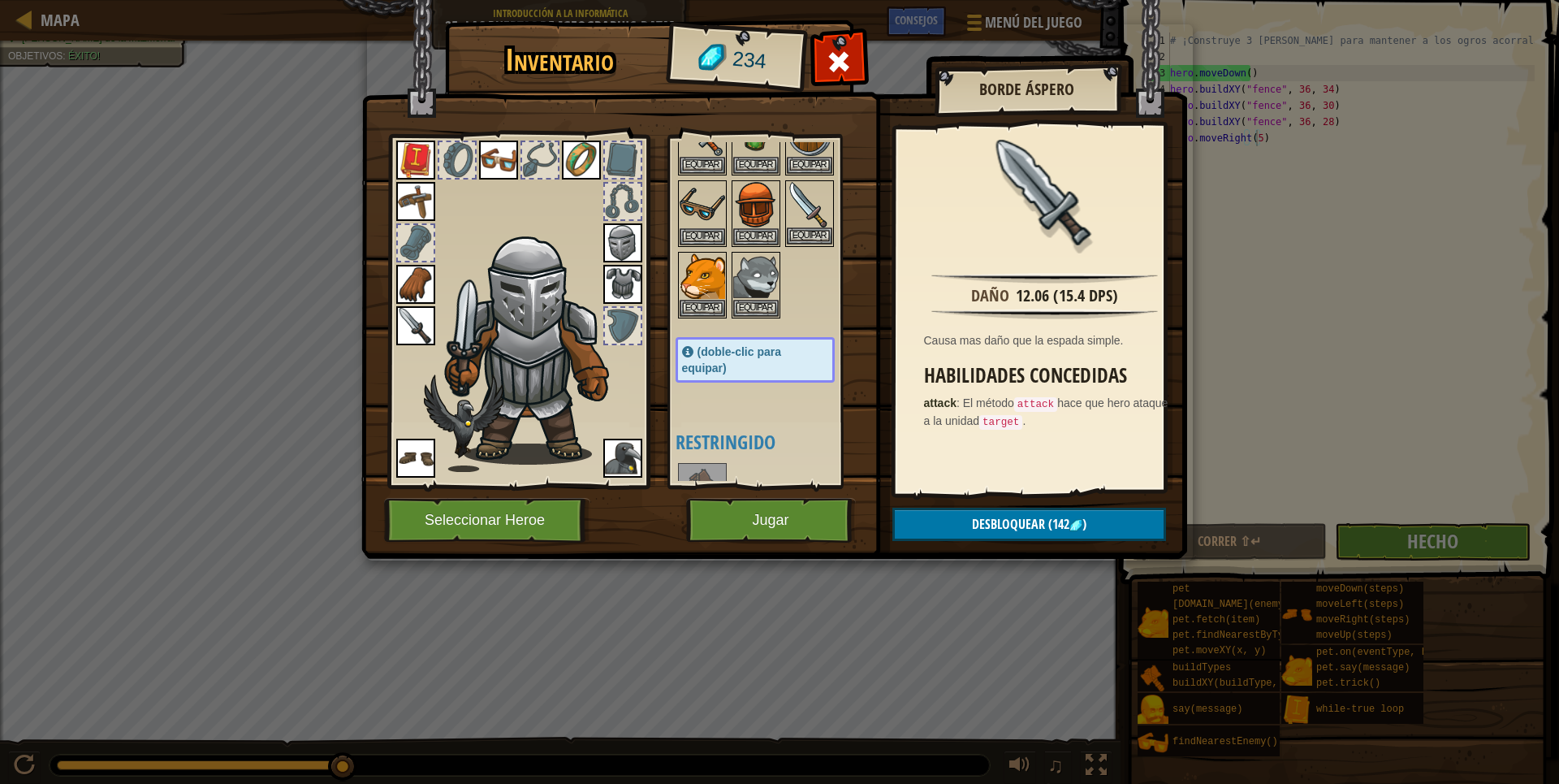
click at [820, 208] on img at bounding box center [809, 204] width 45 height 45
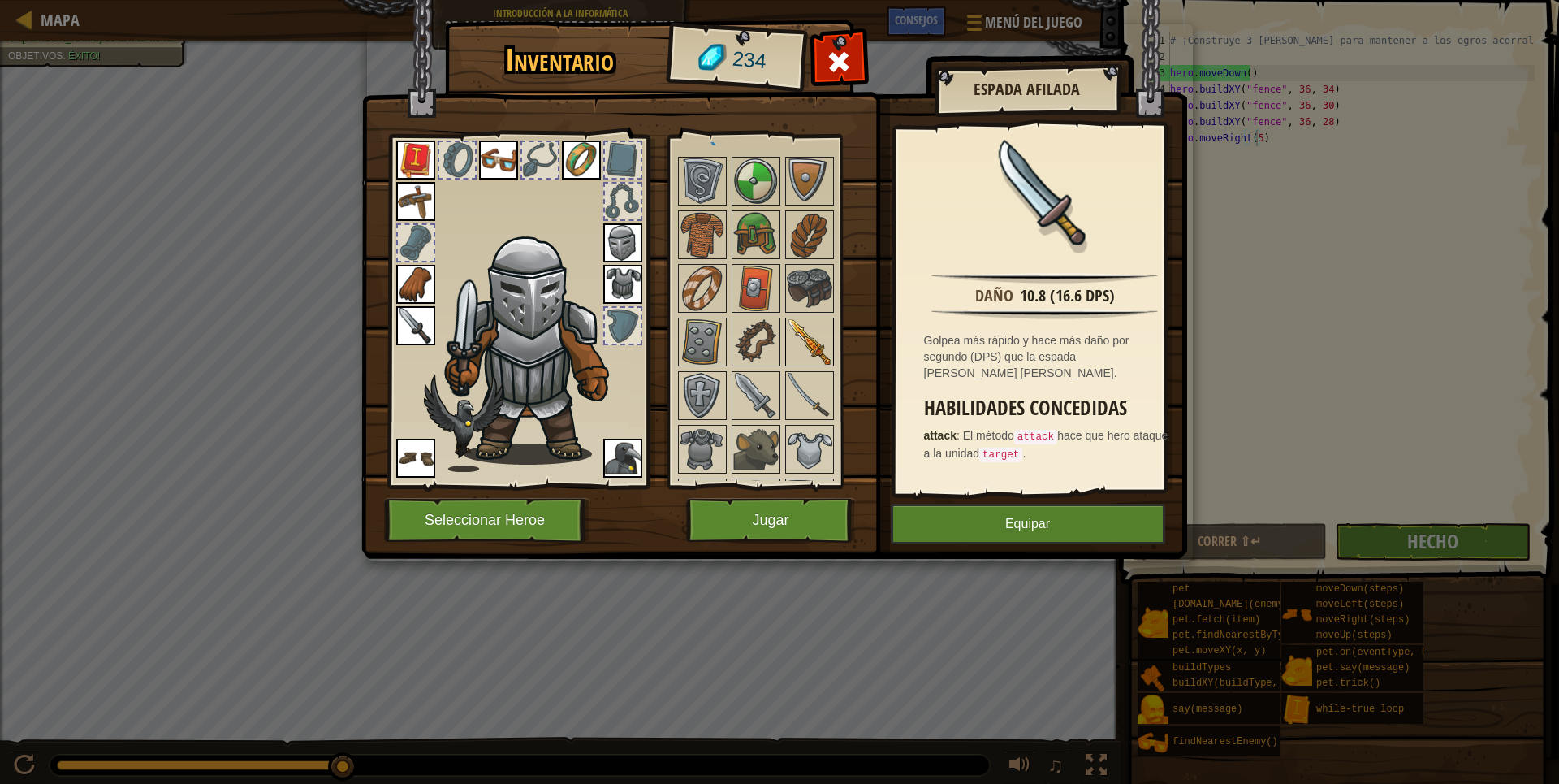
scroll to position [568, 0]
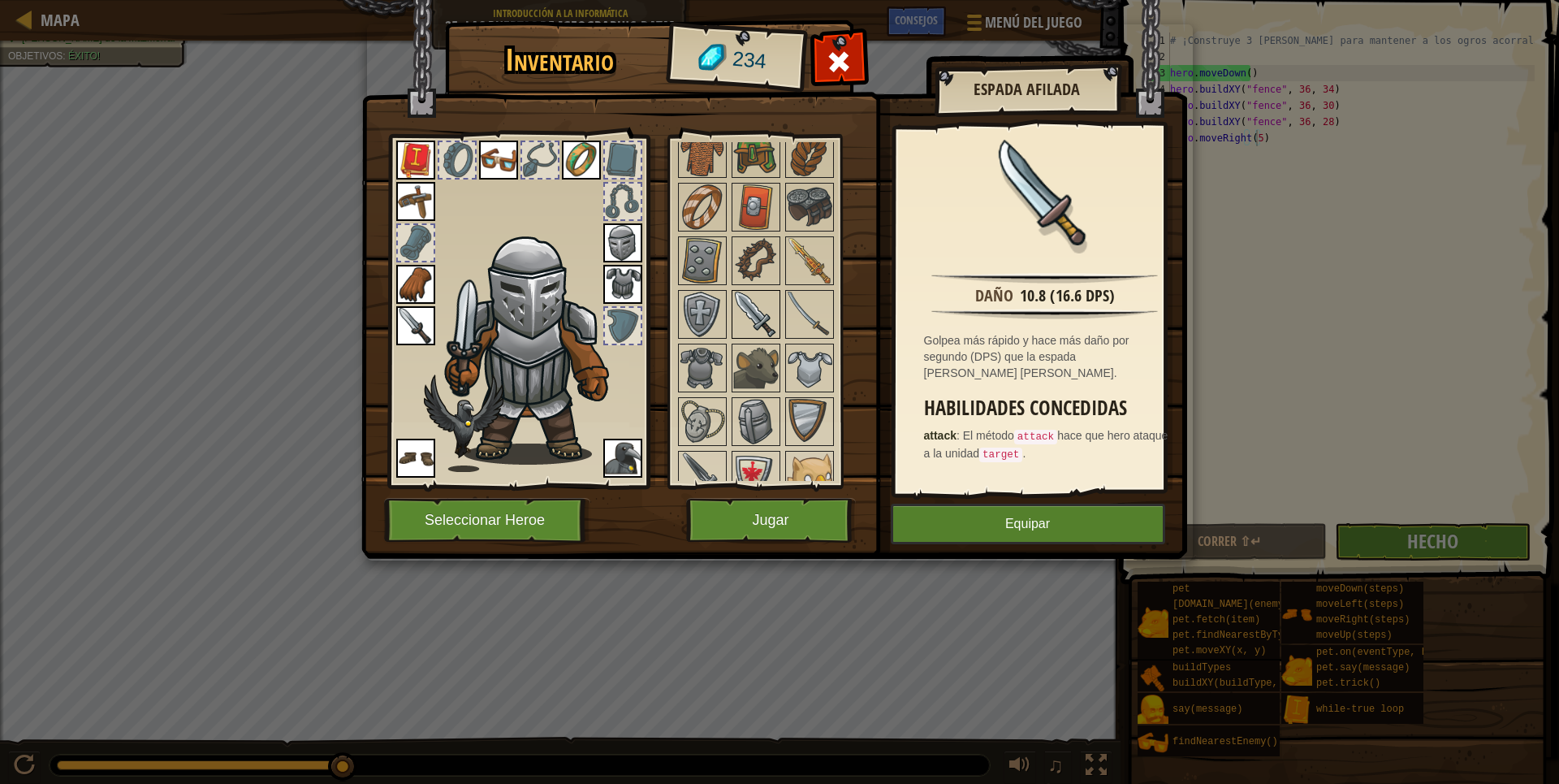
click at [754, 304] on img at bounding box center [755, 314] width 45 height 45
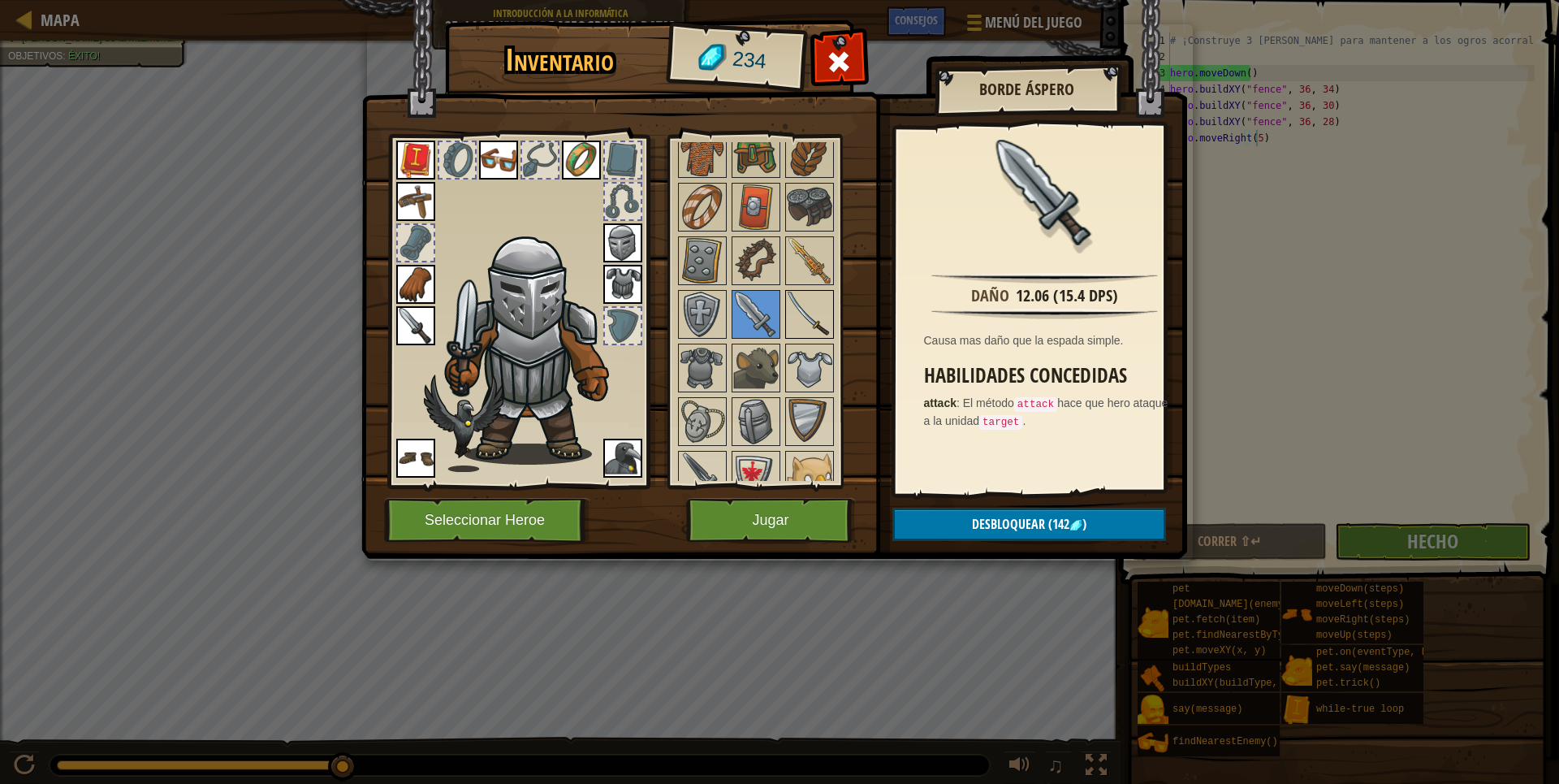
click at [800, 320] on img at bounding box center [809, 314] width 45 height 45
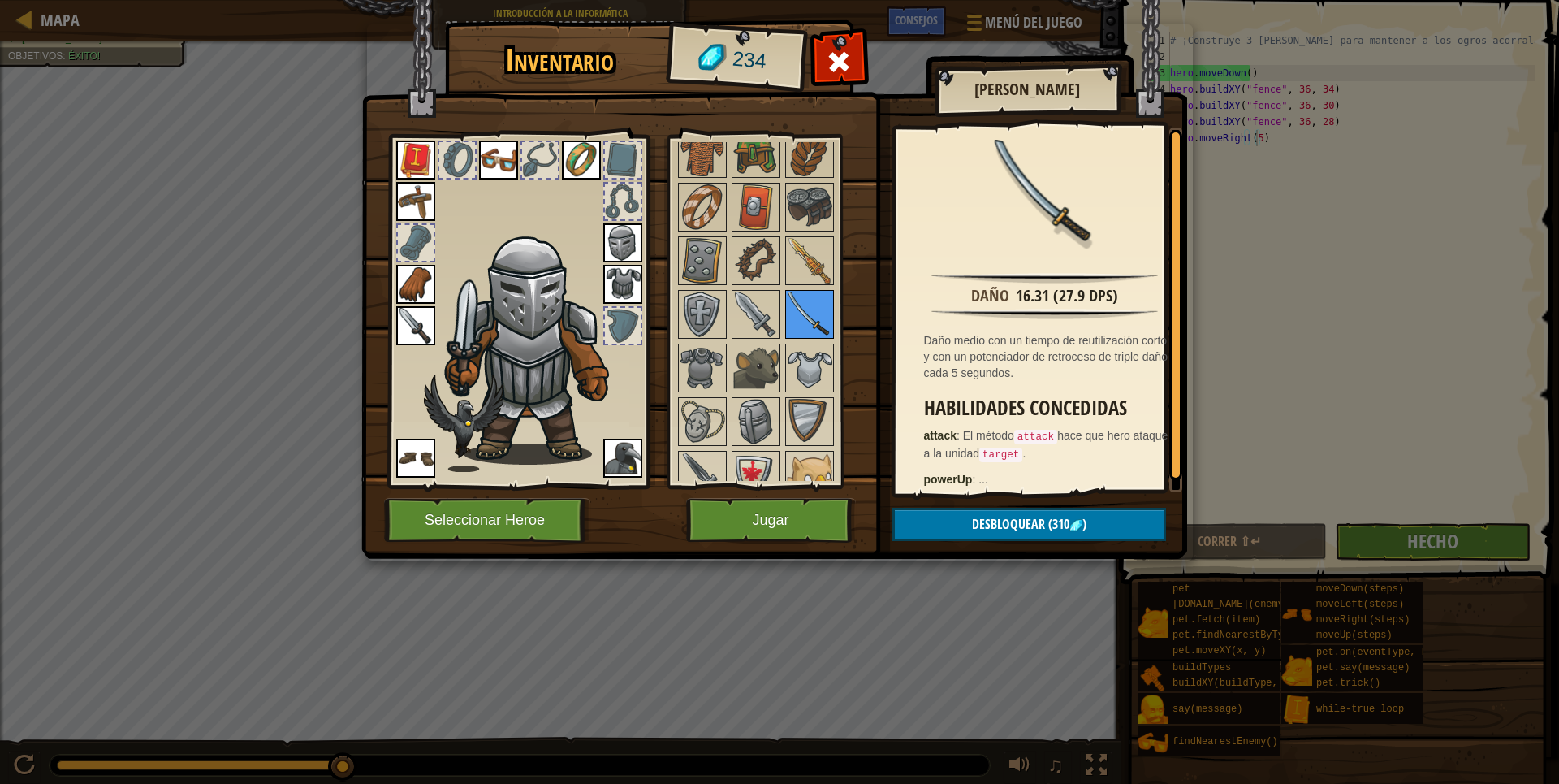
click at [800, 320] on img at bounding box center [809, 314] width 45 height 45
click at [699, 358] on img at bounding box center [702, 367] width 45 height 45
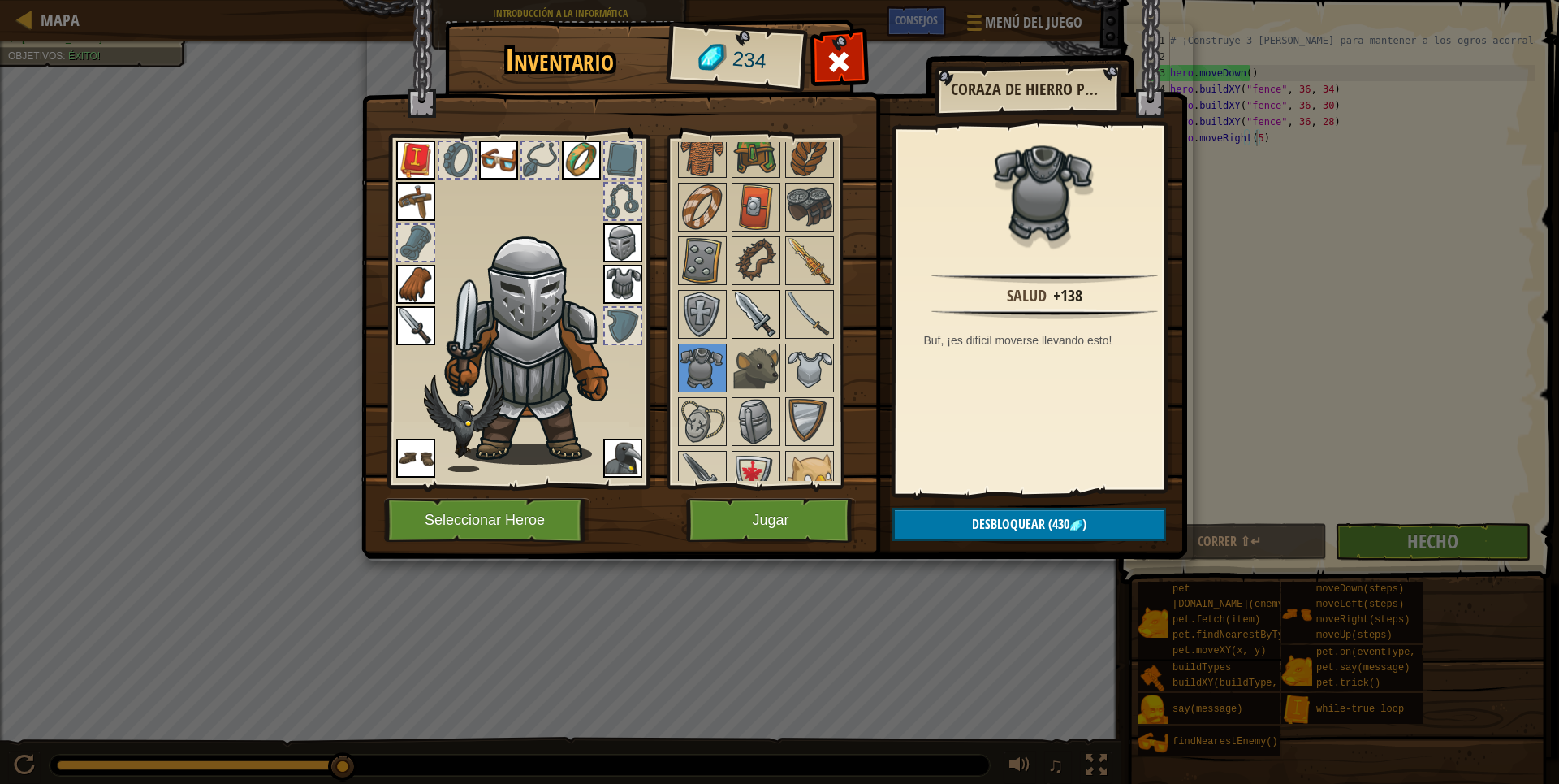
click at [766, 314] on img at bounding box center [755, 314] width 45 height 45
click at [764, 314] on img at bounding box center [755, 314] width 45 height 45
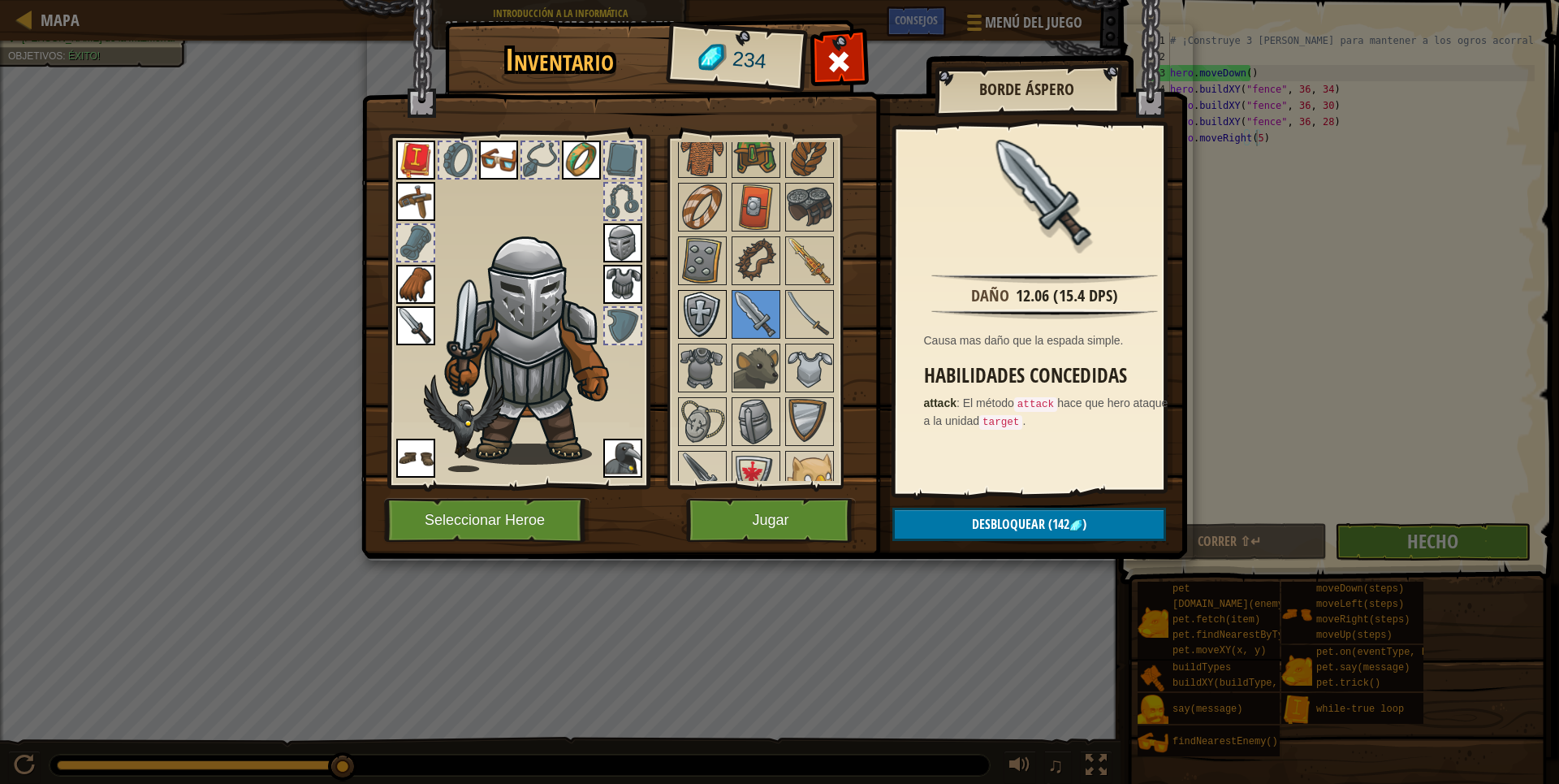
click at [712, 314] on img at bounding box center [702, 314] width 45 height 45
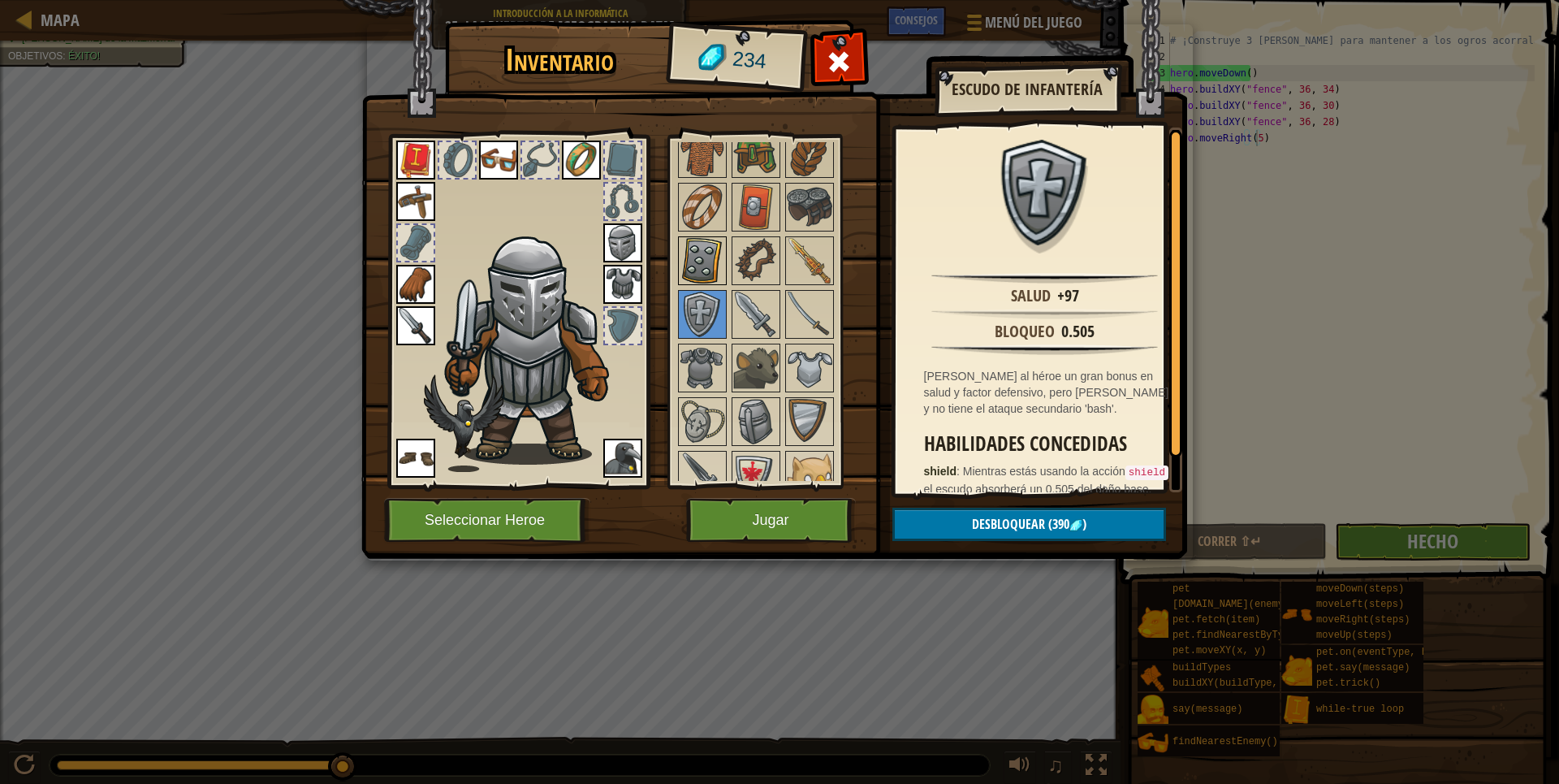
click at [707, 269] on img at bounding box center [702, 260] width 45 height 45
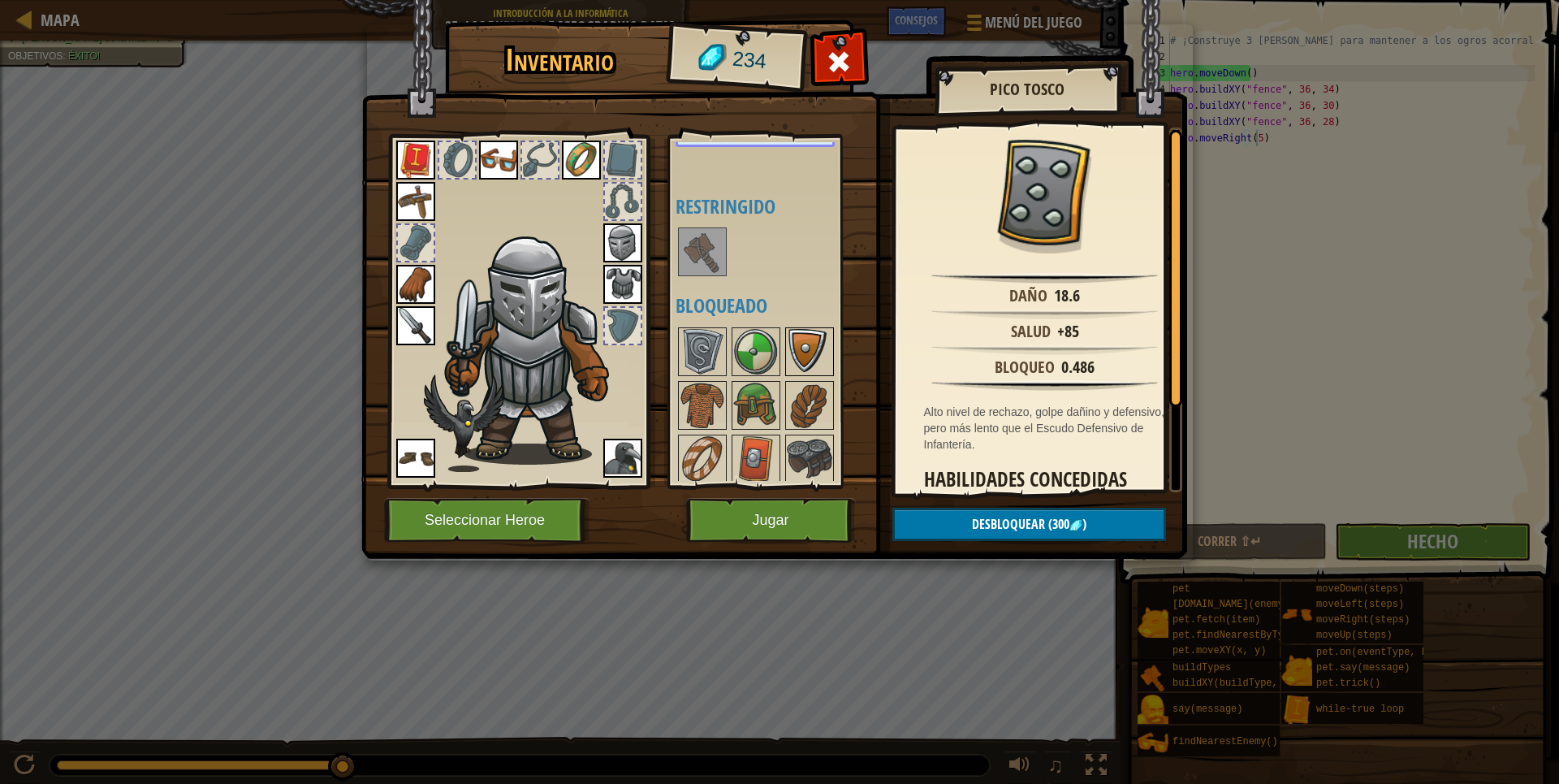
scroll to position [406, 0]
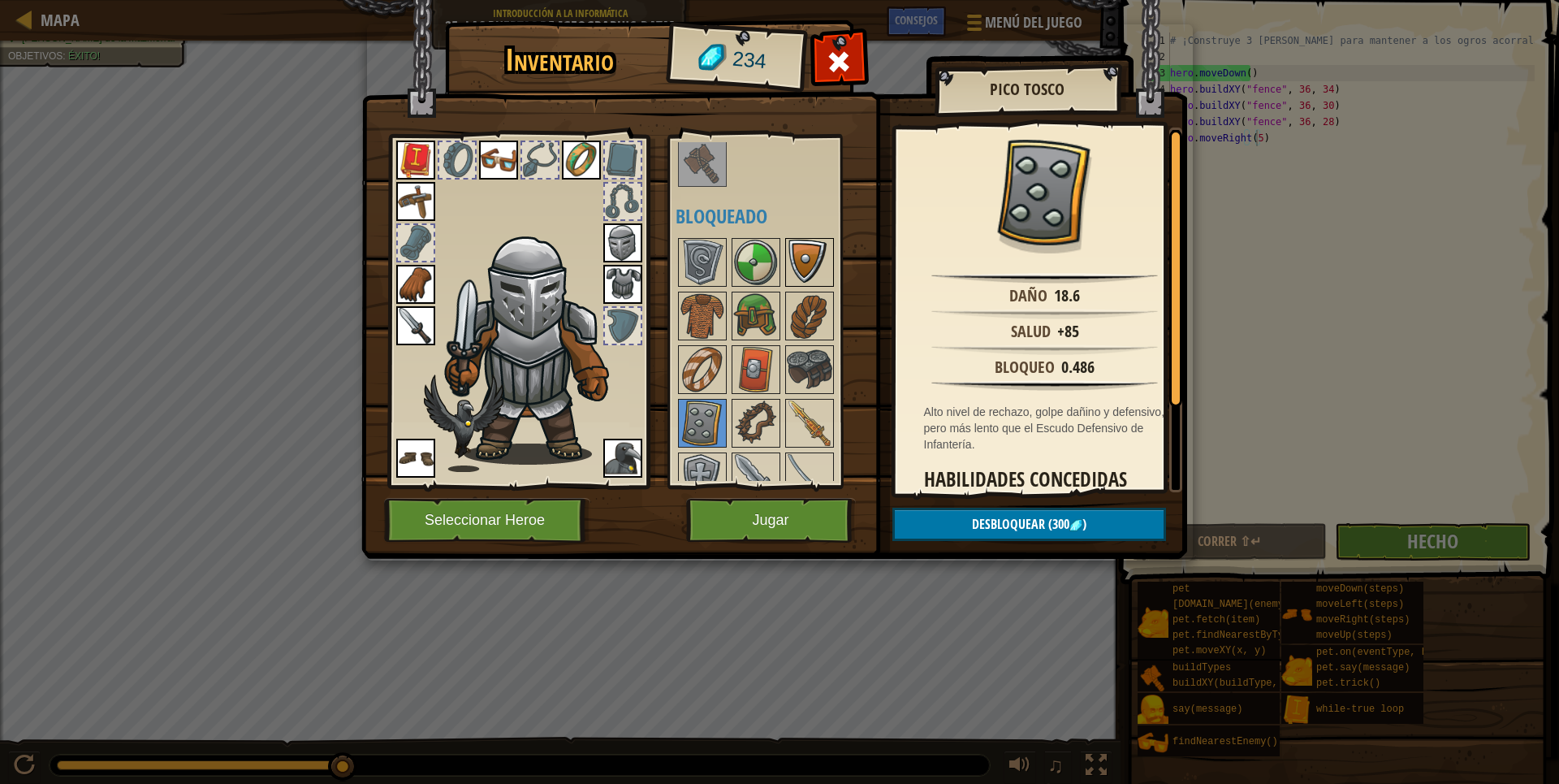
click at [805, 272] on img at bounding box center [809, 262] width 45 height 45
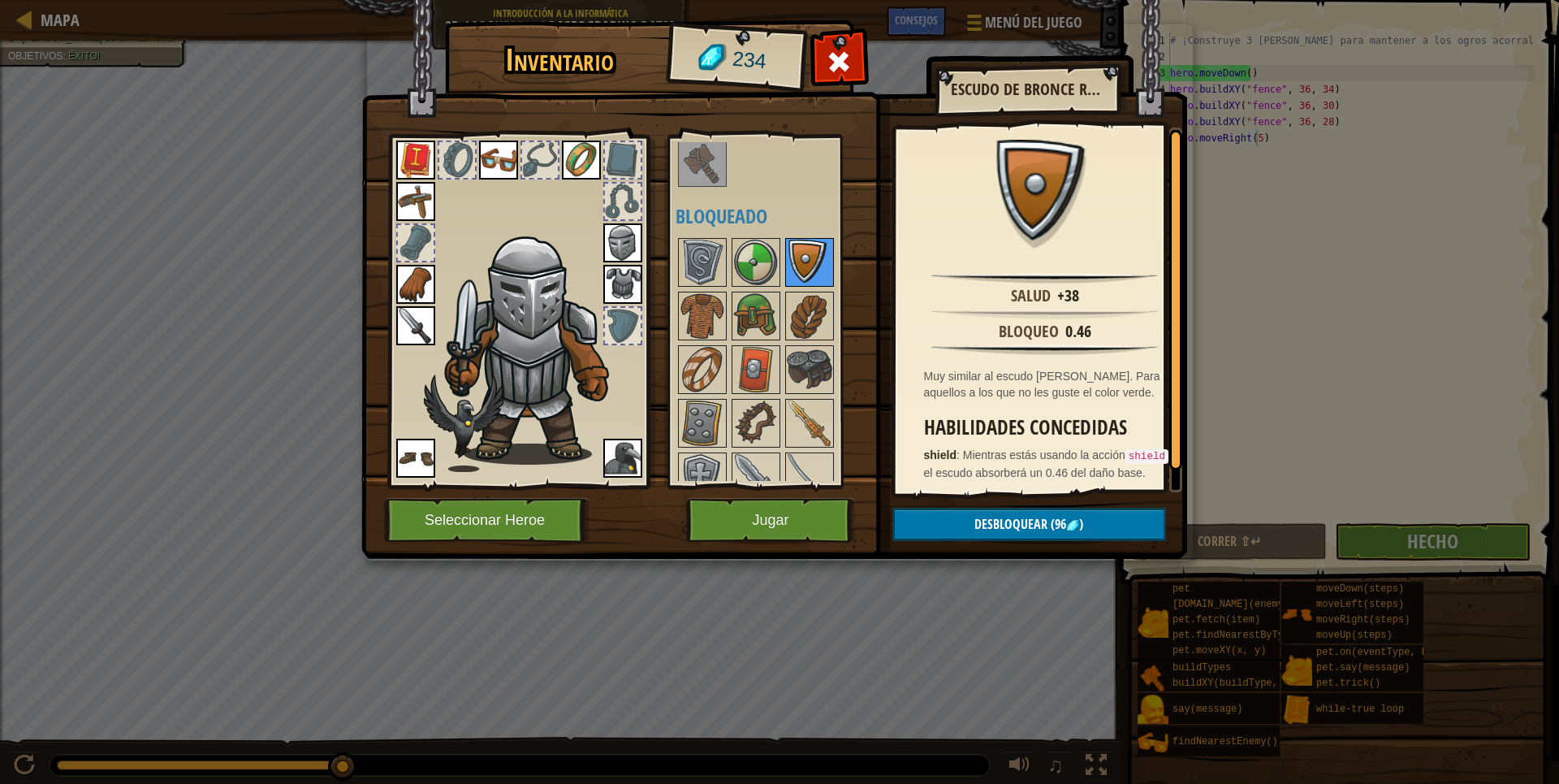
click at [806, 271] on img at bounding box center [809, 262] width 45 height 45
click at [739, 274] on img at bounding box center [755, 262] width 45 height 45
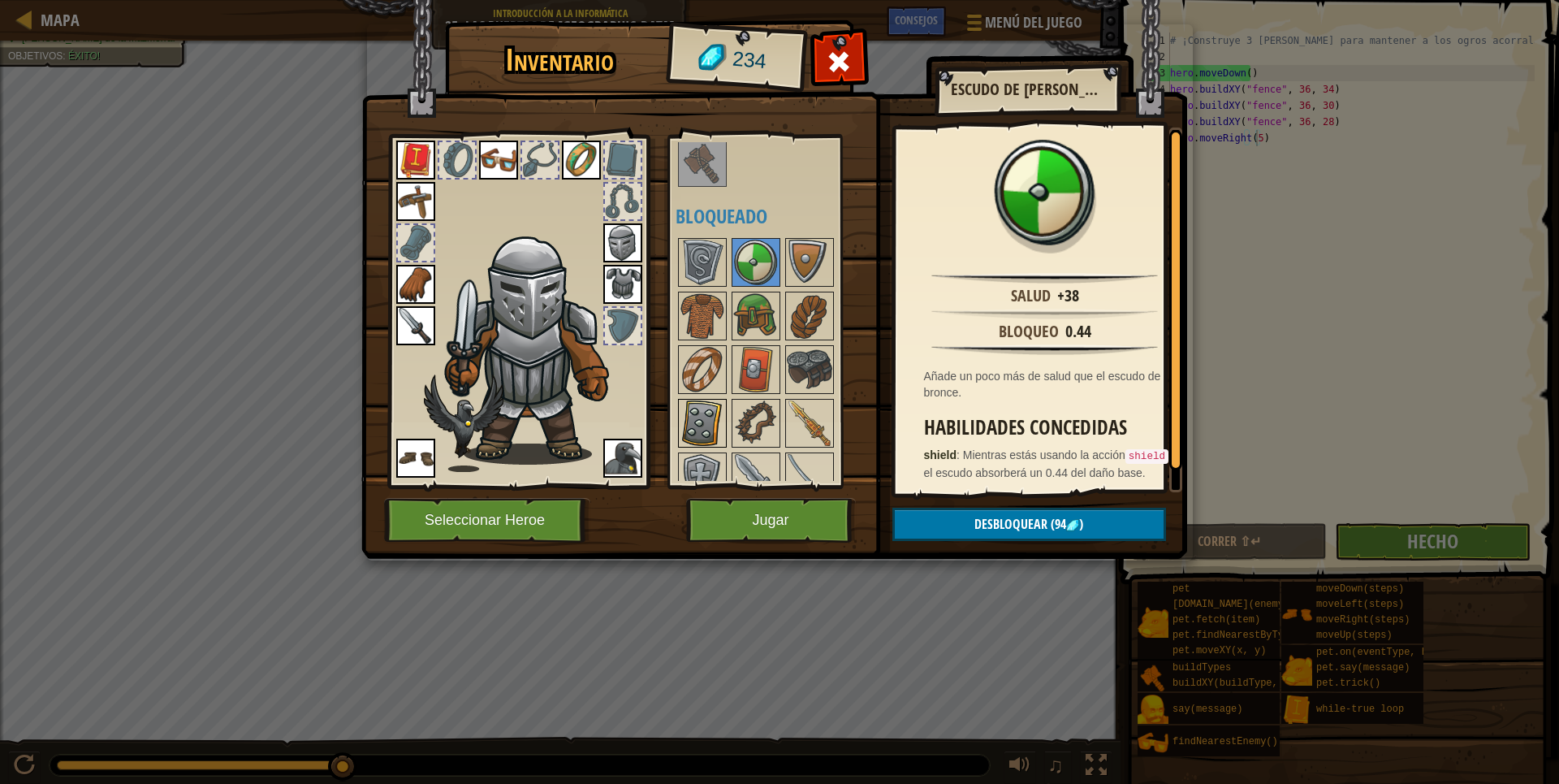
click at [691, 430] on img at bounding box center [702, 423] width 45 height 45
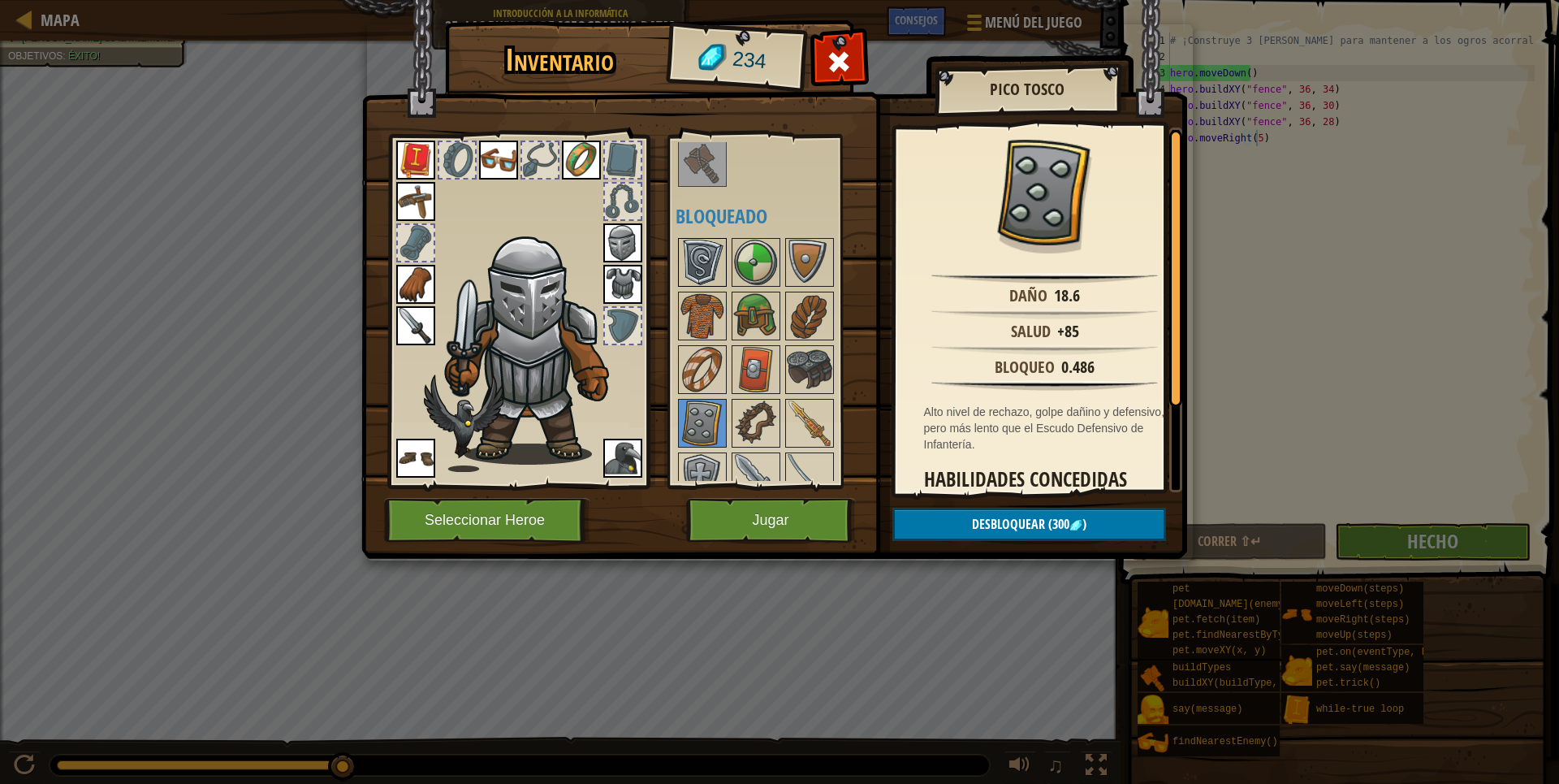
click at [718, 259] on img at bounding box center [702, 262] width 45 height 45
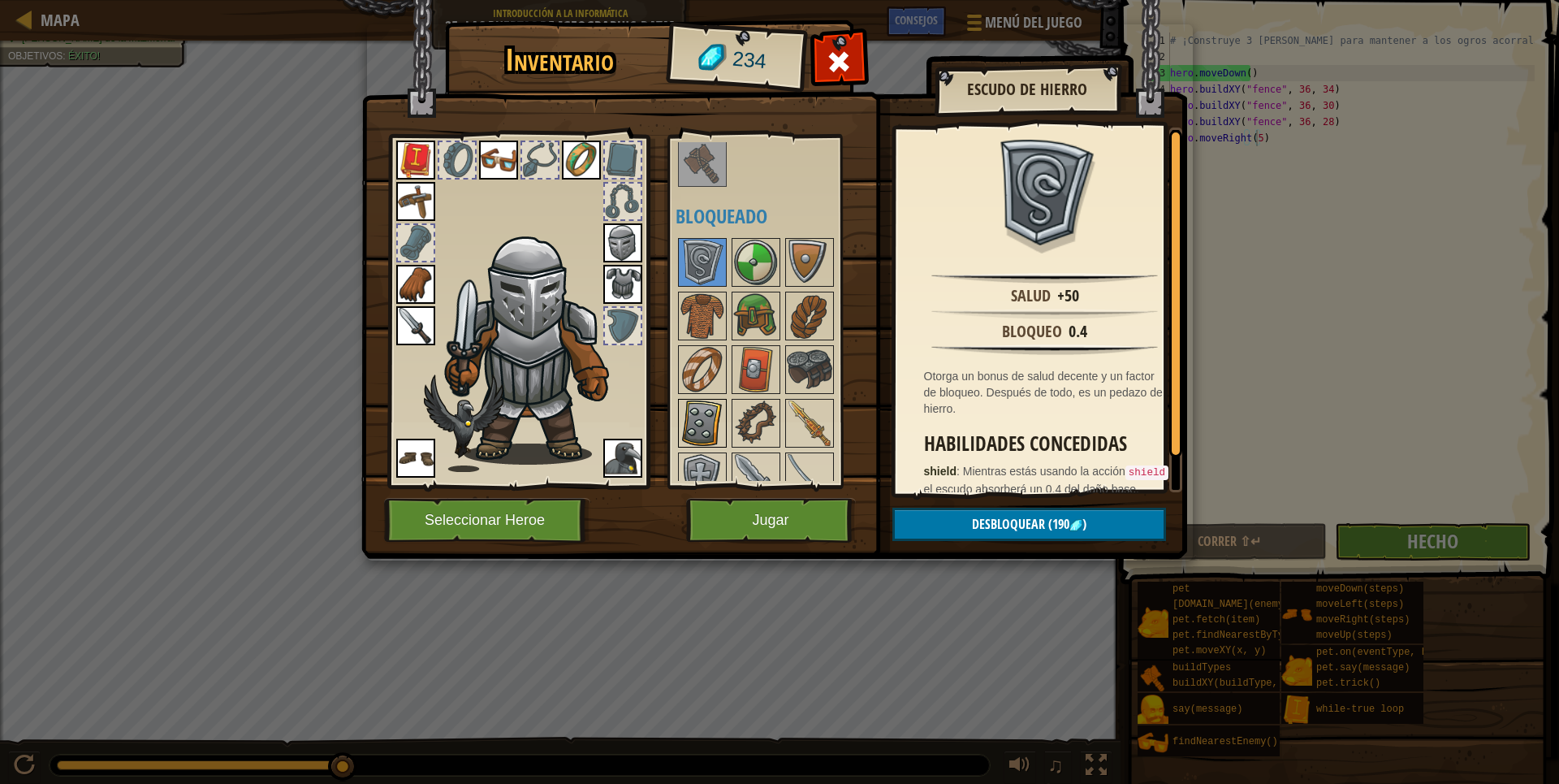
click at [713, 413] on img at bounding box center [702, 423] width 45 height 45
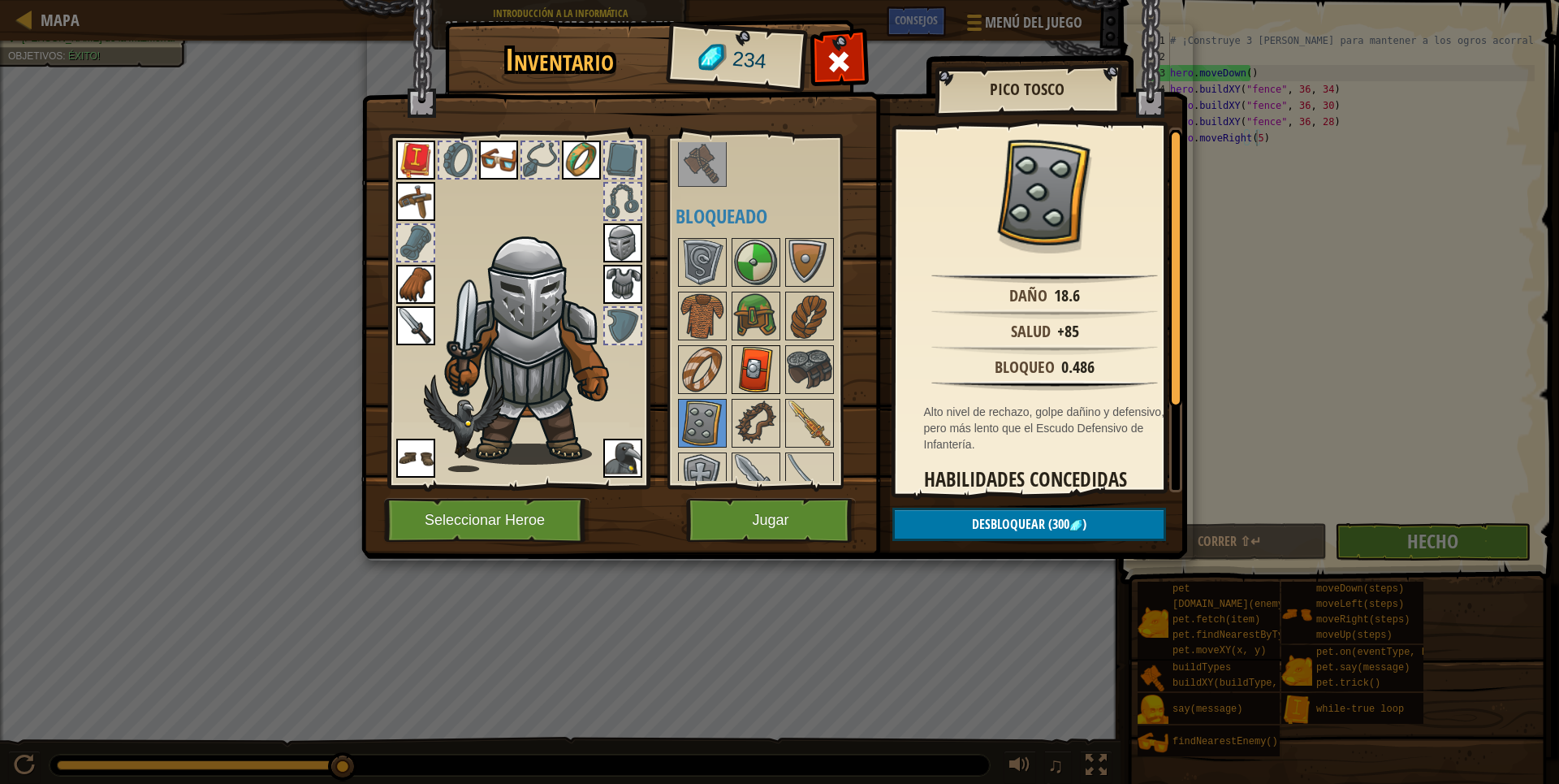
click at [745, 360] on img at bounding box center [755, 369] width 45 height 45
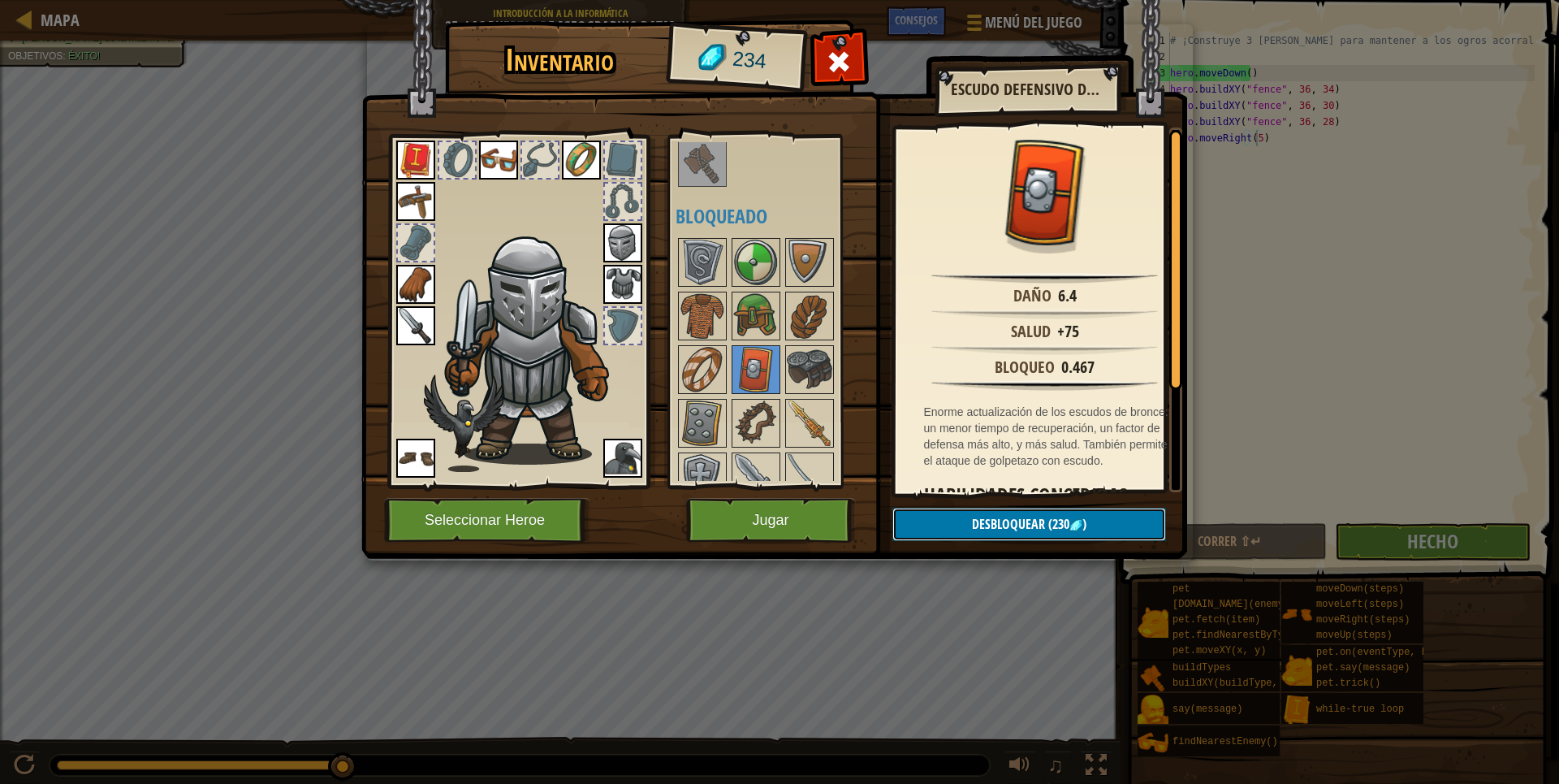
click at [1046, 527] on span "(230" at bounding box center [1057, 524] width 25 height 18
click at [1015, 518] on button "Confirmar" at bounding box center [1029, 524] width 273 height 34
click at [1015, 518] on img at bounding box center [774, 264] width 826 height 589
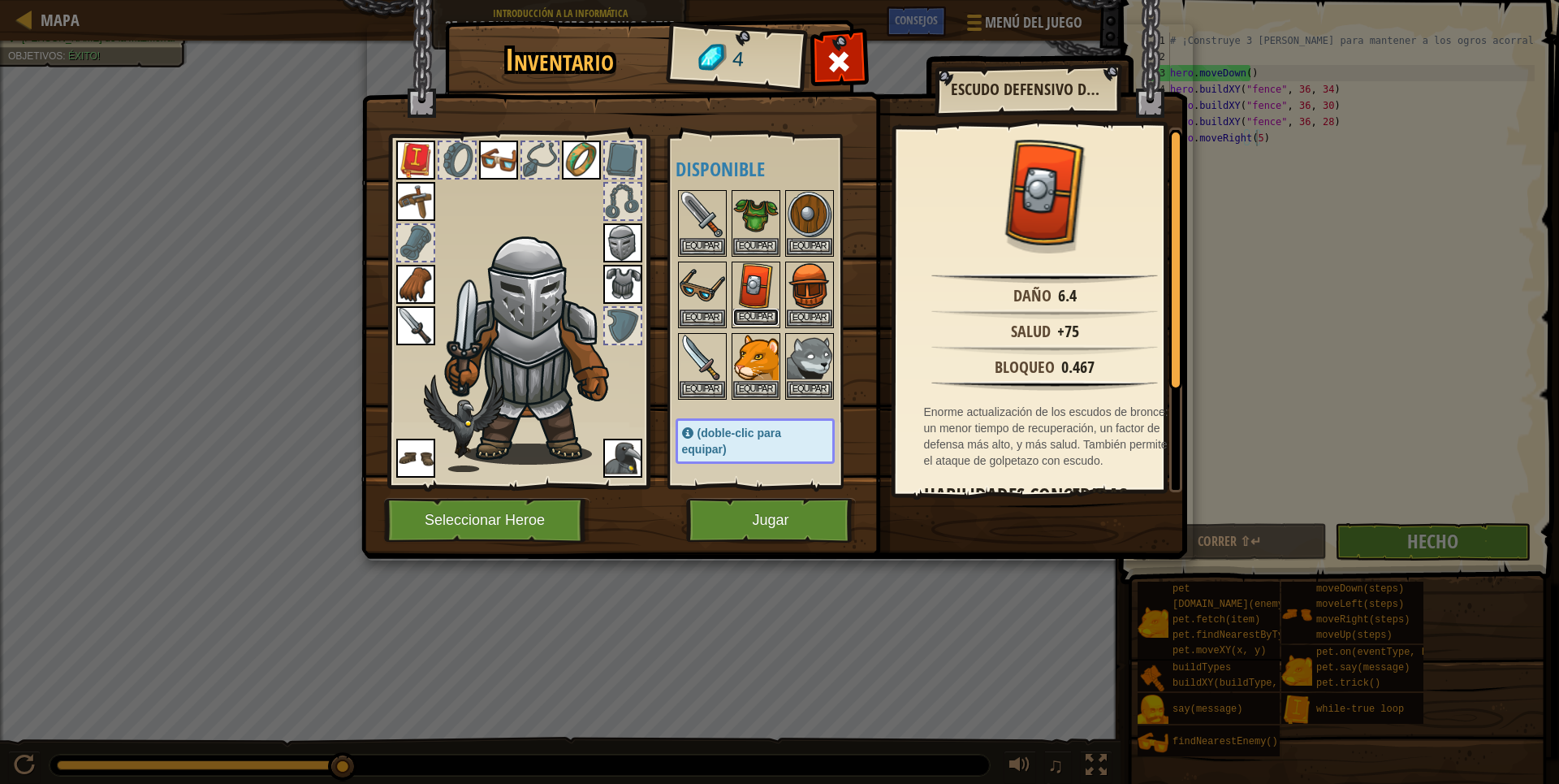
click at [765, 314] on button "Equipar" at bounding box center [755, 317] width 45 height 17
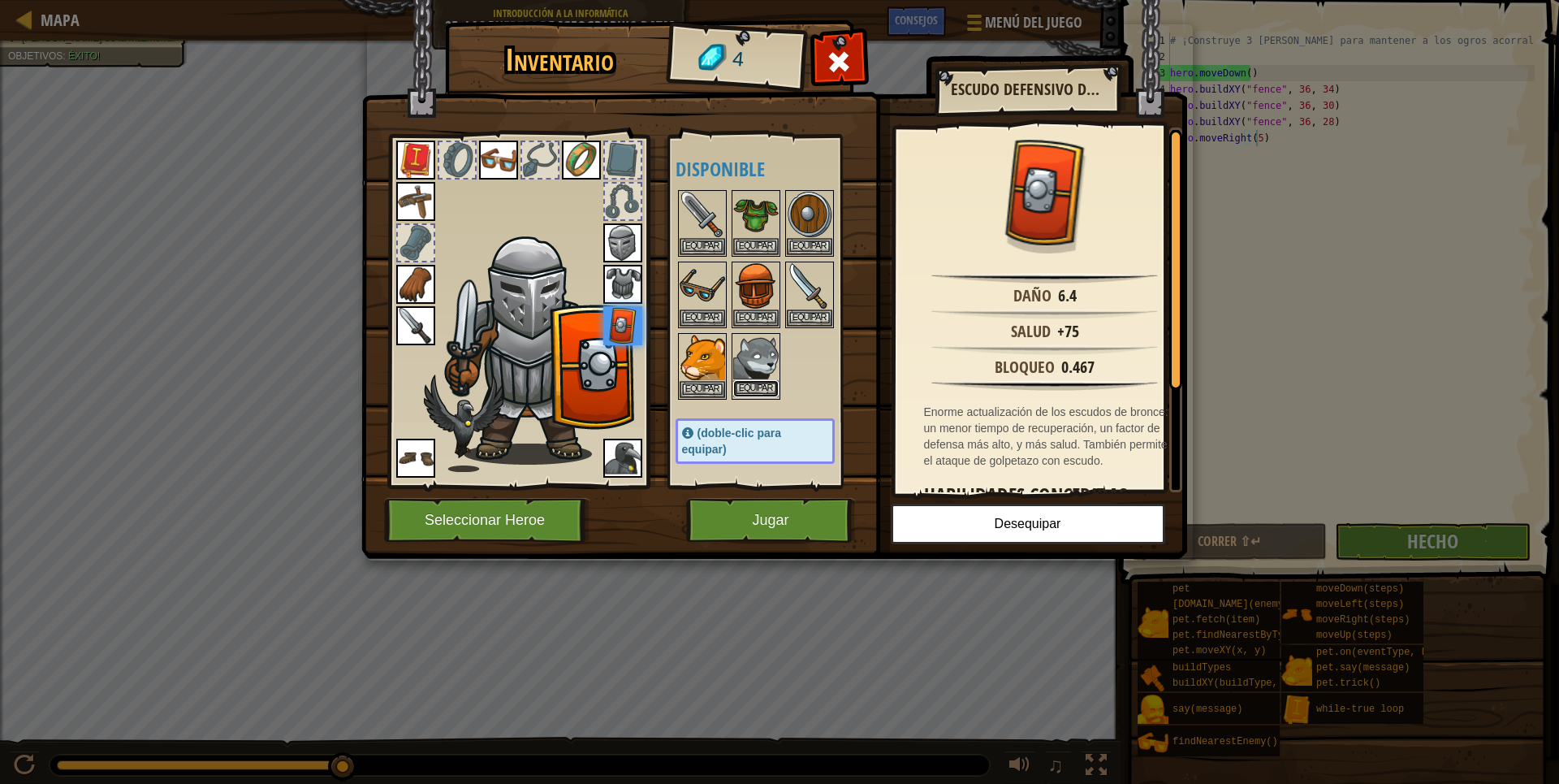
click at [748, 382] on button "Equipar" at bounding box center [755, 388] width 45 height 17
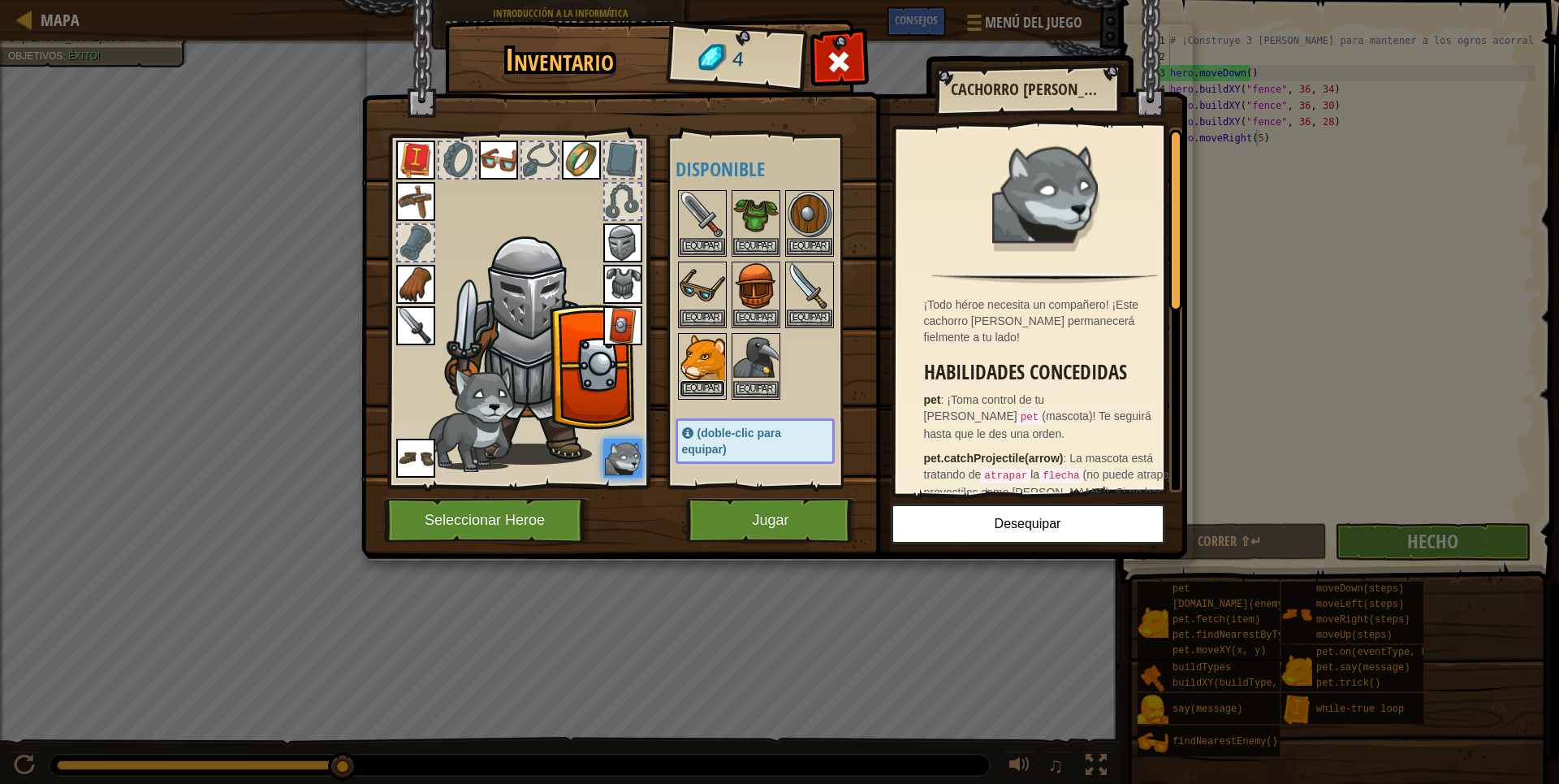
click at [714, 387] on button "Equipar" at bounding box center [702, 388] width 45 height 17
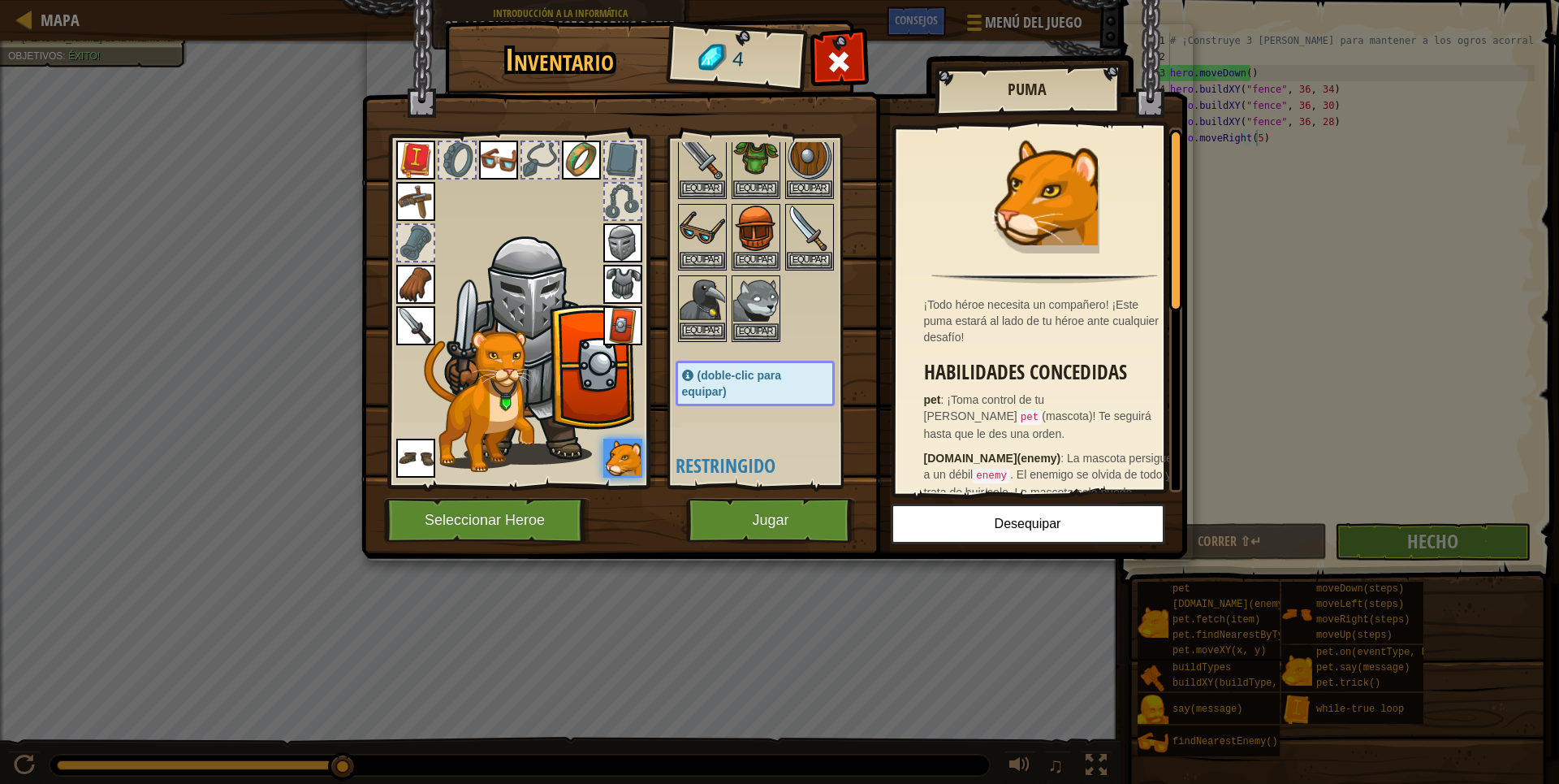
scroll to position [81, 0]
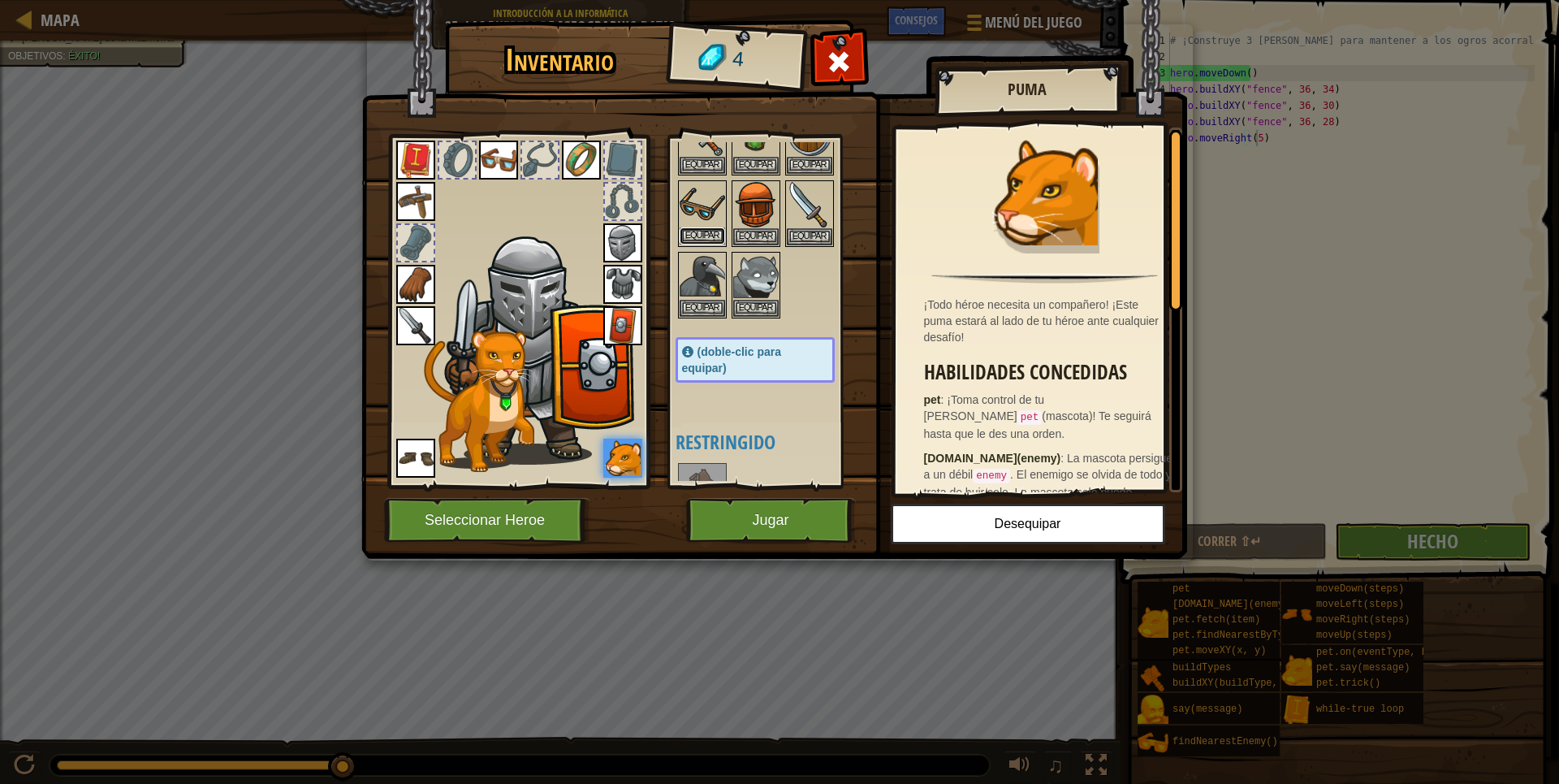
click at [703, 238] on button "Equipar" at bounding box center [702, 236] width 45 height 17
click at [787, 174] on button "Equipar" at bounding box center [809, 165] width 45 height 17
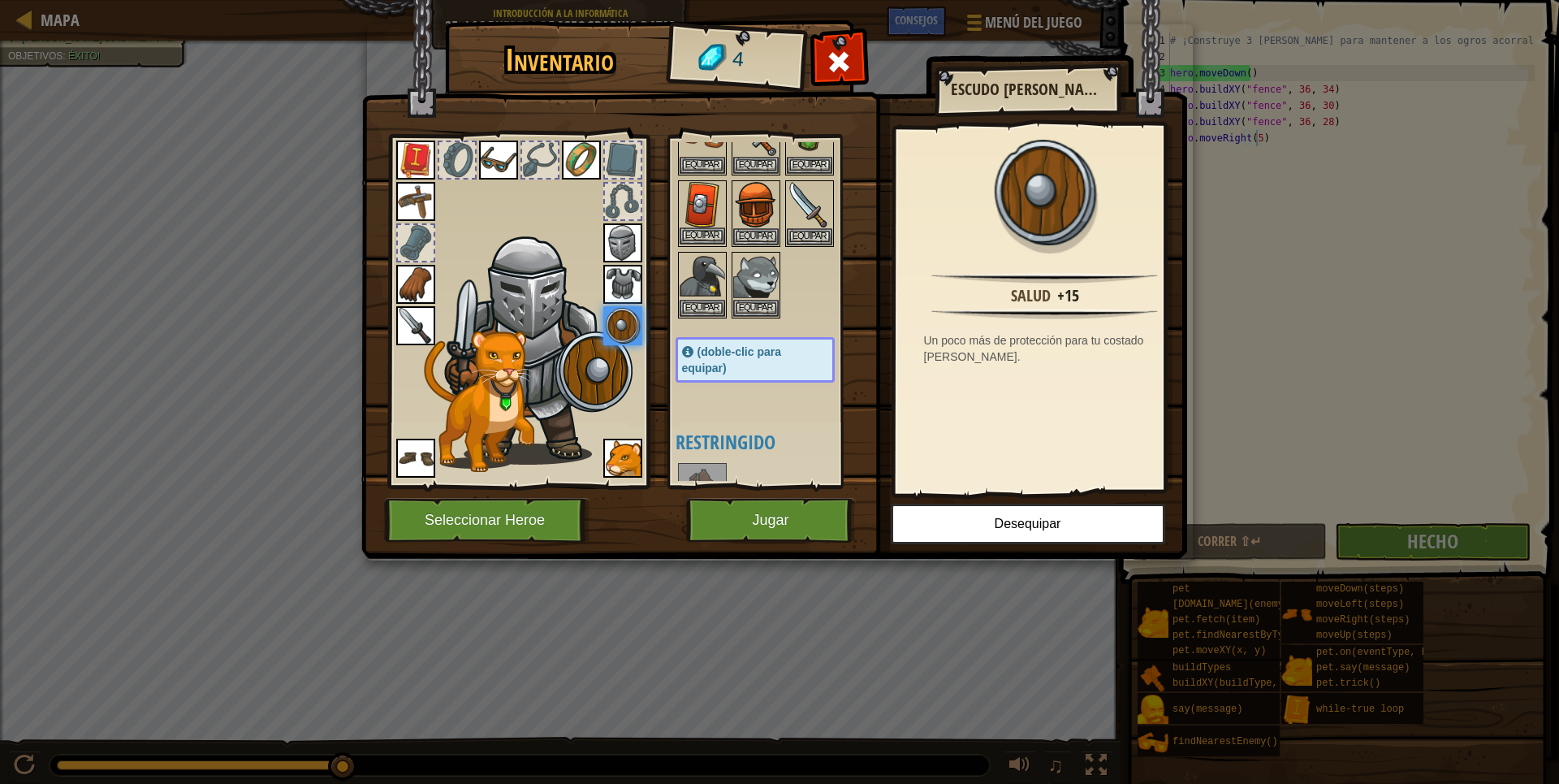
scroll to position [0, 0]
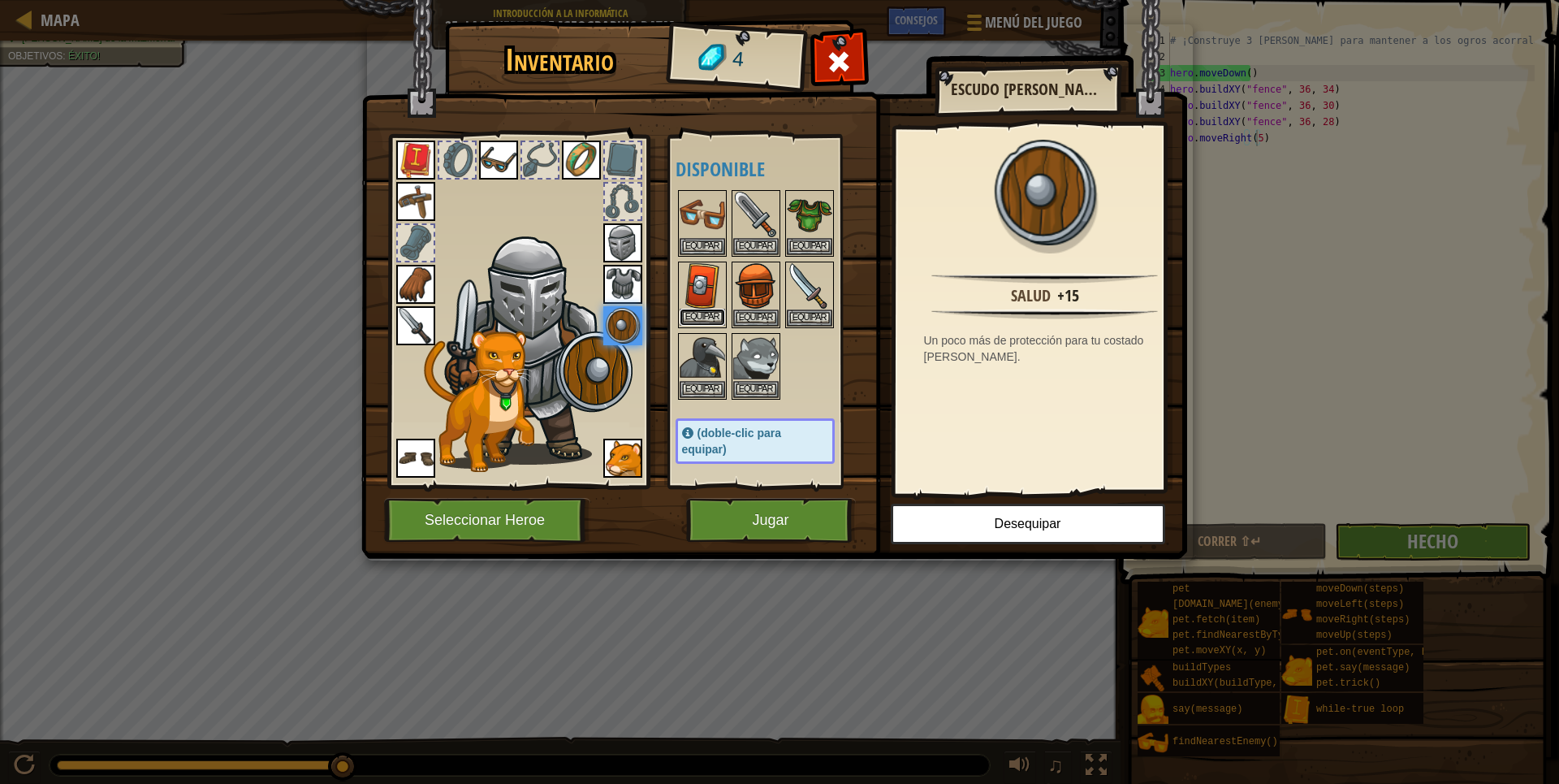
click at [712, 317] on button "Equipar" at bounding box center [702, 317] width 45 height 17
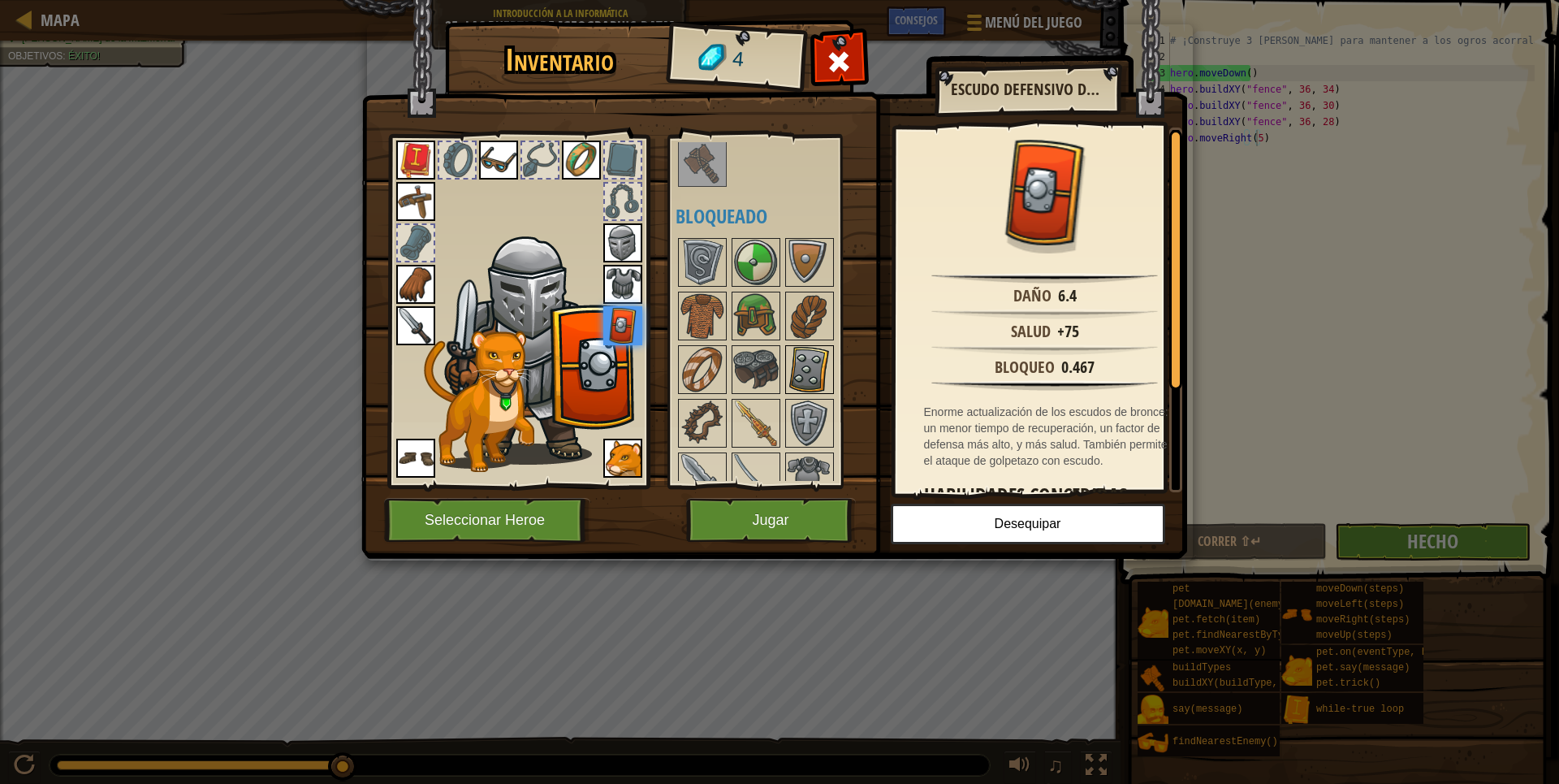
scroll to position [487, 0]
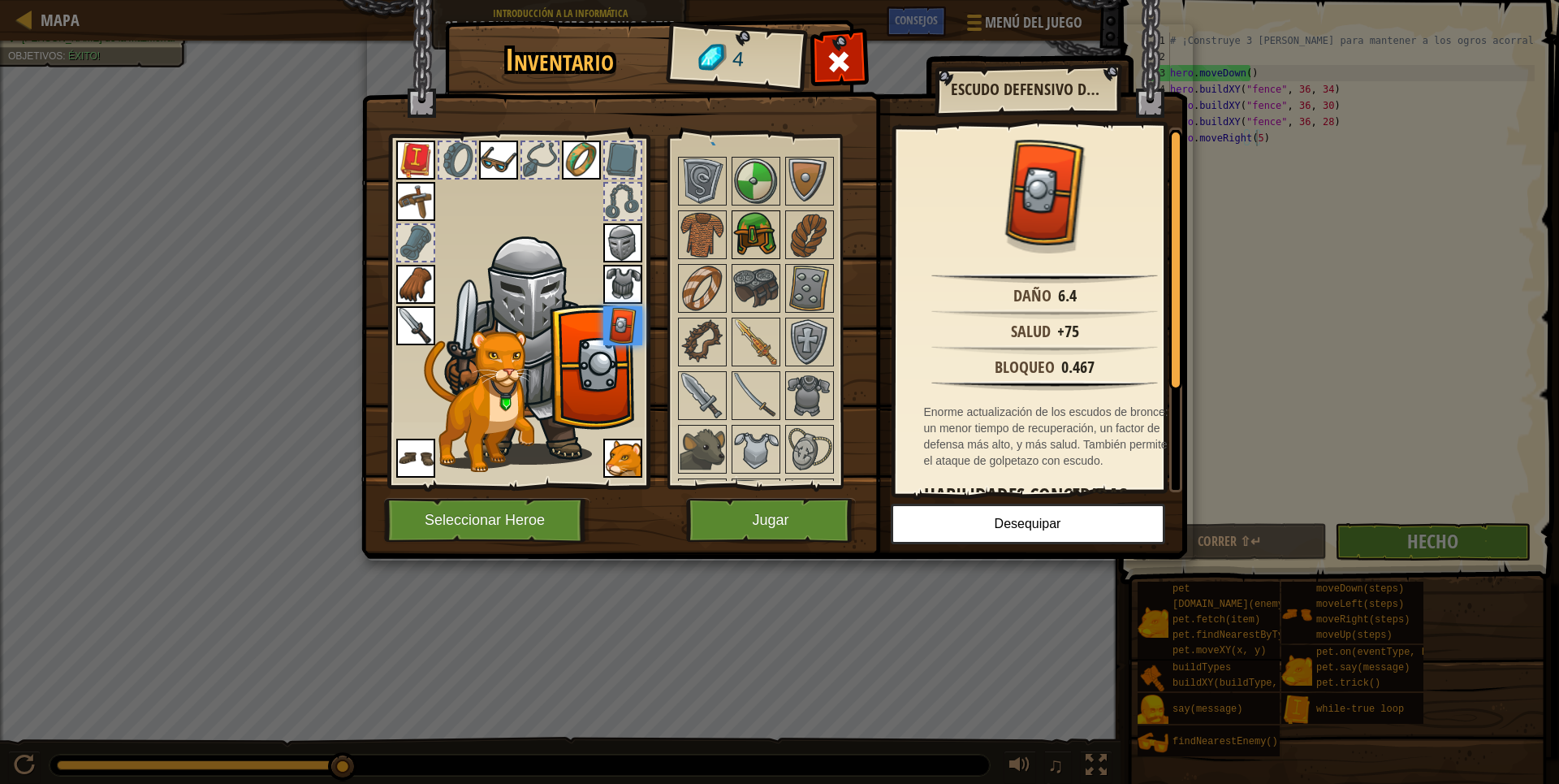
click at [757, 258] on div at bounding box center [755, 234] width 48 height 48
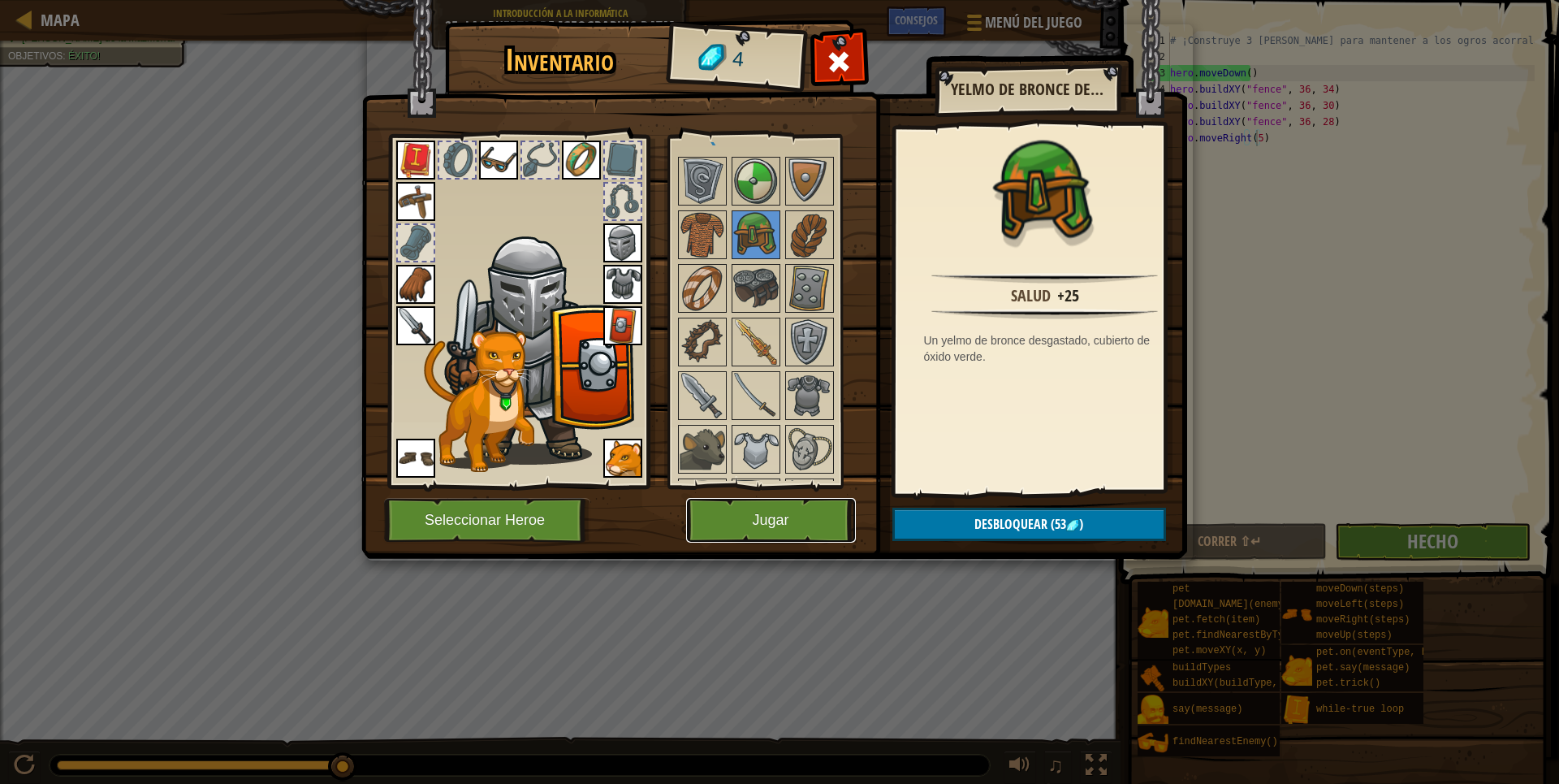
click at [797, 511] on button "Jugar" at bounding box center [771, 520] width 170 height 44
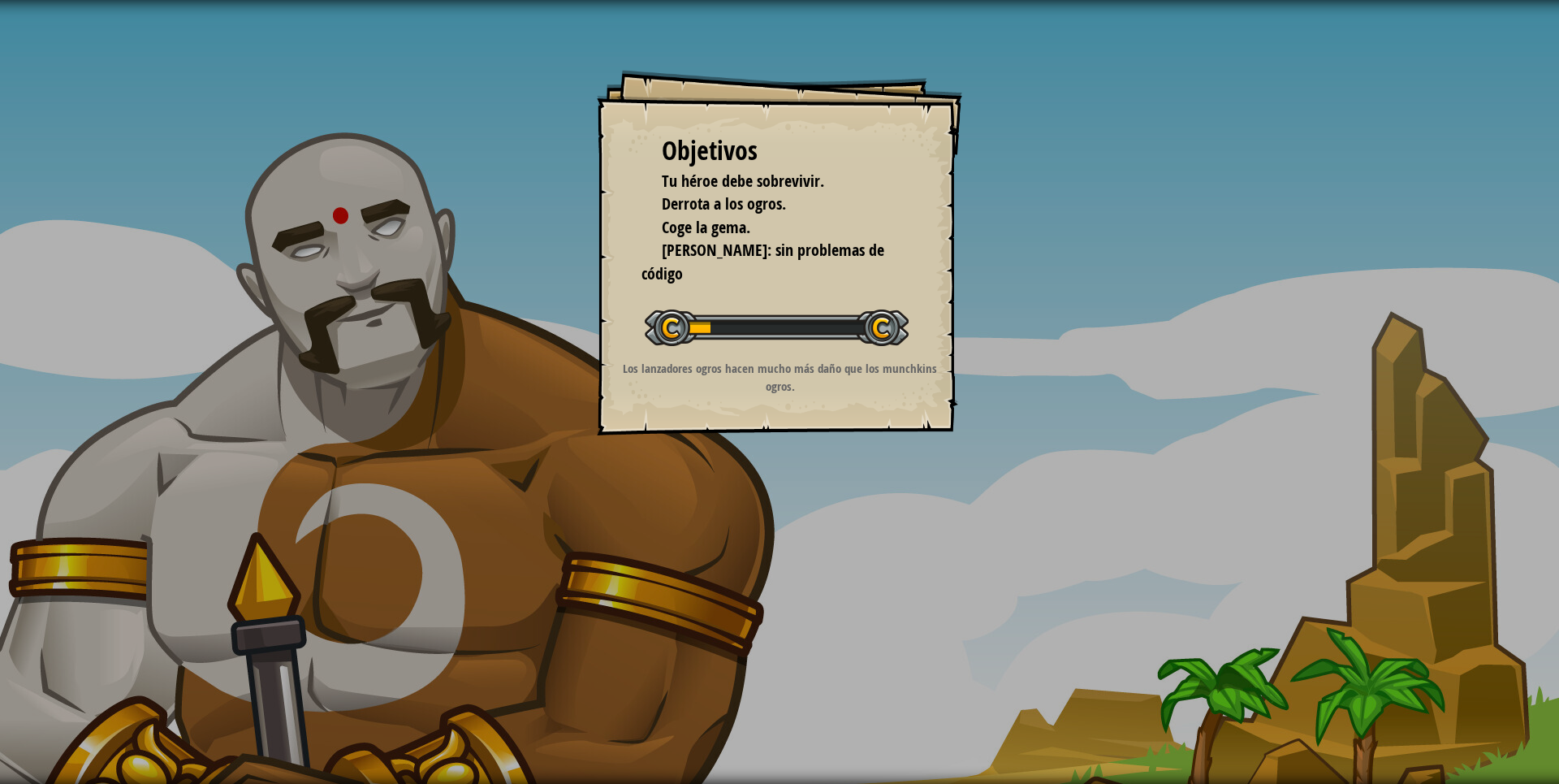
click at [777, 508] on div "Objetivos Tu héroe debe sobrevivir. Derrota a los ogros. Coge la gema. [PERSON_…" at bounding box center [779, 392] width 1559 height 784
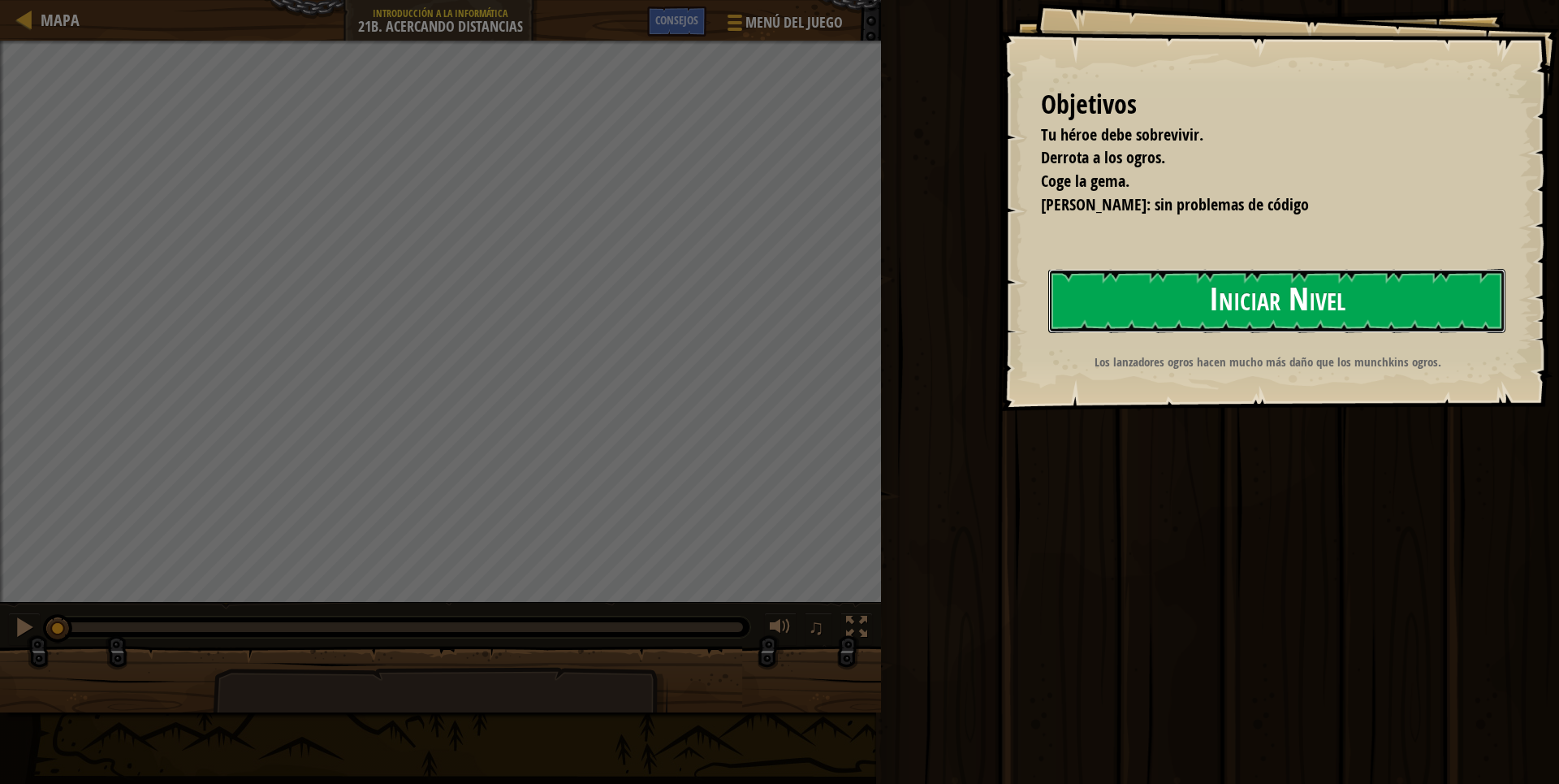
click at [1323, 289] on button "Iniciar Nivel" at bounding box center [1277, 300] width 457 height 64
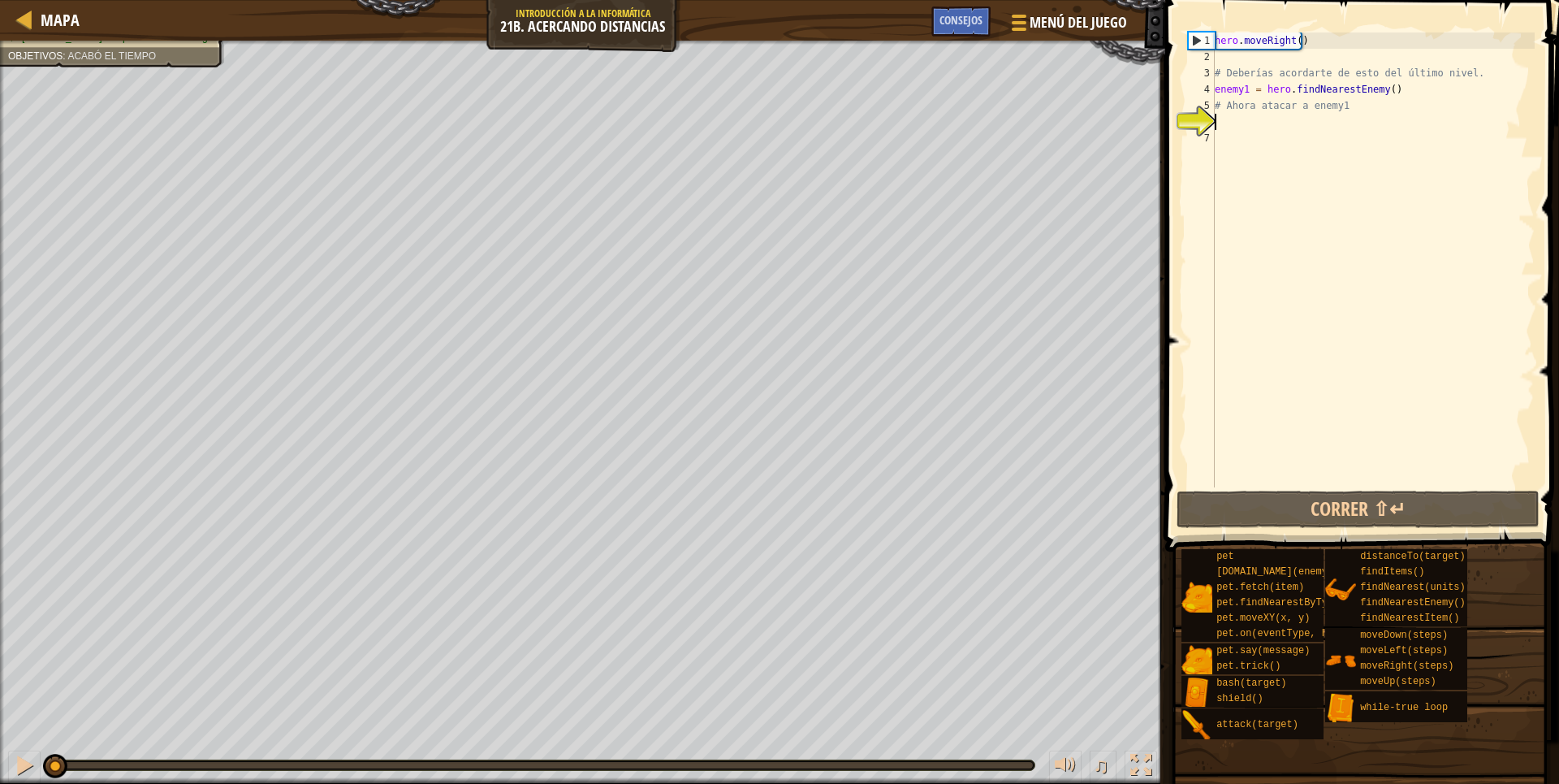
type textarea "h"
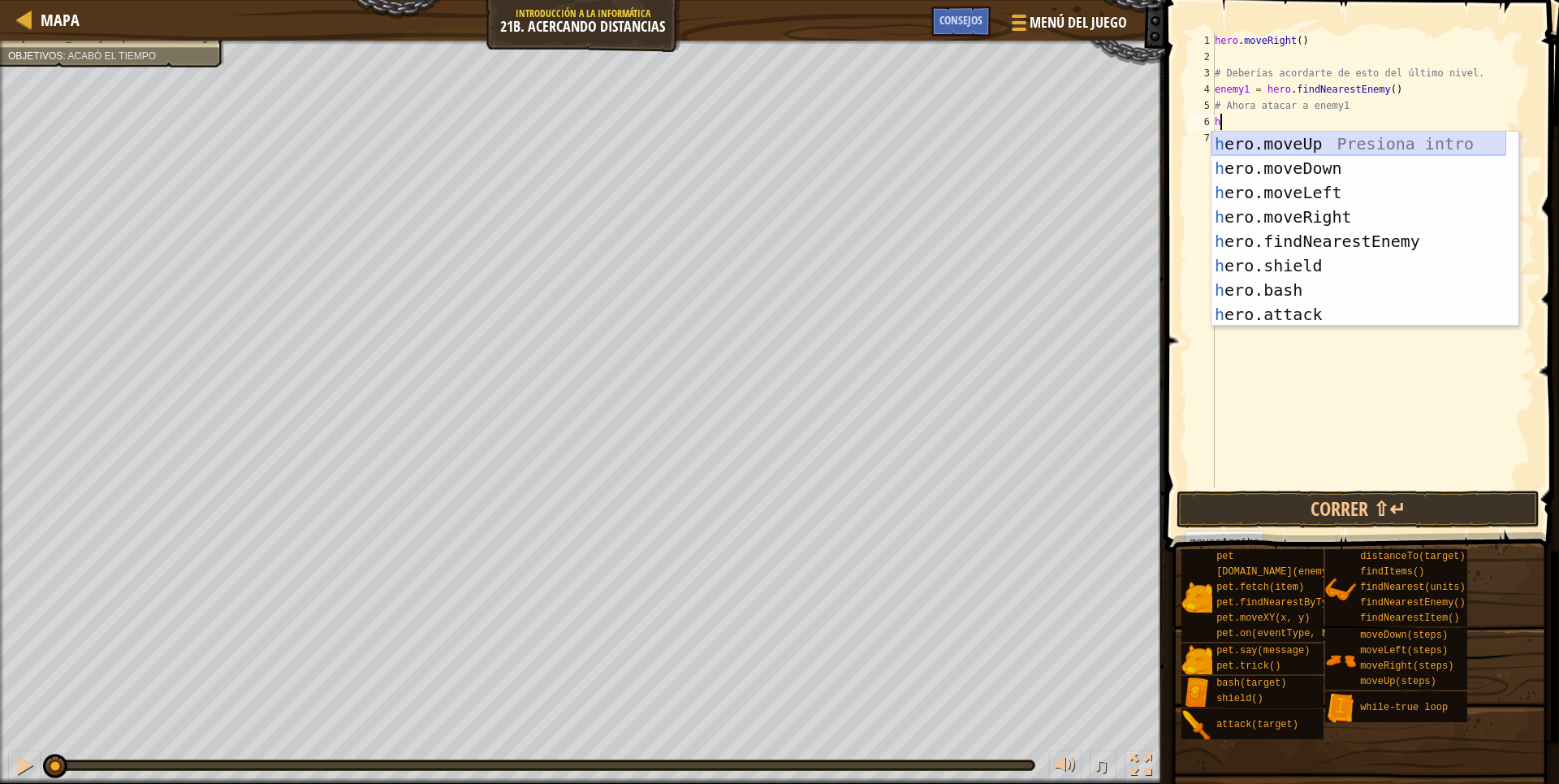
click at [1305, 145] on div "h ero.moveUp Presiona intro h ero.moveDown Presiona intro h ero.moveLeft Presio…" at bounding box center [1359, 253] width 295 height 244
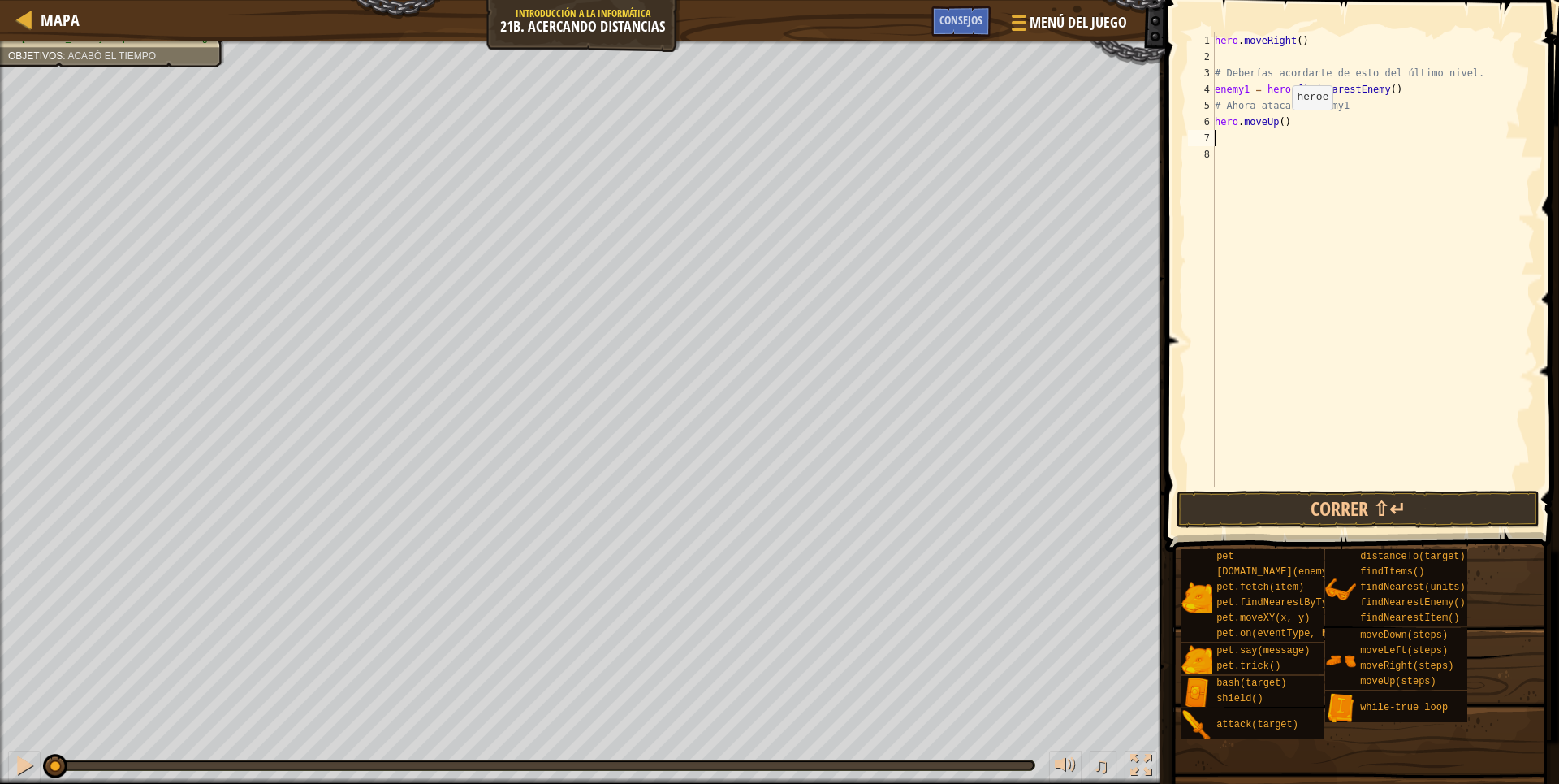
click at [1278, 126] on div "hero . moveRight ( ) # Deberías acordarte de esto del último nivel. enemy1 = he…" at bounding box center [1373, 276] width 323 height 487
click at [1278, 126] on div "hero . moveRight ( ) # Deberías acordarte de esto del último nivel. enemy1 = he…" at bounding box center [1373, 260] width 323 height 455
type textarea "hero.moveUp(5)"
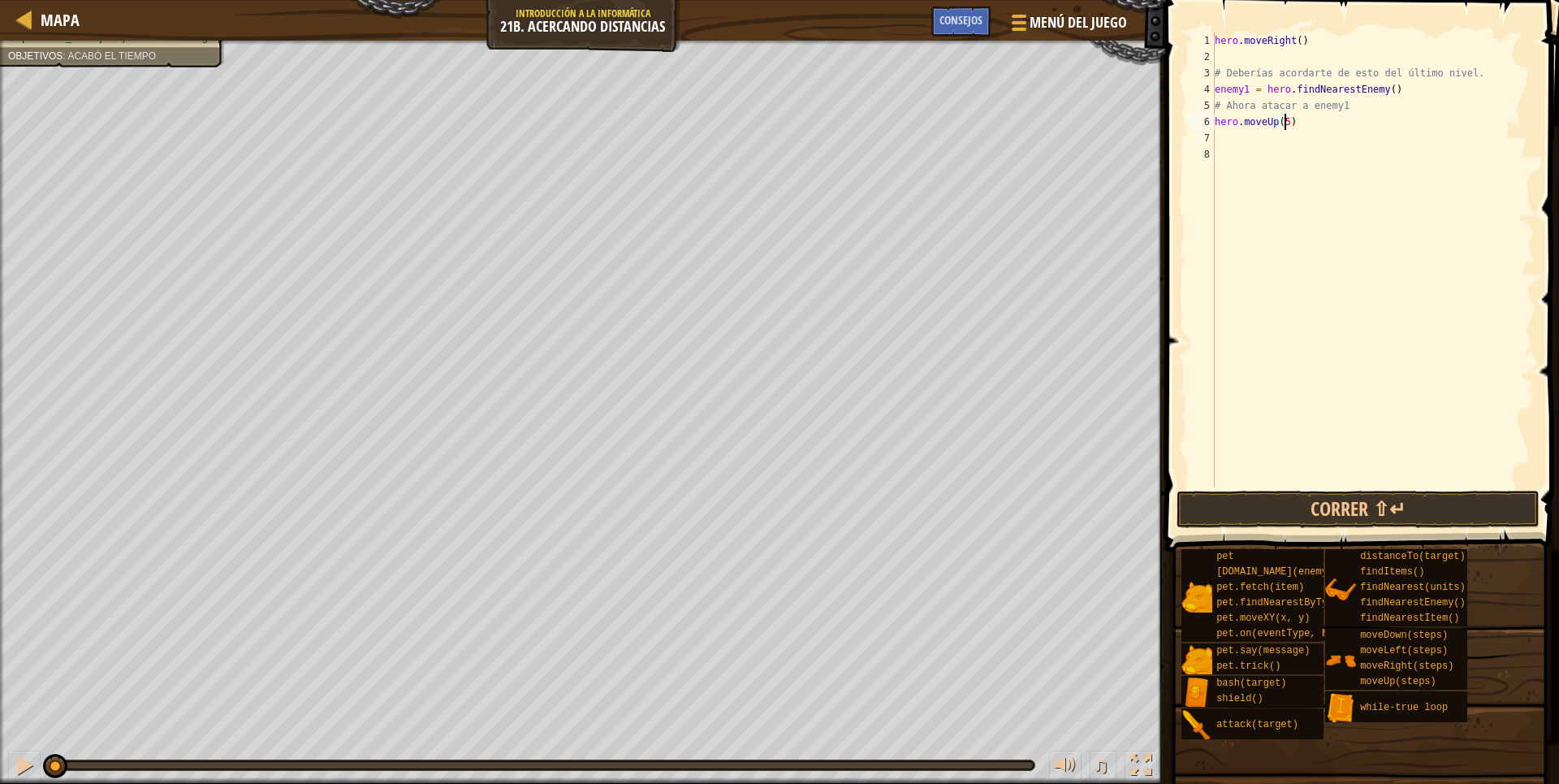
click at [1224, 136] on div "hero . moveRight ( ) # Deberías acordarte de esto del último nivel. enemy1 = he…" at bounding box center [1373, 276] width 323 height 487
type textarea "h"
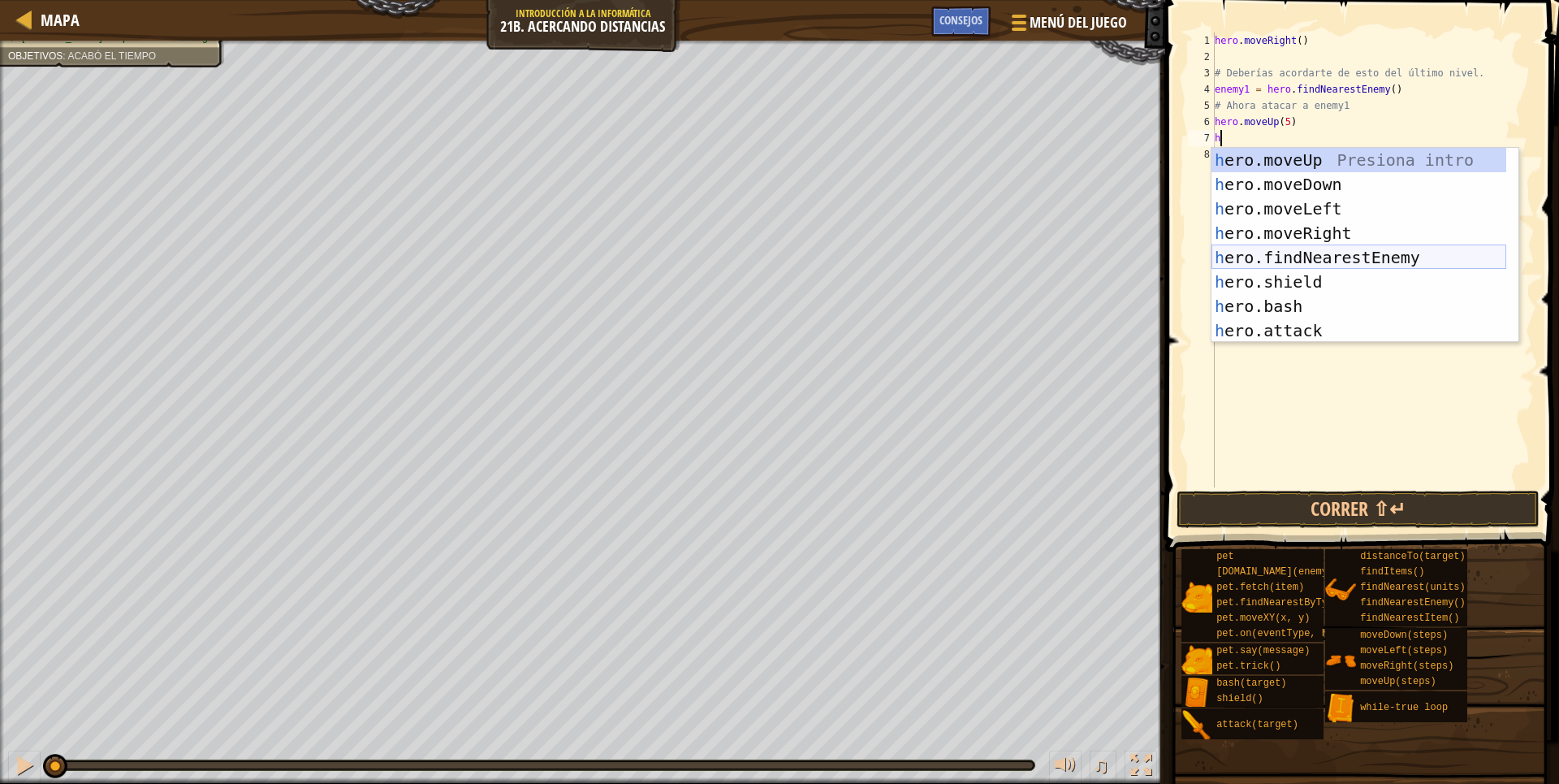
click at [1313, 256] on div "h ero.moveUp Presiona intro h ero.moveDown Presiona intro h ero.moveLeft Presio…" at bounding box center [1359, 269] width 295 height 244
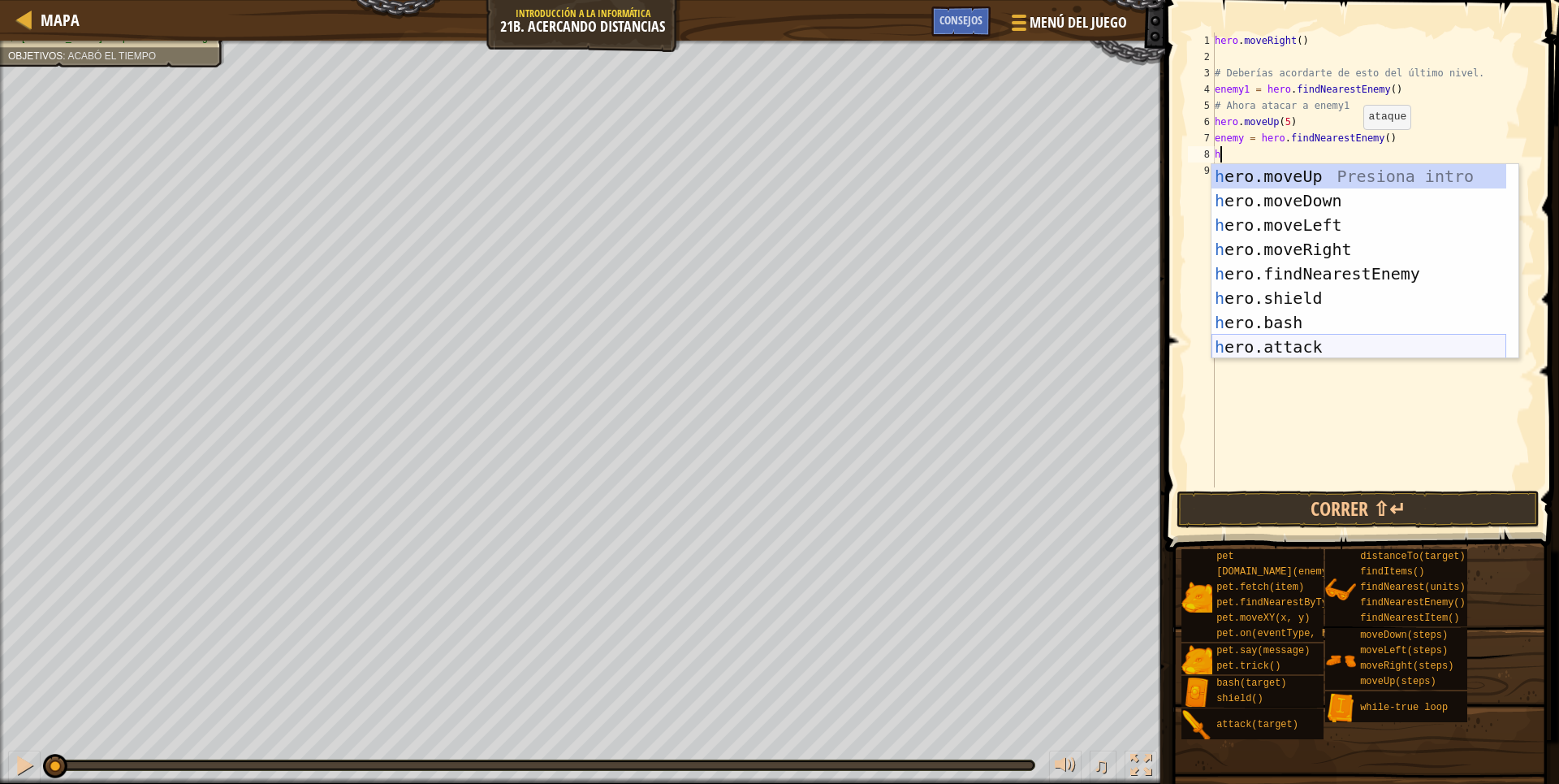
click at [1281, 344] on div "h ero.moveUp Presiona intro h ero.moveDown Presiona intro h ero.moveLeft Presio…" at bounding box center [1359, 286] width 295 height 244
type textarea "hero.attack(enemy)"
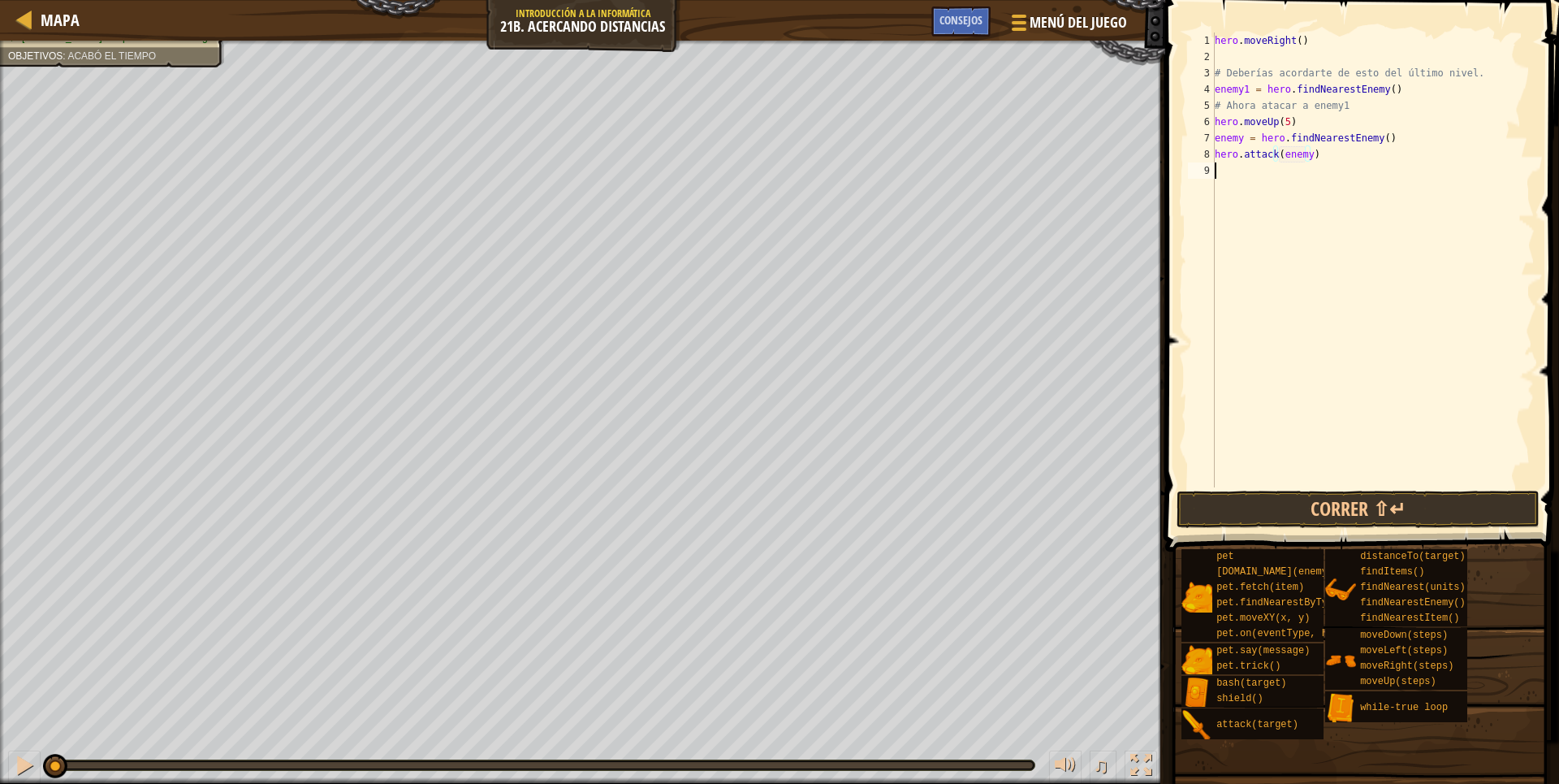
click at [1241, 168] on div "hero . moveRight ( ) # Deberías acordarte de esto del último nivel. enemy1 = he…" at bounding box center [1373, 276] width 323 height 487
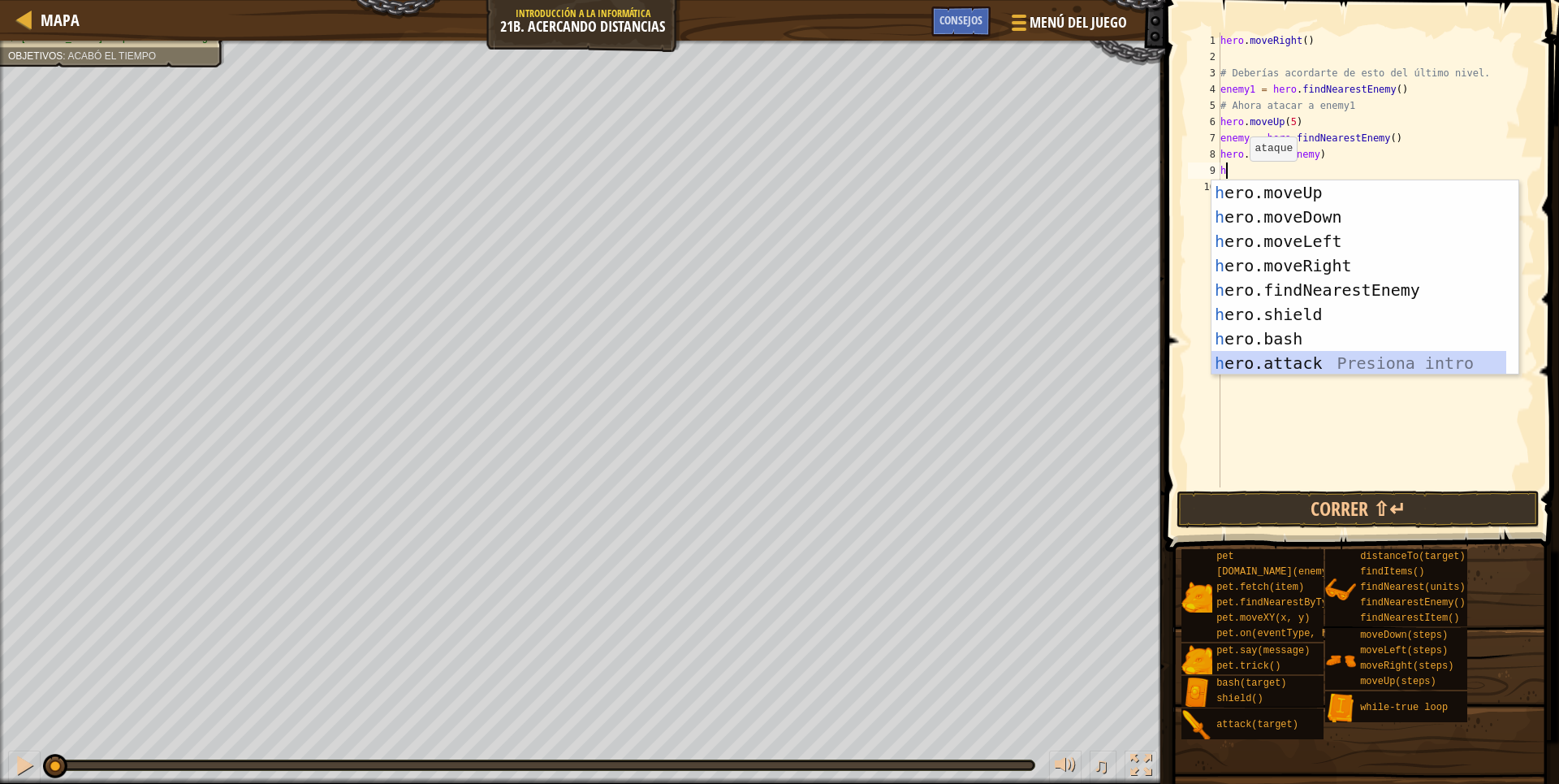
click at [1291, 371] on div "h ero.moveUp Presiona intro h ero.moveDown Presiona intro h ero.moveLeft Presio…" at bounding box center [1359, 302] width 295 height 244
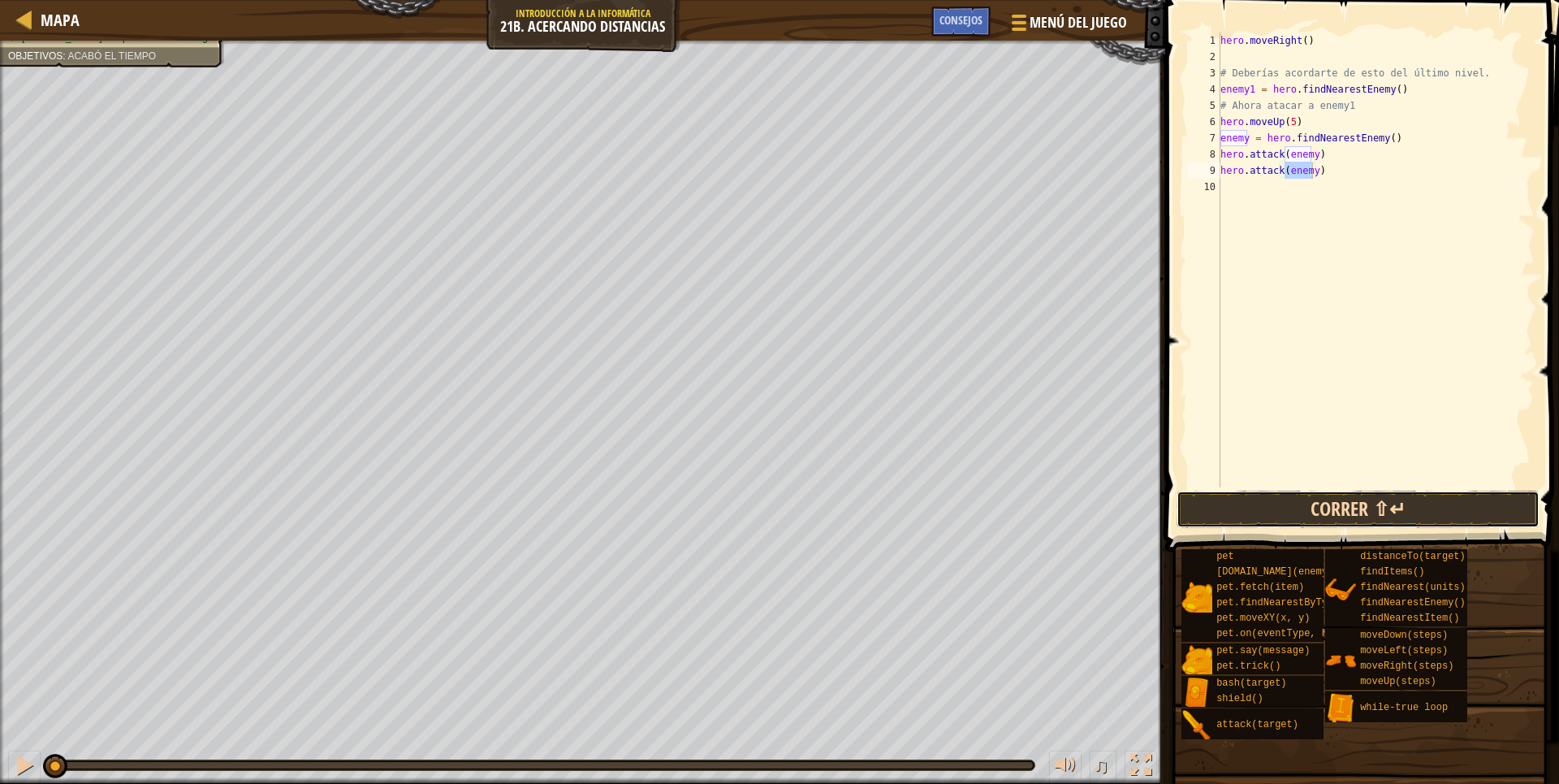
click at [1357, 522] on button "Correr ⇧↵" at bounding box center [1358, 509] width 363 height 38
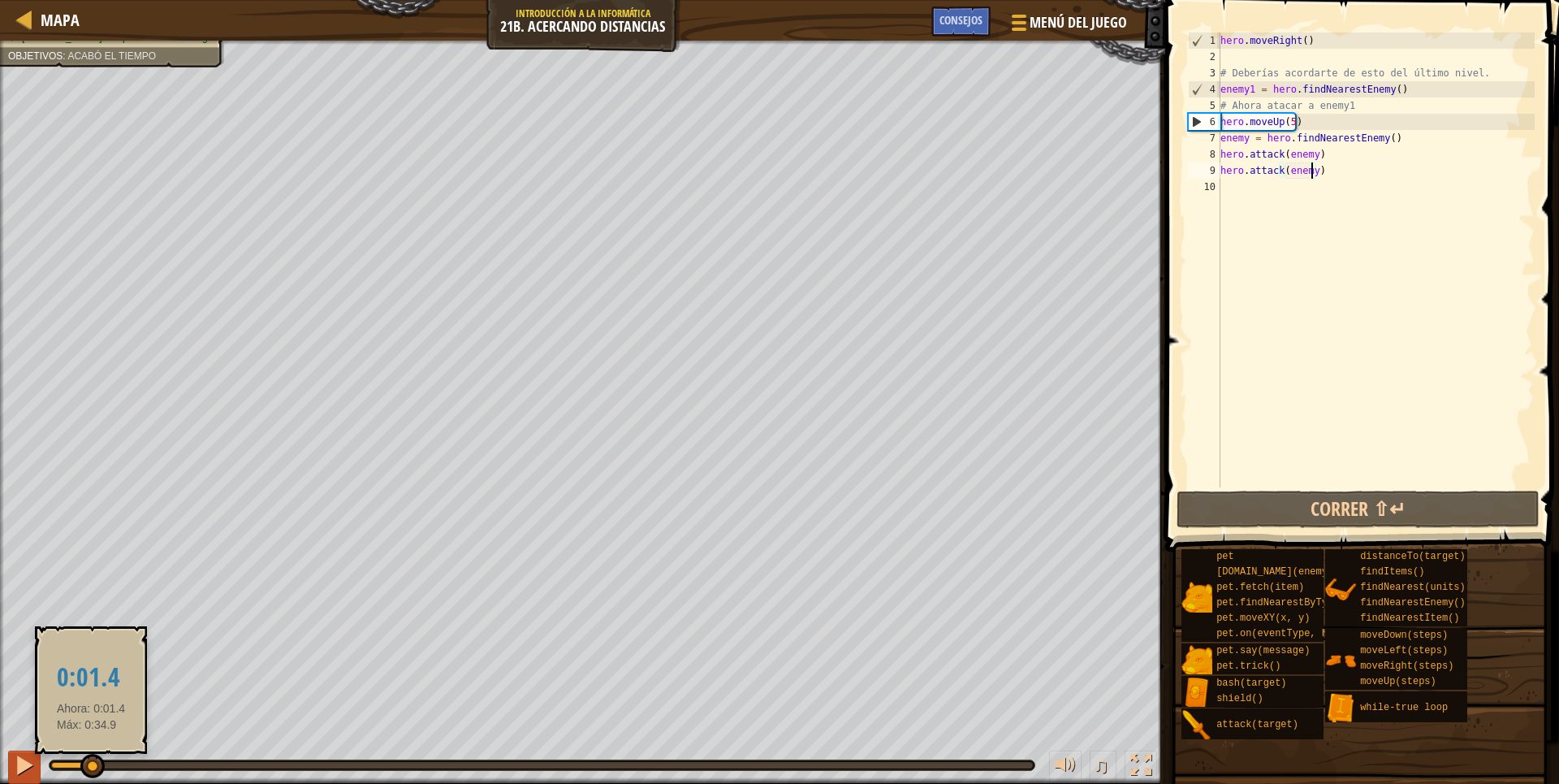
drag, startPoint x: 351, startPoint y: 764, endPoint x: 21, endPoint y: 760, distance: 330.0
click at [29, 763] on div "♫" at bounding box center [582, 760] width 1165 height 48
click at [0, 0] on div at bounding box center [0, 0] width 0 height 0
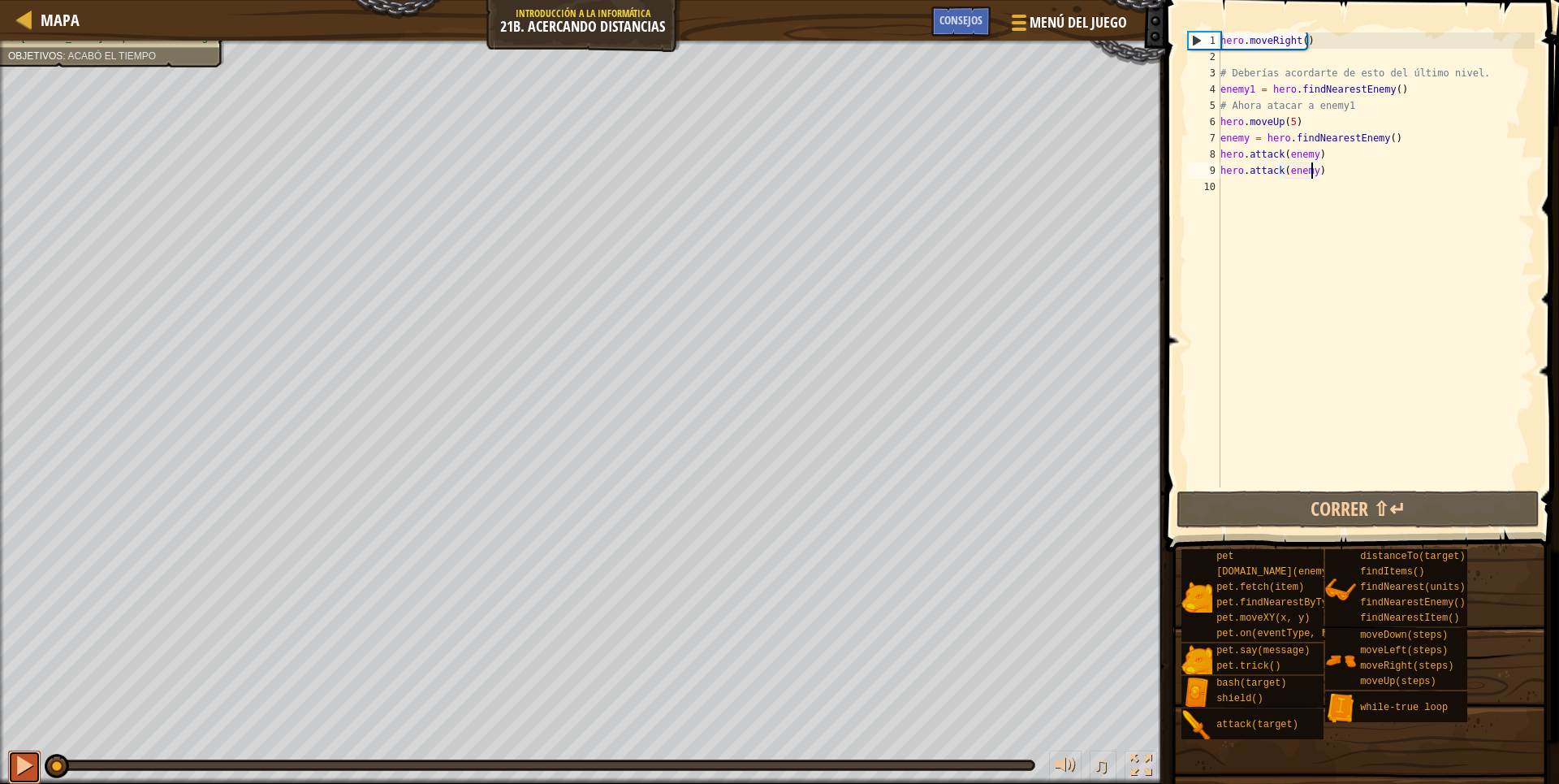
click at [18, 757] on div at bounding box center [25, 765] width 21 height 21
click at [21, 765] on div at bounding box center [25, 765] width 21 height 21
click at [0, 0] on div at bounding box center [0, 0] width 0 height 0
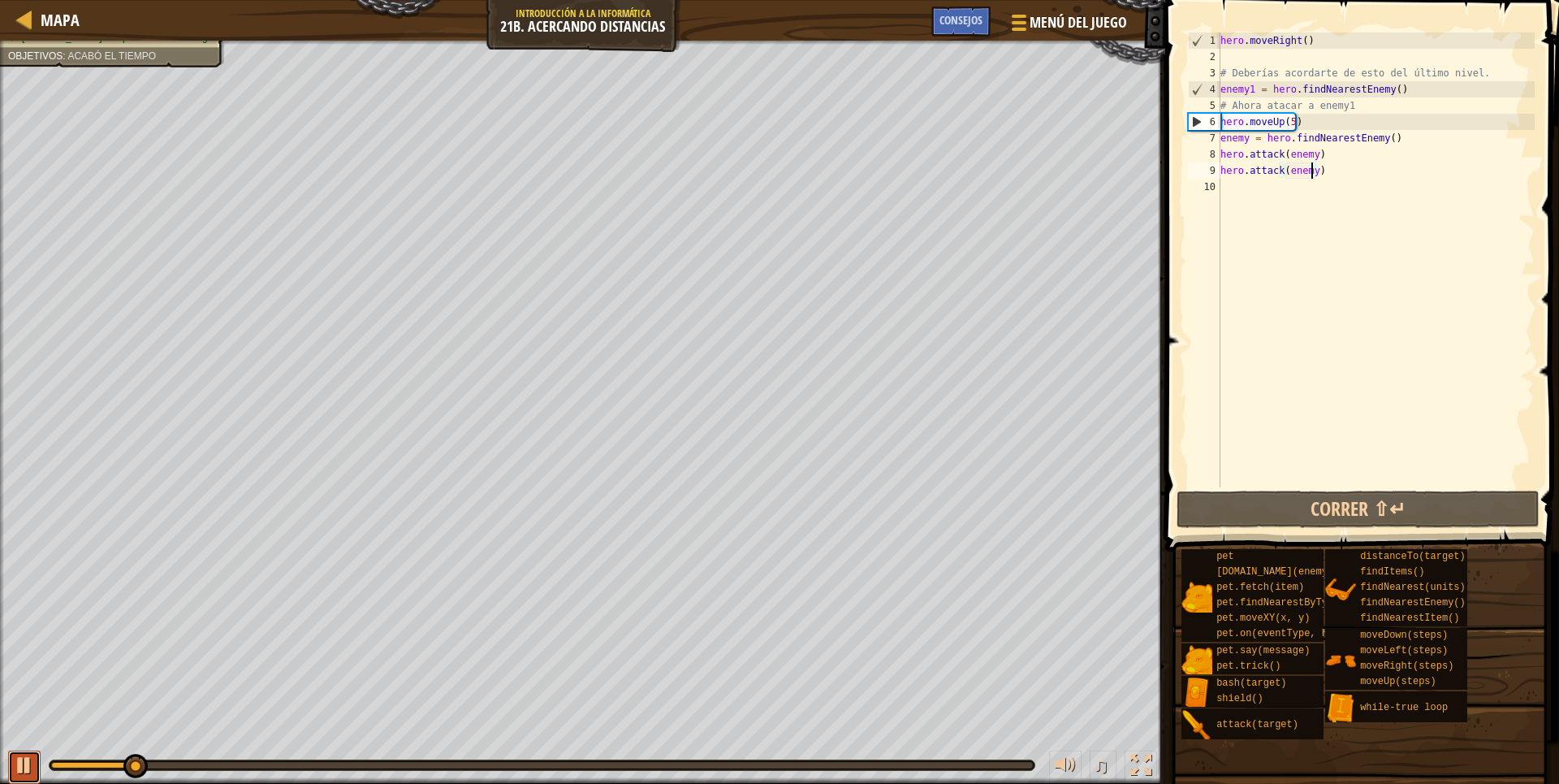
click at [25, 765] on div at bounding box center [25, 765] width 21 height 21
type textarea "h"
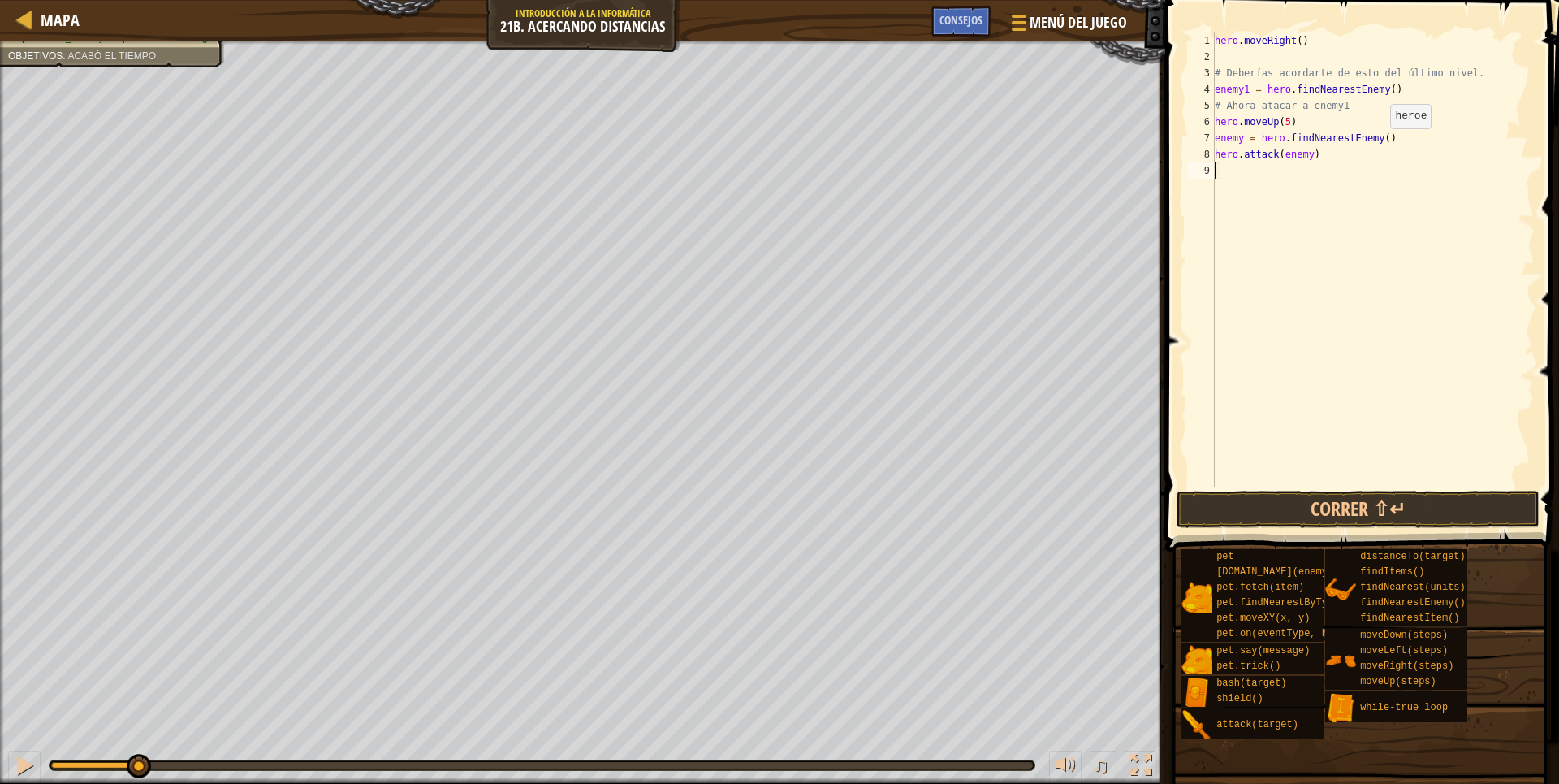
type textarea "h"
click at [1385, 94] on div "hero . moveRight ( ) # Deberías acordarte de esto del último nivel. enemy1 = he…" at bounding box center [1373, 276] width 323 height 487
drag, startPoint x: 1387, startPoint y: 86, endPoint x: 1309, endPoint y: 104, distance: 80.0
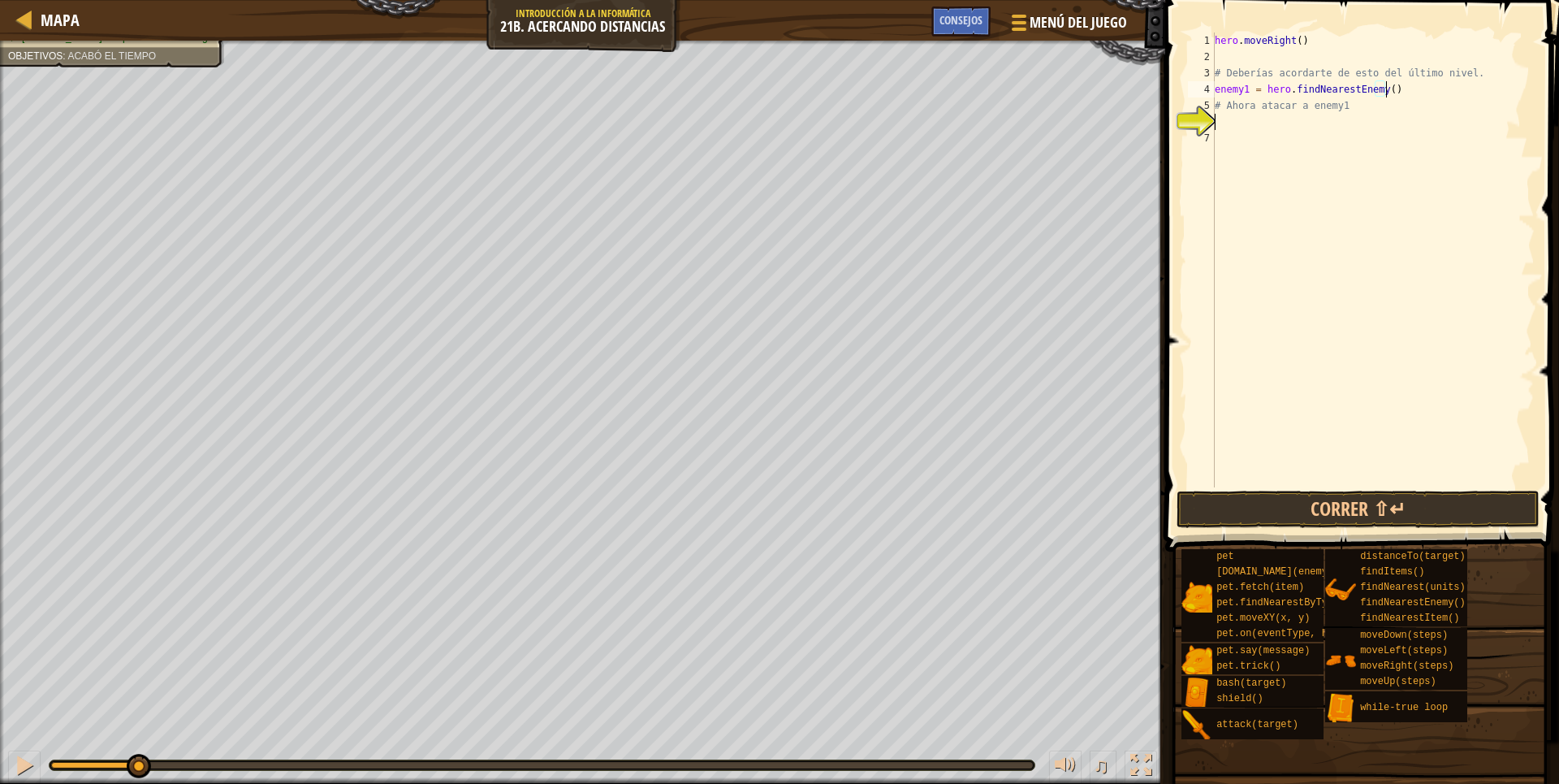
click at [1353, 100] on div "hero . moveRight ( ) # Deberías acordarte de esto del último nivel. enemy1 = he…" at bounding box center [1373, 276] width 323 height 487
click at [1297, 104] on div "hero . moveRight ( ) # Deberías acordarte de esto del último nivel. enemy1 = he…" at bounding box center [1373, 260] width 323 height 455
click at [1272, 98] on div "hero . moveRight ( ) # Deberías acordarte de esto del último nivel. enemy1 = he…" at bounding box center [1373, 276] width 323 height 487
drag, startPoint x: 1254, startPoint y: 87, endPoint x: 1217, endPoint y: 85, distance: 37.1
click at [1217, 85] on div "hero . moveRight ( ) # Deberías acordarte de esto del último nivel. enemy1 = he…" at bounding box center [1373, 276] width 323 height 487
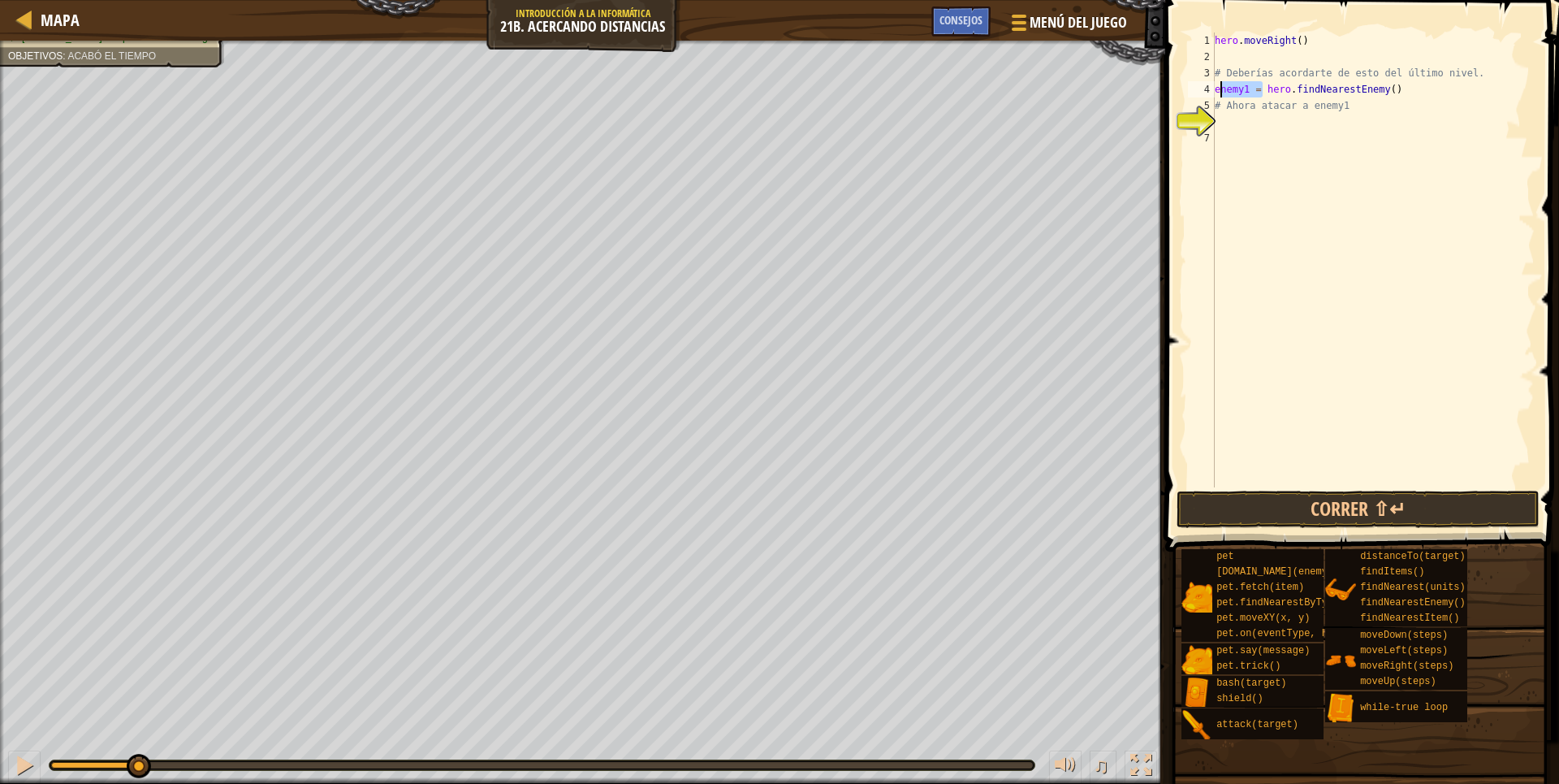
type textarea "enemy1 = hero.findNearestEnemy()"
click at [1217, 85] on div "hero . moveRight ( ) # Deberías acordarte de esto del último nivel. enemy1 = he…" at bounding box center [1373, 260] width 323 height 455
click at [1339, 139] on div "hero . moveRight ( ) # Deberías acordarte de esto del último nivel. enemy1 = he…" at bounding box center [1373, 276] width 323 height 487
click at [1243, 114] on div "hero . moveRight ( ) # Deberías acordarte de esto del último nivel. enemy1 = he…" at bounding box center [1373, 276] width 323 height 487
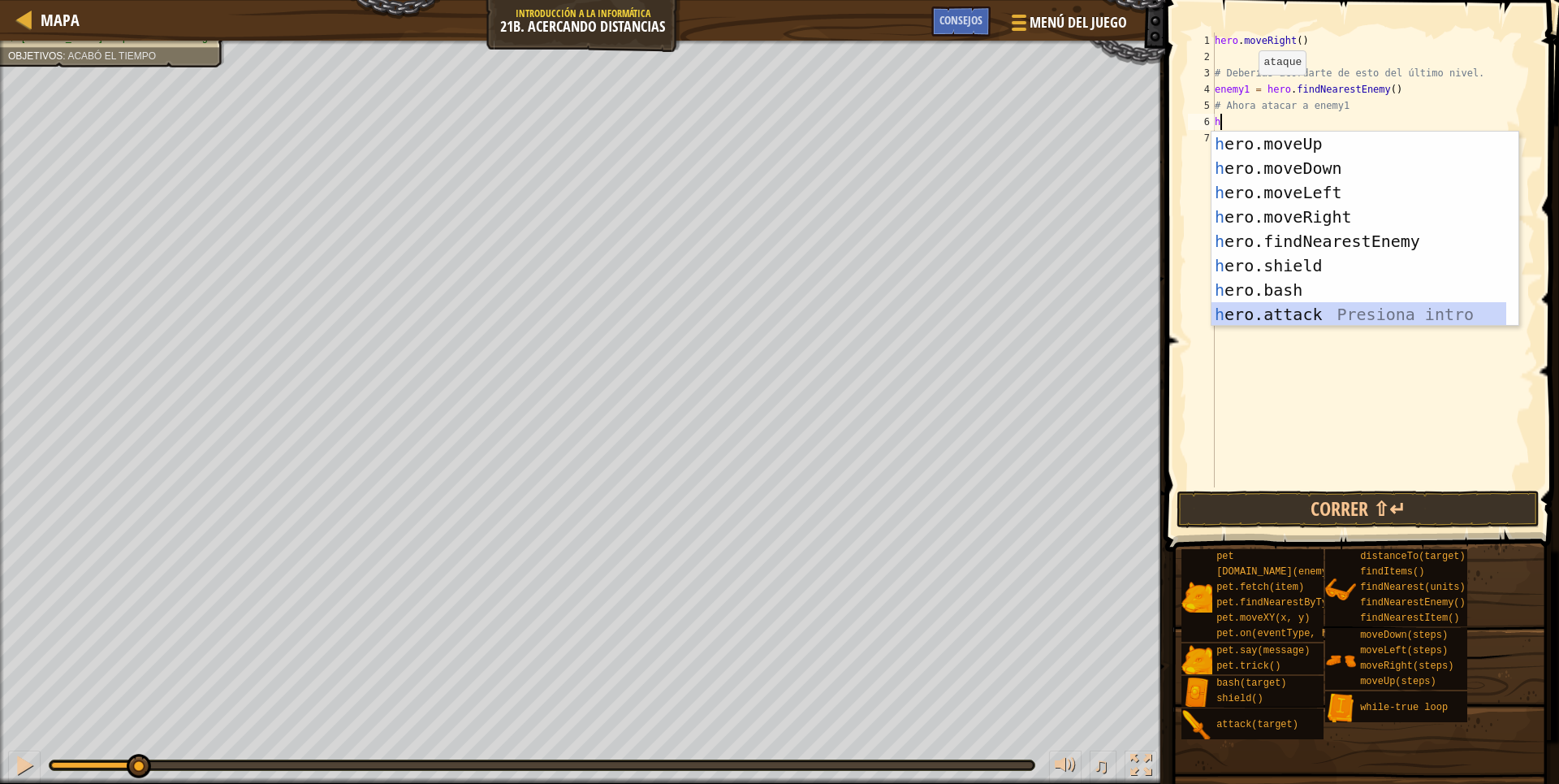
click at [1301, 313] on div "h ero.moveUp Presiona intro h ero.moveDown Presiona intro h ero.moveLeft Presio…" at bounding box center [1359, 253] width 295 height 244
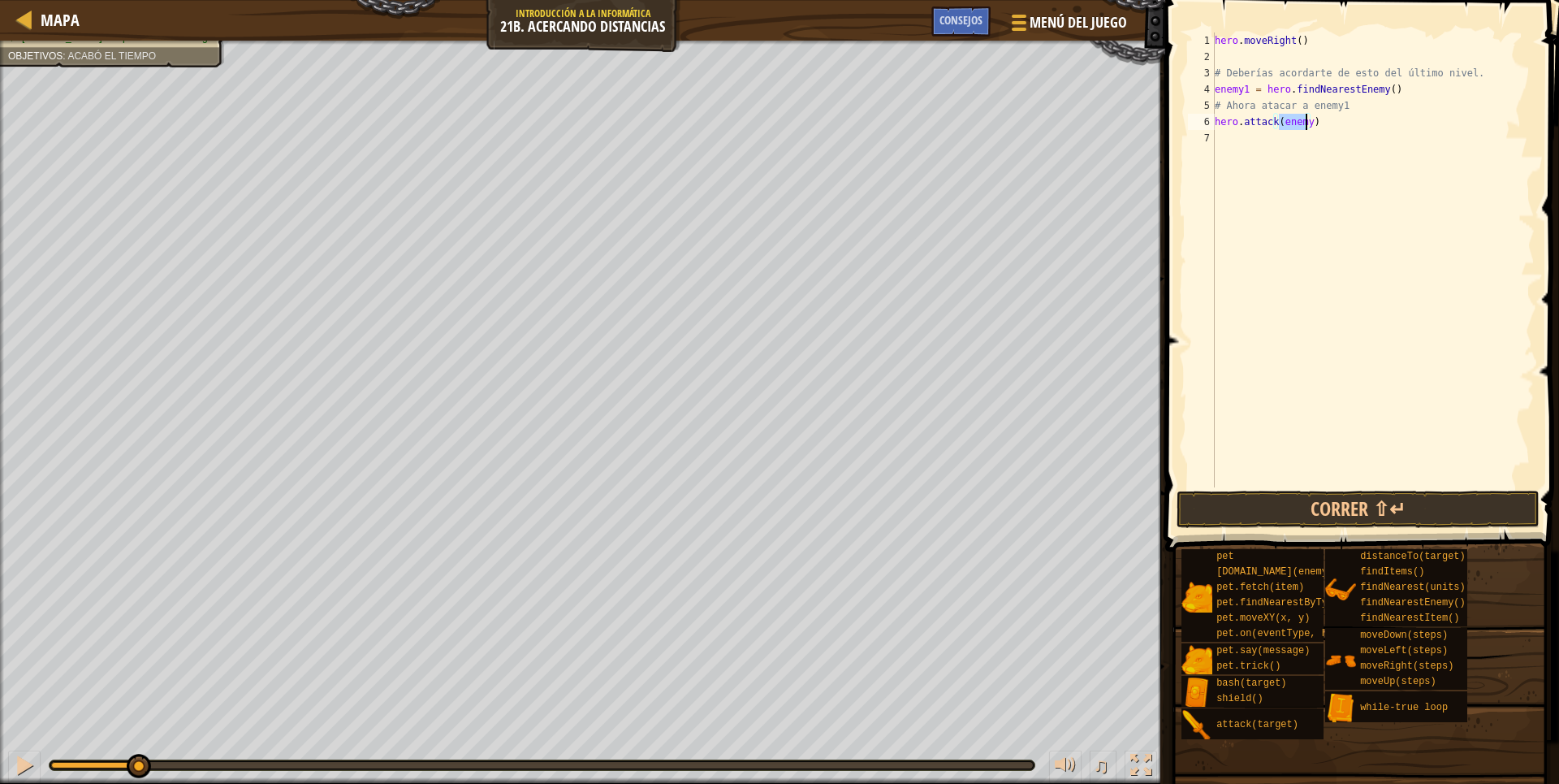
click at [1305, 122] on div "hero . moveRight ( ) # Deberías acordarte de esto del último nivel. enemy1 = he…" at bounding box center [1373, 276] width 323 height 487
click at [1305, 124] on div "hero . moveRight ( ) # Deberías acordarte de esto del último nivel. enemy1 = he…" at bounding box center [1373, 260] width 323 height 455
drag, startPoint x: 1362, startPoint y: 488, endPoint x: 1365, endPoint y: 501, distance: 13.3
click at [1364, 497] on div "hero.attack(enemy1) 1 2 3 4 5 6 7 hero . moveRight ( ) # Deberías acordarte de …" at bounding box center [1360, 308] width 399 height 599
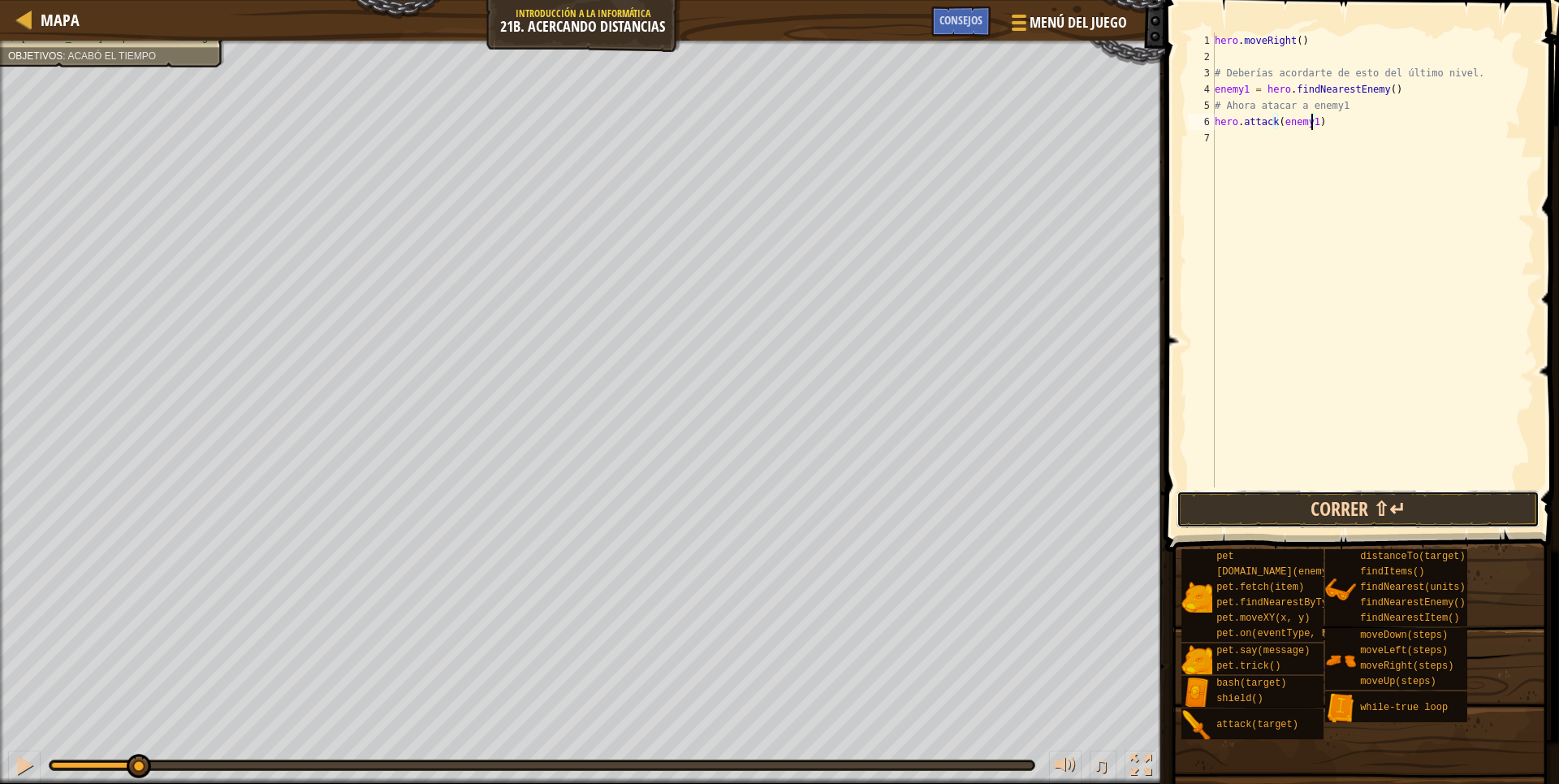
click at [1365, 501] on button "Correr ⇧↵" at bounding box center [1358, 509] width 363 height 38
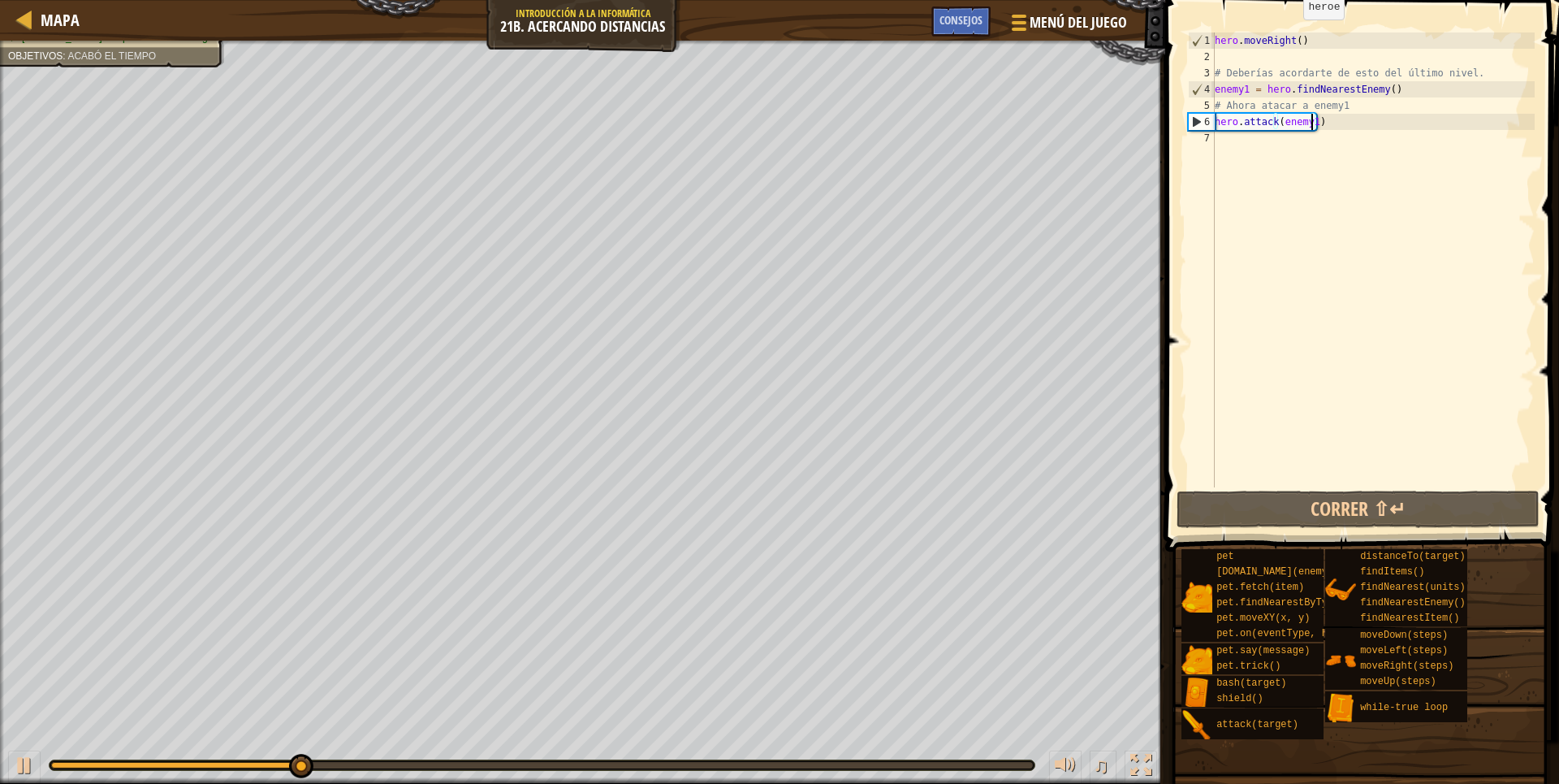
click at [1290, 36] on div "hero . moveRight ( ) # Deberías acordarte de esto del último nivel. enemy1 = he…" at bounding box center [1373, 276] width 323 height 487
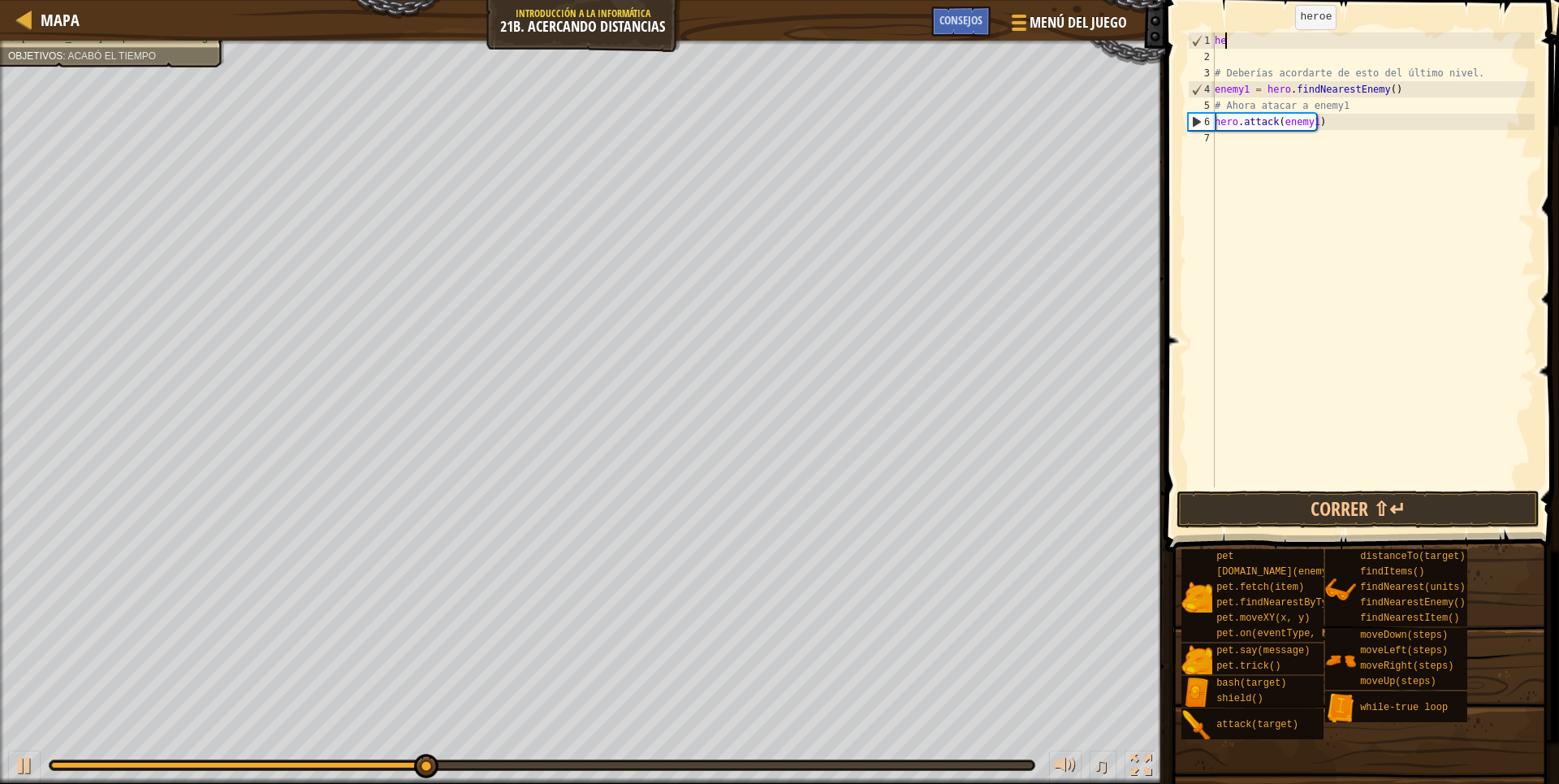
scroll to position [7, 0]
type textarea "h"
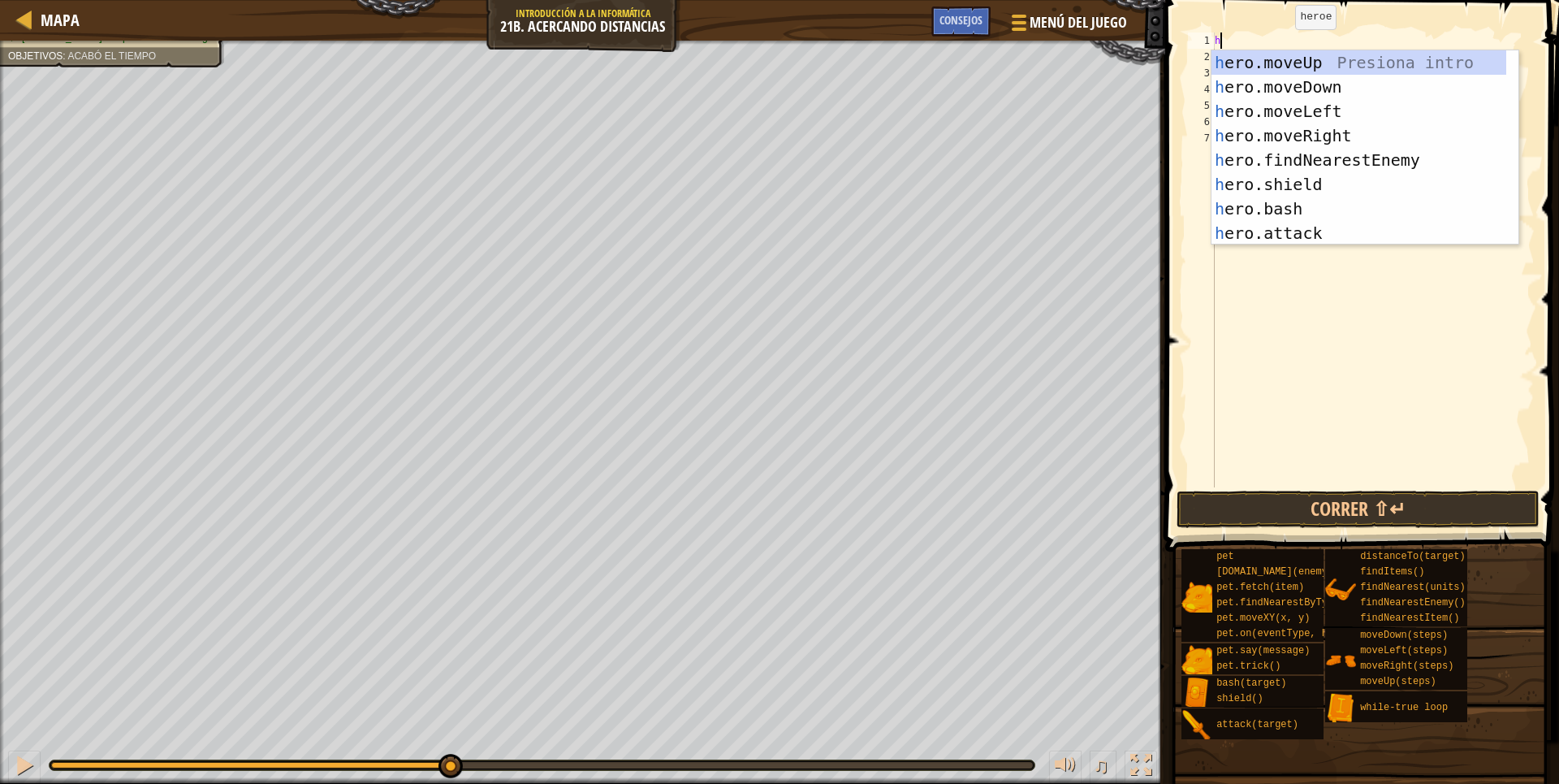
type textarea "he"
click at [1297, 140] on div "he ro.moveUp Presiona intro he ro.moveDown Presiona intro he ro.moveLeft Presio…" at bounding box center [1359, 172] width 295 height 244
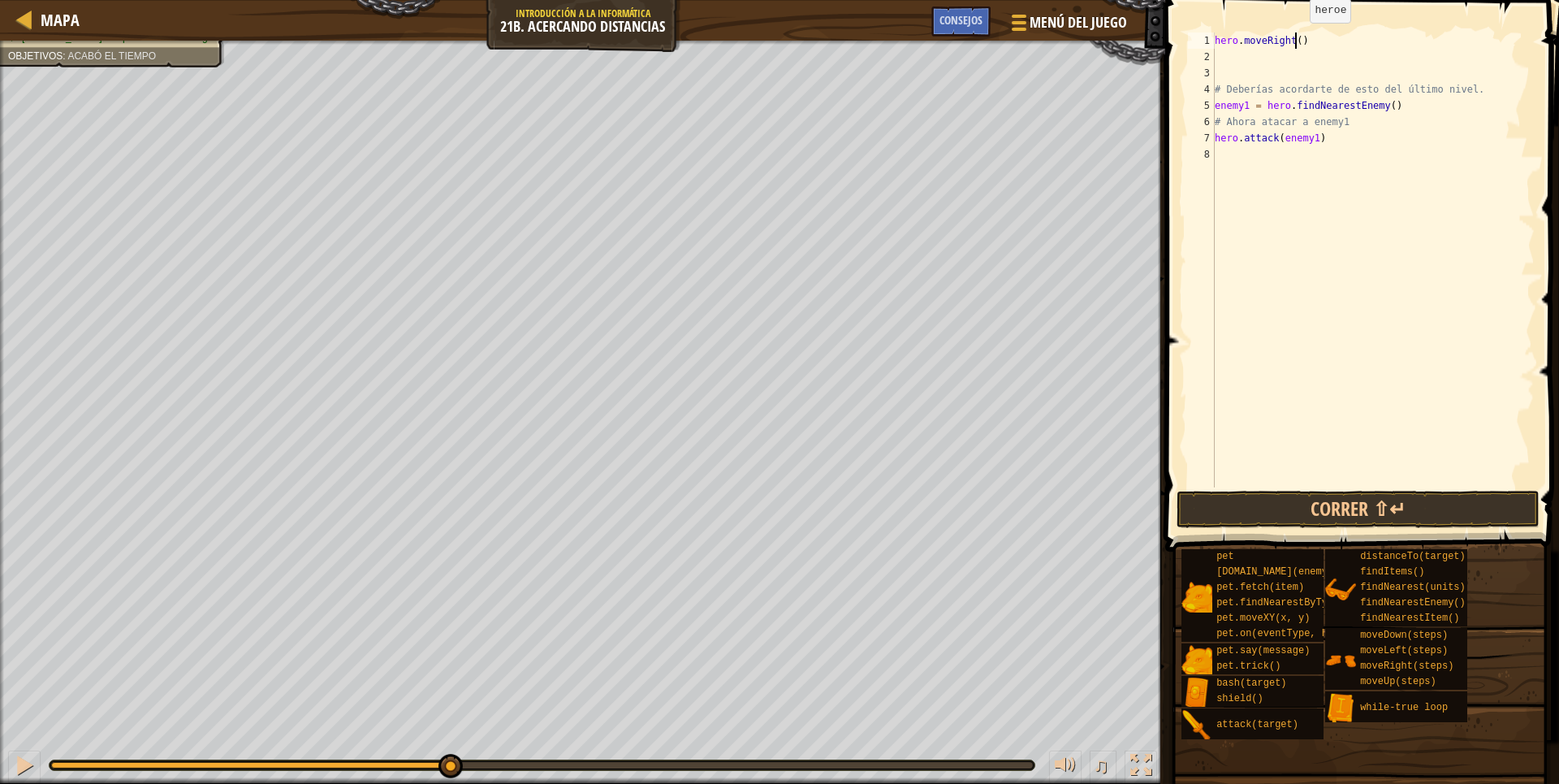
click at [1296, 39] on div "hero . moveRight ( ) # Deberías acordarte de esto del último nivel. enemy1 = he…" at bounding box center [1373, 276] width 323 height 487
click at [1300, 39] on div "hero . moveRight ( 4 ) # Deberías acordarte de esto del último nivel. enemy1 = …" at bounding box center [1373, 276] width 323 height 487
type textarea "hero.moveRight()"
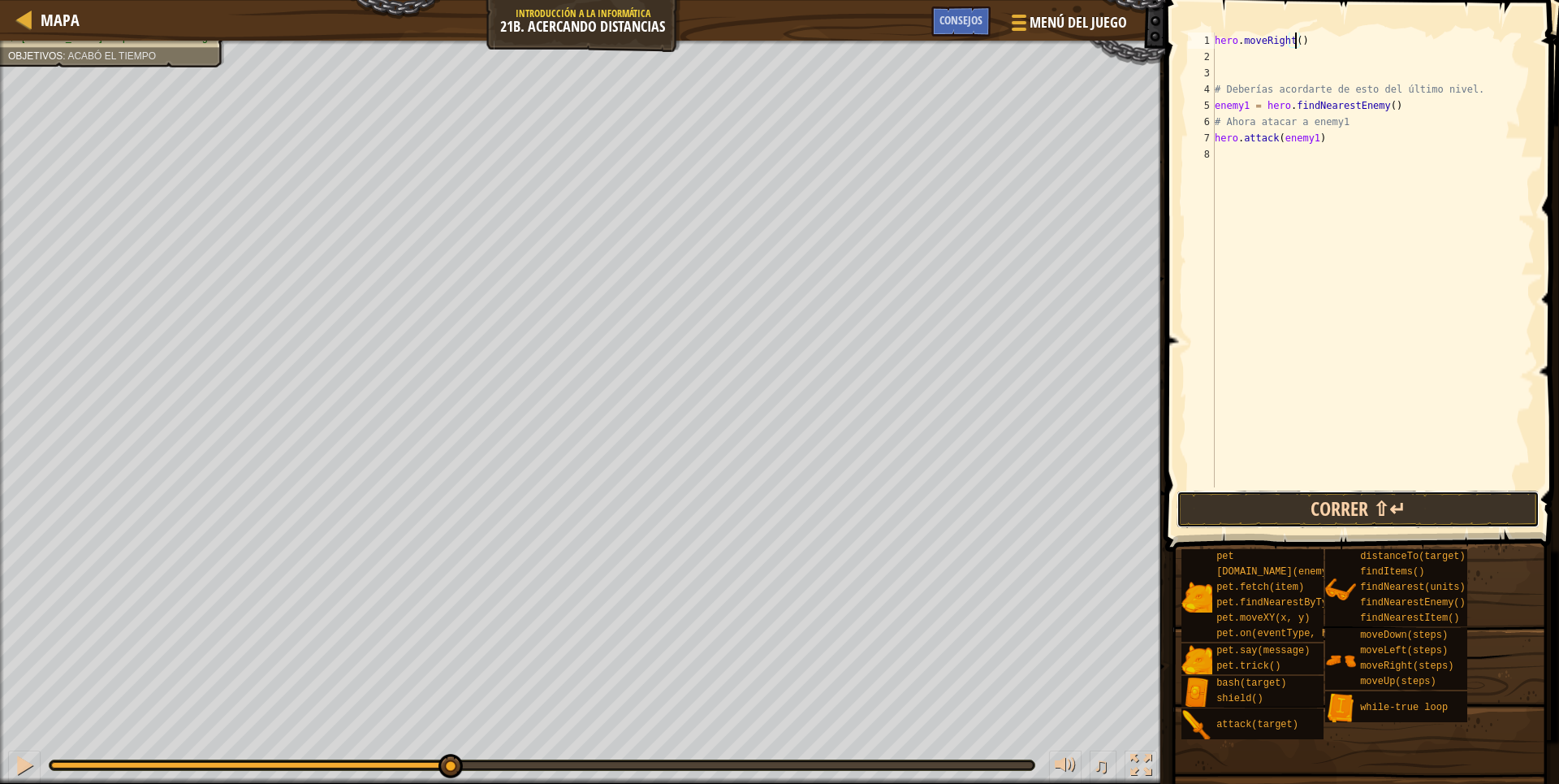
click at [1437, 497] on button "Correr ⇧↵" at bounding box center [1358, 509] width 363 height 38
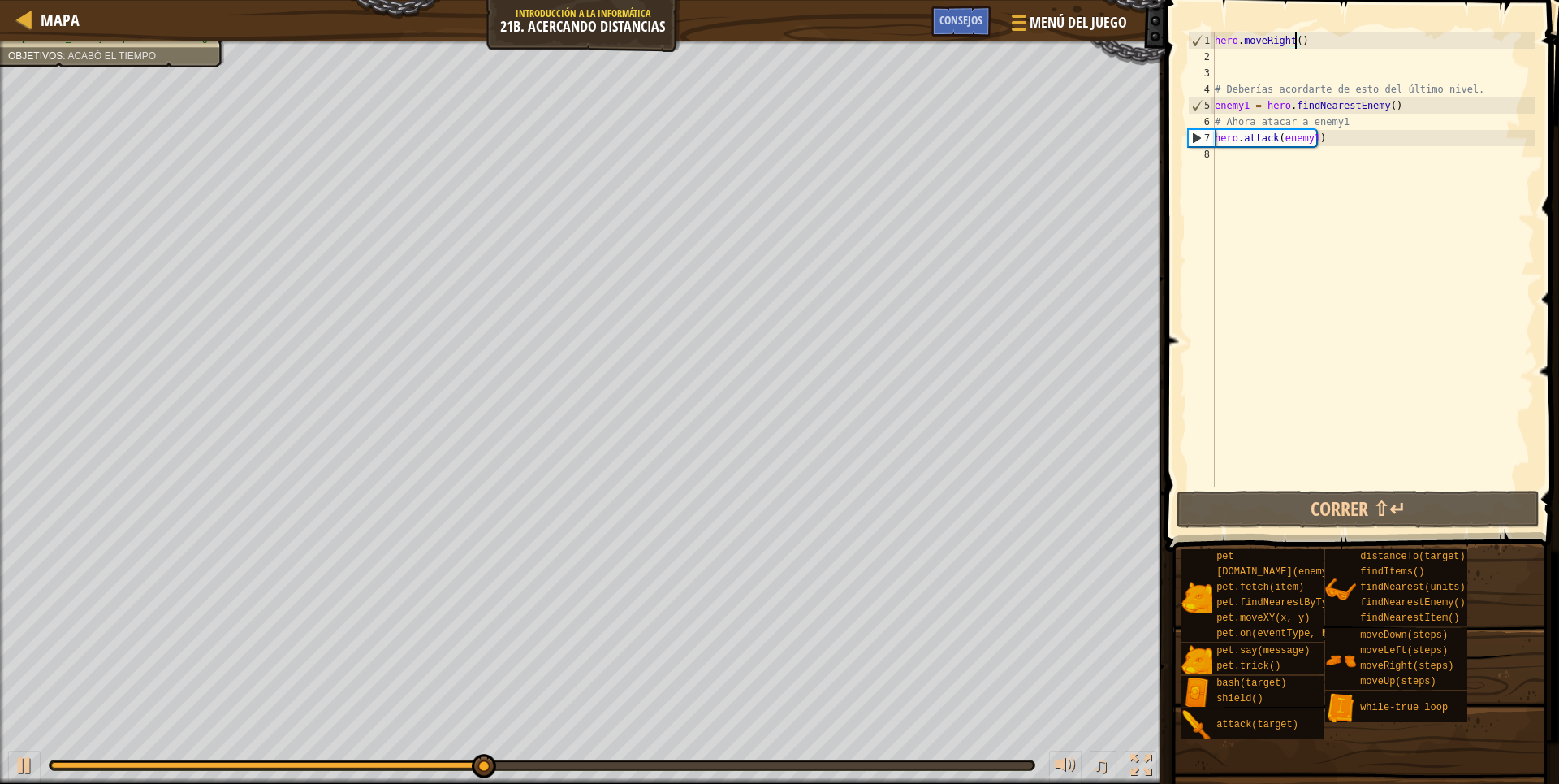
click at [1220, 162] on div "hero . moveRight ( ) # Deberías acordarte de esto del último nivel. enemy1 = he…" at bounding box center [1373, 276] width 323 height 487
type textarea "h"
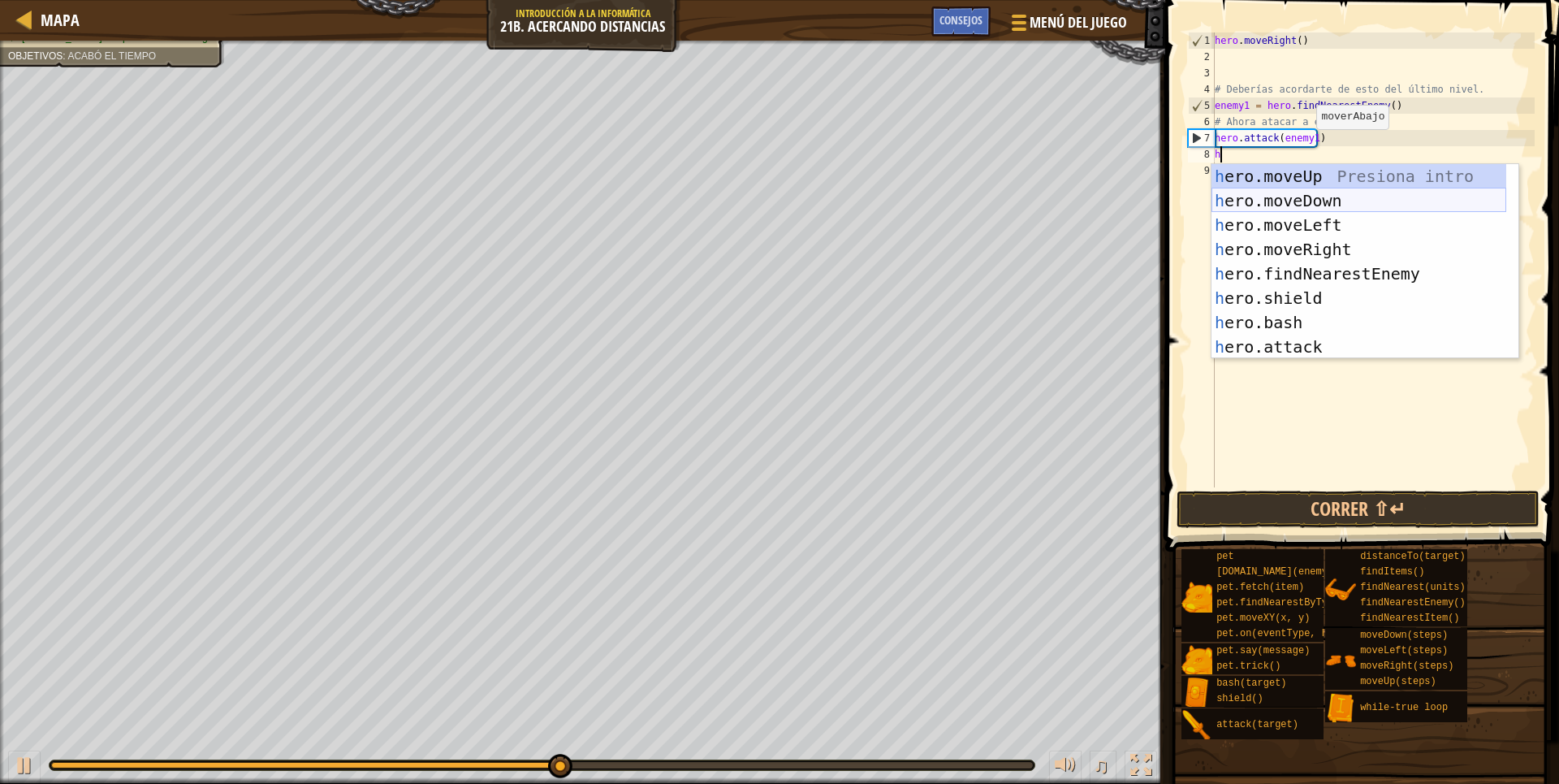
click at [1311, 196] on div "h ero.moveUp Presiona intro h ero.moveDown Presiona intro h ero.moveLeft Presio…" at bounding box center [1359, 286] width 295 height 244
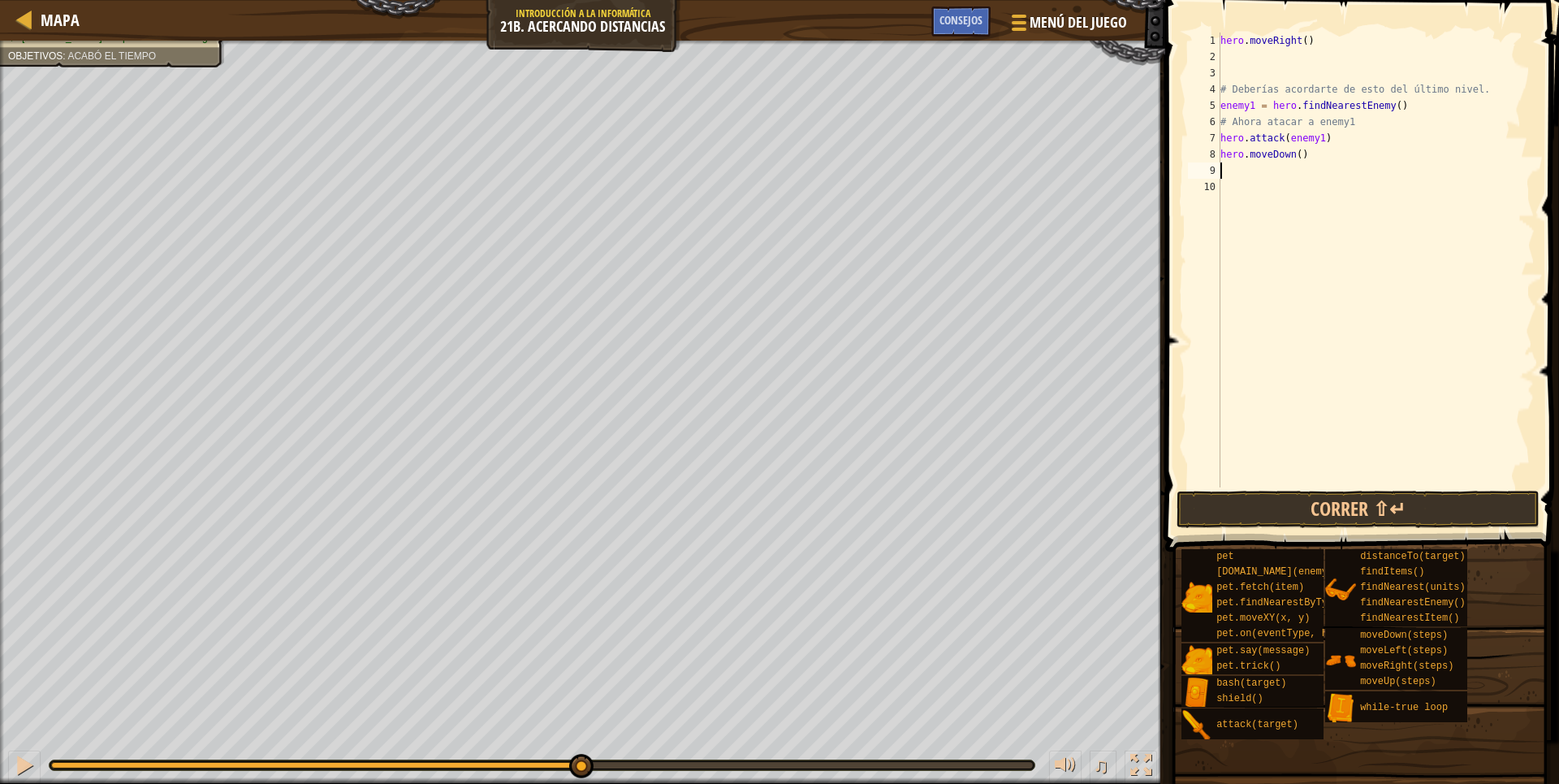
type textarea "h"
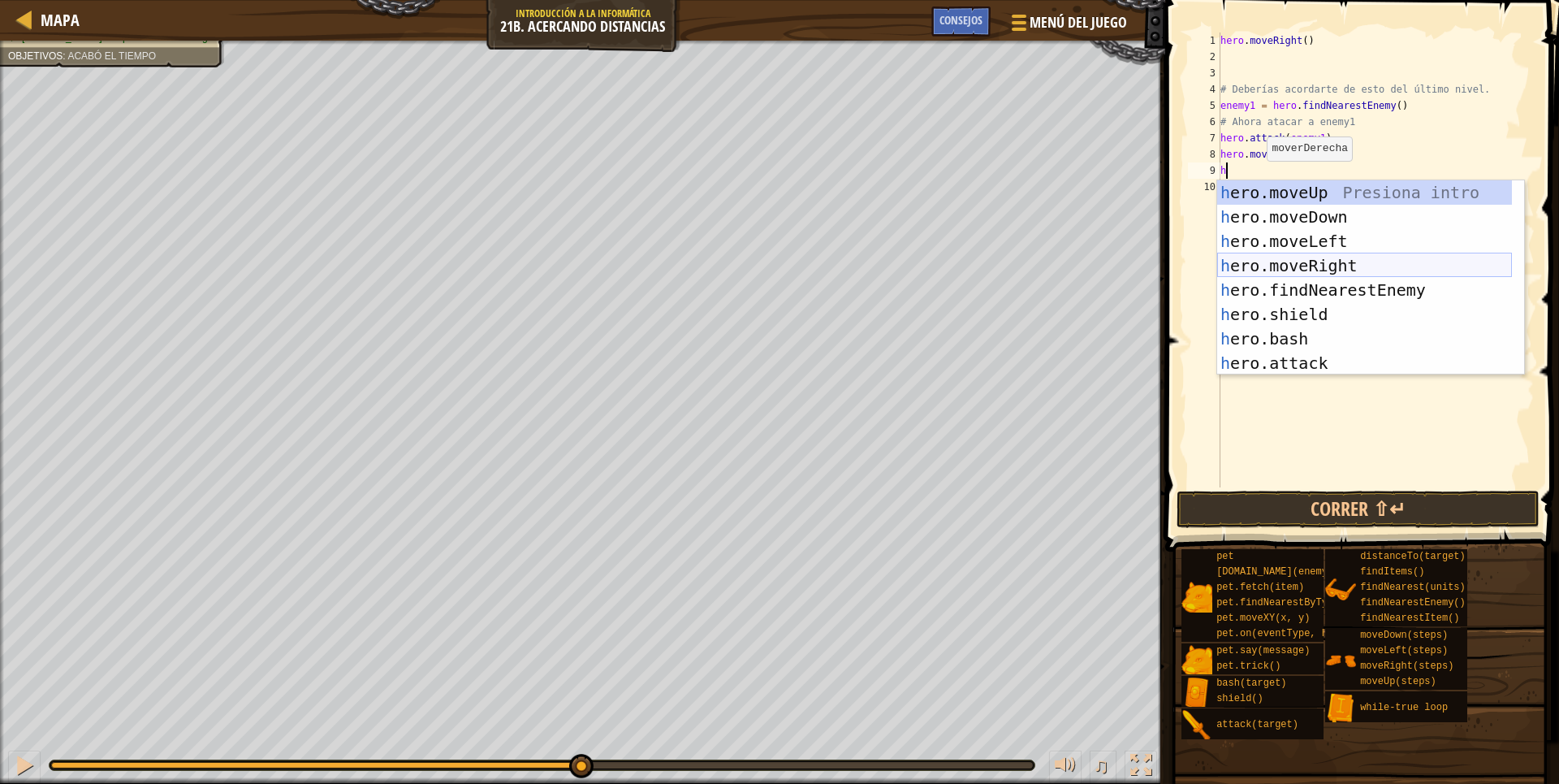
click at [1288, 273] on div "h ero.moveUp Presiona intro h ero.moveDown Presiona intro h ero.moveLeft Presio…" at bounding box center [1364, 302] width 295 height 244
click at [1288, 273] on div "hero . moveRight ( ) # Deberías acordarte de esto del último nivel. enemy1 = he…" at bounding box center [1377, 276] width 319 height 487
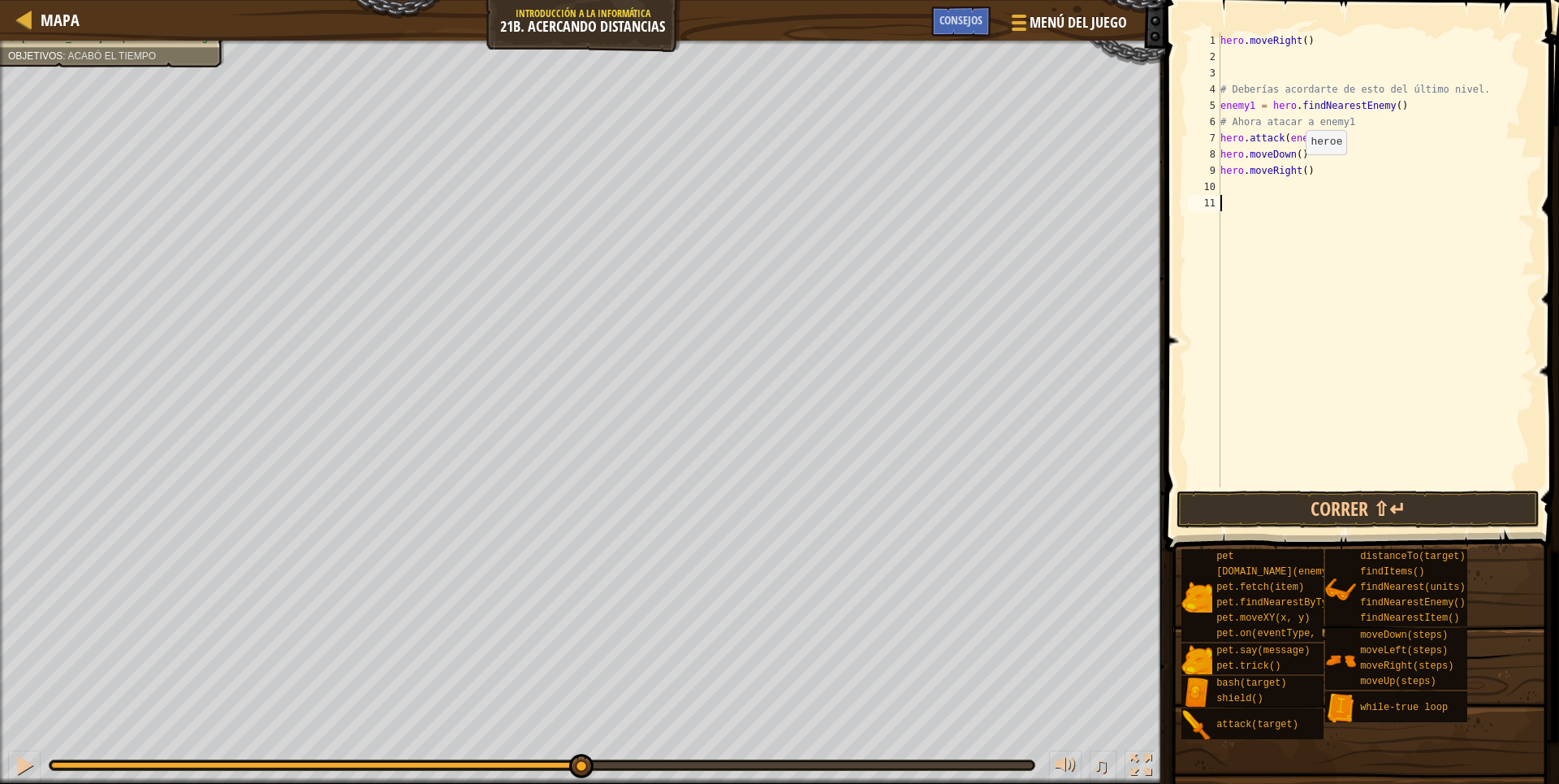
click at [1298, 171] on div "hero . moveRight ( ) # Deberías acordarte de esto del último nivel. enemy1 = he…" at bounding box center [1377, 276] width 319 height 487
type textarea "hero.moveRight()"
click at [1300, 172] on div "hero . moveRight ( ) # Deberías acordarte de esto del último nivel. enemy1 = he…" at bounding box center [1377, 276] width 319 height 487
click at [1341, 186] on div "hero . moveRight ( ) # Deberías acordarte de esto del último nivel. enemy1 = he…" at bounding box center [1377, 276] width 319 height 487
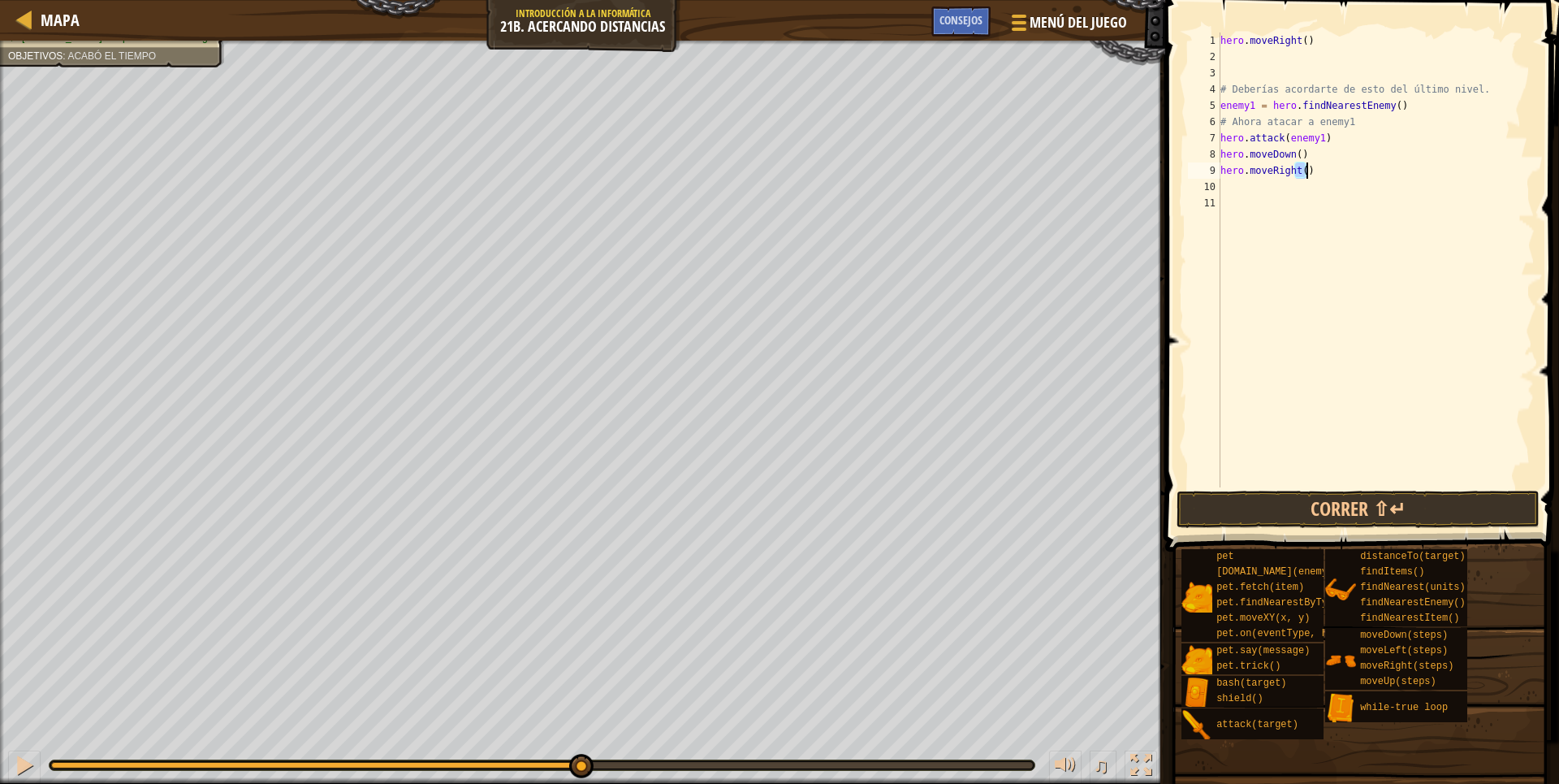
click at [1341, 186] on div "hero . moveRight ( ) # Deberías acordarte de esto del último nivel. enemy1 = he…" at bounding box center [1377, 276] width 319 height 487
click at [1300, 174] on div "hero . moveRight ( ) # Deberías acordarte de esto del último nivel. enemy1 = he…" at bounding box center [1377, 276] width 319 height 487
type textarea "hero.moveRight(2)"
click at [1237, 187] on div "hero . moveRight ( ) # Deberías acordarte de esto del último nivel. enemy1 = he…" at bounding box center [1377, 276] width 319 height 487
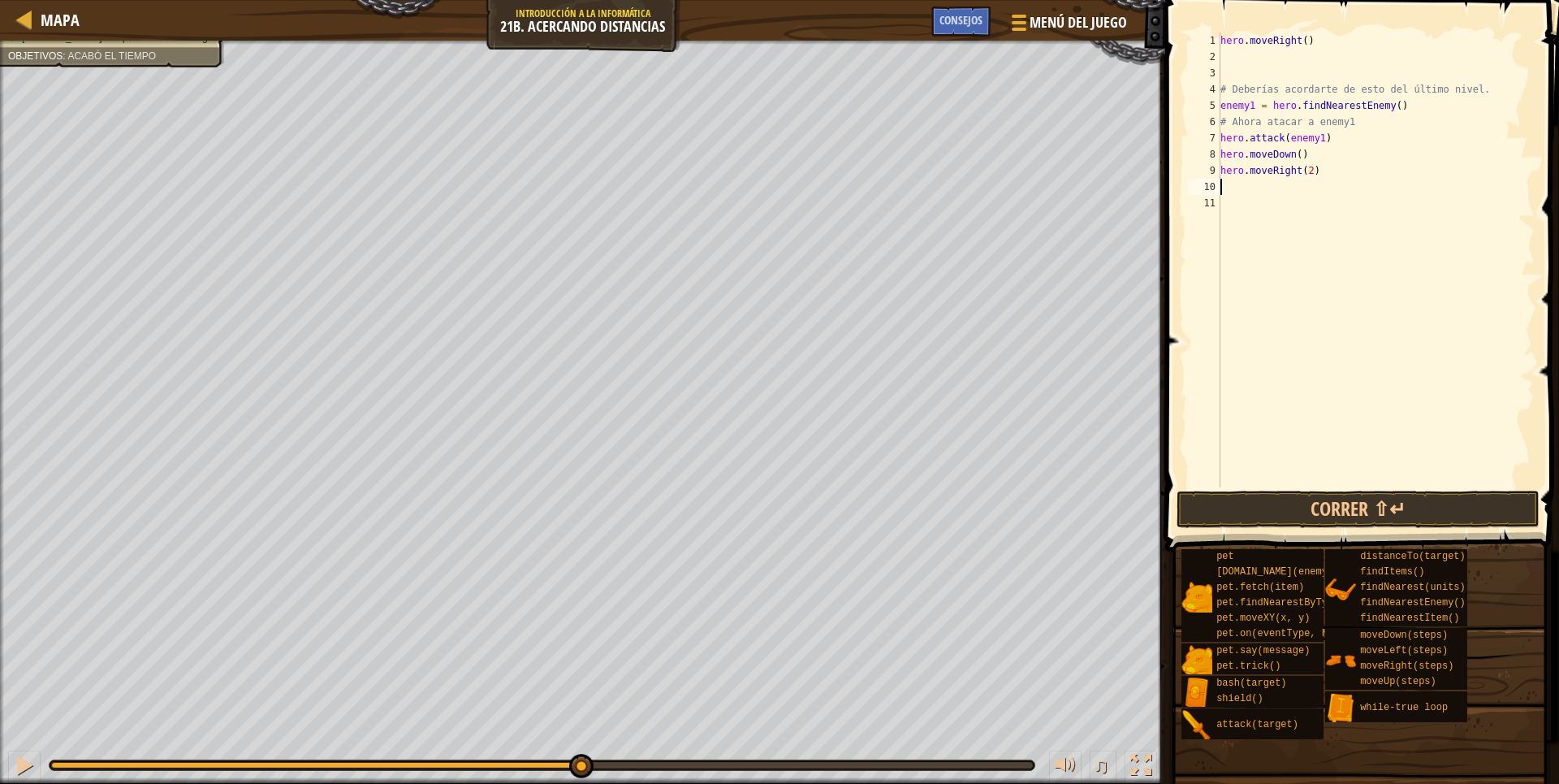
scroll to position [7, 0]
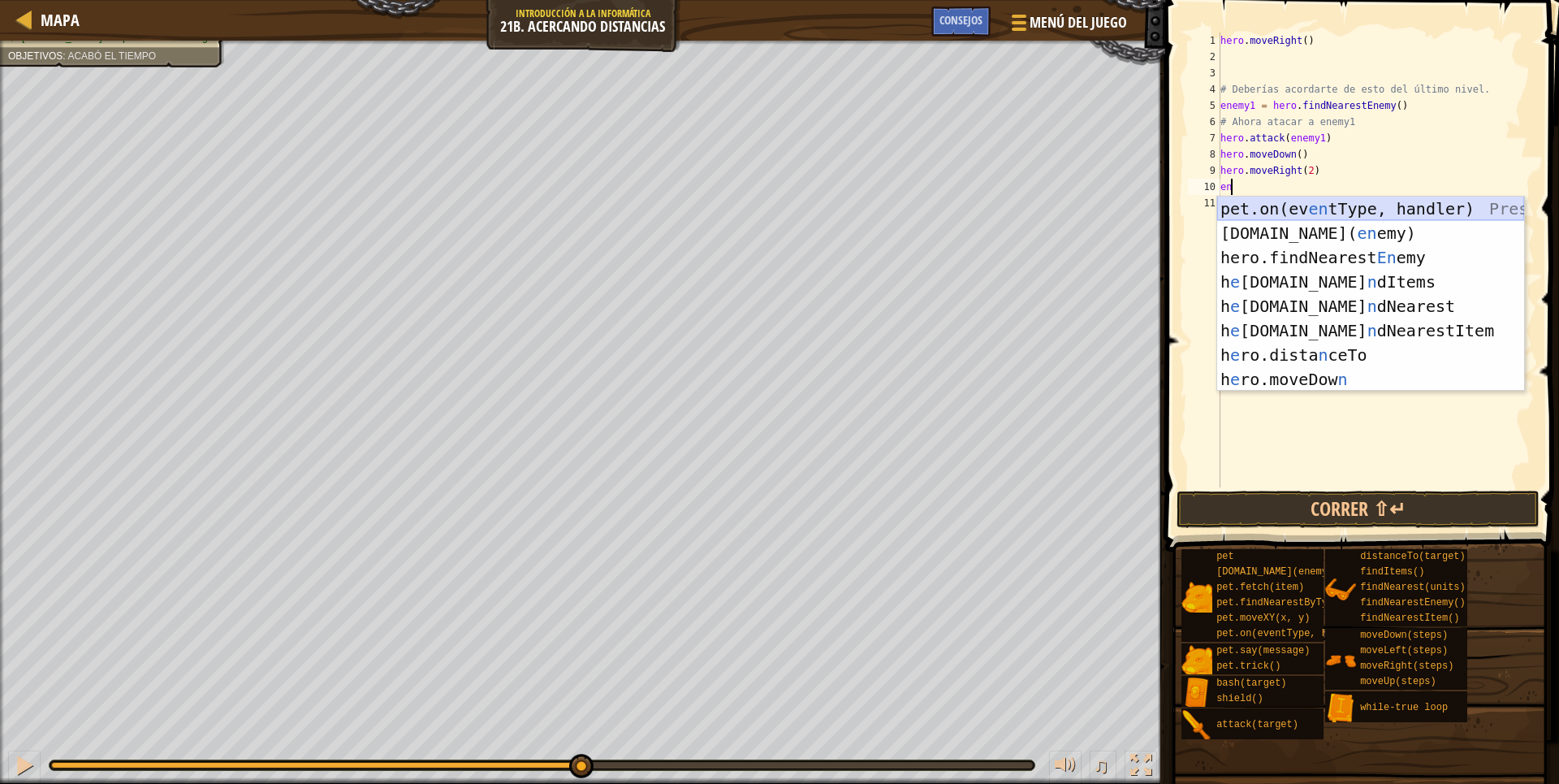
click at [1334, 204] on div "pet.on(ev en tType, handler) Presiona intro pet.chase( en emy) Presiona intro h…" at bounding box center [1371, 318] width 307 height 244
type textarea "pet.on("spawn", onSpawn)"
click at [1334, 204] on div "hero . moveRight ( ) # Deberías acordarte de esto del último nivel. enemy1 = he…" at bounding box center [1377, 276] width 319 height 487
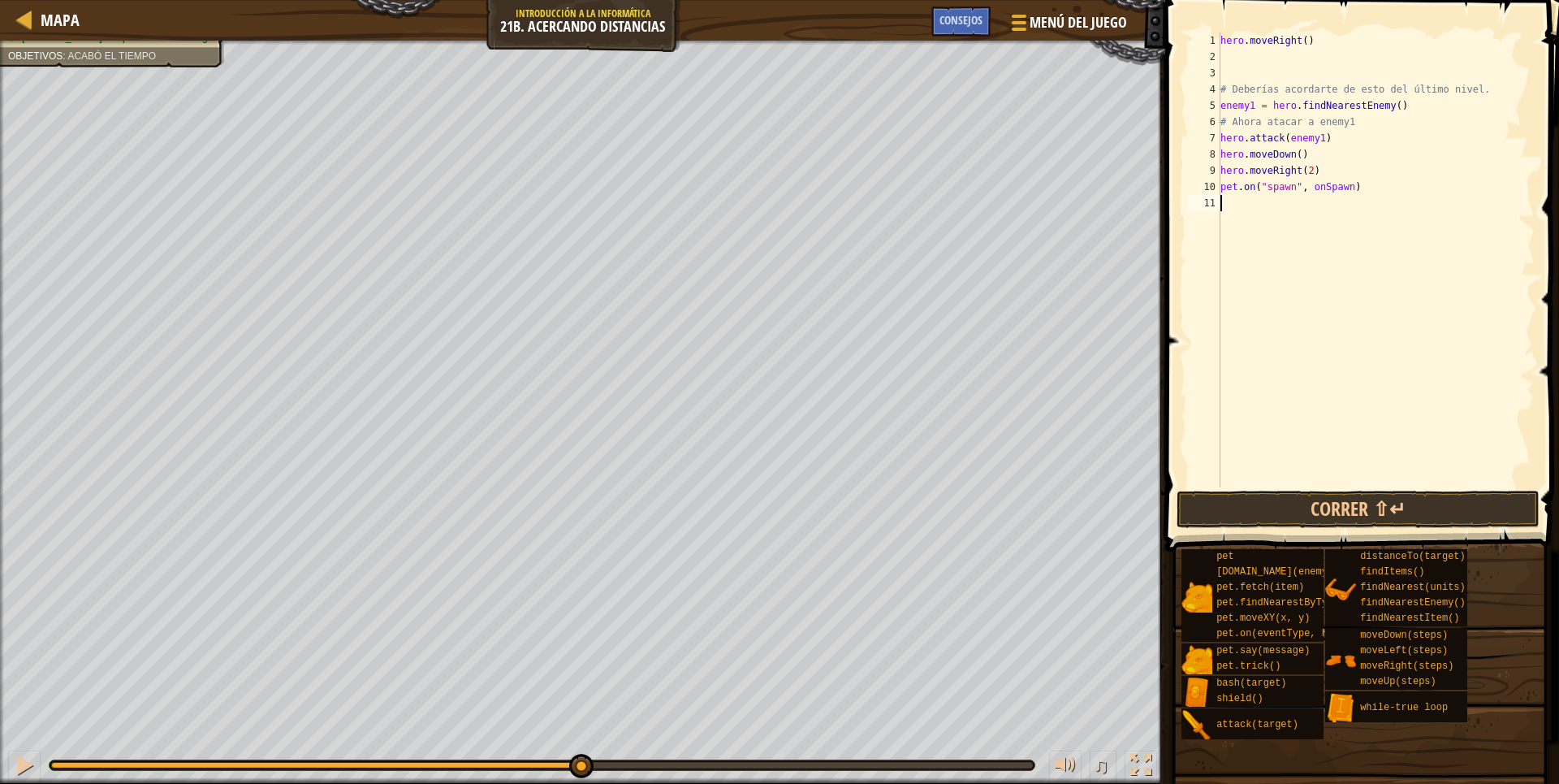
type textarea "en"
type textarea "h"
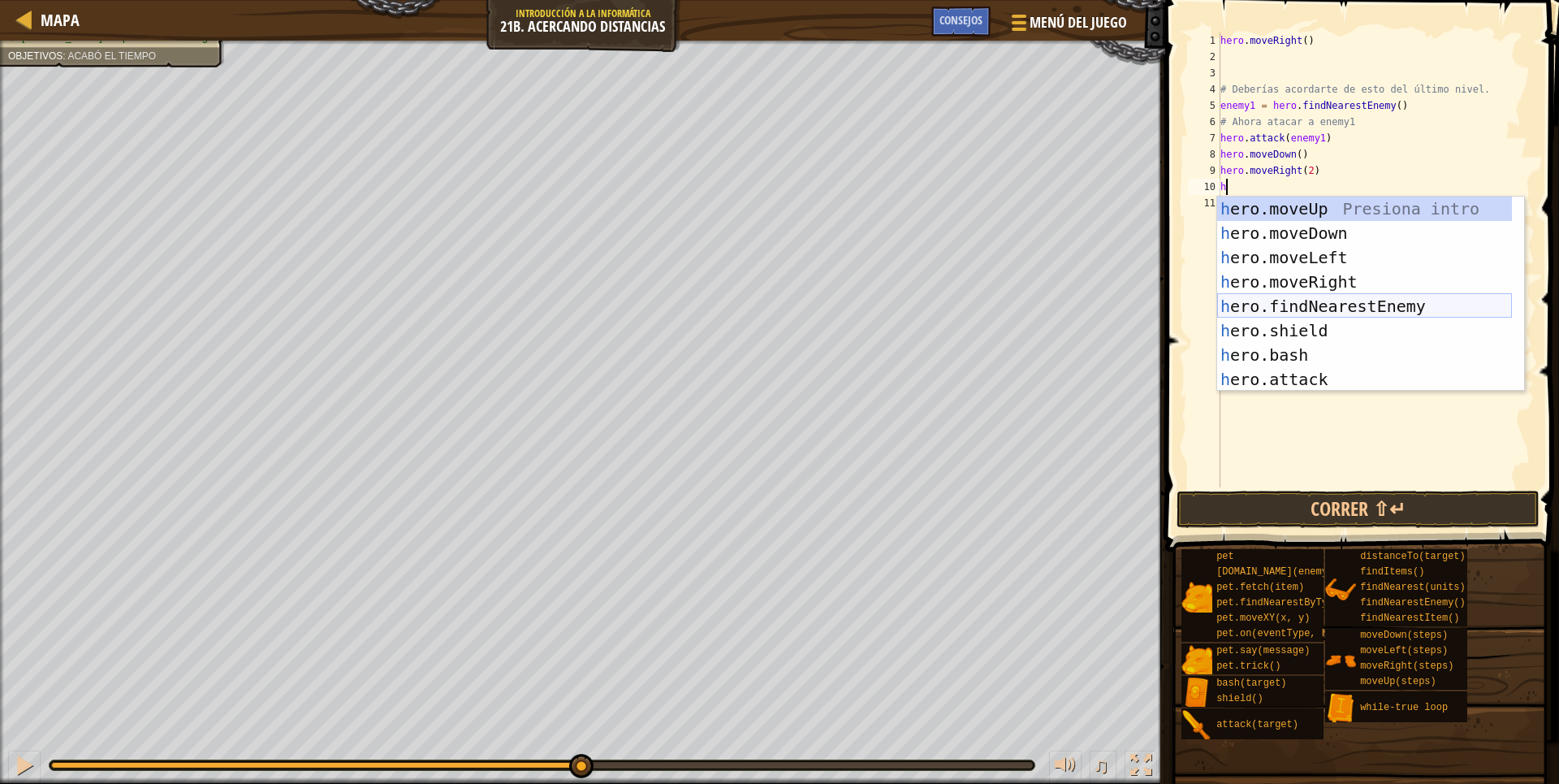
click at [1358, 297] on div "h ero.moveUp Presiona intro h ero.moveDown Presiona intro h ero.moveLeft Presio…" at bounding box center [1364, 318] width 295 height 244
click at [1358, 297] on div "hero . moveRight ( ) # Deberías acordarte de esto del último nivel. enemy1 = he…" at bounding box center [1377, 276] width 319 height 487
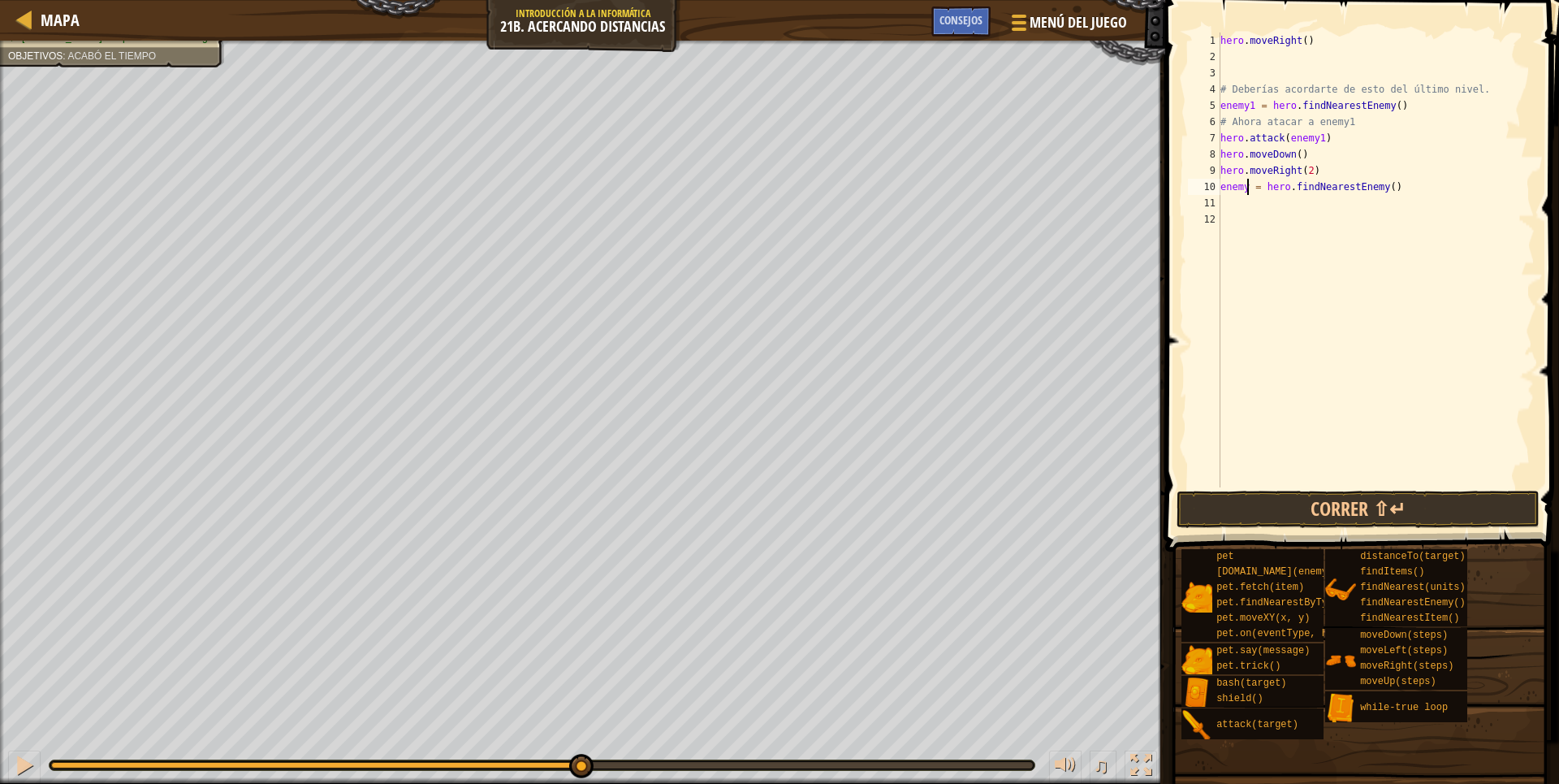
click at [1244, 194] on div "hero . moveRight ( ) # Deberías acordarte de esto del último nivel. enemy1 = he…" at bounding box center [1377, 276] width 319 height 487
click at [1245, 194] on div "hero . moveRight ( ) # Deberías acordarte de esto del último nivel. enemy1 = he…" at bounding box center [1377, 276] width 319 height 487
type textarea "enemy = hero.findNearestEnemy()"
click at [1236, 205] on div "hero . moveRight ( ) # Deberías acordarte de esto del último nivel. enemy1 = he…" at bounding box center [1376, 260] width 318 height 455
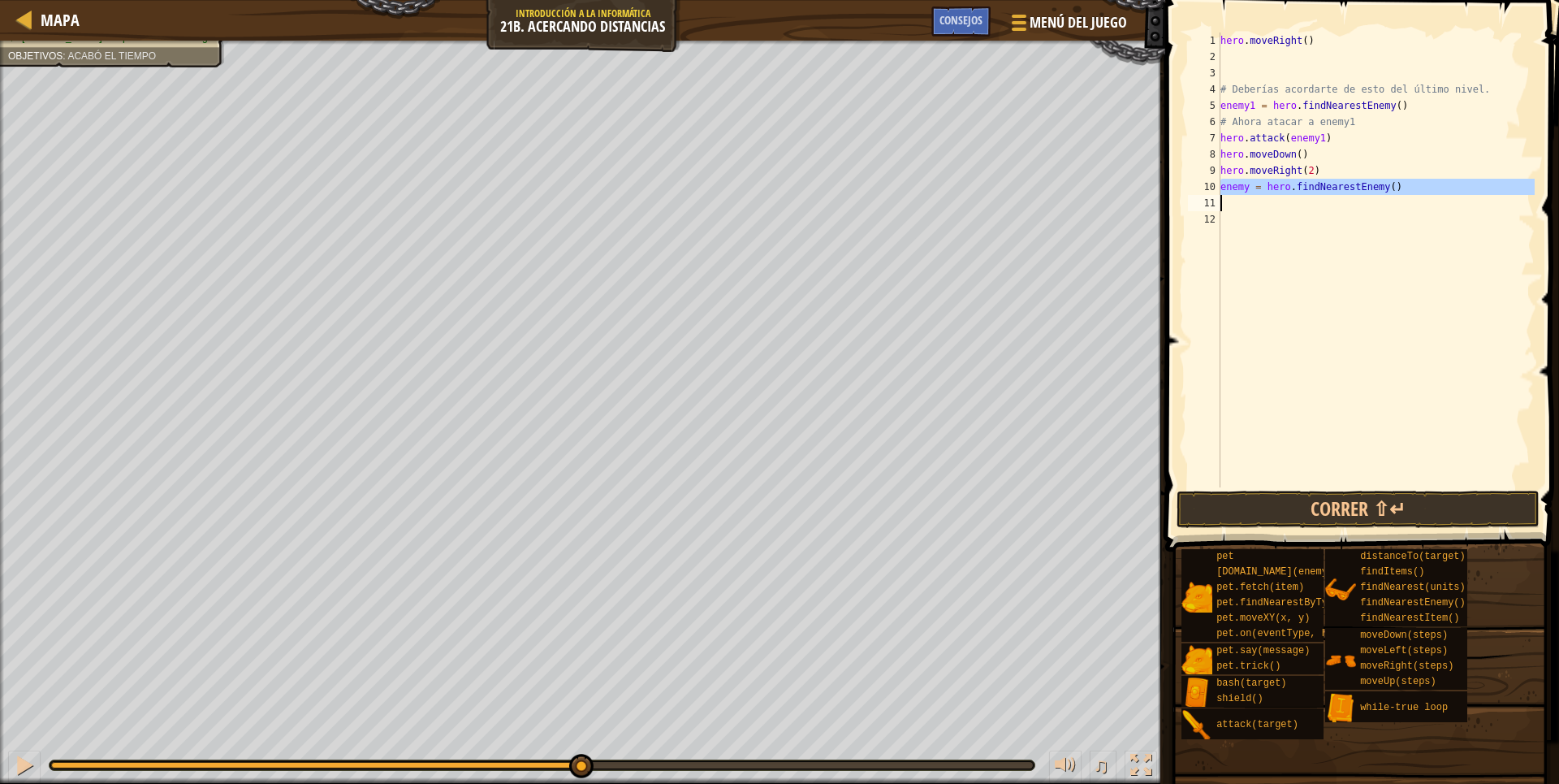
click at [1236, 205] on div "hero . moveRight ( ) # Deberías acordarte de esto del último nivel. enemy1 = he…" at bounding box center [1377, 276] width 319 height 487
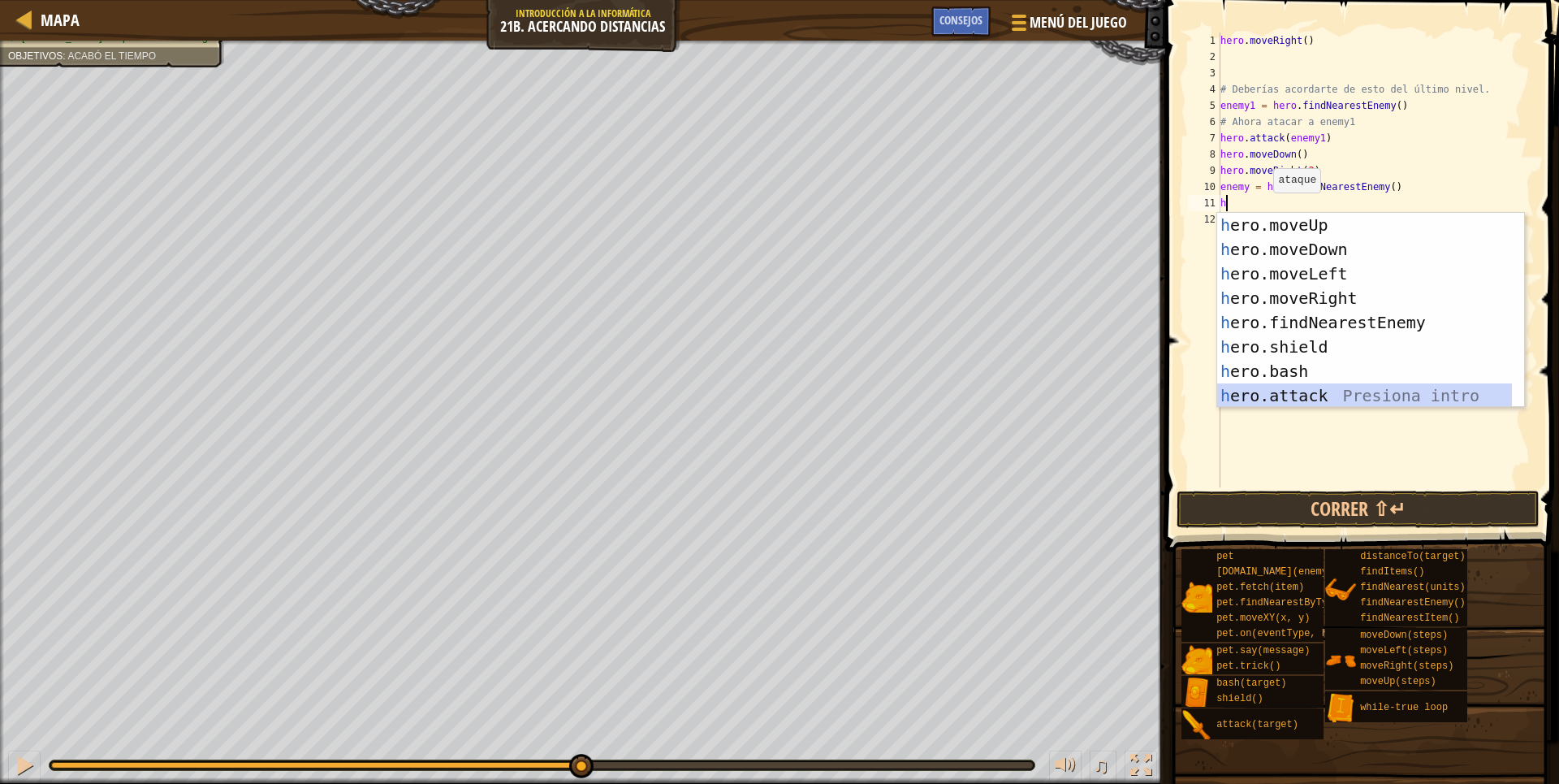
click at [1319, 393] on div "h ero.moveUp Presiona intro h ero.moveDown Presiona intro h ero.moveLeft Presio…" at bounding box center [1364, 334] width 295 height 244
type textarea "hero.attack(enemy)"
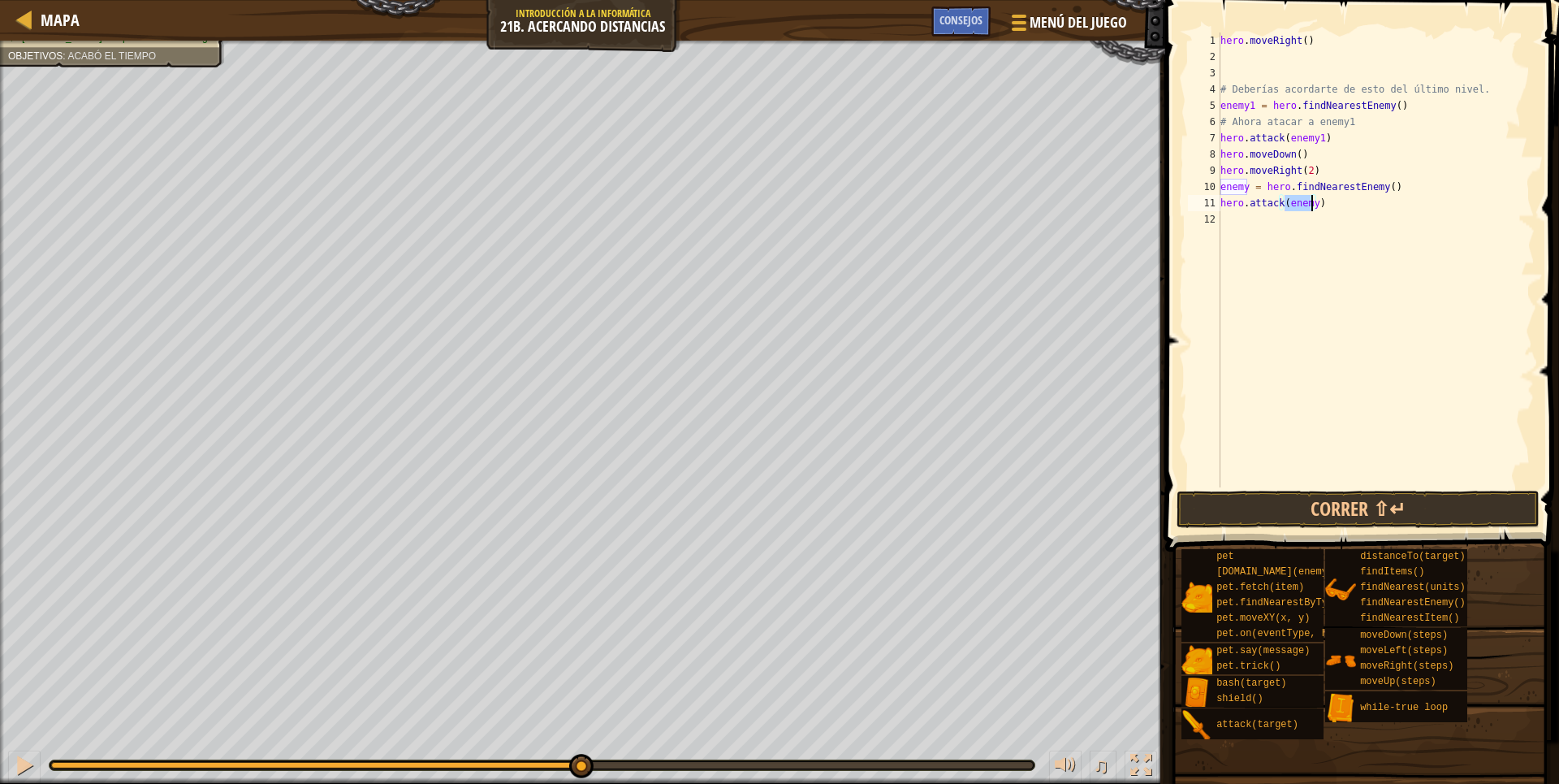
click at [1249, 229] on div "hero . moveRight ( ) # Deberías acordarte de esto del último nivel. enemy1 = he…" at bounding box center [1377, 276] width 319 height 487
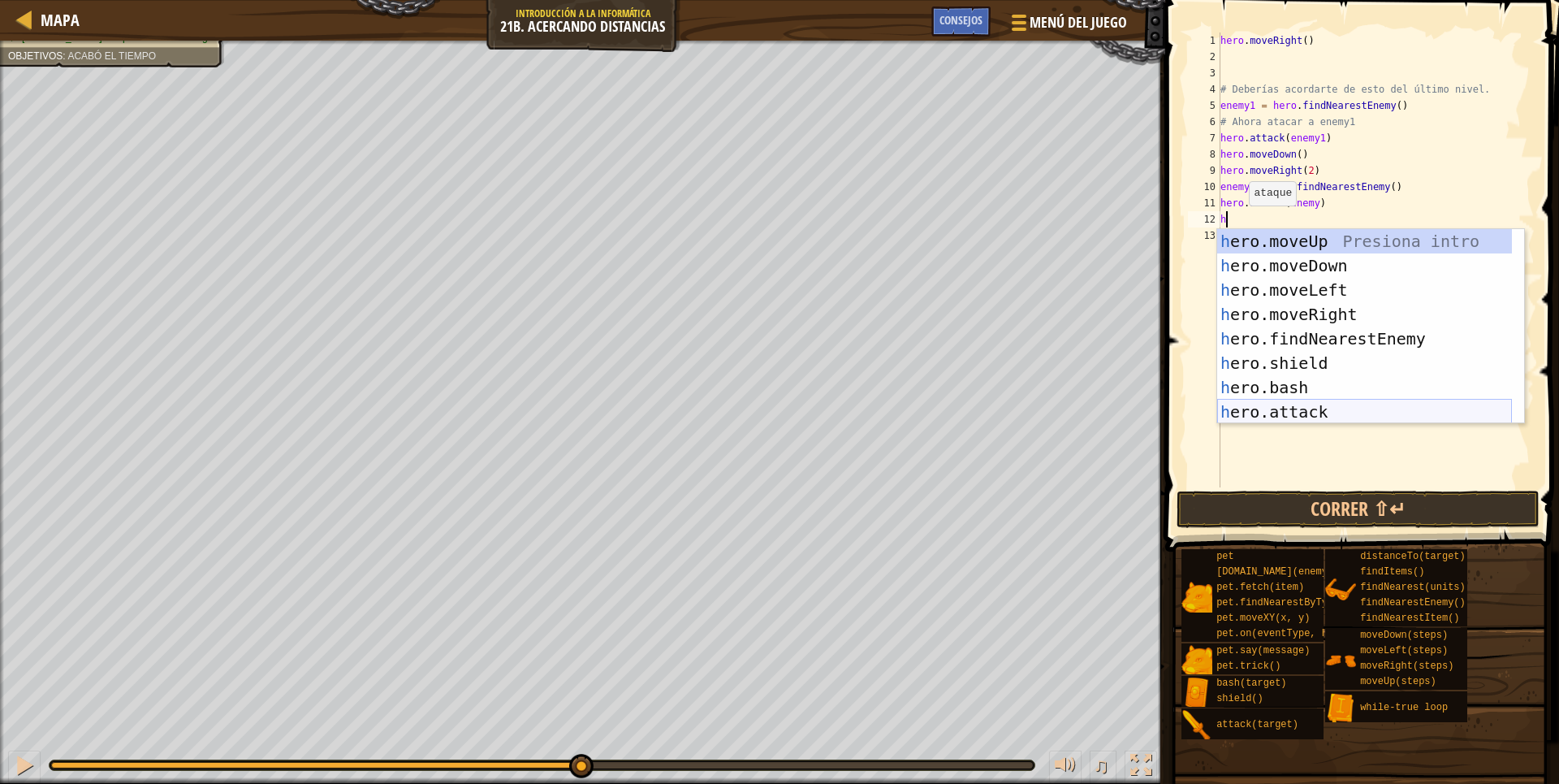
click at [1295, 407] on div "h ero.moveUp Presiona intro h ero.moveDown Presiona intro h ero.moveLeft Presio…" at bounding box center [1364, 351] width 295 height 244
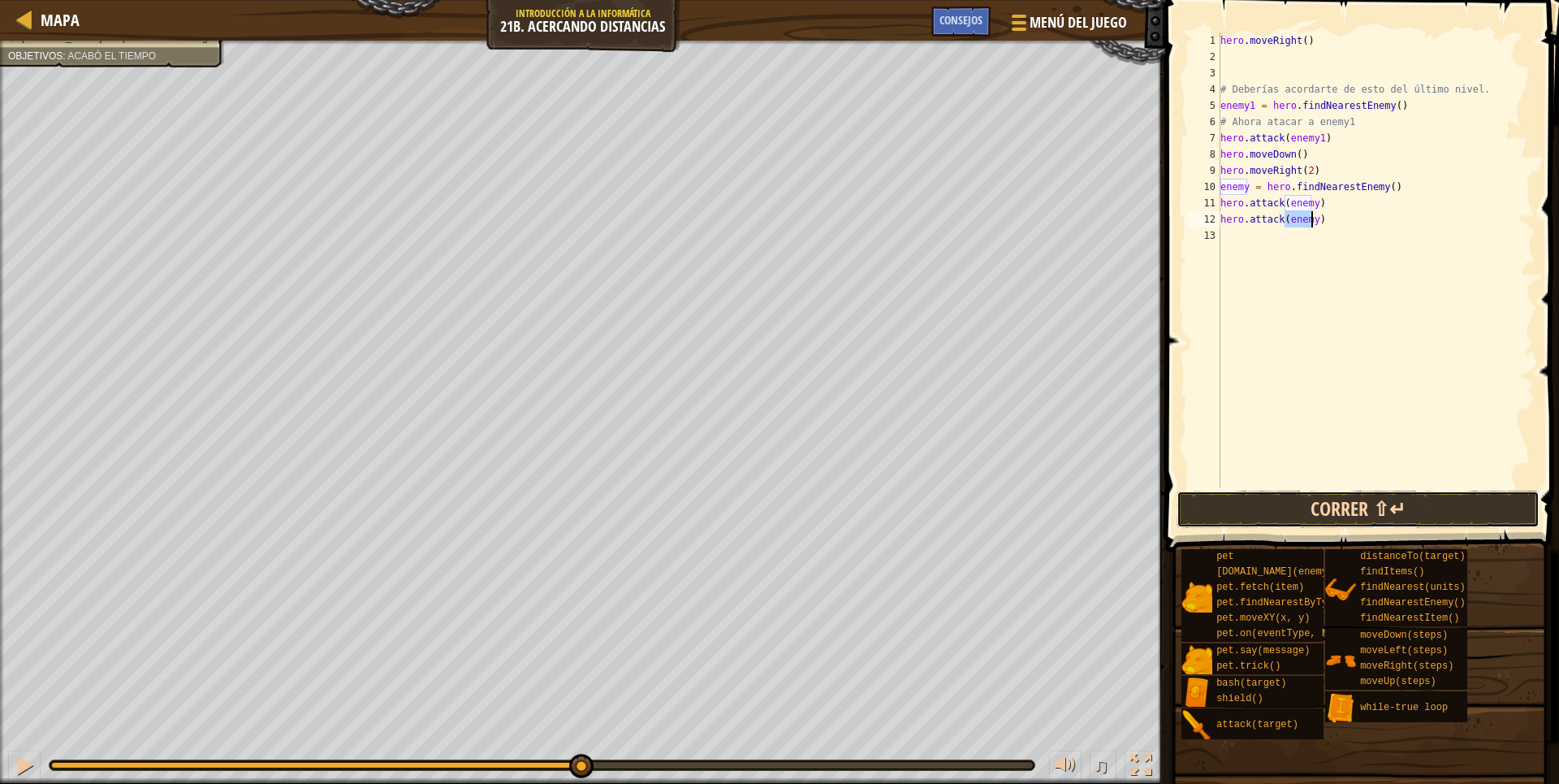
click at [1315, 497] on button "Correr ⇧↵" at bounding box center [1358, 509] width 363 height 38
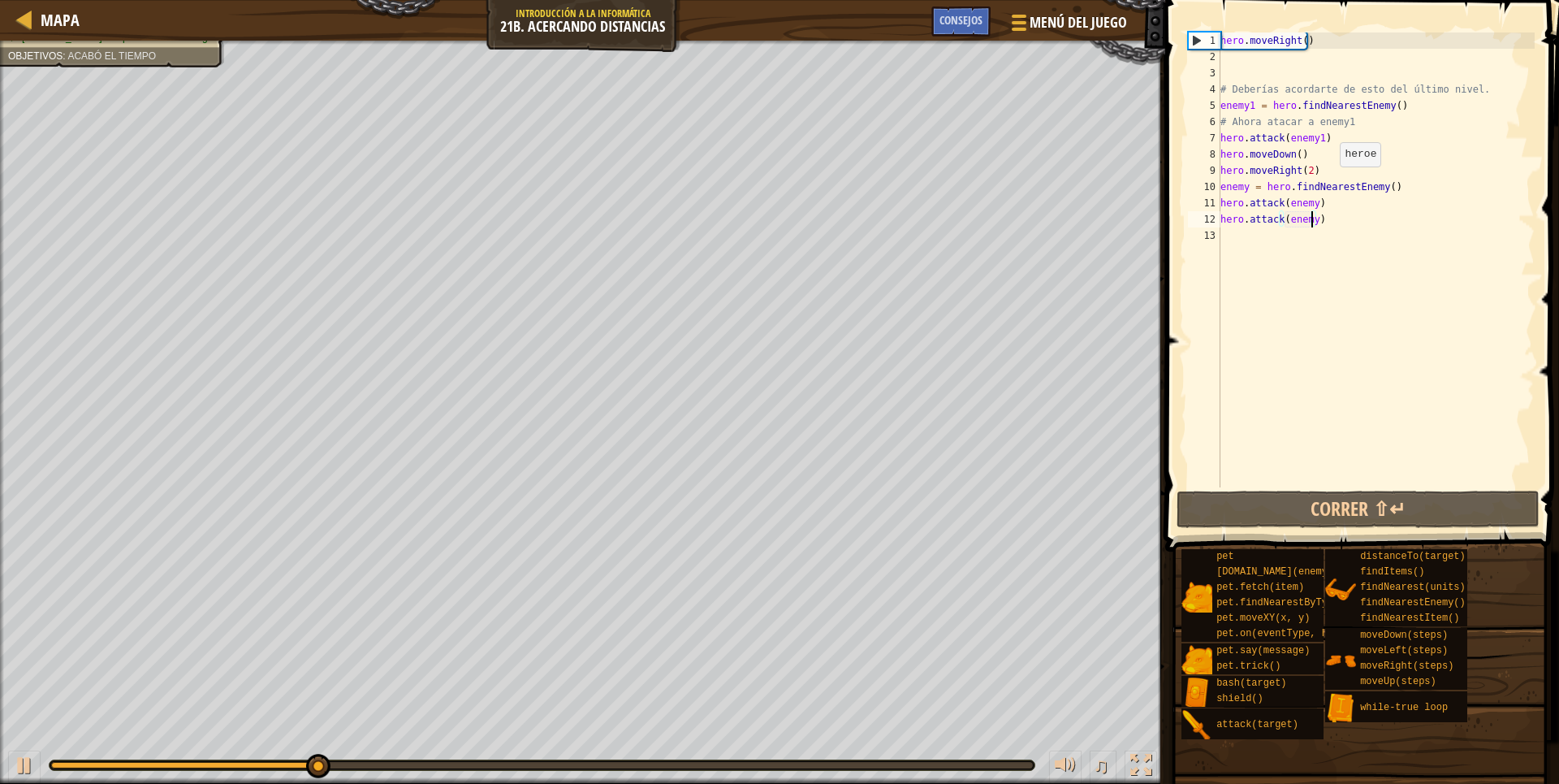
type textarea "h"
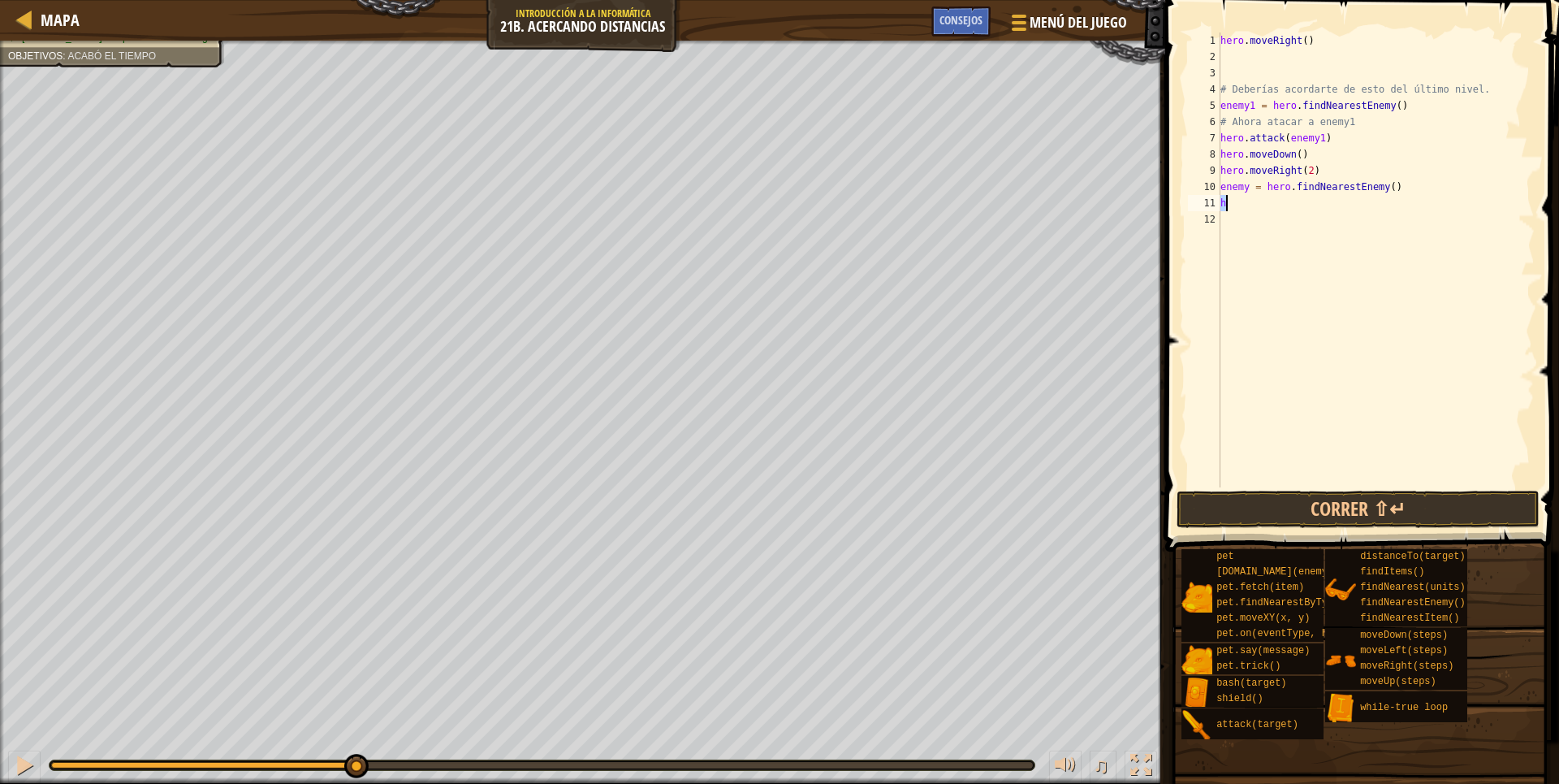
click at [48, 763] on div "♫" at bounding box center [582, 760] width 1165 height 48
click at [33, 764] on div at bounding box center [25, 765] width 21 height 21
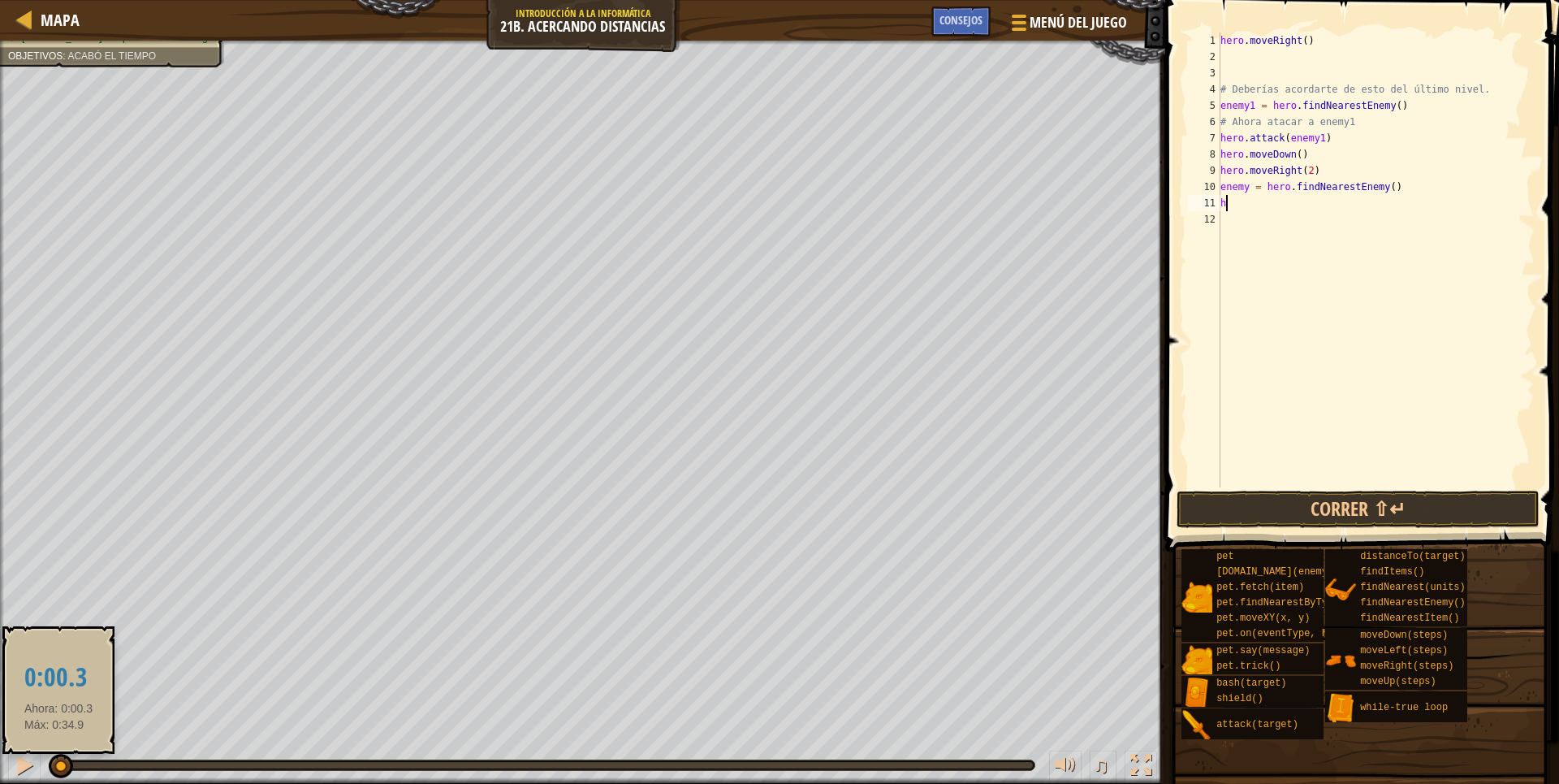
drag, startPoint x: 613, startPoint y: 766, endPoint x: 0, endPoint y: 759, distance: 613.0
click at [0, 759] on div "♫" at bounding box center [582, 760] width 1165 height 48
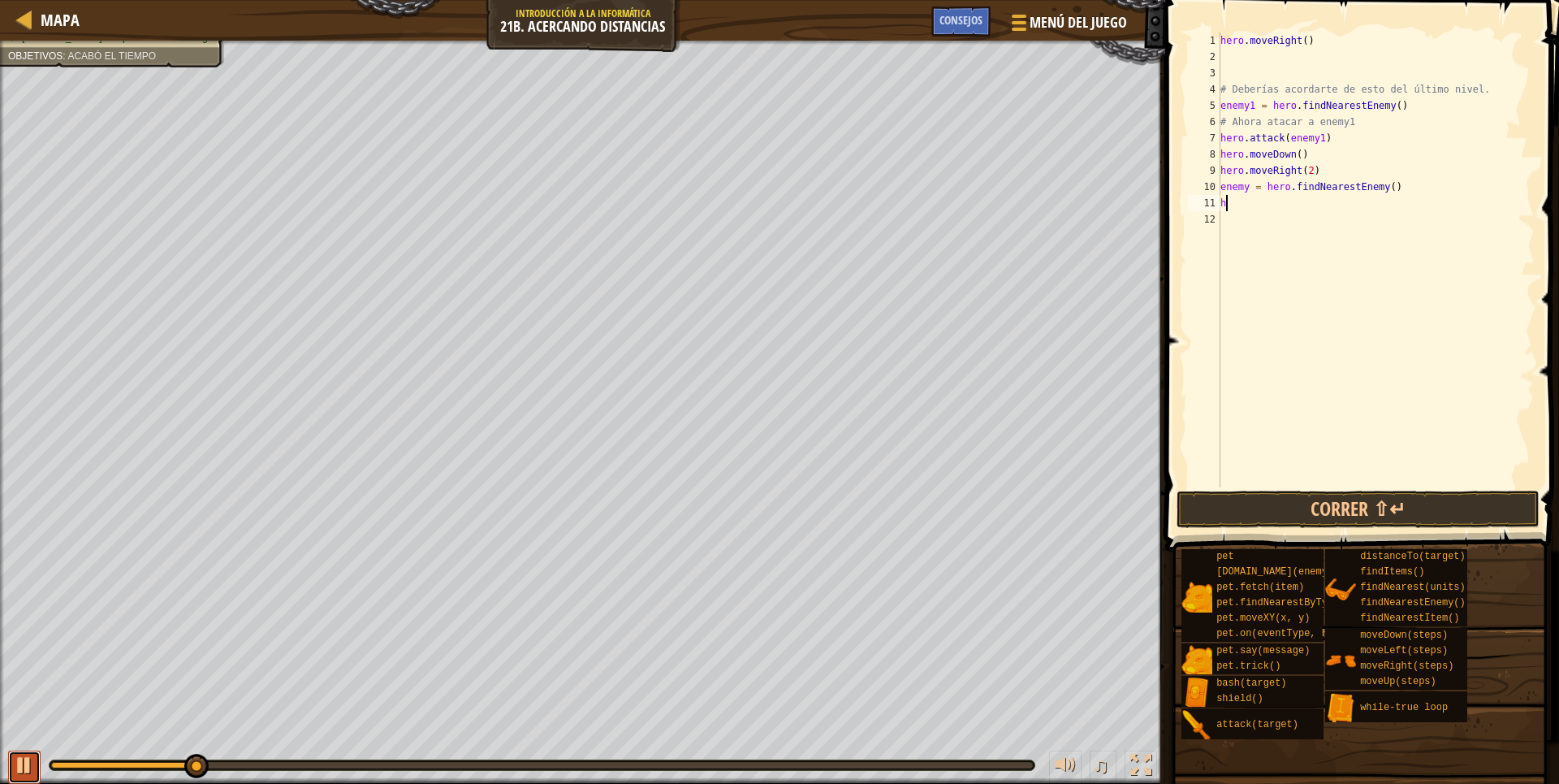
click at [33, 765] on div at bounding box center [25, 765] width 21 height 21
drag, startPoint x: 1400, startPoint y: 104, endPoint x: 1382, endPoint y: 105, distance: 18.0
click at [1387, 104] on div "hero . moveRight ( ) # Deberías acordarte de esto del último nivel. enemy1 = he…" at bounding box center [1377, 276] width 319 height 487
drag, startPoint x: 1277, startPoint y: 111, endPoint x: 1240, endPoint y: 111, distance: 37.0
click at [1257, 111] on div "hero . moveRight ( ) # Deberías acordarte de esto del último nivel. enemy1 = he…" at bounding box center [1377, 276] width 319 height 487
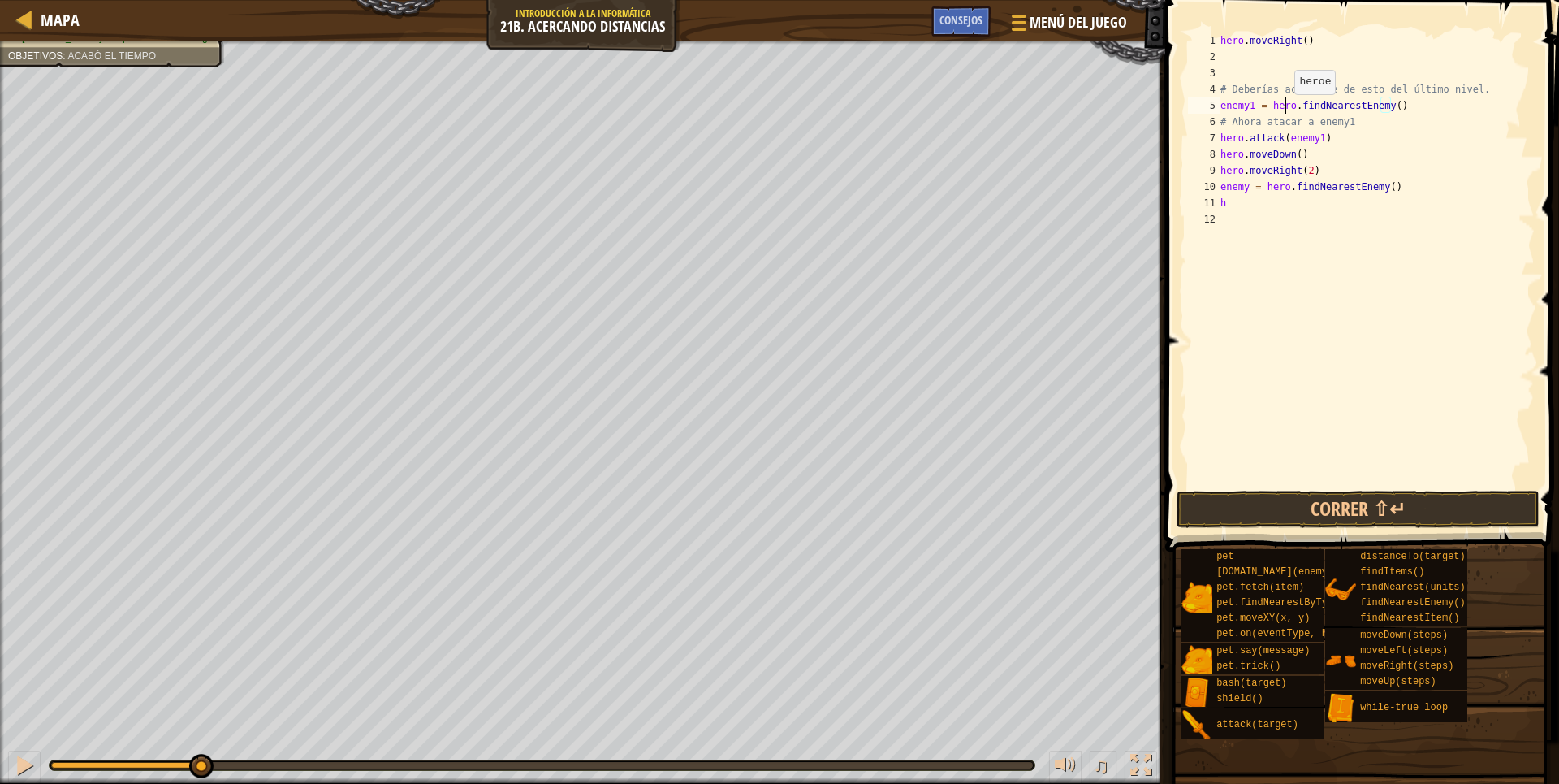
click at [1240, 111] on div "hero . moveRight ( ) # Deberías acordarte de esto del último nivel. enemy1 = he…" at bounding box center [1377, 276] width 319 height 487
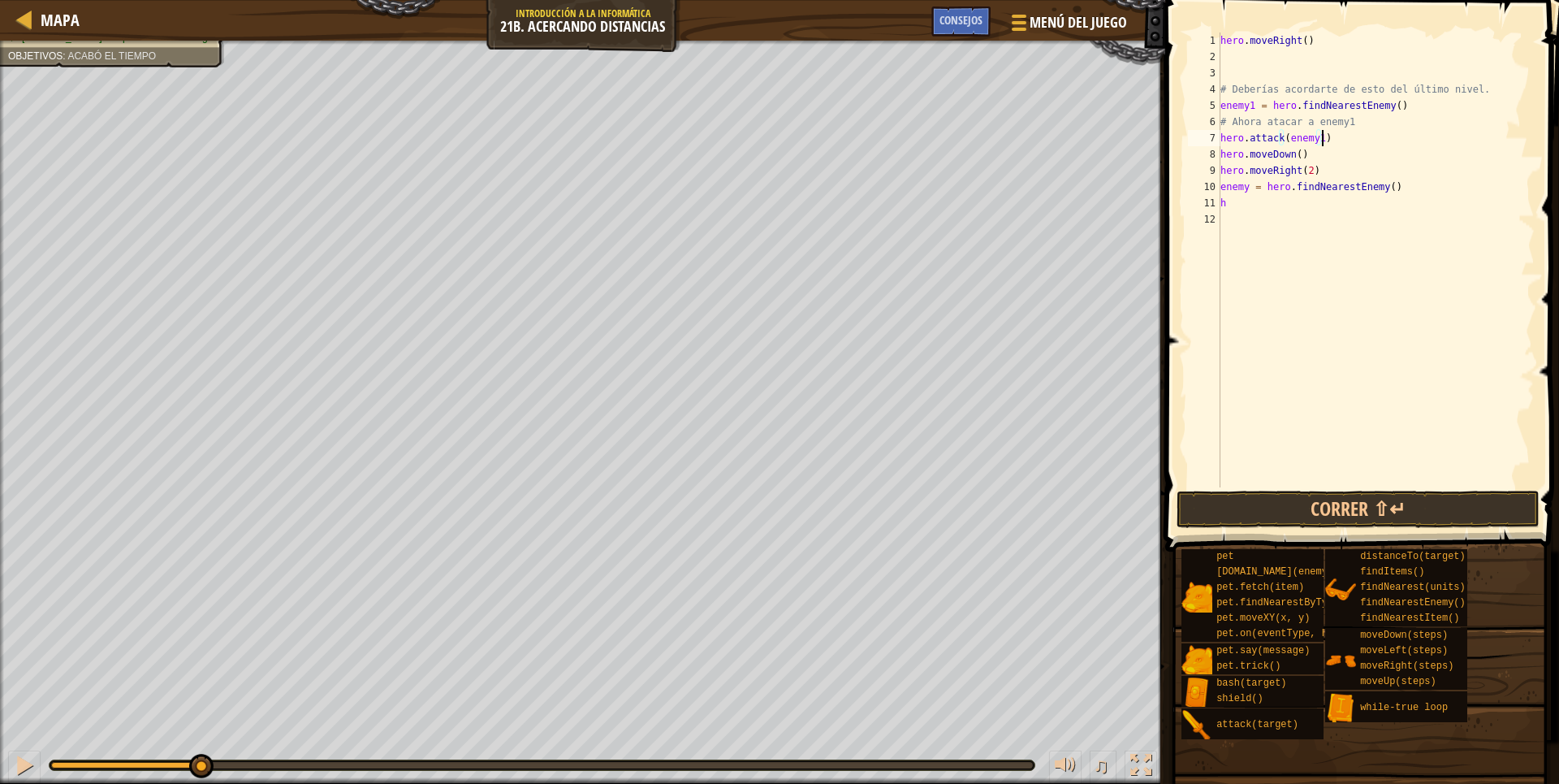
drag, startPoint x: 1432, startPoint y: 144, endPoint x: 1416, endPoint y: 140, distance: 16.5
click at [1428, 144] on div "hero . moveRight ( ) # Deberías acordarte de esto del último nivel. enemy1 = he…" at bounding box center [1377, 276] width 319 height 487
click at [1393, 110] on div "hero . moveRight ( ) # Deberías acordarte de esto del último nivel. enemy1 = he…" at bounding box center [1377, 276] width 319 height 487
click at [1335, 134] on div "hero . moveRight ( ) # Deberías acordarte de esto del último nivel. enemy1 = he…" at bounding box center [1377, 276] width 319 height 487
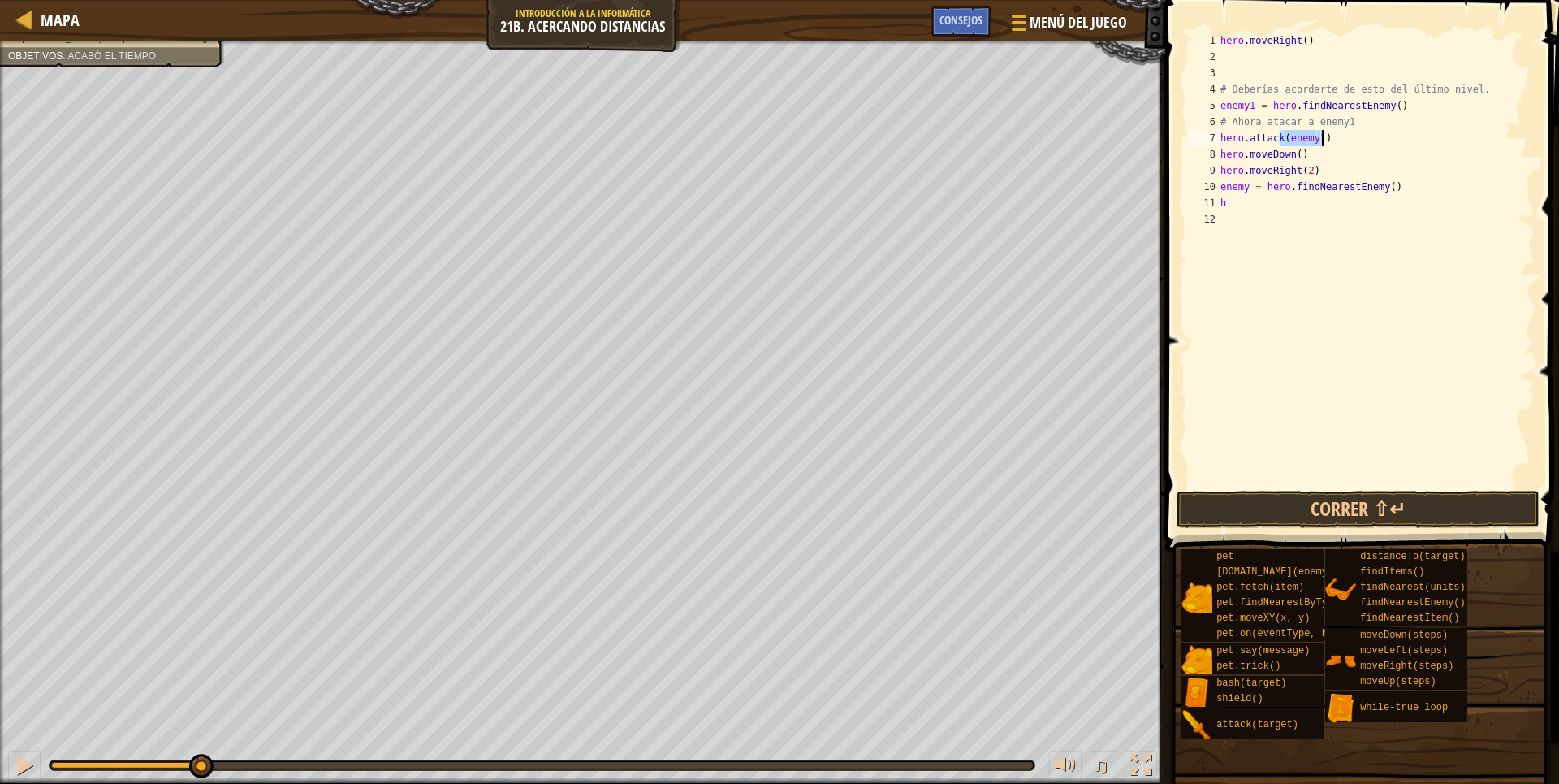
click at [1335, 134] on div "hero . moveRight ( ) # Deberías acordarte de esto del último nivel. enemy1 = he…" at bounding box center [1376, 260] width 318 height 455
type textarea "h"
click at [1302, 162] on div "hero . moveRight ( ) # Deberías acordarte de esto del último nivel. enemy1 = he…" at bounding box center [1377, 276] width 319 height 487
type textarea "h"
click at [1312, 168] on div "hero . moveRight ( ) # Deberías acordarte de esto del último nivel. enemy1 = he…" at bounding box center [1377, 276] width 319 height 487
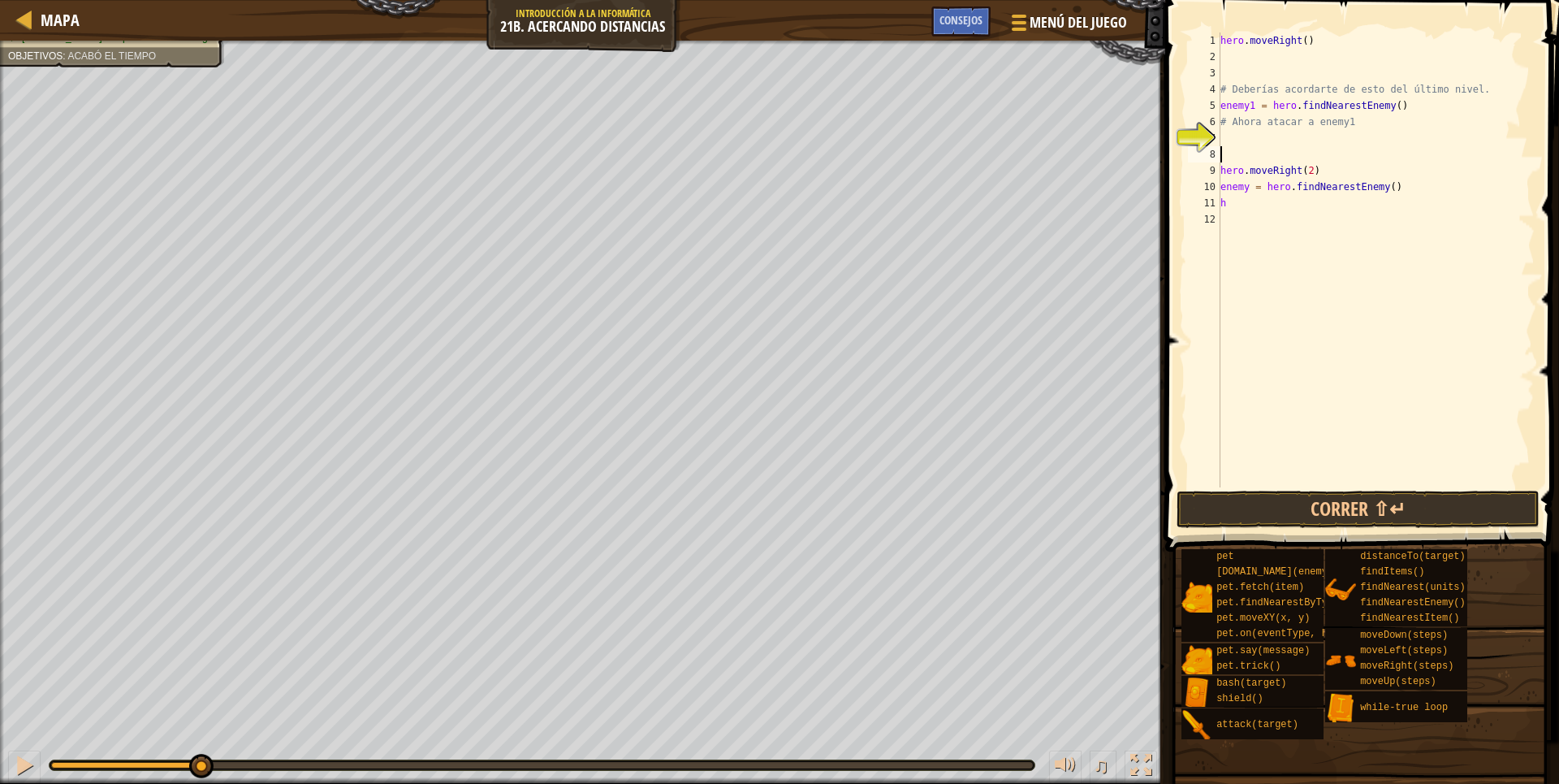
click at [1312, 168] on div "hero . moveRight ( ) # Deberías acordarte de esto del último nivel. enemy1 = he…" at bounding box center [1377, 276] width 319 height 487
type textarea "h"
click at [1395, 185] on div "hero . moveRight ( ) # Deberías acordarte de esto del último nivel. enemy1 = he…" at bounding box center [1377, 276] width 319 height 487
type textarea "e"
type textarea "h"
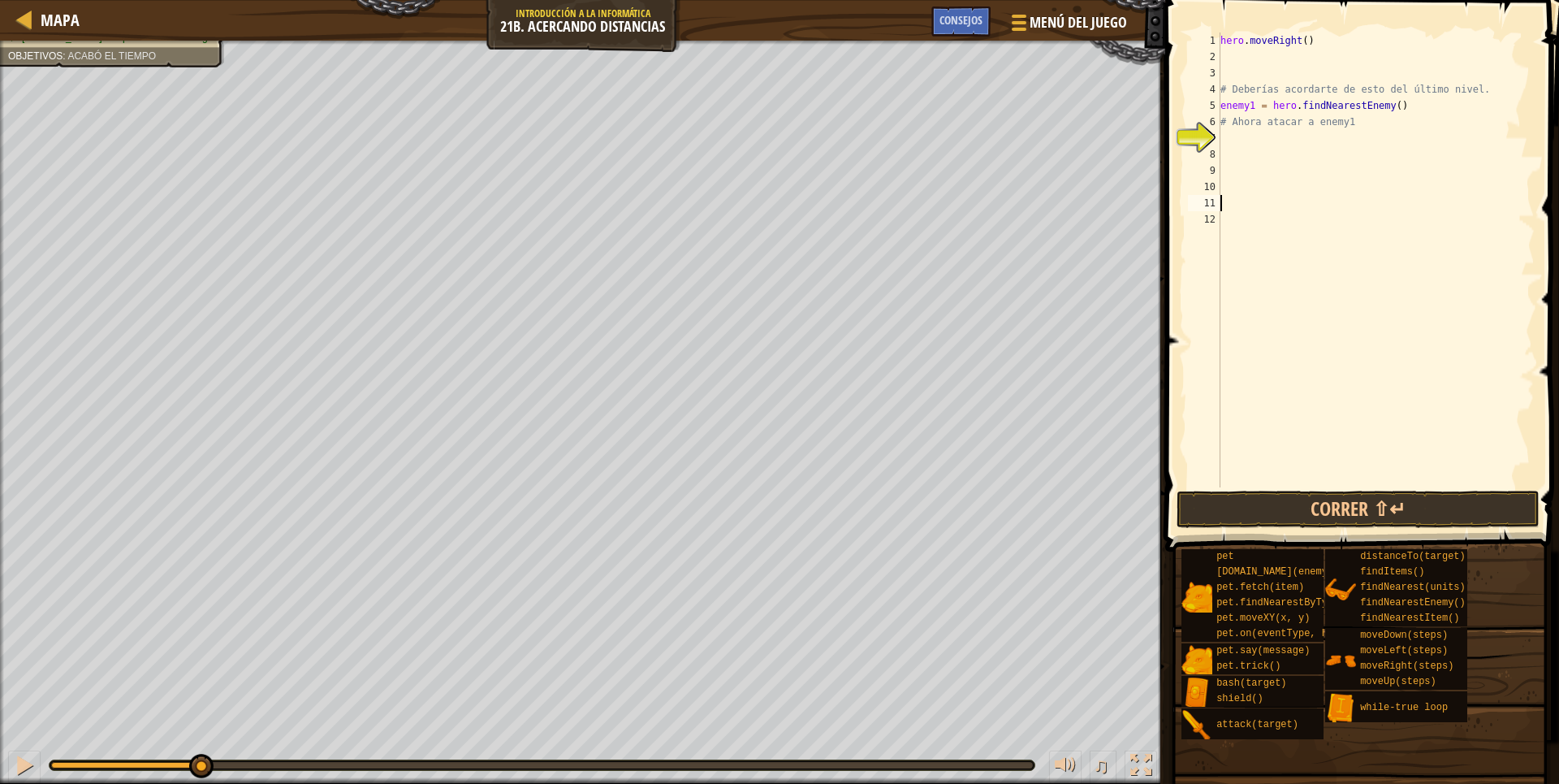
click at [1401, 112] on div "hero . moveRight ( ) # Deberías acordarte de esto del último nivel. enemy1 = he…" at bounding box center [1377, 276] width 319 height 487
type textarea "e"
click at [1309, 39] on div "hero . moveRight ( ) # Deberías acordarte de esto del último nivel. # Ahora ata…" at bounding box center [1377, 276] width 319 height 487
type textarea "h"
click at [1230, 148] on div "# Deberías acordarte de esto del último nivel. # Ahora atacar a enemy1" at bounding box center [1377, 276] width 319 height 487
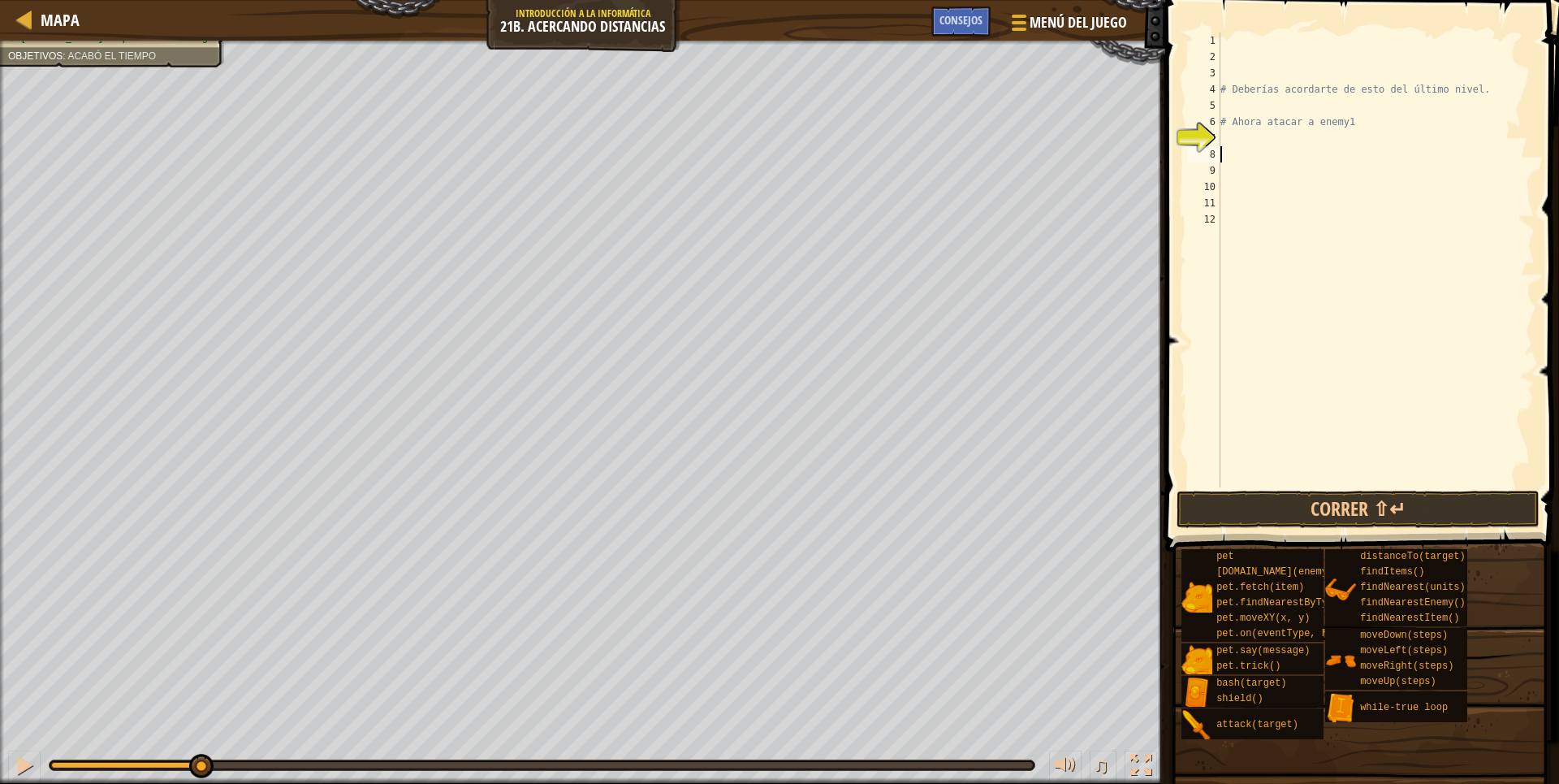
type textarea "h"
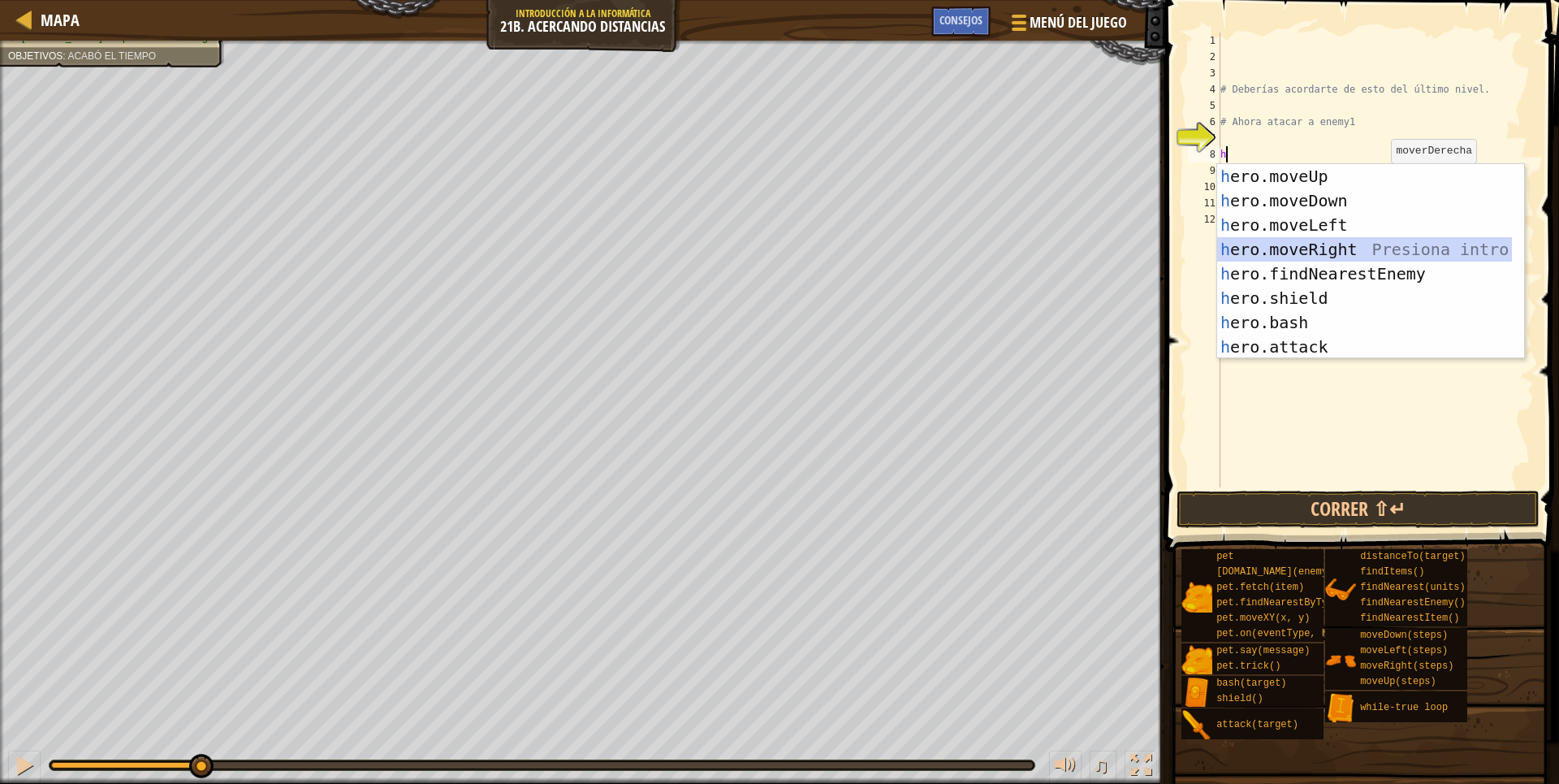
click at [1313, 248] on div "h ero.moveUp Presiona intro h ero.moveDown Presiona intro h ero.moveLeft Presio…" at bounding box center [1364, 286] width 295 height 244
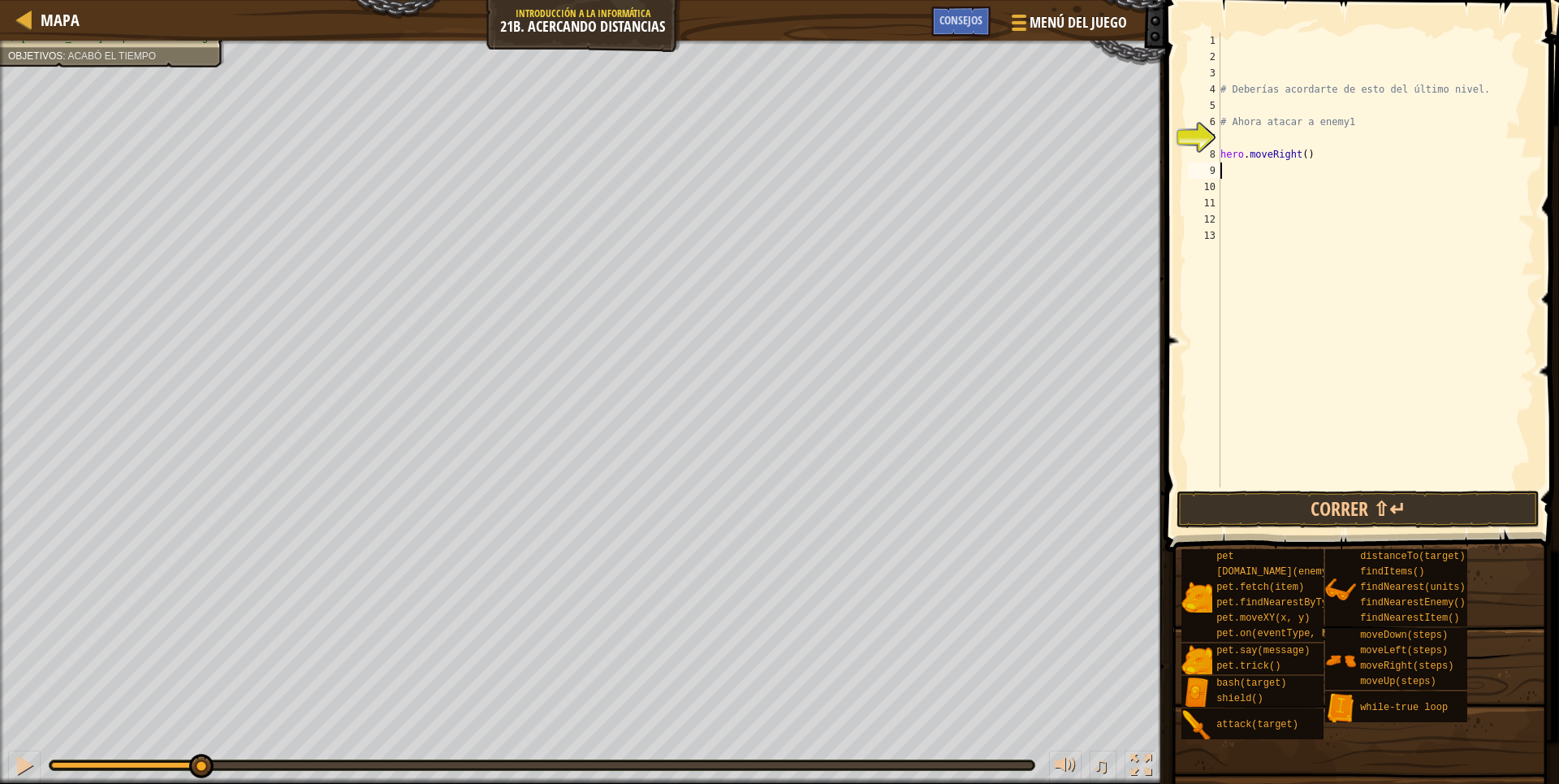
type textarea "h"
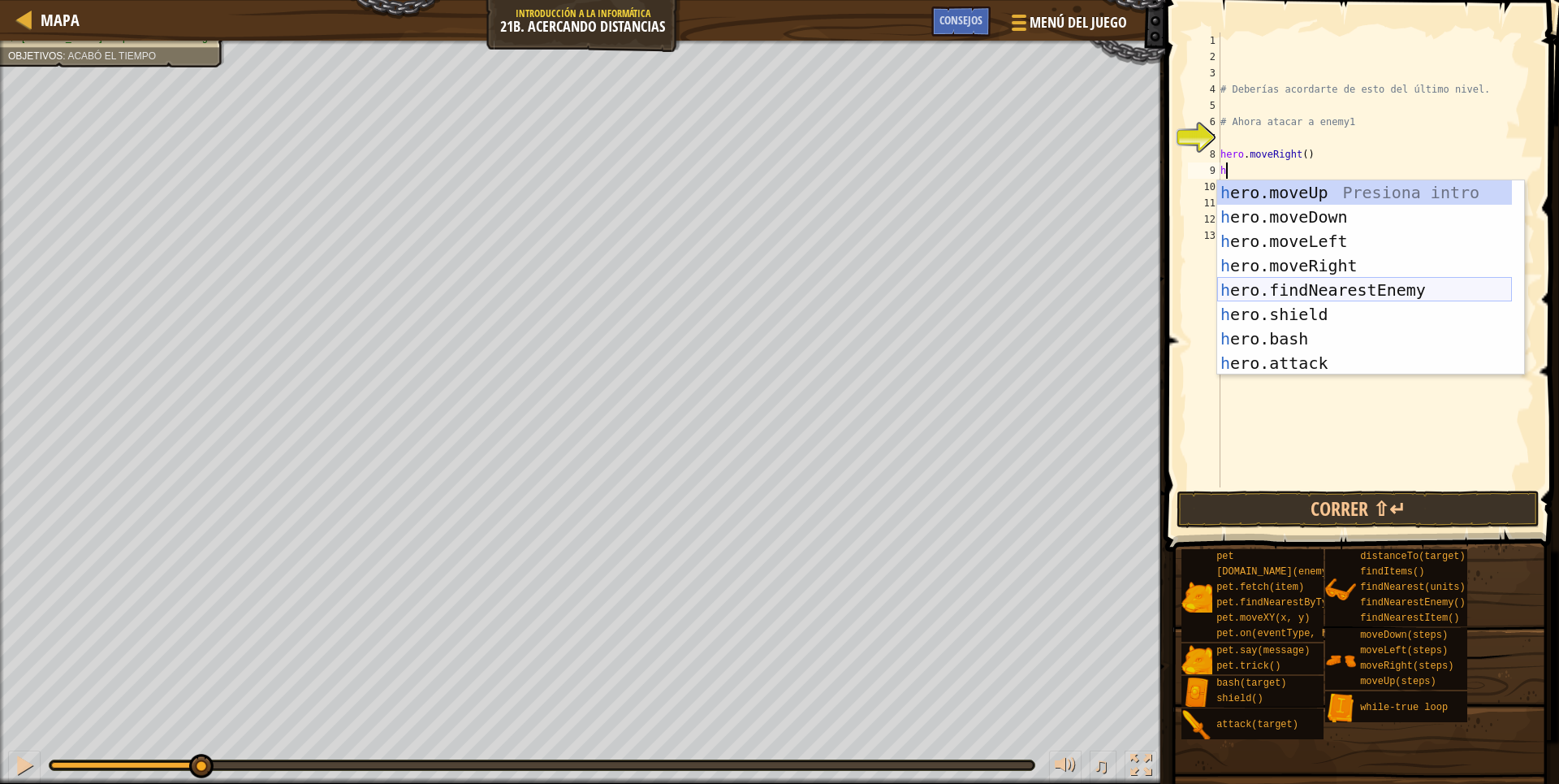
click at [1314, 287] on div "h ero.moveUp Presiona intro h ero.moveDown Presiona intro h ero.moveLeft Presio…" at bounding box center [1364, 302] width 295 height 244
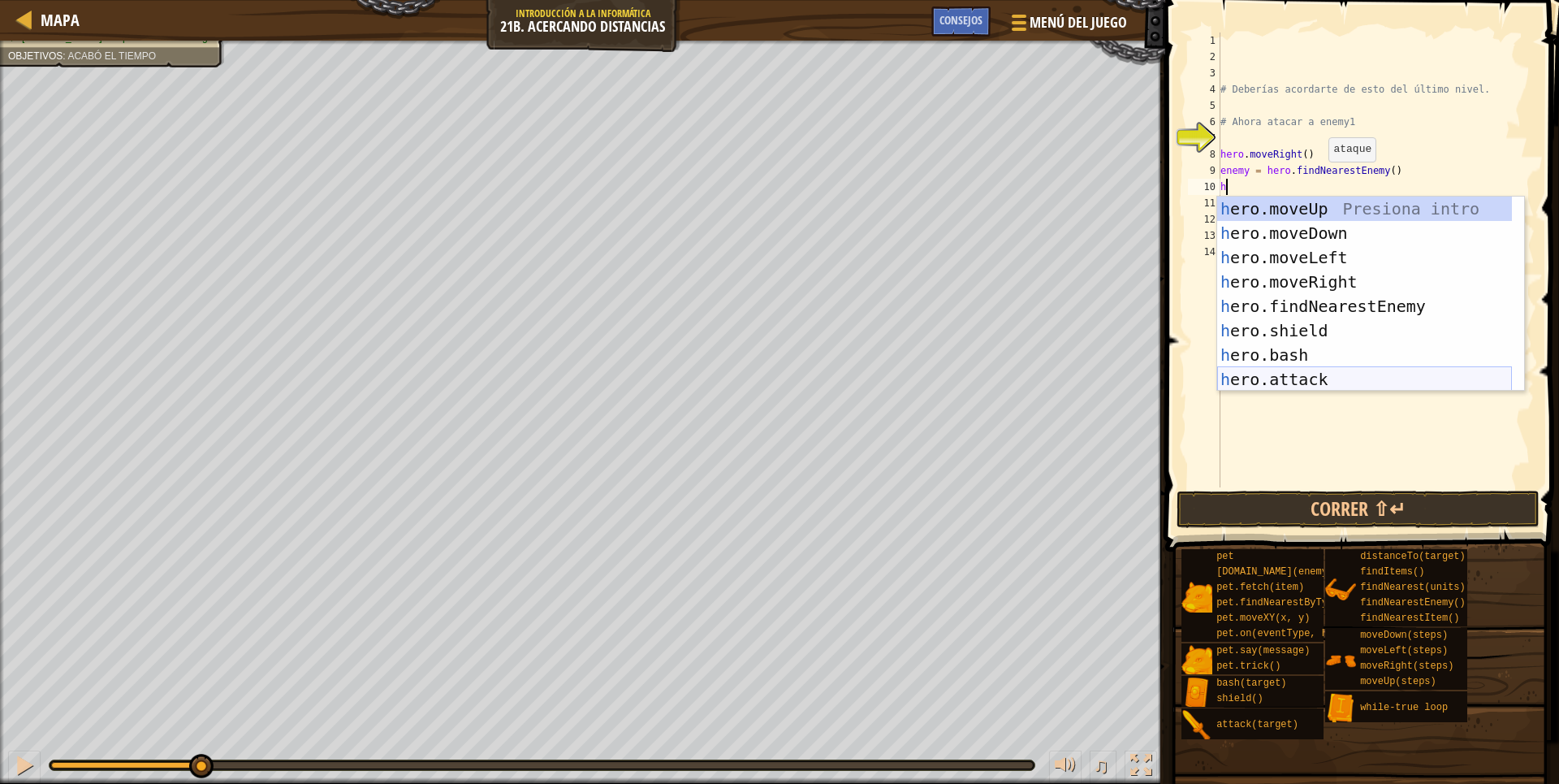
click at [1292, 374] on div "h ero.moveUp Presiona intro h ero.moveDown Presiona intro h ero.moveLeft Presio…" at bounding box center [1364, 318] width 295 height 244
type textarea "hero.attack(enemy)"
click at [1292, 374] on div "# Deberías acordarte de esto del último nivel. # Ahora atacar a enemy1 hero . m…" at bounding box center [1377, 276] width 319 height 487
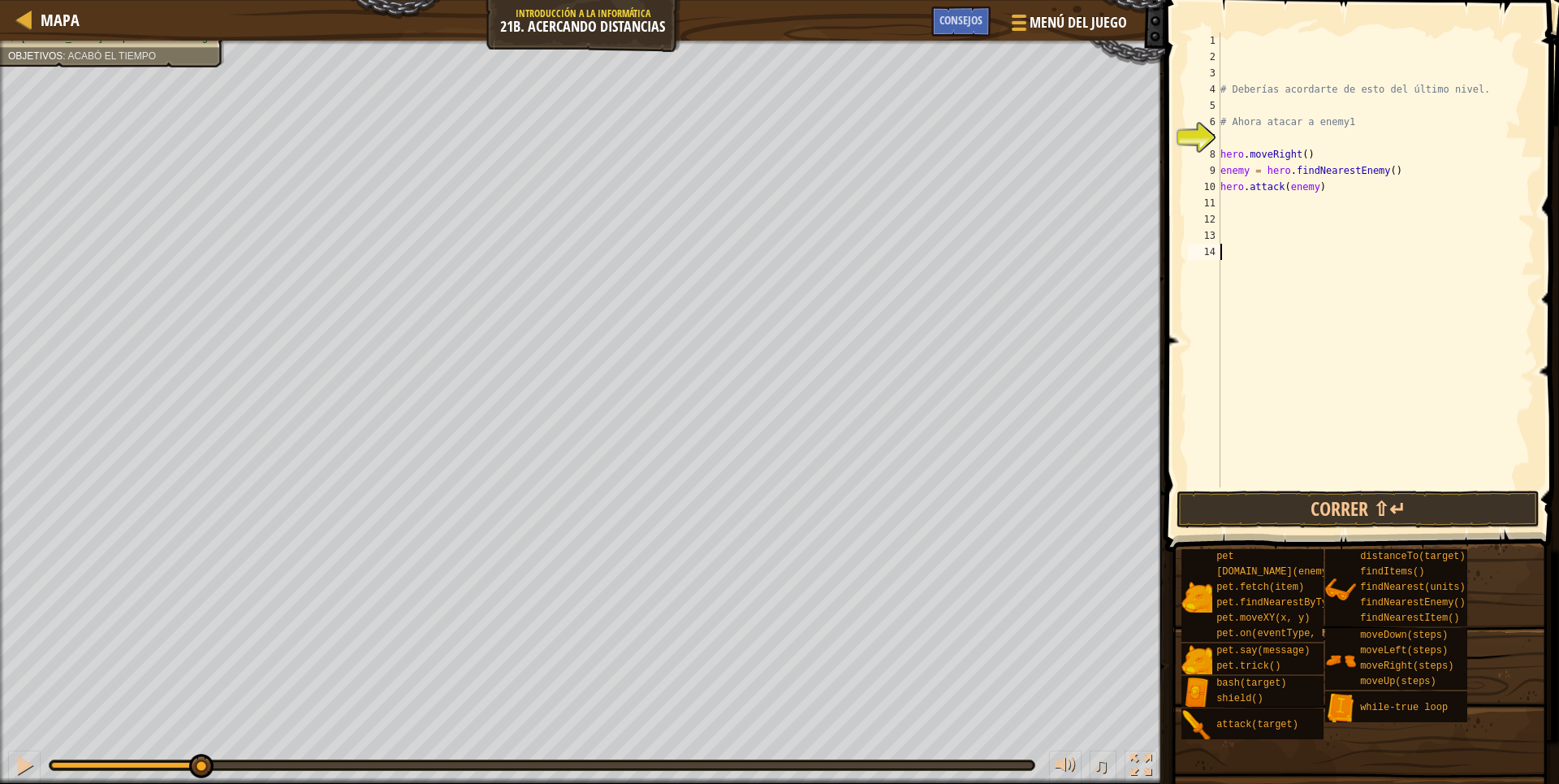
click at [1246, 170] on div "# Deberías acordarte de esto del último nivel. # Ahora atacar a enemy1 hero . m…" at bounding box center [1377, 276] width 319 height 487
type textarea "enemy1 = hero.findNearestEnemy()"
click at [1227, 202] on div "# Deberías acordarte de esto del último nivel. # Ahora atacar a enemy1 hero . m…" at bounding box center [1377, 276] width 319 height 487
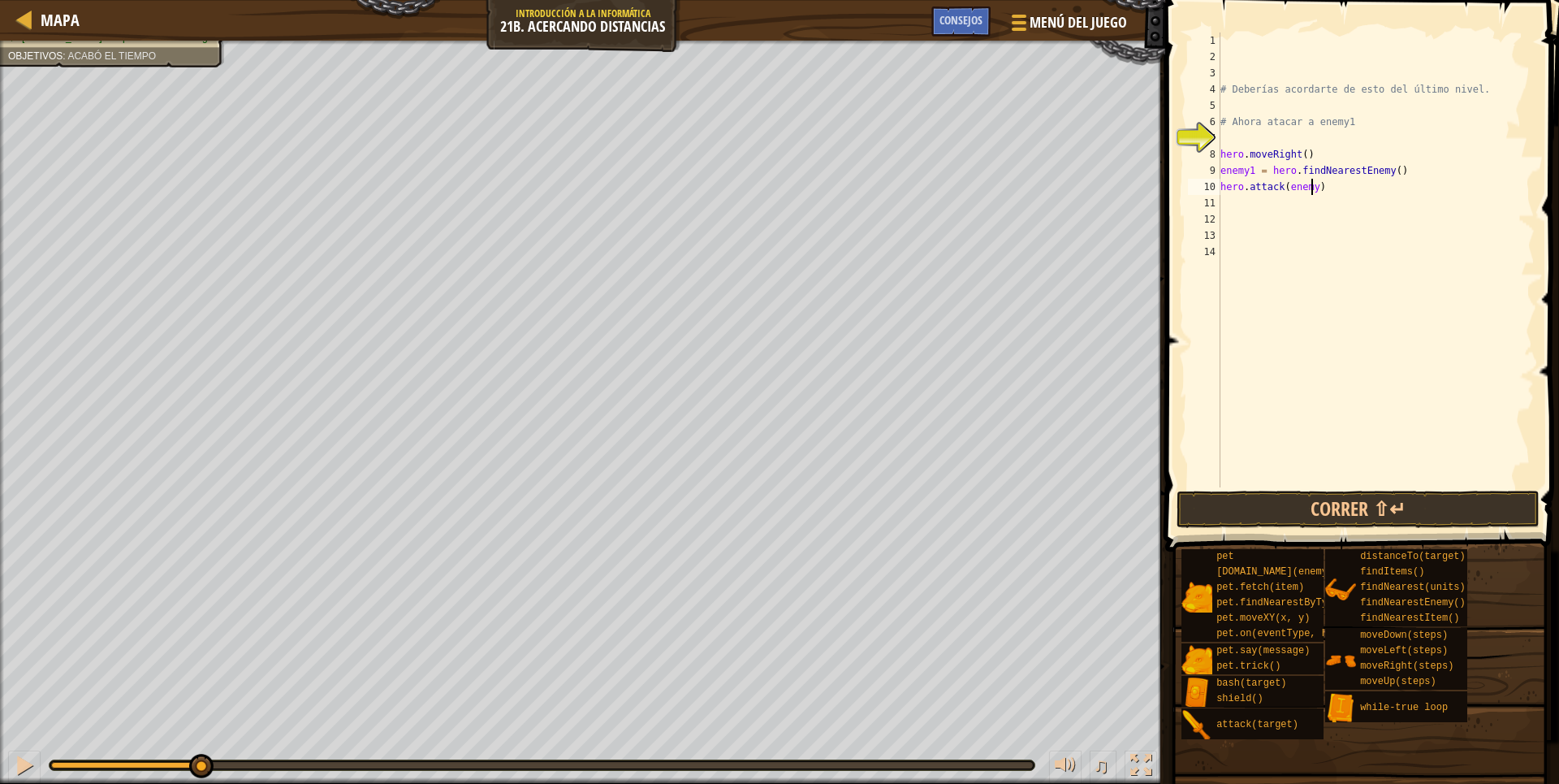
click at [1311, 187] on div "# Deberías acordarte de esto del último nivel. # Ahora atacar a enemy1 hero . m…" at bounding box center [1377, 276] width 319 height 487
type textarea "hero.attack(enemy1)"
click at [1229, 201] on div "# Deberías acordarte de esto del último nivel. # Ahora atacar a enemy1 hero . m…" at bounding box center [1377, 276] width 319 height 487
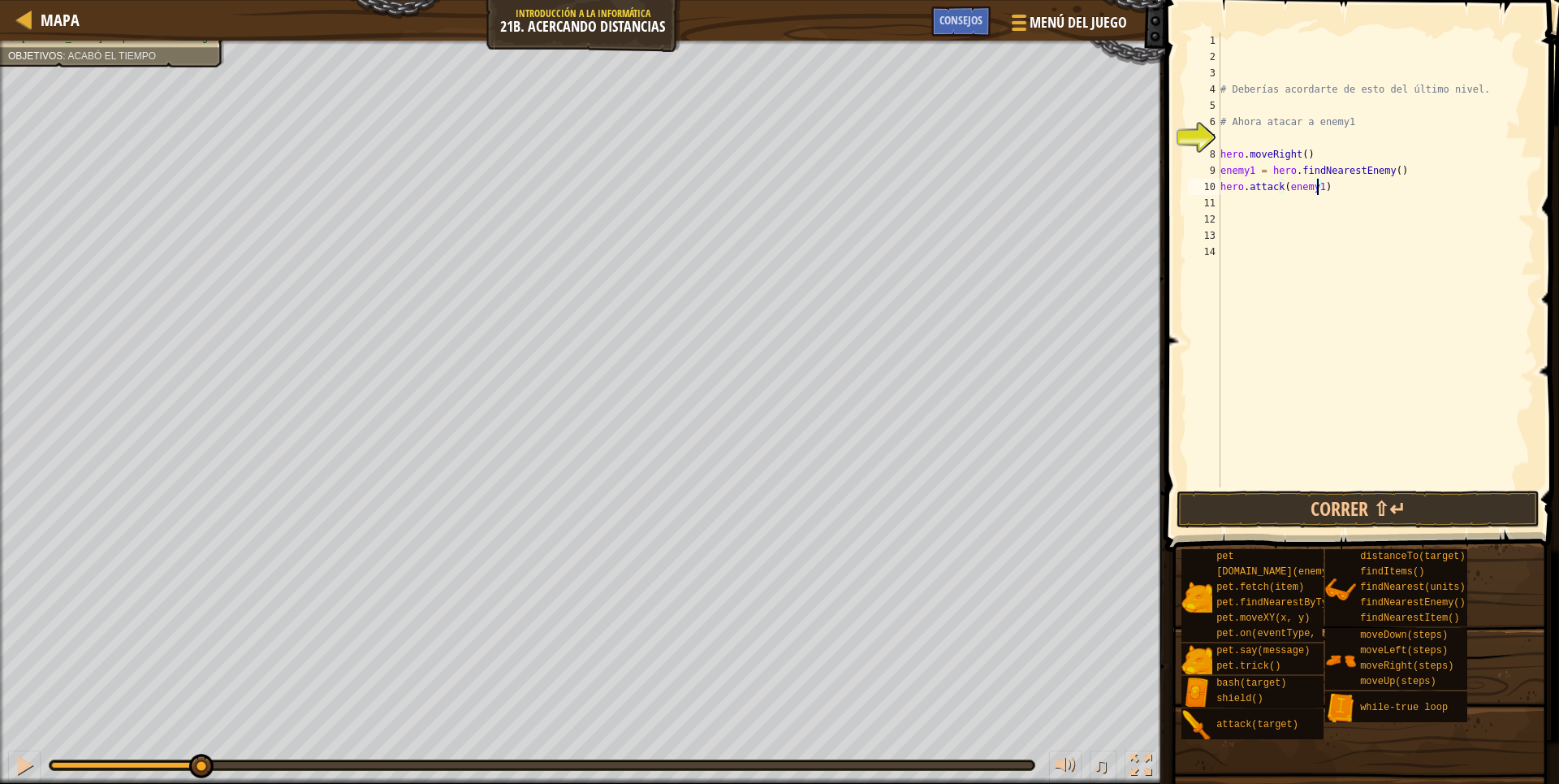
scroll to position [7, 0]
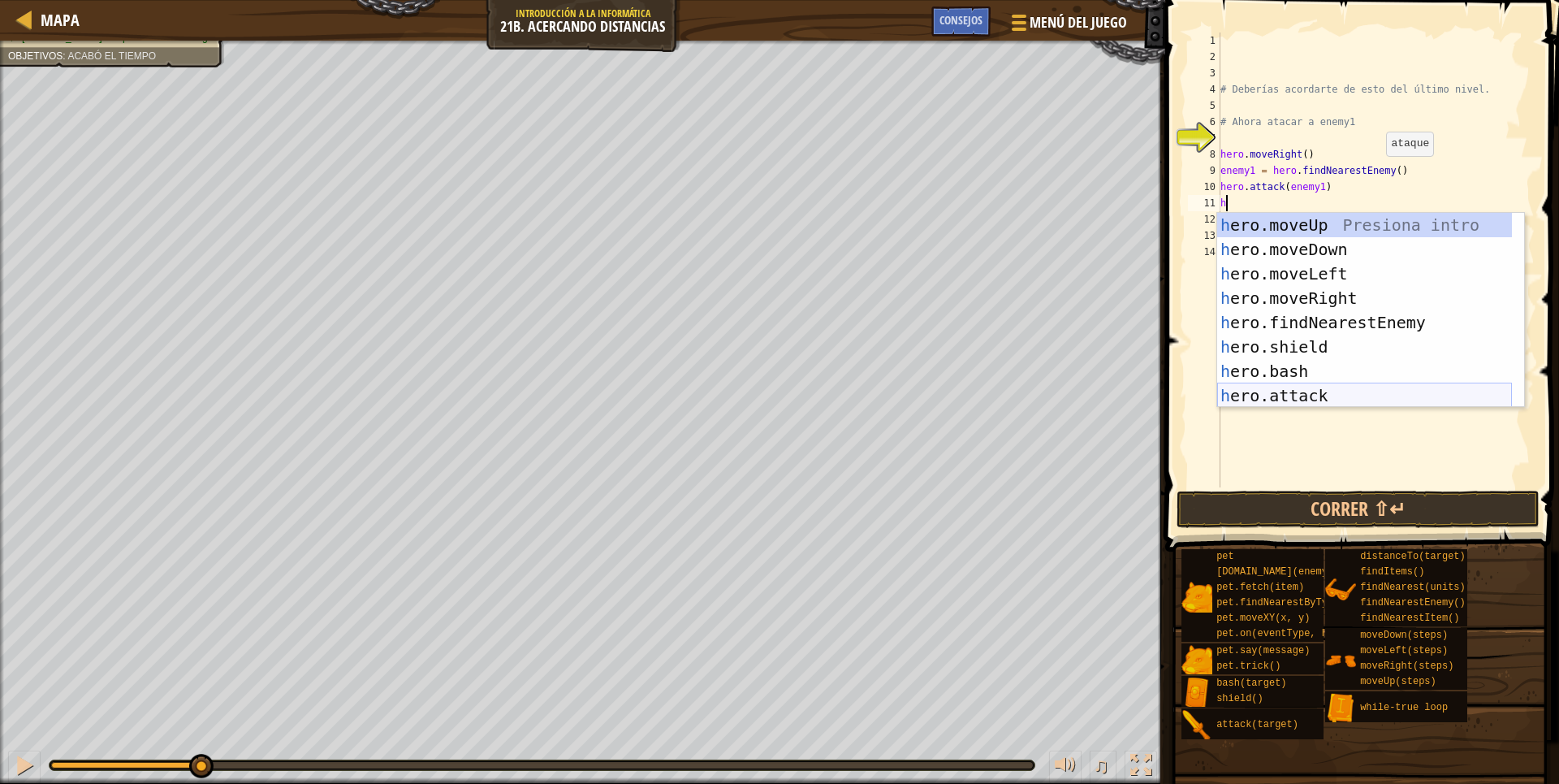
click at [1328, 401] on div "h ero.moveUp Presiona intro h ero.moveDown Presiona intro h ero.moveLeft Presio…" at bounding box center [1364, 334] width 295 height 244
type textarea "hero.attack(enemy)"
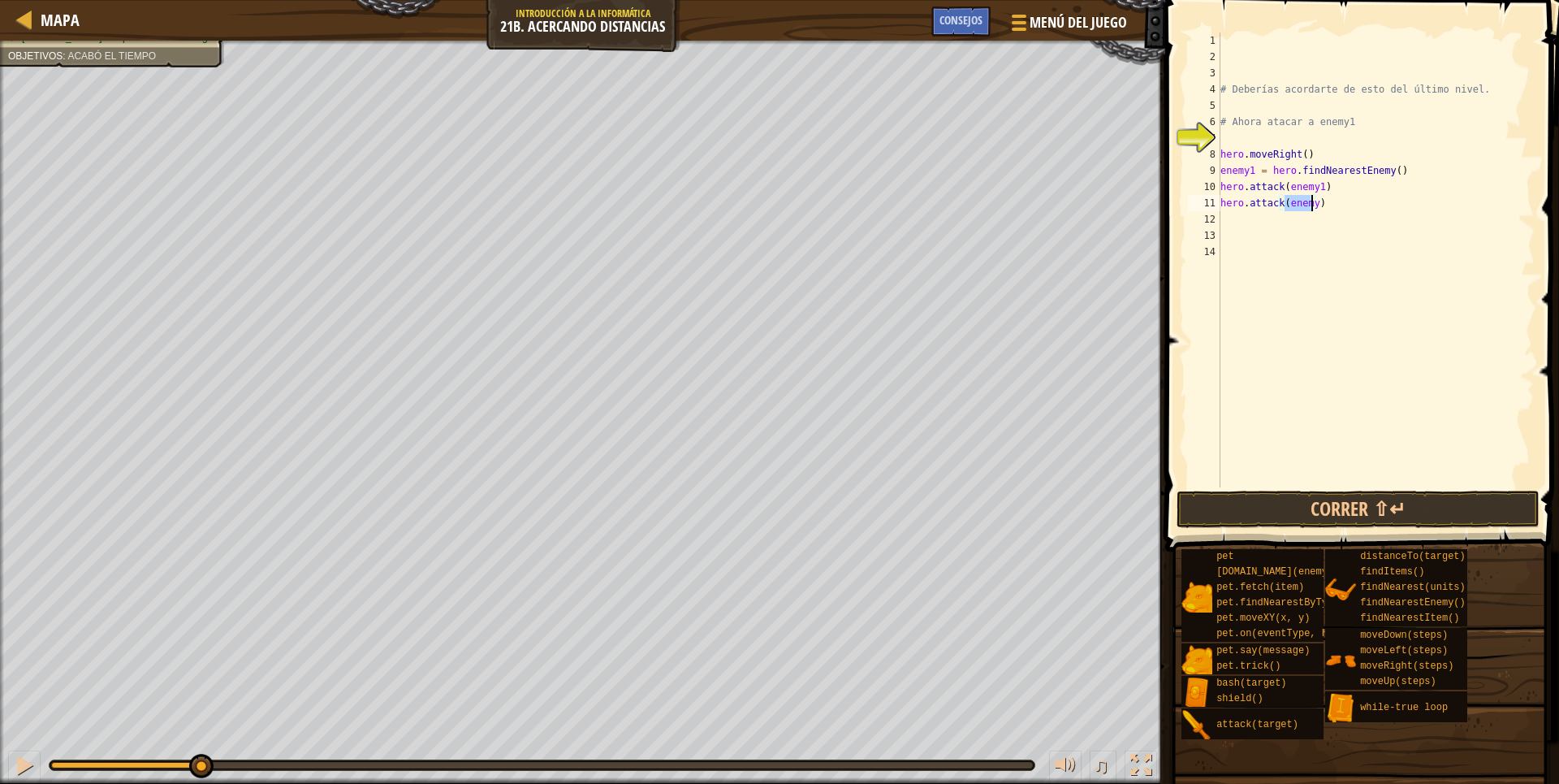
click at [1385, 215] on div "# Deberías acordarte de esto del último nivel. # Ahora atacar a enemy1 hero . m…" at bounding box center [1377, 276] width 319 height 487
click at [1309, 209] on div "# Deberías acordarte de esto del último nivel. # Ahora atacar a enemy1 hero . m…" at bounding box center [1377, 276] width 319 height 487
type textarea "hero.attack(enemy)"
click at [1309, 209] on div "# Deberías acordarte de esto del último nivel. # Ahora atacar a enemy1 hero . m…" at bounding box center [1377, 276] width 319 height 487
click at [1315, 212] on div "# Deberías acordarte de esto del último nivel. # Ahora atacar a enemy1 hero . m…" at bounding box center [1377, 276] width 319 height 487
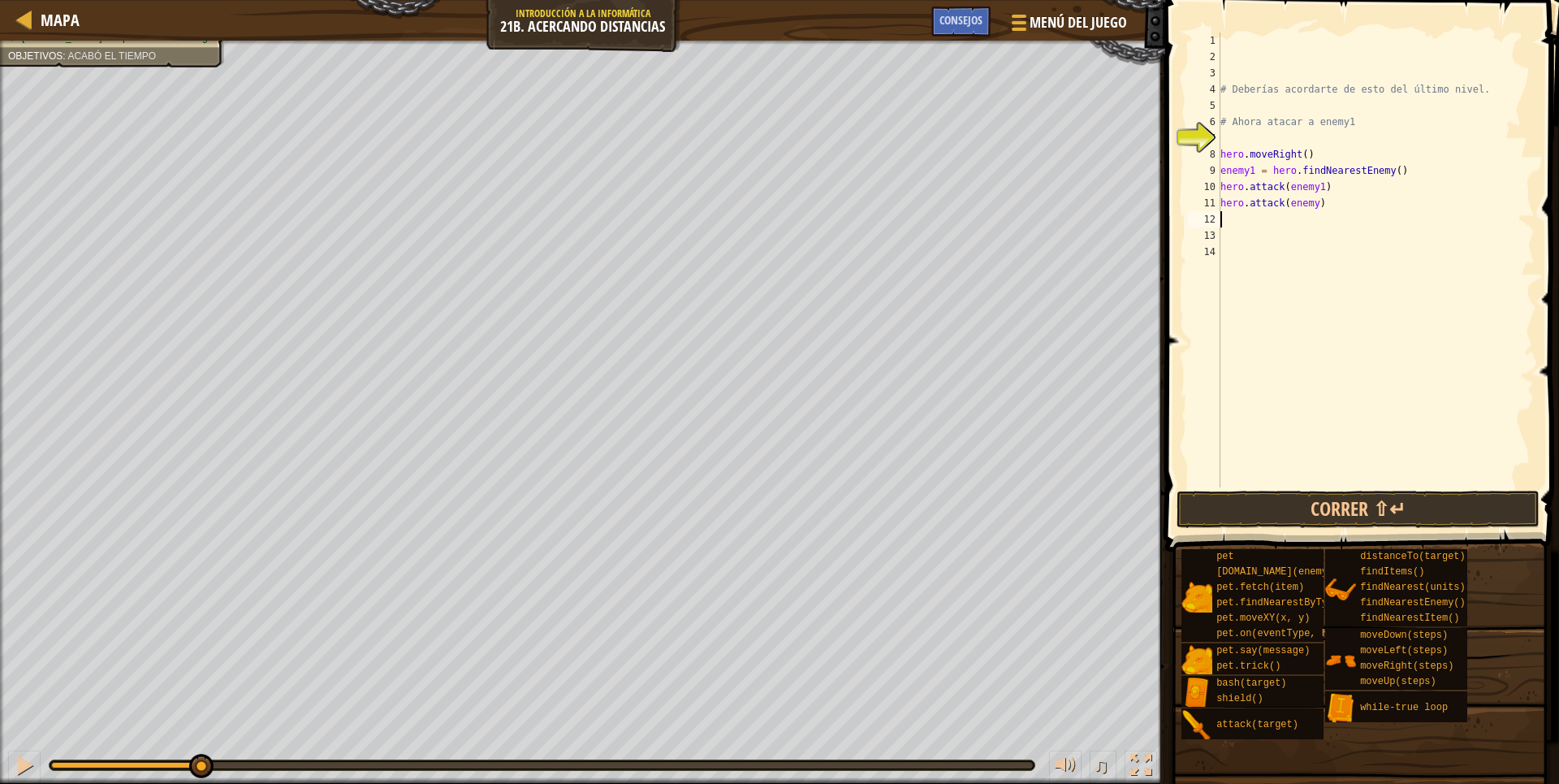
click at [1312, 209] on div "# Deberías acordarte de esto del último nivel. # Ahora atacar a enemy1 hero . m…" at bounding box center [1377, 276] width 319 height 487
click at [1313, 208] on div "# Deberías acordarte de esto del último nivel. # Ahora atacar a enemy1 hero . m…" at bounding box center [1376, 260] width 318 height 455
type textarea "hero.attack(enemy1)"
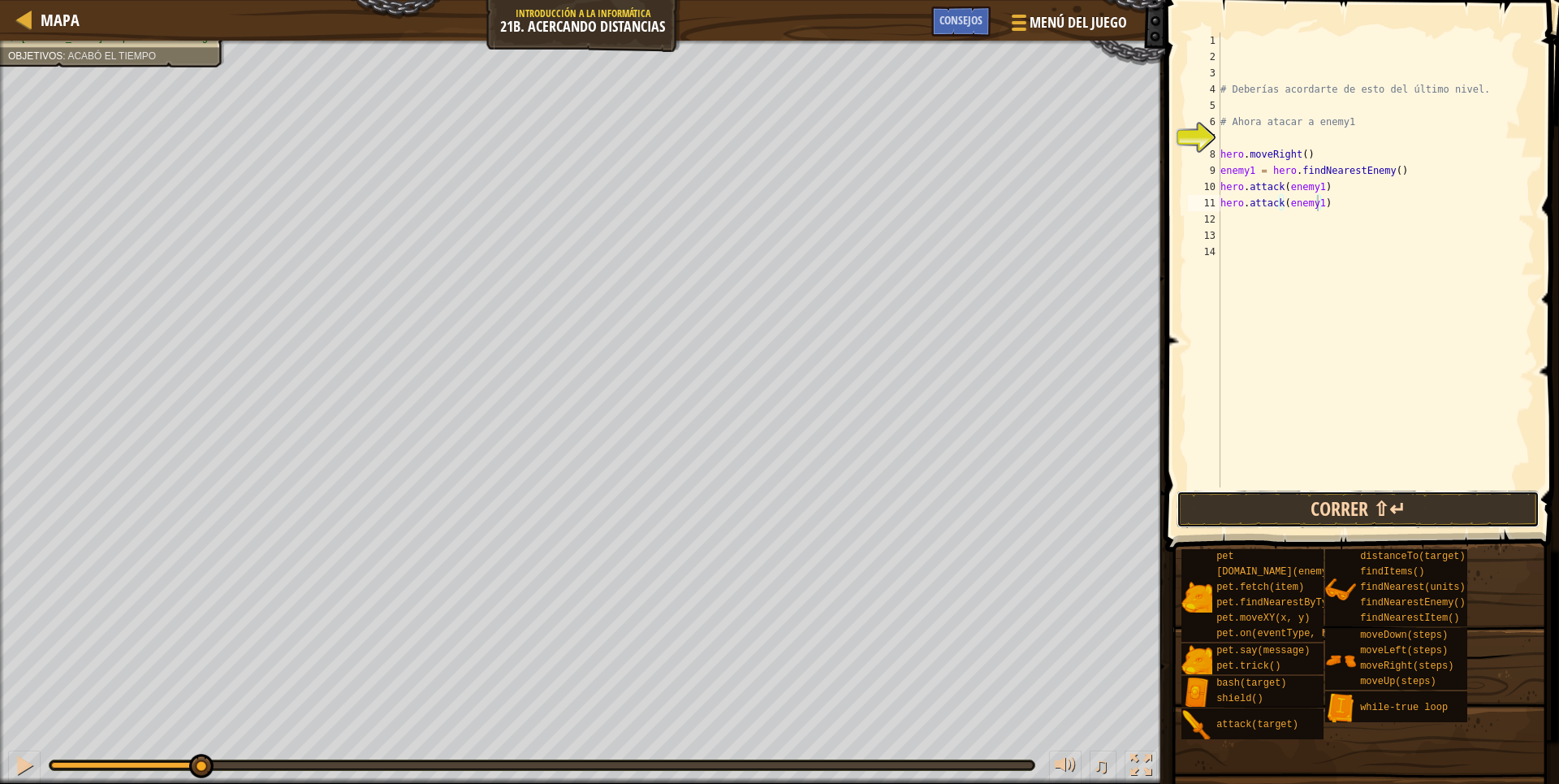
click at [1357, 501] on button "Correr ⇧↵" at bounding box center [1358, 509] width 363 height 38
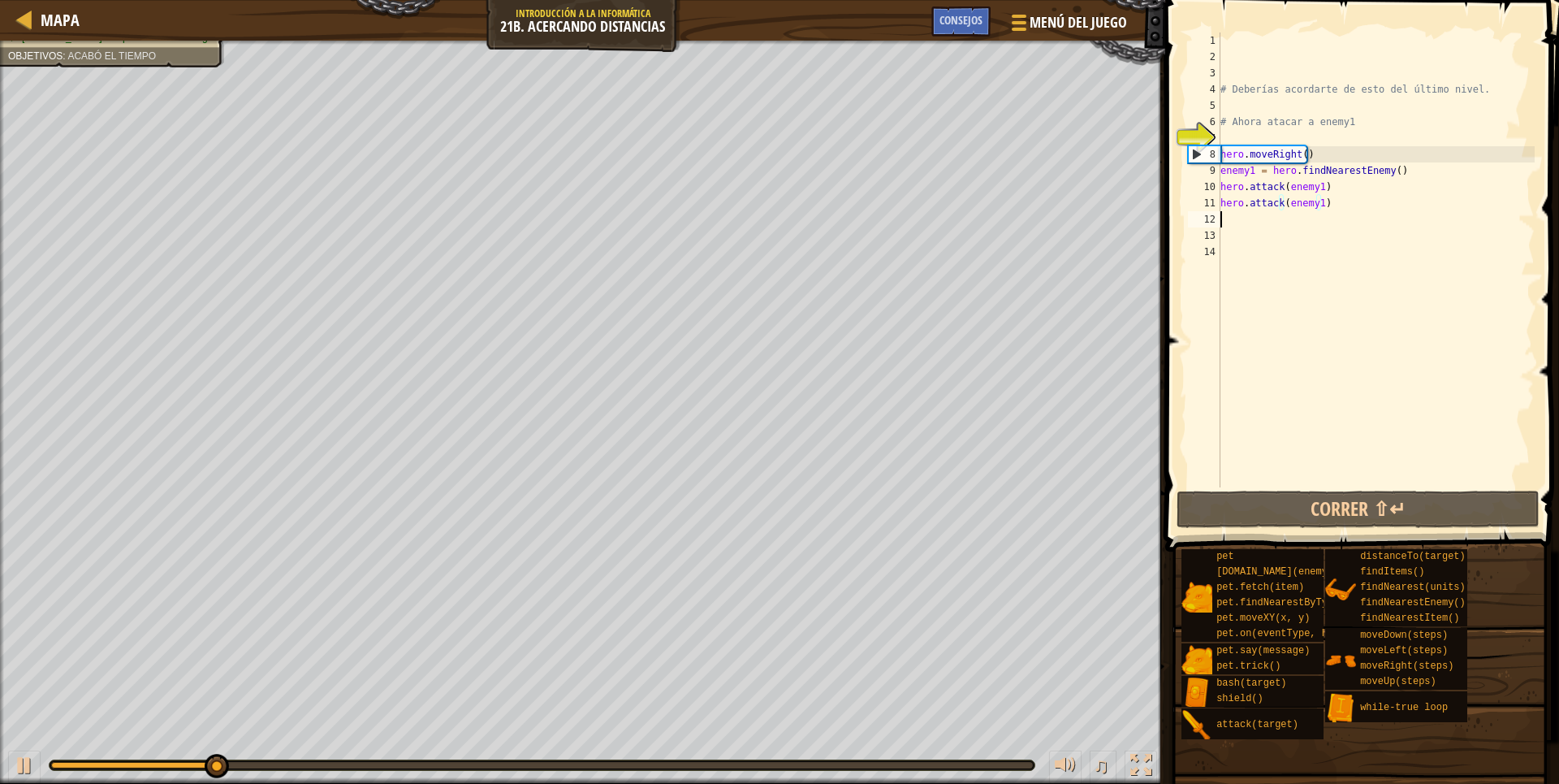
click at [1231, 223] on div "# Deberías acordarte de esto del último nivel. # Ahora atacar a enemy1 hero . m…" at bounding box center [1377, 276] width 319 height 487
type textarea "h"
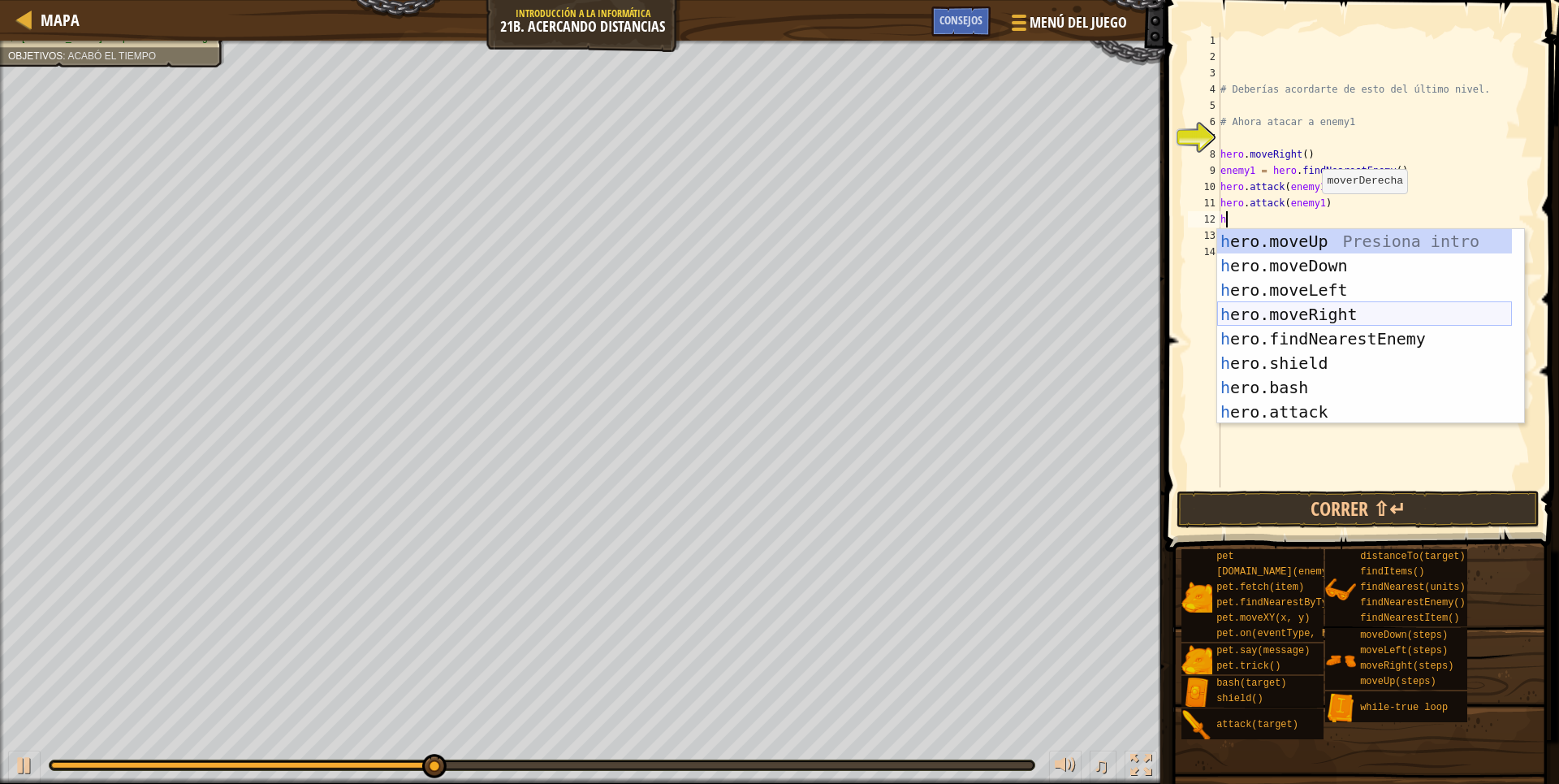
click at [1305, 317] on div "h ero.moveUp Presiona intro h ero.moveDown Presiona intro h ero.moveLeft Presio…" at bounding box center [1364, 351] width 295 height 244
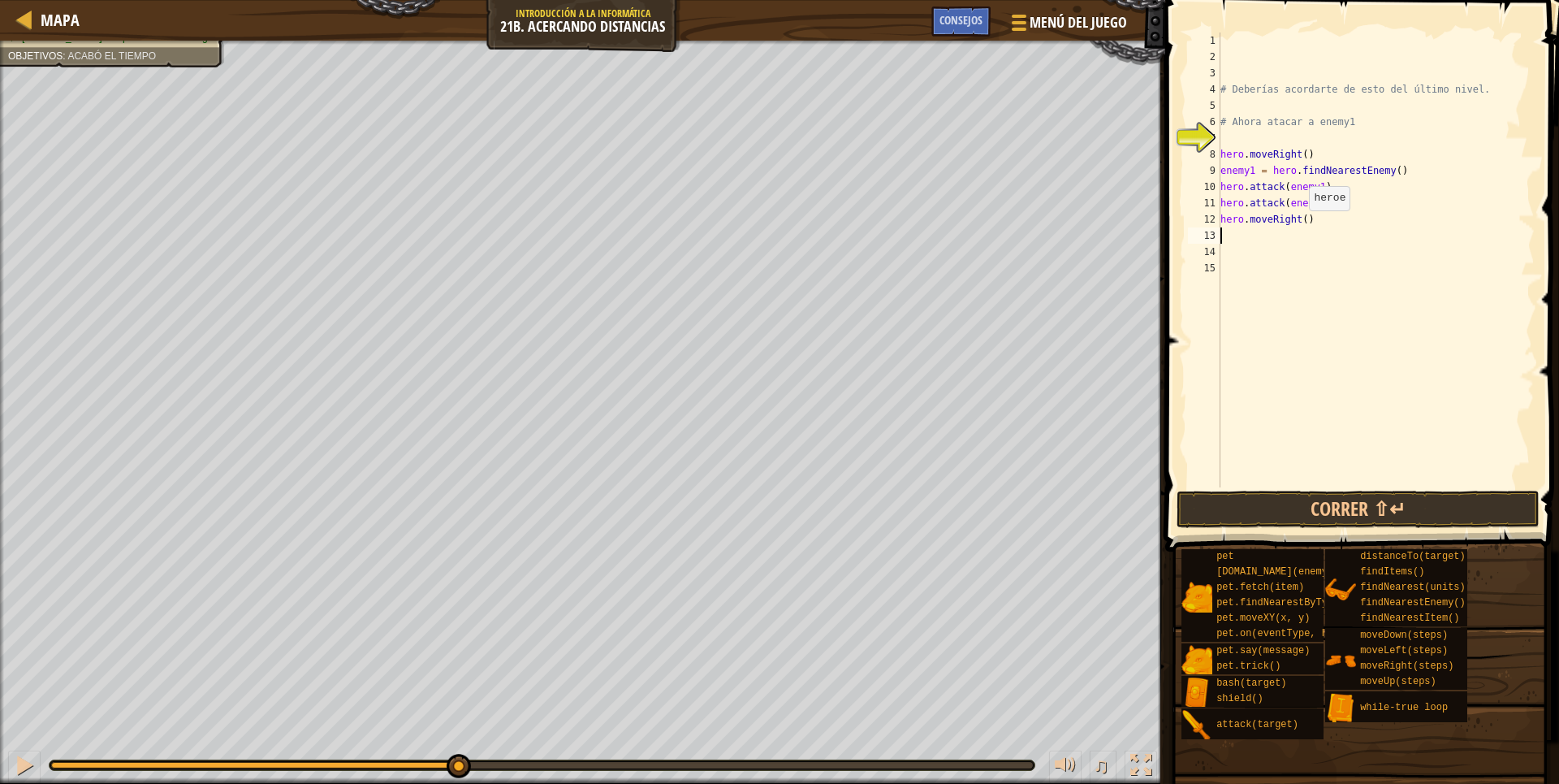
click at [1301, 227] on div "# Deberías acordarte de esto del último nivel. # Ahora atacar a enemy1 hero . m…" at bounding box center [1377, 276] width 319 height 487
click at [1301, 221] on div "# Deberías acordarte de esto del último nivel. # Ahora atacar a enemy1 hero . m…" at bounding box center [1376, 260] width 318 height 455
type textarea "hero.moveRight()"
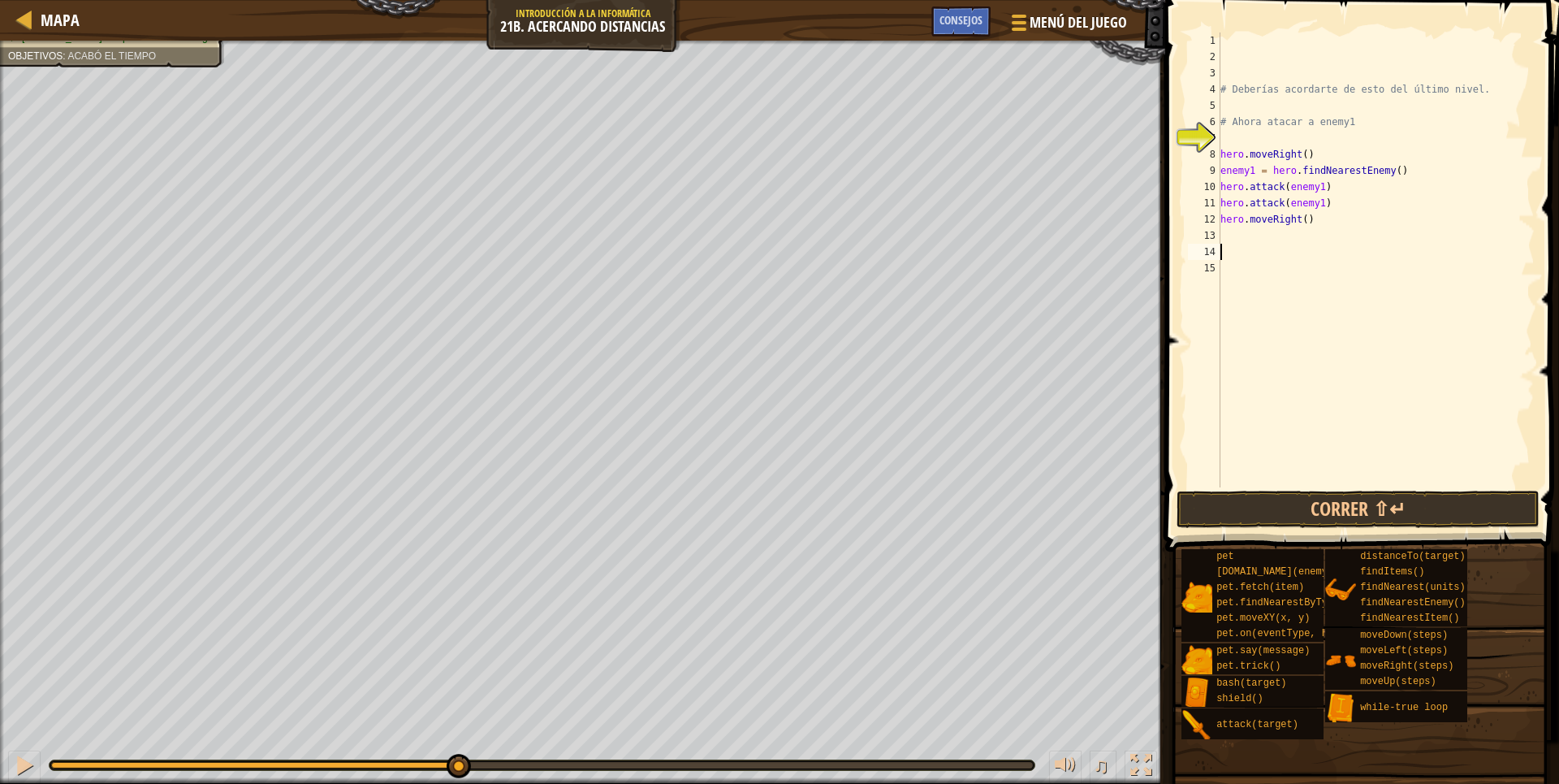
click at [1236, 245] on div "# Deberías acordarte de esto del último nivel. # Ahora atacar a enemy1 hero . m…" at bounding box center [1377, 276] width 319 height 487
click at [1236, 237] on div "# Deberías acordarte de esto del último nivel. # Ahora atacar a enemy1 hero . m…" at bounding box center [1377, 276] width 319 height 487
type textarea "j"
click at [1299, 224] on div "# Deberías acordarte de esto del último nivel. # Ahora atacar a enemy1 hero . m…" at bounding box center [1377, 276] width 319 height 487
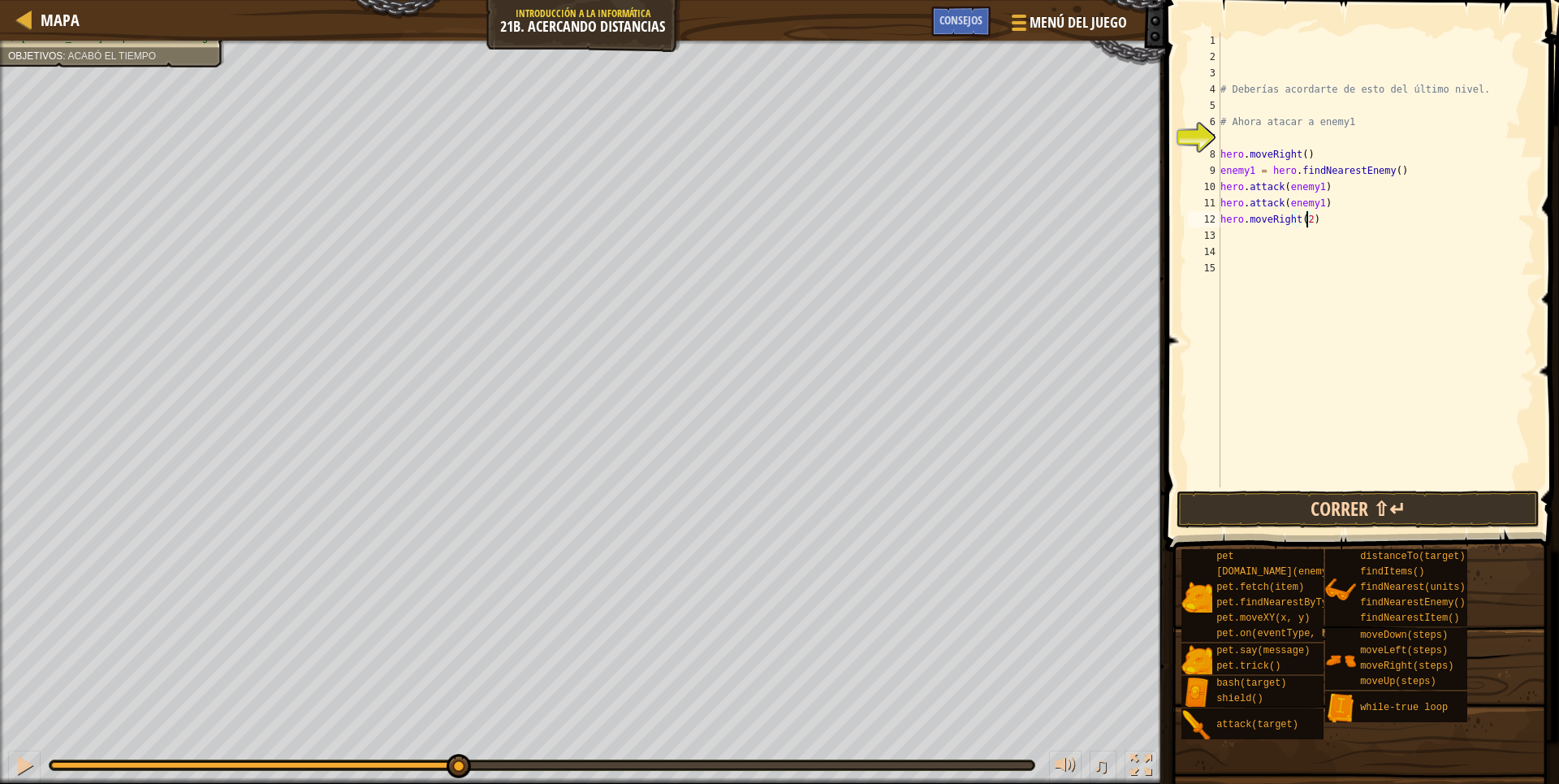
type textarea "hero.moveRight(2)"
click at [1394, 506] on button "Correr ⇧↵" at bounding box center [1358, 509] width 363 height 38
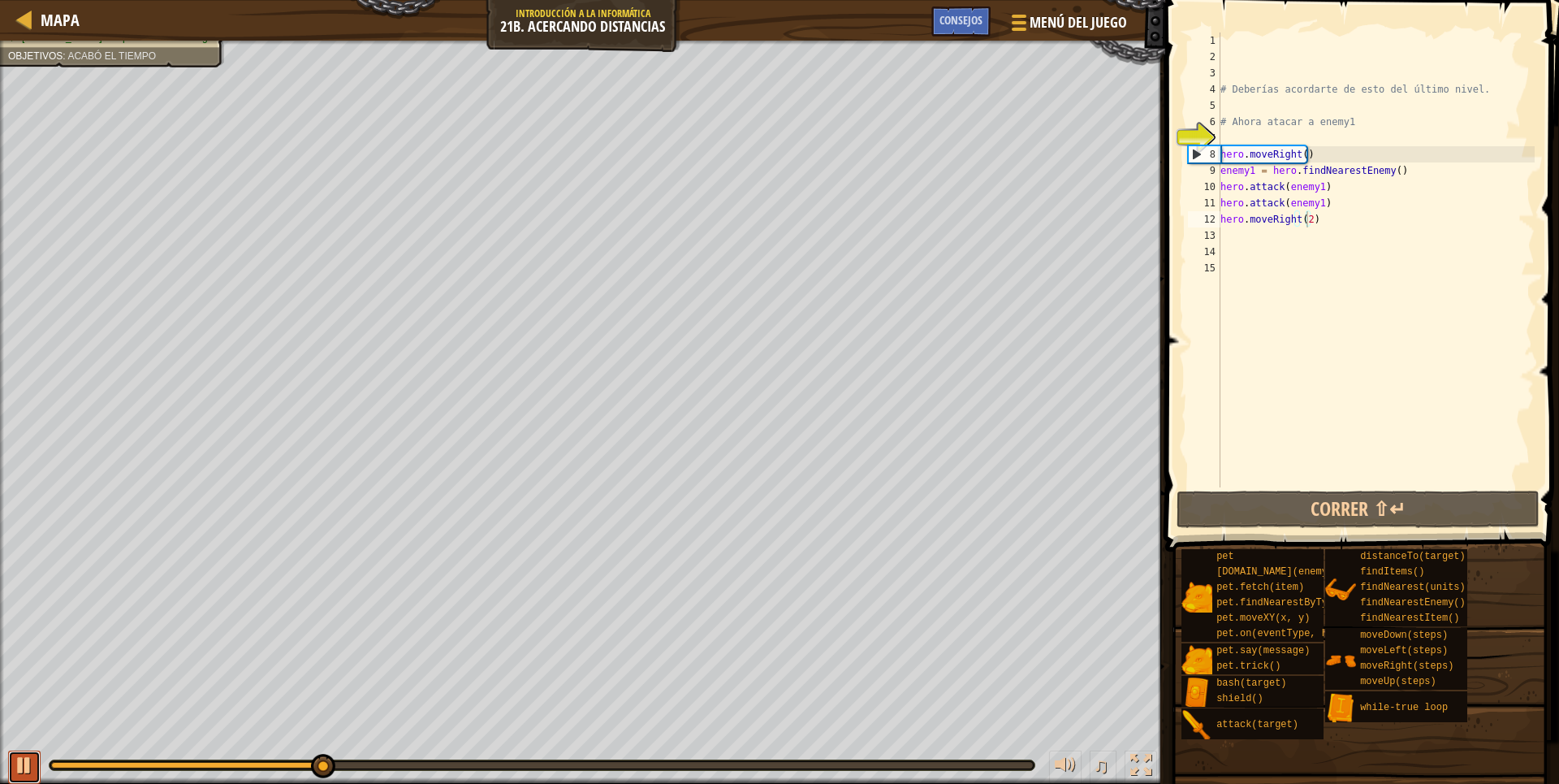
click at [15, 758] on div at bounding box center [25, 765] width 21 height 21
click at [1314, 225] on div "# Deberías acordarte de esto del último nivel. # Ahora atacar a enemy1 hero . m…" at bounding box center [1377, 276] width 319 height 487
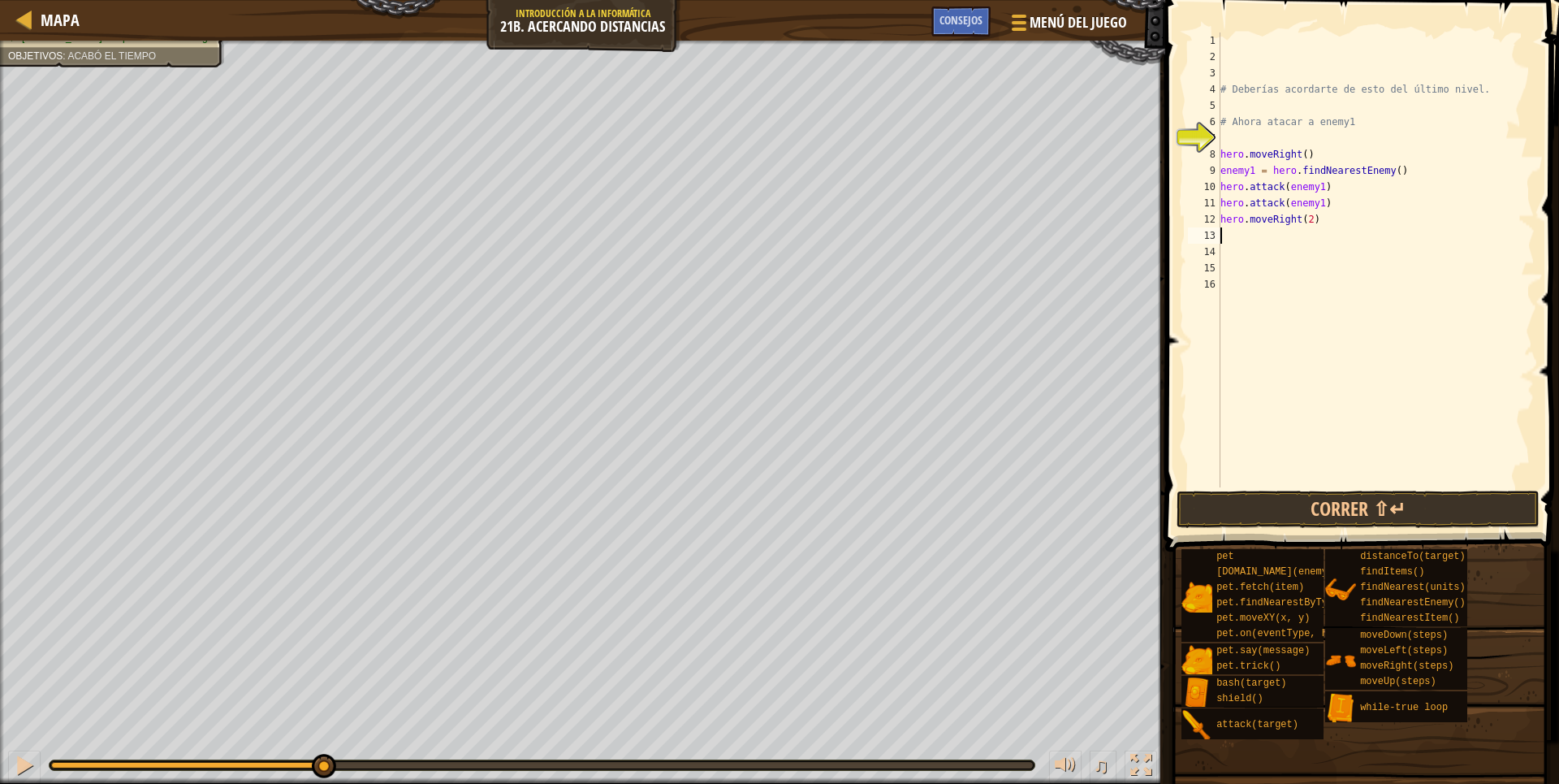
type textarea "h"
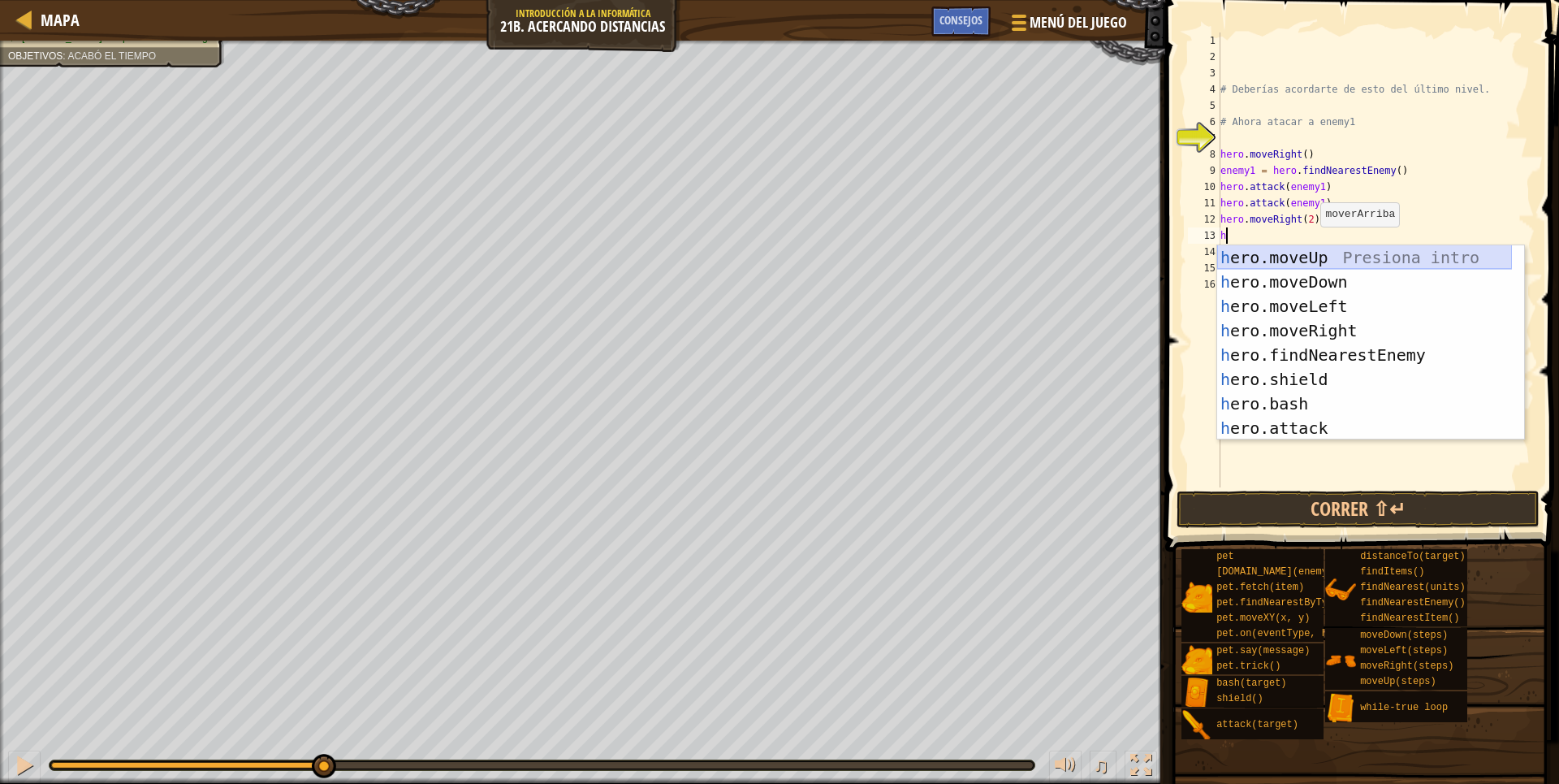
click at [1297, 259] on div "h ero.moveUp Presiona intro h ero.moveDown Presiona intro h ero.moveLeft Presio…" at bounding box center [1364, 367] width 295 height 244
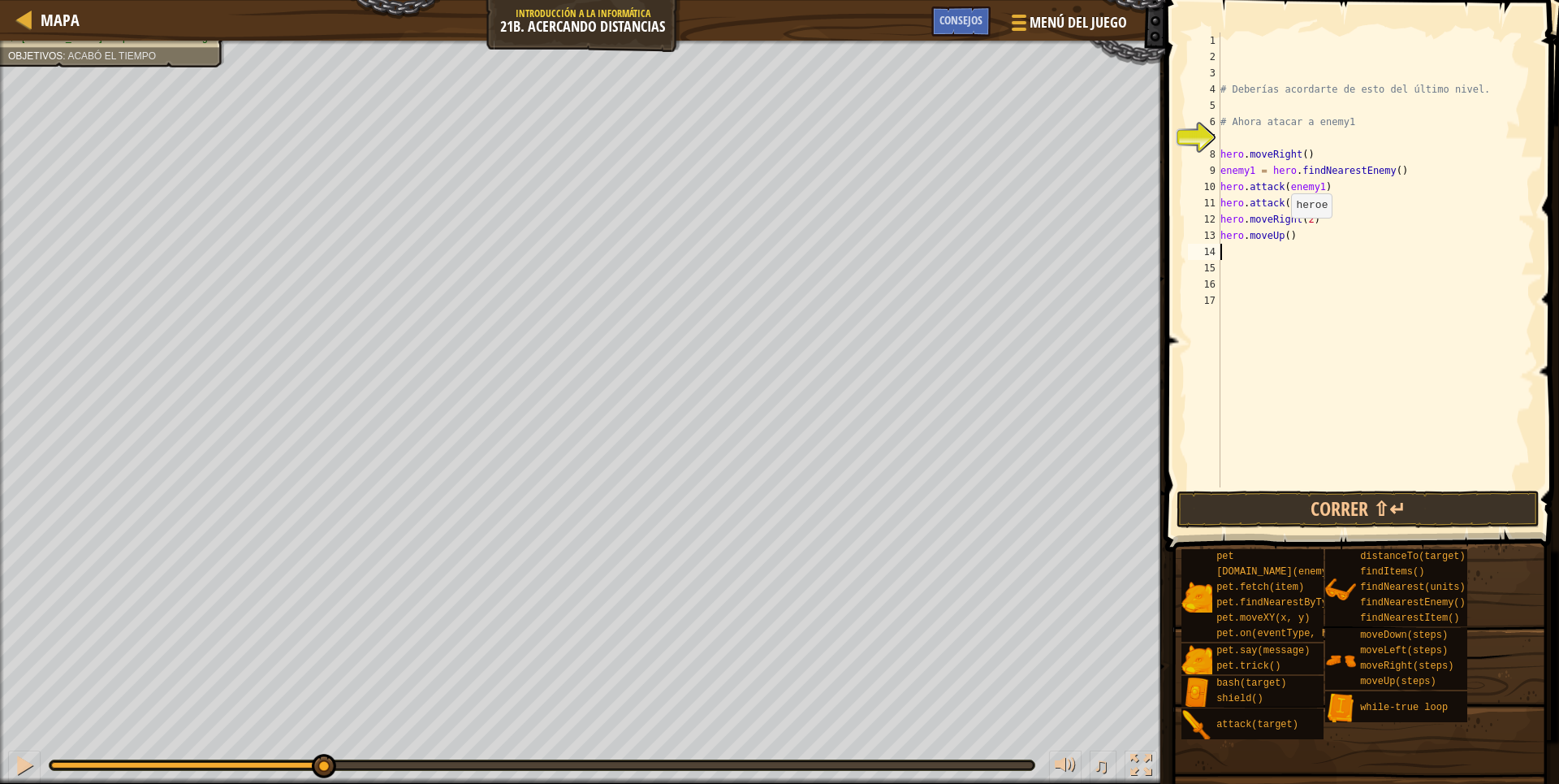
click at [1283, 234] on div "# Deberías acordarte de esto del último nivel. # Ahora atacar a enemy1 hero . m…" at bounding box center [1377, 276] width 319 height 487
click at [1334, 493] on button "Correr ⇧↵" at bounding box center [1358, 509] width 363 height 38
drag, startPoint x: 1334, startPoint y: 493, endPoint x: 1337, endPoint y: 502, distance: 9.5
click at [1335, 494] on button "Correr ⇧↵" at bounding box center [1358, 509] width 363 height 38
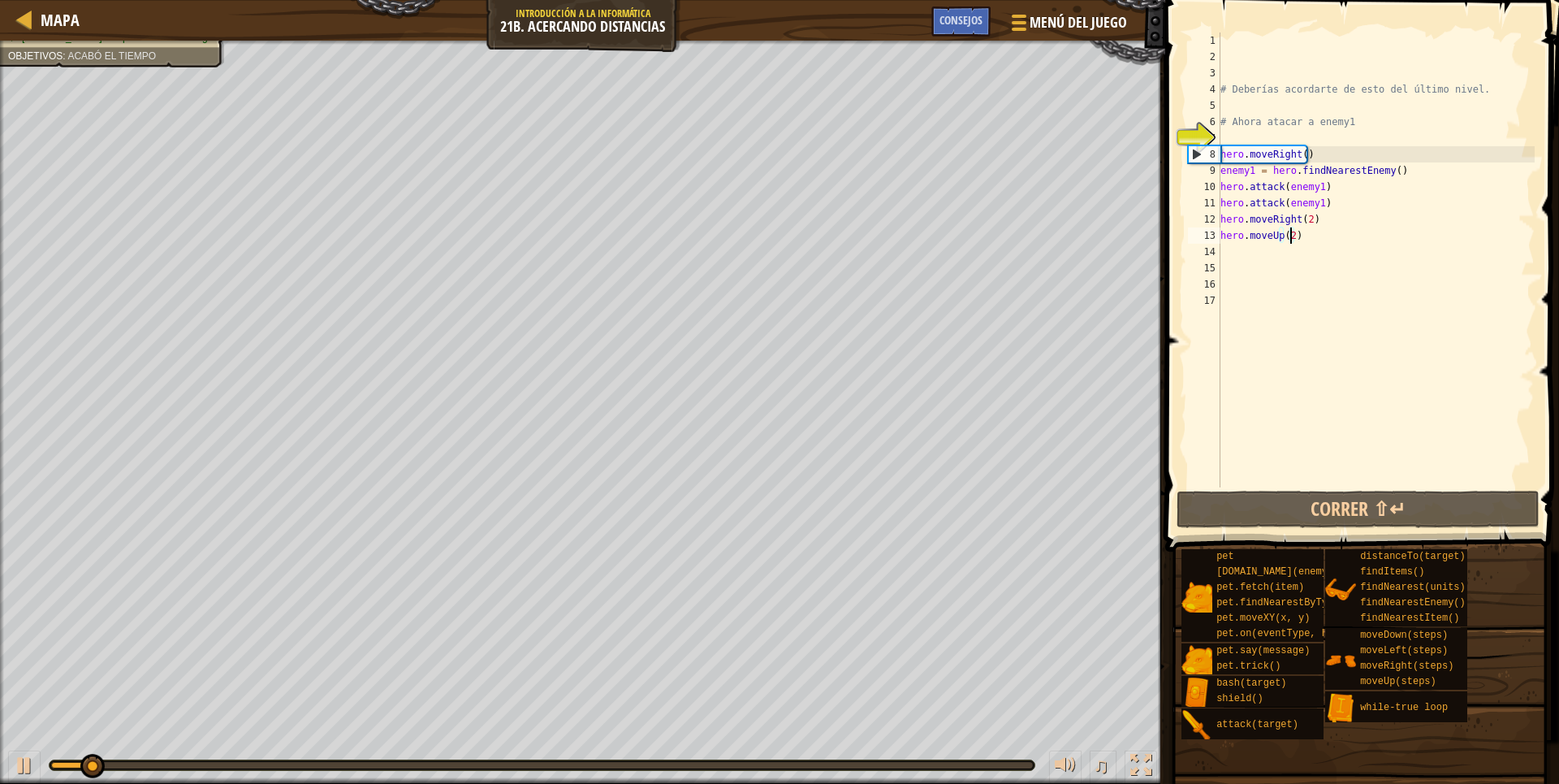
click at [143, 761] on div at bounding box center [542, 765] width 985 height 10
drag, startPoint x: 136, startPoint y: 775, endPoint x: 140, endPoint y: 763, distance: 12.6
click at [137, 772] on div "♫" at bounding box center [582, 760] width 1165 height 48
click at [140, 757] on div "♫" at bounding box center [582, 760] width 1165 height 48
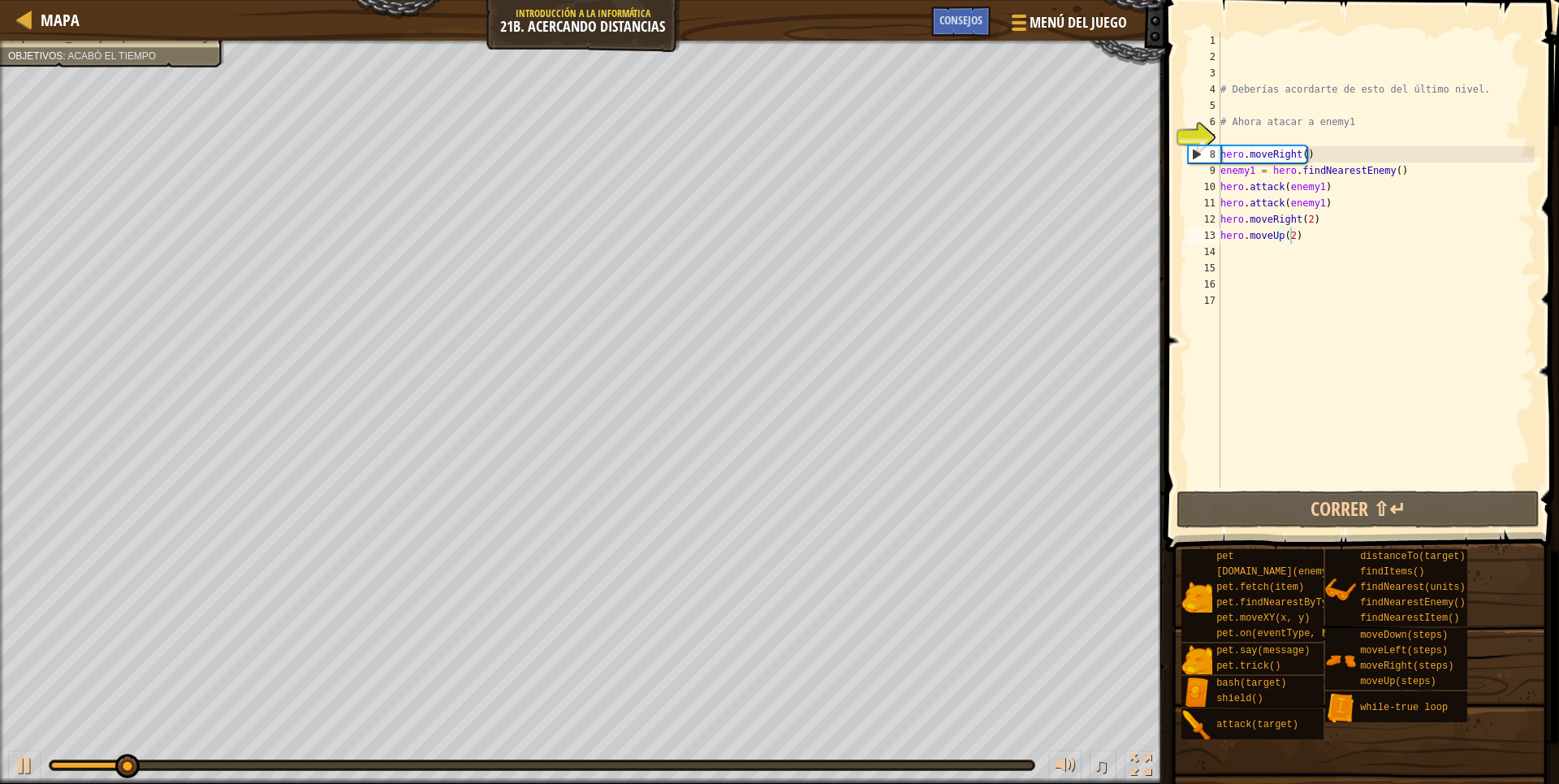
drag, startPoint x: 140, startPoint y: 760, endPoint x: 149, endPoint y: 760, distance: 9.0
click at [149, 760] on div at bounding box center [542, 765] width 985 height 10
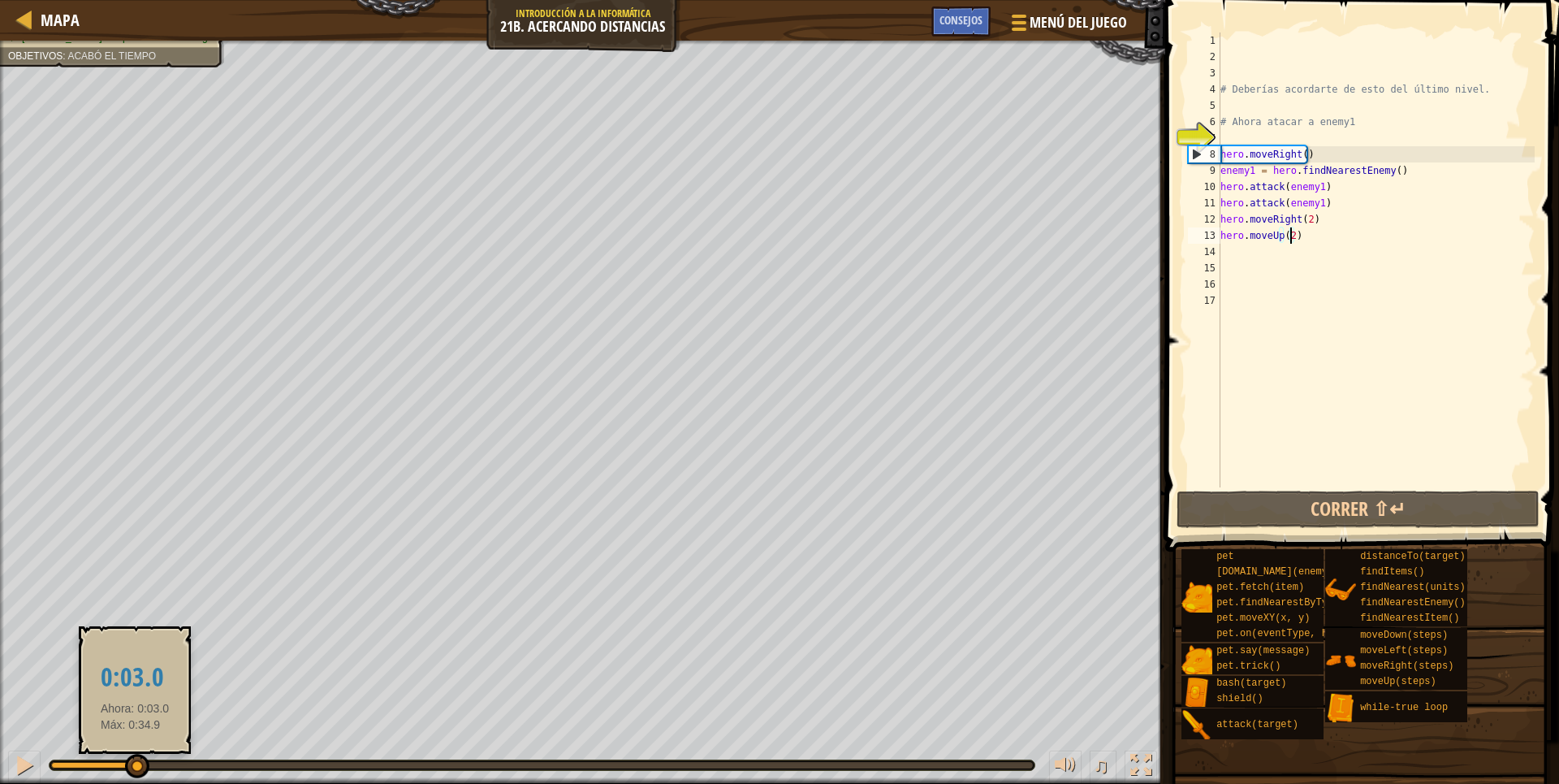
drag, startPoint x: 131, startPoint y: 761, endPoint x: 246, endPoint y: 762, distance: 115.0
click at [149, 762] on div at bounding box center [137, 766] width 25 height 25
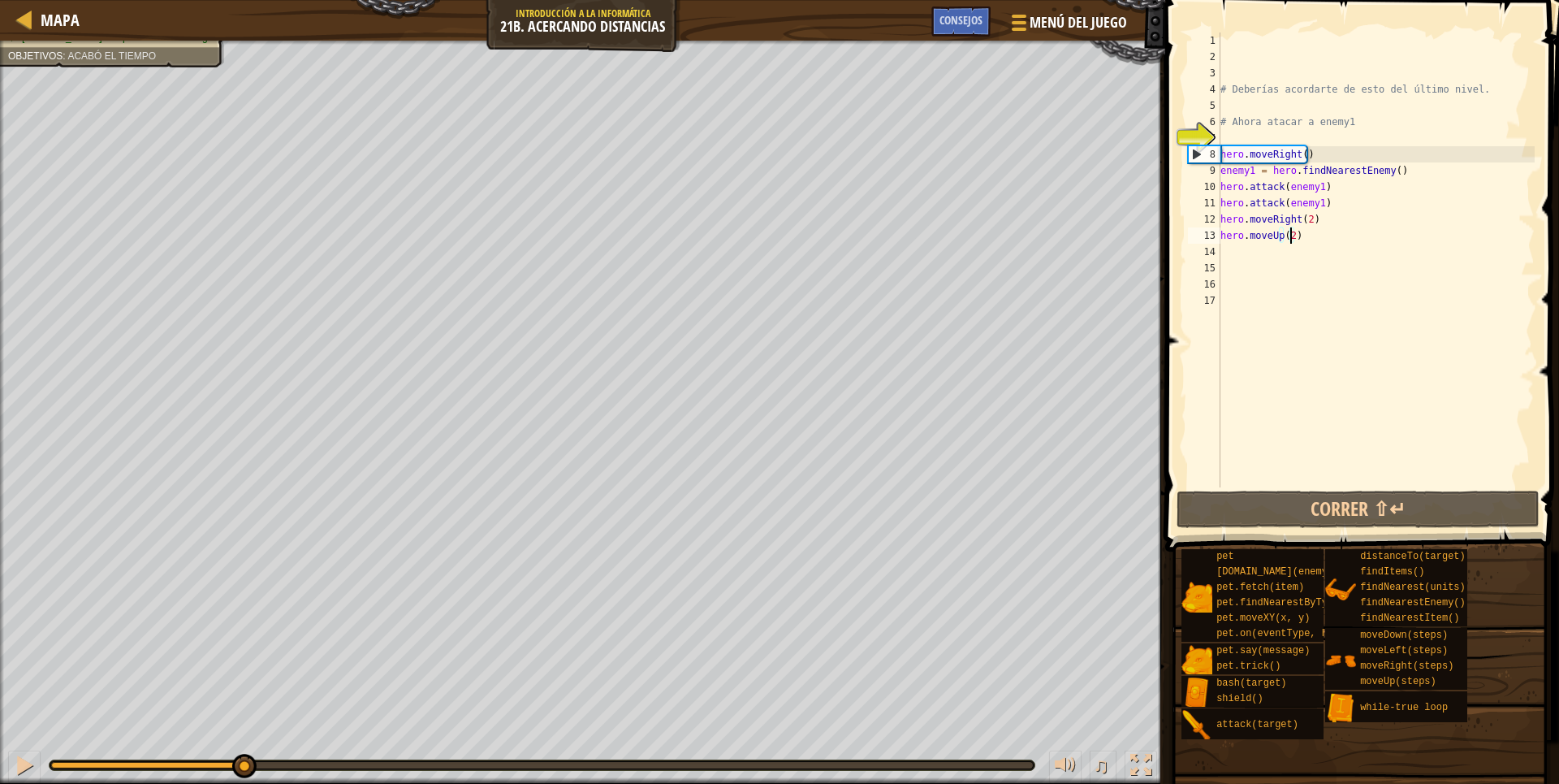
drag, startPoint x: 245, startPoint y: 760, endPoint x: 263, endPoint y: 759, distance: 18.0
click at [261, 759] on div "♫" at bounding box center [582, 760] width 1165 height 48
drag, startPoint x: 263, startPoint y: 759, endPoint x: 278, endPoint y: 748, distance: 18.6
click at [282, 749] on div "♫" at bounding box center [582, 760] width 1165 height 48
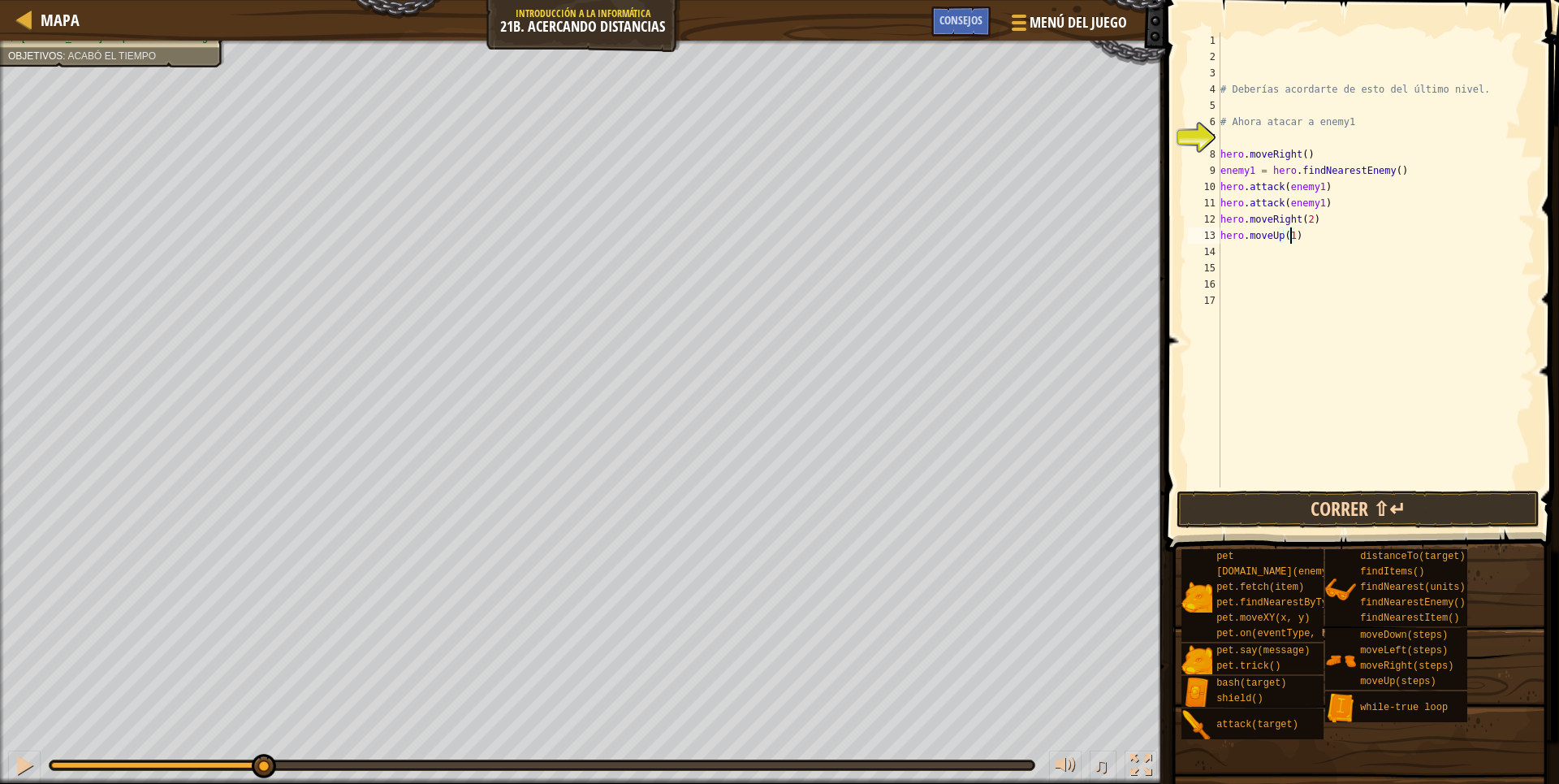
type textarea "hero.moveUp(1)"
click at [1304, 507] on button "Correr ⇧↵" at bounding box center [1358, 509] width 363 height 38
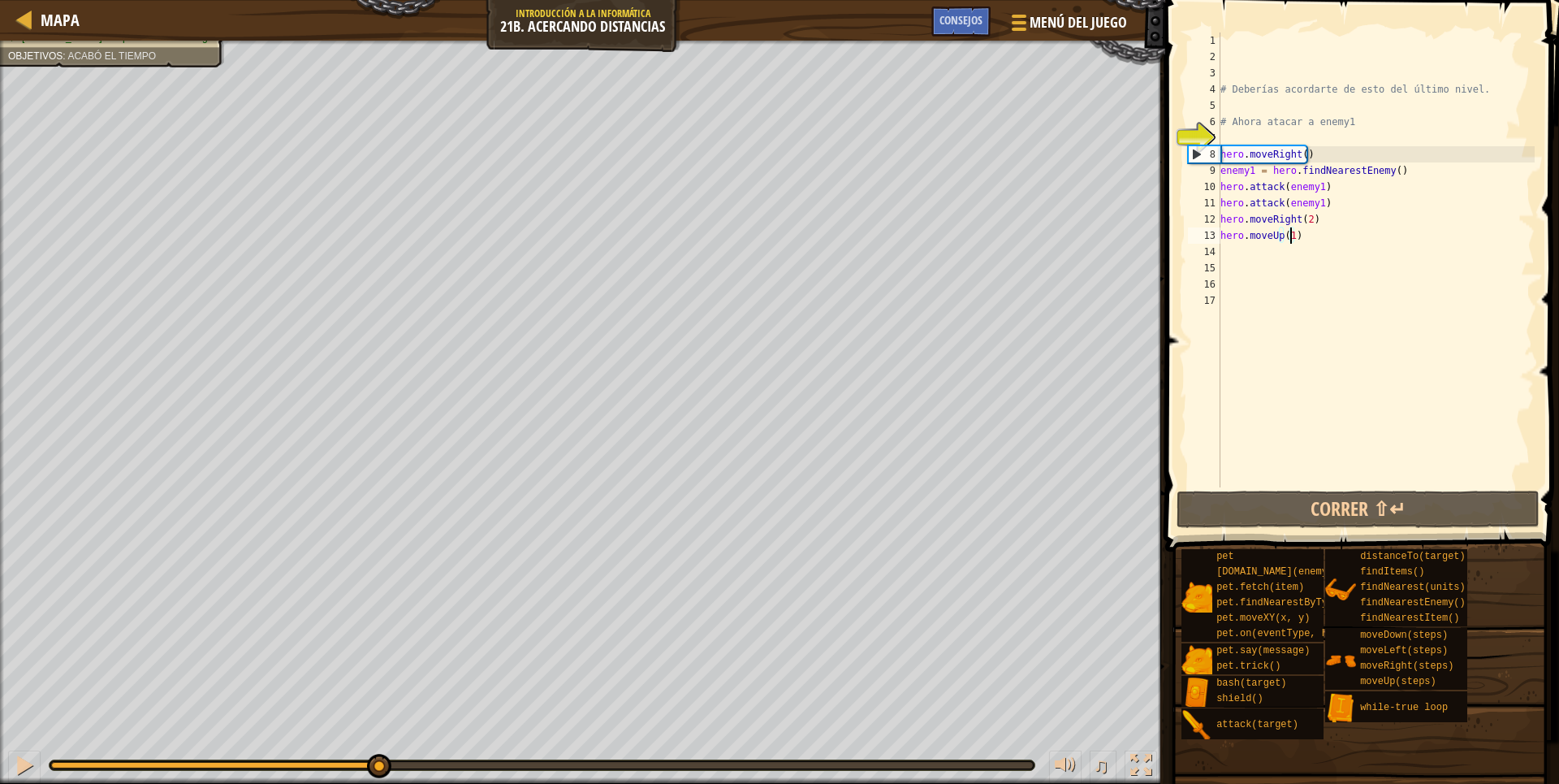
drag, startPoint x: 110, startPoint y: 763, endPoint x: 378, endPoint y: 764, distance: 268.0
click at [378, 764] on div at bounding box center [214, 765] width 327 height 7
click at [1301, 245] on div "# Deberías acordarte de esto del último nivel. # Ahora atacar a enemy1 hero . m…" at bounding box center [1377, 276] width 319 height 487
click at [1302, 232] on div "# Deberías acordarte de esto del último nivel. # Ahora atacar a enemy1 hero . m…" at bounding box center [1377, 276] width 319 height 487
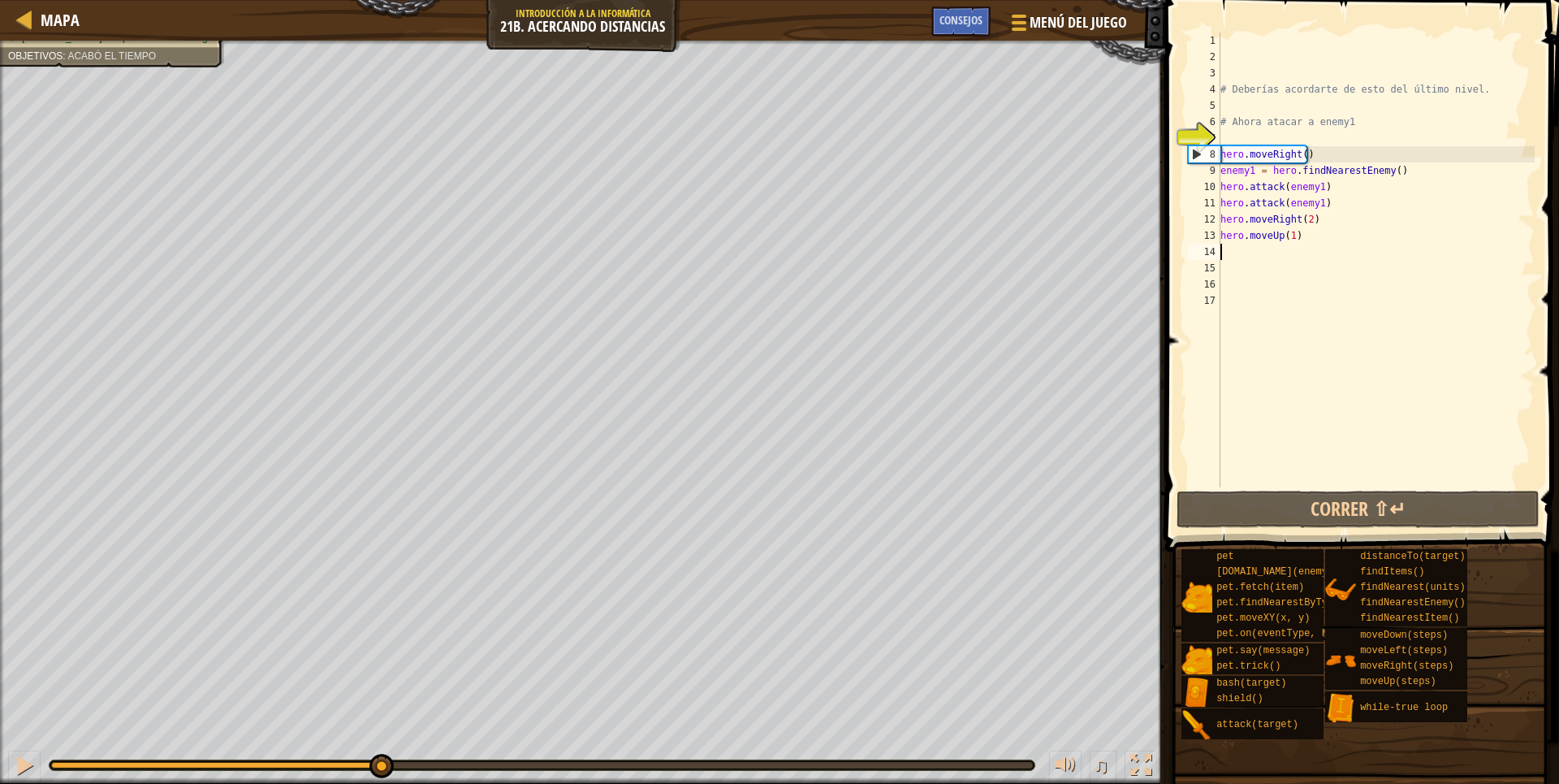
type textarea "hero.moveUp(1)"
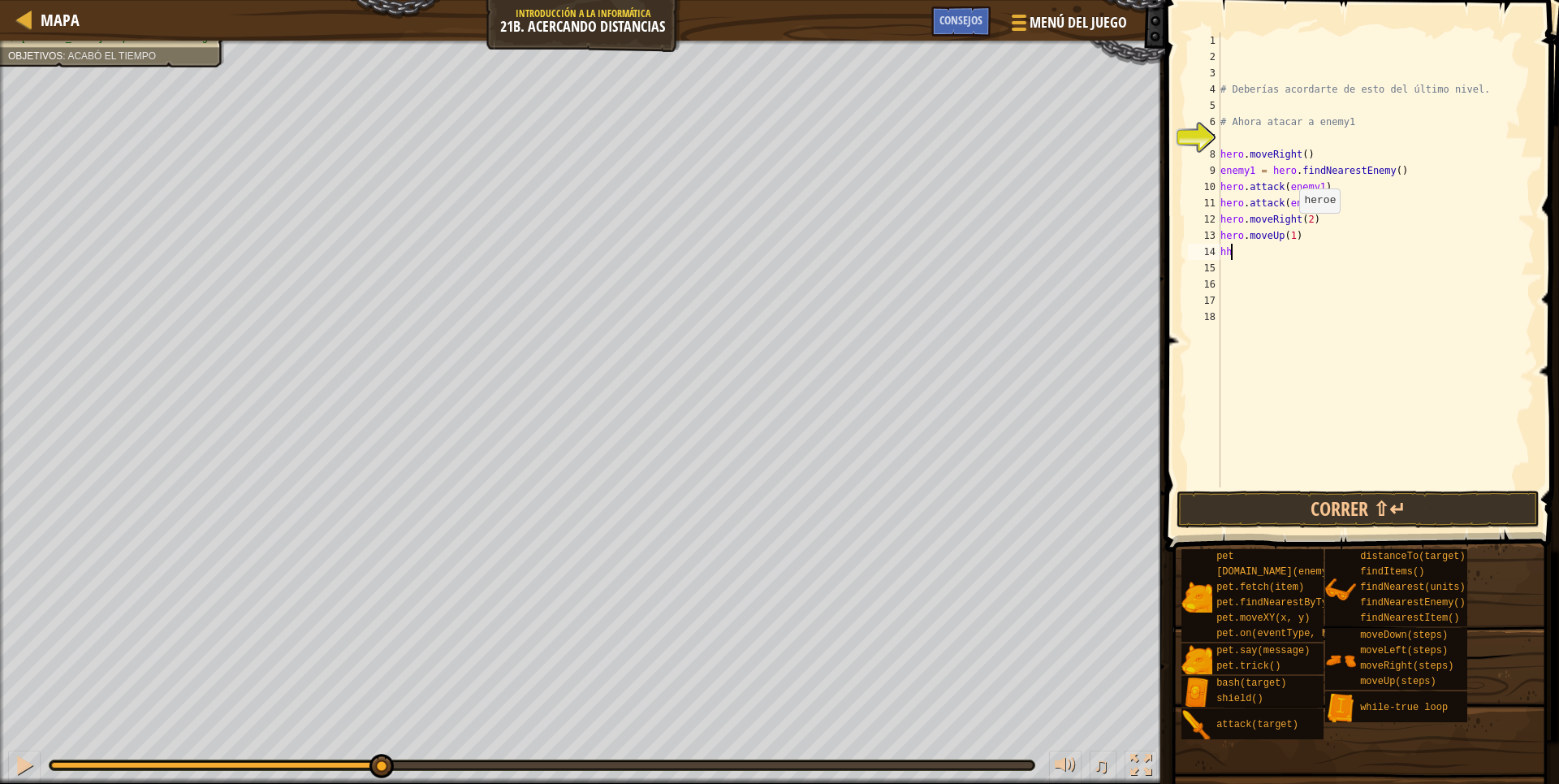
type textarea "h"
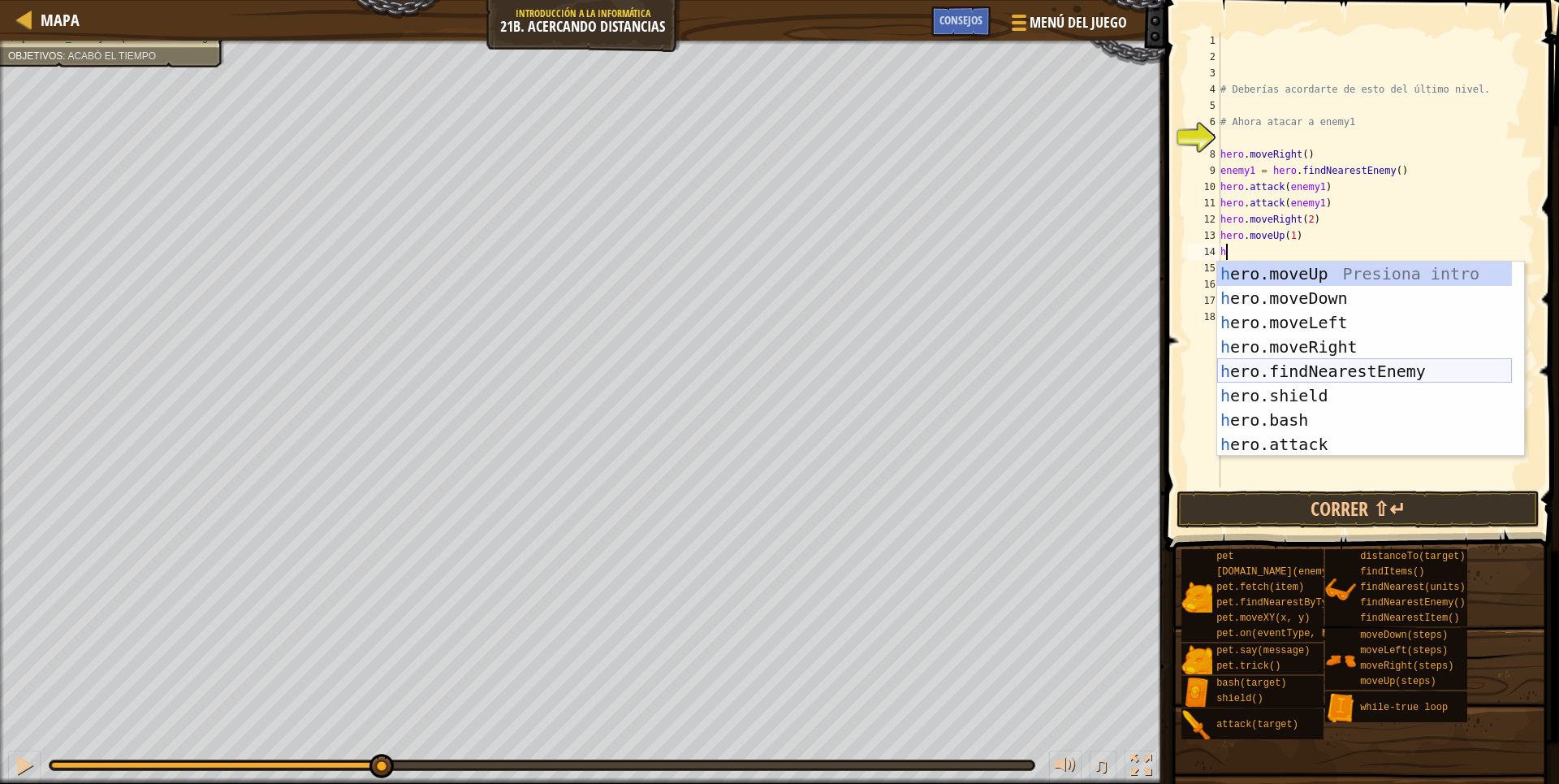
drag, startPoint x: 1306, startPoint y: 364, endPoint x: 1296, endPoint y: 355, distance: 13.5
click at [1306, 365] on div "h ero.moveUp Presiona intro h ero.moveDown Presiona intro h ero.moveLeft Presio…" at bounding box center [1364, 383] width 295 height 244
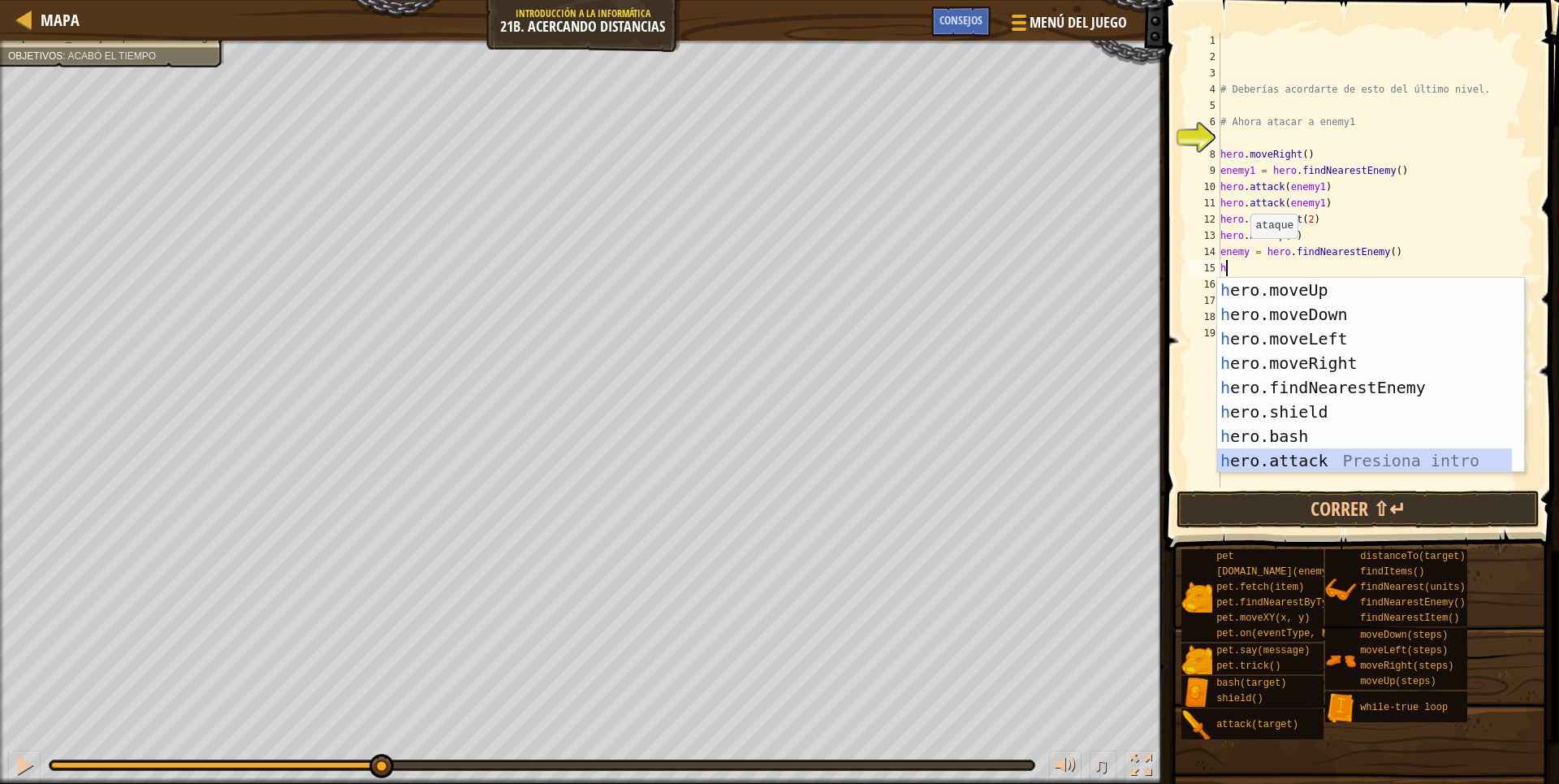
click at [1270, 465] on div "h ero.moveUp Presiona intro h ero.moveDown Presiona intro h ero.moveLeft Presio…" at bounding box center [1364, 399] width 295 height 244
type textarea "hero.attack(enemy)"
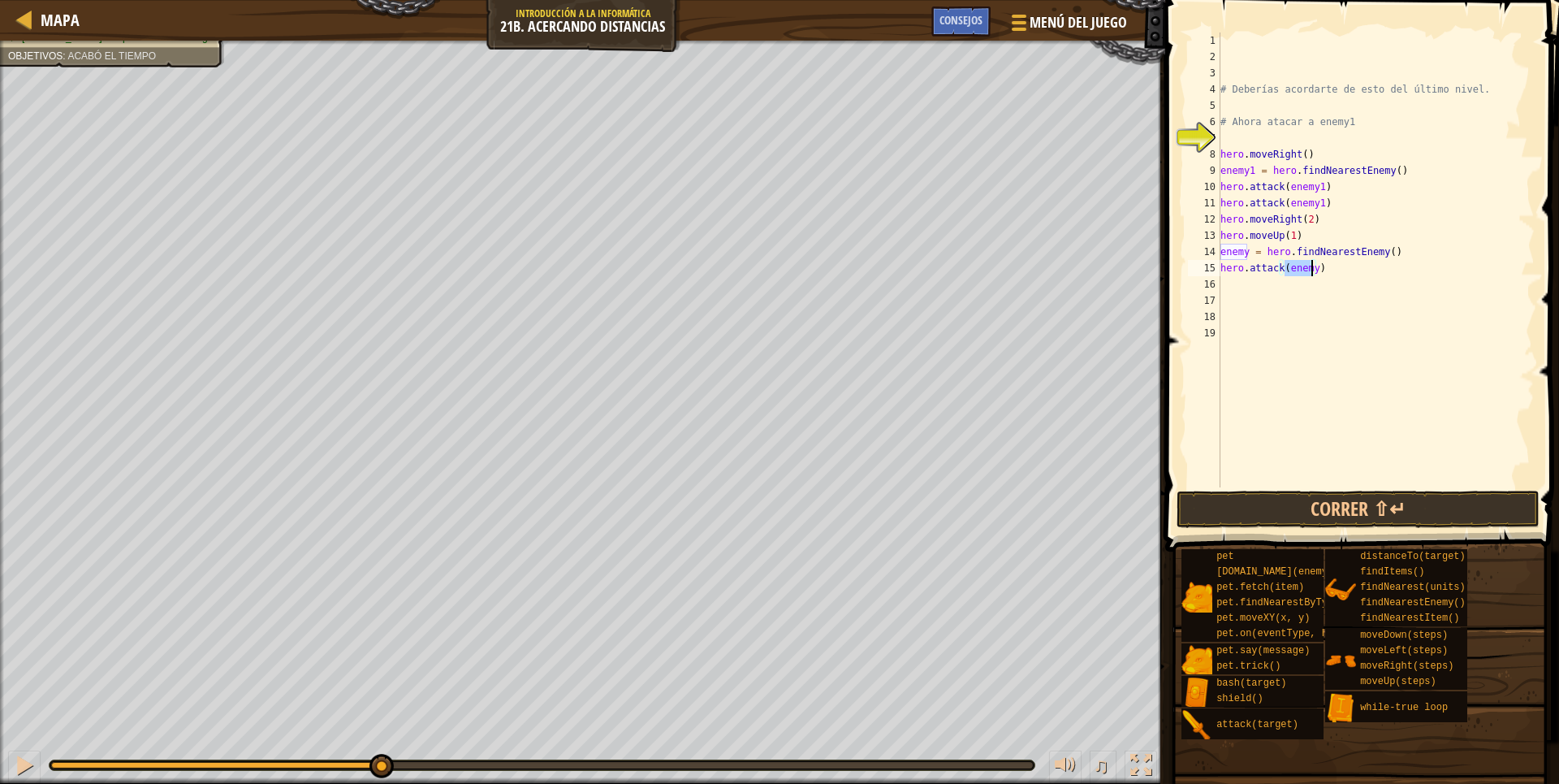
click at [1308, 288] on div "# Deberías acordarte de esto del último nivel. # Ahora atacar a enemy1 hero . m…" at bounding box center [1377, 276] width 319 height 487
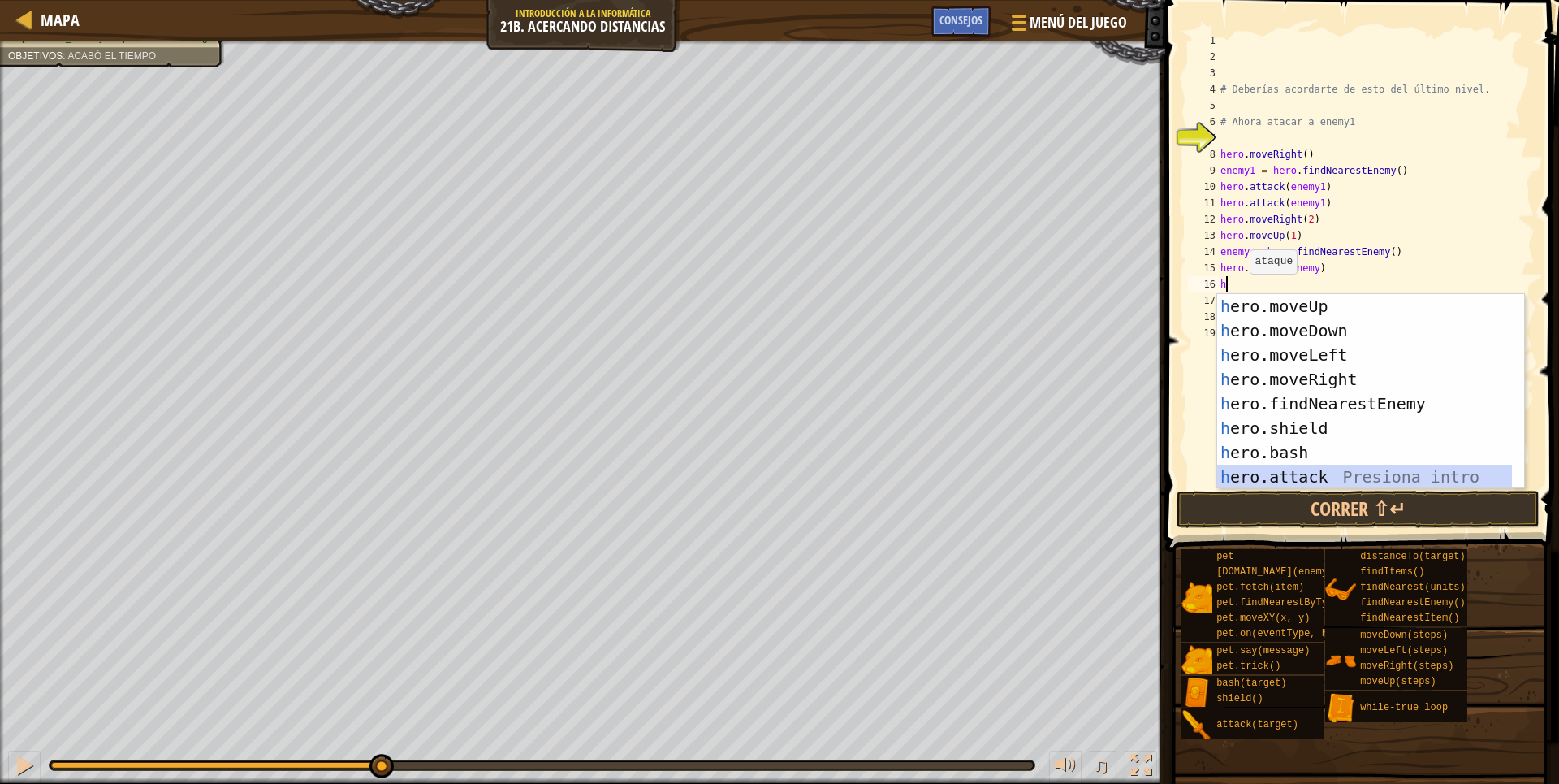
click at [1302, 473] on div "h ero.moveUp Presiona intro h ero.moveDown Presiona intro h ero.moveLeft Presio…" at bounding box center [1364, 415] width 295 height 244
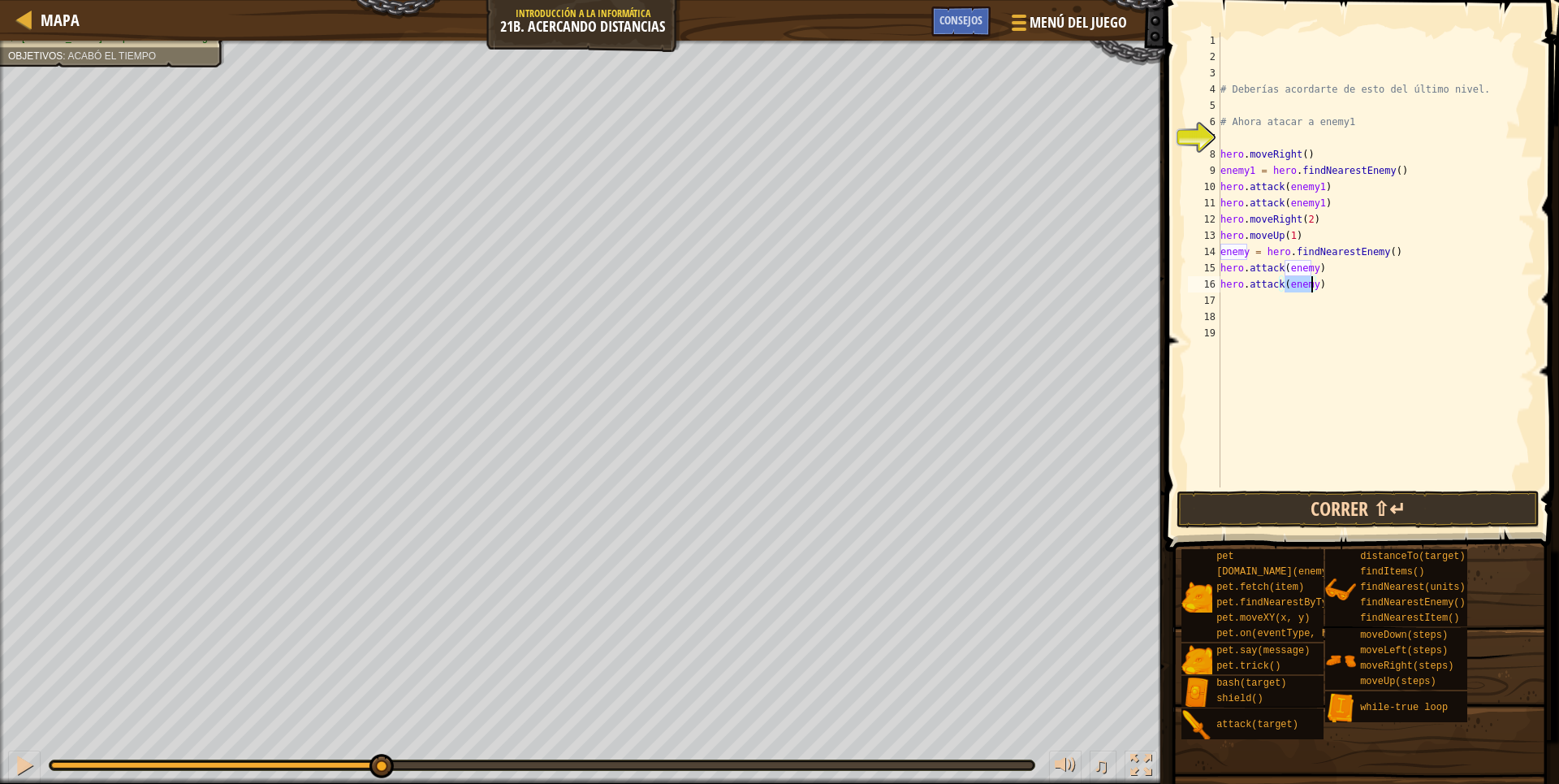
type textarea "hero.attack(enemy)"
click at [1322, 495] on button "Correr ⇧↵" at bounding box center [1358, 509] width 363 height 38
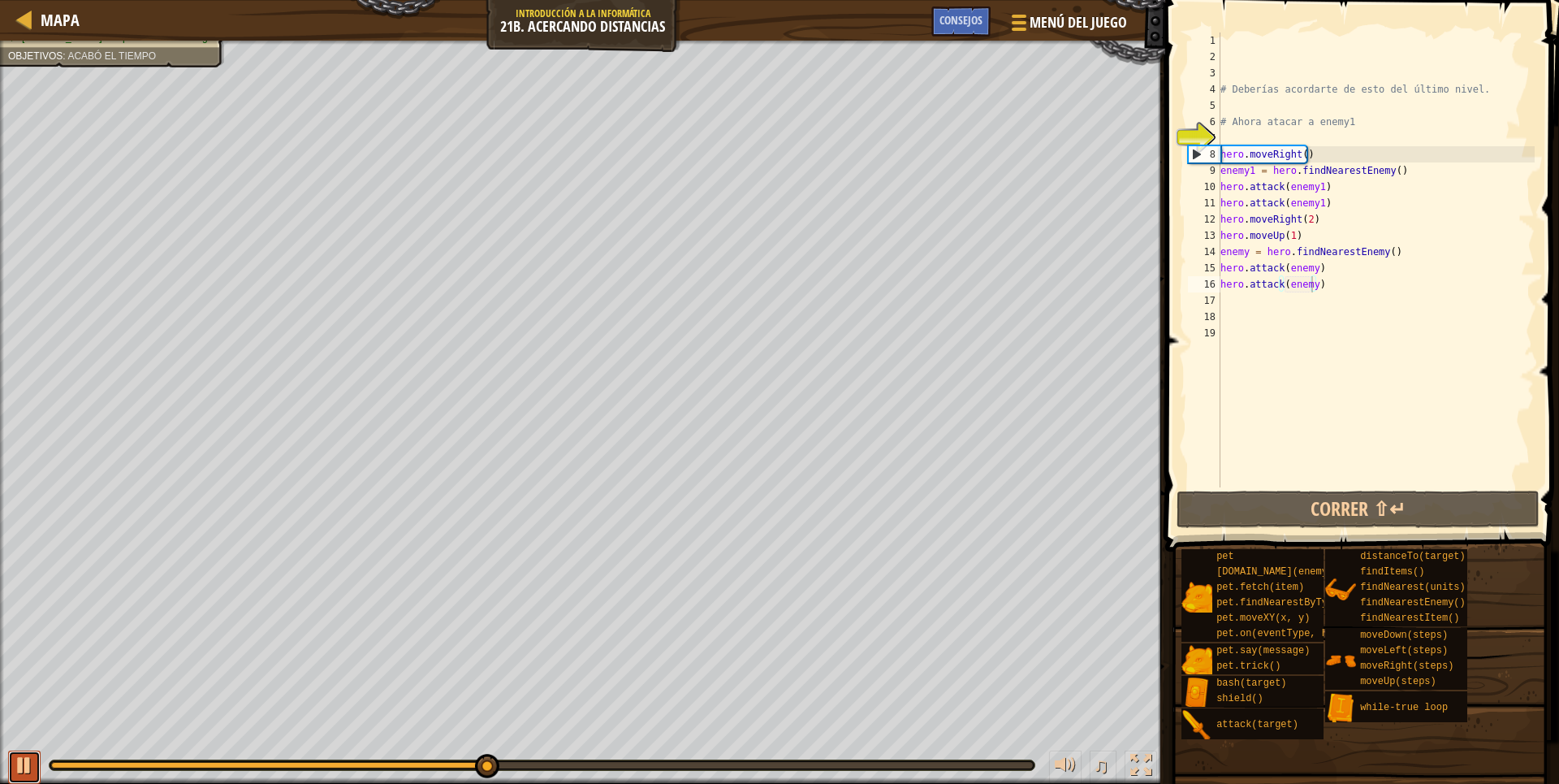
click at [30, 750] on button at bounding box center [25, 767] width 33 height 34
click at [1227, 300] on div "# Deberías acordarte de esto del último nivel. # Ahora atacar a enemy1 hero . m…" at bounding box center [1377, 276] width 319 height 487
type textarea "h"
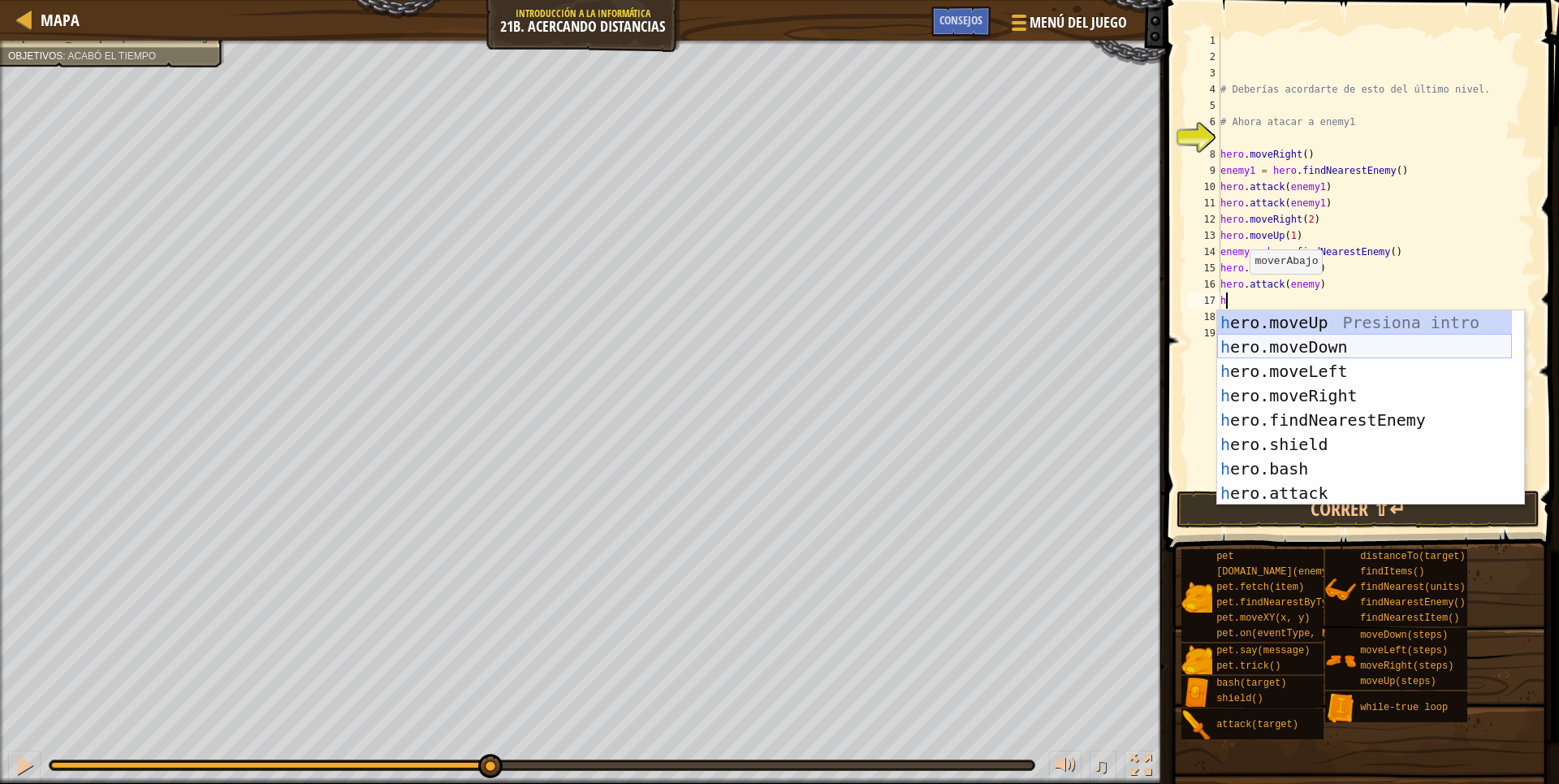
click at [1310, 346] on div "h ero.moveUp Presiona intro h ero.moveDown Presiona intro h ero.moveLeft Presio…" at bounding box center [1364, 432] width 295 height 244
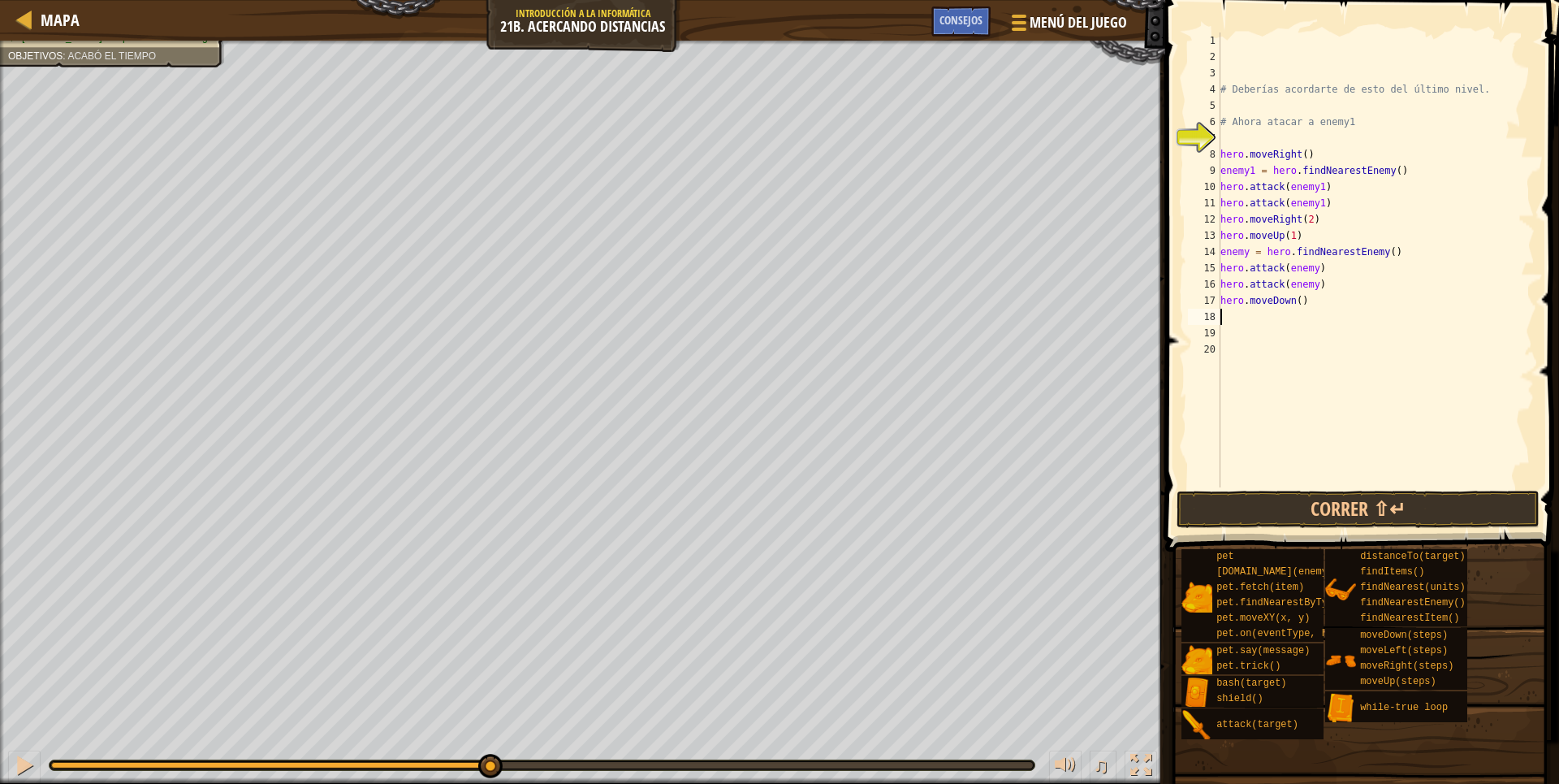
type textarea "h"
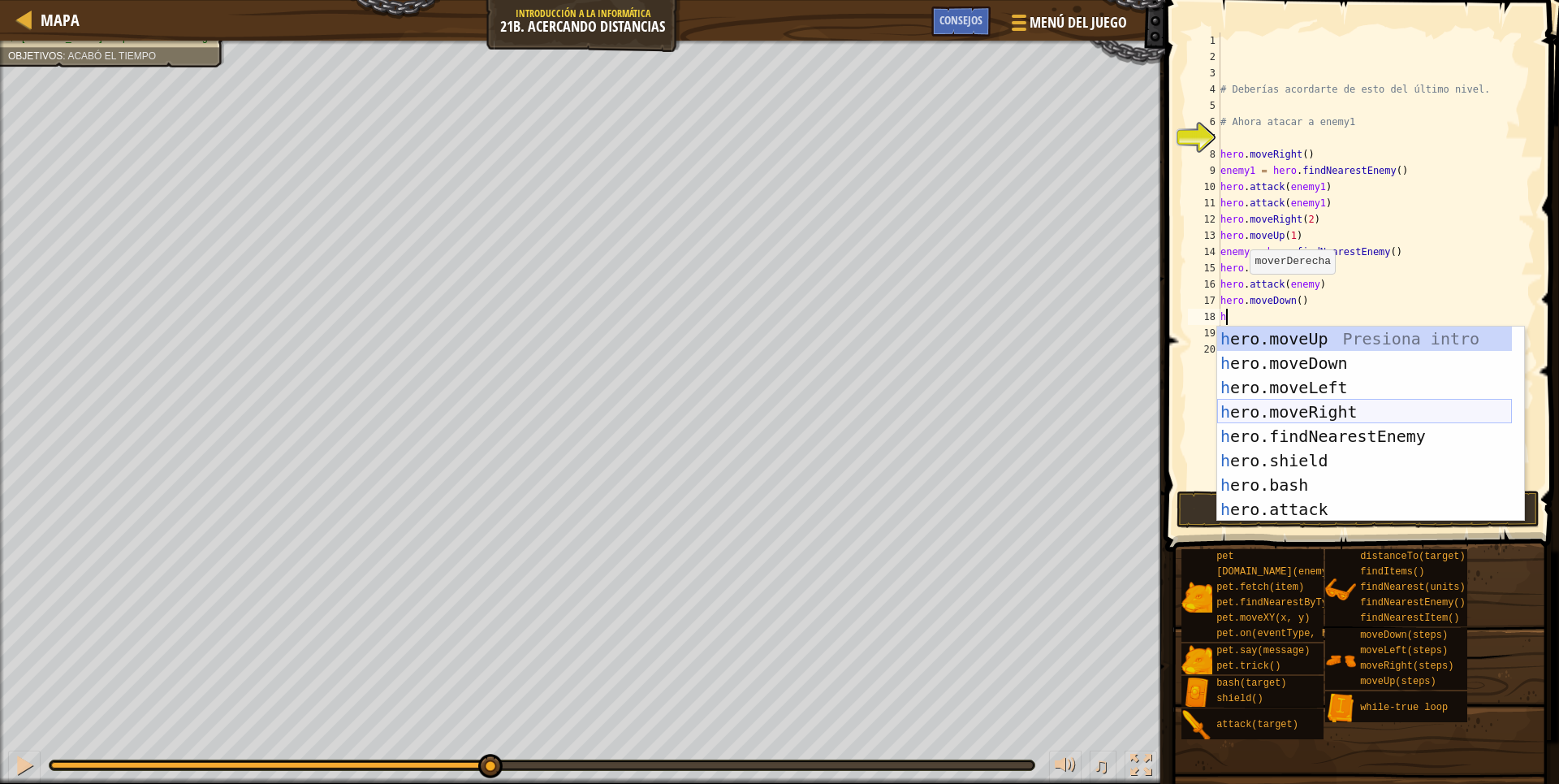
click at [1315, 409] on div "h ero.moveUp Presiona intro h ero.moveDown Presiona intro h ero.moveLeft Presio…" at bounding box center [1364, 448] width 295 height 244
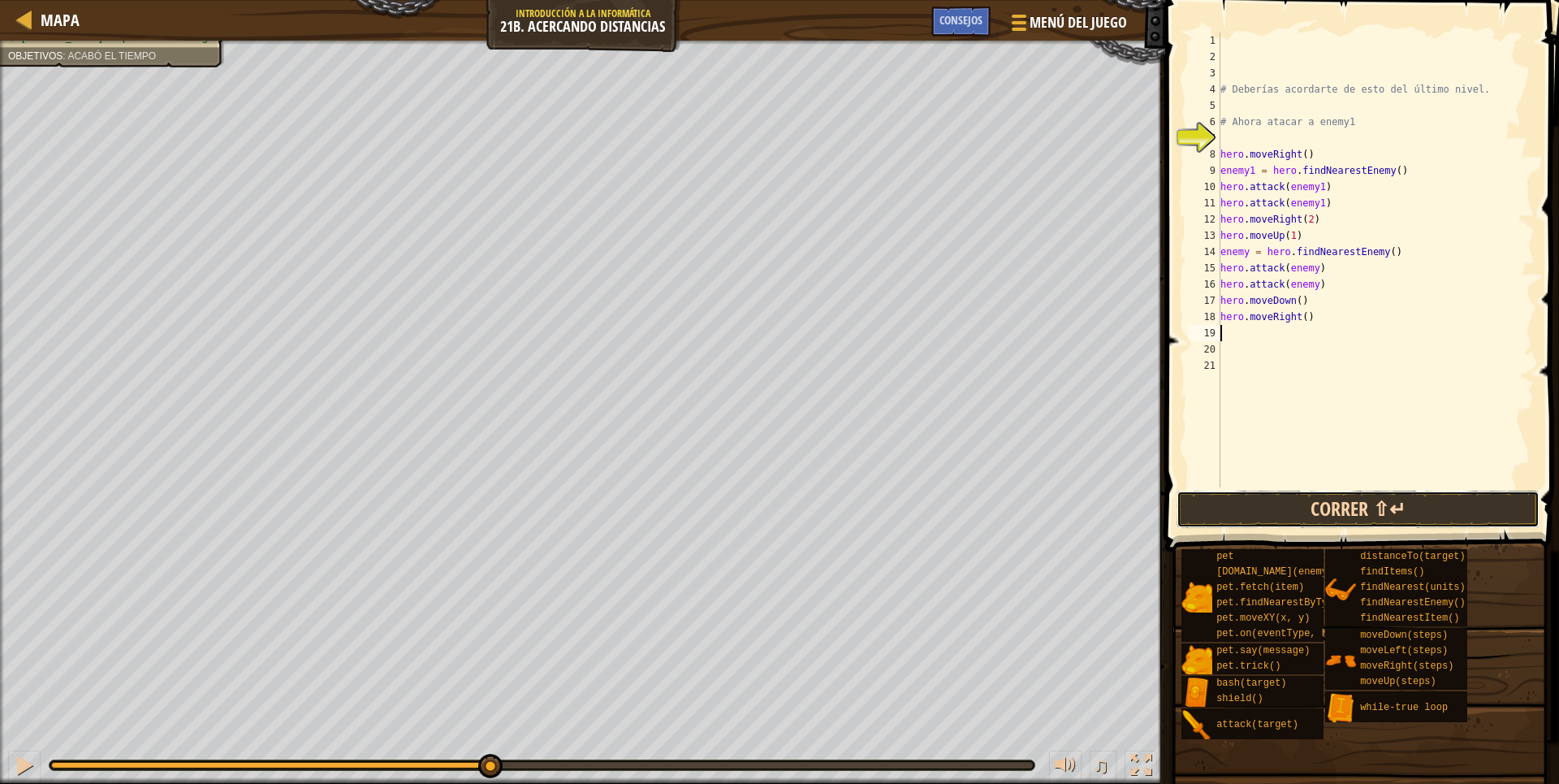
click at [1331, 506] on button "Correr ⇧↵" at bounding box center [1358, 509] width 363 height 38
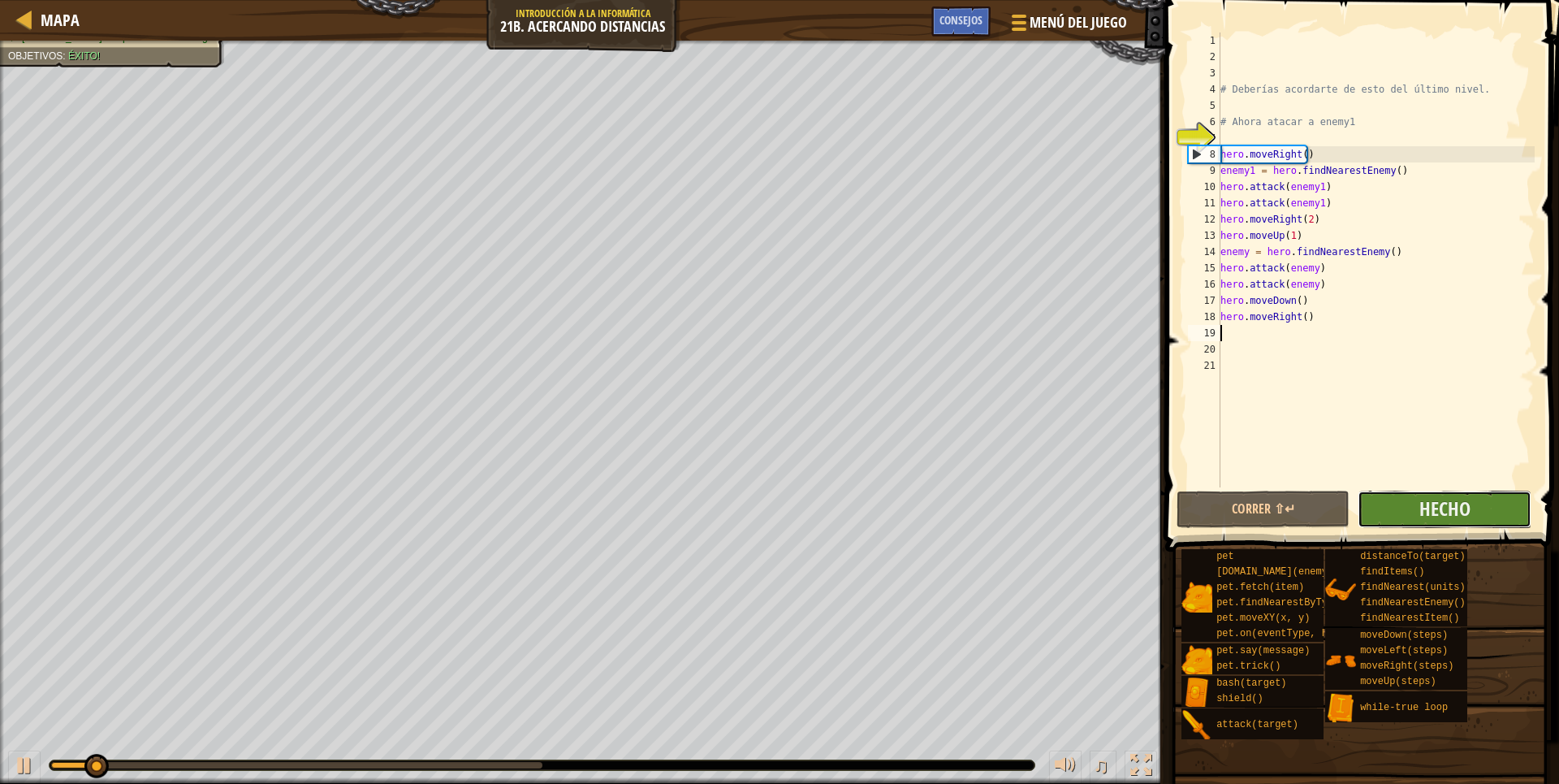
click at [1415, 497] on button "Hecho" at bounding box center [1444, 509] width 173 height 38
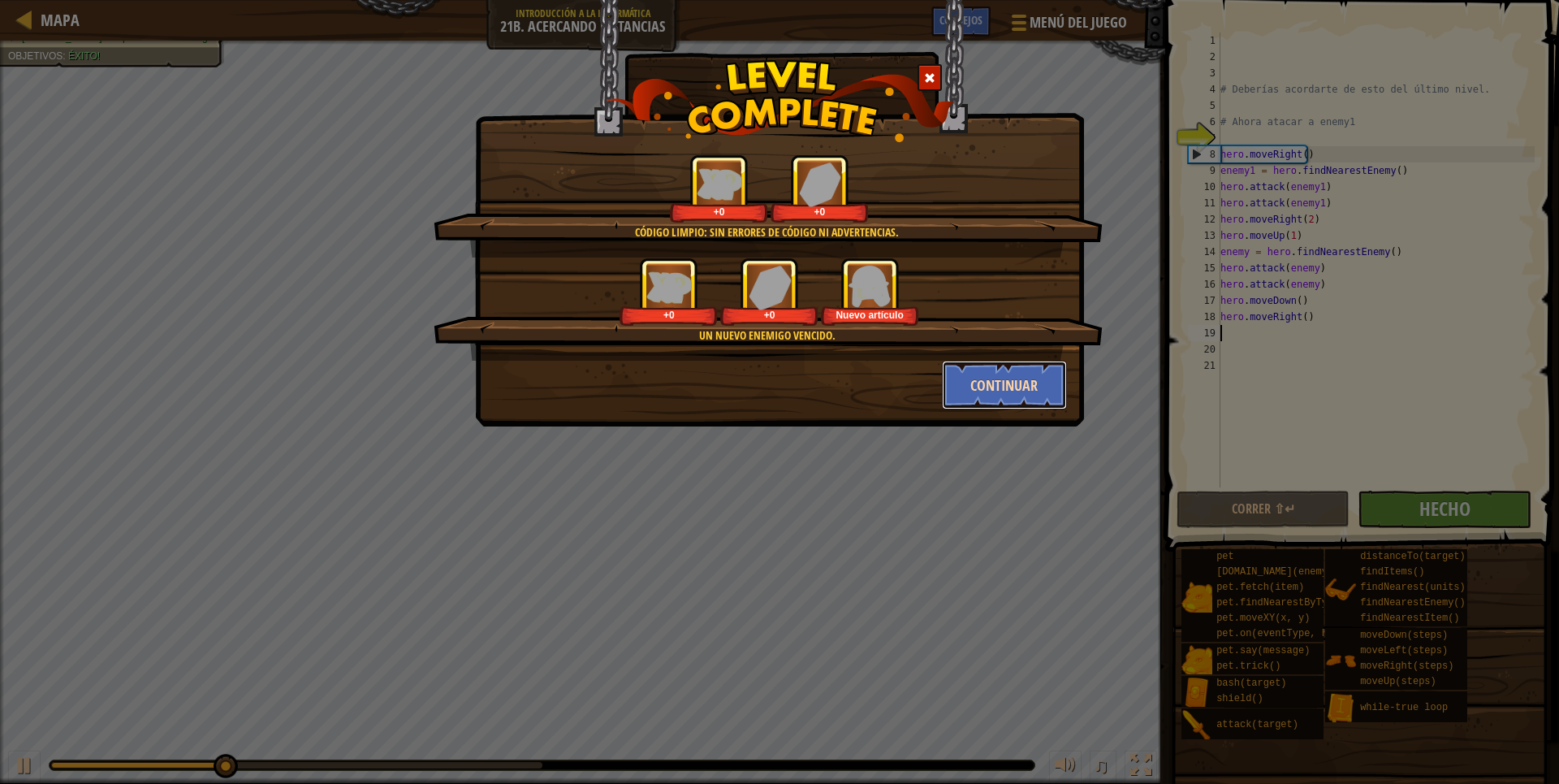
click at [993, 404] on button "Continuar" at bounding box center [1004, 384] width 126 height 48
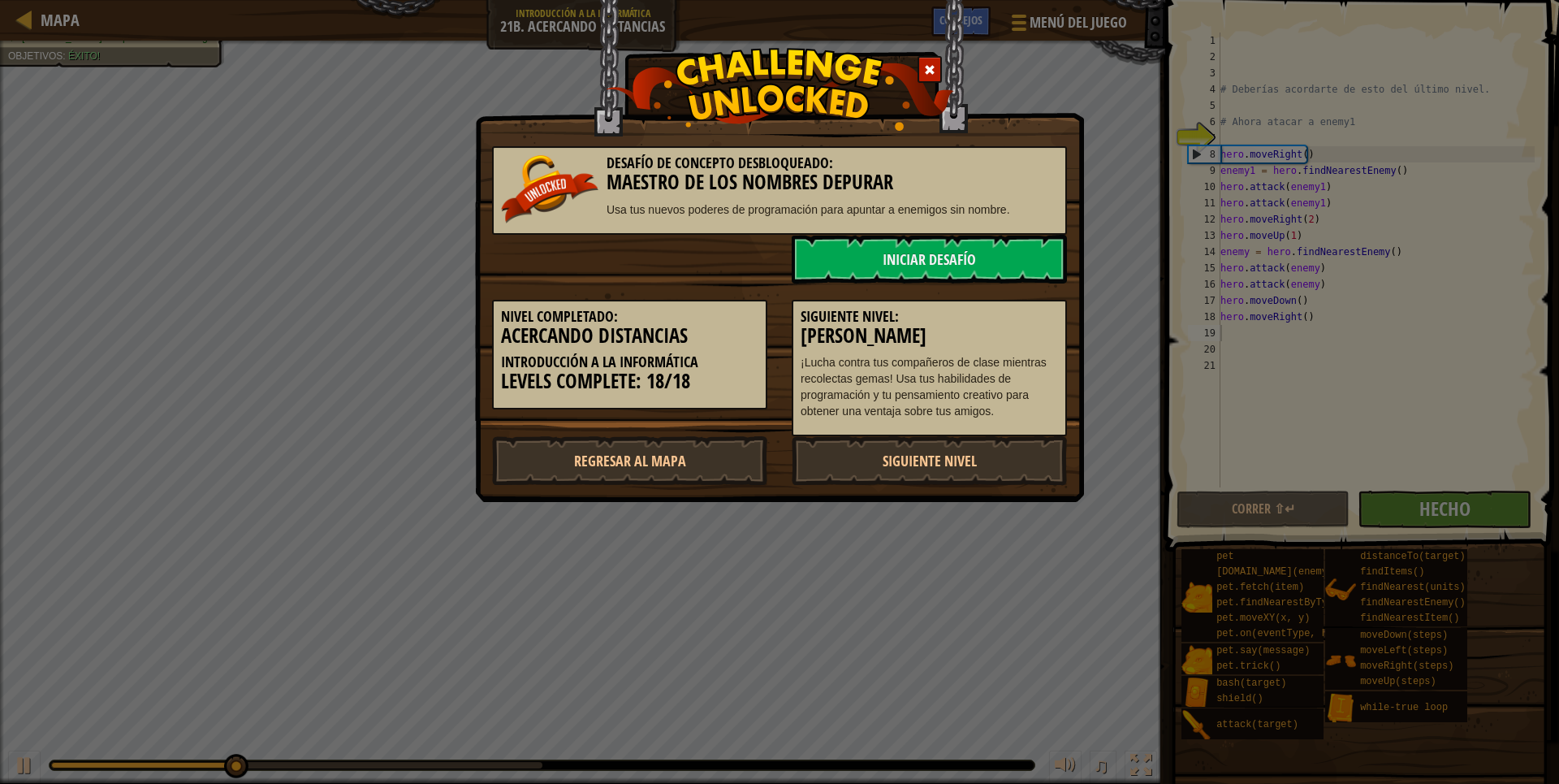
click at [993, 387] on p "¡Lucha contra tus compañeros de clase mientras recolectas gemas! Usa tus habili…" at bounding box center [929, 386] width 258 height 65
click at [1022, 454] on link "Siguiente nivel" at bounding box center [929, 460] width 275 height 48
click at [1022, 2] on body "Mapa Introducción a la Informática 21b. Acercando Distancias Menú del Juego Hec…" at bounding box center [779, 1] width 1559 height 2
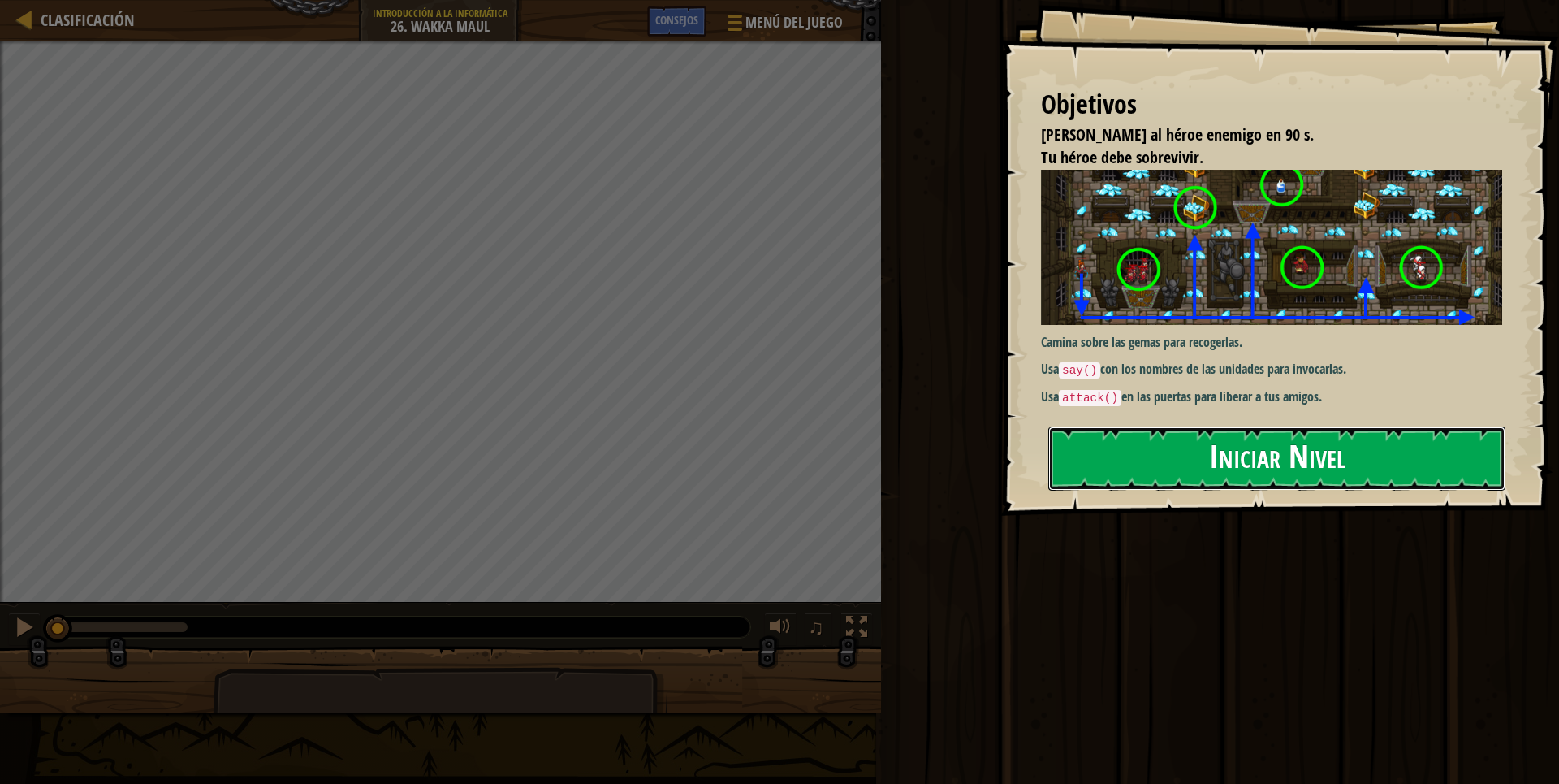
click at [1241, 443] on button "Iniciar Nivel" at bounding box center [1277, 458] width 457 height 64
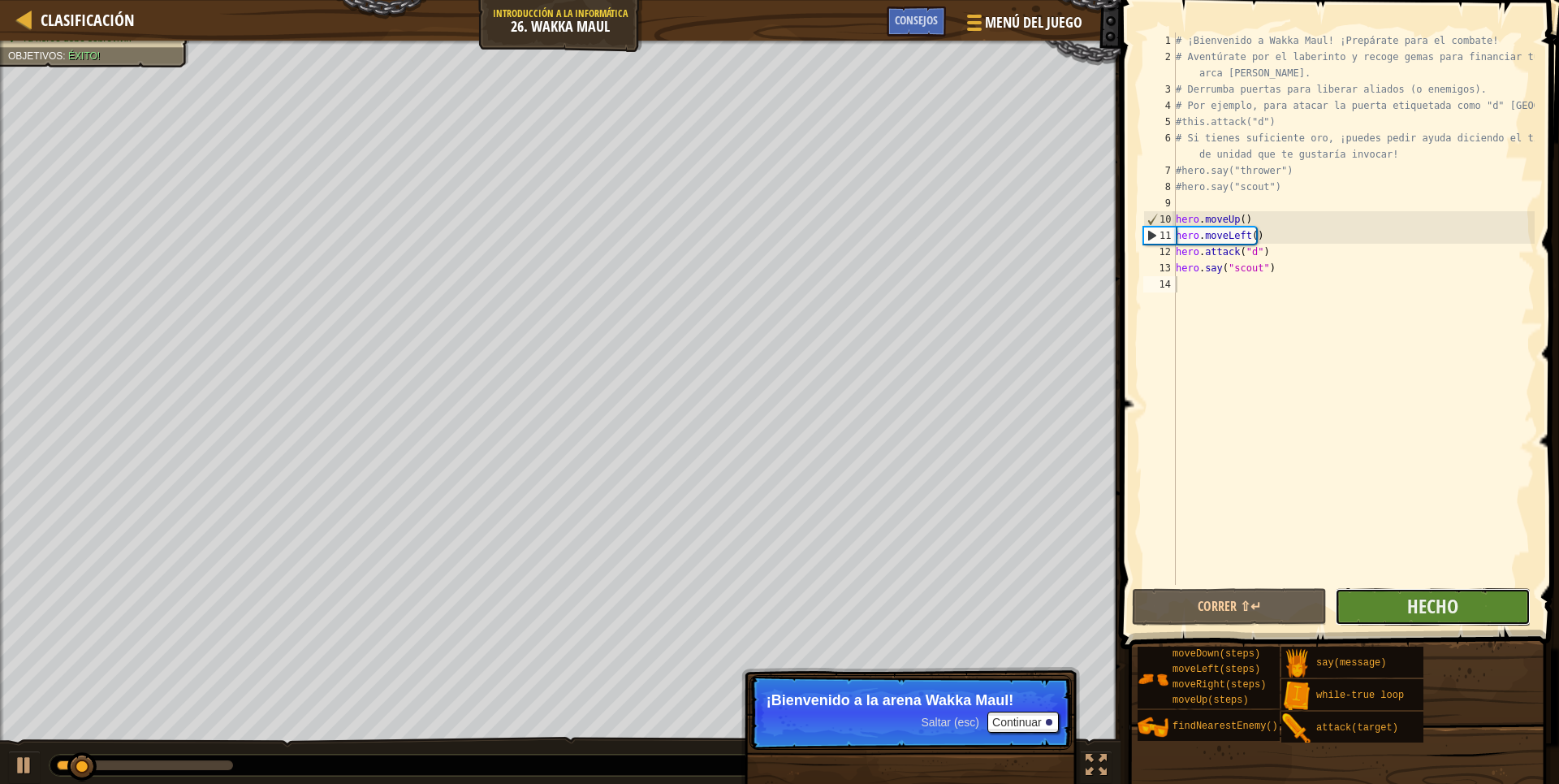
click at [1387, 600] on button "Hecho" at bounding box center [1432, 607] width 195 height 38
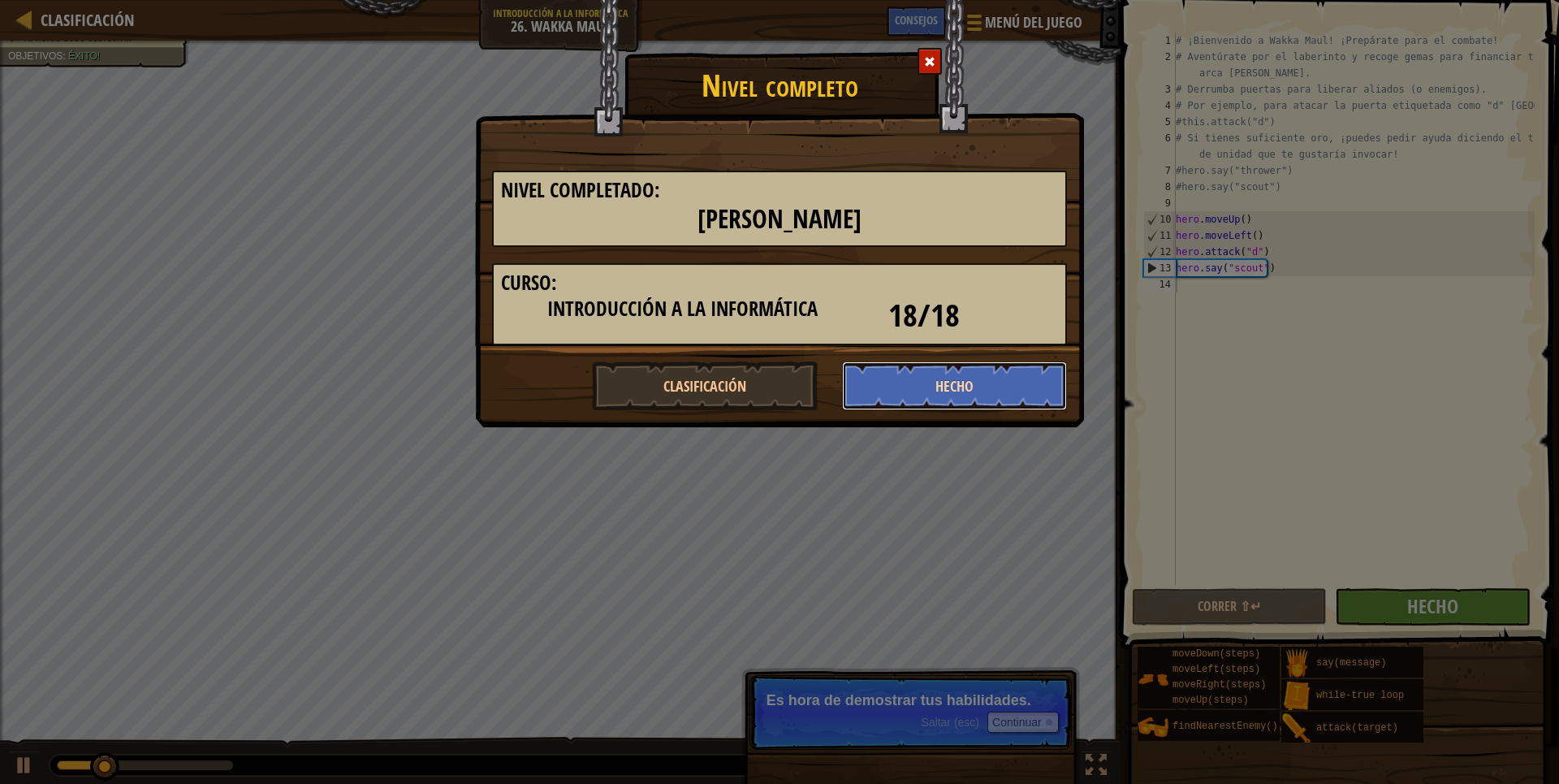
click at [929, 383] on button "Hecho" at bounding box center [955, 385] width 226 height 48
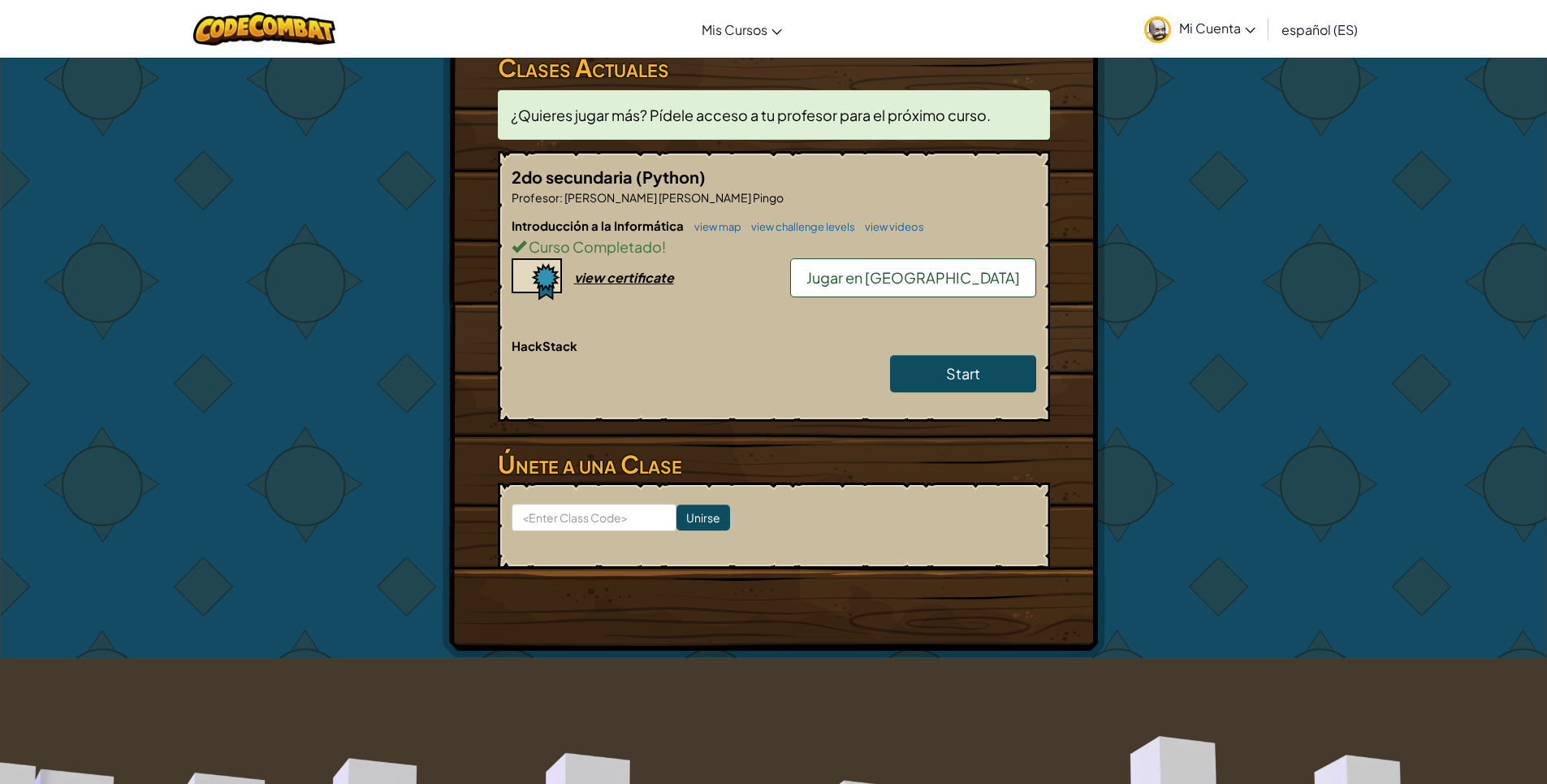
scroll to position [244, 0]
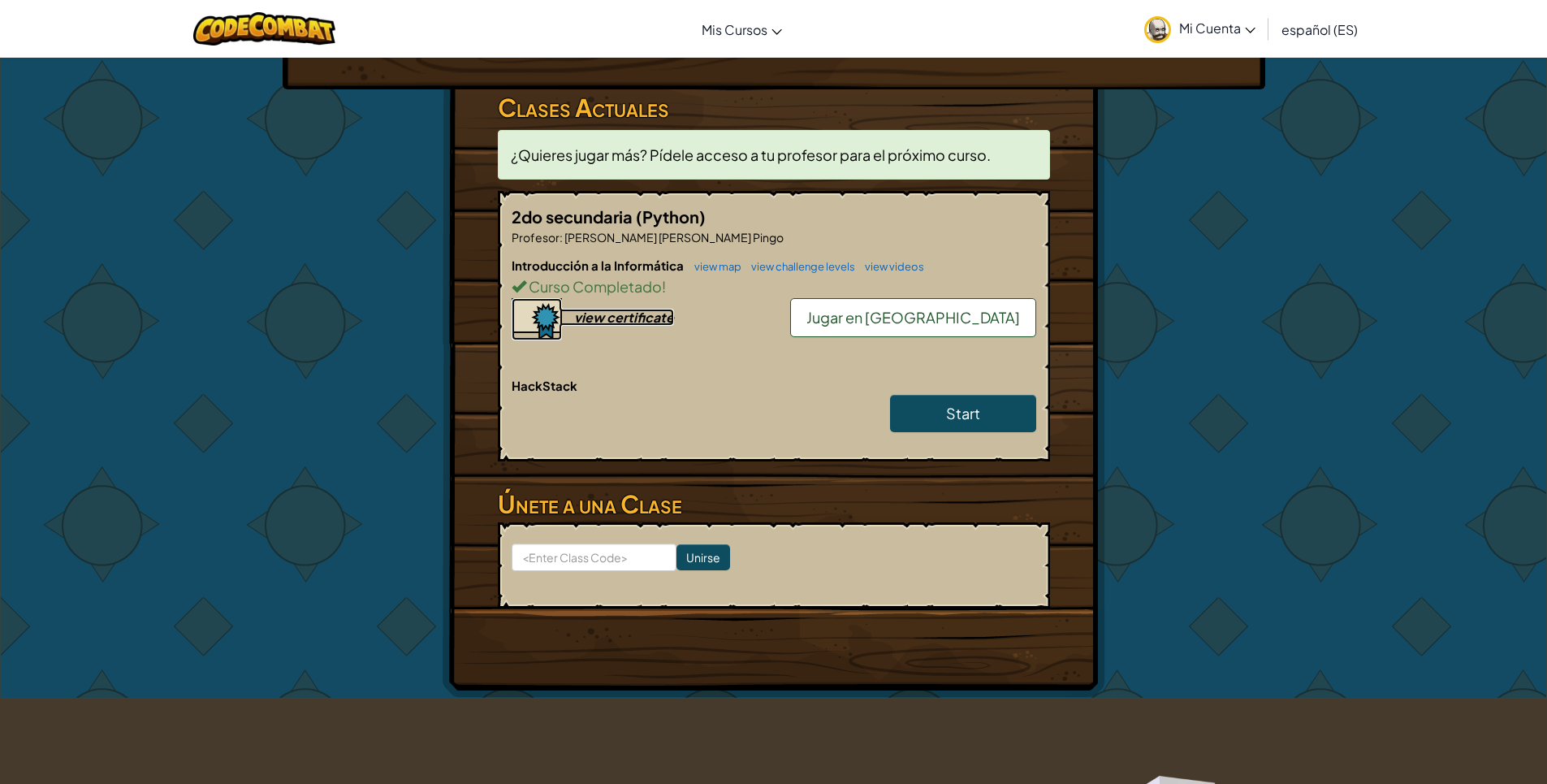
click at [556, 320] on img at bounding box center [536, 319] width 50 height 42
click at [991, 406] on link "Start" at bounding box center [963, 414] width 146 height 38
click at [991, 164] on span "¿Quieres jugar más? Pídele acceso a tu profesor para el próximo curso." at bounding box center [751, 154] width 480 height 19
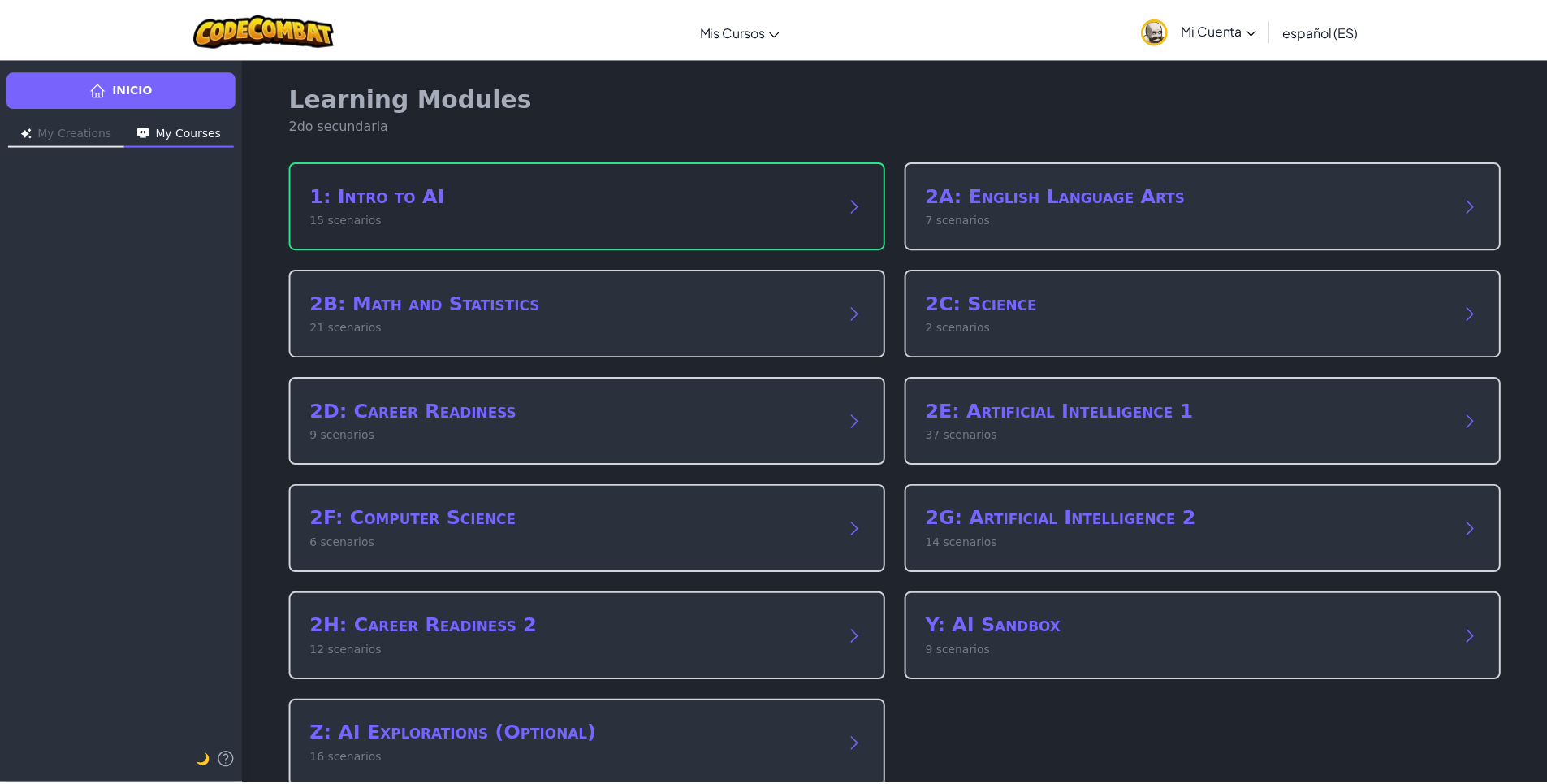
scroll to position [32, 0]
